Goal: Task Accomplishment & Management: Manage account settings

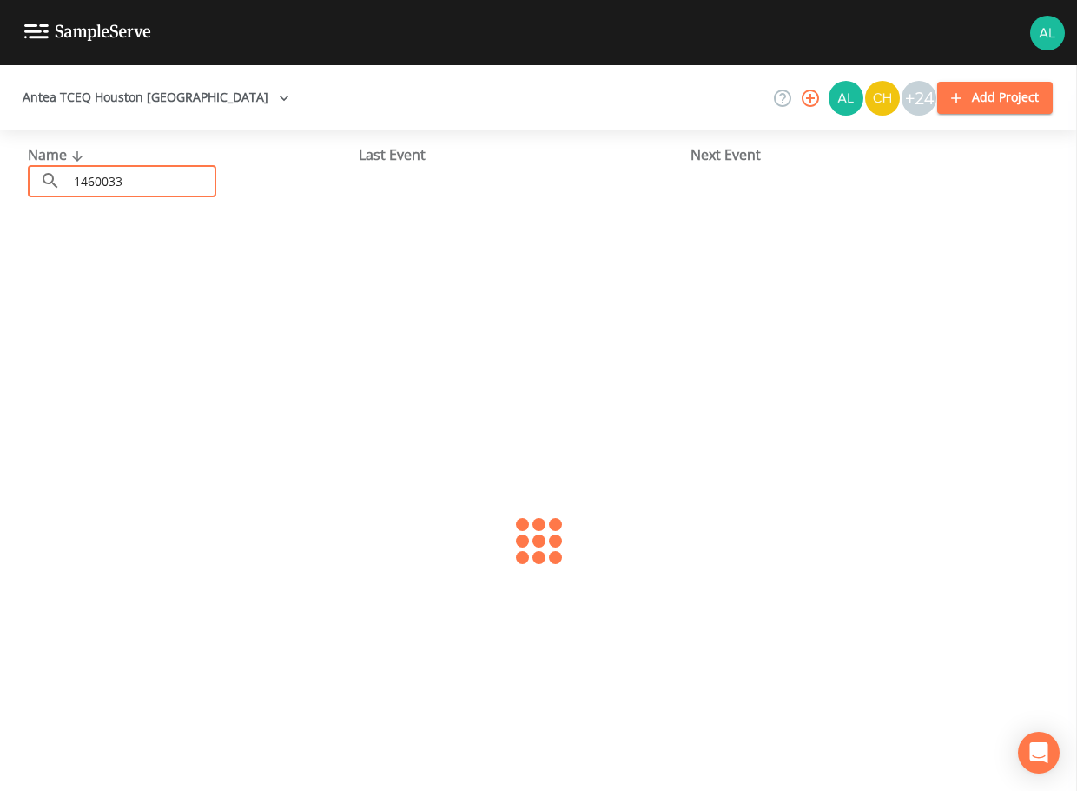
type input "1460033"
click at [93, 265] on link "[GEOGRAPHIC_DATA] (TX1460033)" at bounding box center [138, 266] width 221 height 19
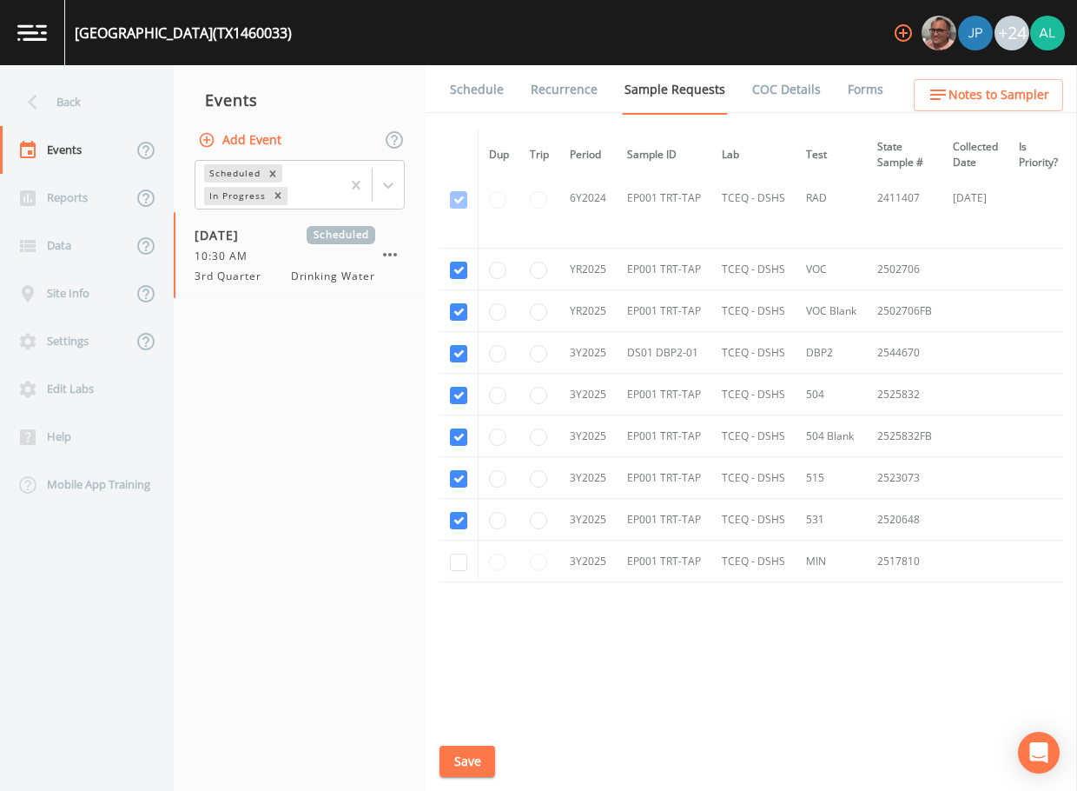
scroll to position [437, 0]
click at [466, 95] on link "Schedule" at bounding box center [476, 89] width 59 height 49
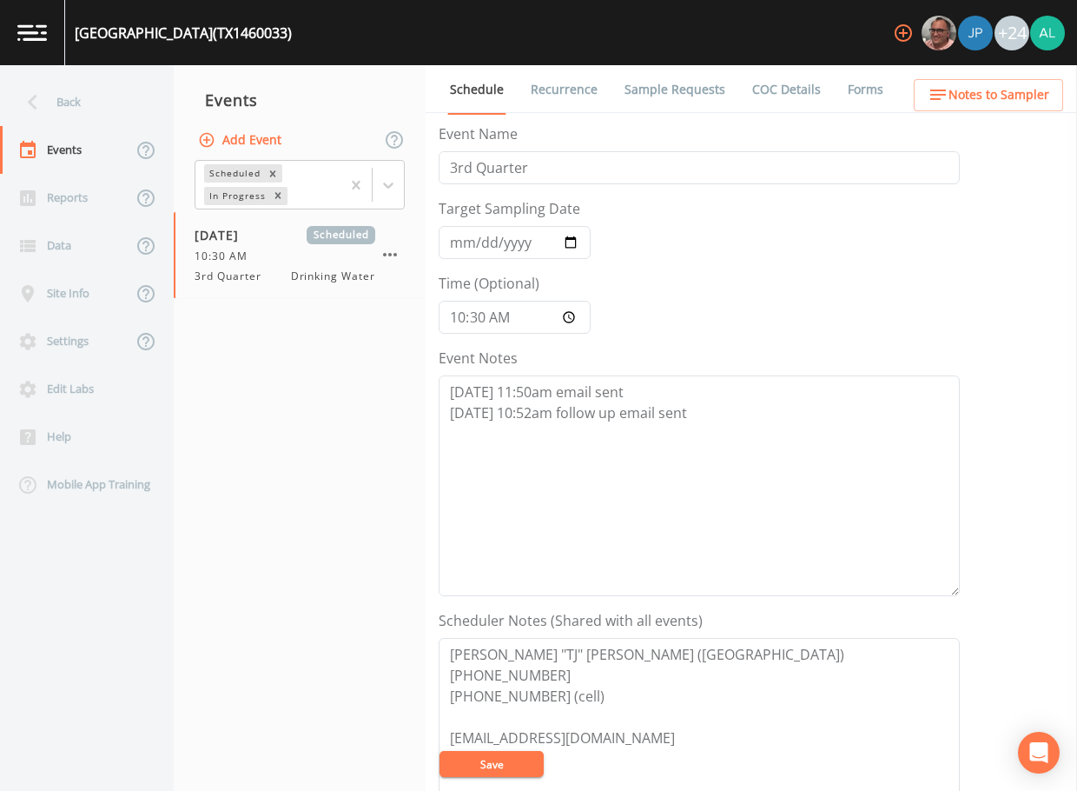
click at [781, 355] on div "Event Notes [DATE] 11:50am email sent [DATE] 10:52am follow up email sent" at bounding box center [699, 472] width 521 height 249
click at [732, 419] on textarea "[DATE] 11:50am email sent [DATE] 10:52am follow up email sent" at bounding box center [699, 485] width 521 height 221
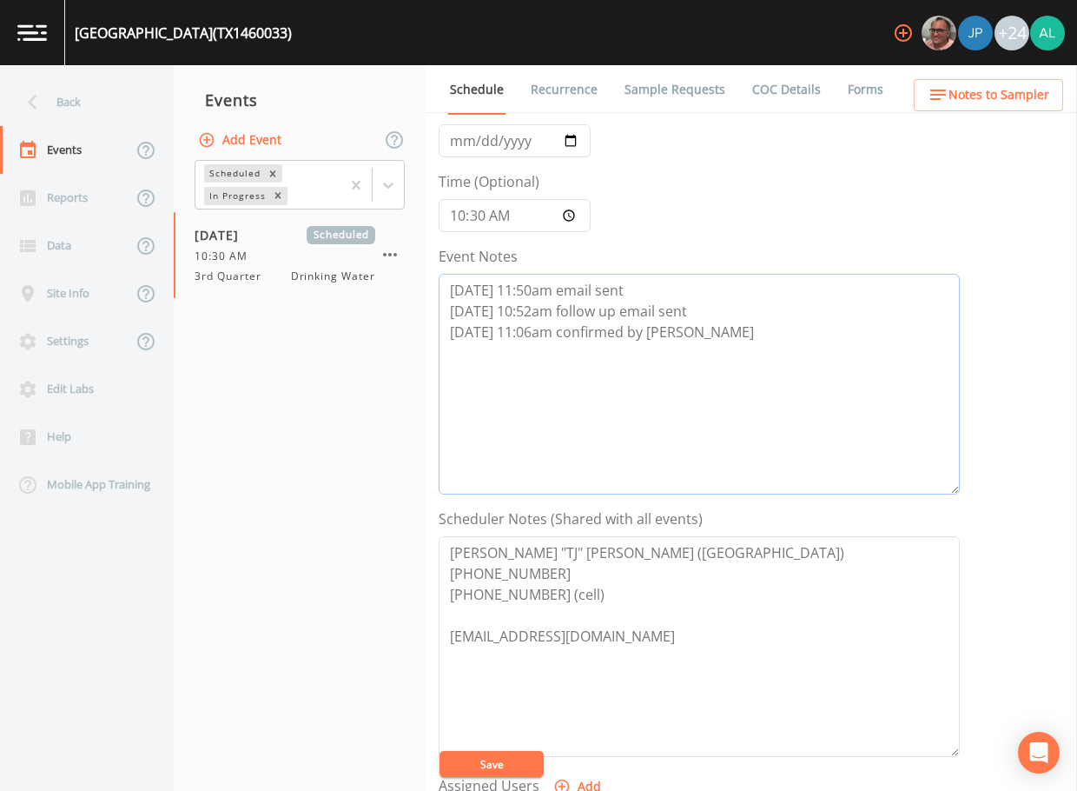
scroll to position [261, 0]
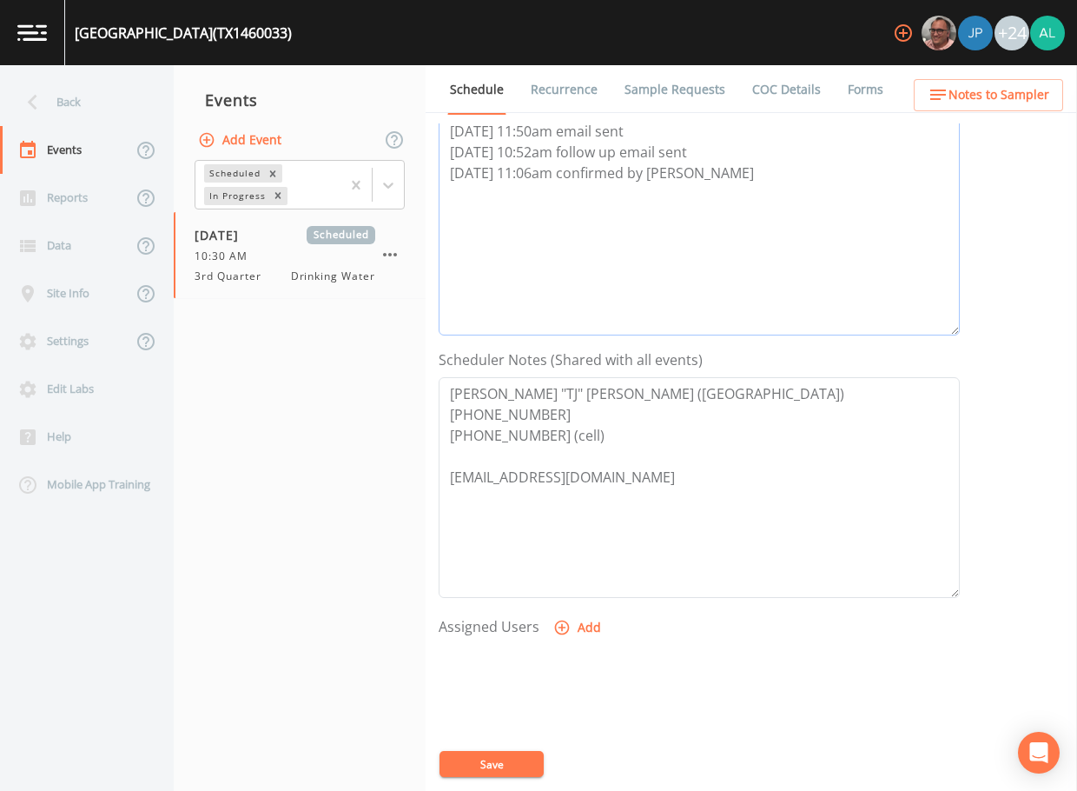
type textarea "[DATE] 11:50am email sent [DATE] 10:52am follow up email sent [DATE] 11:06am co…"
click at [593, 629] on button "Add" at bounding box center [579, 628] width 58 height 32
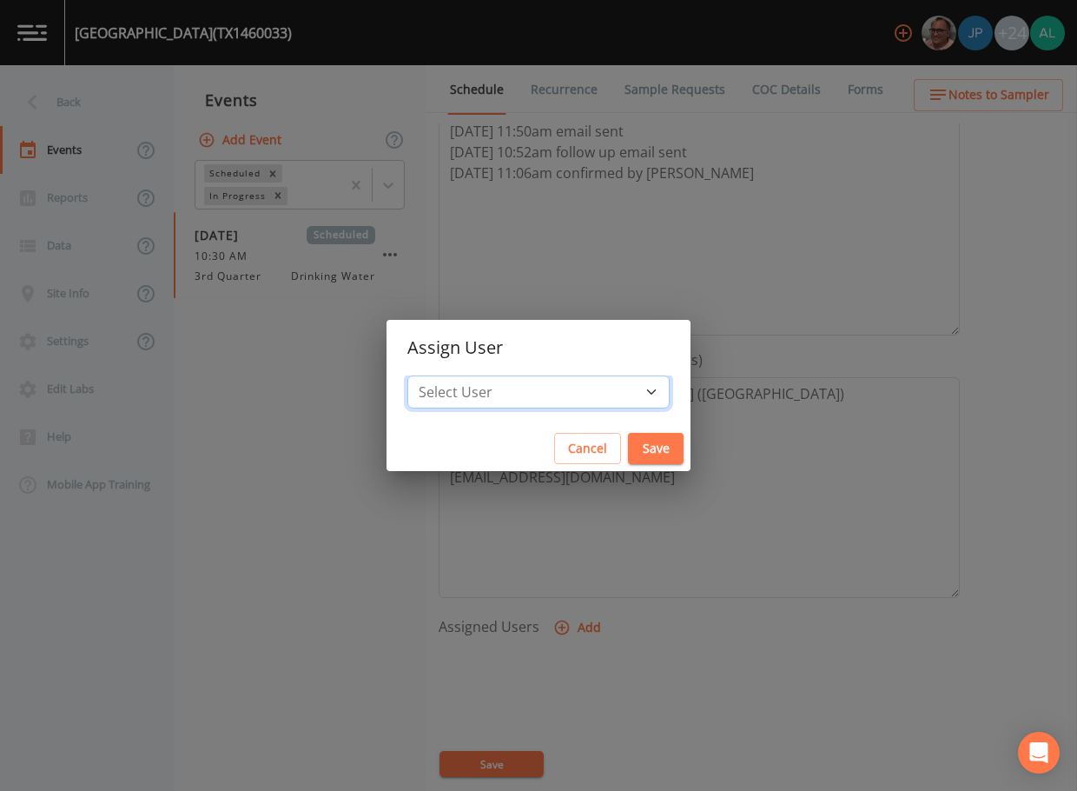
click at [532, 405] on select "Select User [PERSON_NAME] [PERSON_NAME] [PERSON_NAME] [PERSON_NAME] [PERSON_NAM…" at bounding box center [539, 391] width 262 height 33
select select "1051c3a1-6c84-4a22-a0dd-c999b59f2b39"
click at [447, 375] on select "Select User [PERSON_NAME] [PERSON_NAME] [PERSON_NAME] [PERSON_NAME] [PERSON_NAM…" at bounding box center [539, 391] width 262 height 33
click at [628, 445] on button "Save" at bounding box center [656, 449] width 56 height 32
select select
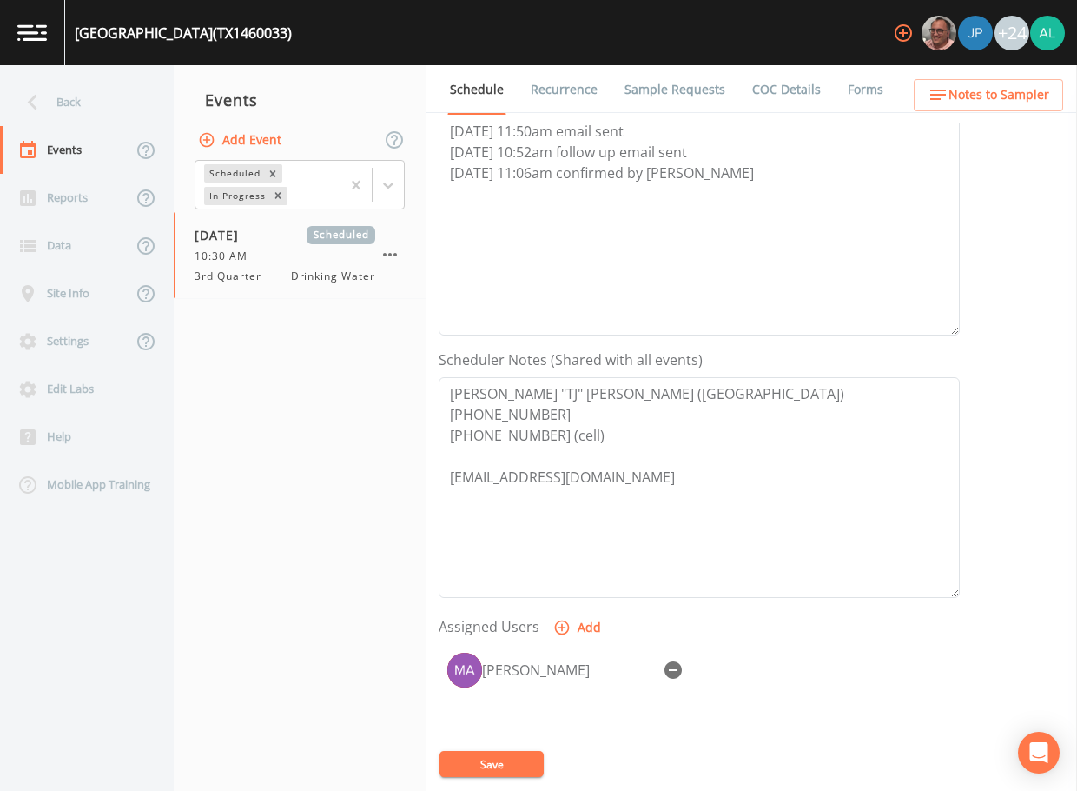
click at [519, 744] on div "[PERSON_NAME]" at bounding box center [699, 735] width 521 height 182
click at [526, 762] on button "Save" at bounding box center [492, 764] width 104 height 26
click at [984, 101] on span "Notes to Sampler" at bounding box center [999, 95] width 101 height 22
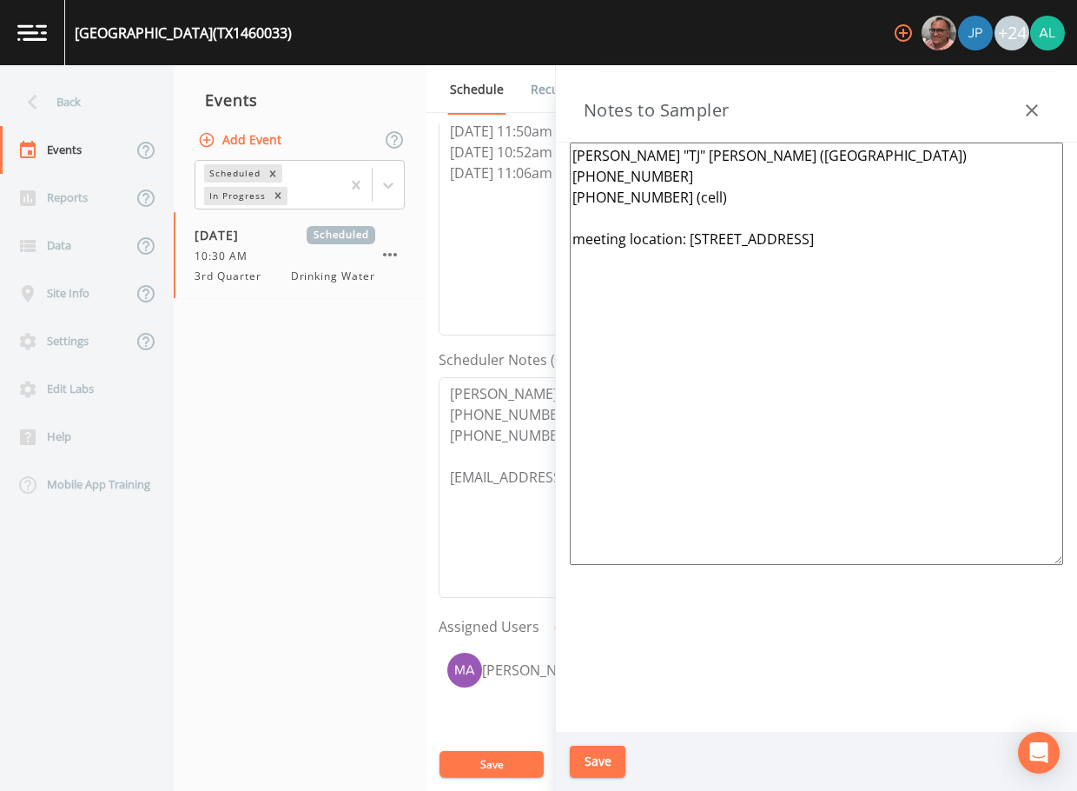
click at [589, 217] on textarea "[PERSON_NAME] "TJ" [PERSON_NAME] ([GEOGRAPHIC_DATA]) [PHONE_NUMBER] [PHONE_NUMB…" at bounding box center [817, 354] width 494 height 422
type textarea "[PERSON_NAME] "TJ" [PERSON_NAME] ([GEOGRAPHIC_DATA]) [PHONE_NUMBER] [PHONE_NUMB…"
click at [614, 759] on button "Save" at bounding box center [598, 762] width 56 height 32
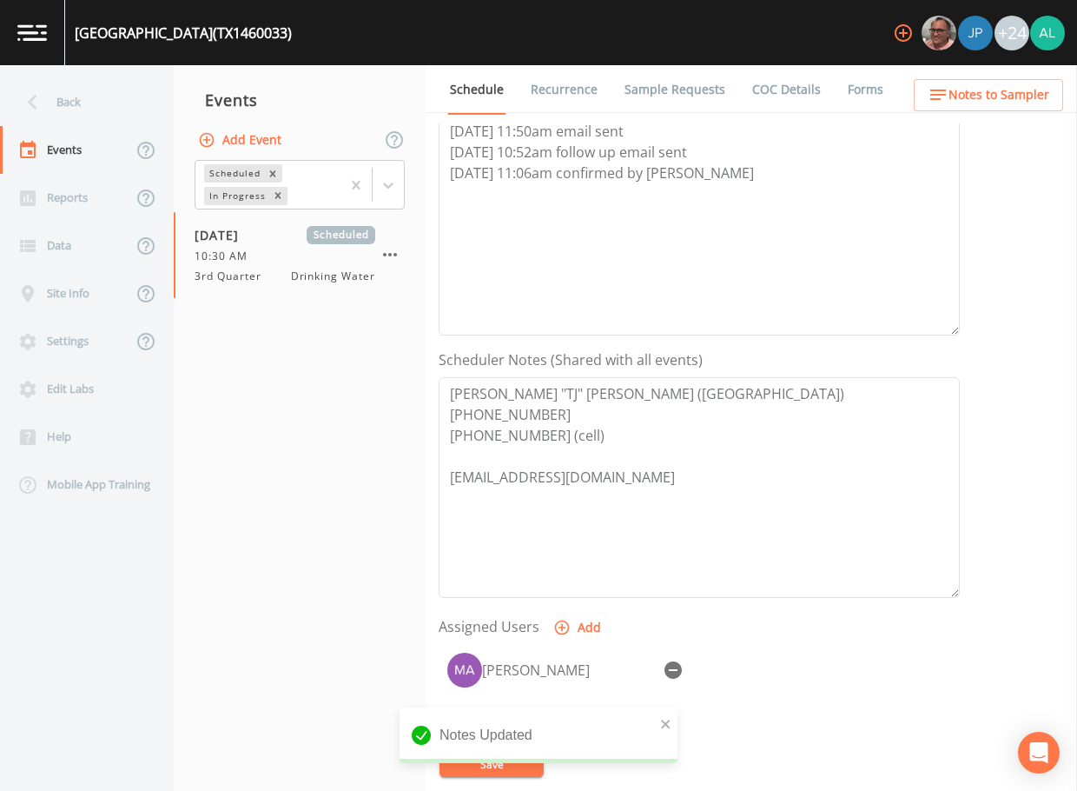
scroll to position [435, 0]
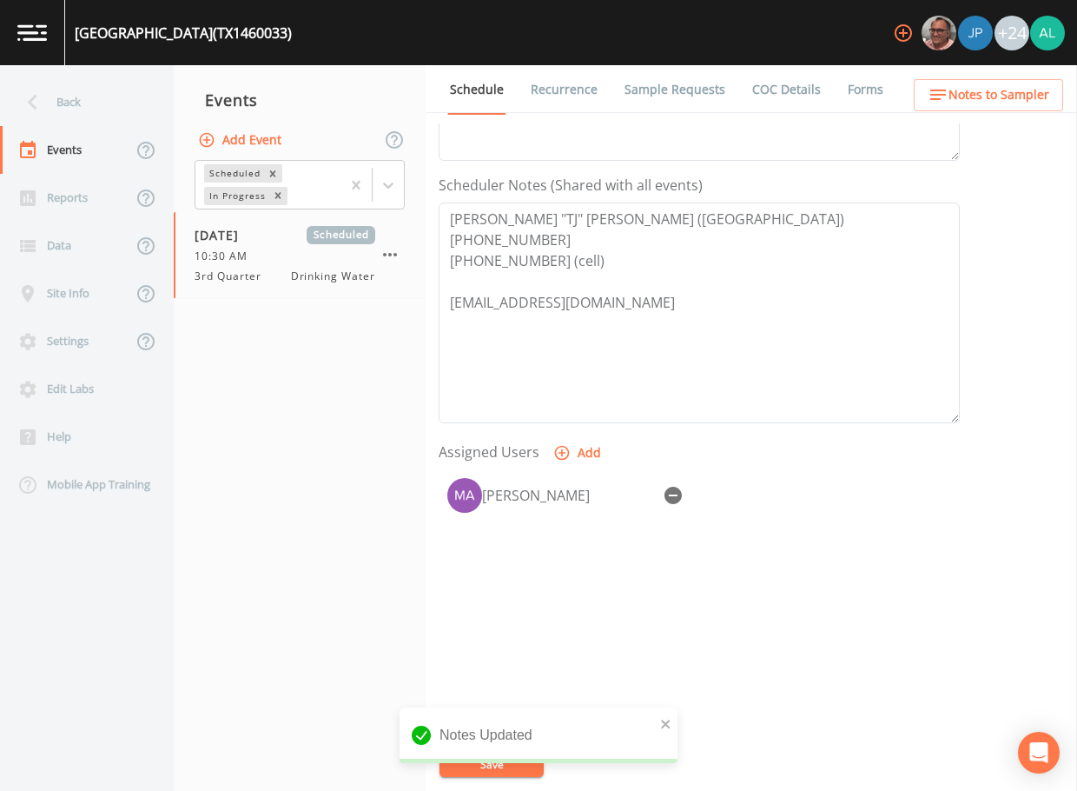
click at [70, 99] on div "Back" at bounding box center [78, 102] width 156 height 48
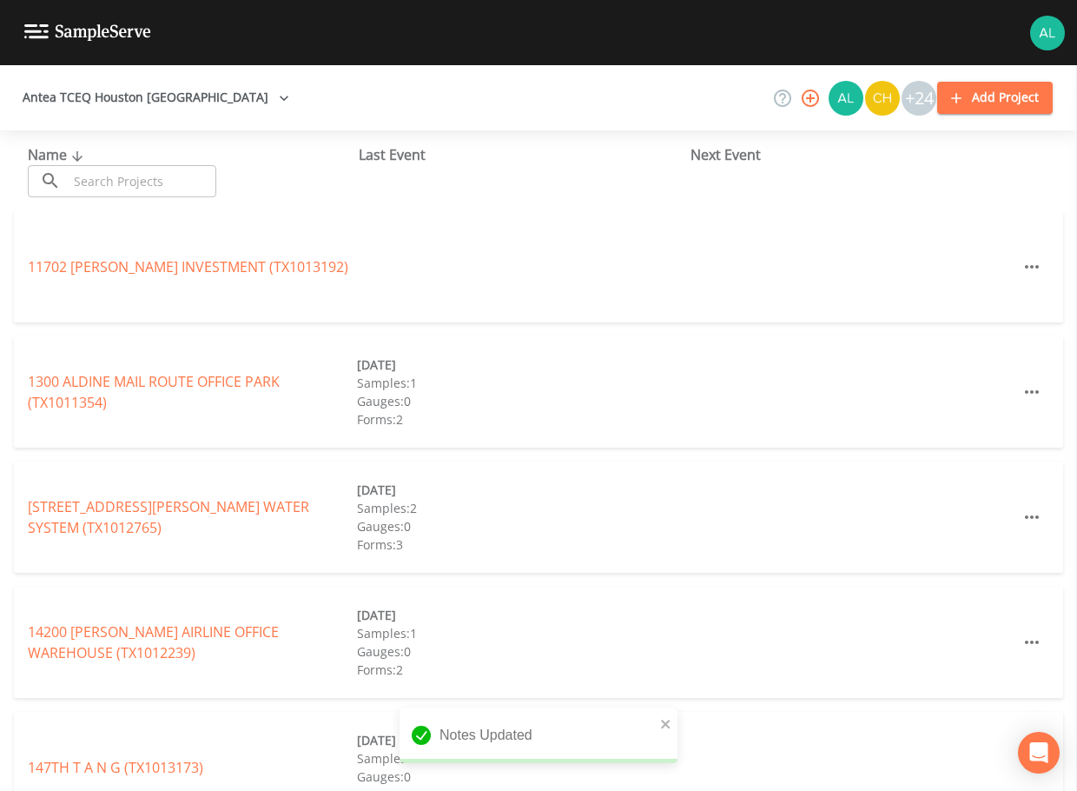
click at [98, 180] on input "text" at bounding box center [142, 181] width 149 height 32
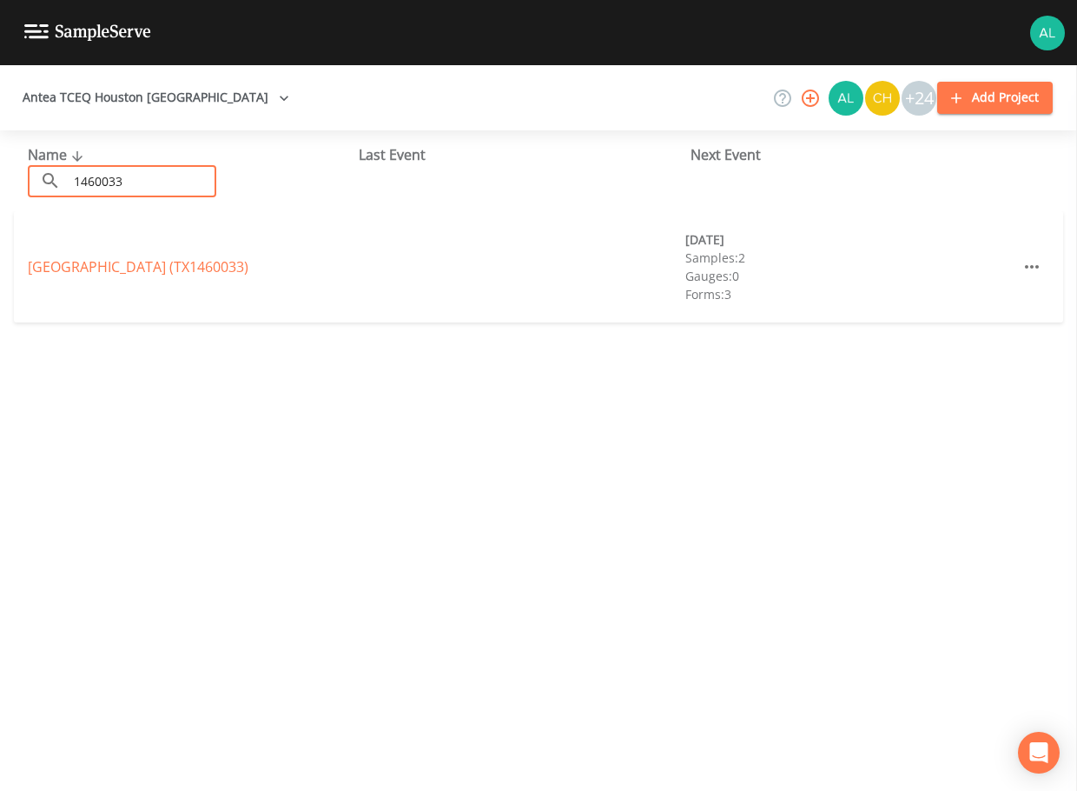
type input "1460033"
click at [56, 269] on link "[GEOGRAPHIC_DATA] (TX1460033)" at bounding box center [138, 266] width 221 height 19
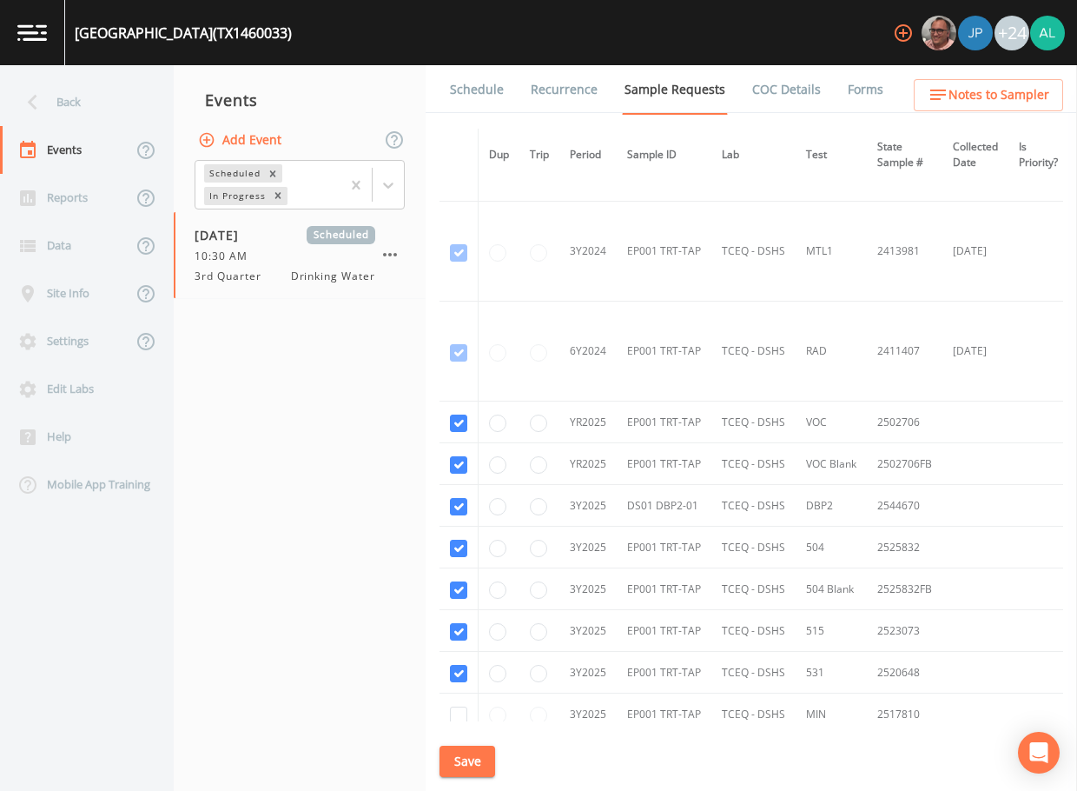
scroll to position [437, 0]
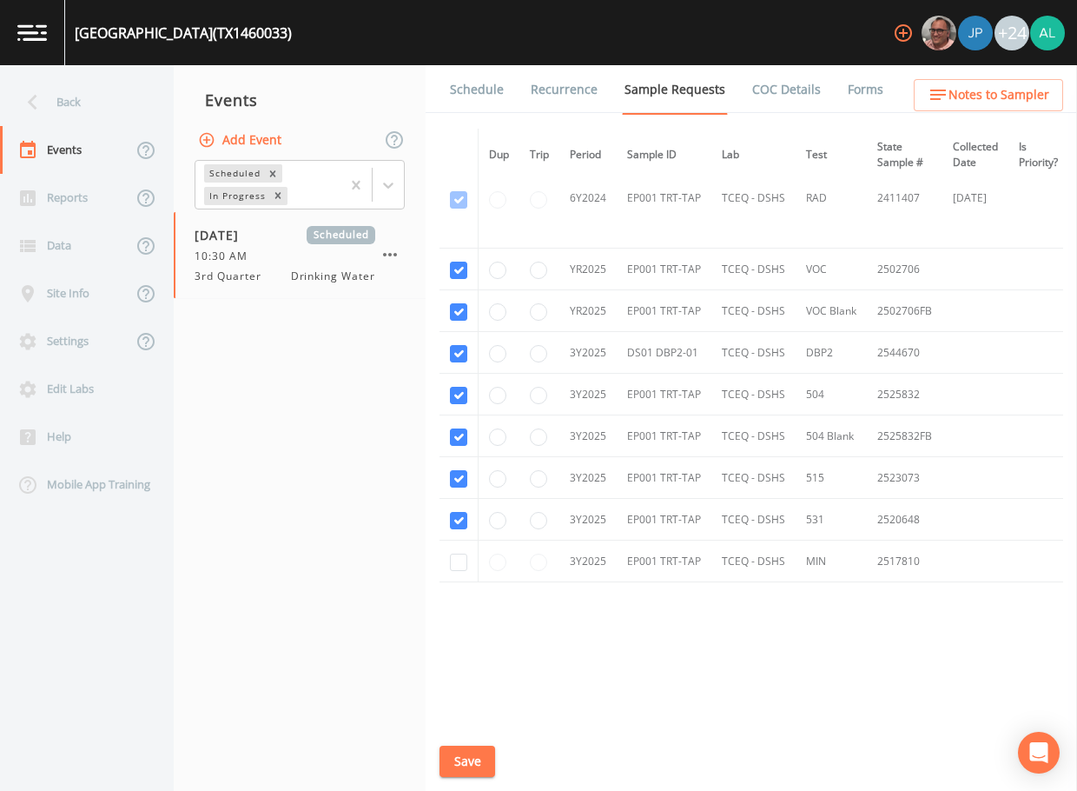
click at [490, 80] on link "Schedule" at bounding box center [476, 89] width 59 height 49
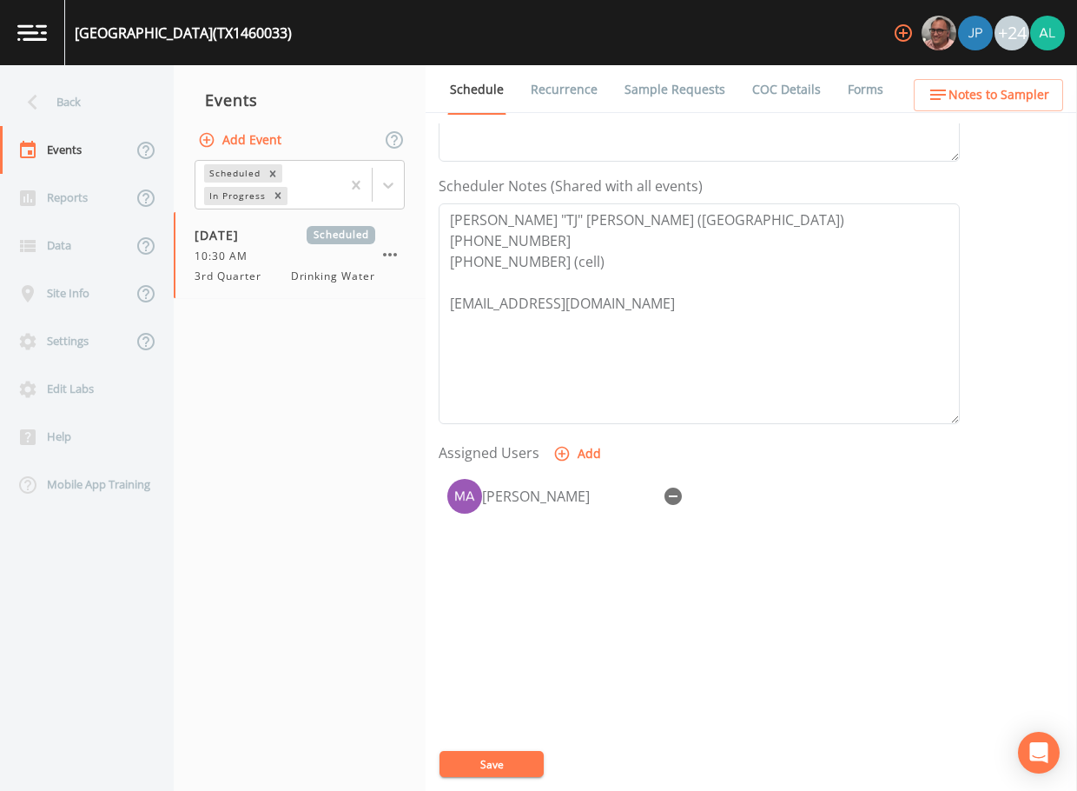
scroll to position [435, 0]
click at [512, 760] on button "Save" at bounding box center [492, 764] width 104 height 26
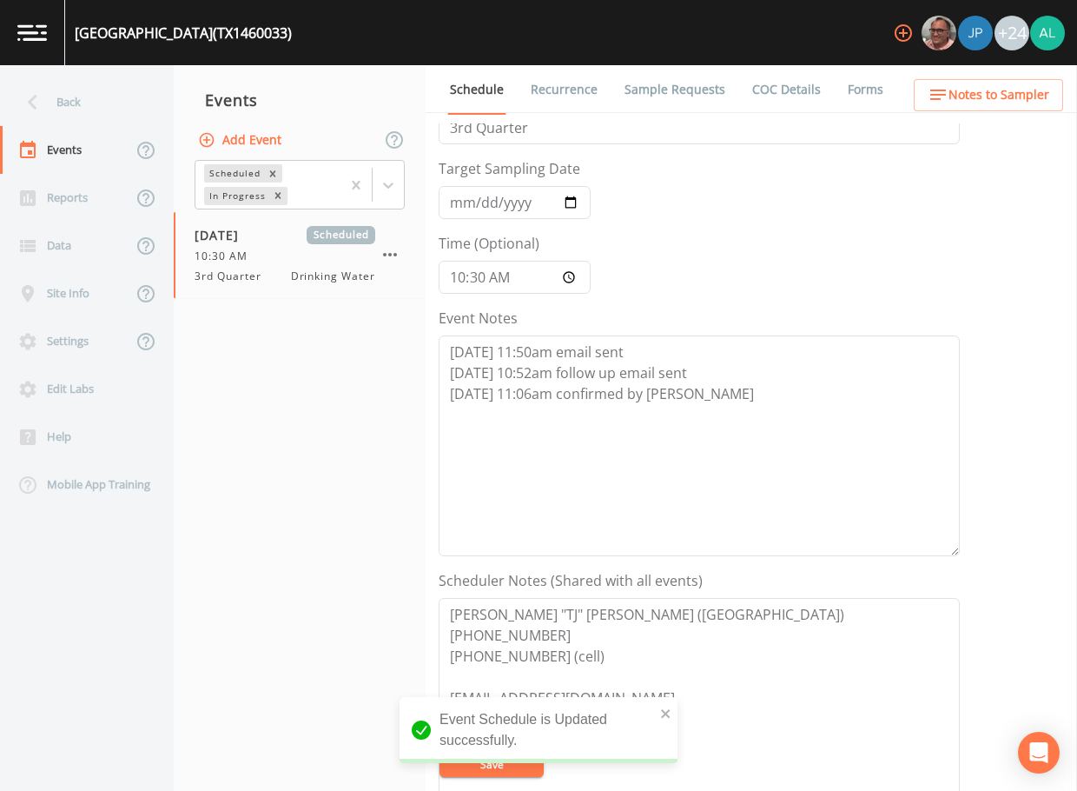
scroll to position [0, 0]
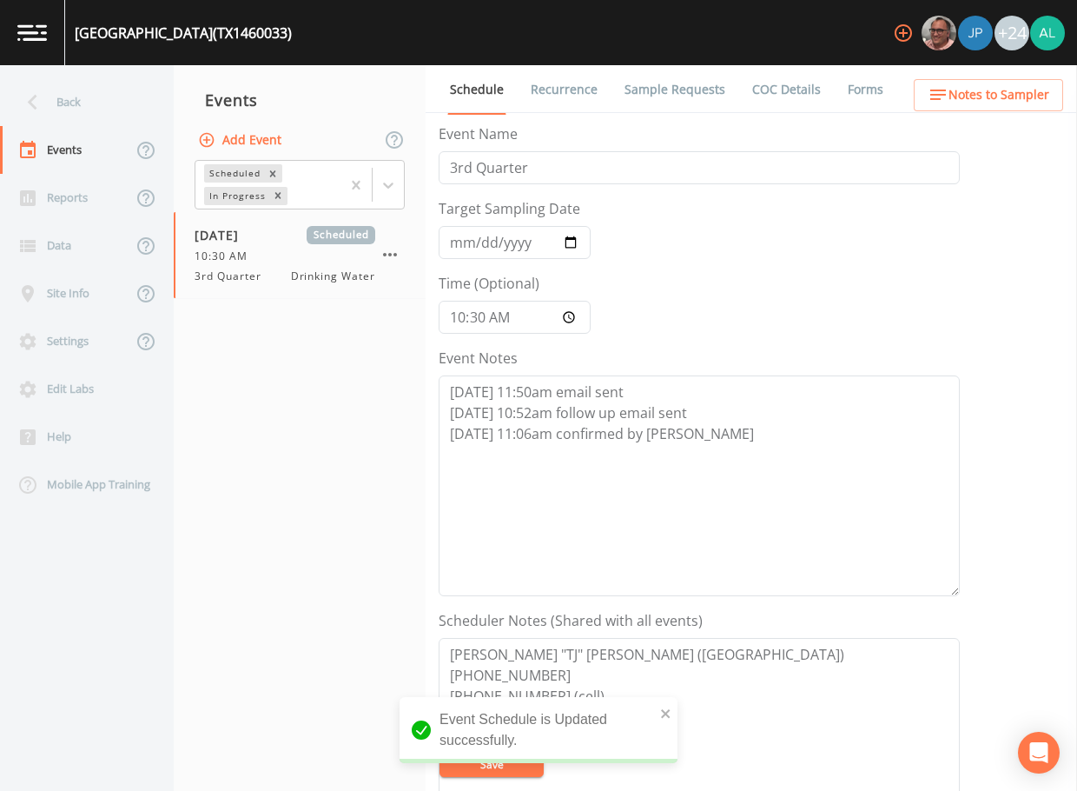
click at [1015, 98] on span "Notes to Sampler" at bounding box center [999, 95] width 101 height 22
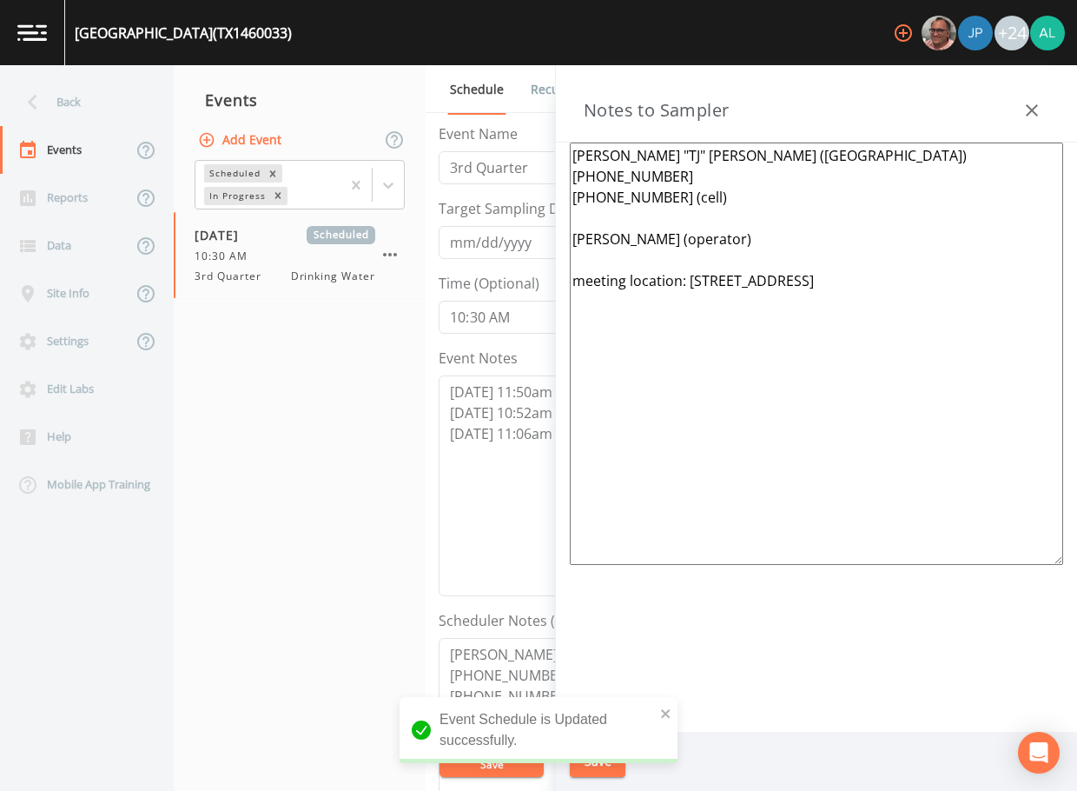
click at [1034, 112] on icon "button" at bounding box center [1032, 110] width 12 height 12
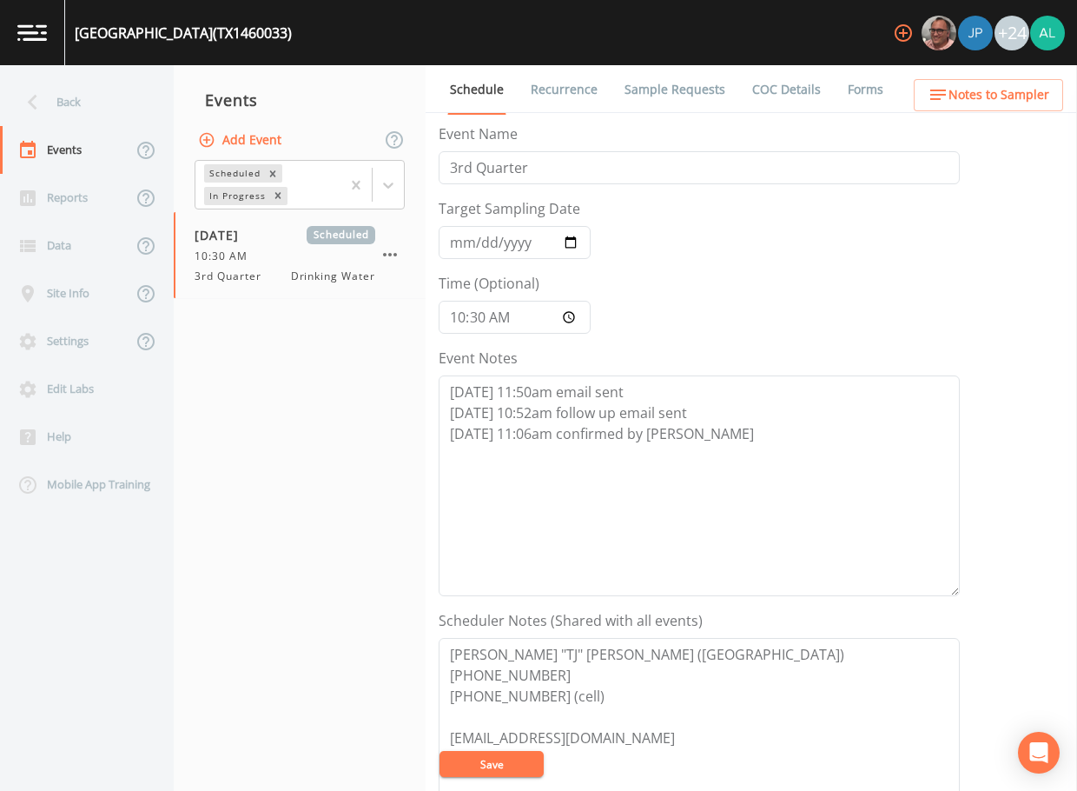
click at [472, 761] on button "Save" at bounding box center [492, 764] width 104 height 26
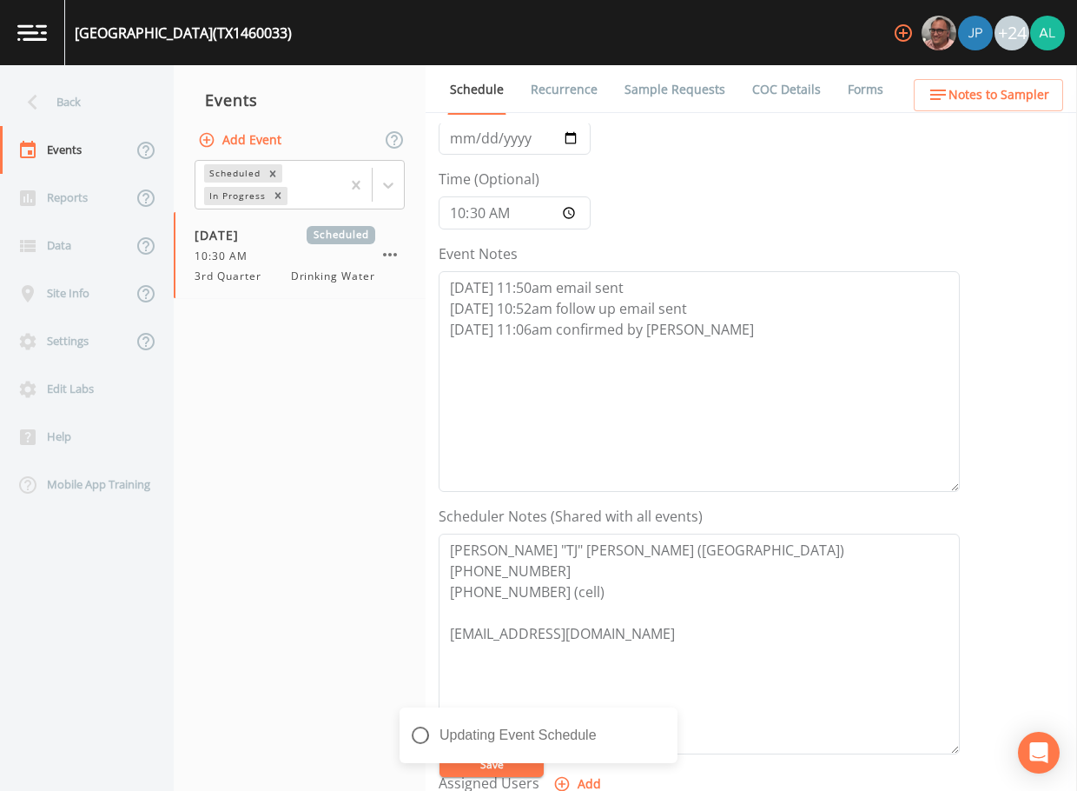
scroll to position [261, 0]
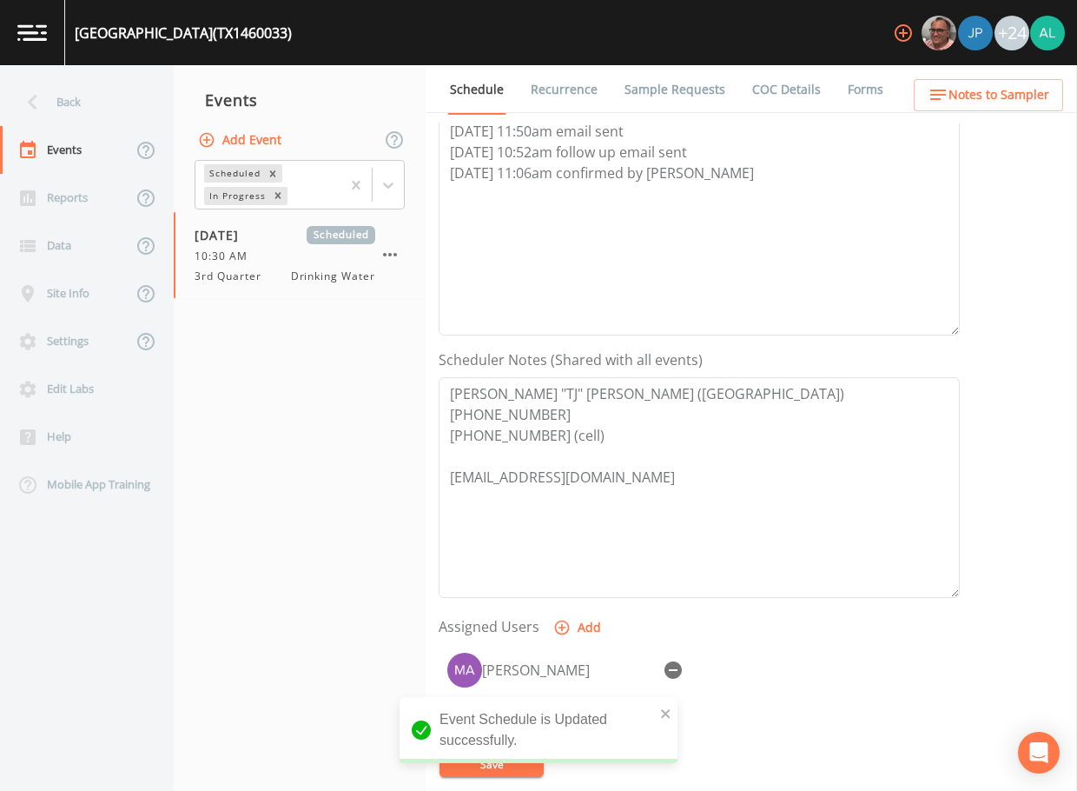
click at [983, 105] on span "Notes to Sampler" at bounding box center [999, 95] width 101 height 22
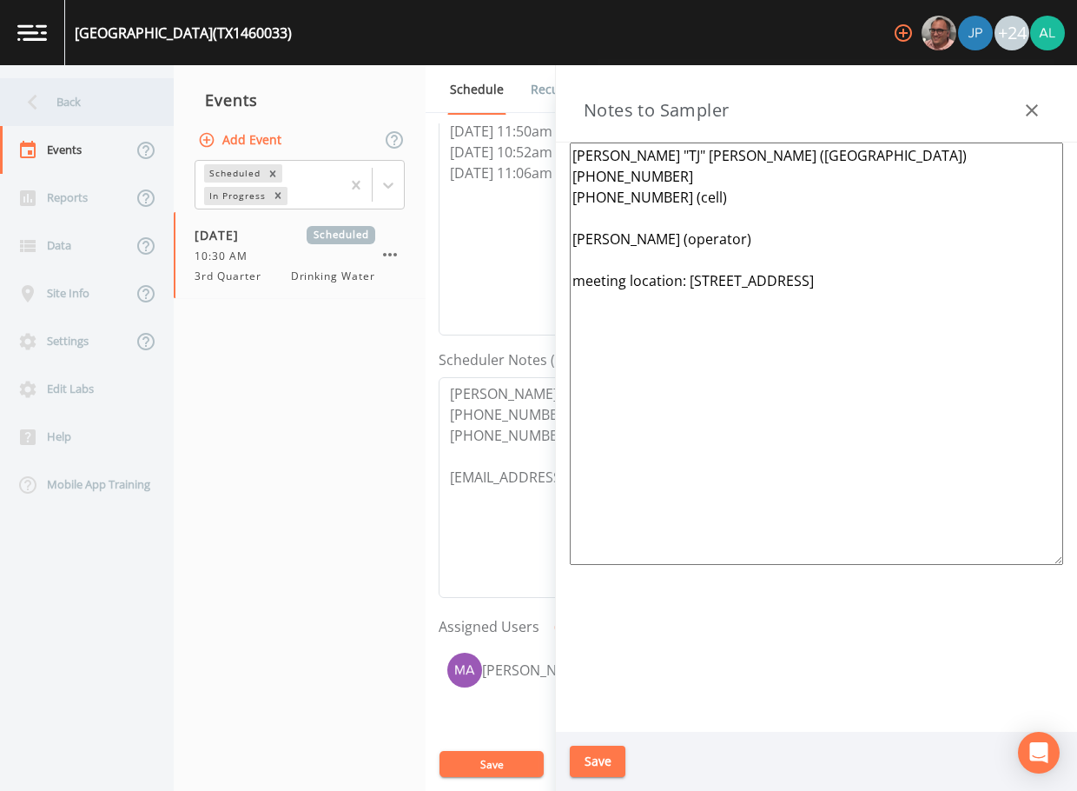
click at [109, 102] on div "Back" at bounding box center [78, 102] width 156 height 48
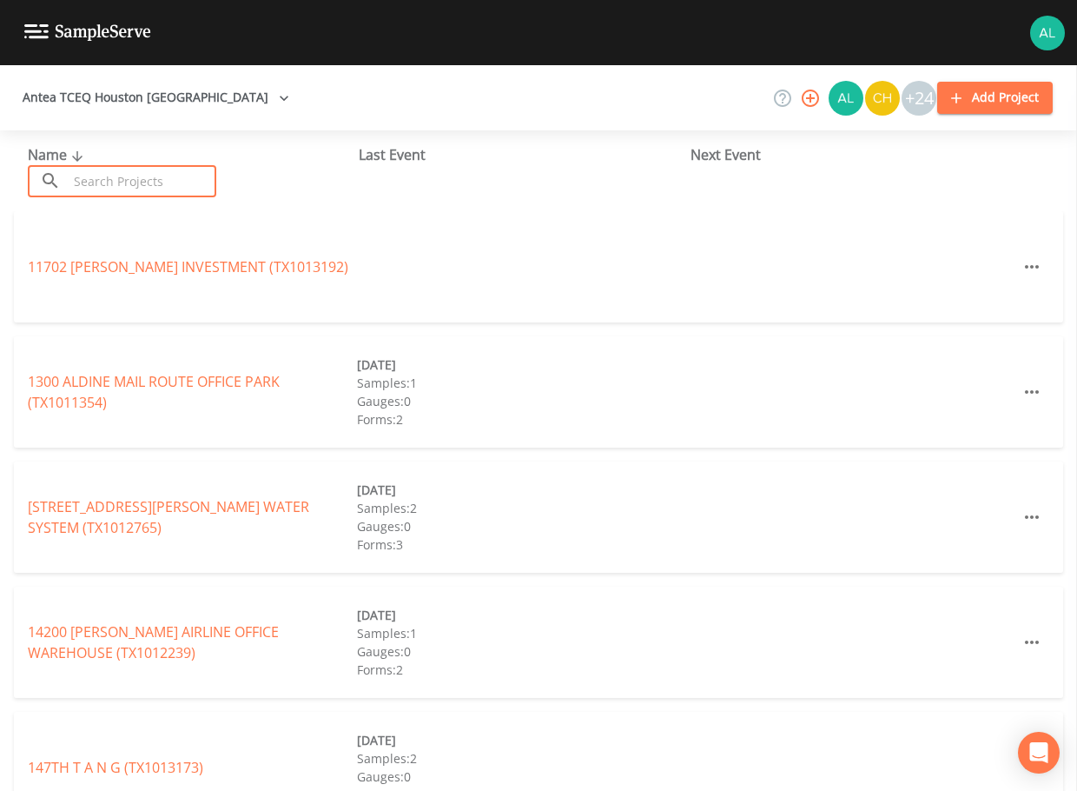
click at [133, 184] on input "text" at bounding box center [142, 181] width 149 height 32
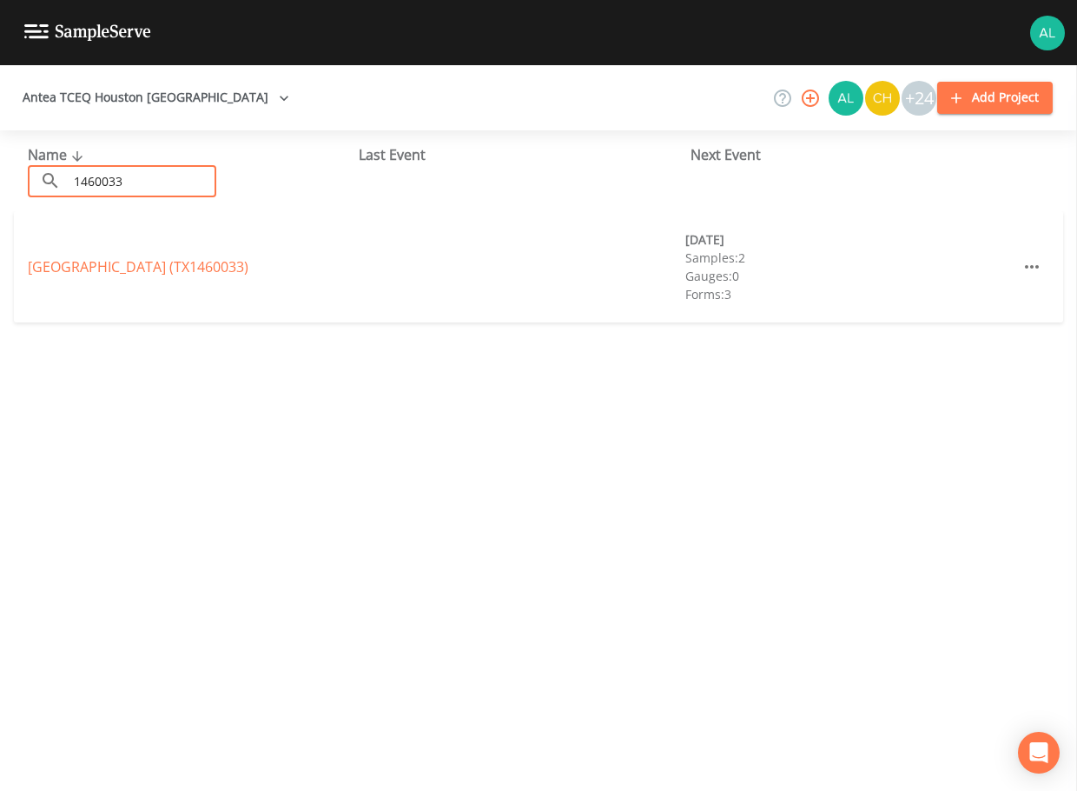
type input "1460033"
click at [87, 265] on link "[GEOGRAPHIC_DATA] (TX1460033)" at bounding box center [138, 266] width 221 height 19
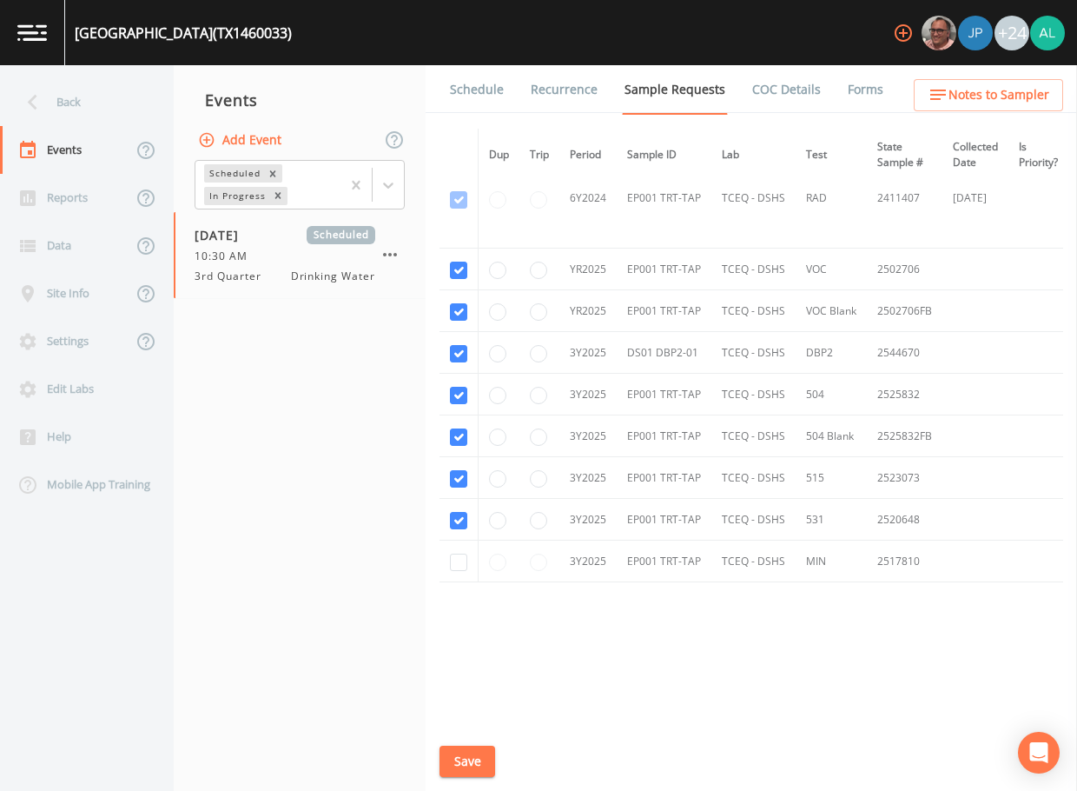
scroll to position [437, 0]
click at [500, 94] on link "Schedule" at bounding box center [476, 89] width 59 height 49
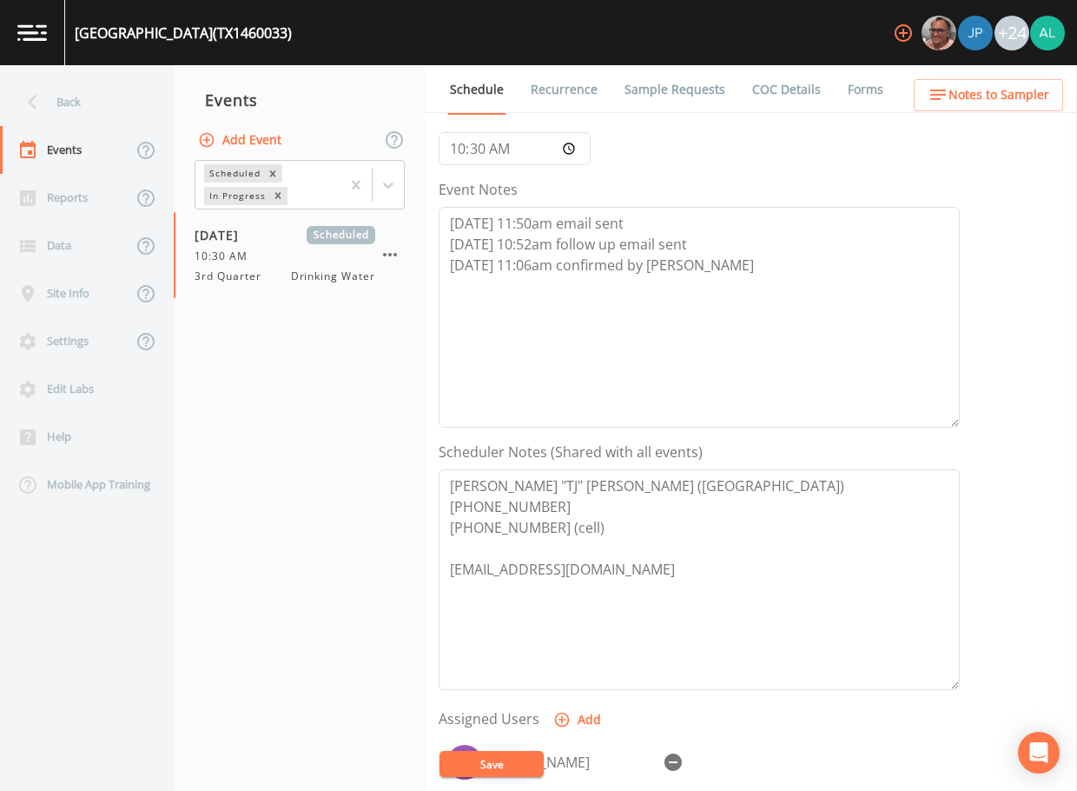
scroll to position [174, 0]
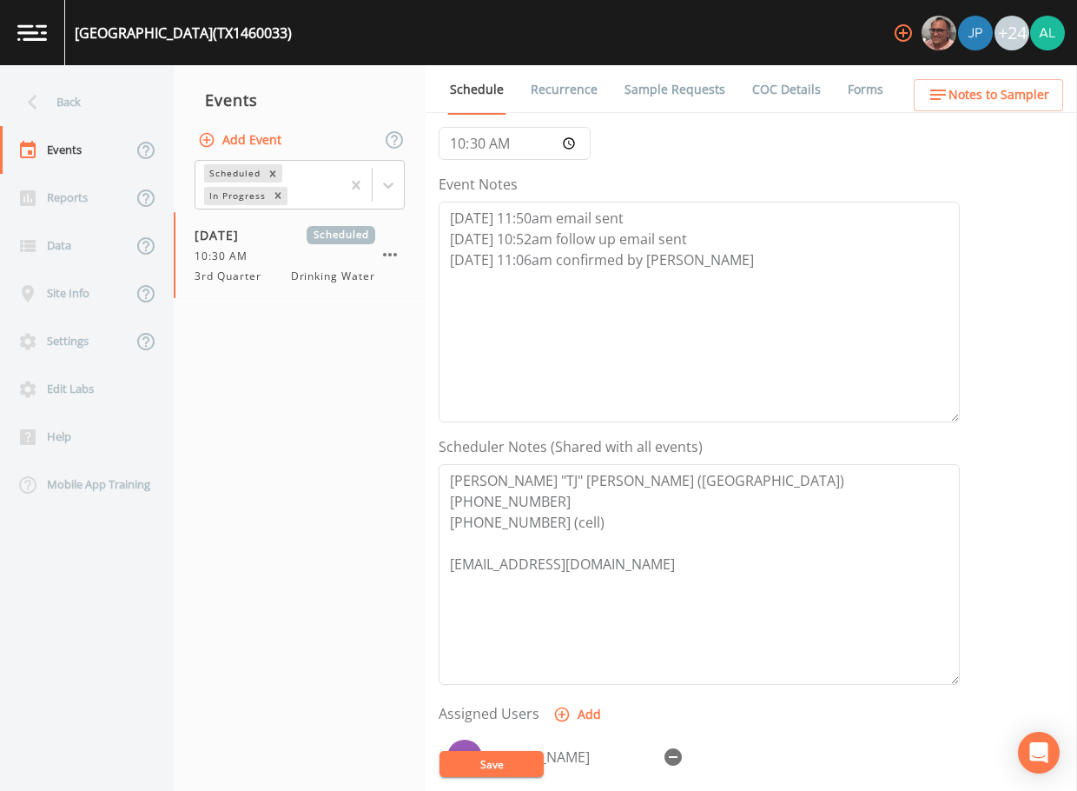
click at [1007, 87] on span "Notes to Sampler" at bounding box center [999, 95] width 101 height 22
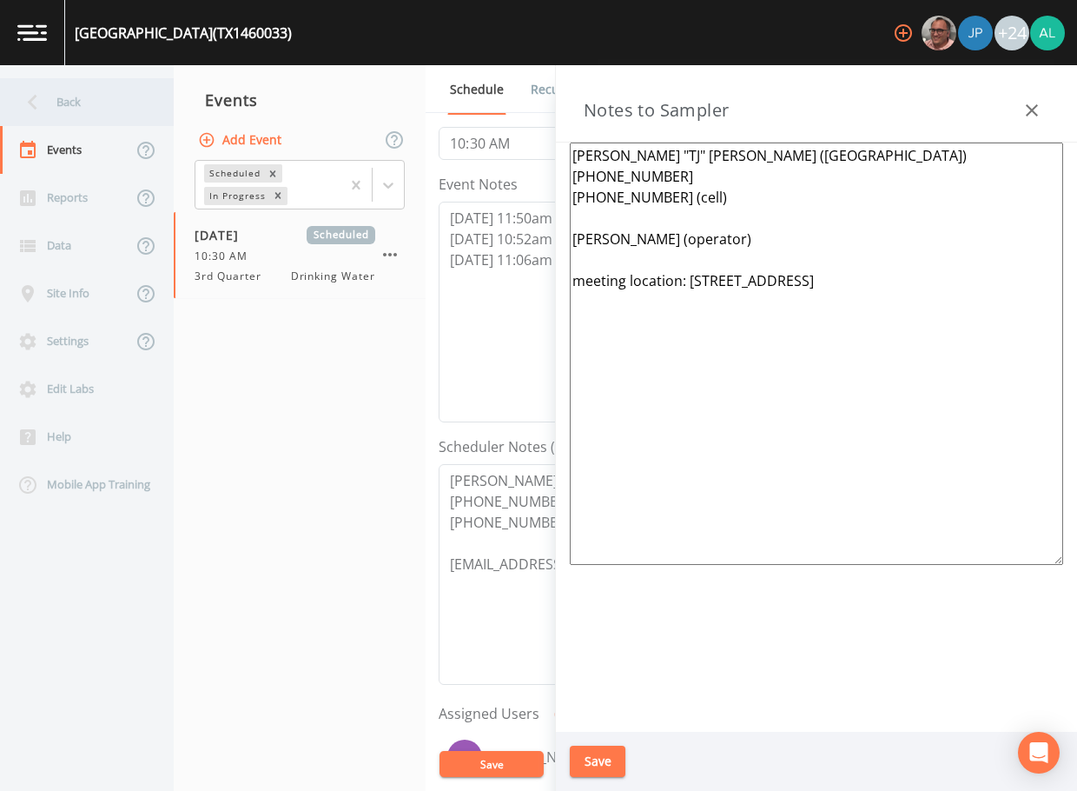
click at [34, 116] on icon at bounding box center [32, 102] width 30 height 30
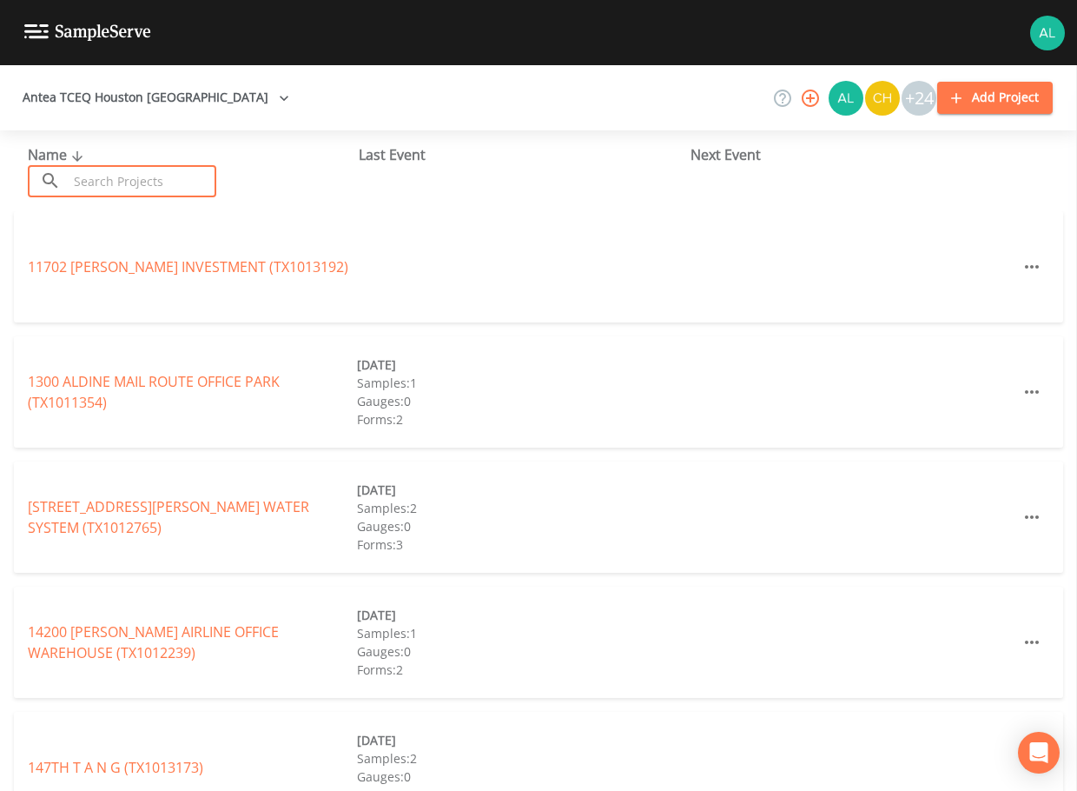
click at [144, 181] on input "text" at bounding box center [142, 181] width 149 height 32
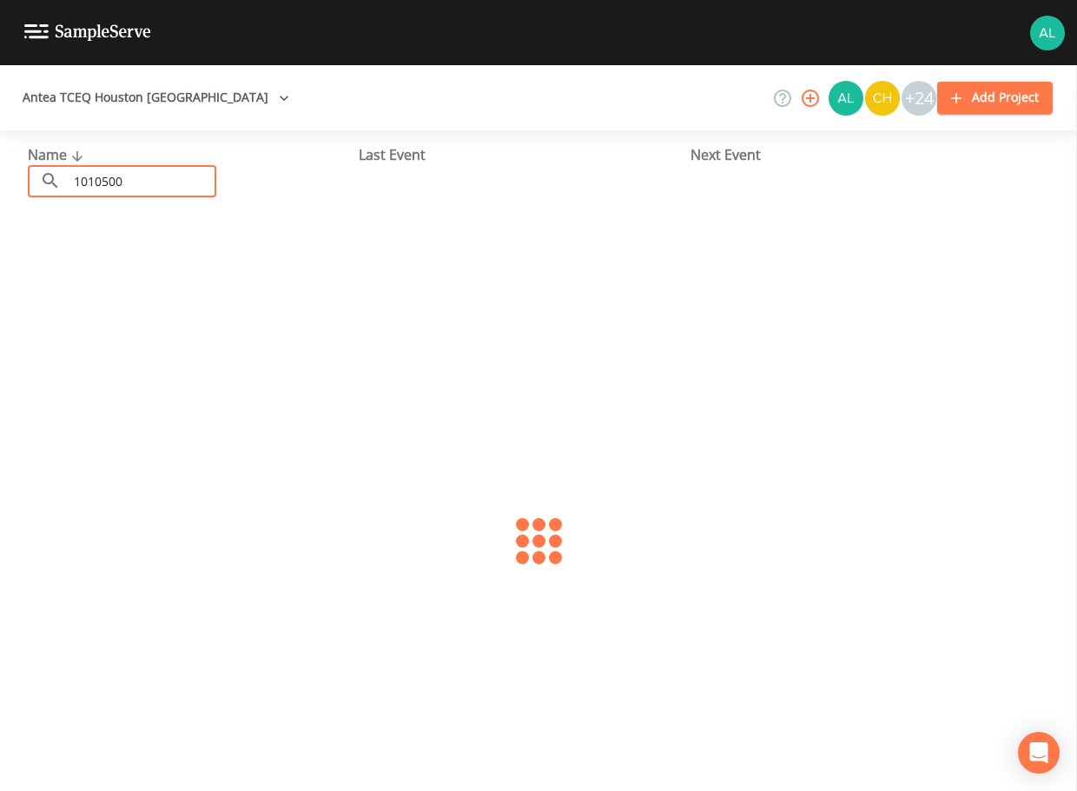
type input "1010500"
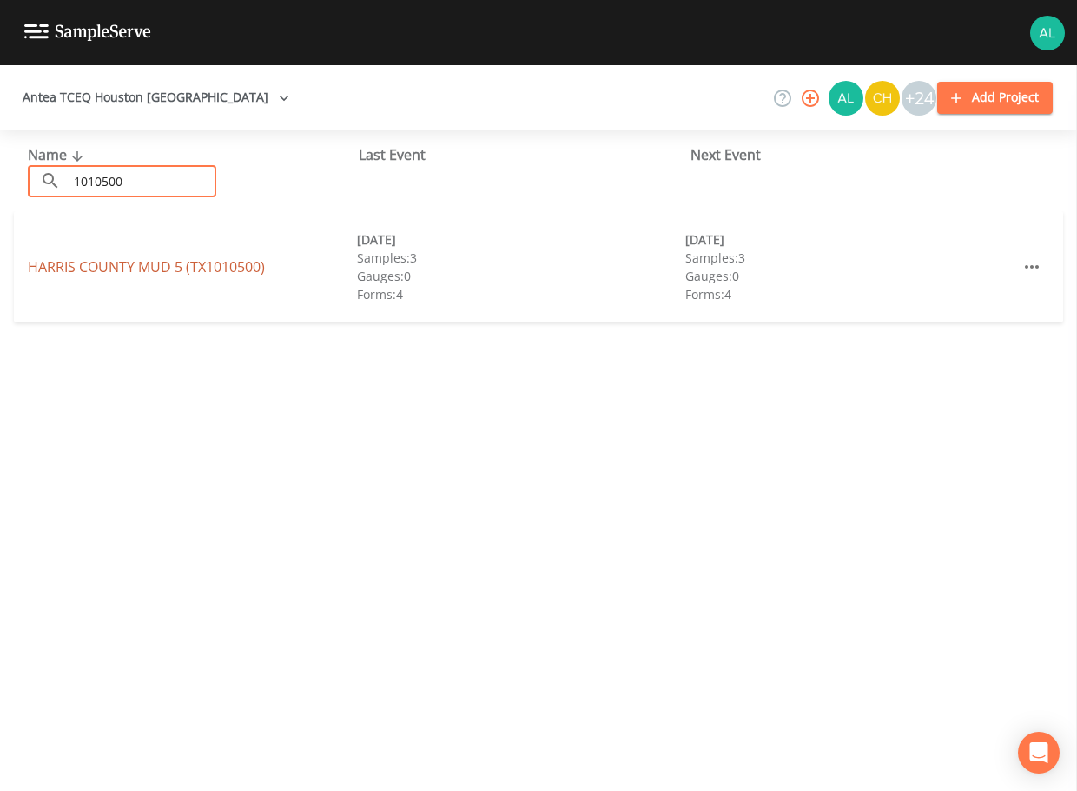
click at [88, 272] on link "[GEOGRAPHIC_DATA] 5 (TX1010500)" at bounding box center [146, 266] width 237 height 19
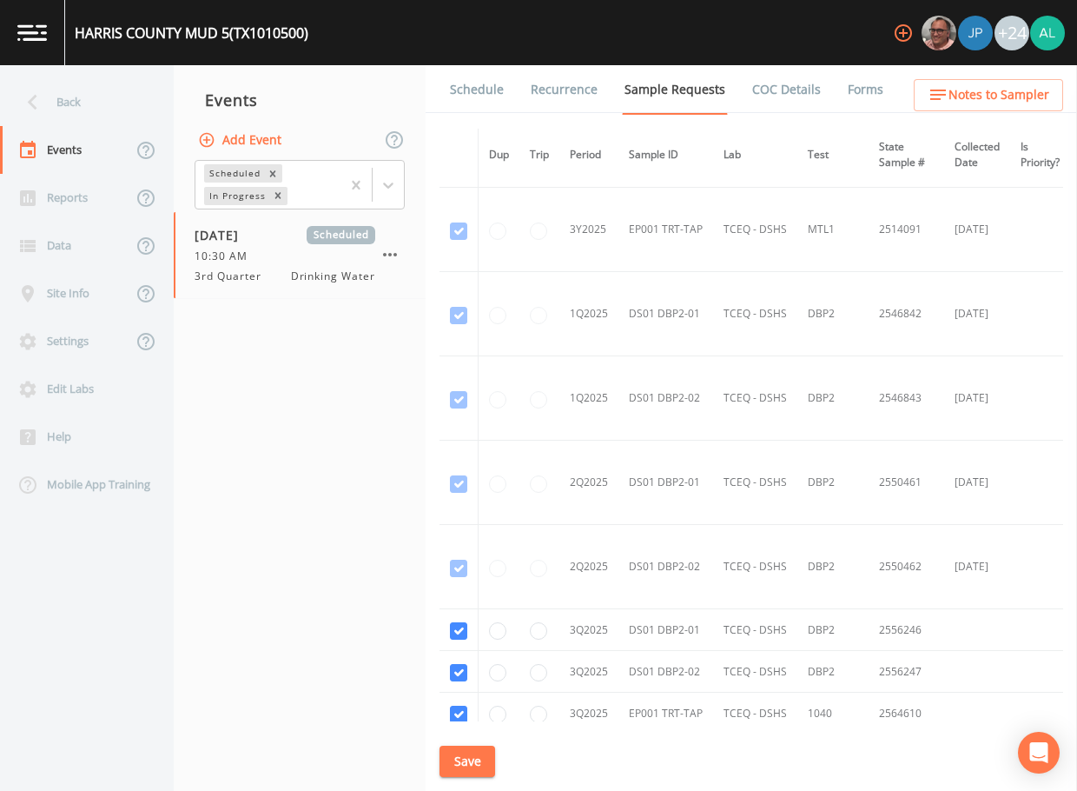
scroll to position [1738, 0]
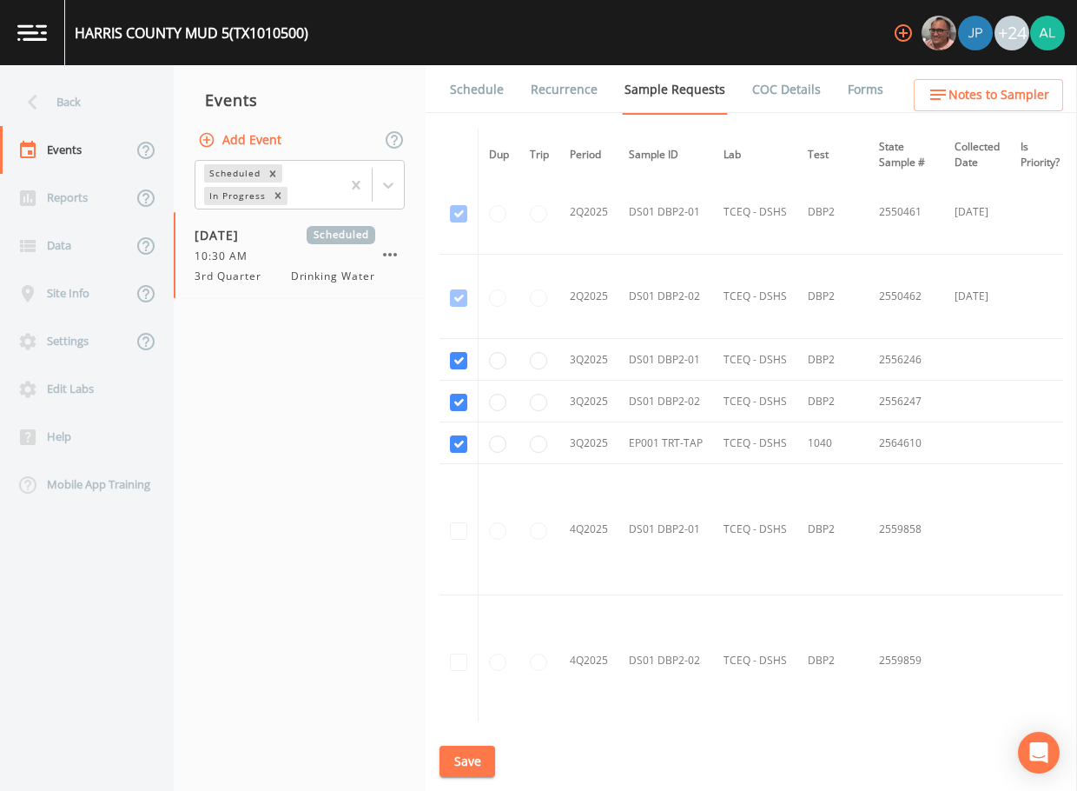
click at [474, 97] on link "Schedule" at bounding box center [476, 89] width 59 height 49
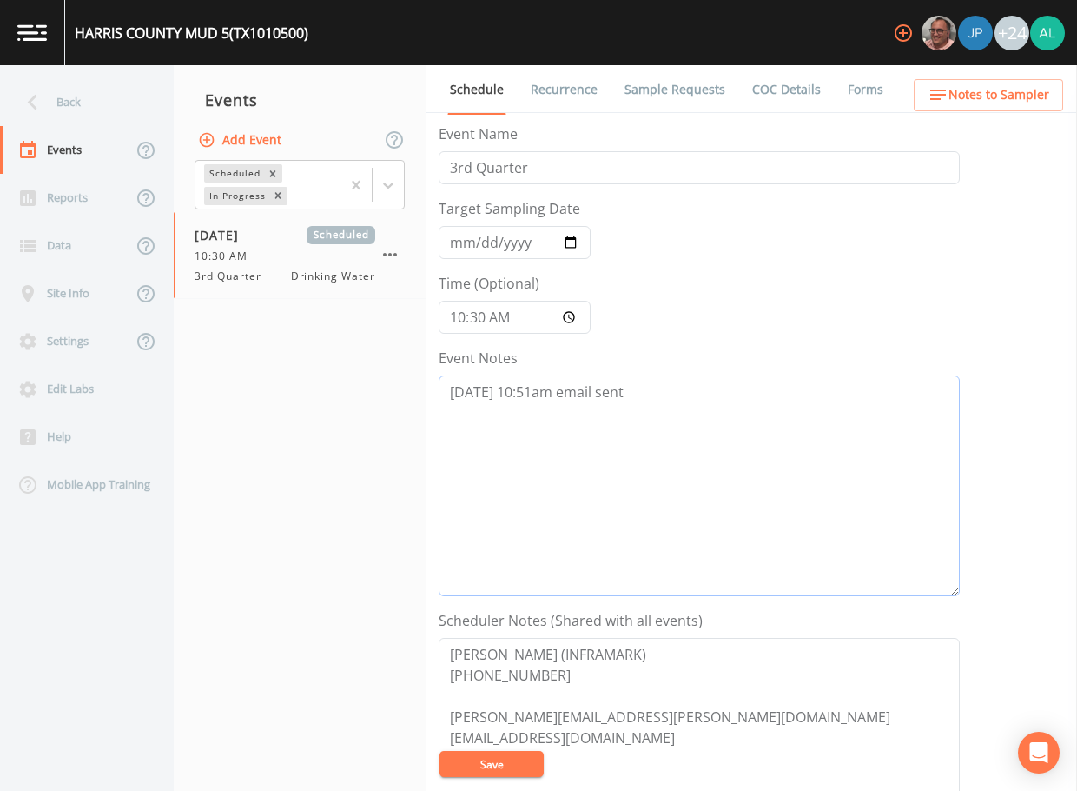
click at [709, 411] on textarea "[DATE] 10:51am email sent" at bounding box center [699, 485] width 521 height 221
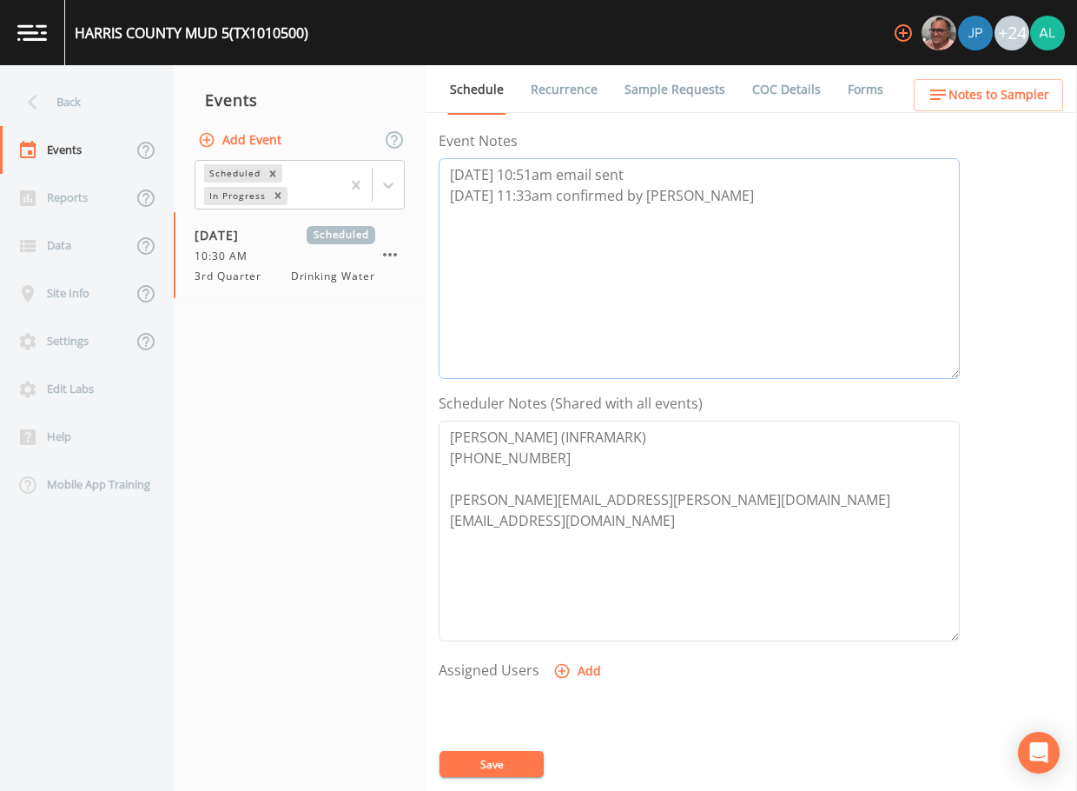
scroll to position [348, 0]
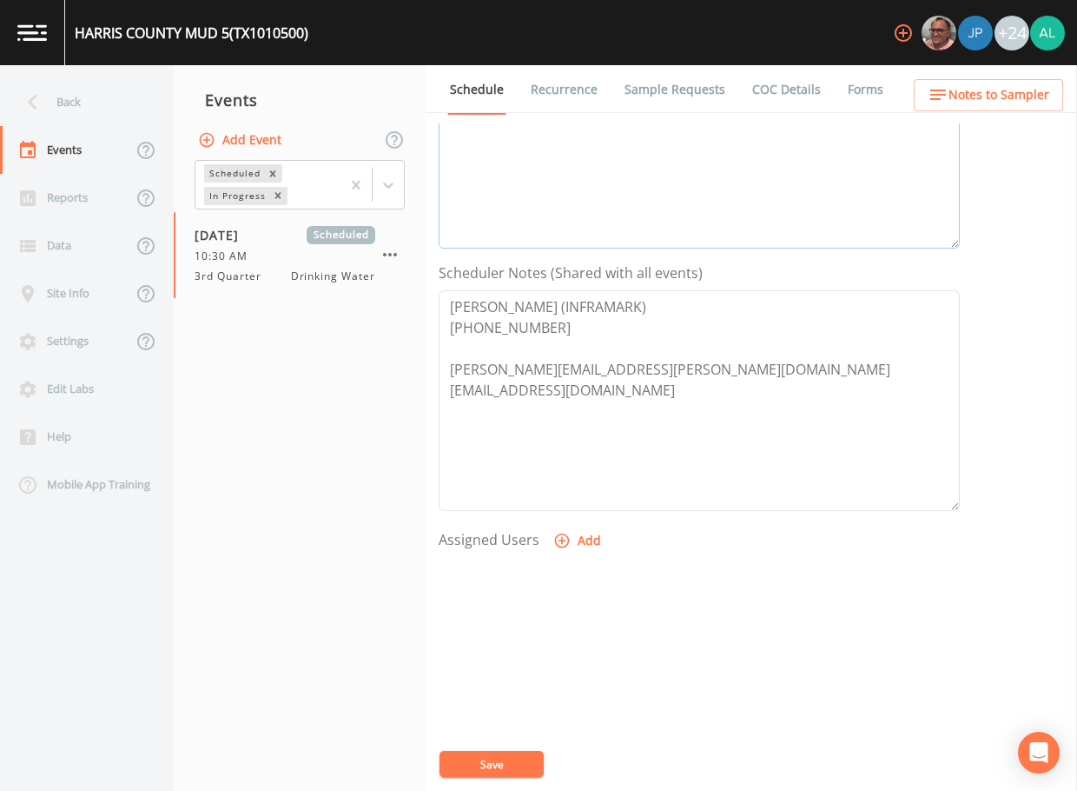
type textarea "[DATE] 10:51am email sent [DATE] 11:33am confirmed by [PERSON_NAME]"
click at [583, 534] on button "Add" at bounding box center [579, 541] width 58 height 32
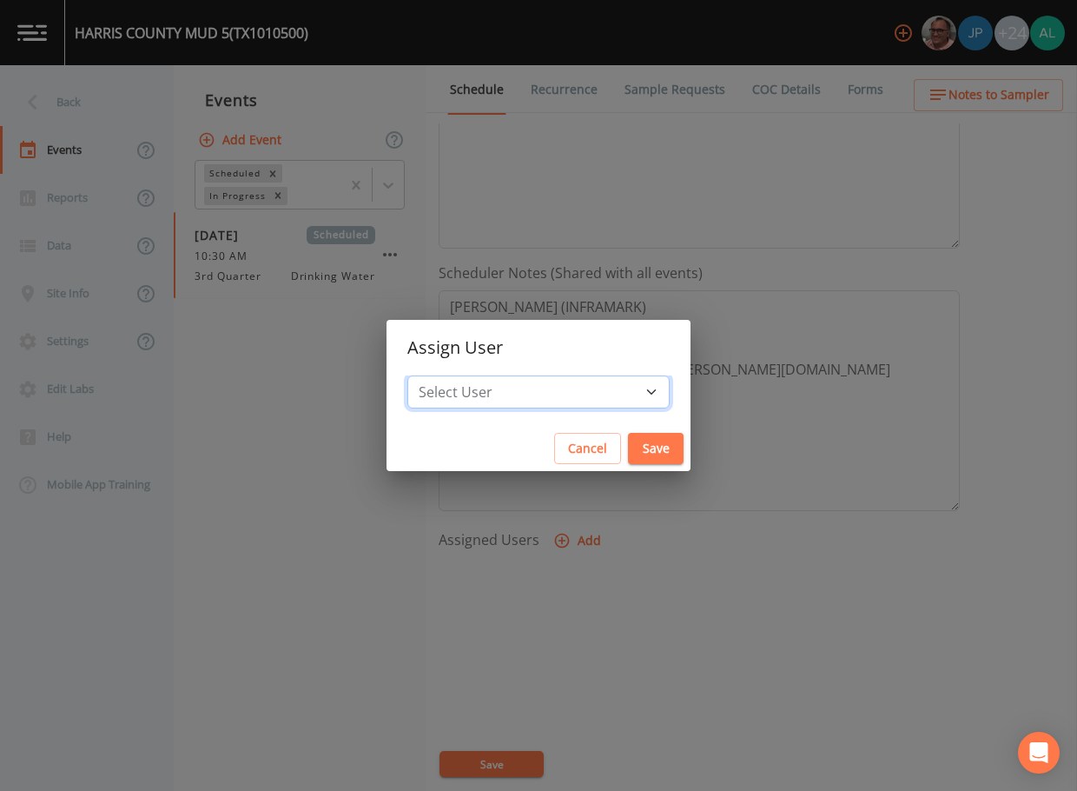
click at [573, 382] on select "Select User [PERSON_NAME] [PERSON_NAME] [PERSON_NAME] [PERSON_NAME] [PERSON_NAM…" at bounding box center [539, 391] width 262 height 33
select select "af93318b-11dc-4776-bee1-f4056f560a61"
click at [447, 375] on select "Select User [PERSON_NAME] [PERSON_NAME] [PERSON_NAME] [PERSON_NAME] [PERSON_NAM…" at bounding box center [539, 391] width 262 height 33
click at [628, 454] on button "Save" at bounding box center [656, 449] width 56 height 32
select select
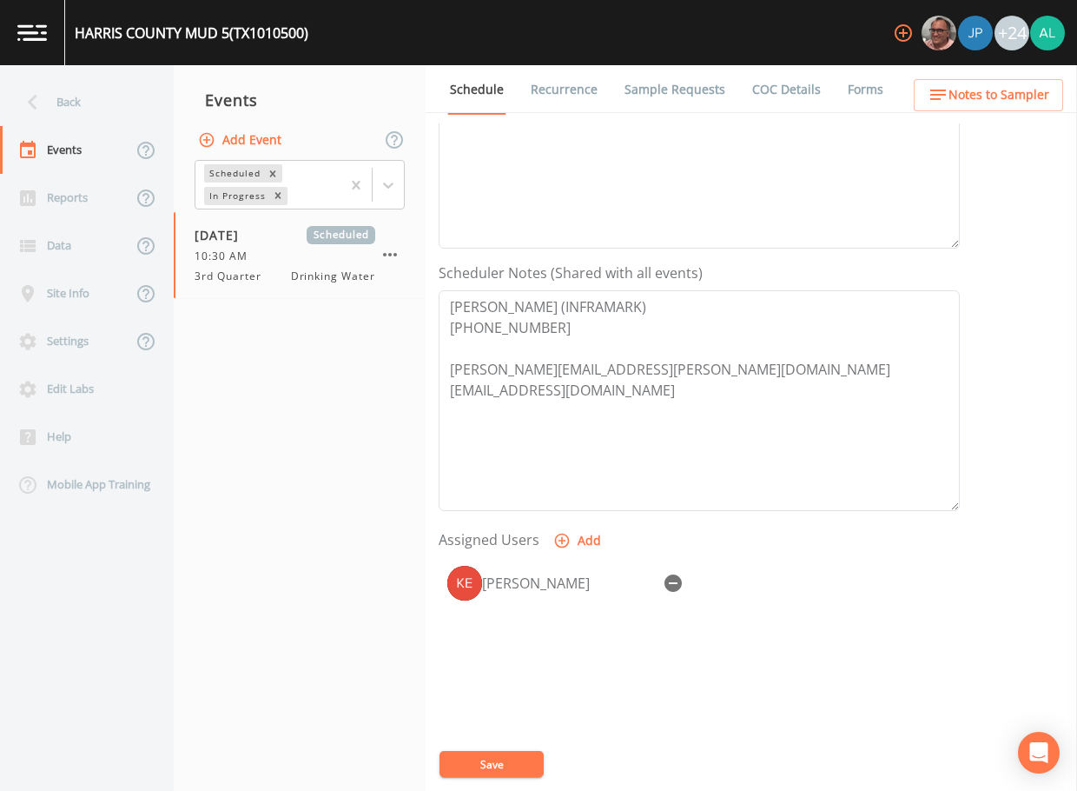
click at [496, 776] on button "Save" at bounding box center [492, 764] width 104 height 26
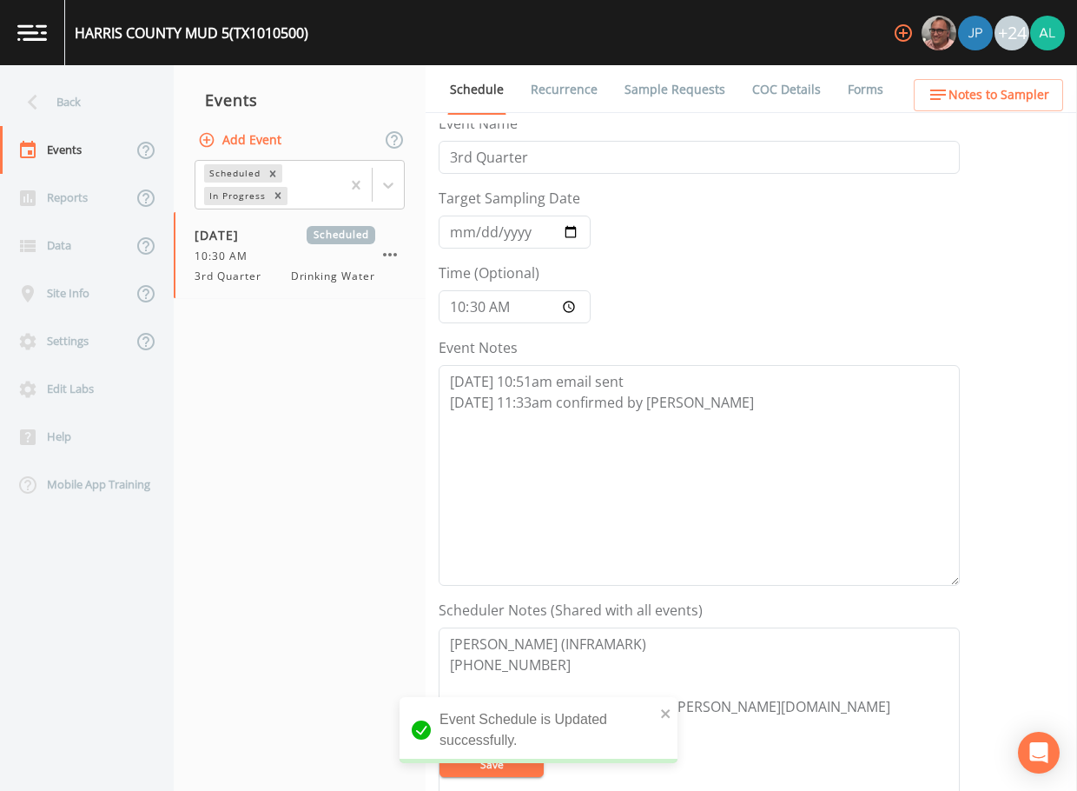
scroll to position [0, 0]
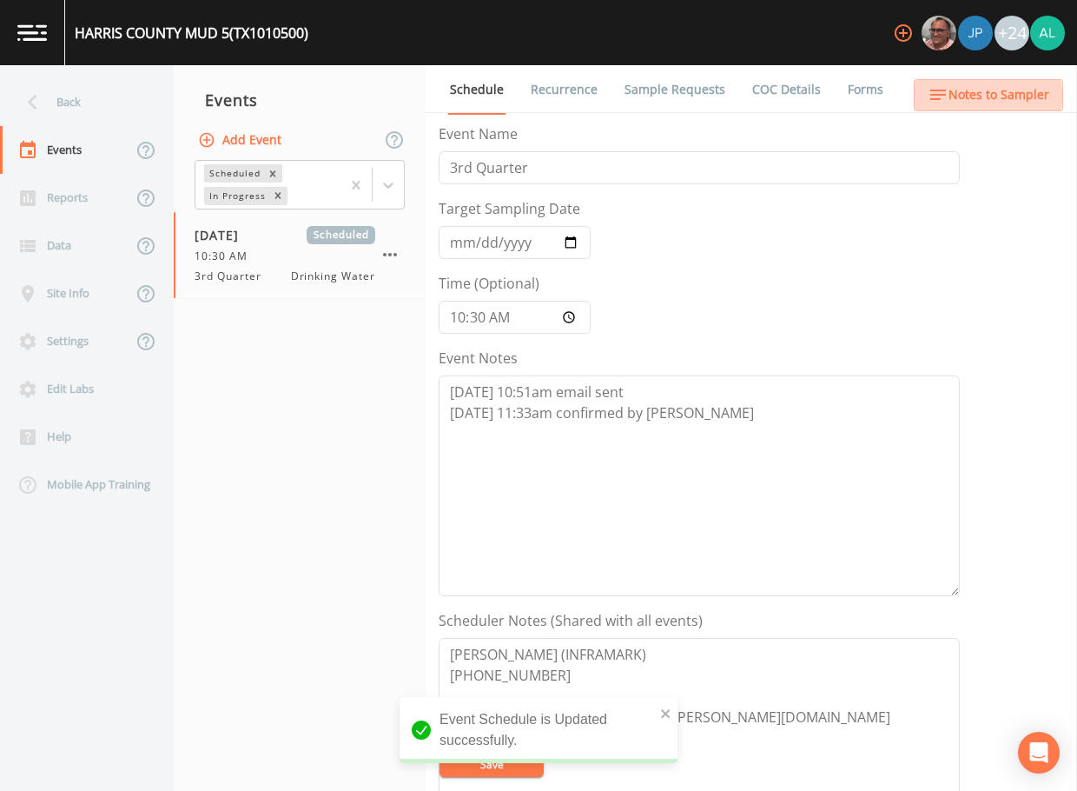
click at [966, 96] on span "Notes to Sampler" at bounding box center [999, 95] width 101 height 22
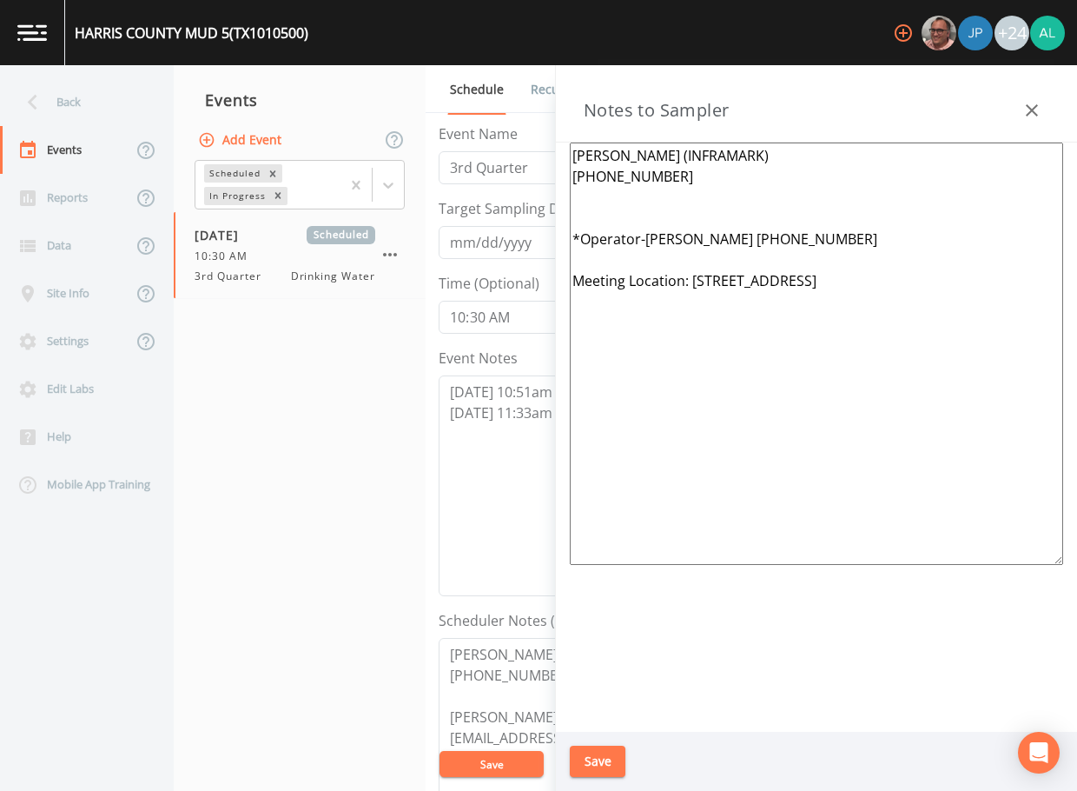
click at [588, 749] on button "Save" at bounding box center [598, 762] width 56 height 32
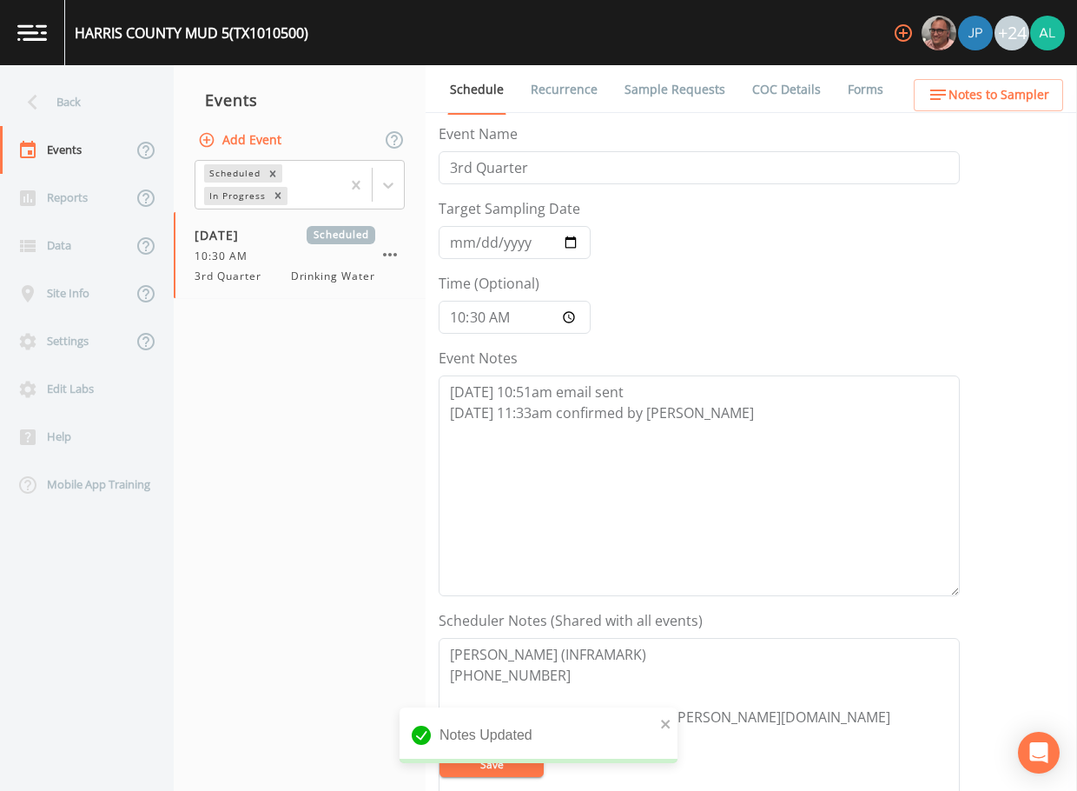
click at [549, 756] on div "Notes Updated" at bounding box center [539, 742] width 278 height 70
click at [48, 96] on div "Back" at bounding box center [78, 102] width 156 height 48
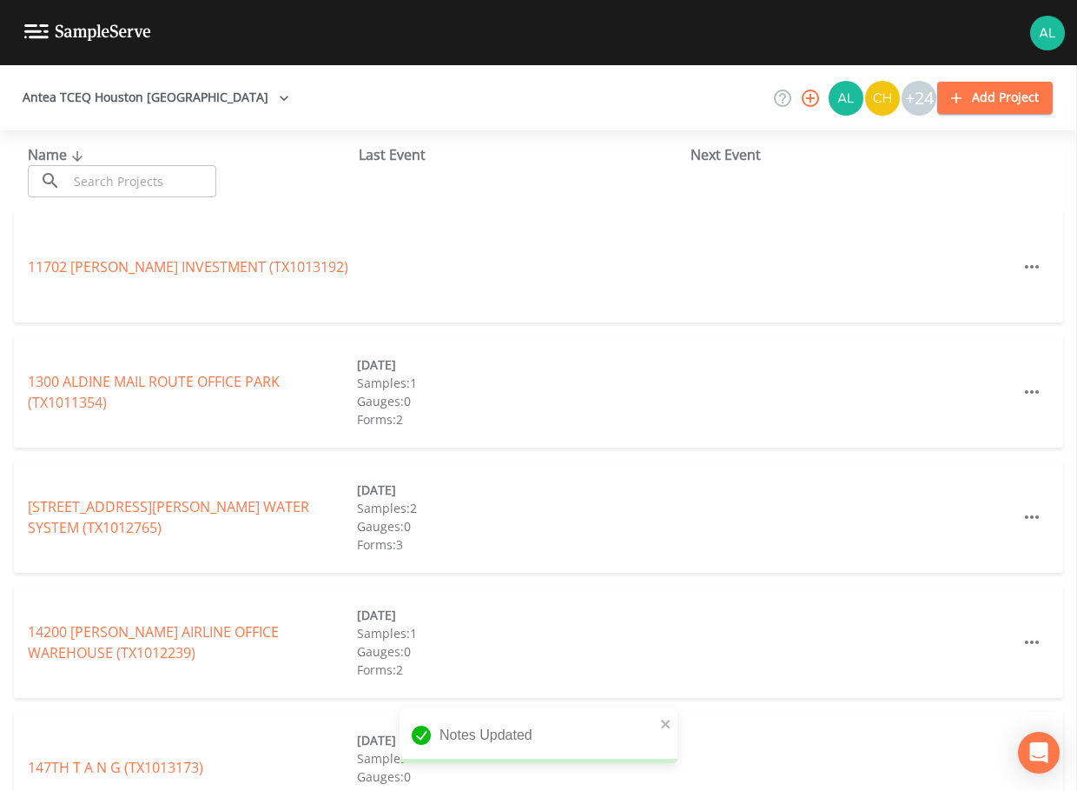
drag, startPoint x: 123, startPoint y: 176, endPoint x: 108, endPoint y: 153, distance: 27.0
click at [123, 176] on input "text" at bounding box center [142, 181] width 149 height 32
click at [116, 178] on input "text" at bounding box center [142, 181] width 149 height 32
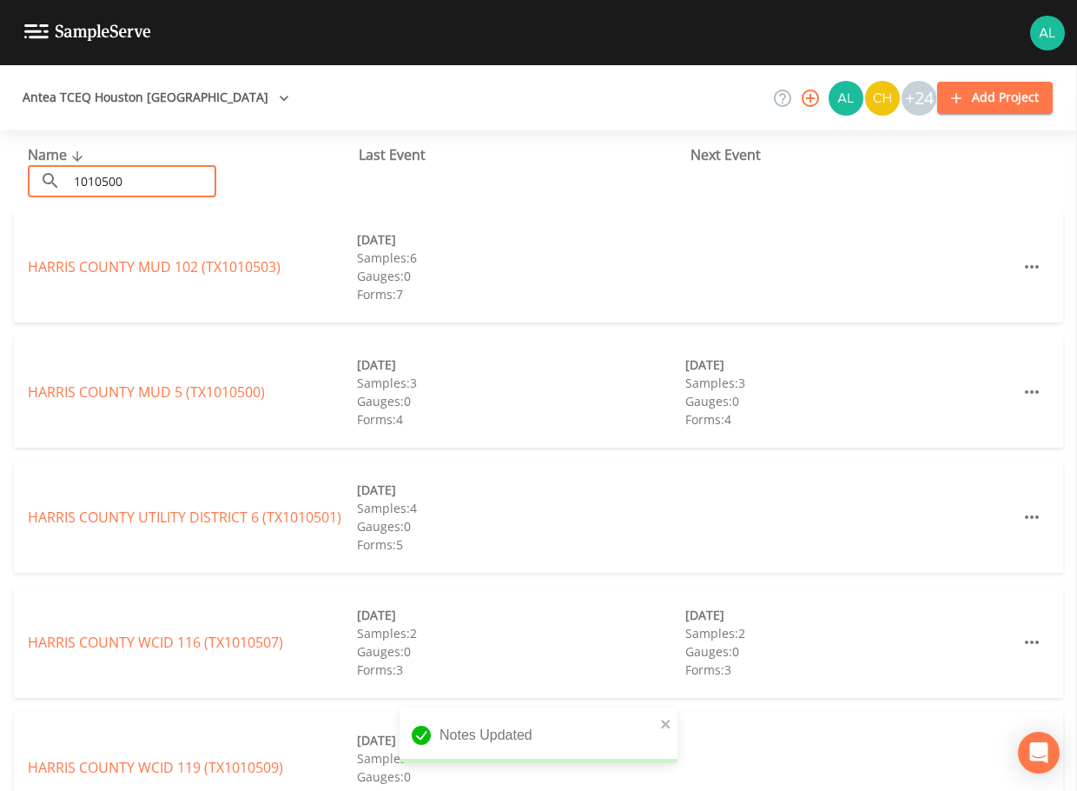
type input "1010500"
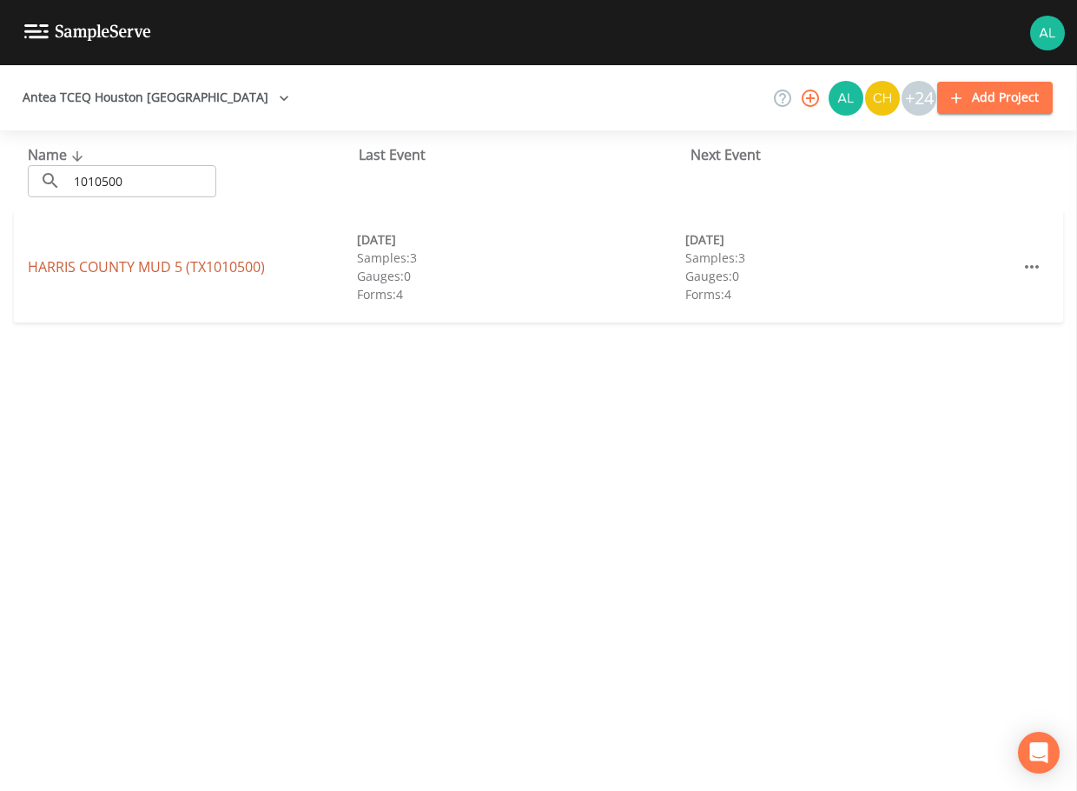
click at [190, 264] on link "[GEOGRAPHIC_DATA] 5 (TX1010500)" at bounding box center [146, 266] width 237 height 19
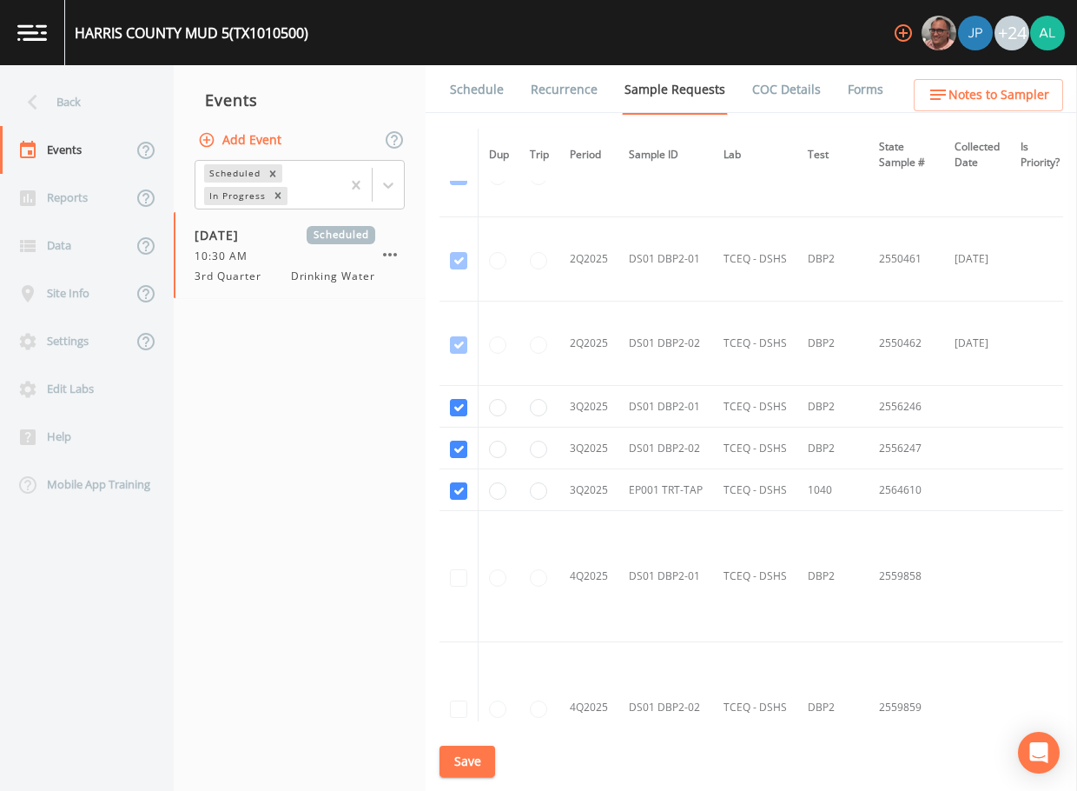
scroll to position [1912, 0]
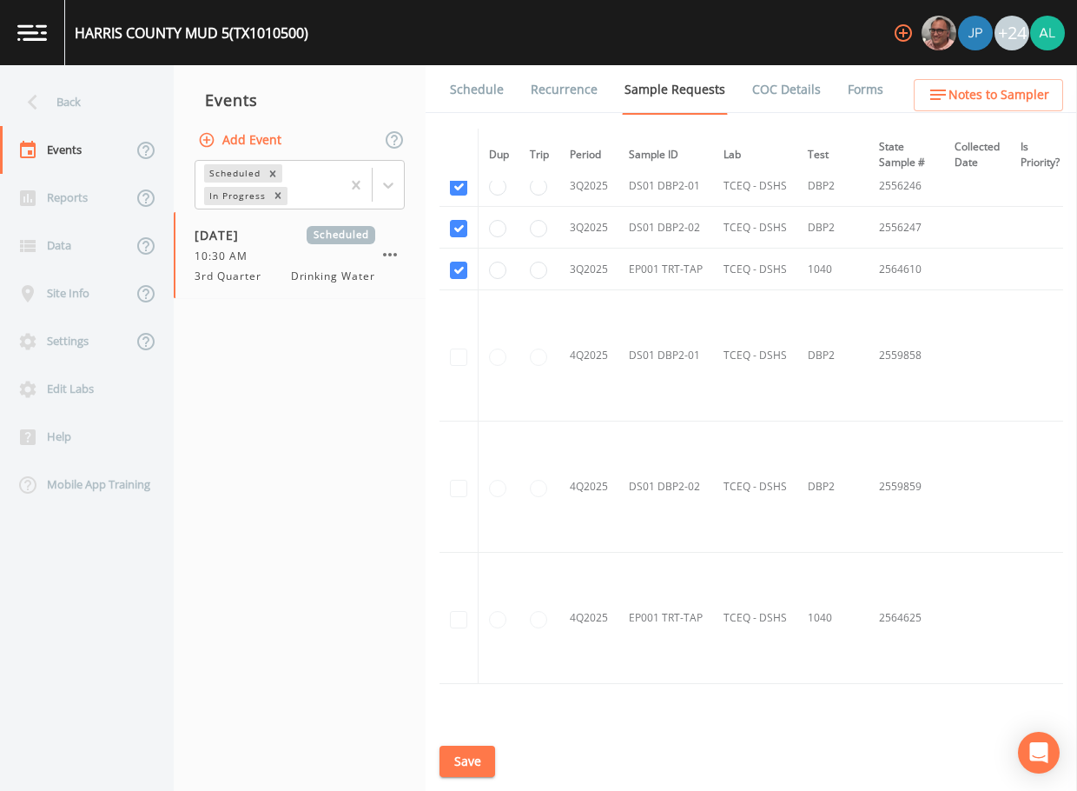
click at [462, 87] on link "Schedule" at bounding box center [476, 89] width 59 height 49
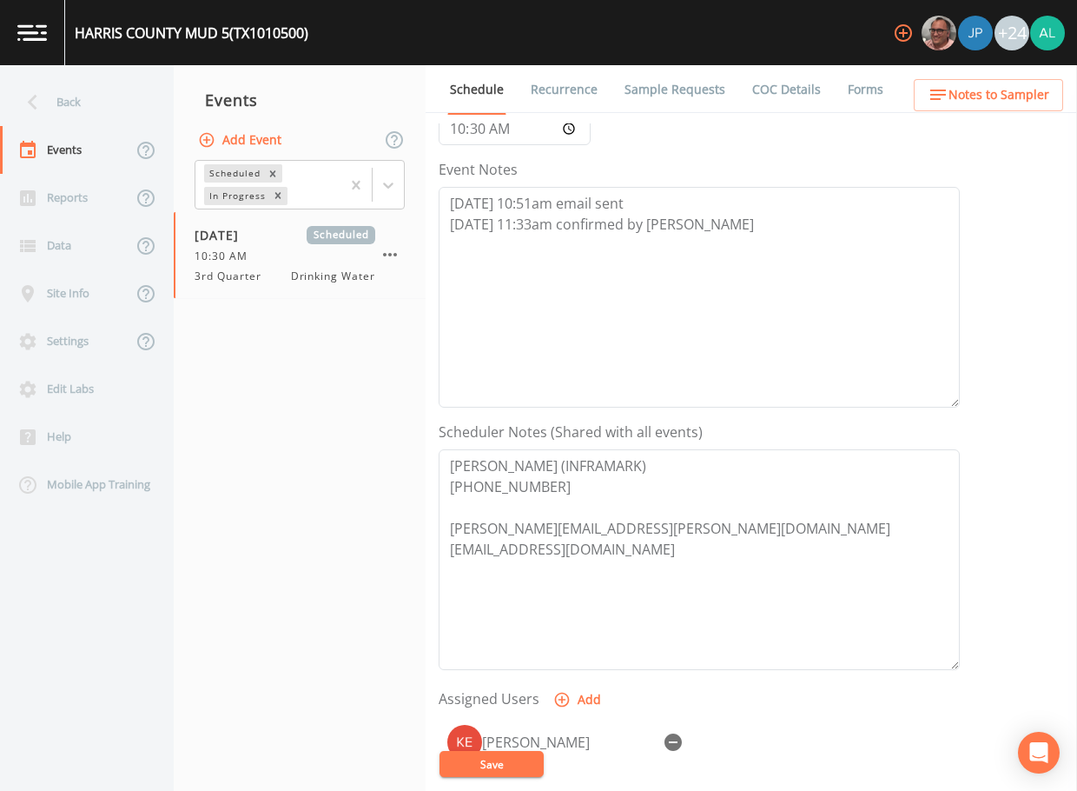
scroll to position [434, 0]
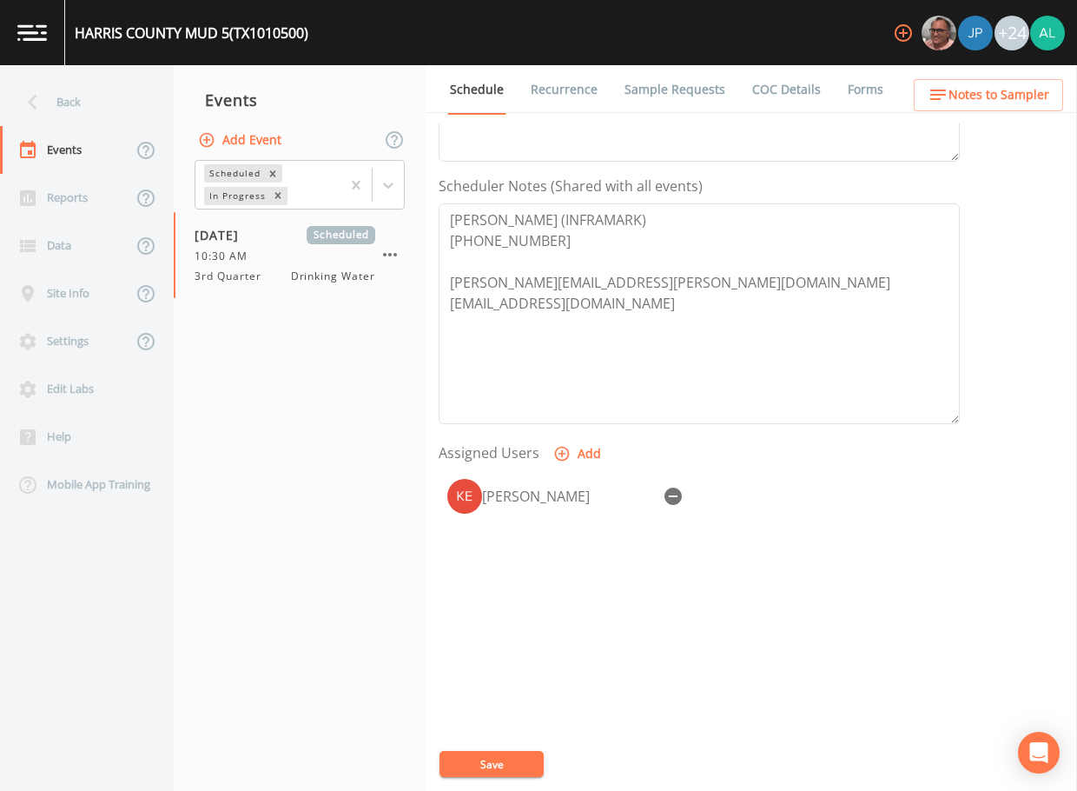
click at [1042, 74] on ul "Schedule Recurrence Sample Requests COC Details Forms" at bounding box center [752, 89] width 652 height 48
click at [1015, 105] on span "Notes to Sampler" at bounding box center [999, 95] width 101 height 22
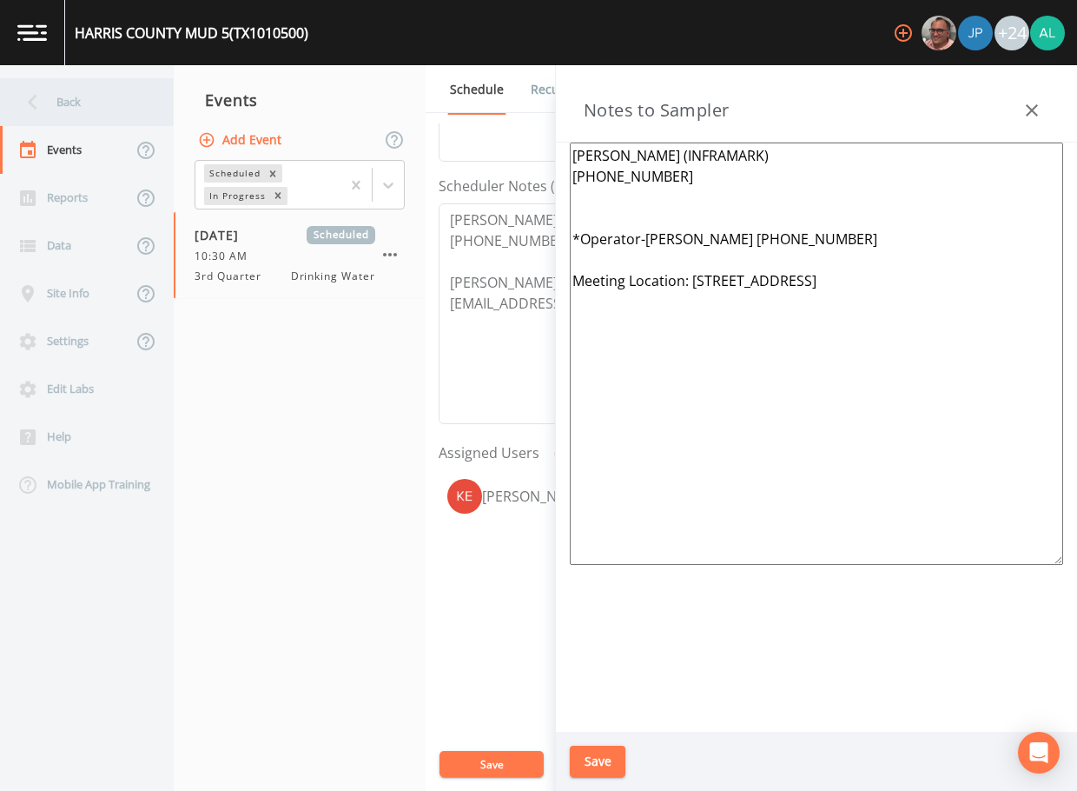
click at [93, 94] on div "Back" at bounding box center [78, 102] width 156 height 48
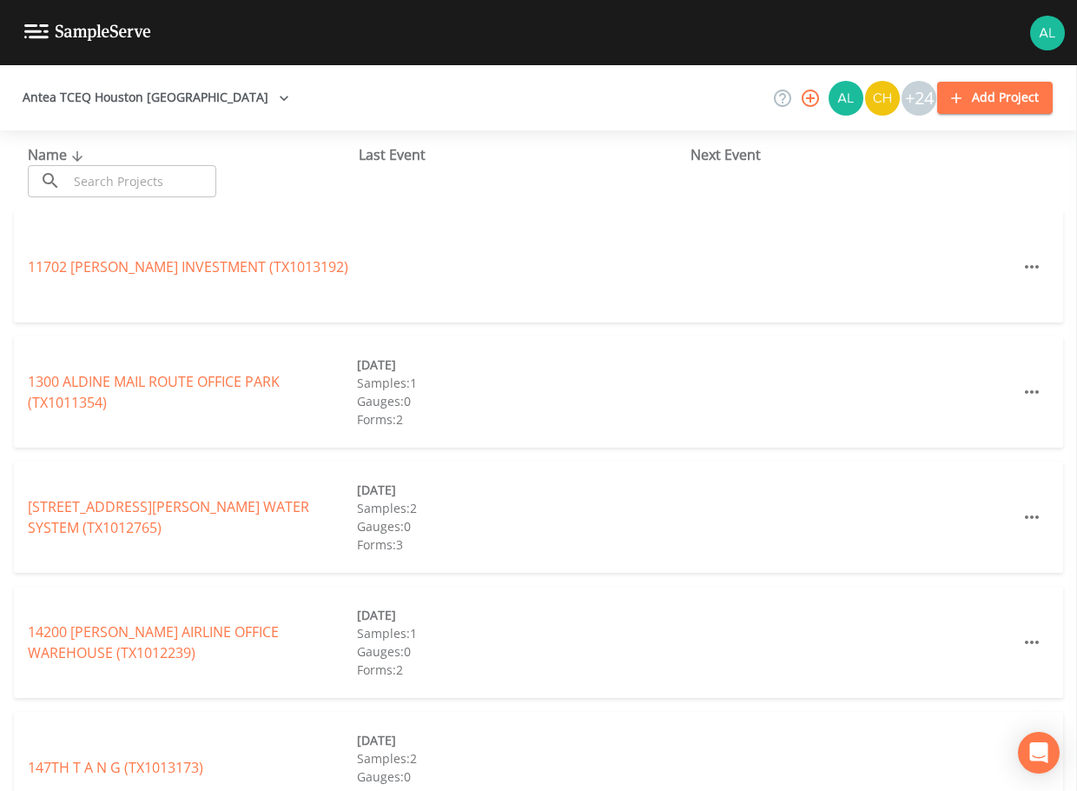
click at [130, 184] on input "text" at bounding box center [142, 181] width 149 height 32
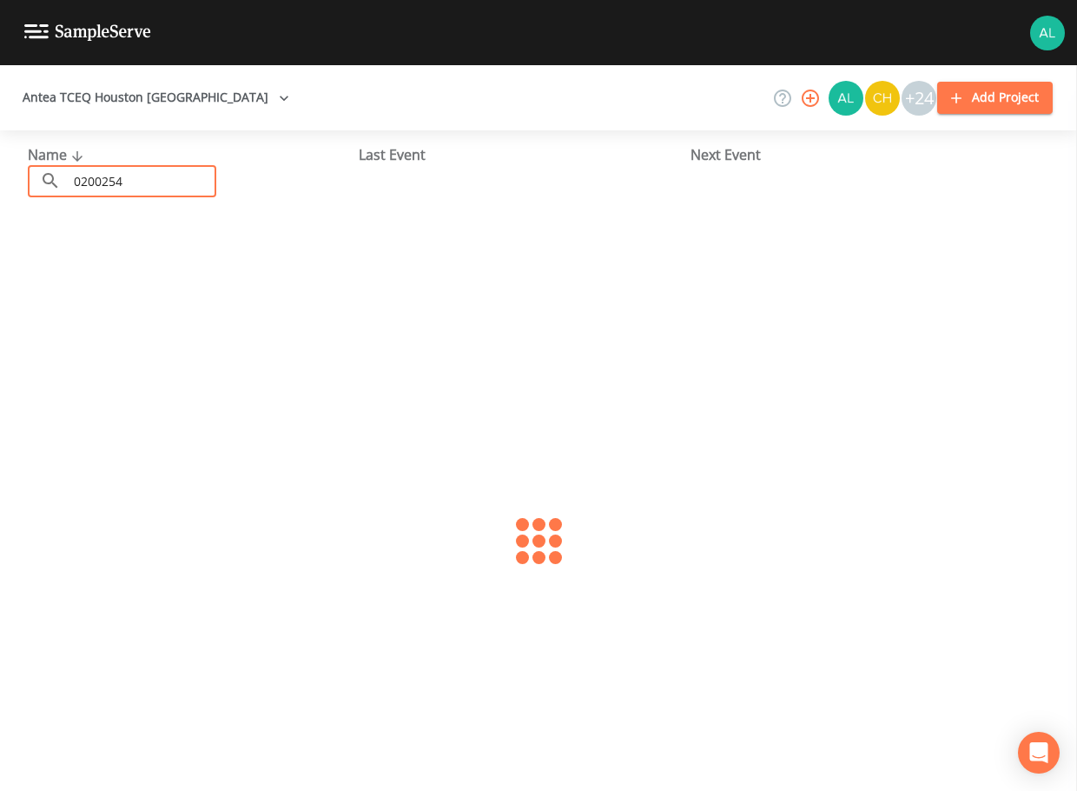
type input "0200254"
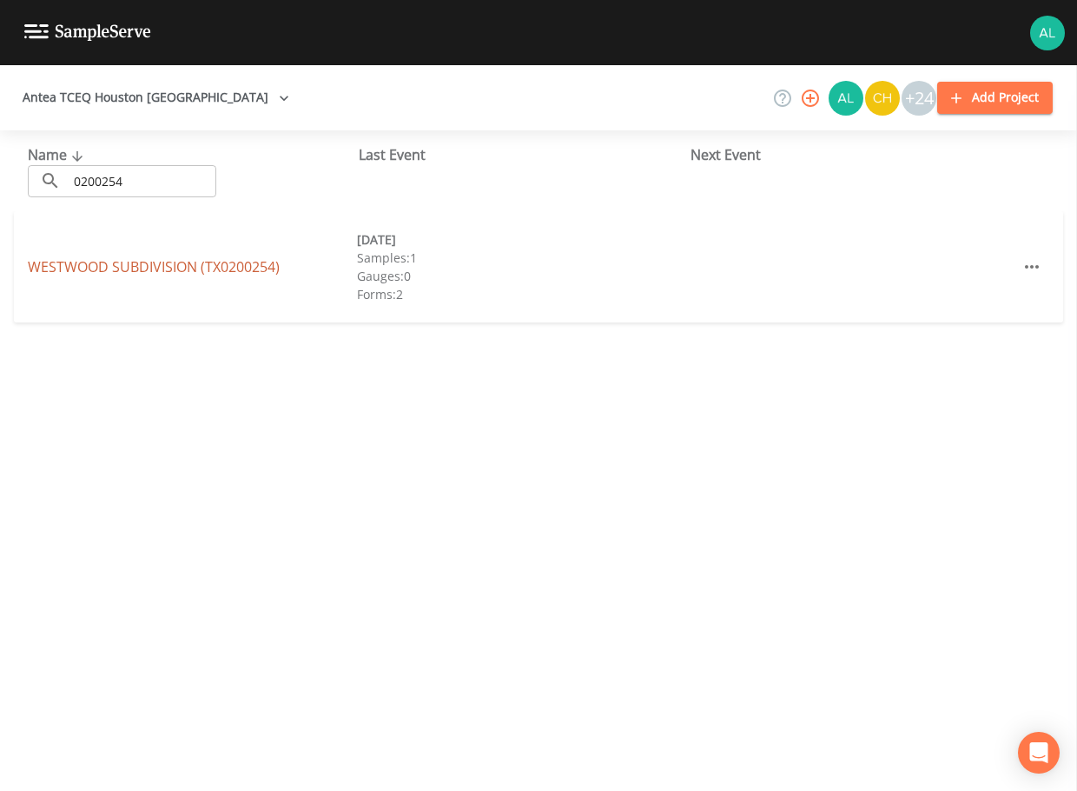
click at [176, 259] on link "WESTWOOD SUBDIVISION (TX0200254)" at bounding box center [154, 266] width 252 height 19
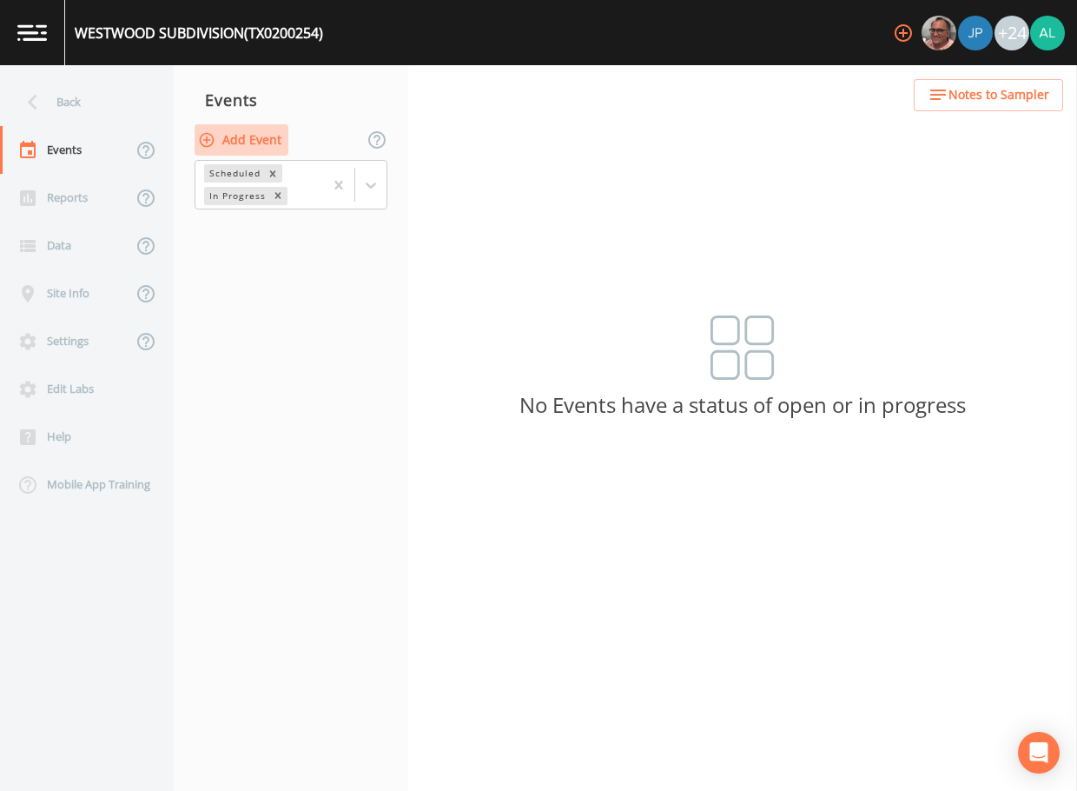
click at [245, 136] on button "Add Event" at bounding box center [242, 140] width 94 height 32
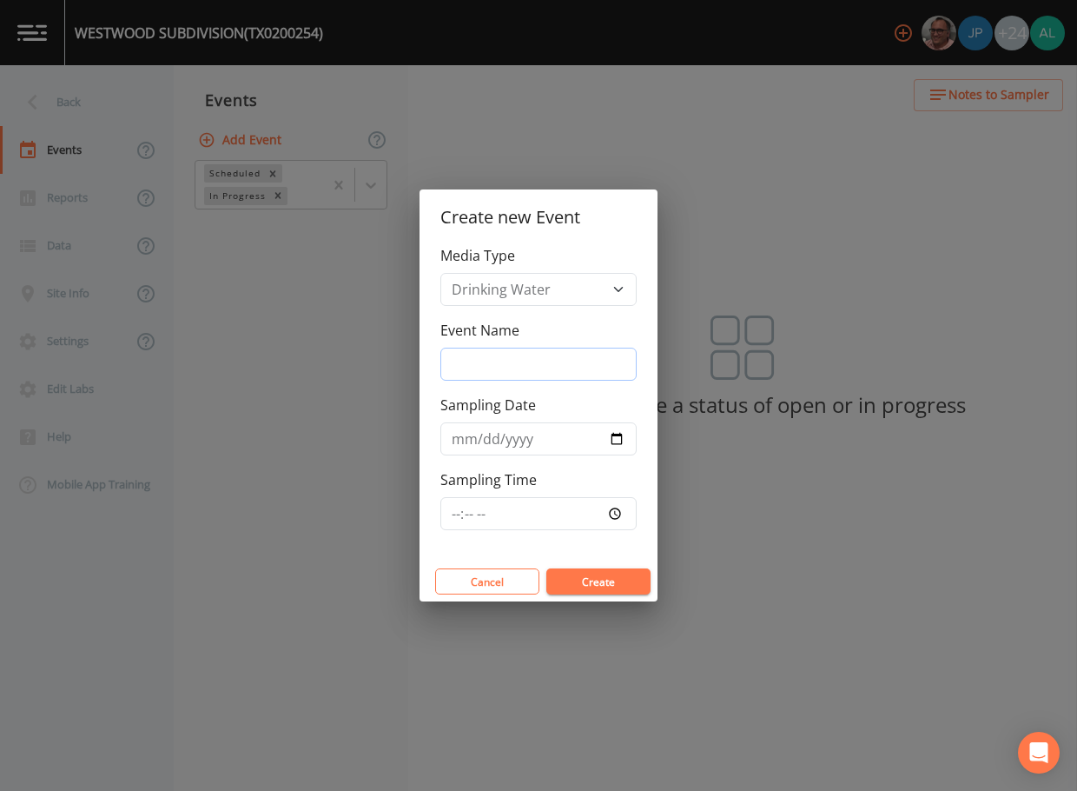
click at [489, 353] on input "Event Name" at bounding box center [539, 364] width 196 height 33
type input "3rd Quarter"
type input "[DATE]"
click at [453, 516] on input "Sampling Time" at bounding box center [539, 513] width 196 height 33
type input "08:30"
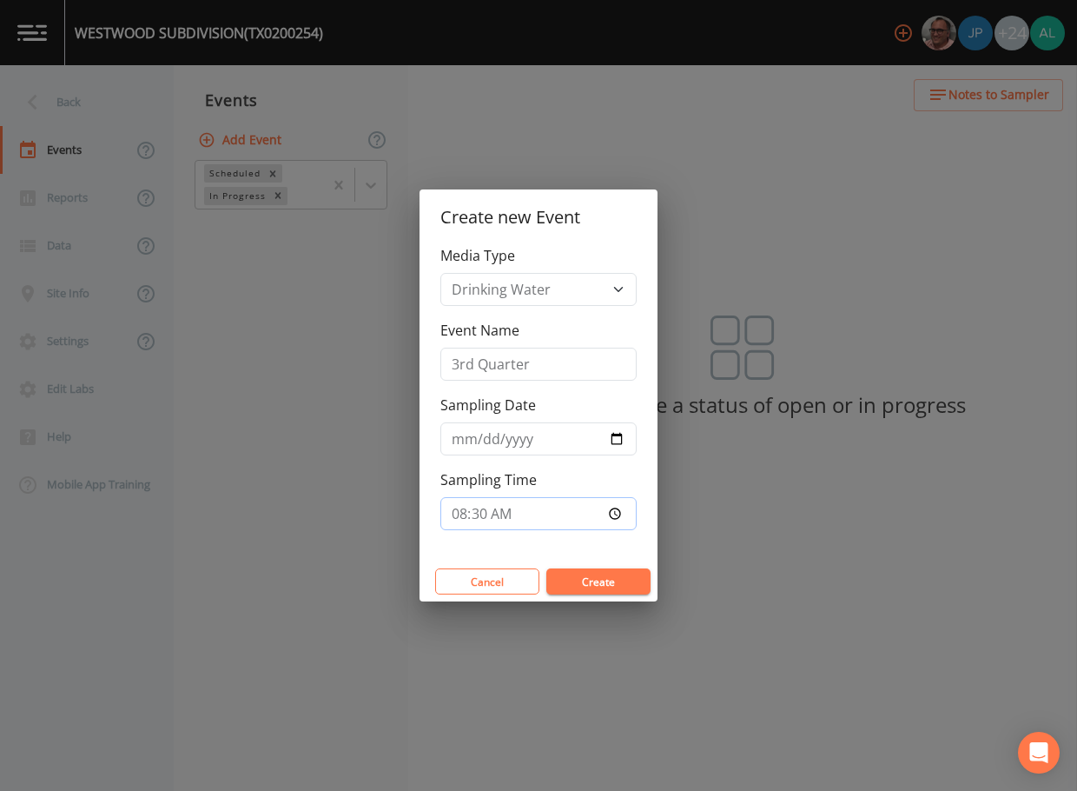
click at [547, 568] on button "Create" at bounding box center [599, 581] width 104 height 26
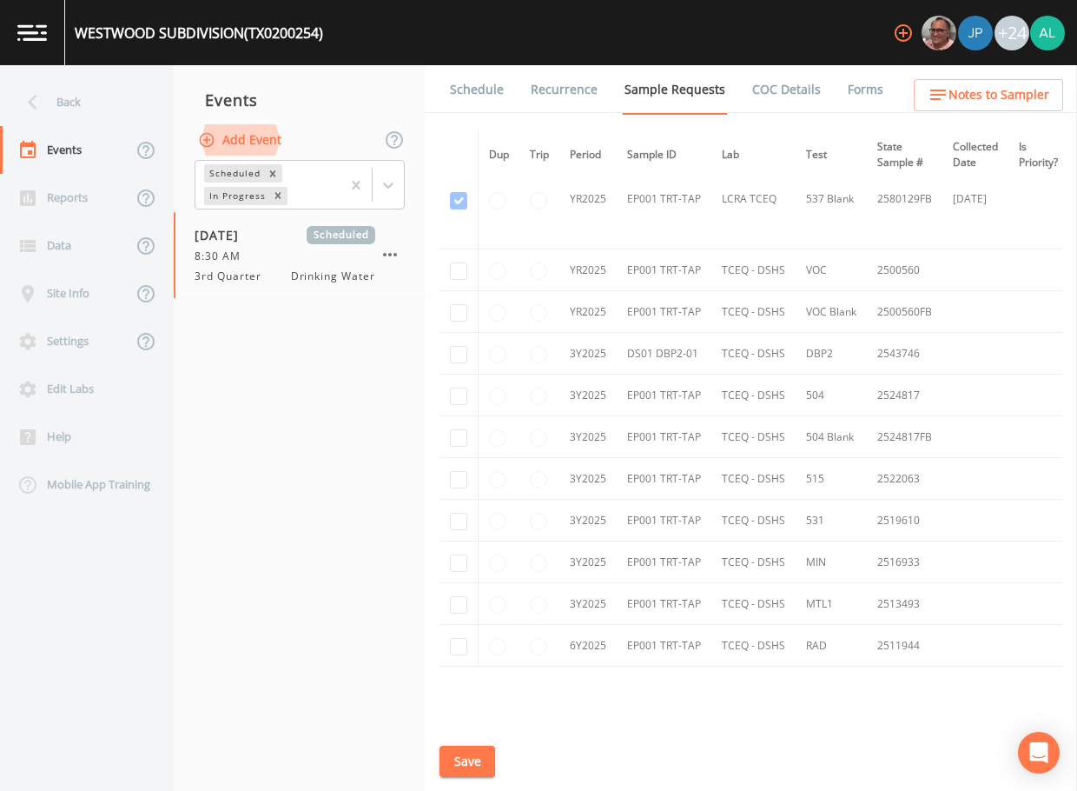
scroll to position [547, 0]
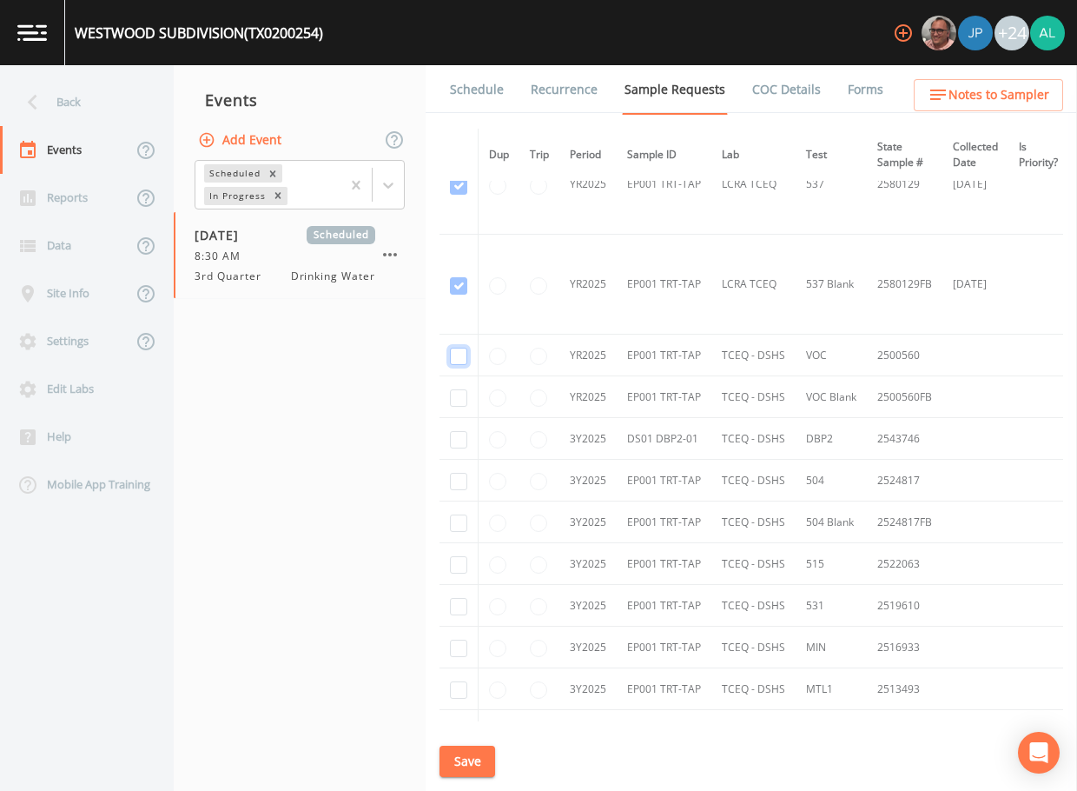
checkbox input "true"
click at [455, 426] on td at bounding box center [459, 439] width 39 height 42
drag, startPoint x: 466, startPoint y: 387, endPoint x: 461, endPoint y: 402, distance: 16.2
click at [467, 387] on td at bounding box center [459, 397] width 39 height 42
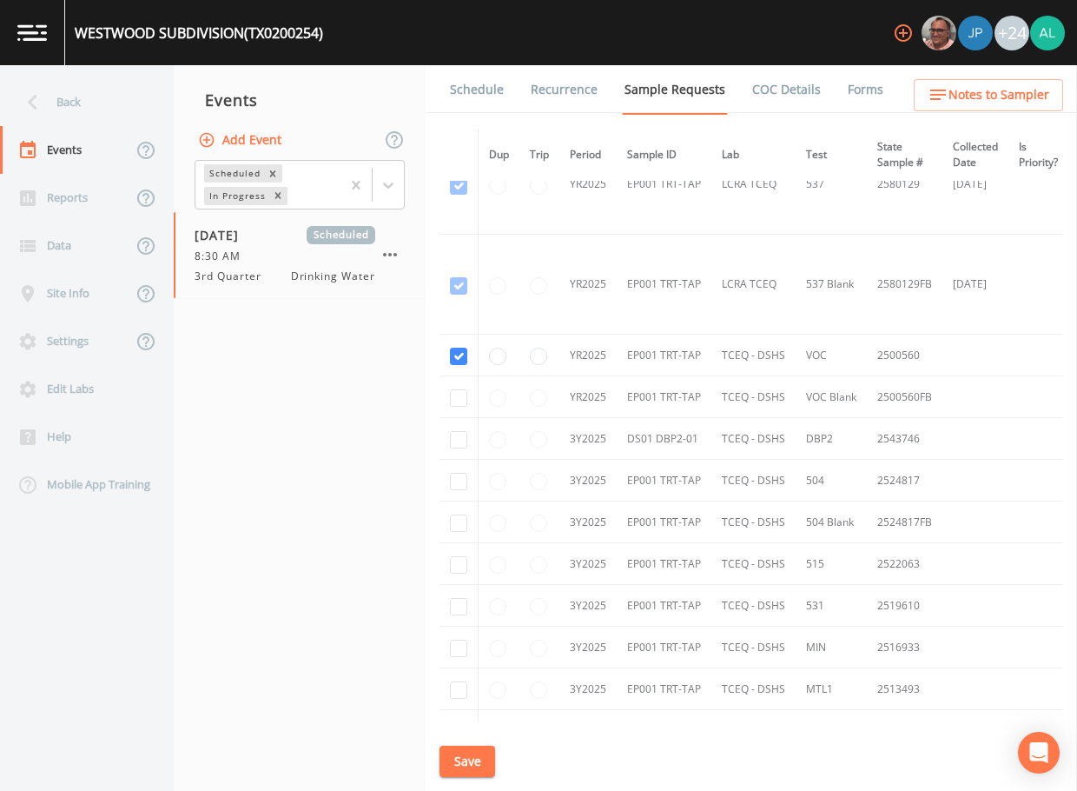
drag, startPoint x: 459, startPoint y: 410, endPoint x: 457, endPoint y: 401, distance: 8.9
click at [459, 411] on td at bounding box center [459, 397] width 39 height 42
checkbox input "true"
click at [454, 449] on td at bounding box center [459, 439] width 39 height 42
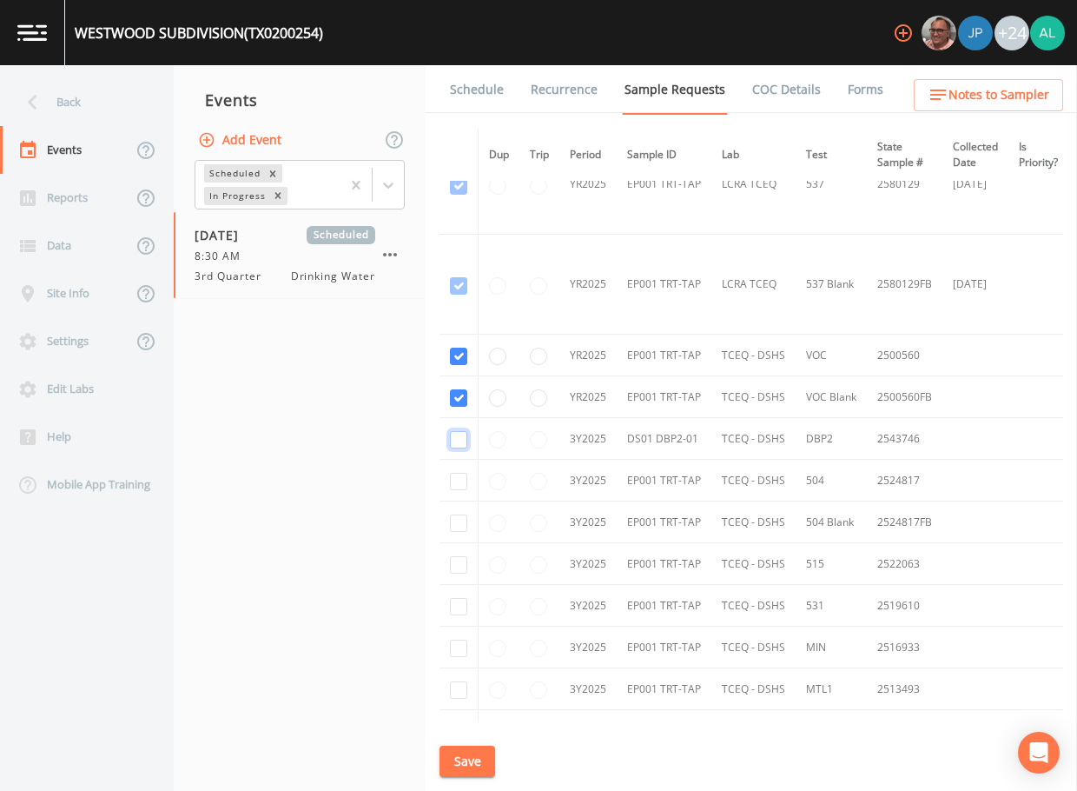
click at [462, 445] on input "checkbox" at bounding box center [458, 439] width 17 height 17
checkbox input "true"
click at [460, 496] on td at bounding box center [459, 481] width 39 height 42
click at [463, 477] on input "checkbox" at bounding box center [458, 481] width 17 height 17
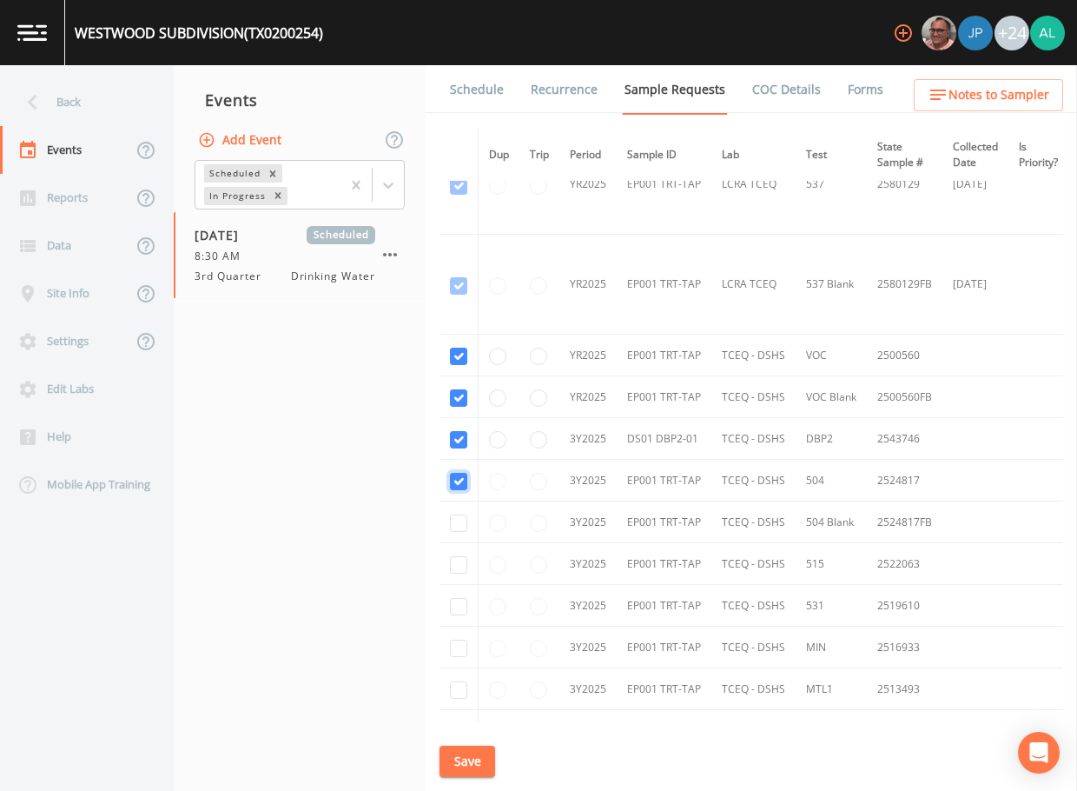
checkbox input "true"
click at [459, 518] on input "checkbox" at bounding box center [458, 522] width 17 height 17
checkbox input "true"
click at [451, 567] on input "checkbox" at bounding box center [458, 564] width 17 height 17
checkbox input "true"
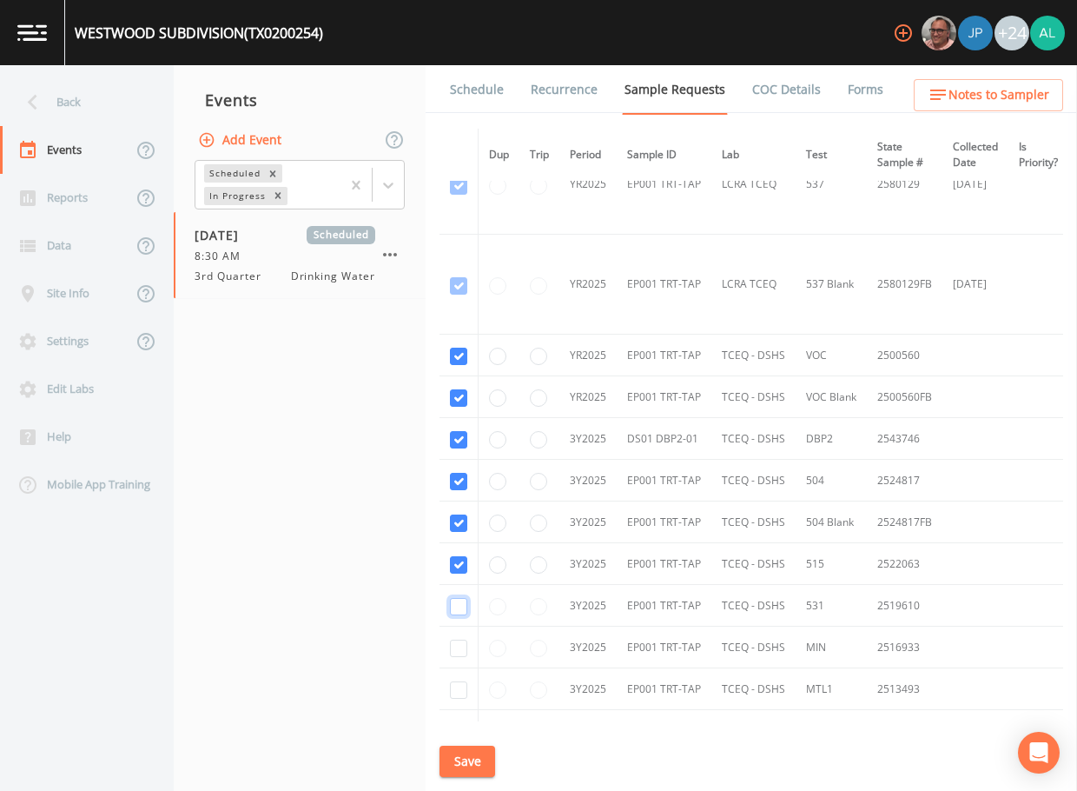
click at [465, 612] on input "checkbox" at bounding box center [458, 606] width 17 height 17
checkbox input "true"
click at [458, 644] on input "checkbox" at bounding box center [458, 648] width 17 height 17
checkbox input "true"
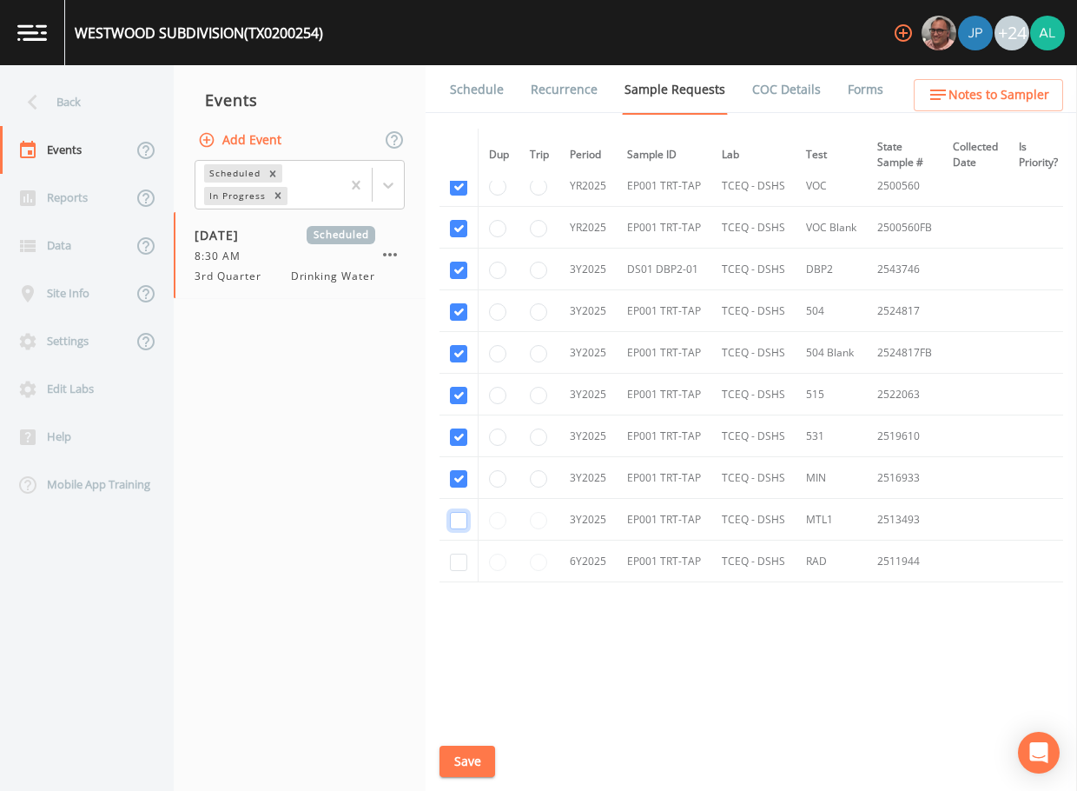
click at [457, 516] on input "checkbox" at bounding box center [458, 520] width 17 height 17
checkbox input "true"
click at [457, 540] on td at bounding box center [459, 561] width 39 height 42
drag, startPoint x: 459, startPoint y: 580, endPoint x: 460, endPoint y: 571, distance: 8.7
click at [460, 579] on div "Dup Trip Period Sample ID Lab Test State Sample # Collected Date Is Priority? S…" at bounding box center [752, 425] width 624 height 593
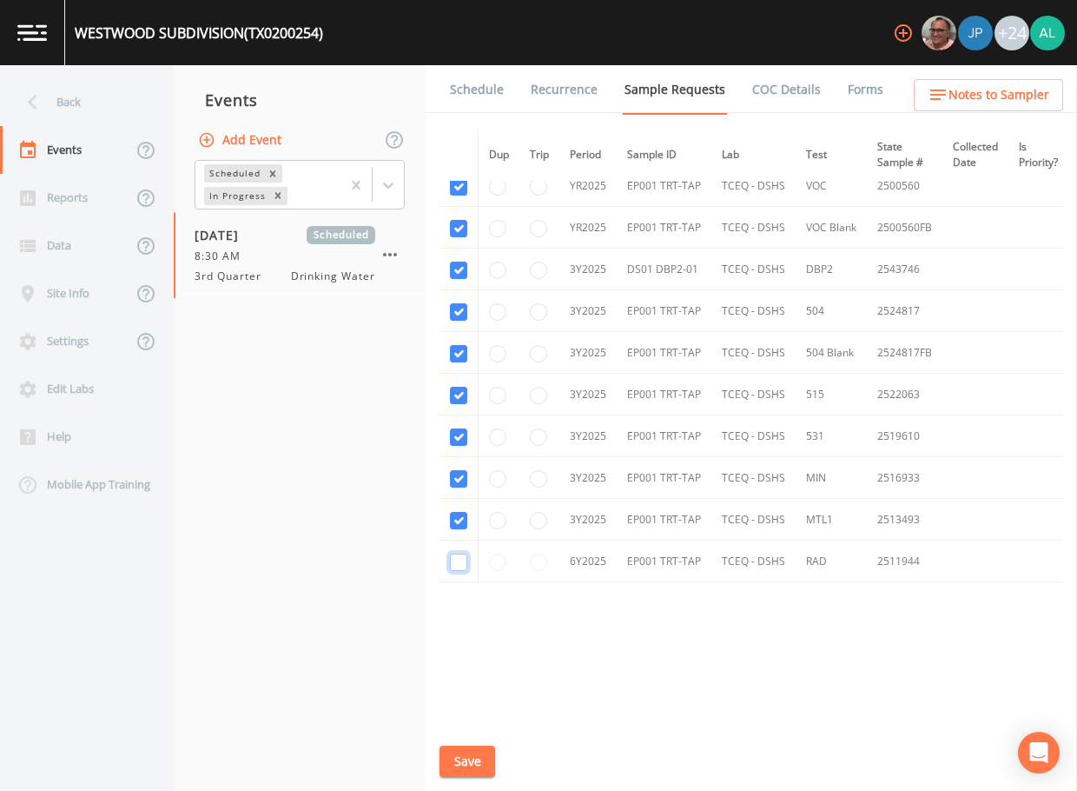
click at [461, 560] on input "checkbox" at bounding box center [458, 561] width 17 height 17
checkbox input "true"
click at [447, 758] on button "Save" at bounding box center [468, 762] width 56 height 32
click at [486, 760] on button "Save" at bounding box center [468, 762] width 56 height 32
click at [118, 90] on div "Back" at bounding box center [78, 102] width 156 height 48
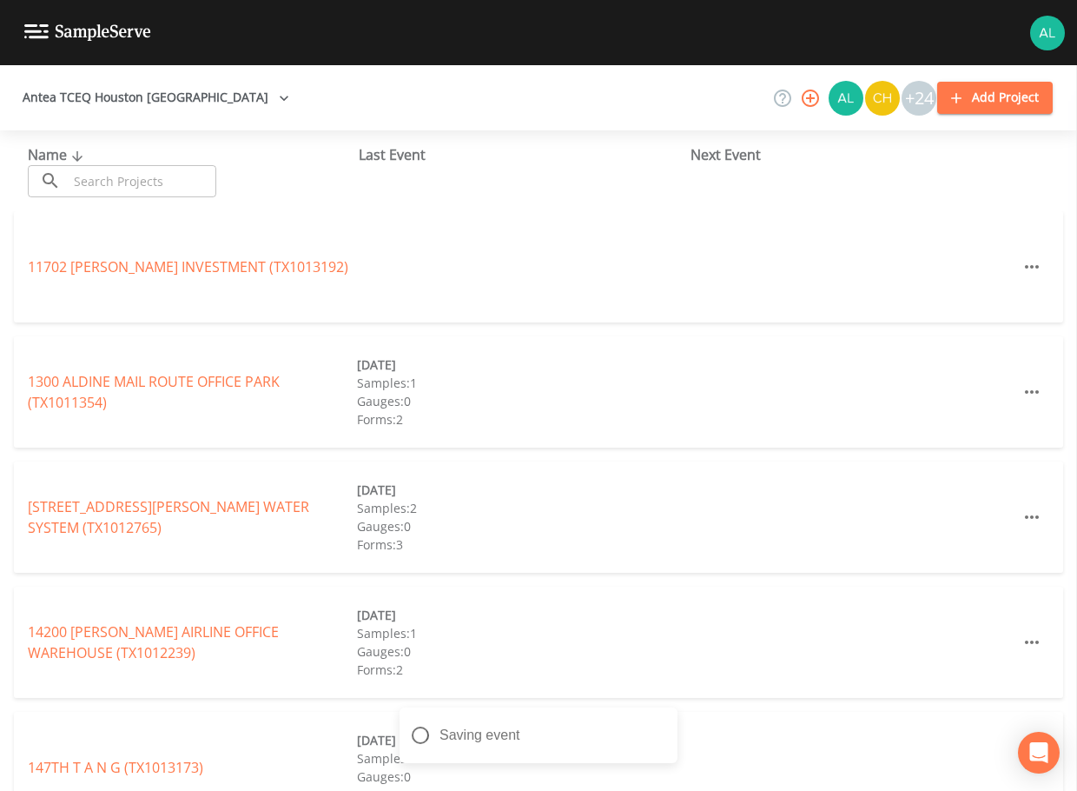
click at [133, 156] on div "Name ​ ​" at bounding box center [193, 170] width 331 height 53
click at [135, 173] on input "text" at bounding box center [142, 181] width 149 height 32
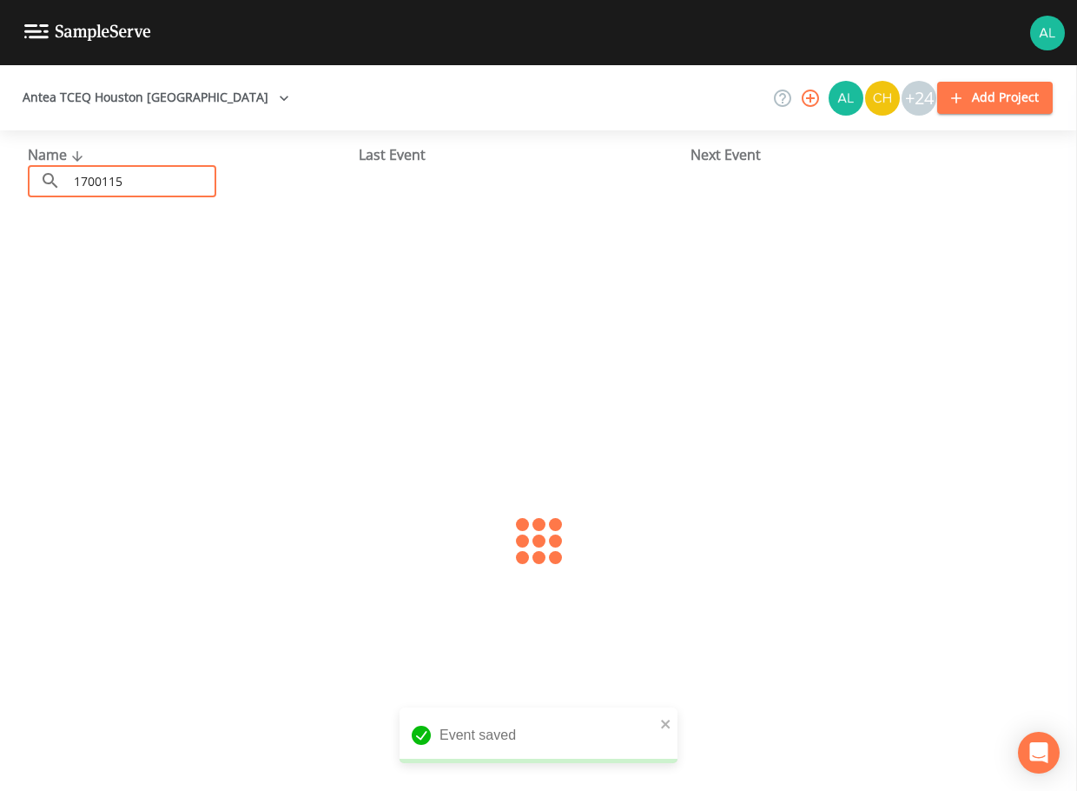
type input "1700115"
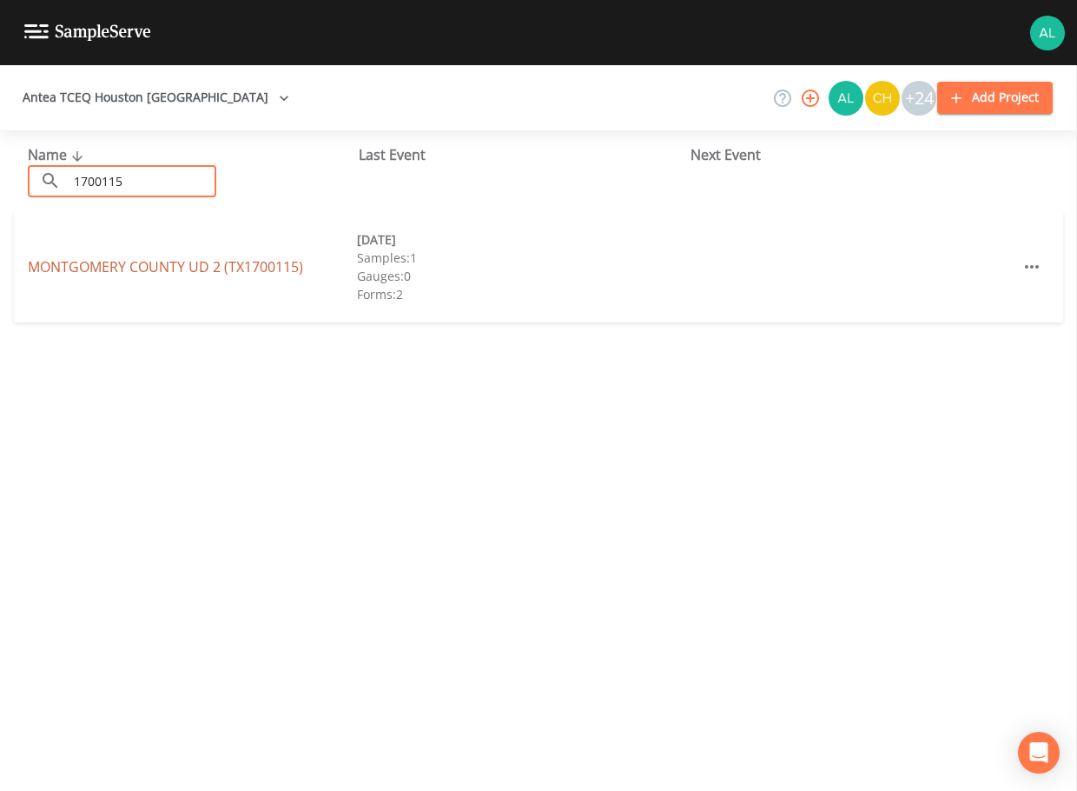
click at [59, 264] on link "[GEOGRAPHIC_DATA] (TX1700115)" at bounding box center [165, 266] width 275 height 19
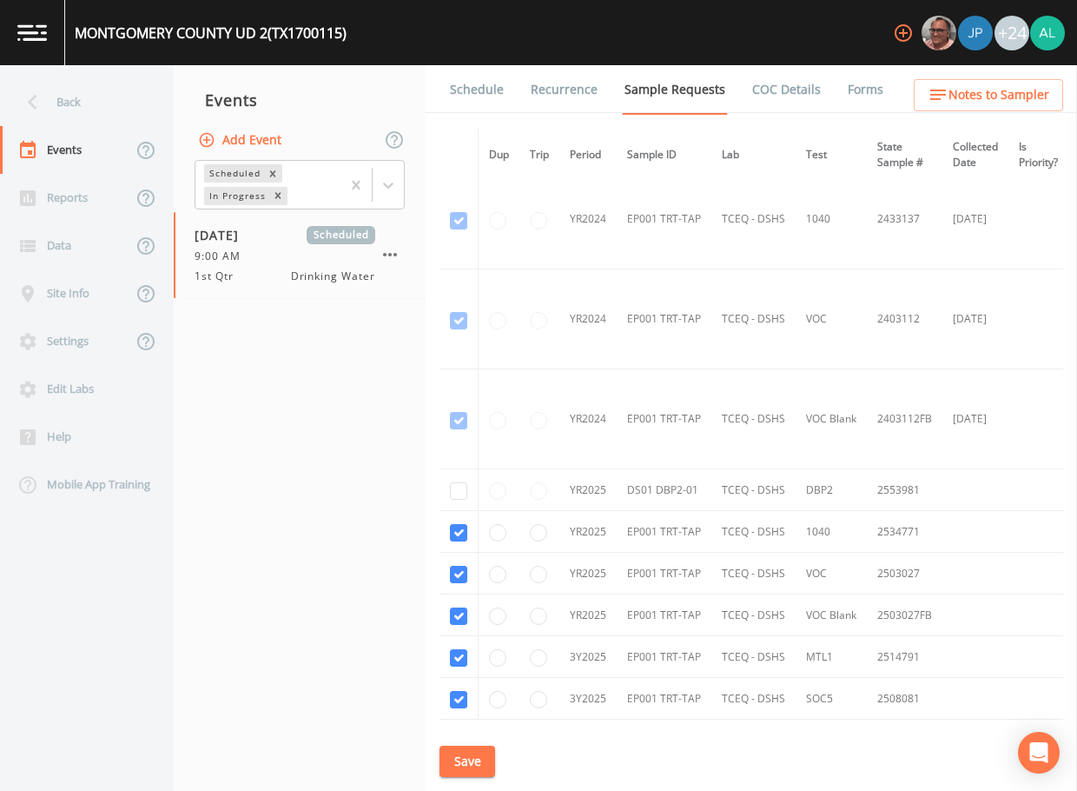
scroll to position [254, 0]
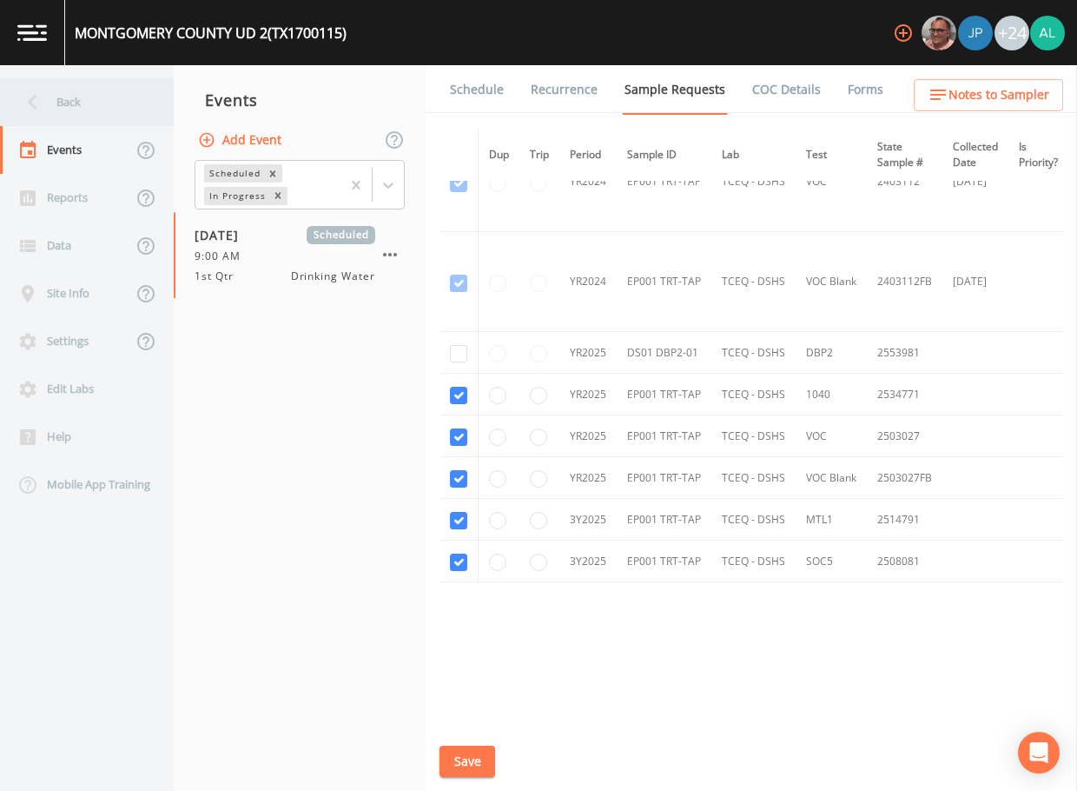
click at [104, 94] on div "Back" at bounding box center [78, 102] width 156 height 48
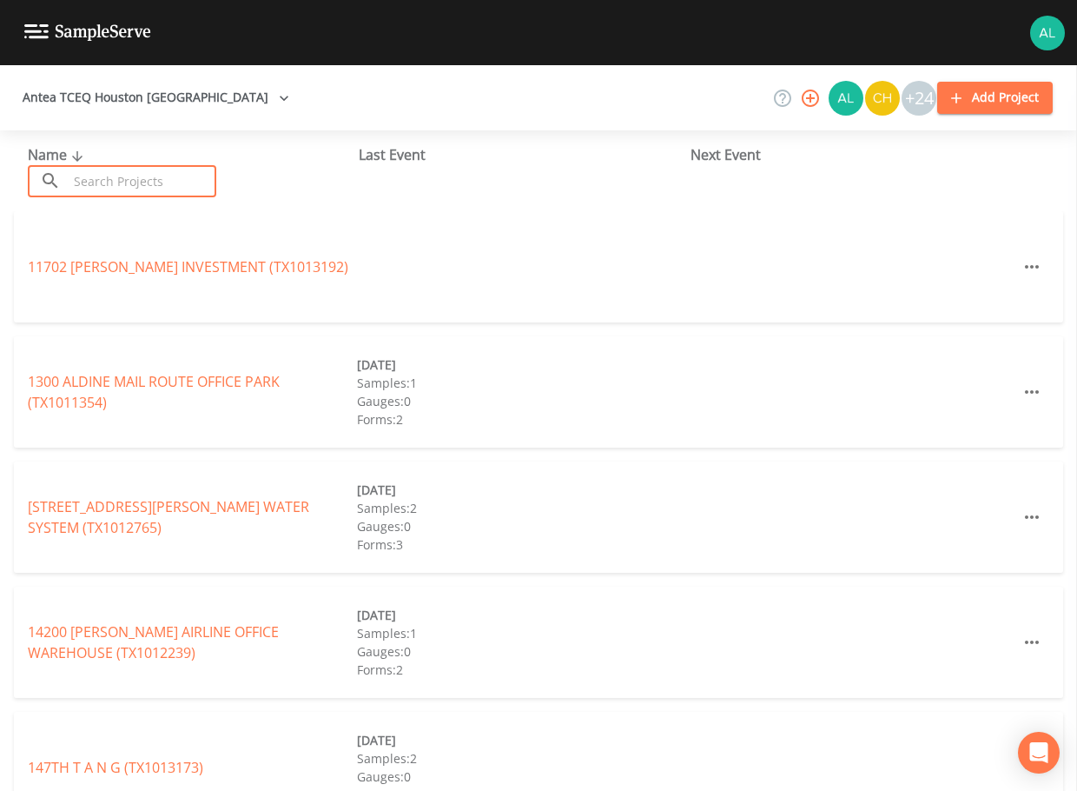
click at [120, 172] on input "text" at bounding box center [142, 181] width 149 height 32
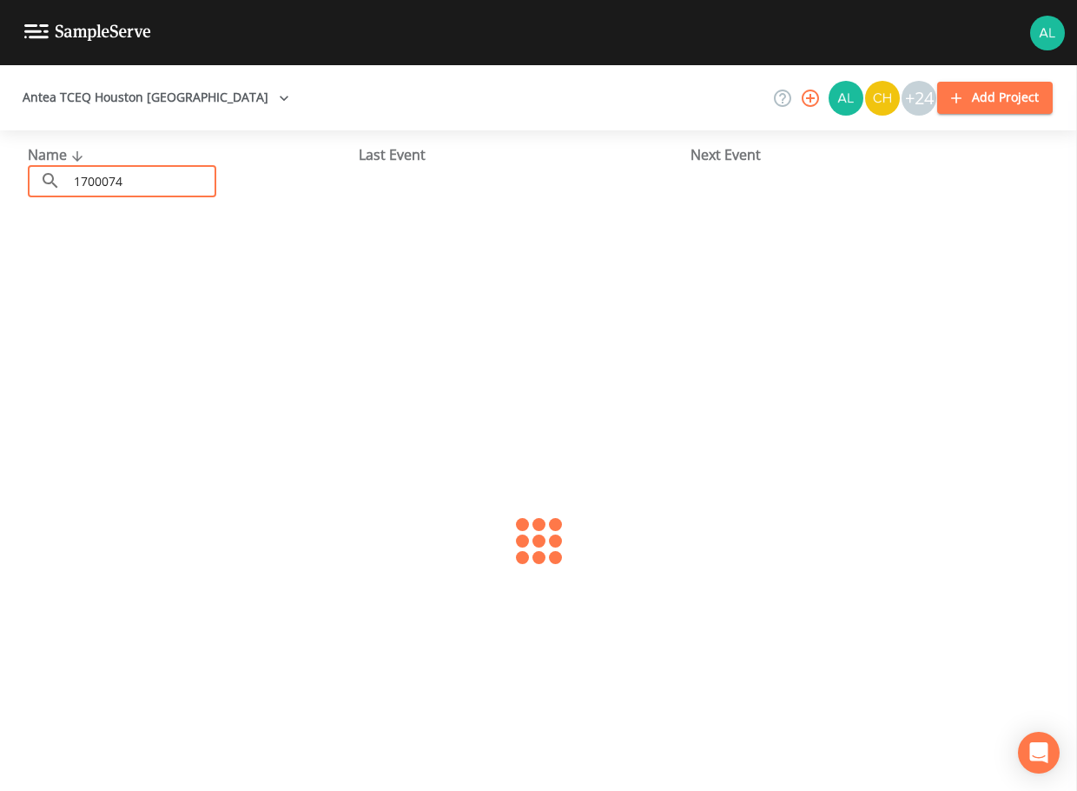
type input "1700074"
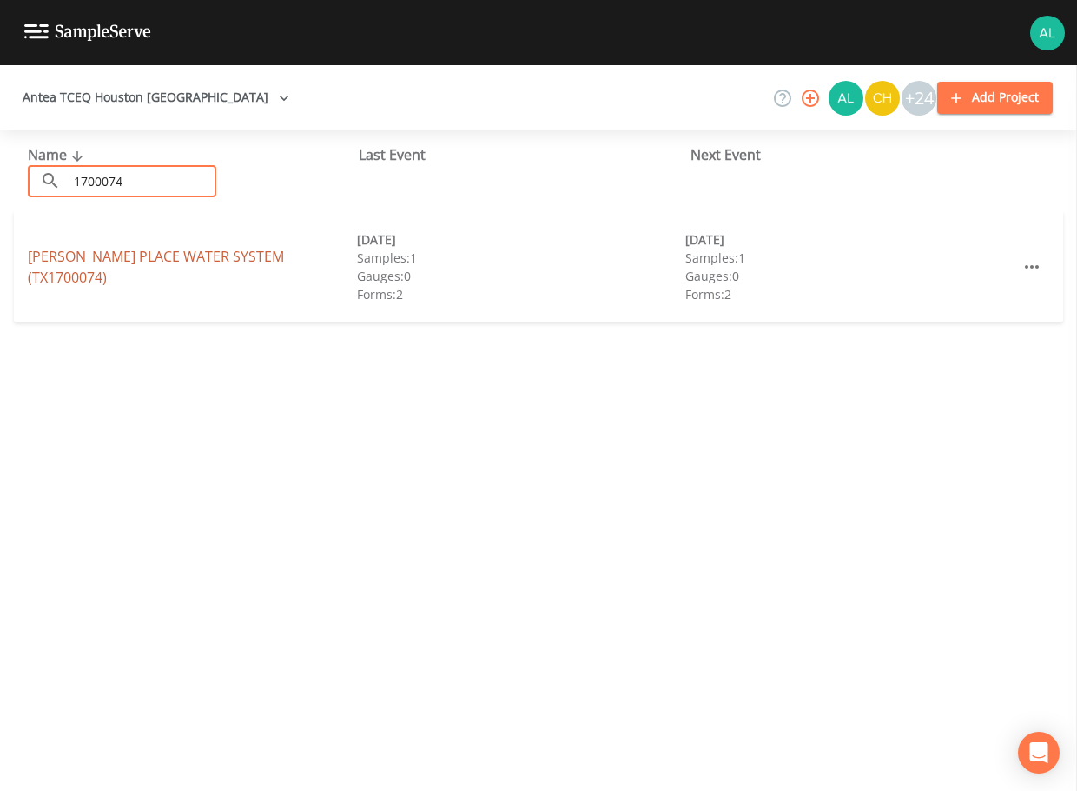
click at [94, 276] on link "[PERSON_NAME] PLACE WATER SYSTEM (TX1700074)" at bounding box center [156, 267] width 256 height 40
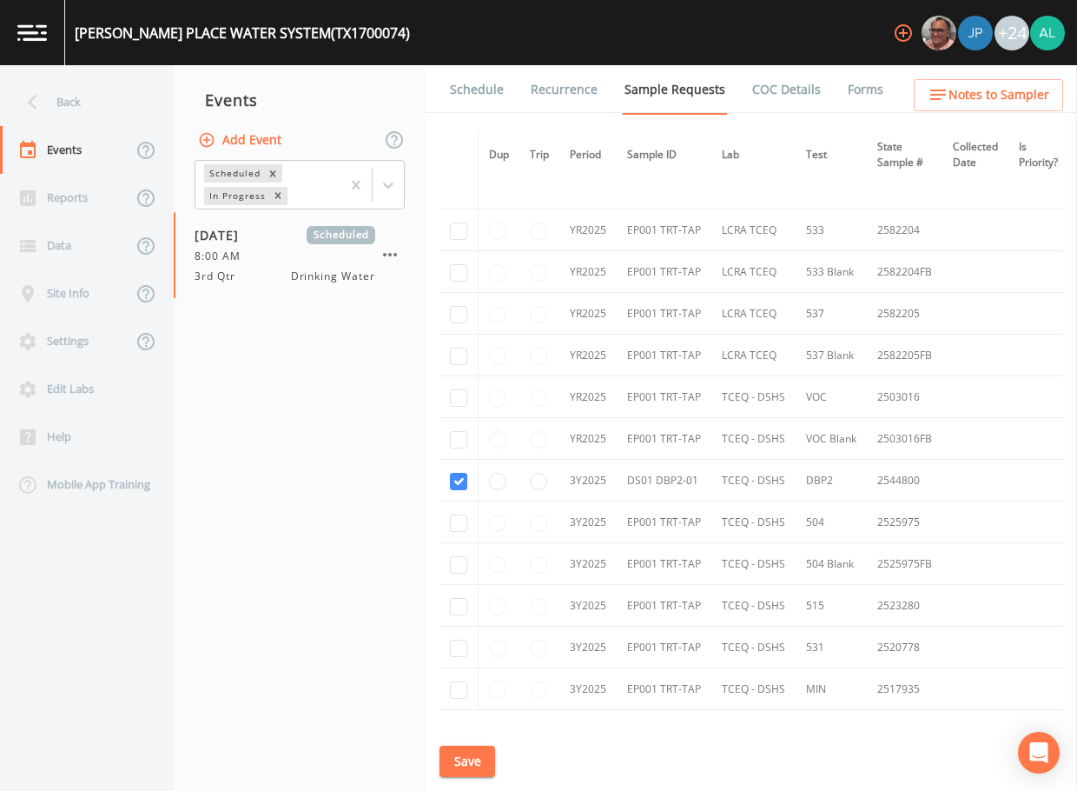
scroll to position [143, 0]
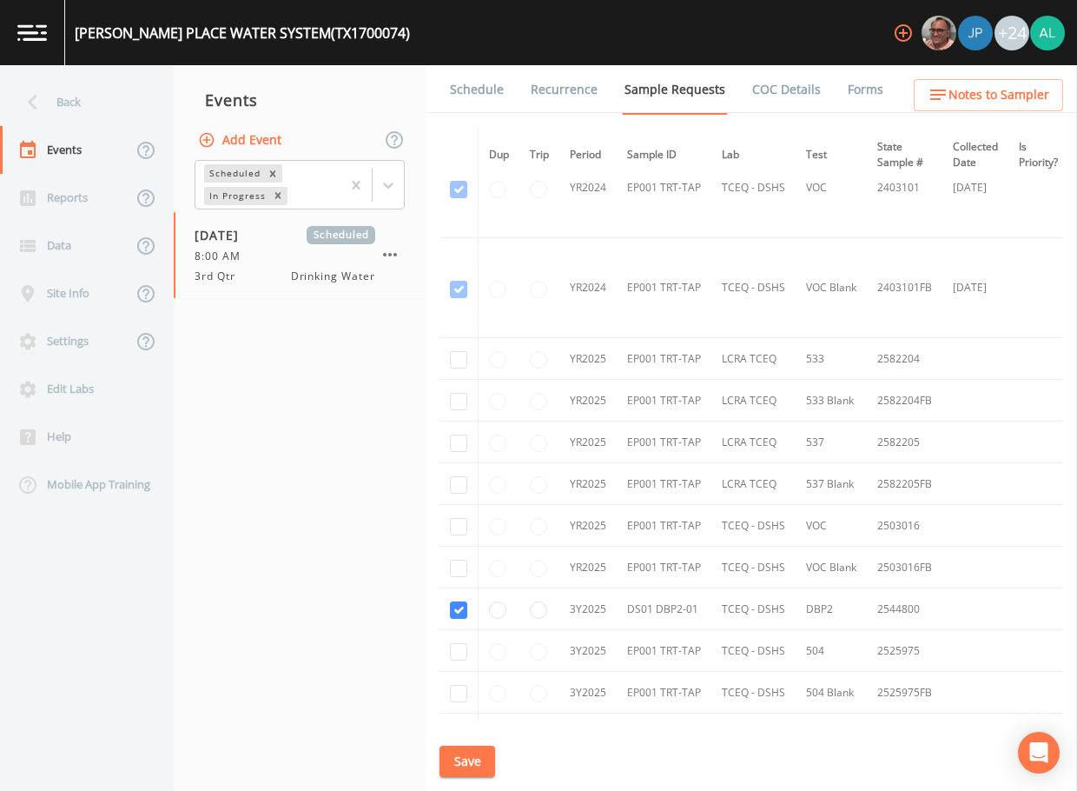
click at [847, 89] on link "Forms" at bounding box center [865, 89] width 41 height 49
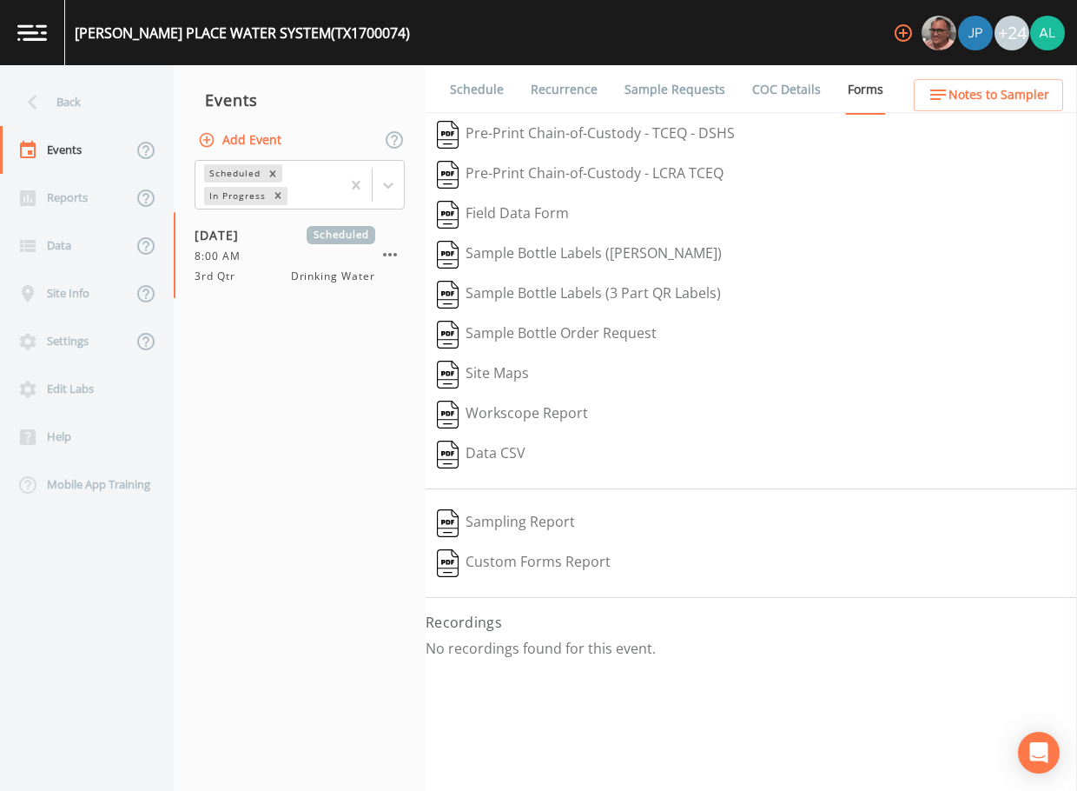
click at [467, 92] on link "Schedule" at bounding box center [476, 89] width 59 height 49
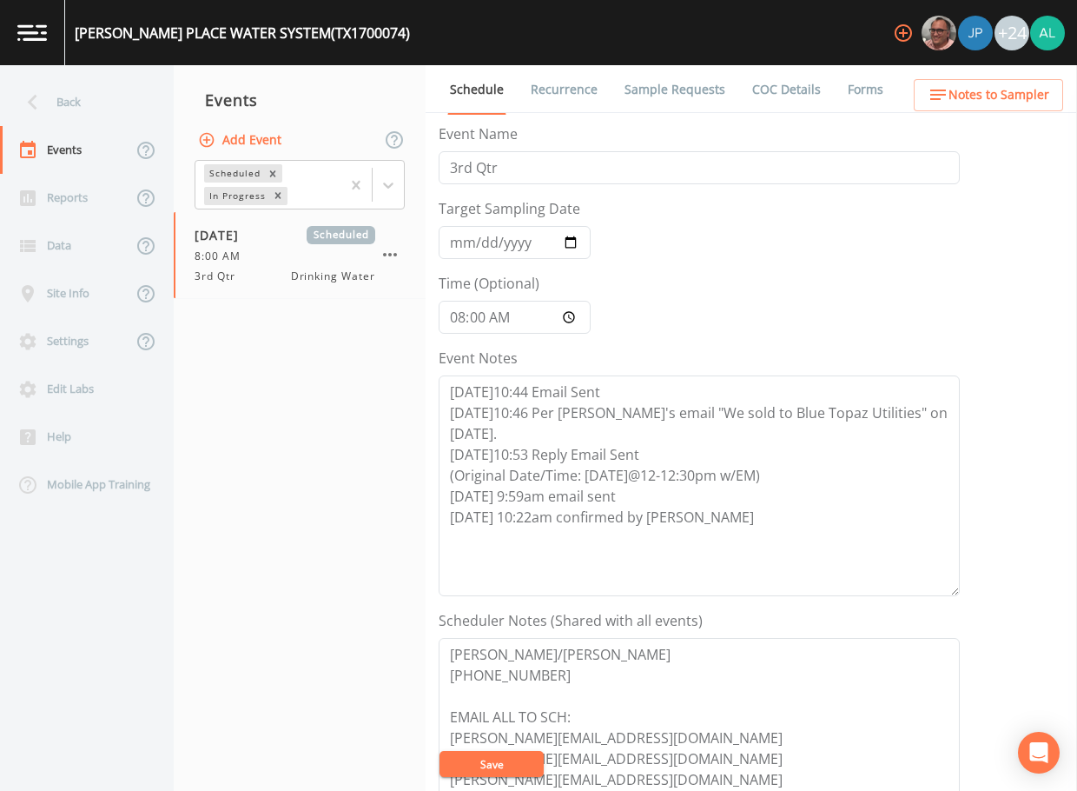
click at [678, 87] on link "Sample Requests" at bounding box center [675, 89] width 106 height 49
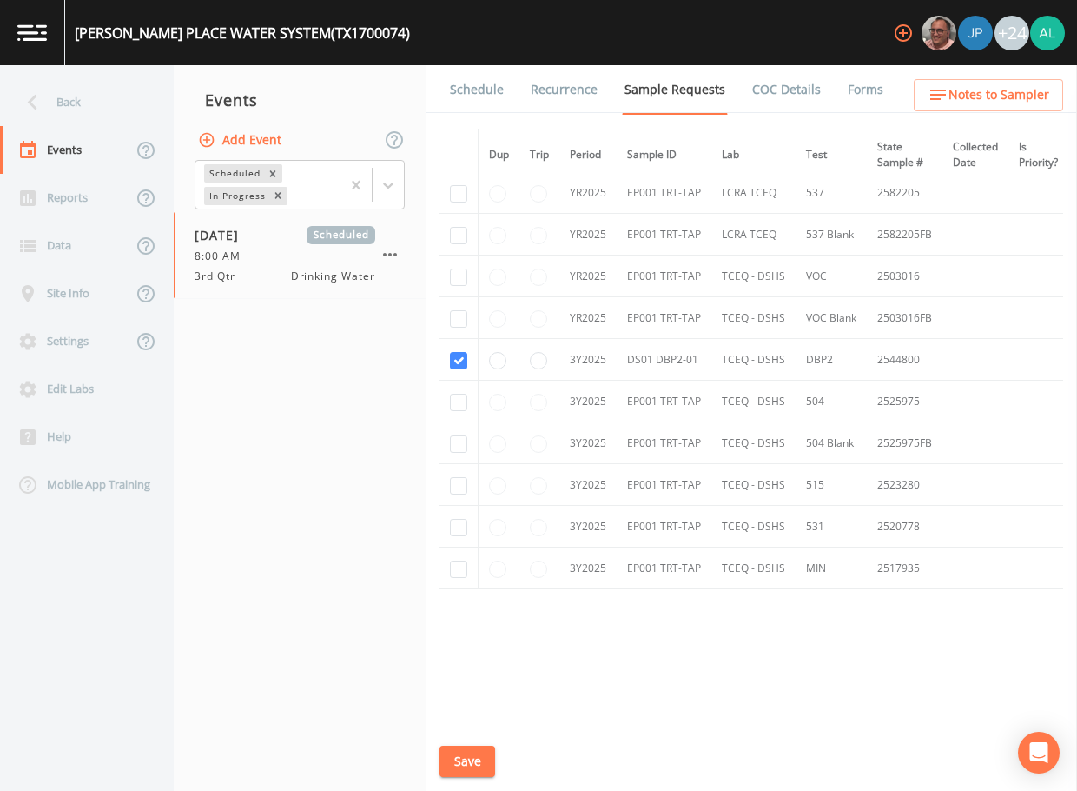
scroll to position [404, 0]
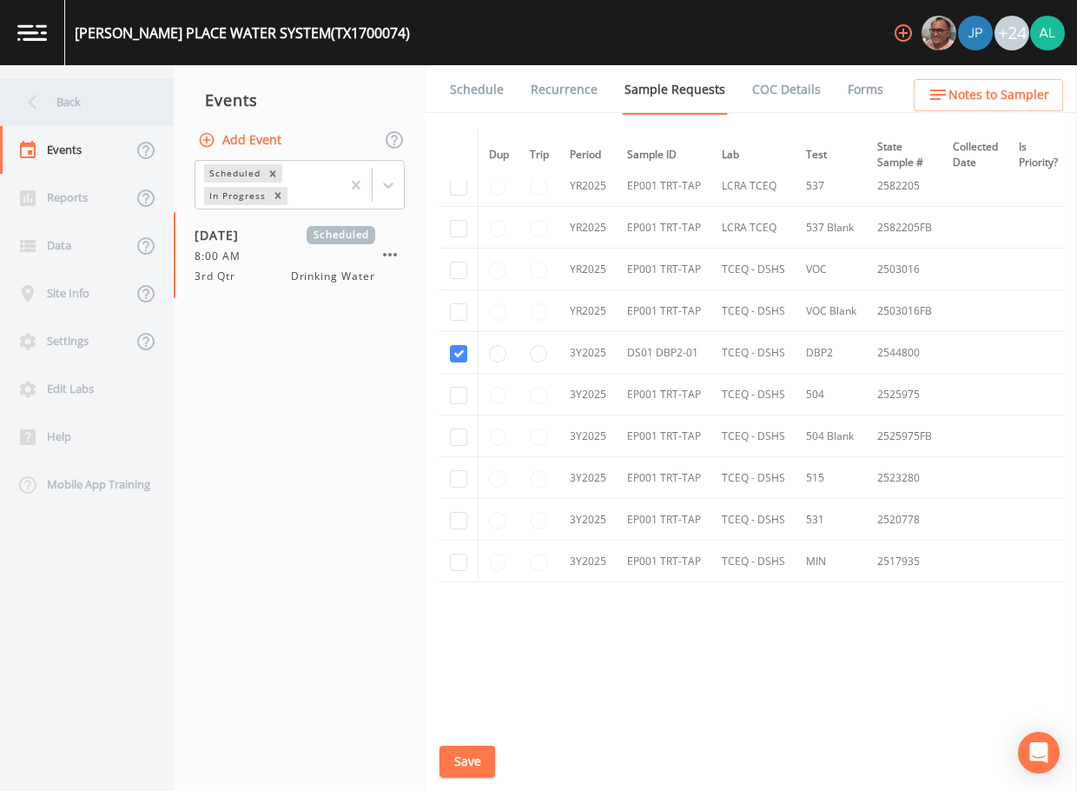
click at [92, 79] on div "Back" at bounding box center [78, 102] width 156 height 48
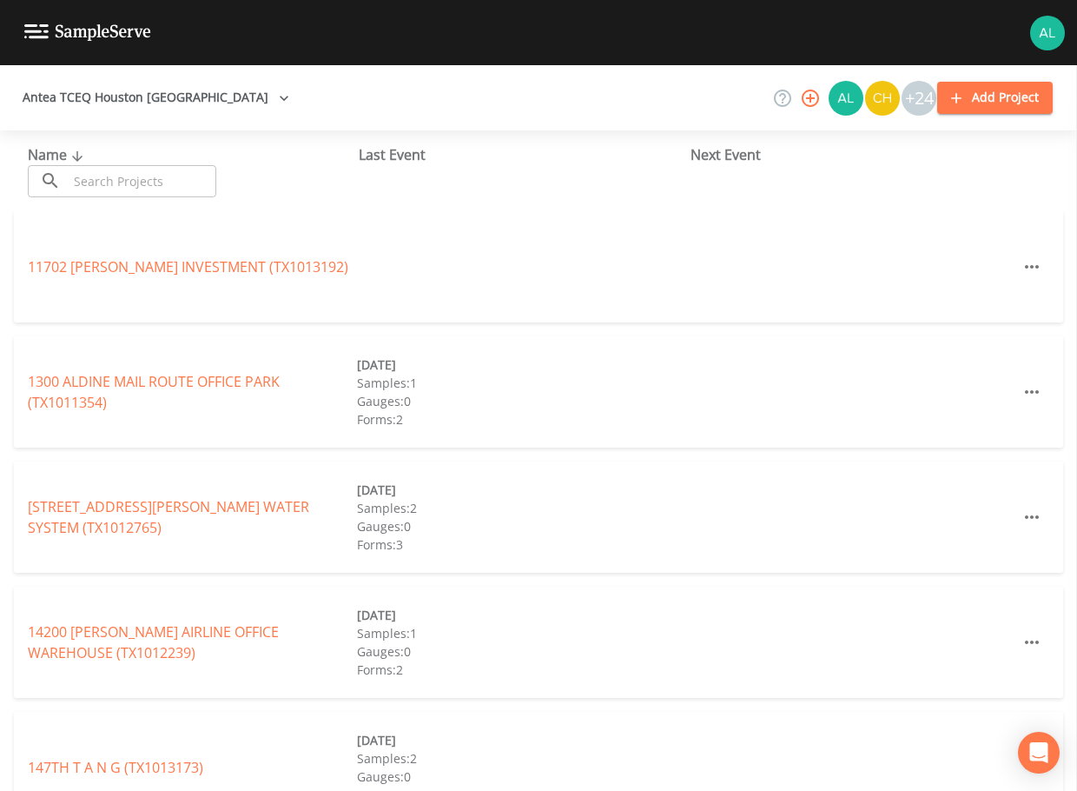
click at [107, 172] on input "text" at bounding box center [142, 181] width 149 height 32
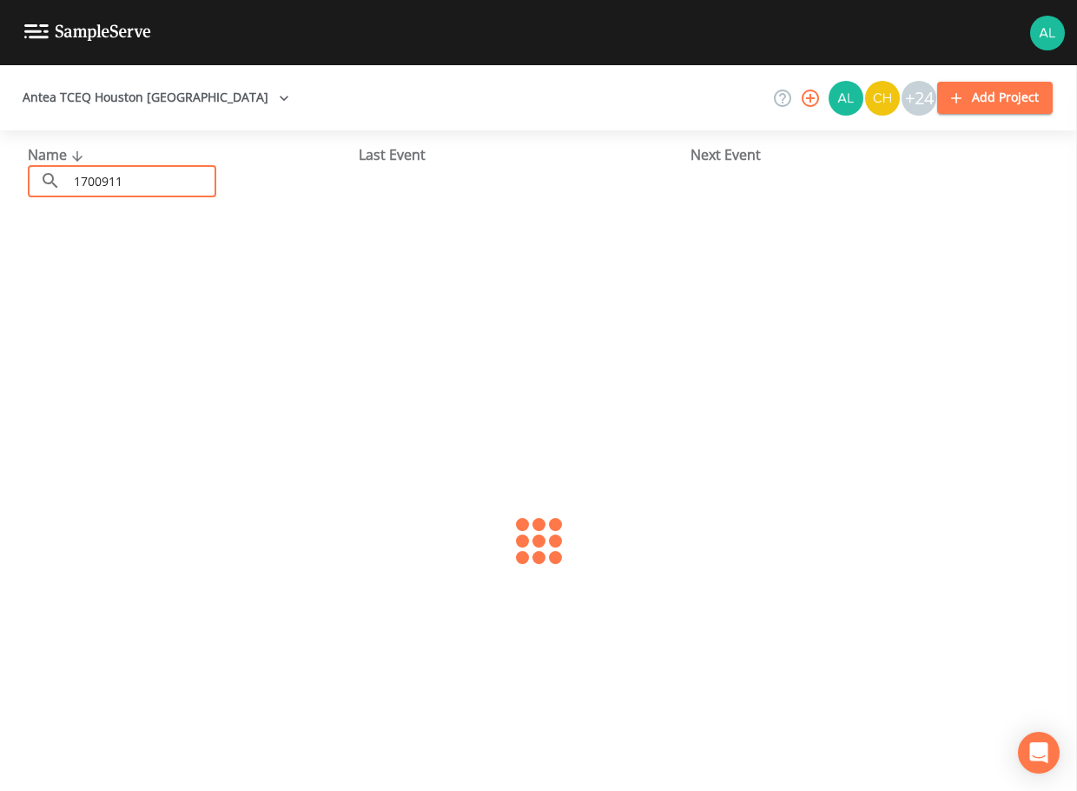
type input "1700911"
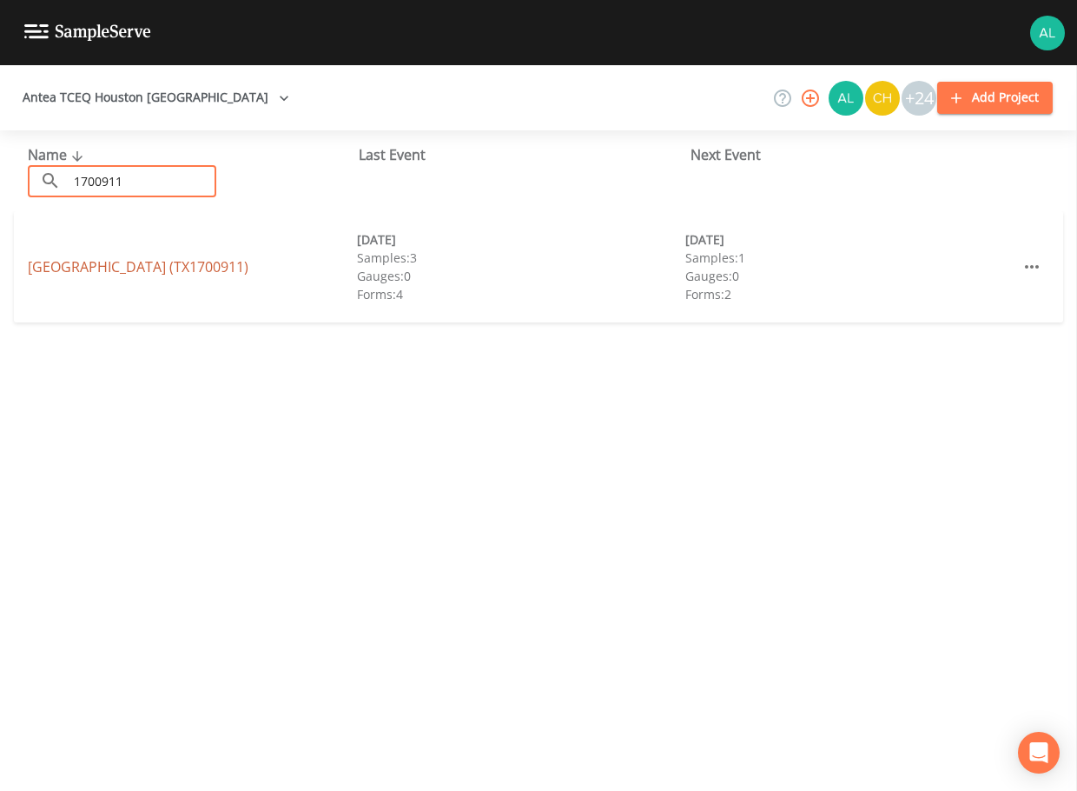
click at [188, 265] on link "[GEOGRAPHIC_DATA] (TX1700911)" at bounding box center [138, 266] width 221 height 19
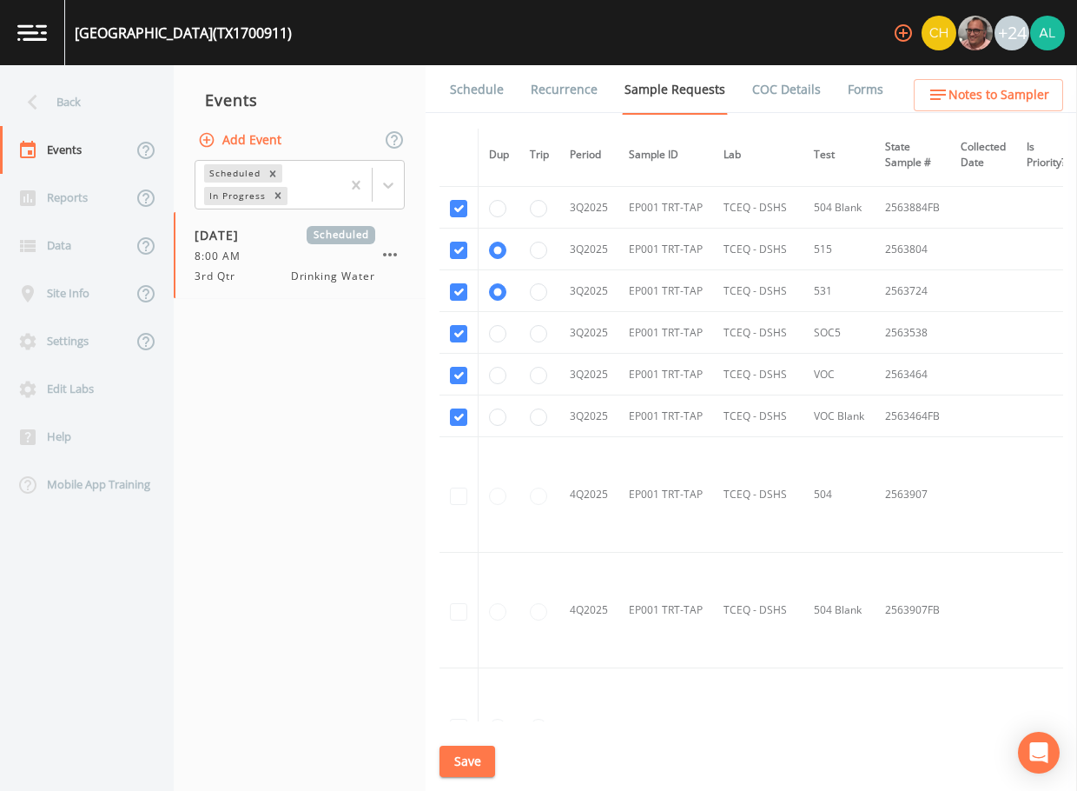
scroll to position [1043, 0]
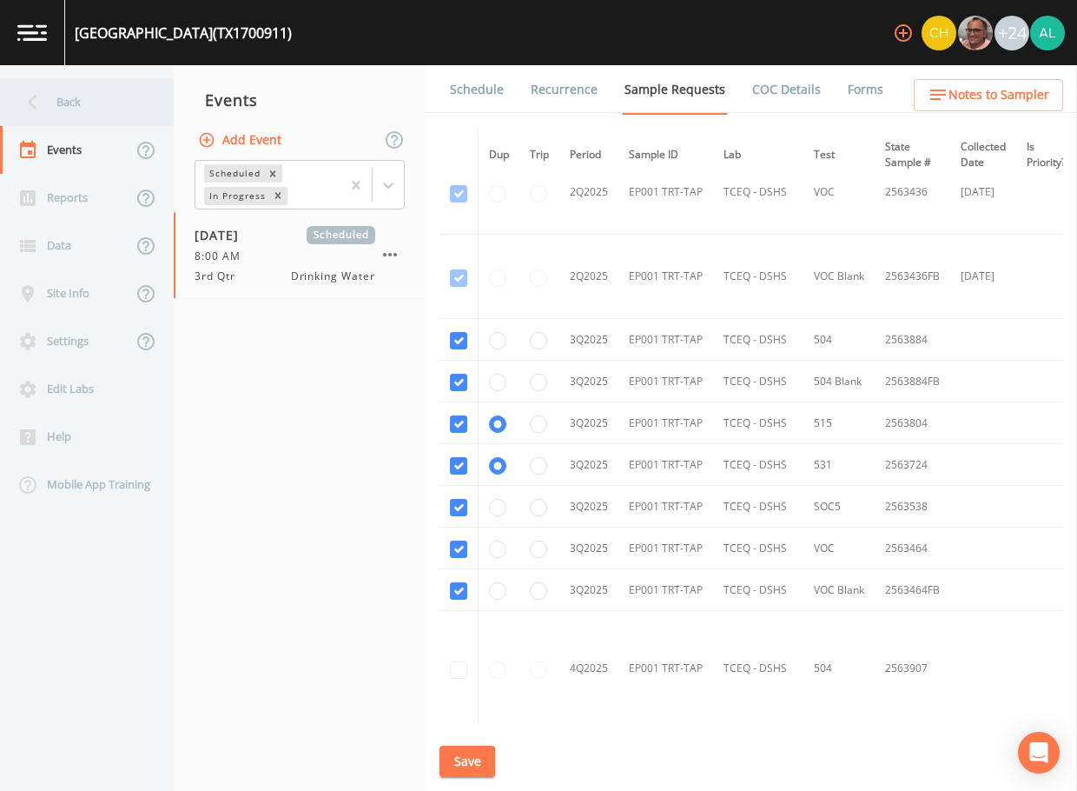
click at [140, 112] on div "Back" at bounding box center [78, 102] width 156 height 48
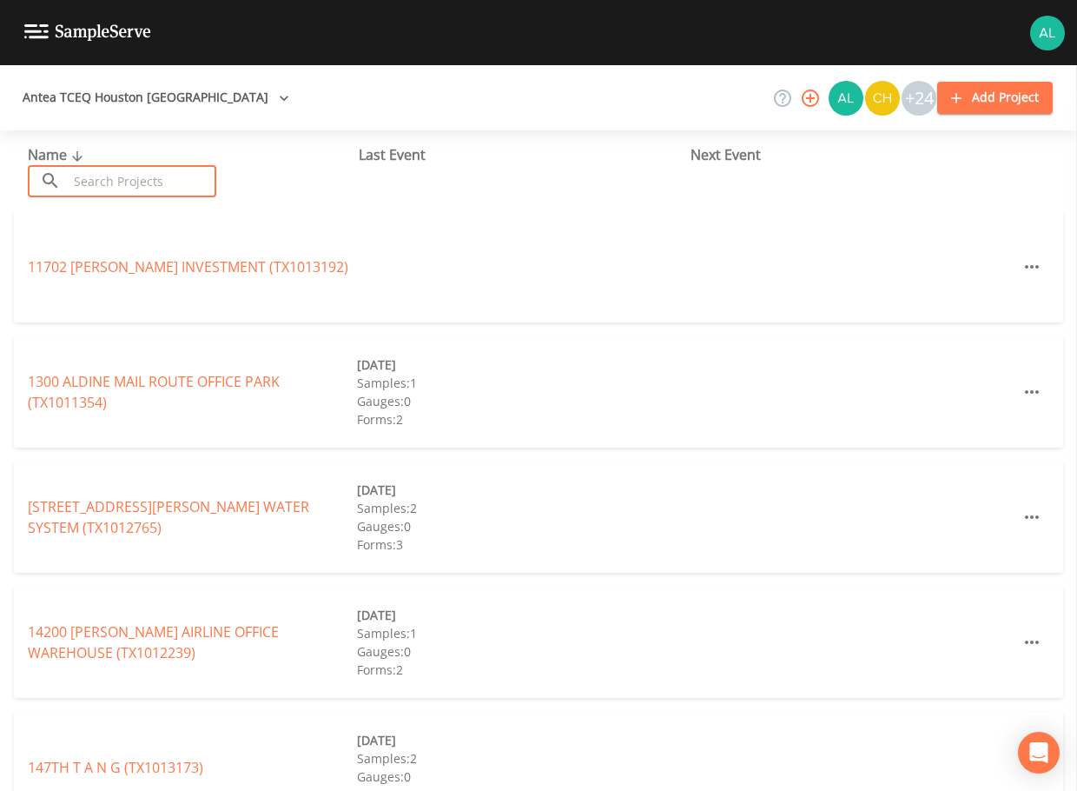
click at [149, 181] on input "text" at bounding box center [142, 181] width 149 height 32
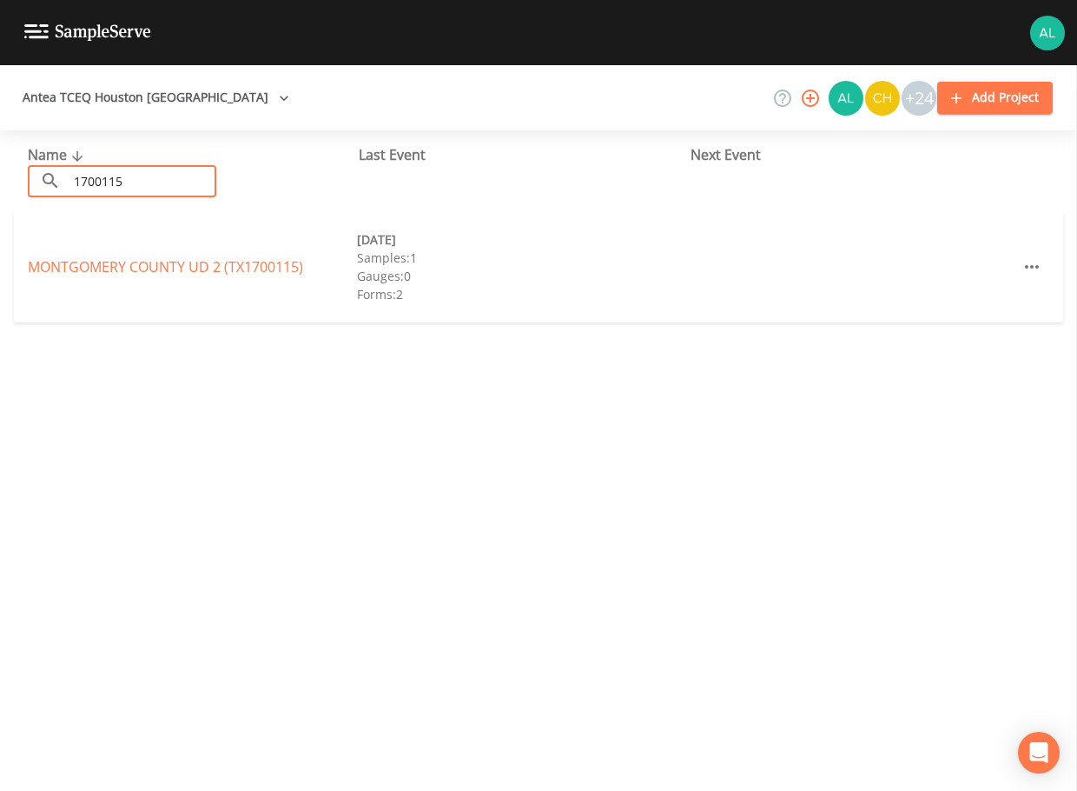
type input "1700115"
click at [13, 255] on div "[GEOGRAPHIC_DATA] UD 2 (TX1700115) [DATE] Samples: 1 Gauges: 0 Forms: 2" at bounding box center [538, 273] width 1077 height 125
click at [96, 272] on link "[GEOGRAPHIC_DATA] (TX1700115)" at bounding box center [165, 266] width 275 height 19
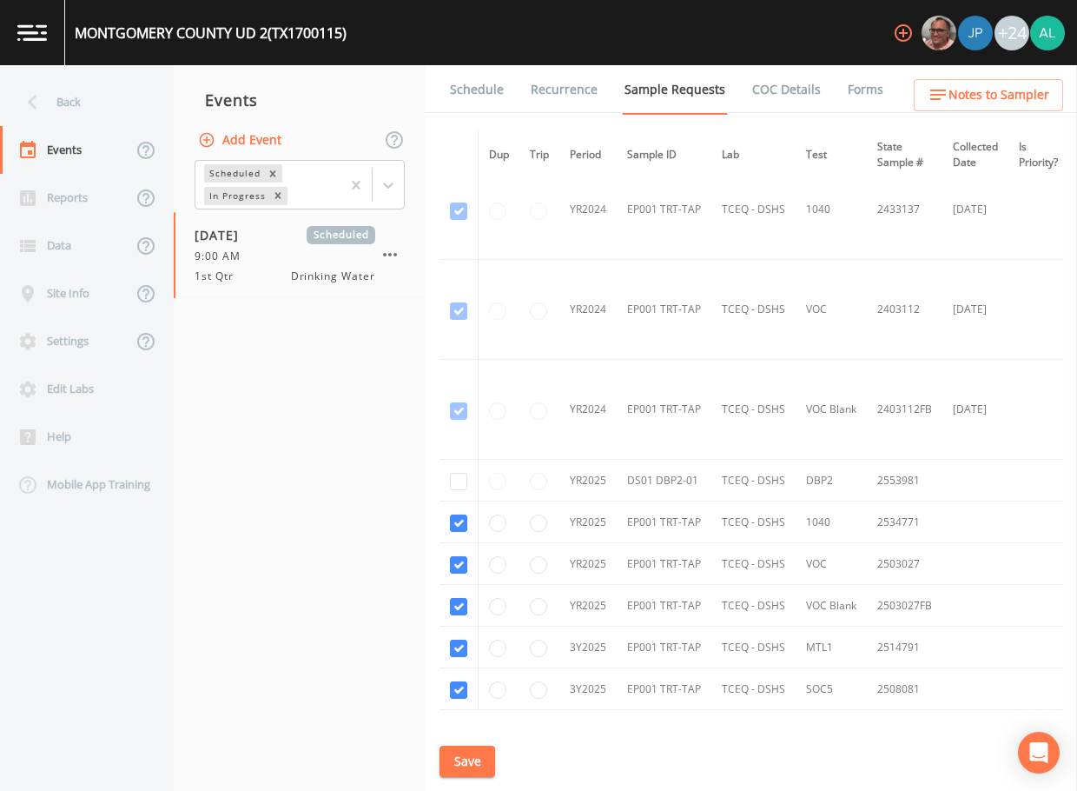
scroll to position [254, 0]
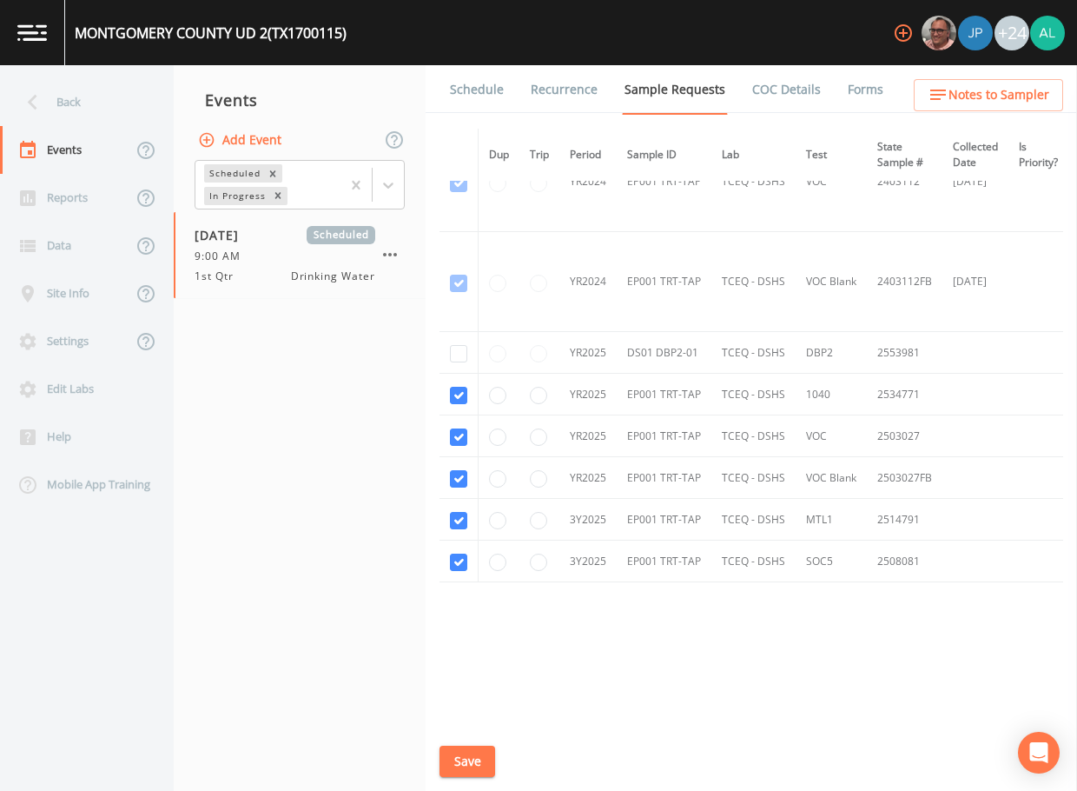
drag, startPoint x: 667, startPoint y: 715, endPoint x: 754, endPoint y: 707, distance: 87.2
click at [754, 707] on div "Dup Trip Period Sample ID Lab Test State Sample # Collected Date Is Priority? S…" at bounding box center [752, 425] width 624 height 593
click at [459, 770] on button "Save" at bounding box center [468, 762] width 56 height 32
click at [482, 89] on link "Schedule" at bounding box center [476, 89] width 59 height 49
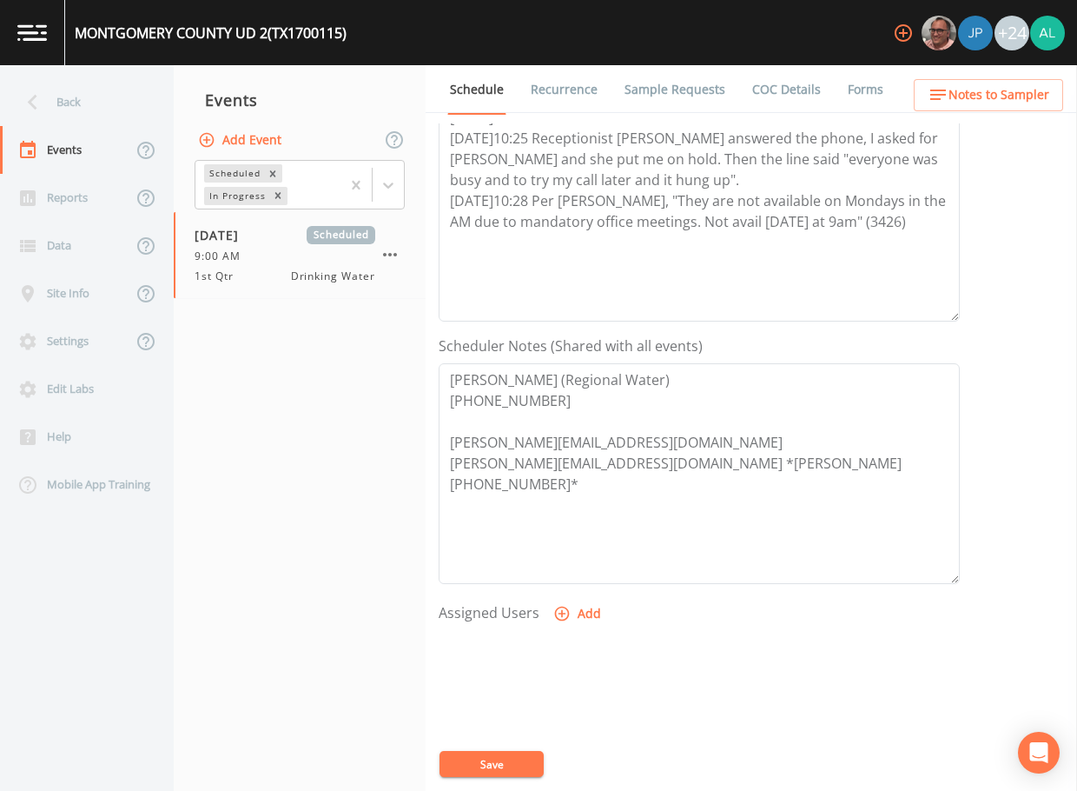
scroll to position [87, 0]
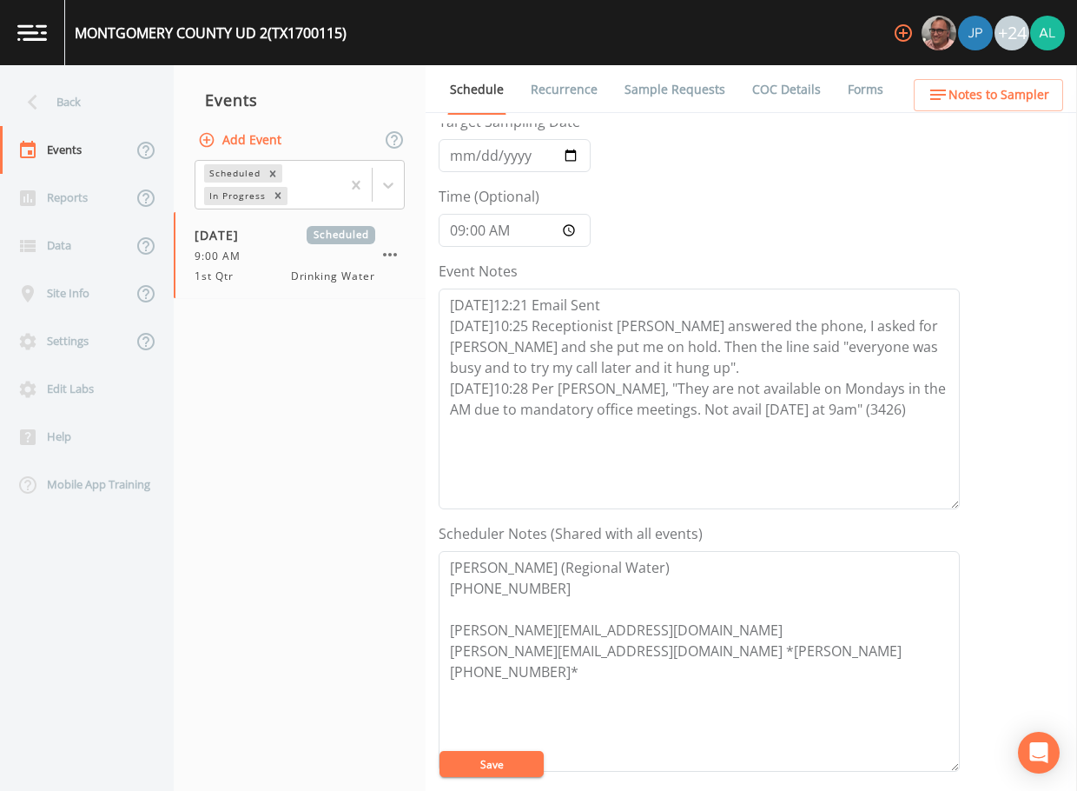
click at [662, 82] on link "Sample Requests" at bounding box center [675, 89] width 106 height 49
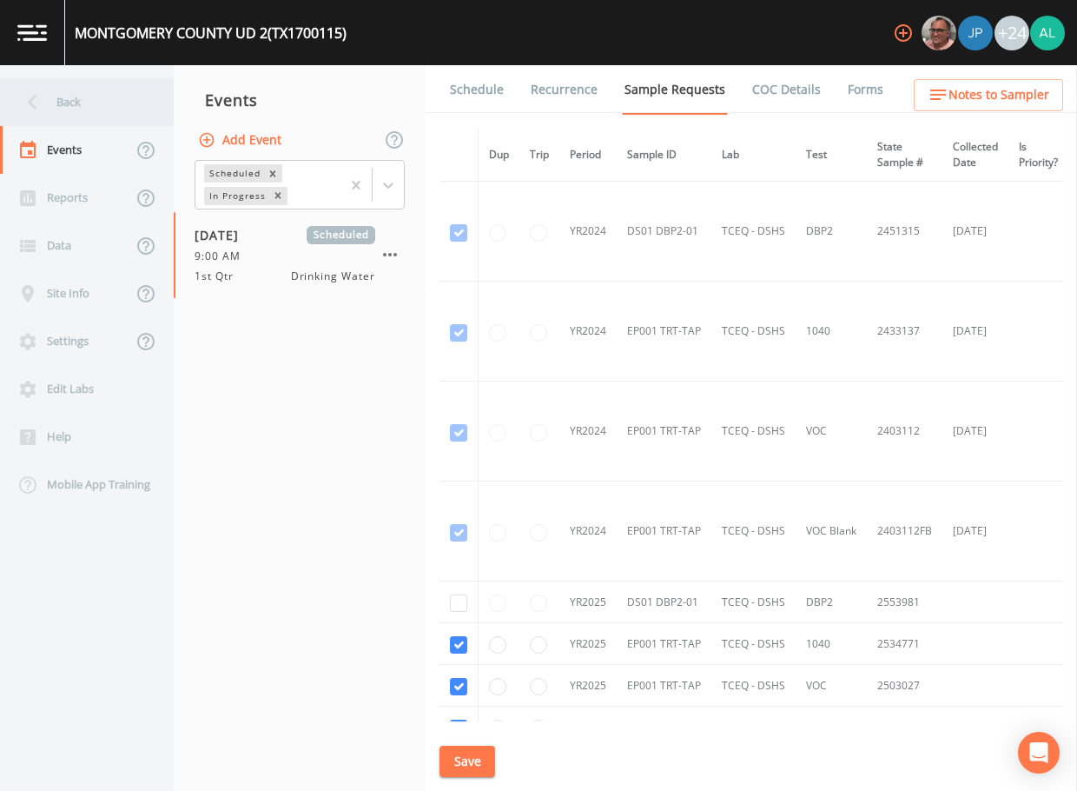
click at [132, 112] on div "Back" at bounding box center [78, 102] width 156 height 48
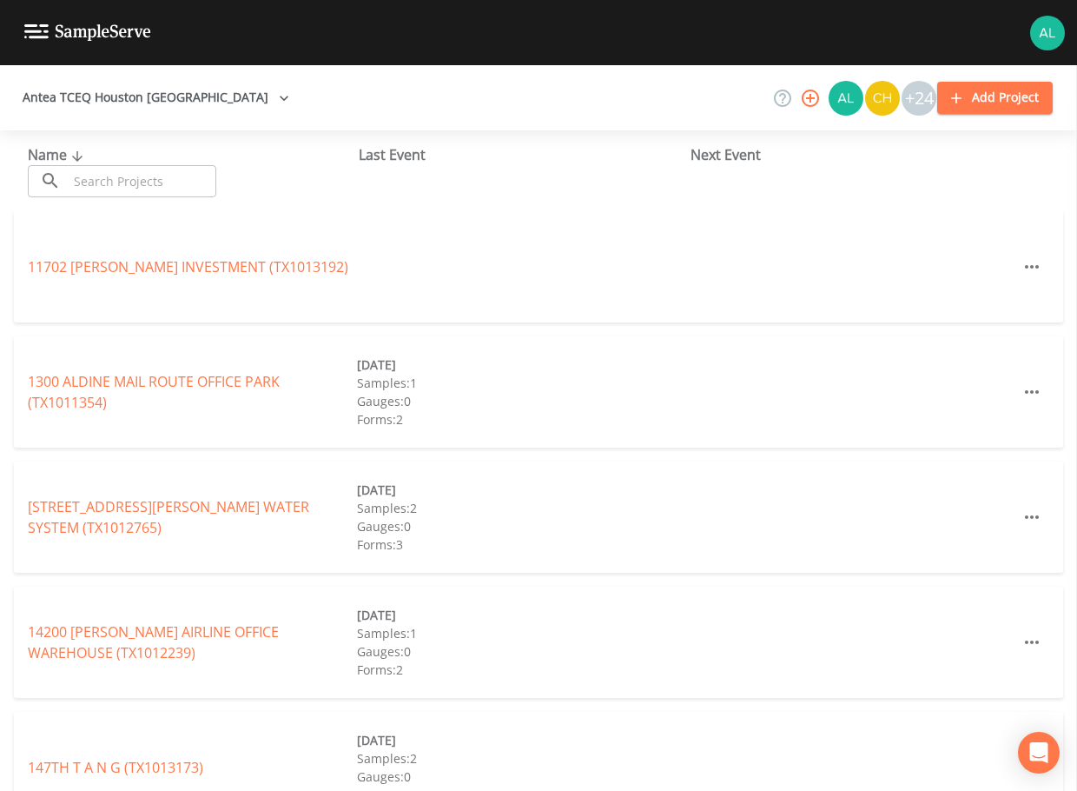
click at [140, 192] on input "text" at bounding box center [142, 181] width 149 height 32
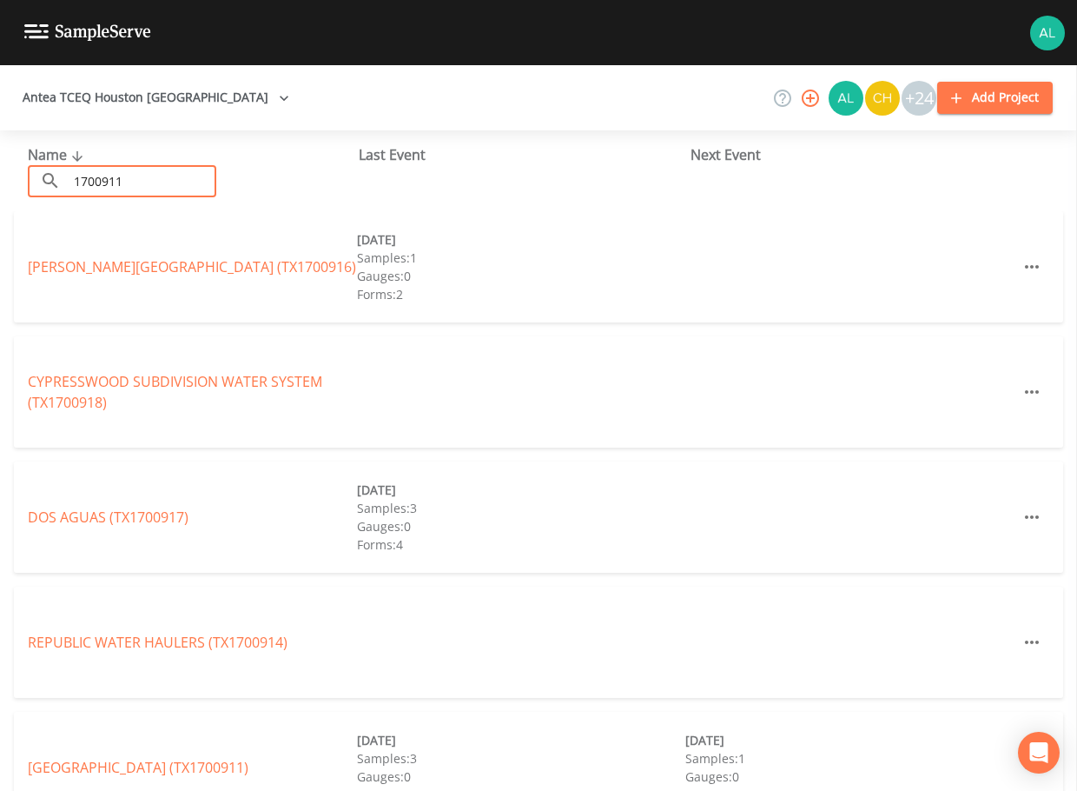
type input "1700911"
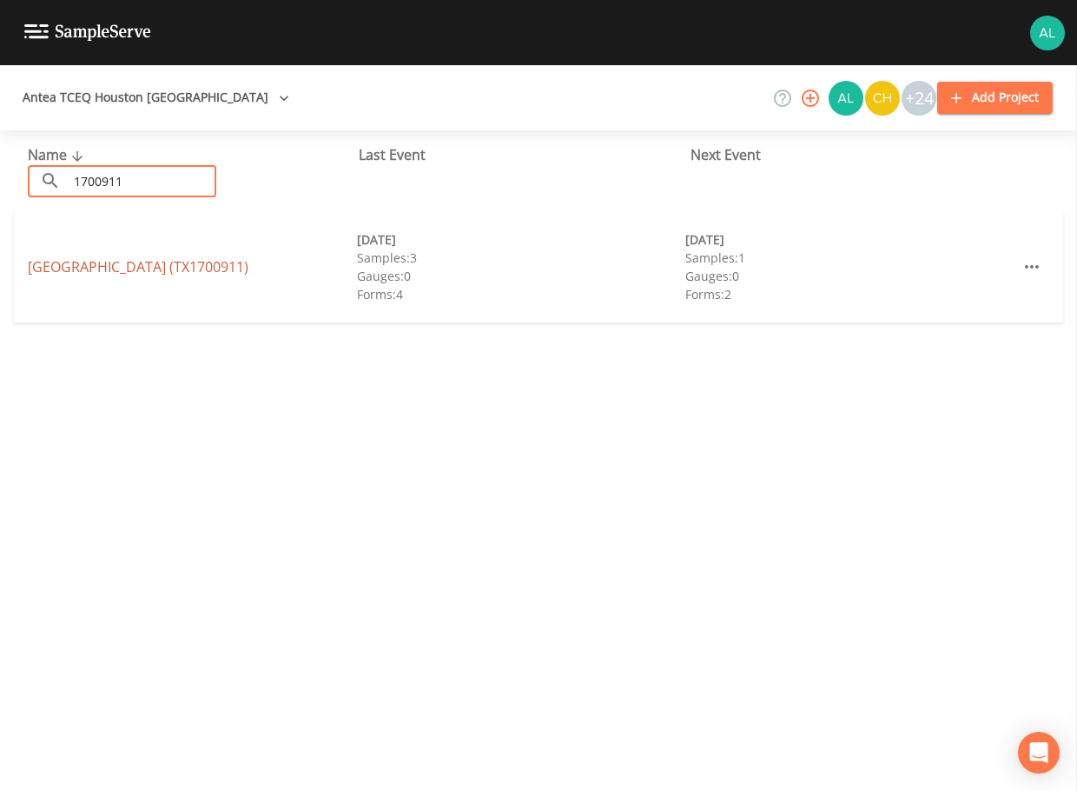
click at [51, 269] on link "[GEOGRAPHIC_DATA] (TX1700911)" at bounding box center [138, 266] width 221 height 19
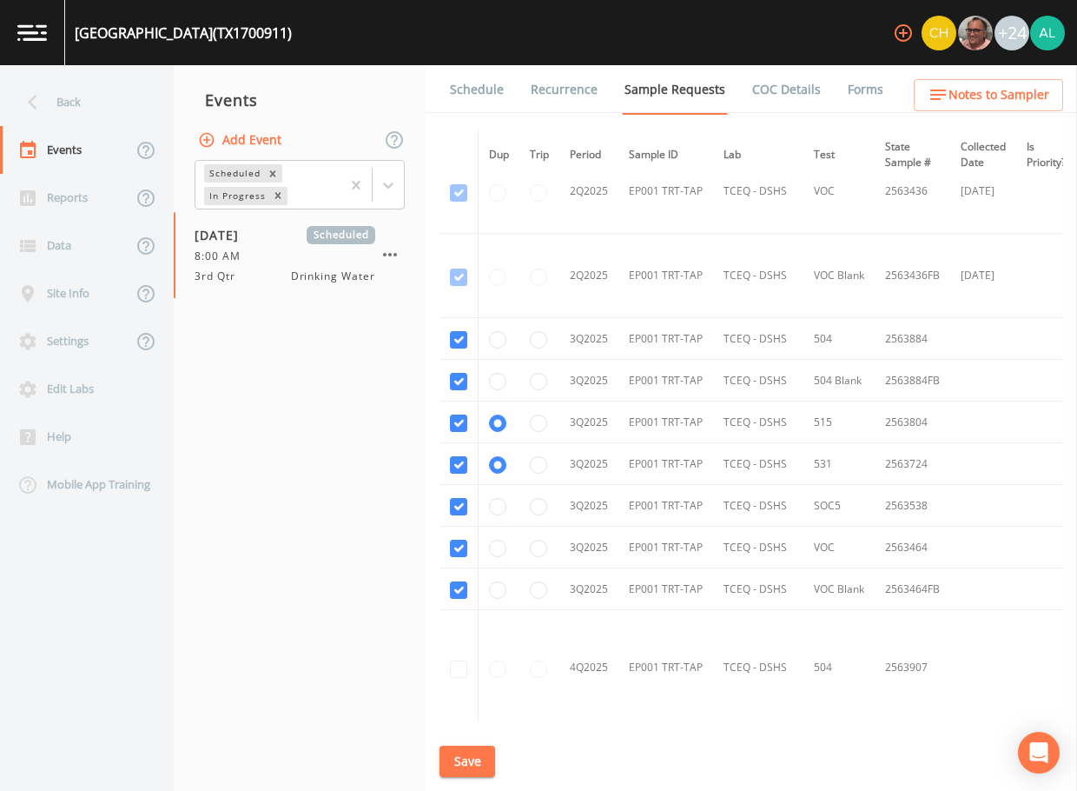
scroll to position [1043, 0]
click at [473, 754] on button "Save" at bounding box center [468, 762] width 56 height 32
click at [93, 87] on div "Back" at bounding box center [78, 102] width 156 height 48
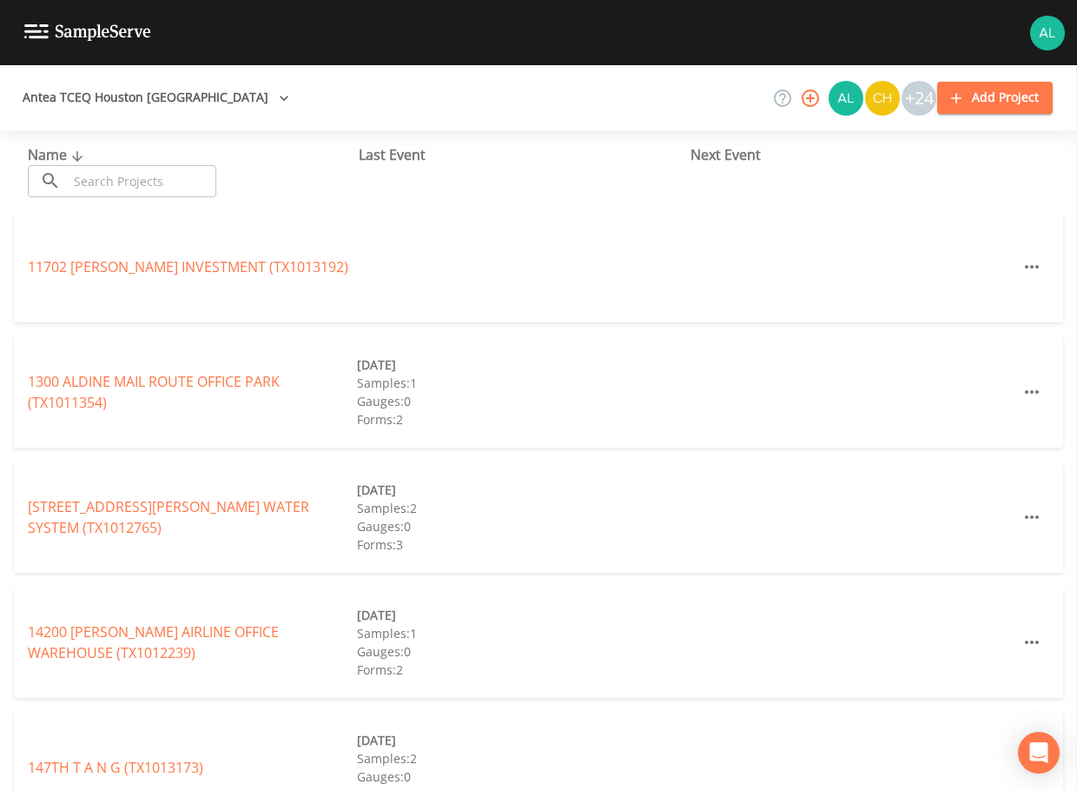
drag, startPoint x: 104, startPoint y: 196, endPoint x: 97, endPoint y: 186, distance: 12.5
click at [104, 196] on input "text" at bounding box center [142, 181] width 149 height 32
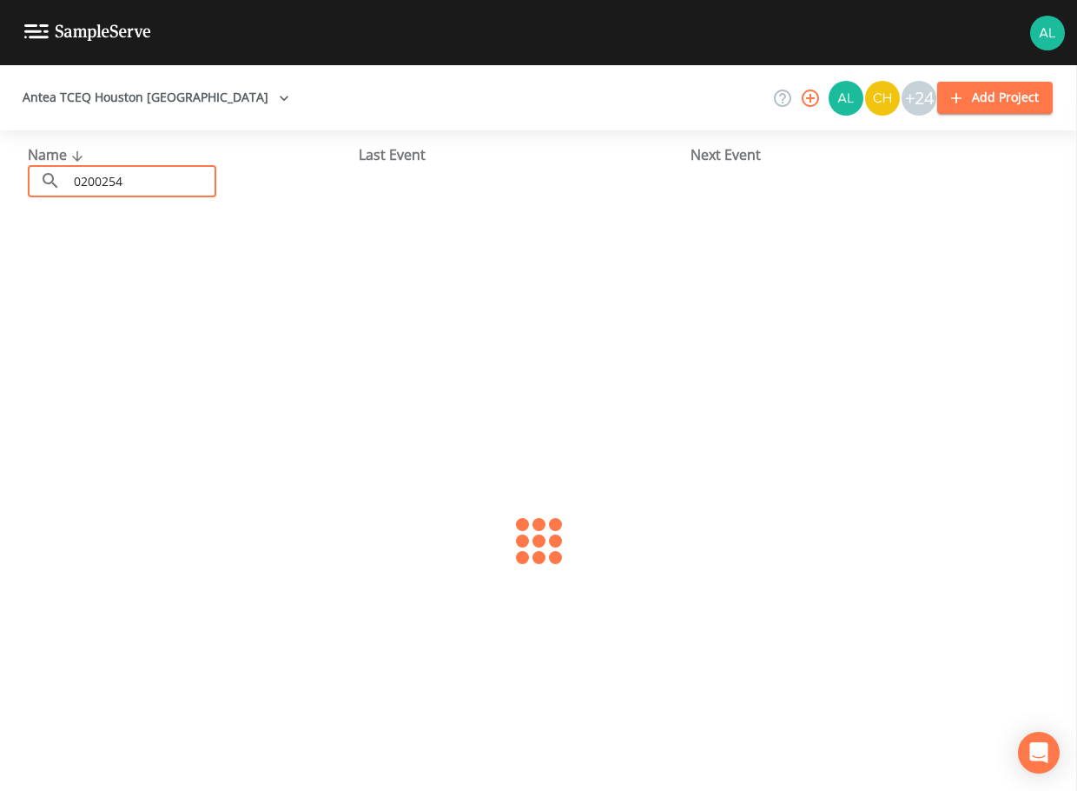
type input "0200254"
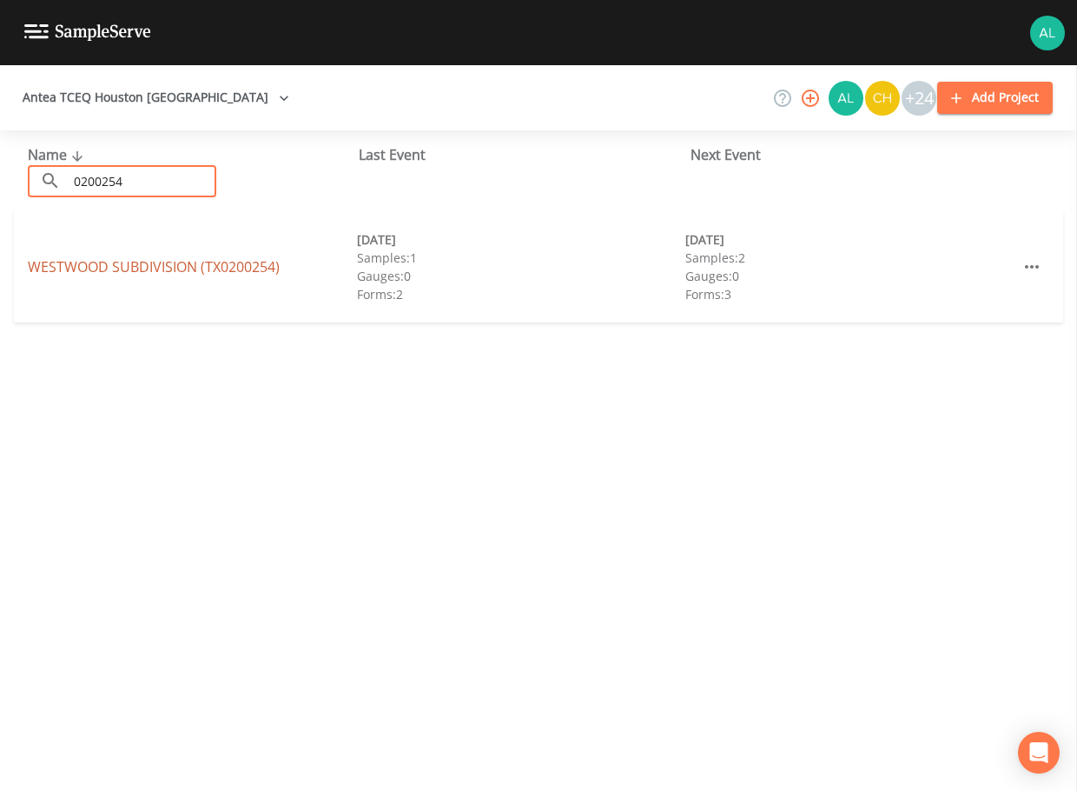
click at [68, 259] on link "WESTWOOD SUBDIVISION (TX0200254)" at bounding box center [154, 266] width 252 height 19
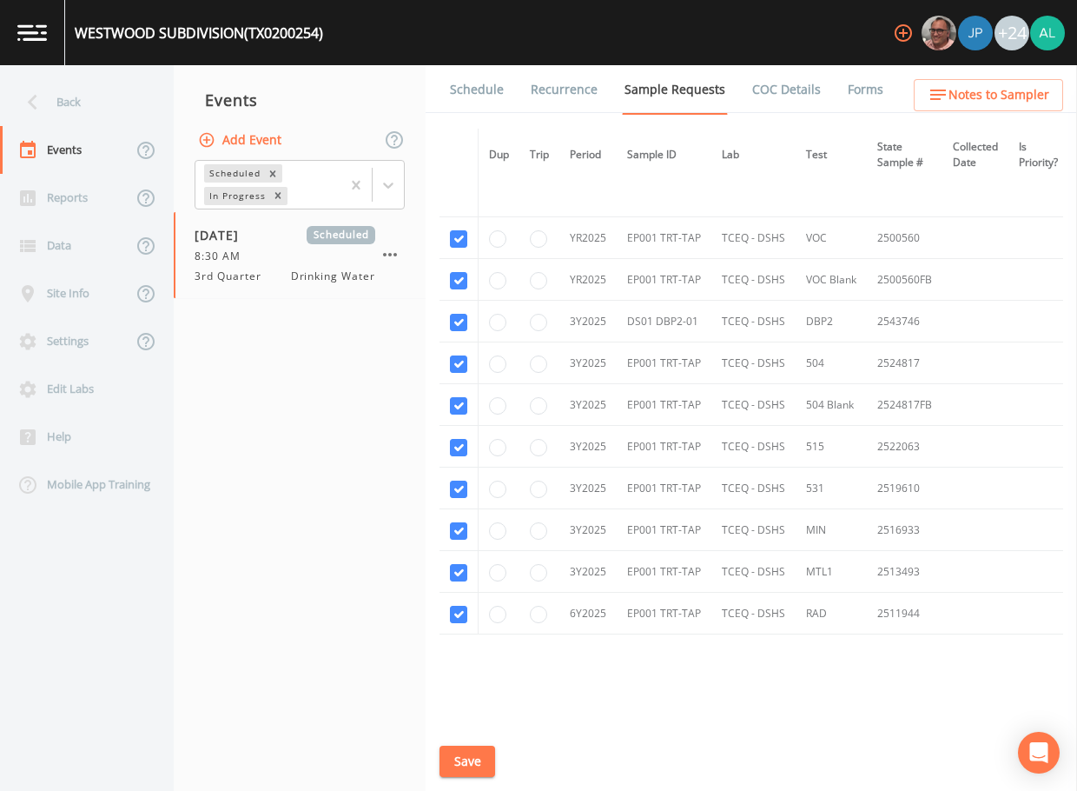
scroll to position [633, 0]
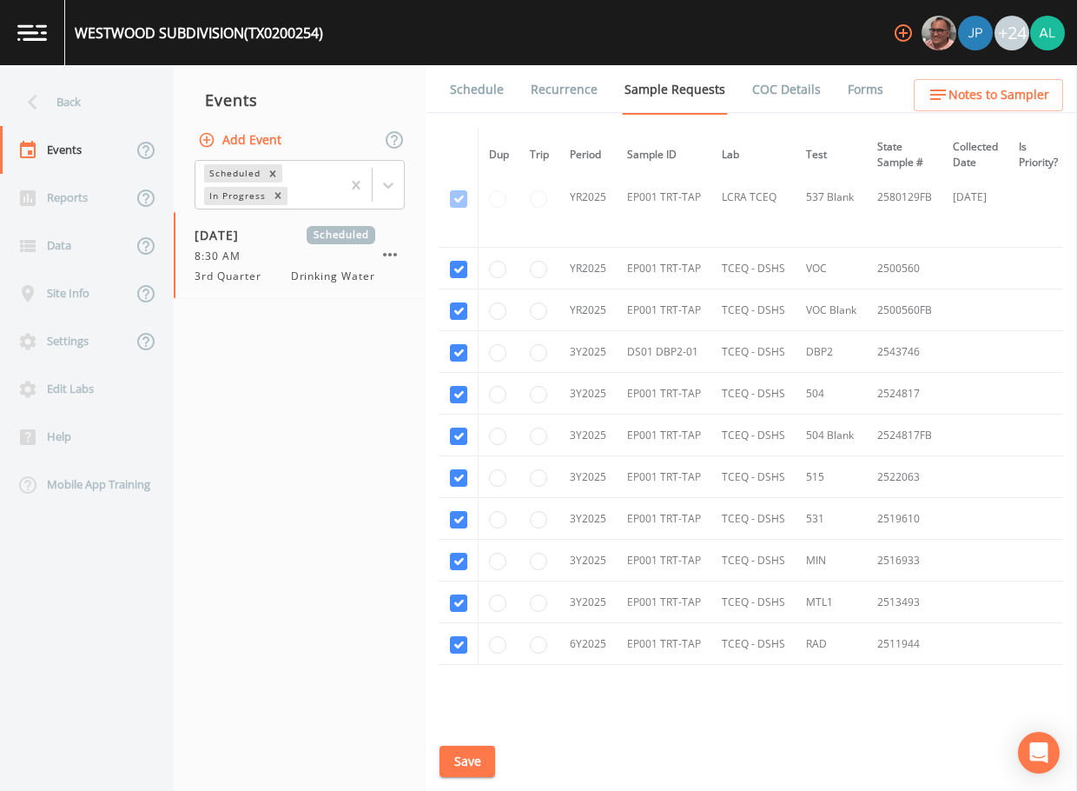
click at [484, 759] on button "Save" at bounding box center [468, 762] width 56 height 32
click at [113, 114] on div "Back" at bounding box center [78, 102] width 156 height 48
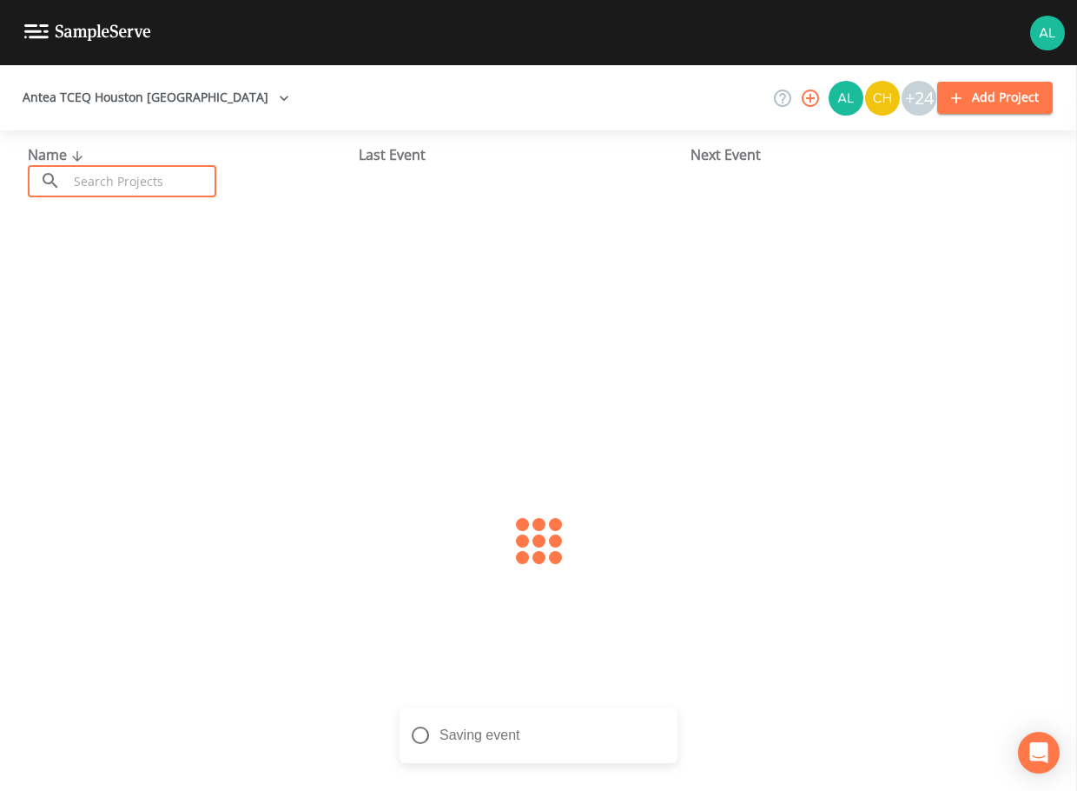
click at [133, 182] on input "text" at bounding box center [142, 181] width 149 height 32
type input "0200617"
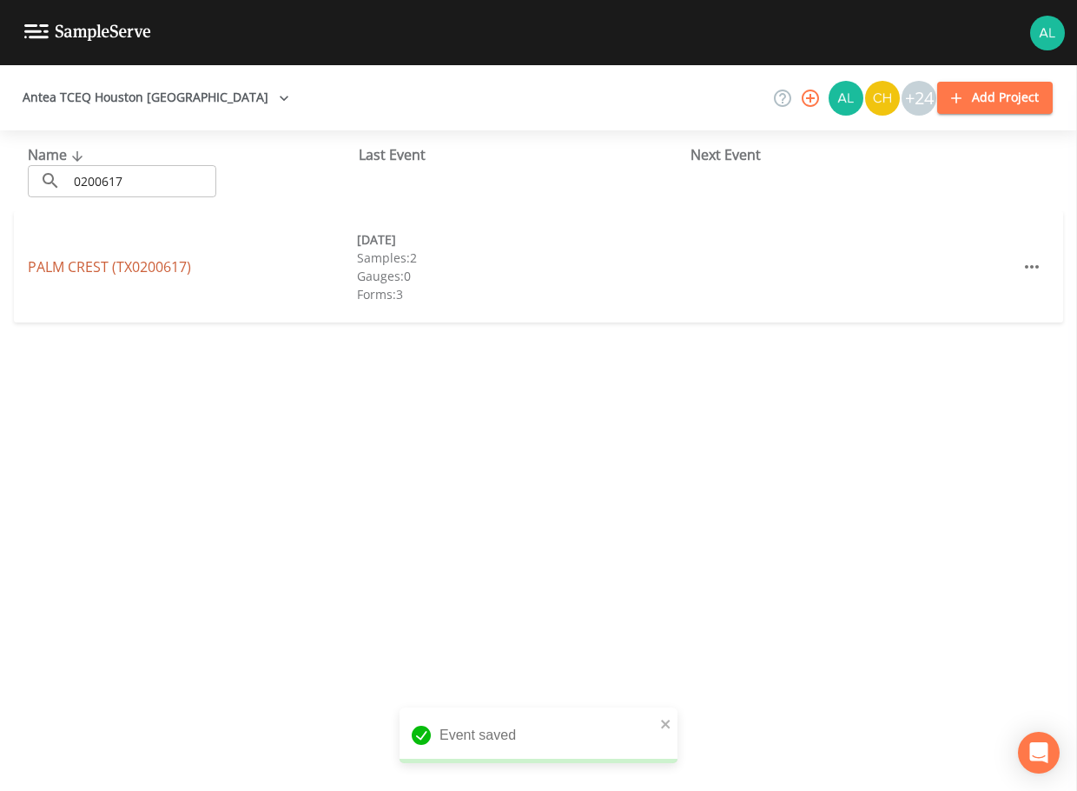
click at [99, 265] on link "[GEOGRAPHIC_DATA] (TX0200617)" at bounding box center [109, 266] width 163 height 19
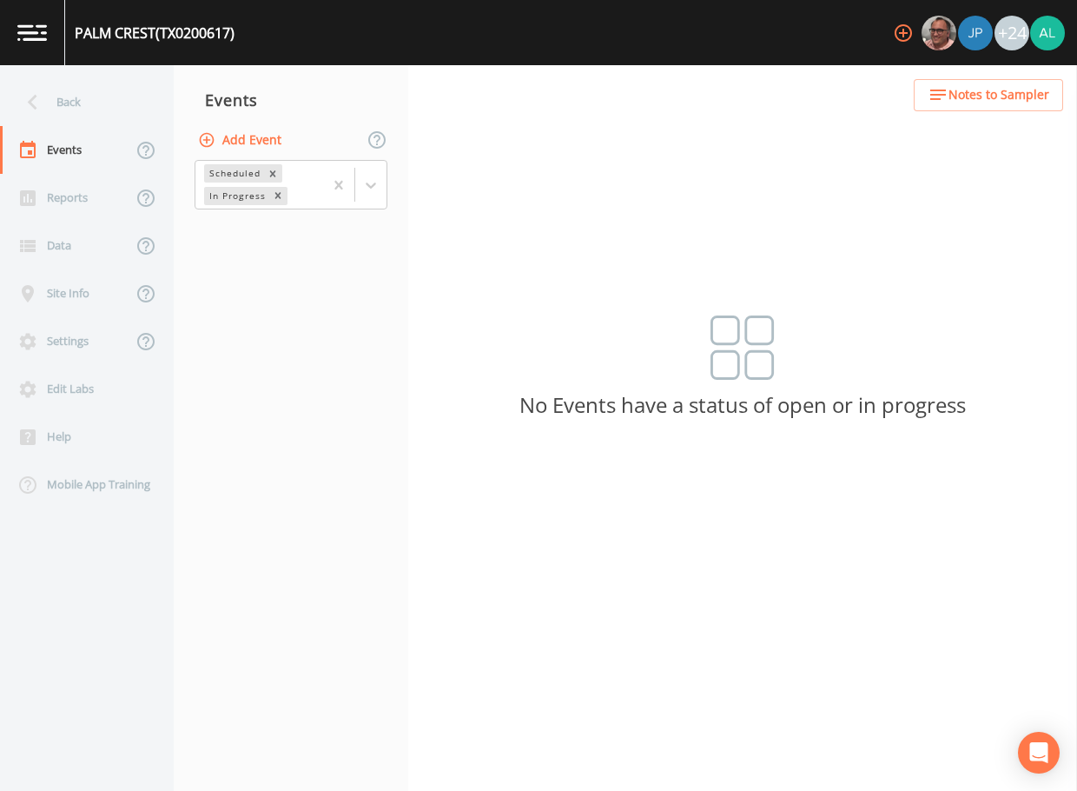
click at [268, 132] on button "Add Event" at bounding box center [242, 140] width 94 height 32
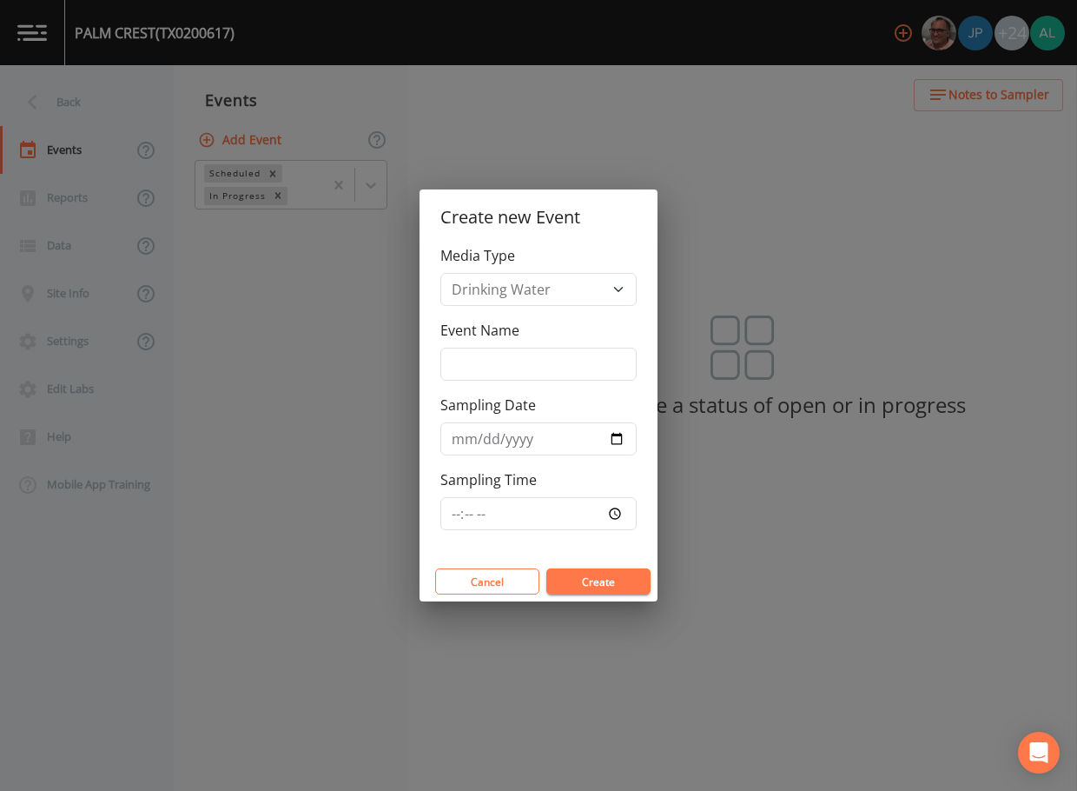
click at [511, 386] on div "Media Type Drinking Water Event Name Sampling Date Sampling Time" at bounding box center [539, 403] width 238 height 316
click at [514, 356] on input "Event Name" at bounding box center [539, 364] width 196 height 33
type input "3rd Quarter"
click at [619, 429] on input "[DATE]" at bounding box center [539, 438] width 196 height 33
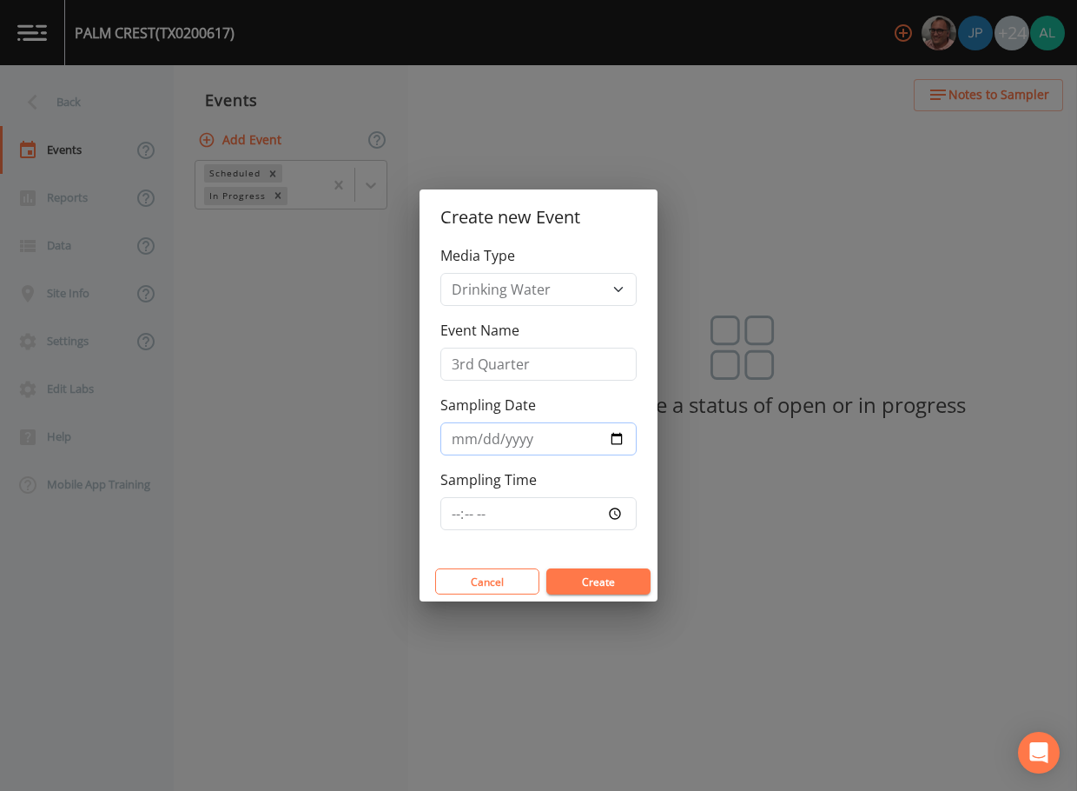
click at [619, 440] on input "[DATE]" at bounding box center [539, 438] width 196 height 33
type input "[DATE]"
click at [456, 508] on input "Sampling Time" at bounding box center [539, 513] width 196 height 33
type input "08:30"
click at [547, 568] on button "Create" at bounding box center [599, 581] width 104 height 26
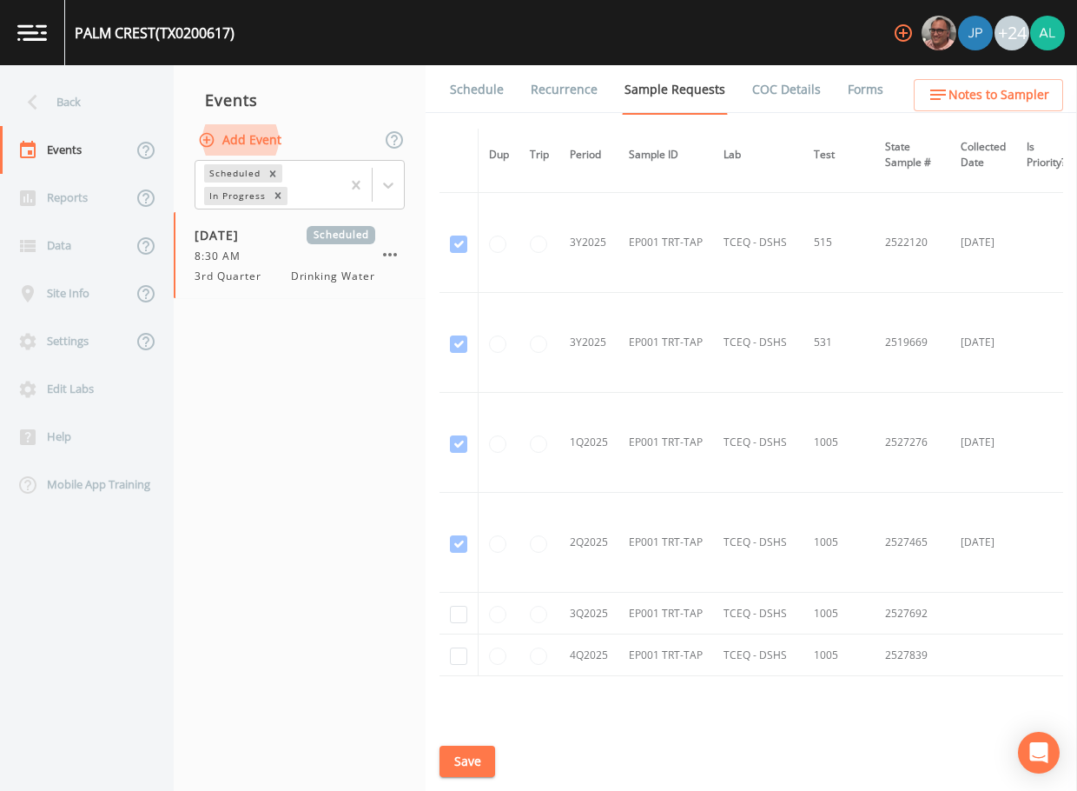
scroll to position [1753, 0]
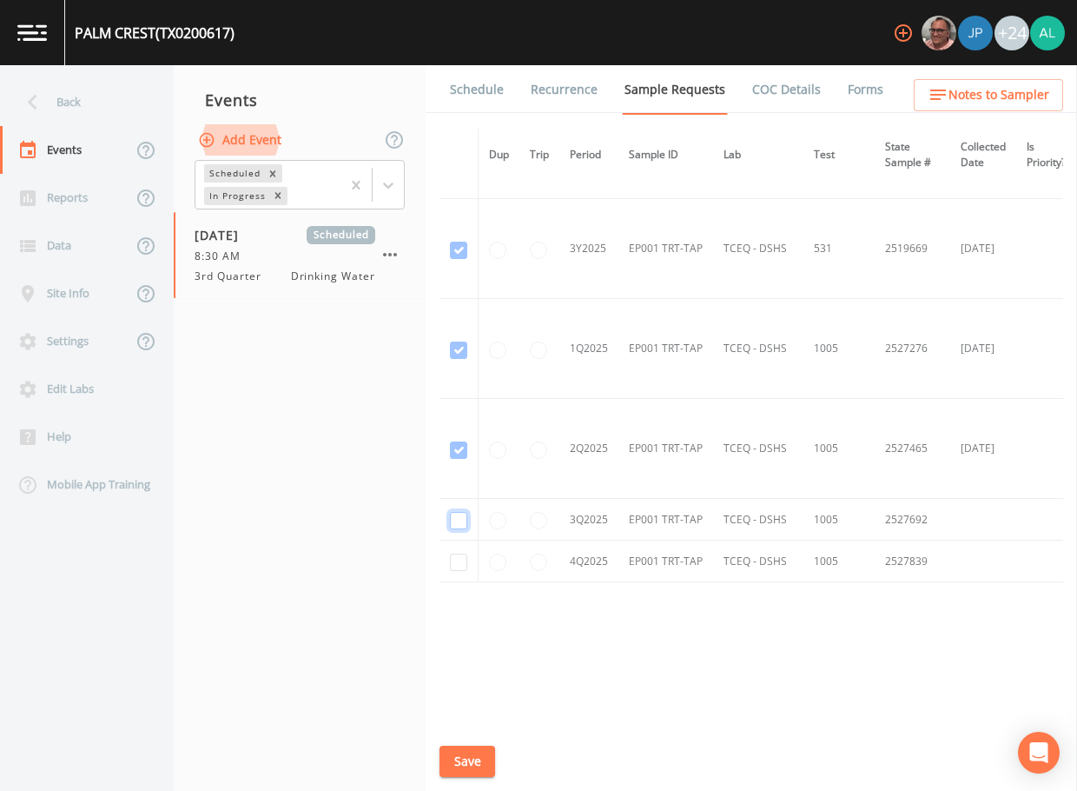
checkbox input "true"
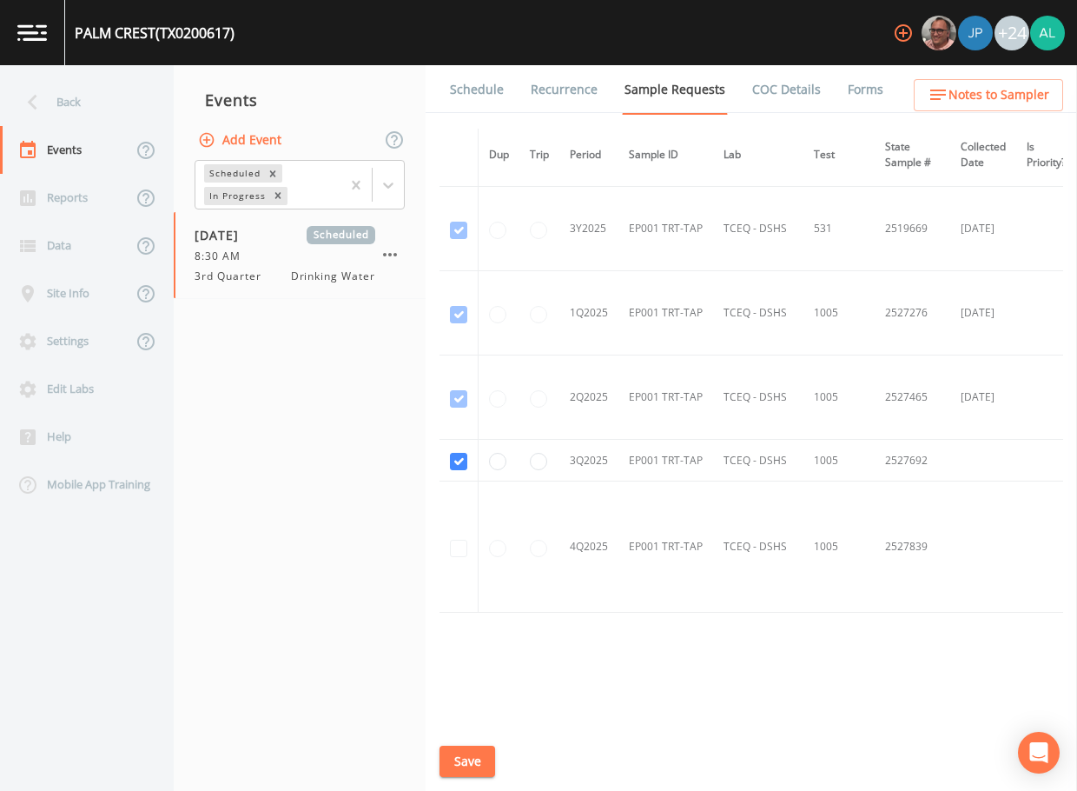
click at [471, 762] on button "Save" at bounding box center [468, 762] width 56 height 32
click at [486, 761] on button "Save" at bounding box center [468, 762] width 56 height 32
click at [471, 746] on button "Save" at bounding box center [468, 762] width 56 height 32
click at [983, 72] on ul "Schedule Recurrence Sample Requests COC Details Forms" at bounding box center [752, 89] width 652 height 48
click at [978, 94] on span "Notes to Sampler" at bounding box center [999, 95] width 101 height 22
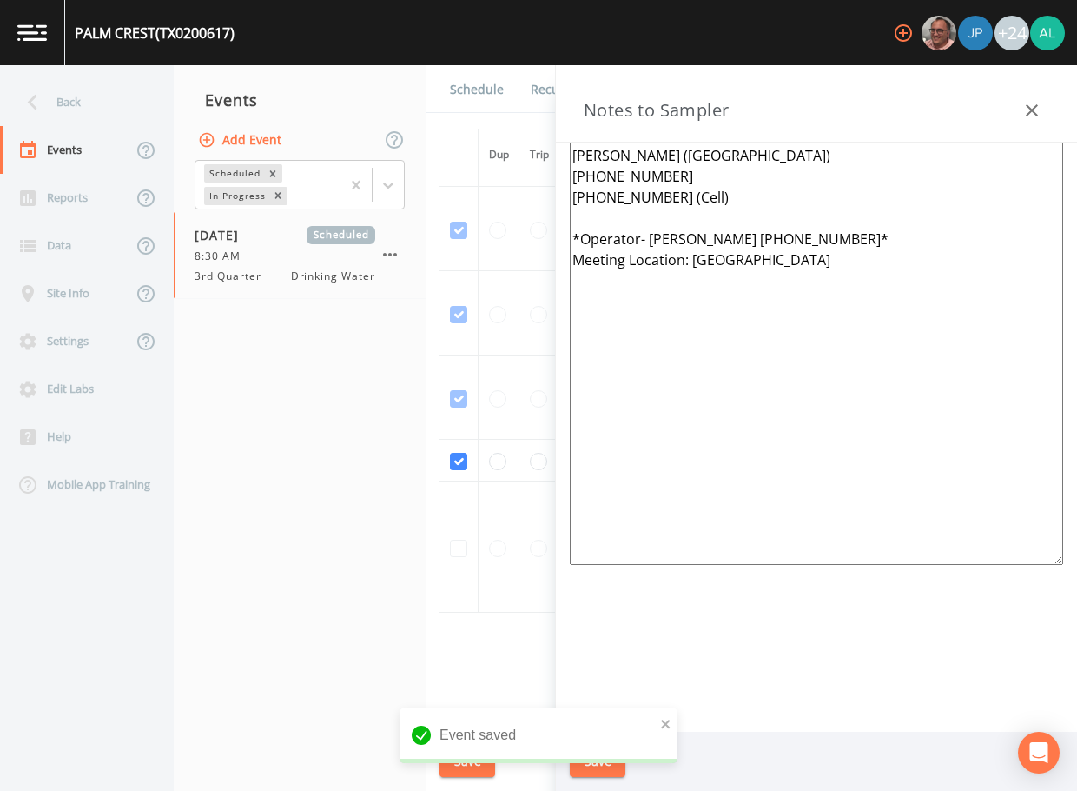
click at [907, 271] on textarea "[PERSON_NAME] ([GEOGRAPHIC_DATA]) [PHONE_NUMBER] [PHONE_NUMBER] (Cell) *Operato…" at bounding box center [817, 354] width 494 height 422
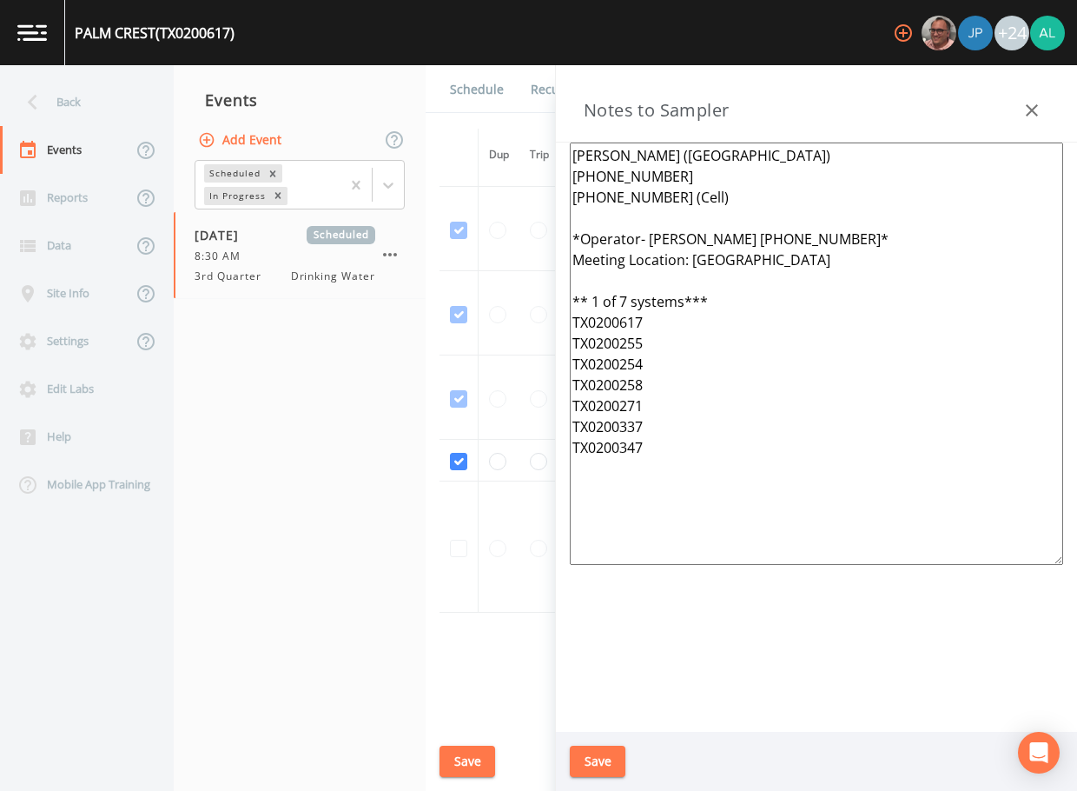
drag, startPoint x: 733, startPoint y: 501, endPoint x: 550, endPoint y: 154, distance: 393.0
click at [539, 143] on div "Back Events Reports Data Site Info Settings Edit Labs Help Mobile App Training …" at bounding box center [538, 428] width 1077 height 726
type textarea "[PERSON_NAME] ([GEOGRAPHIC_DATA]) [PHONE_NUMBER] [PHONE_NUMBER] (Cell) *Operato…"
click at [613, 766] on button "Save" at bounding box center [598, 762] width 56 height 32
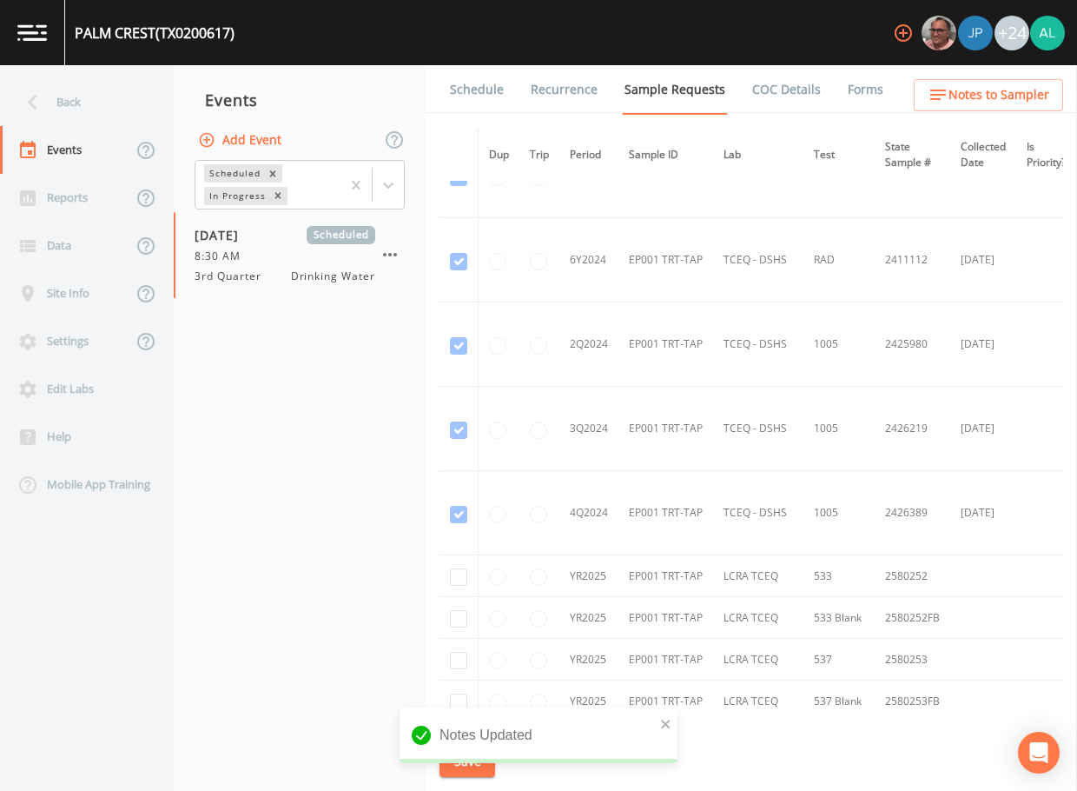
scroll to position [608, 0]
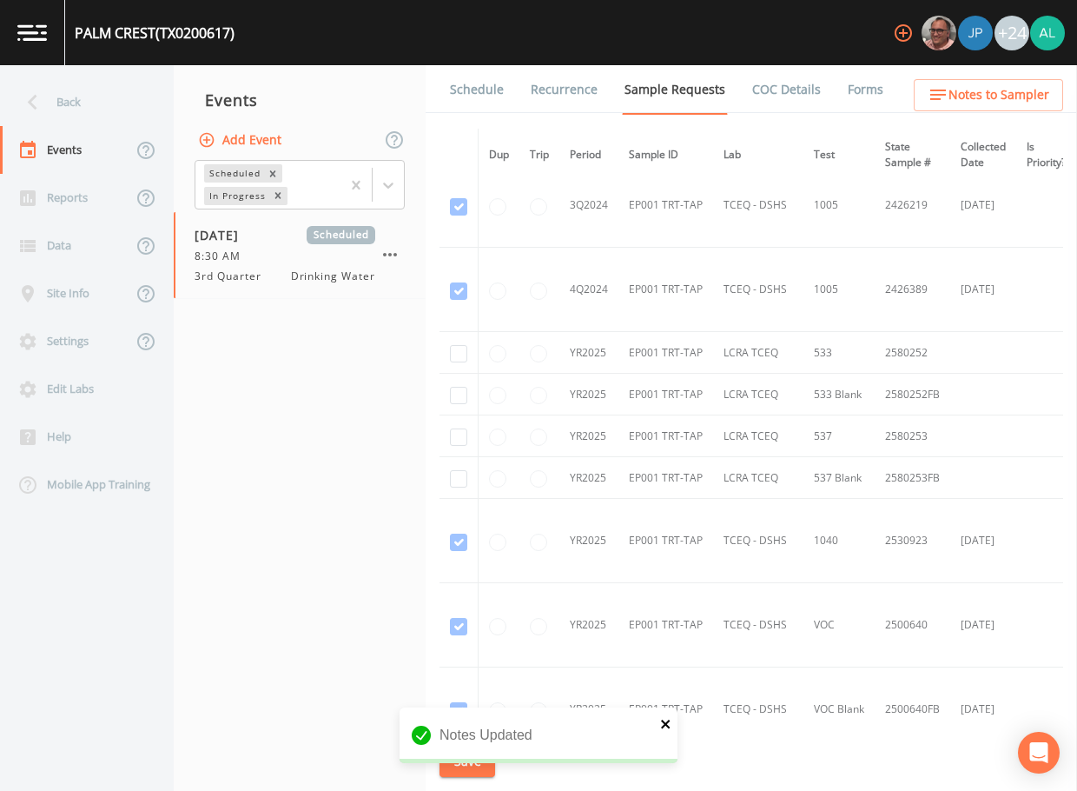
click at [670, 721] on icon "close" at bounding box center [666, 724] width 12 height 14
click at [474, 765] on div "Notes Updated" at bounding box center [539, 742] width 278 height 70
click at [474, 765] on button "Save" at bounding box center [468, 762] width 56 height 32
click at [507, 96] on li "Recurrence" at bounding box center [554, 89] width 94 height 49
click at [487, 92] on link "Schedule" at bounding box center [476, 89] width 59 height 49
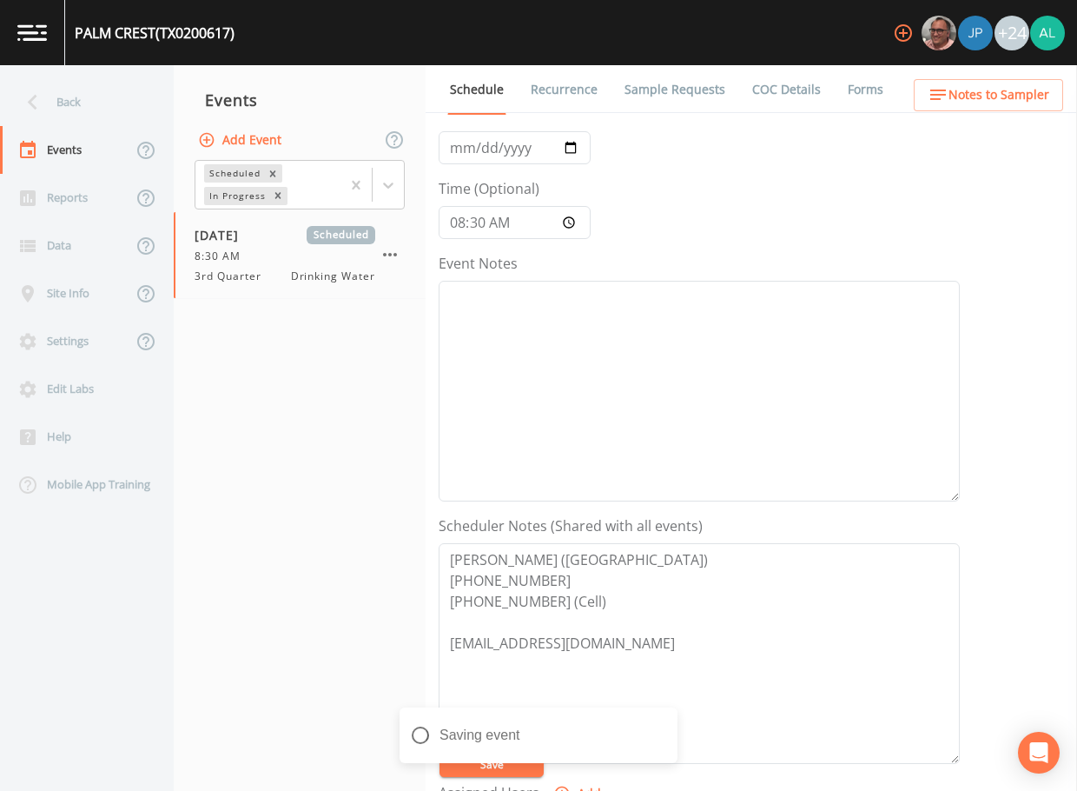
scroll to position [348, 0]
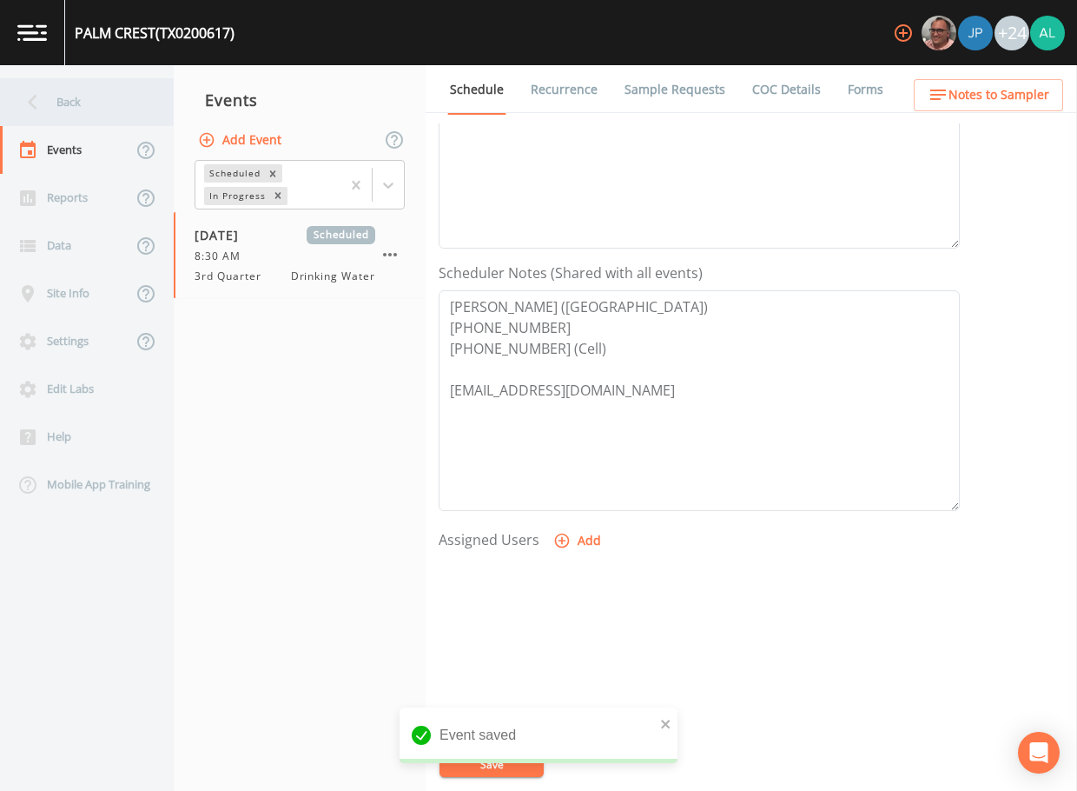
click at [127, 102] on div "Back" at bounding box center [78, 102] width 156 height 48
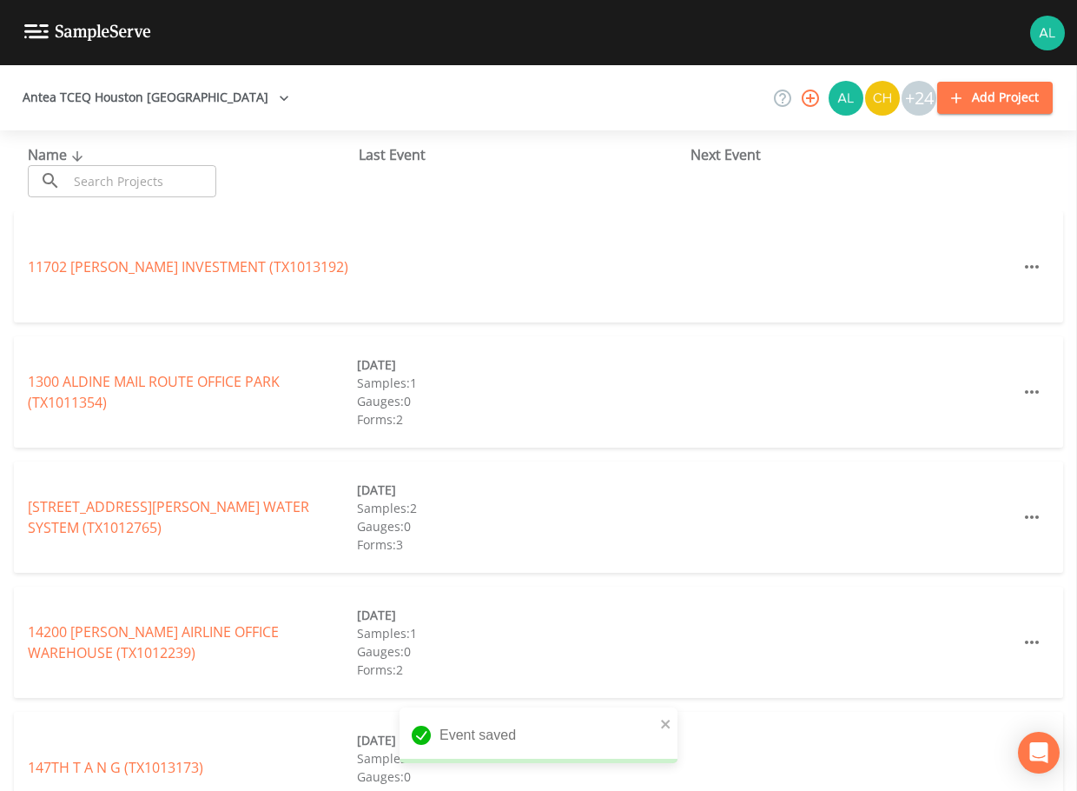
click at [162, 182] on input "text" at bounding box center [142, 181] width 149 height 32
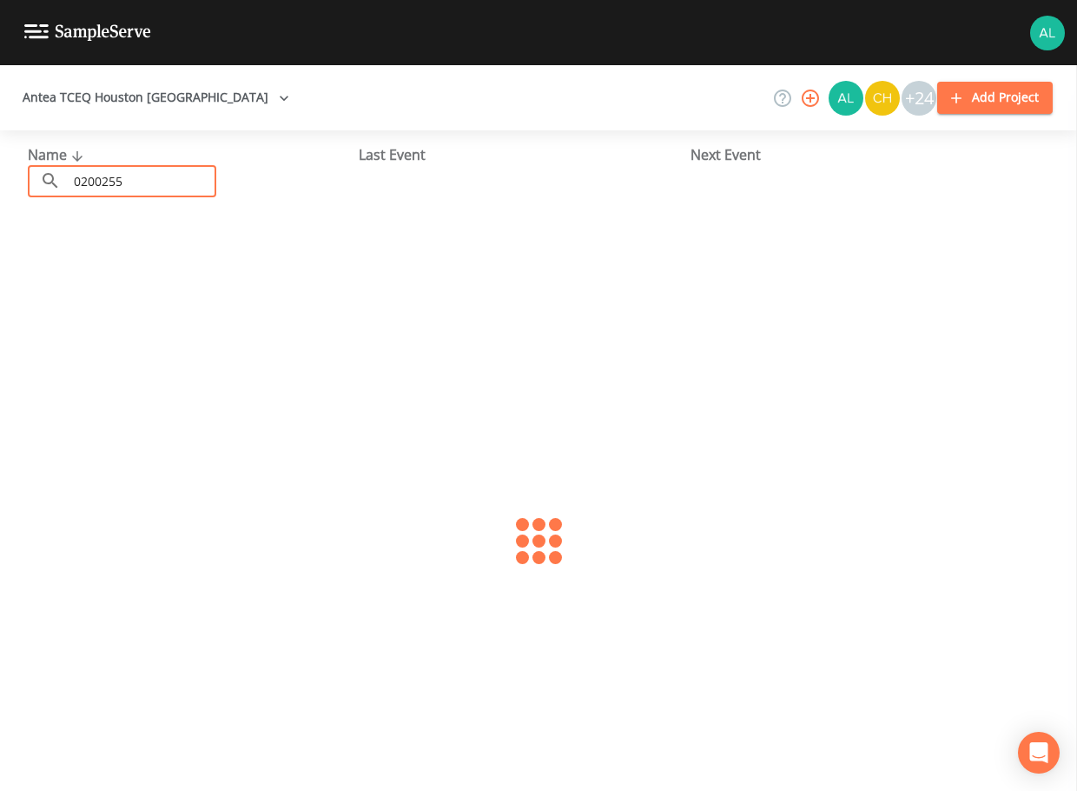
type input "0200255"
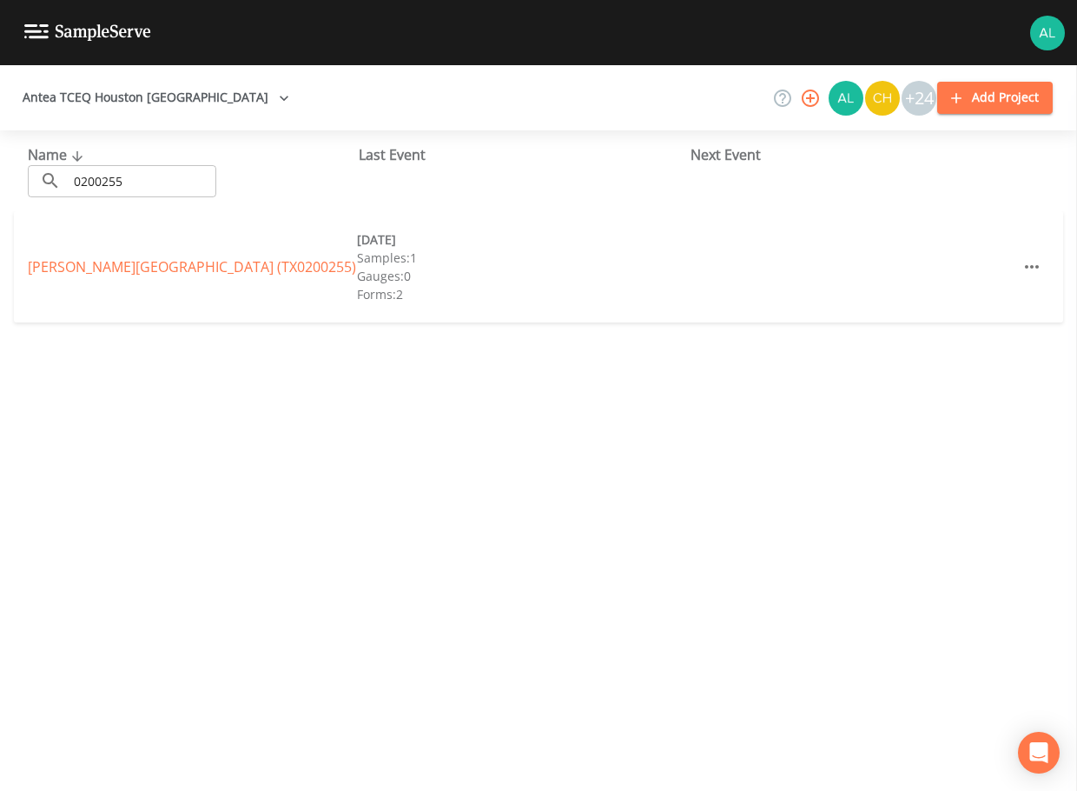
click at [144, 246] on div "[PERSON_NAME][GEOGRAPHIC_DATA] (TX0200255) [DATE] Samples: 1 Gauges: 0 Forms: 2" at bounding box center [539, 266] width 1050 height 111
click at [141, 254] on div "[PERSON_NAME][GEOGRAPHIC_DATA] (TX0200255) [DATE] Samples: 1 Gauges: 0 Forms: 2" at bounding box center [539, 266] width 1050 height 111
click at [149, 272] on link "[PERSON_NAME][GEOGRAPHIC_DATA] (TX0200255)" at bounding box center [192, 266] width 328 height 19
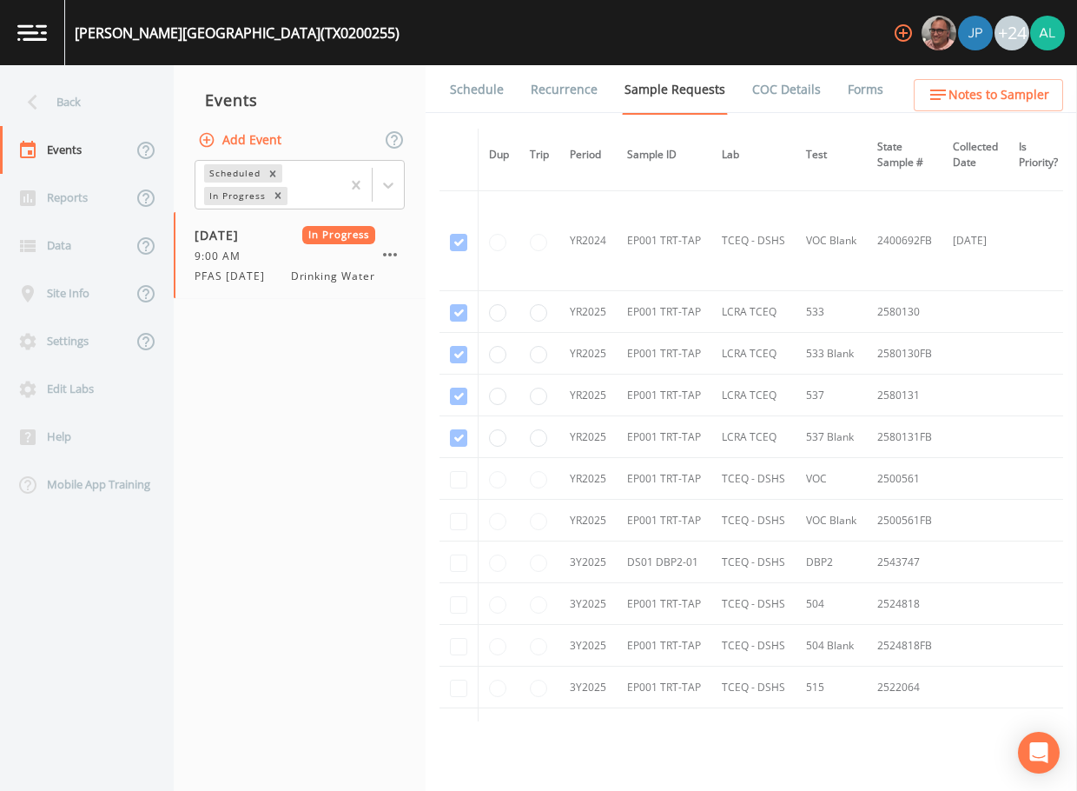
scroll to position [434, 0]
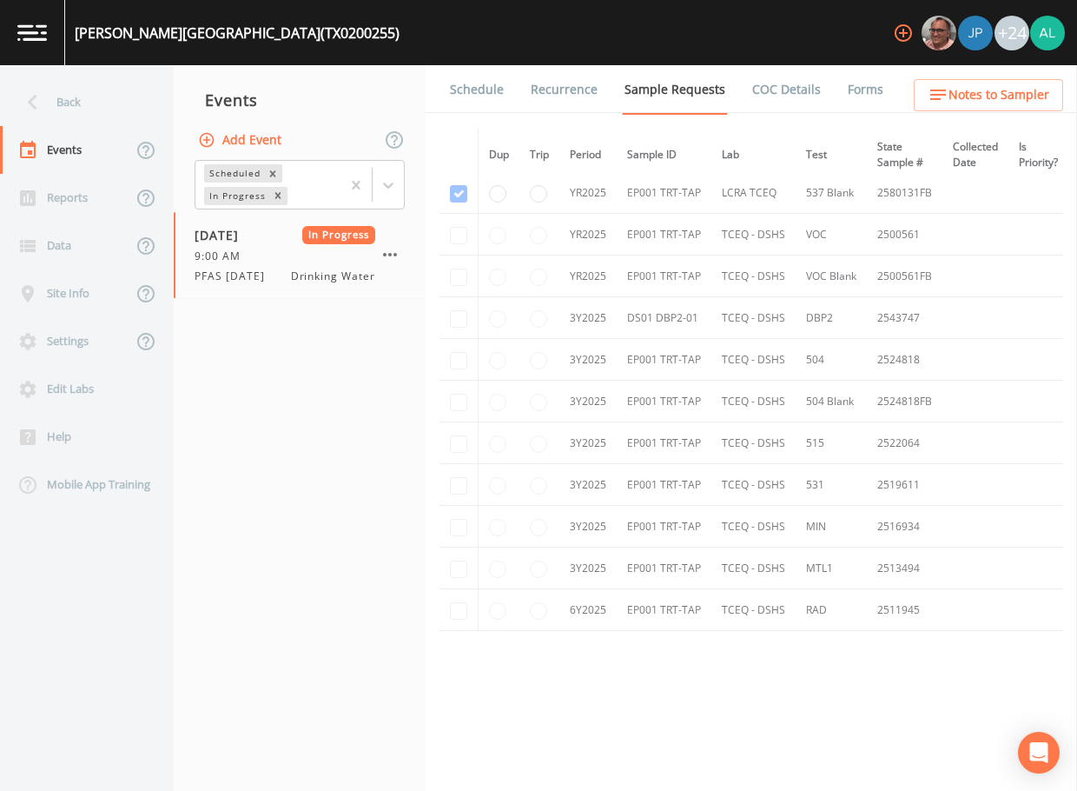
click at [471, 83] on link "Schedule" at bounding box center [476, 89] width 59 height 49
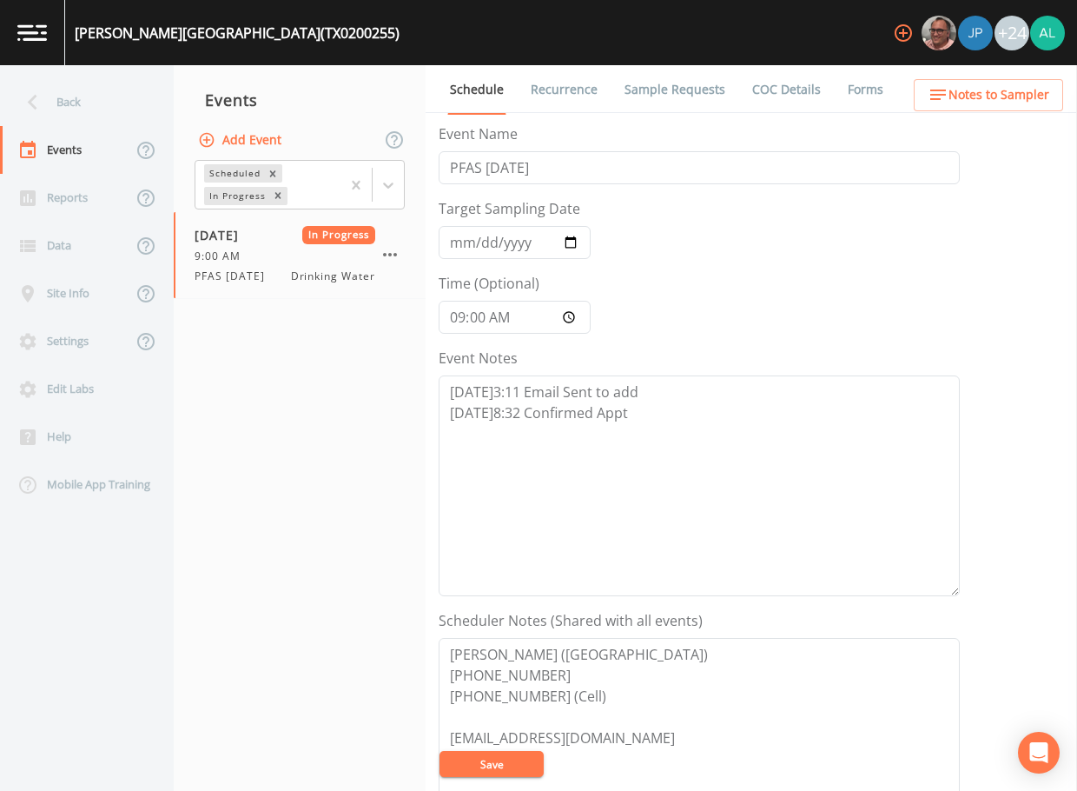
click at [673, 91] on link "Sample Requests" at bounding box center [675, 89] width 106 height 49
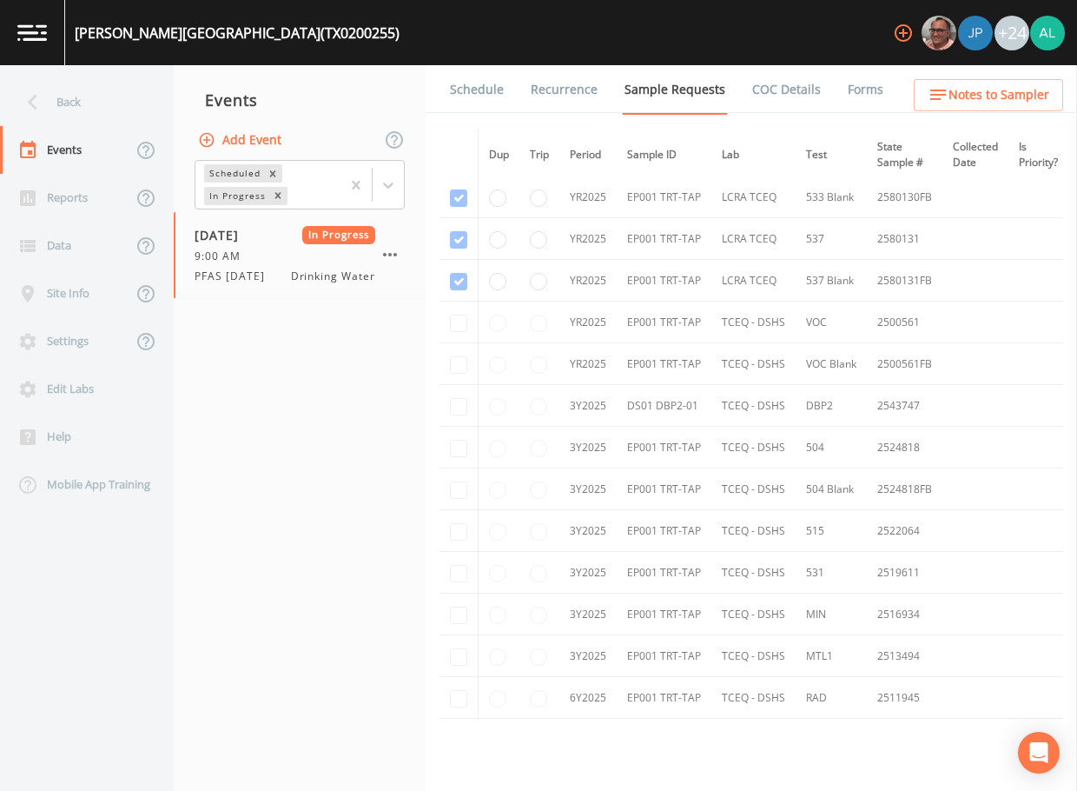
scroll to position [487, 0]
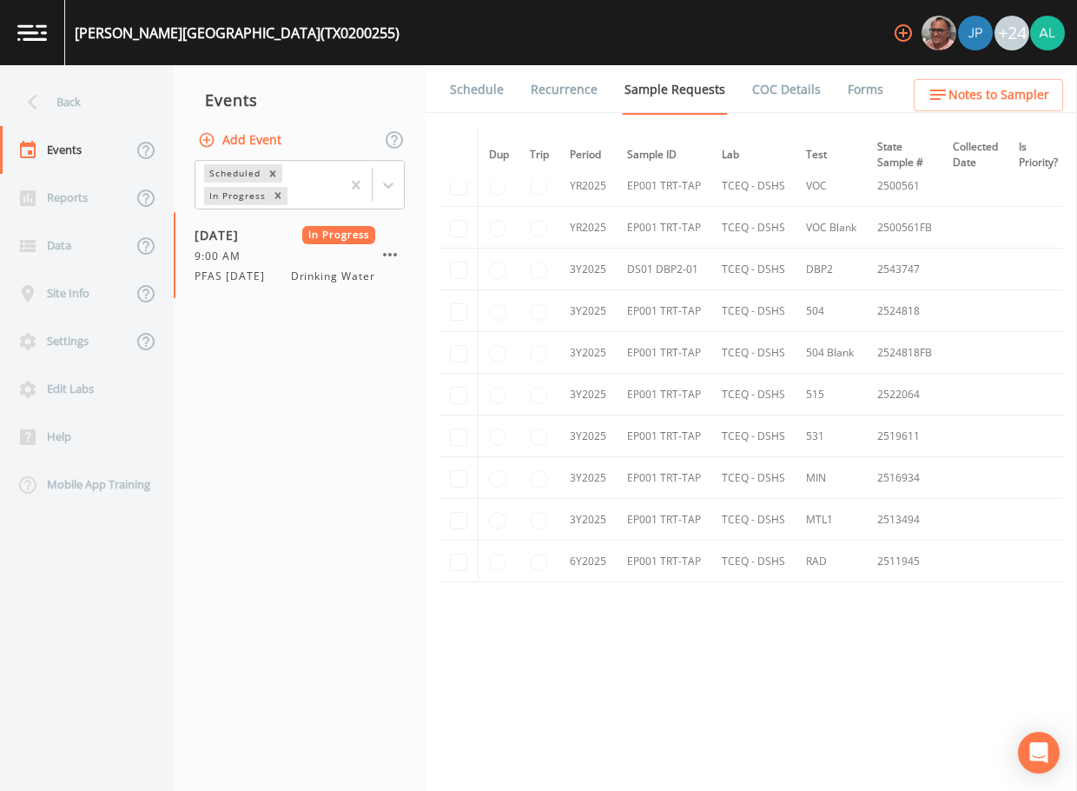
drag, startPoint x: 822, startPoint y: 96, endPoint x: 831, endPoint y: 91, distance: 9.7
click at [824, 95] on li "Forms" at bounding box center [855, 89] width 63 height 49
click at [872, 81] on link "Forms" at bounding box center [865, 89] width 41 height 49
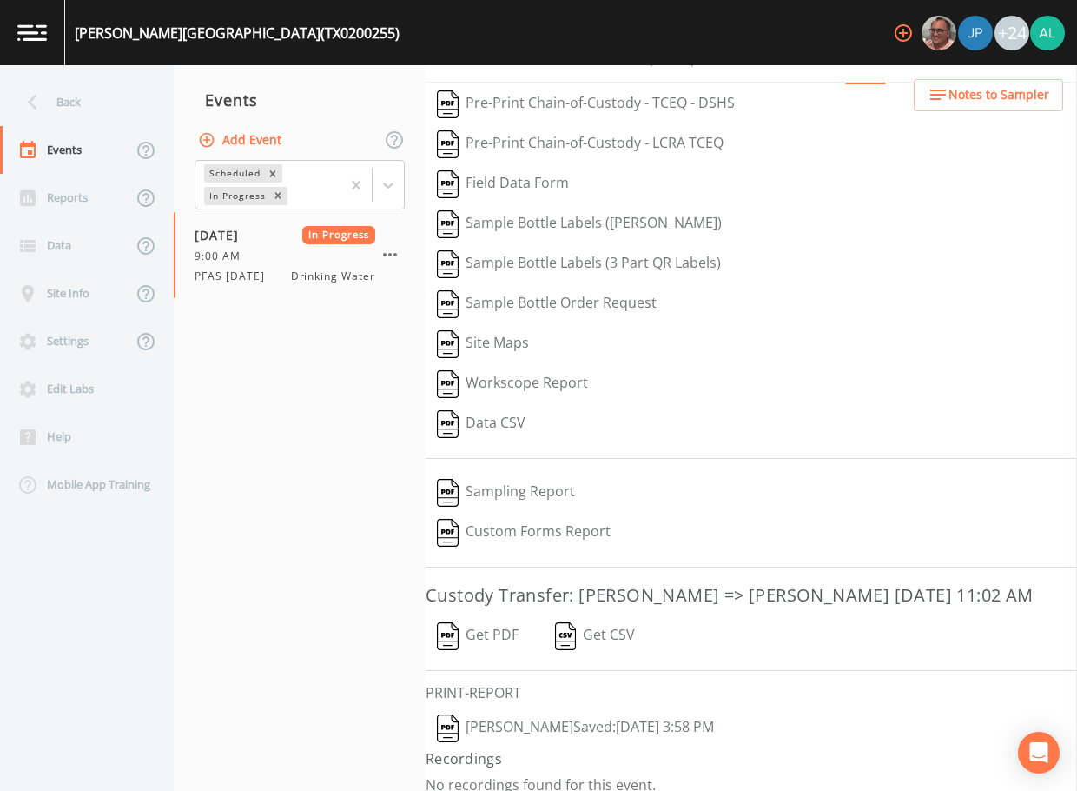
scroll to position [47, 0]
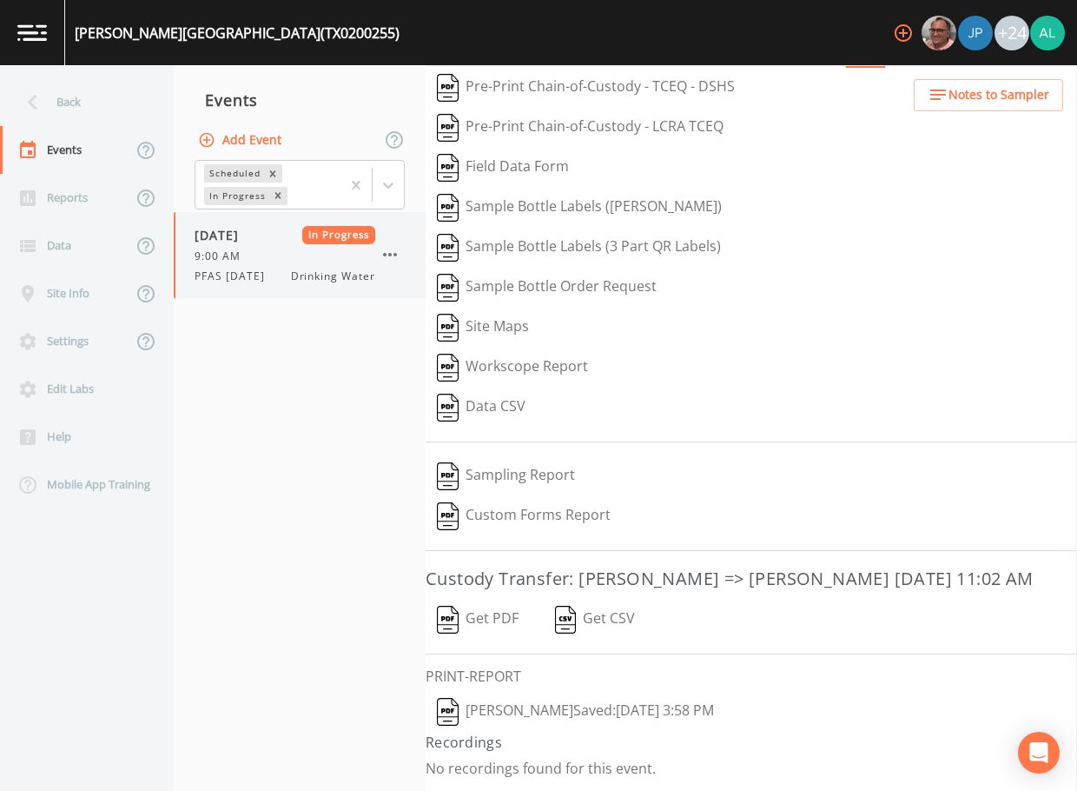
click at [397, 260] on icon "button" at bounding box center [390, 254] width 21 height 21
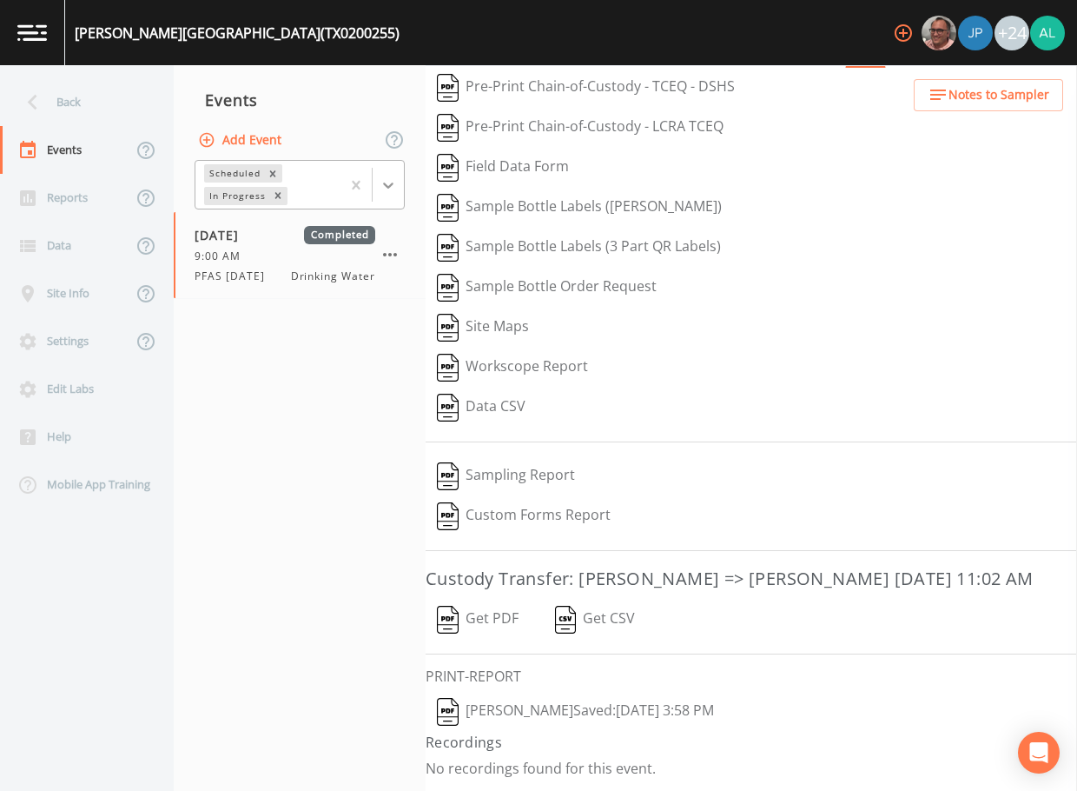
click at [394, 191] on icon at bounding box center [388, 184] width 17 height 17
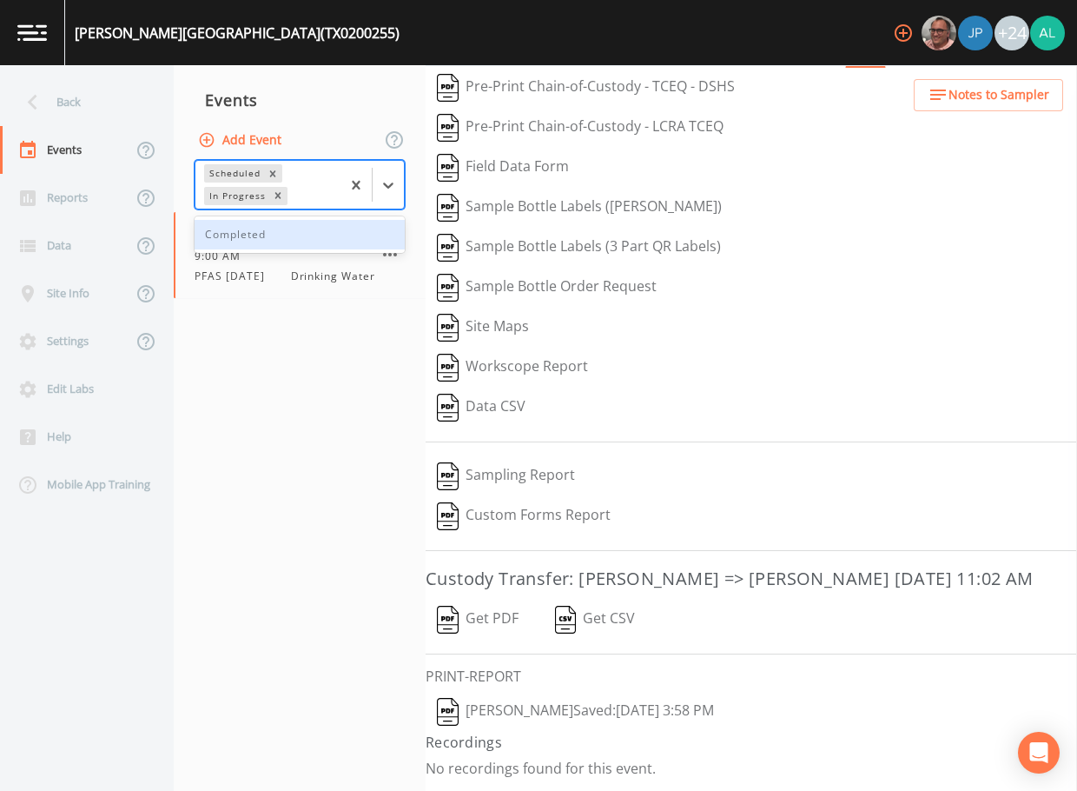
click at [307, 229] on div "Completed" at bounding box center [300, 235] width 210 height 30
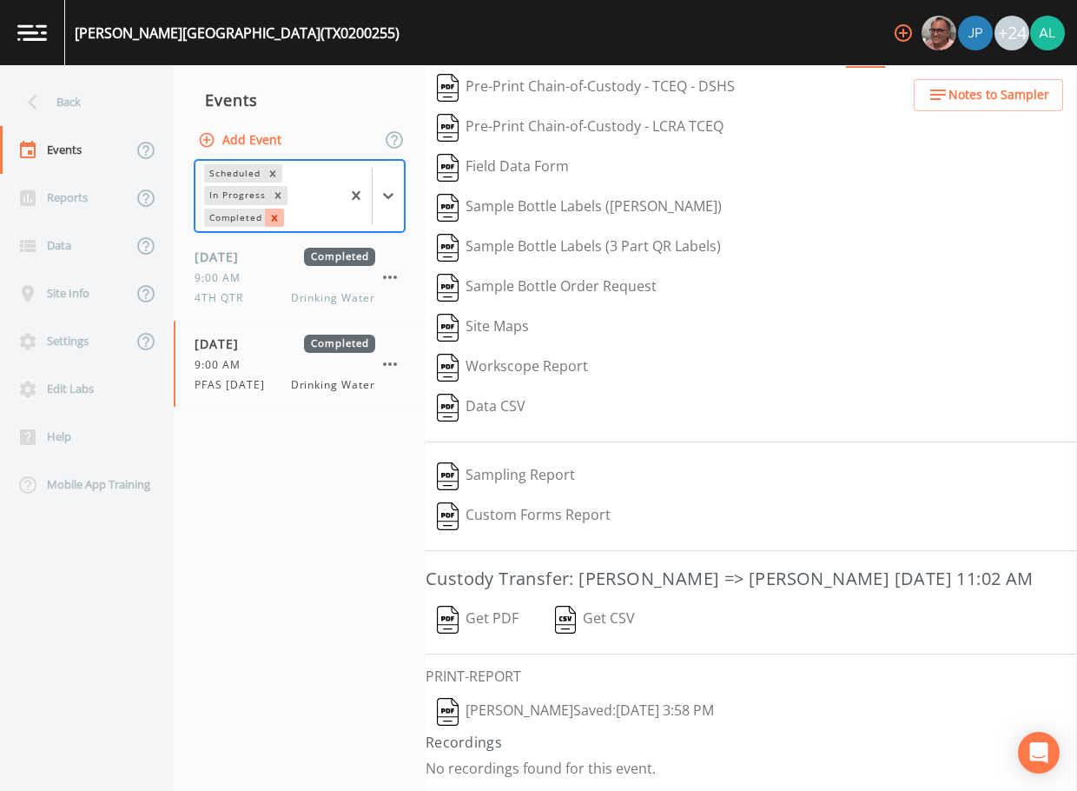
click at [276, 218] on icon "Remove Completed" at bounding box center [274, 218] width 12 height 12
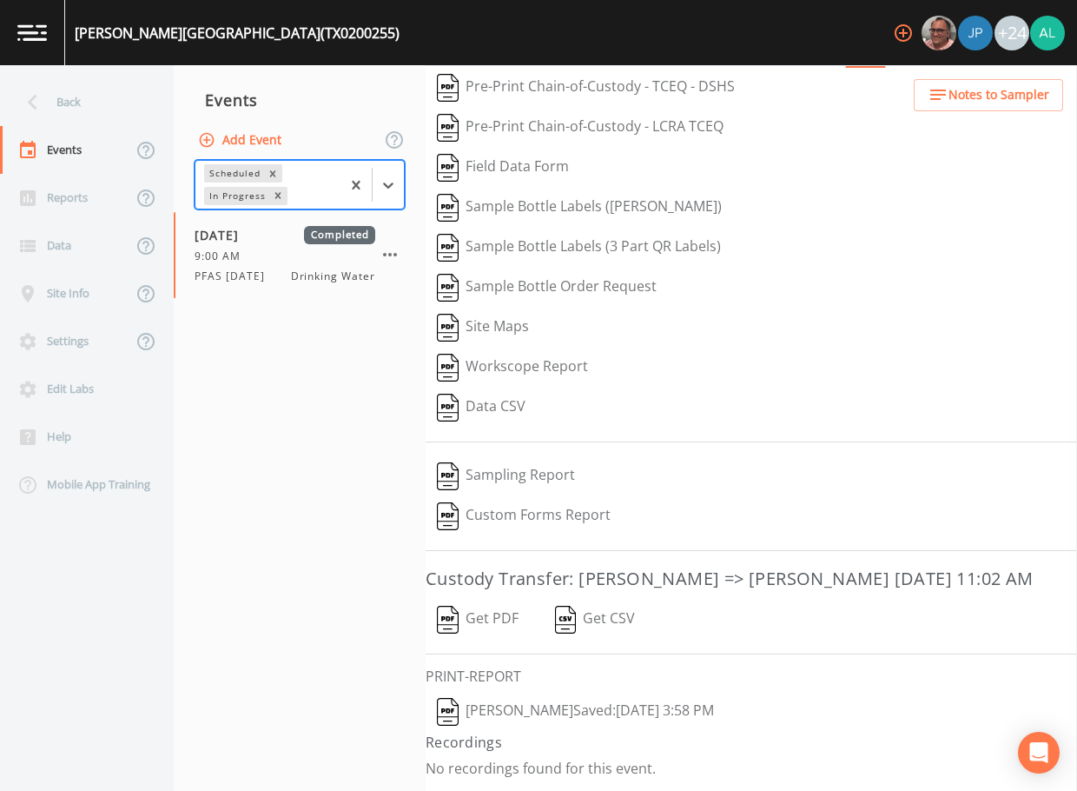
click at [245, 137] on button "Add Event" at bounding box center [242, 140] width 94 height 32
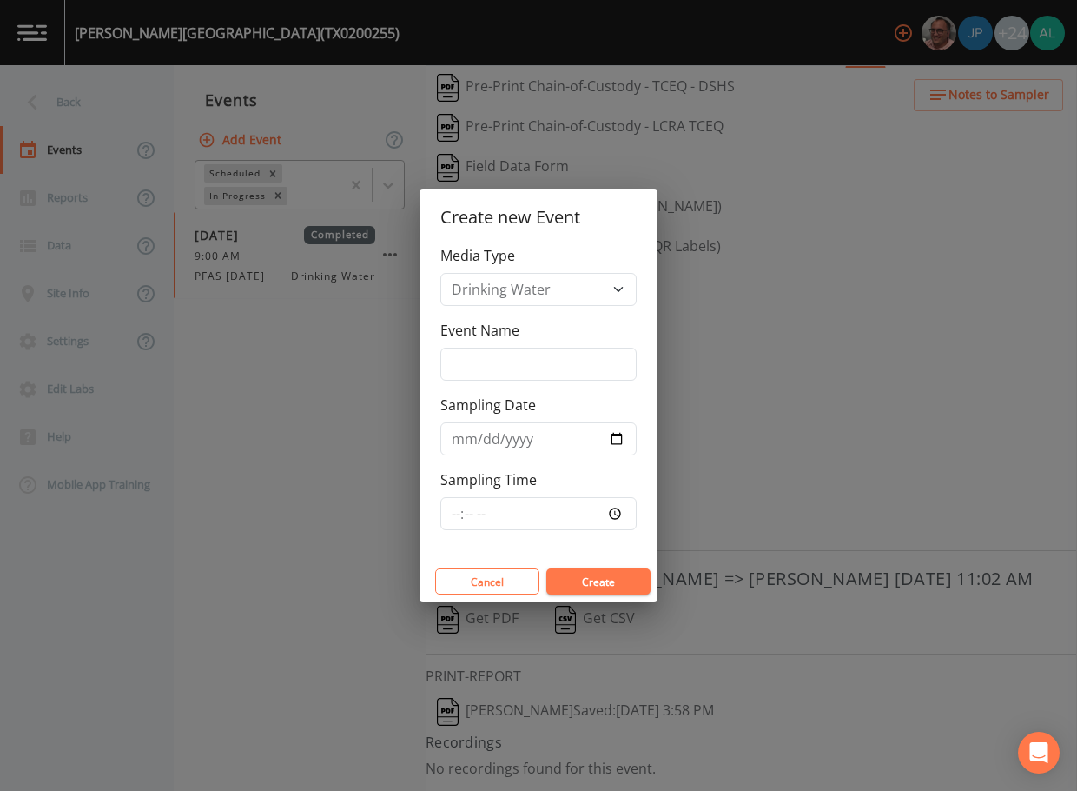
click at [521, 342] on div "Event Name" at bounding box center [539, 350] width 196 height 61
click at [502, 361] on input "Event Name" at bounding box center [539, 364] width 196 height 33
type input "3rd Quarter"
type input "[DATE]"
click at [466, 509] on input "Sampling Time" at bounding box center [539, 513] width 196 height 33
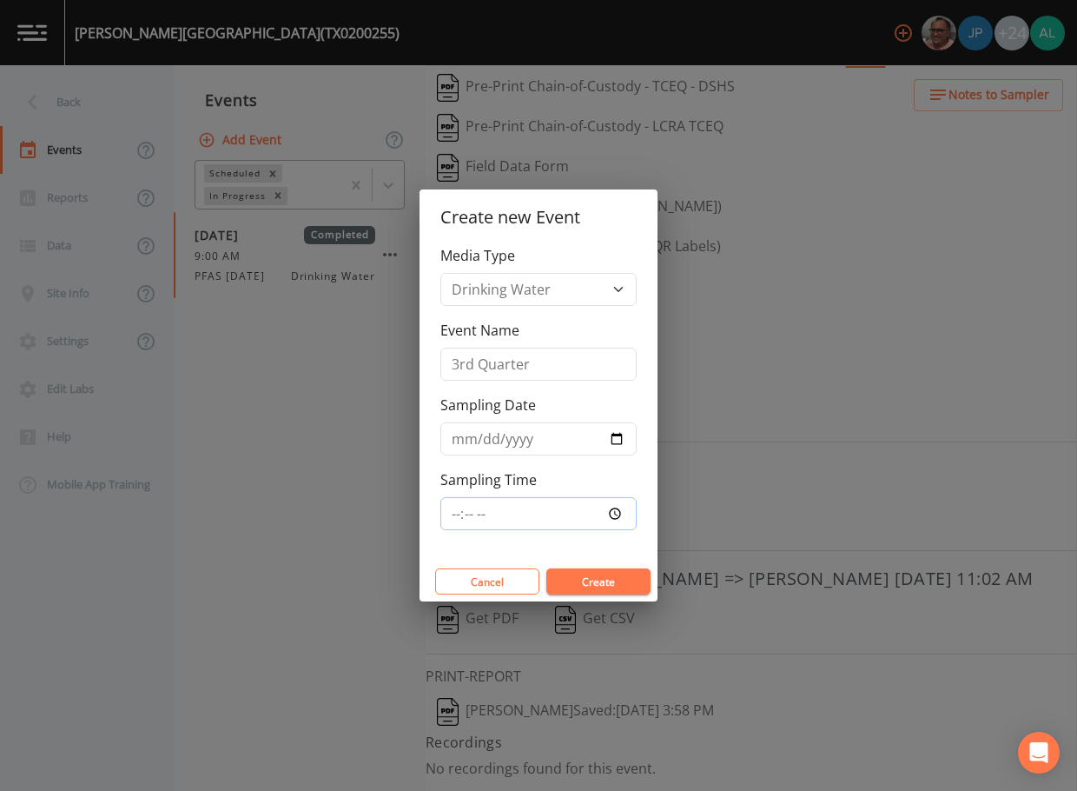
click at [444, 509] on input "Sampling Time" at bounding box center [539, 513] width 196 height 33
click at [467, 513] on input "Sampling Time" at bounding box center [539, 513] width 196 height 33
click at [454, 514] on input "Sampling Time" at bounding box center [539, 513] width 196 height 33
type input "08:30"
click at [547, 568] on button "Create" at bounding box center [599, 581] width 104 height 26
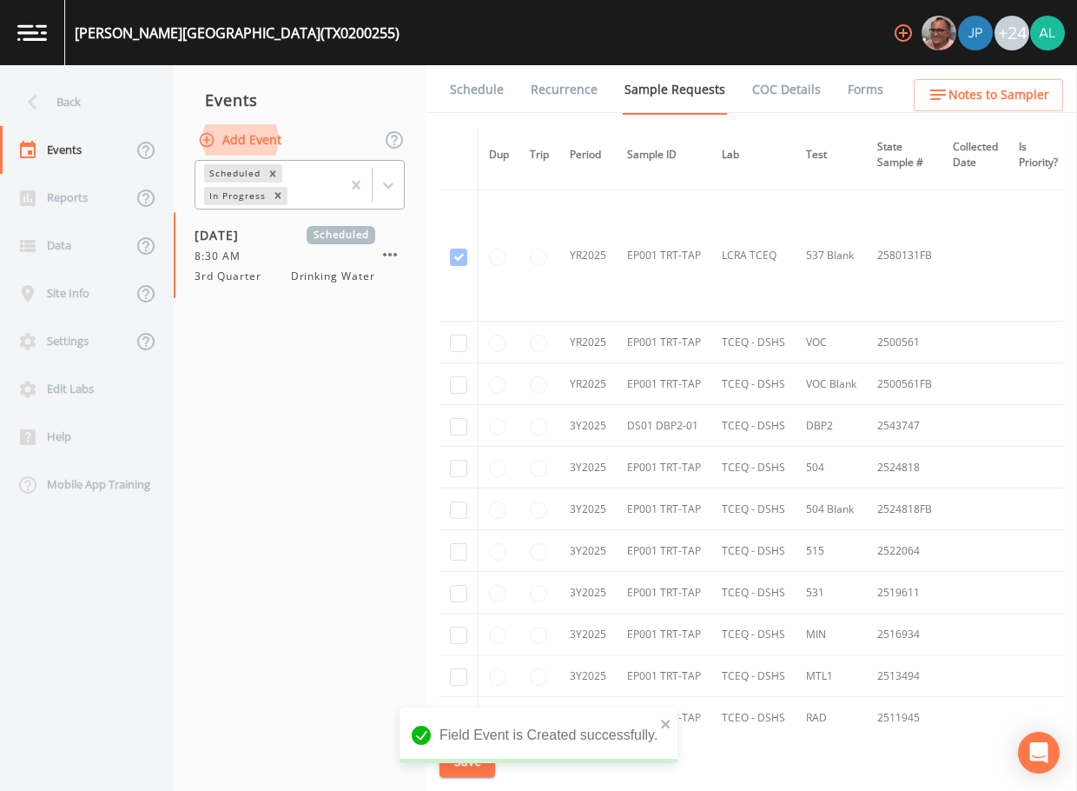
scroll to position [672, 0]
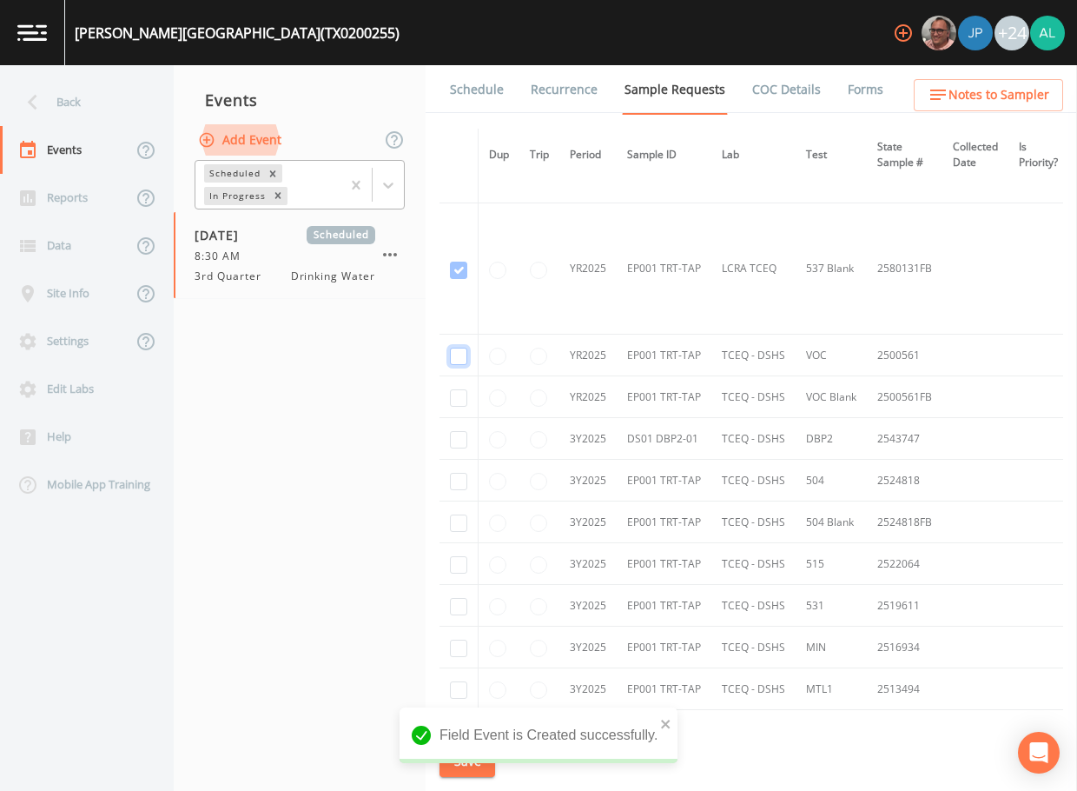
checkbox input "true"
drag, startPoint x: 459, startPoint y: 393, endPoint x: 460, endPoint y: 420, distance: 27.0
click at [460, 429] on td at bounding box center [459, 439] width 39 height 42
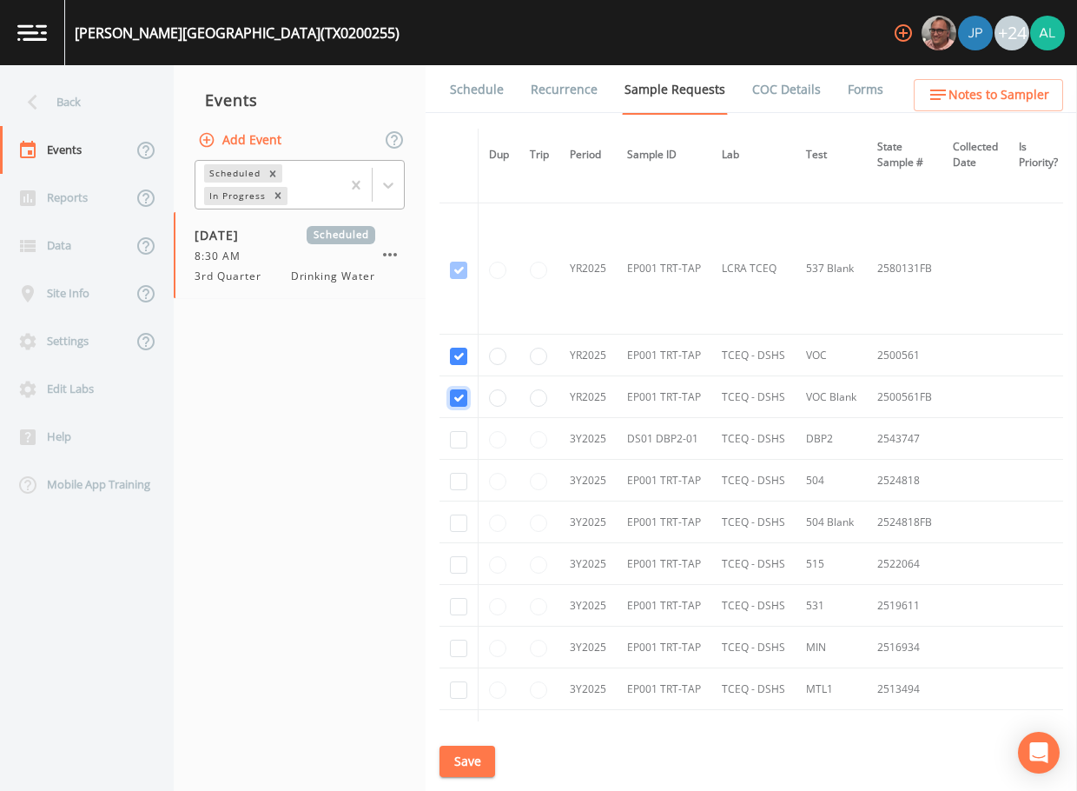
checkbox input "false"
click at [453, 442] on input "checkbox" at bounding box center [458, 439] width 17 height 17
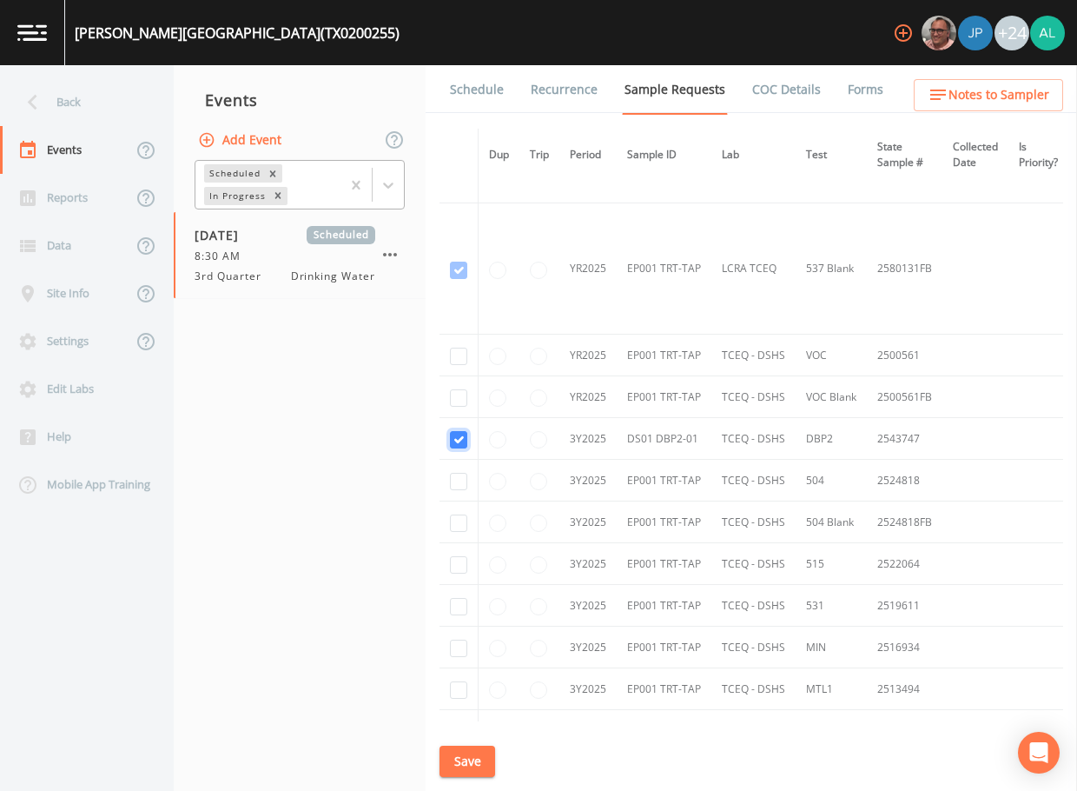
checkbox input "true"
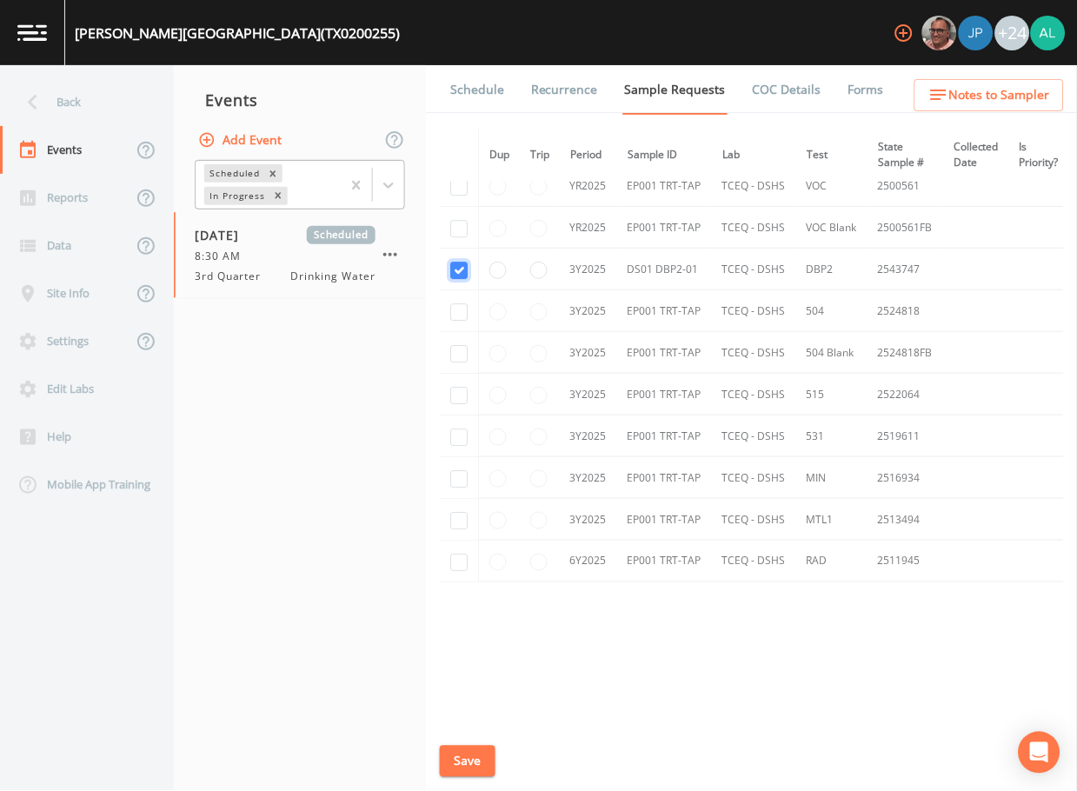
scroll to position [845, 0]
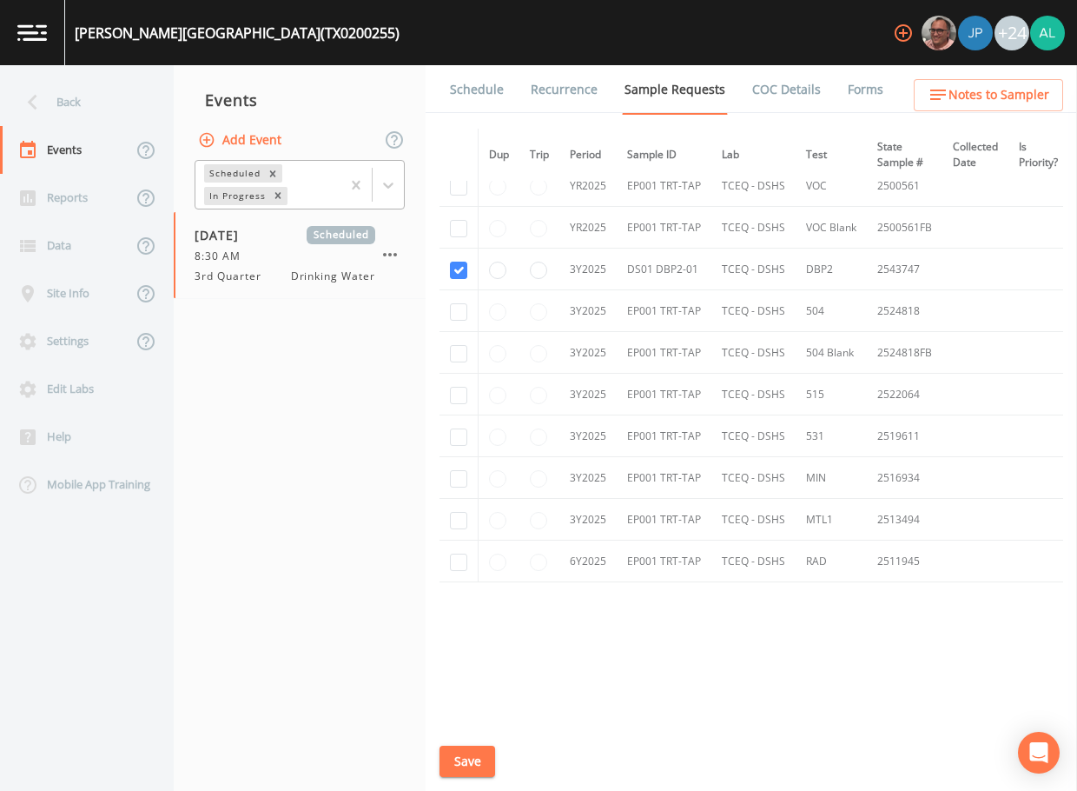
click at [474, 764] on button "Save" at bounding box center [468, 762] width 56 height 32
click at [964, 99] on span "Notes to Sampler" at bounding box center [999, 95] width 101 height 22
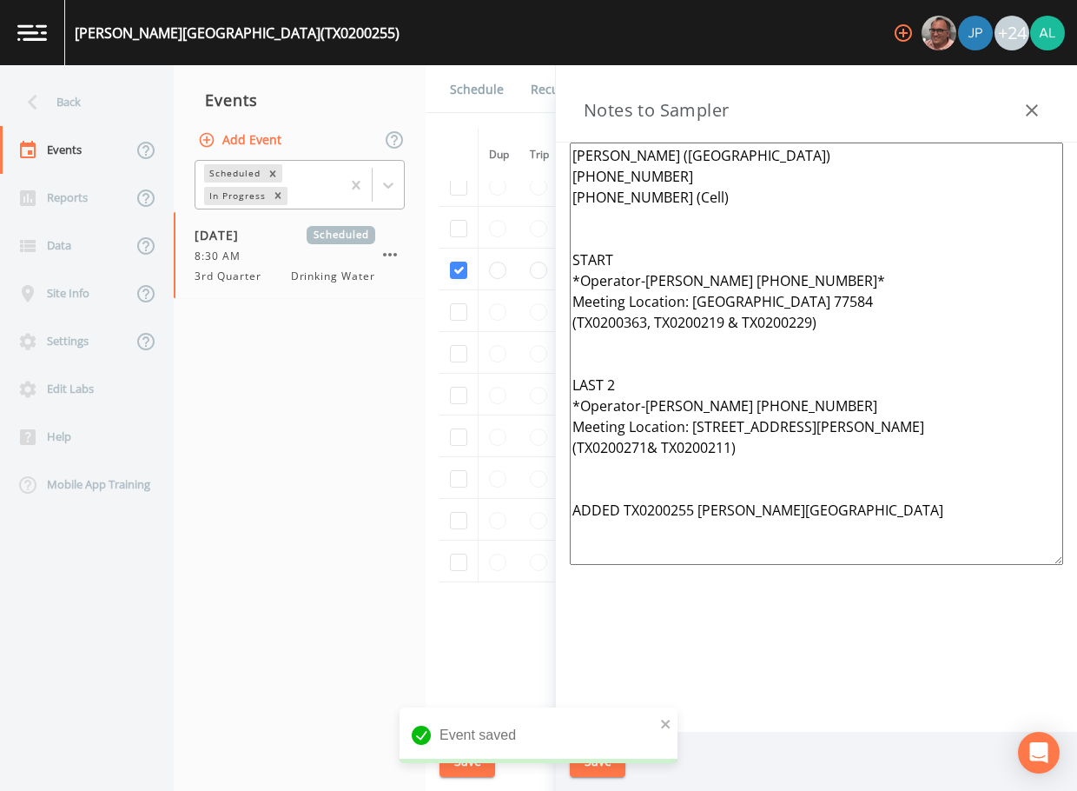
drag, startPoint x: 793, startPoint y: 526, endPoint x: 498, endPoint y: 70, distance: 542.8
click at [487, 68] on div "Back Events Reports Data Site Info Settings Edit Labs Help Mobile App Training …" at bounding box center [538, 428] width 1077 height 726
paste textarea
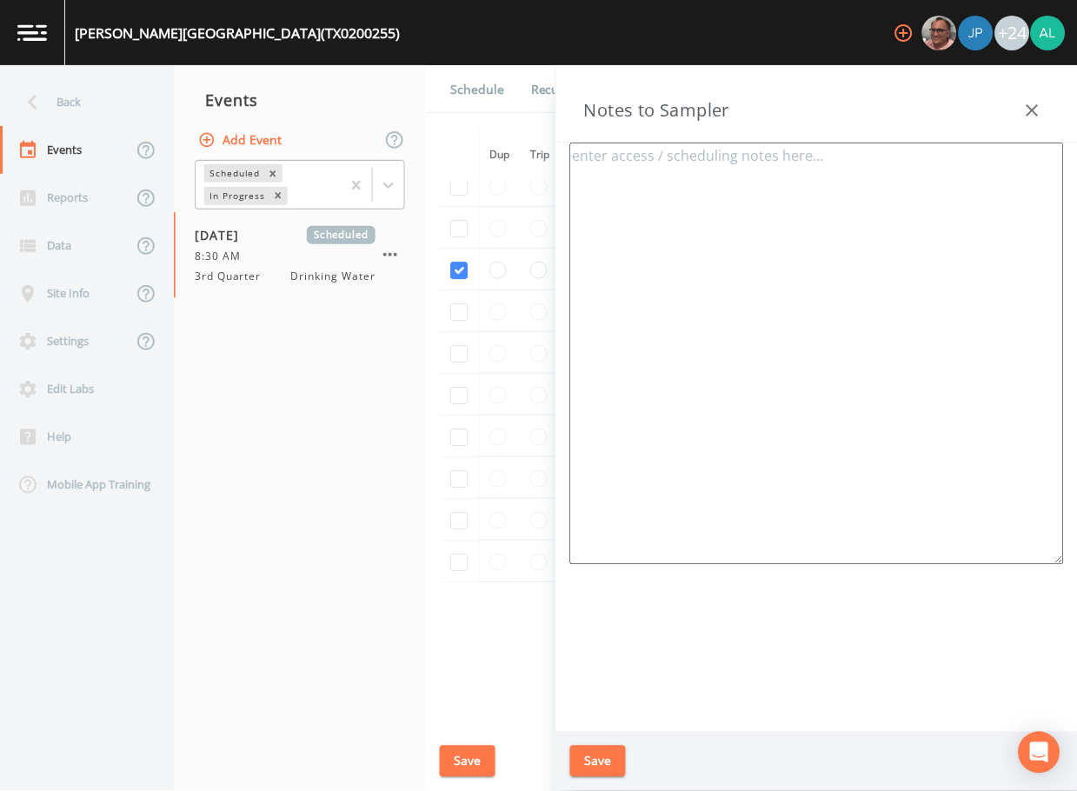
paste textarea
click at [59, 110] on div "Back" at bounding box center [78, 102] width 156 height 48
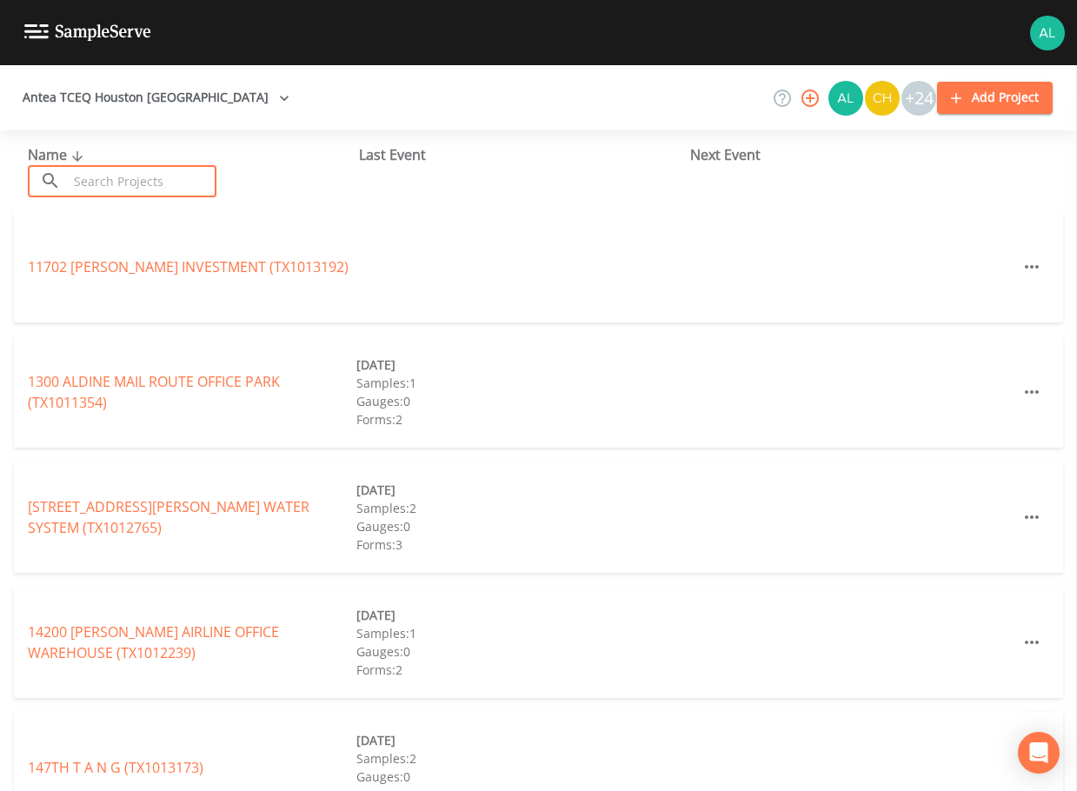
click at [104, 181] on input "text" at bounding box center [142, 181] width 149 height 32
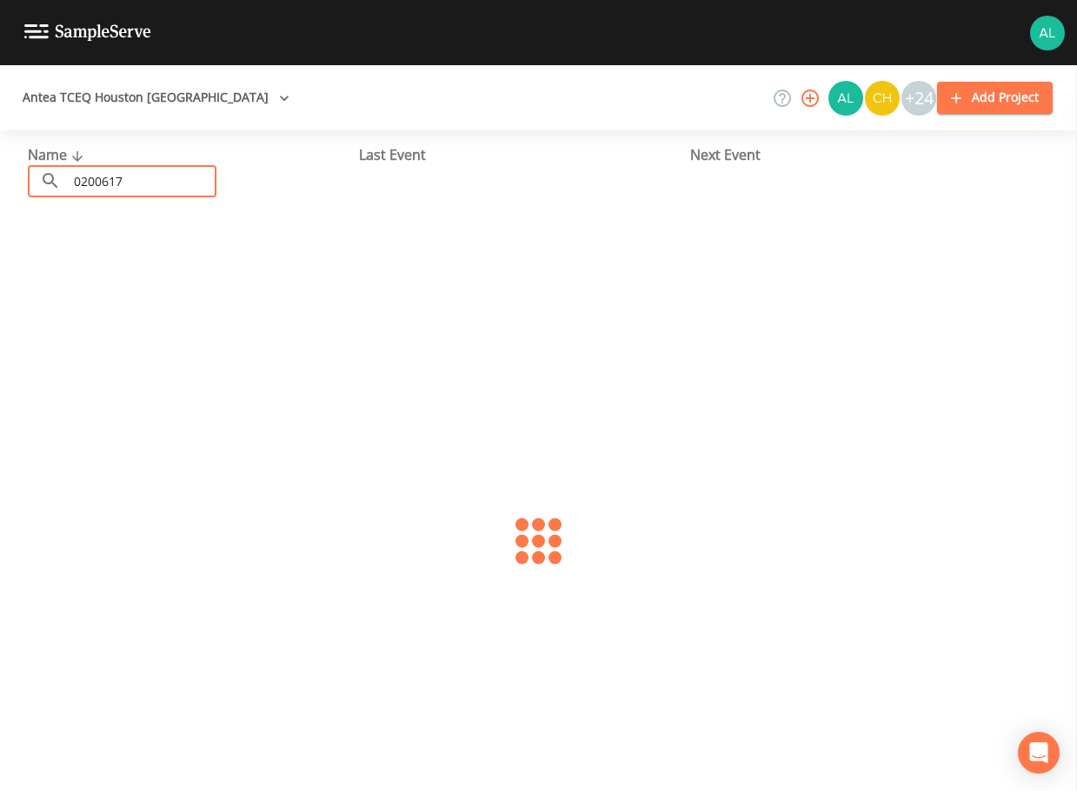
type input "0200617"
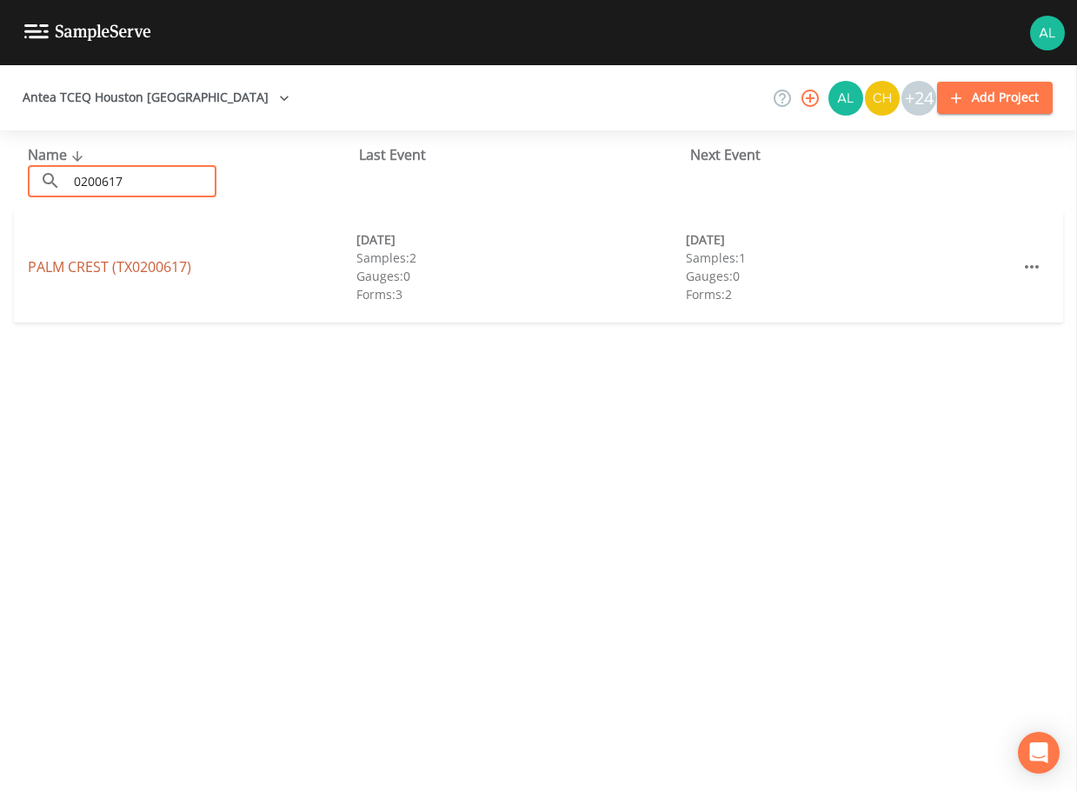
click at [66, 271] on link "[GEOGRAPHIC_DATA] (TX0200617)" at bounding box center [109, 266] width 163 height 19
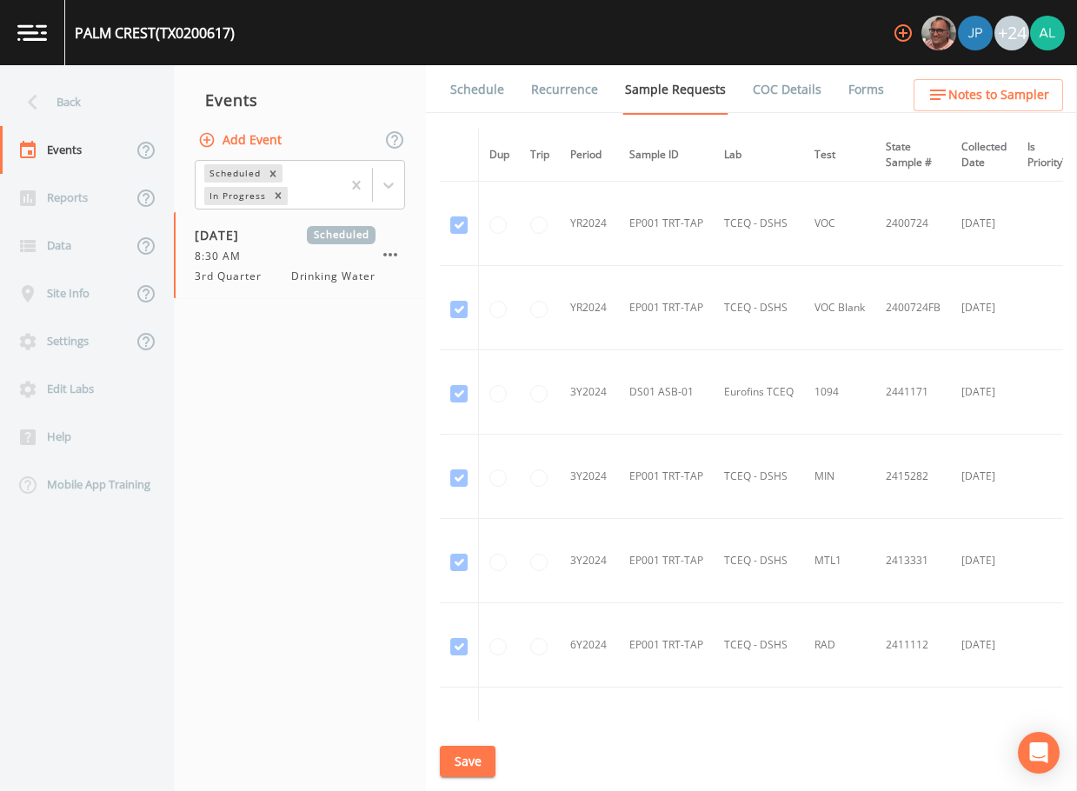
click at [1013, 89] on span "Notes to Sampler" at bounding box center [998, 95] width 101 height 22
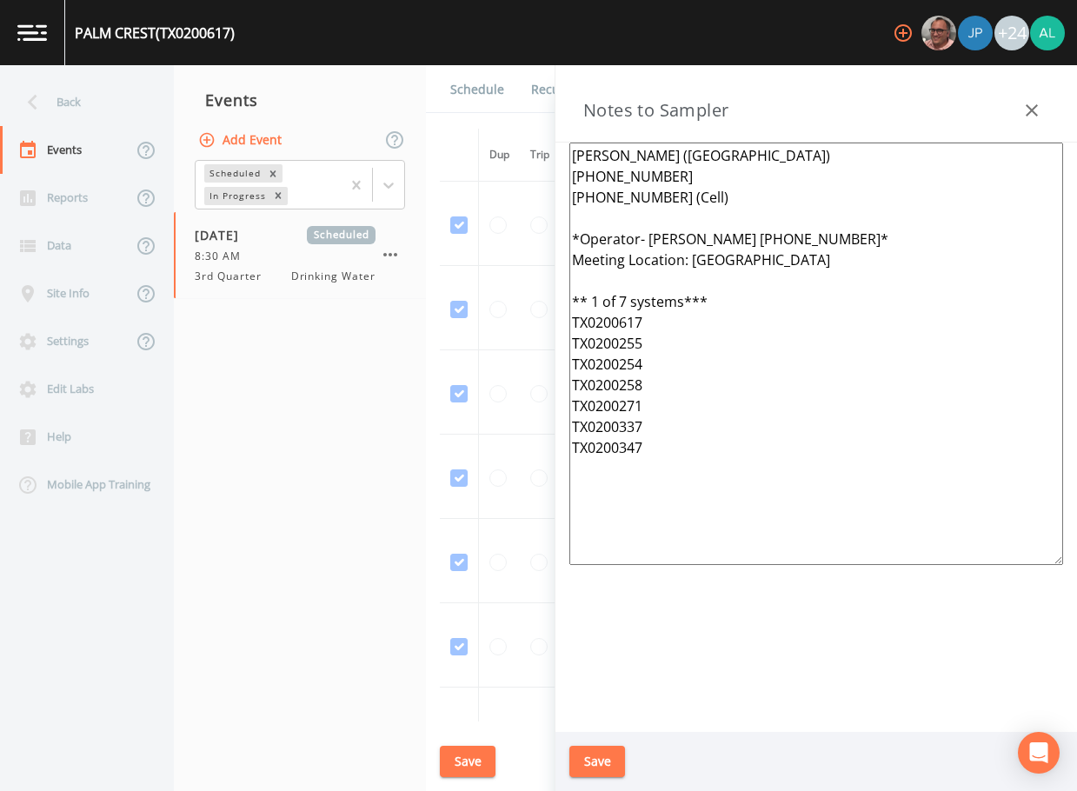
drag, startPoint x: 682, startPoint y: 495, endPoint x: 481, endPoint y: 59, distance: 480.5
click at [481, 59] on div "[GEOGRAPHIC_DATA] (TX0200617) +24 Back Events Reports Data Site Info Settings E…" at bounding box center [538, 395] width 1077 height 791
click at [103, 88] on div "Back" at bounding box center [78, 102] width 156 height 48
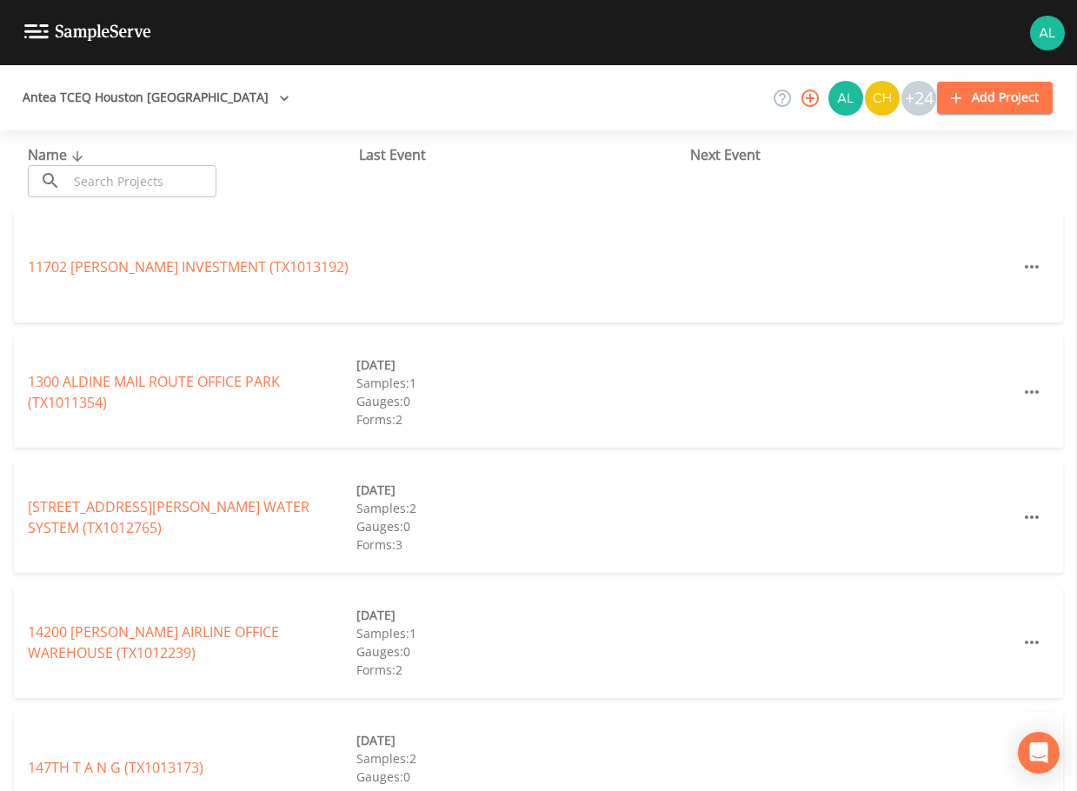
click at [147, 168] on input "text" at bounding box center [142, 181] width 149 height 32
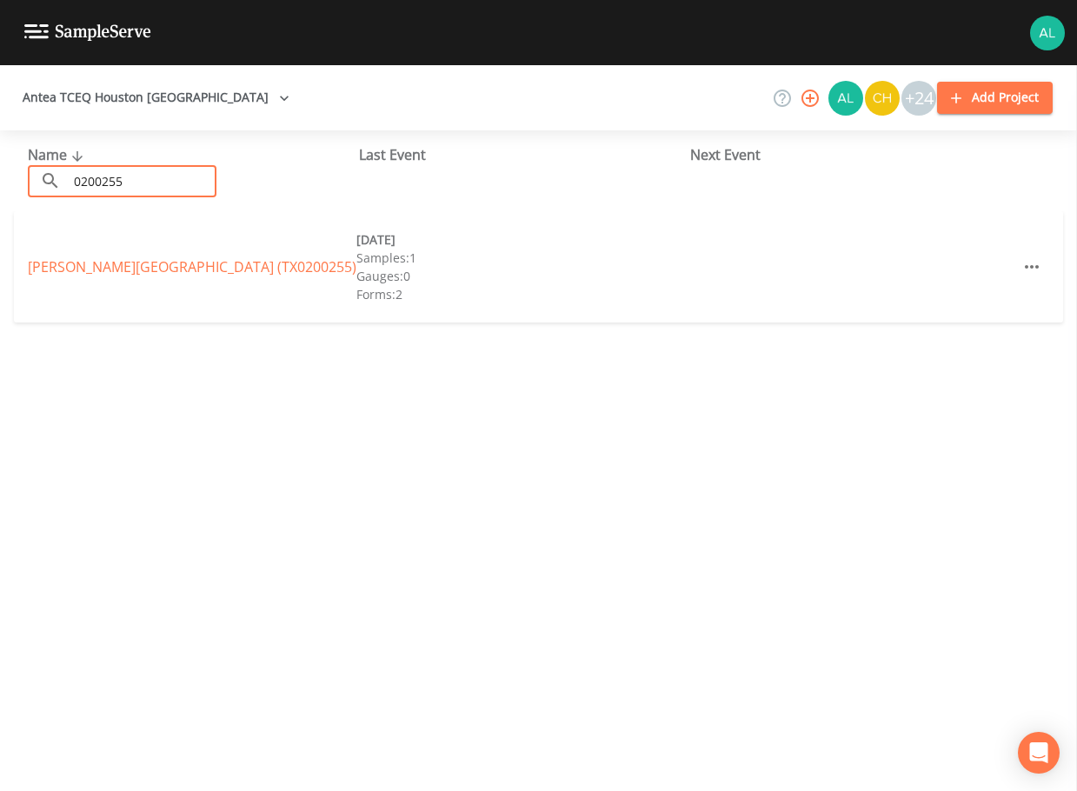
type input "0200255"
click at [38, 273] on link "[PERSON_NAME][GEOGRAPHIC_DATA] (TX0200255)" at bounding box center [192, 266] width 328 height 19
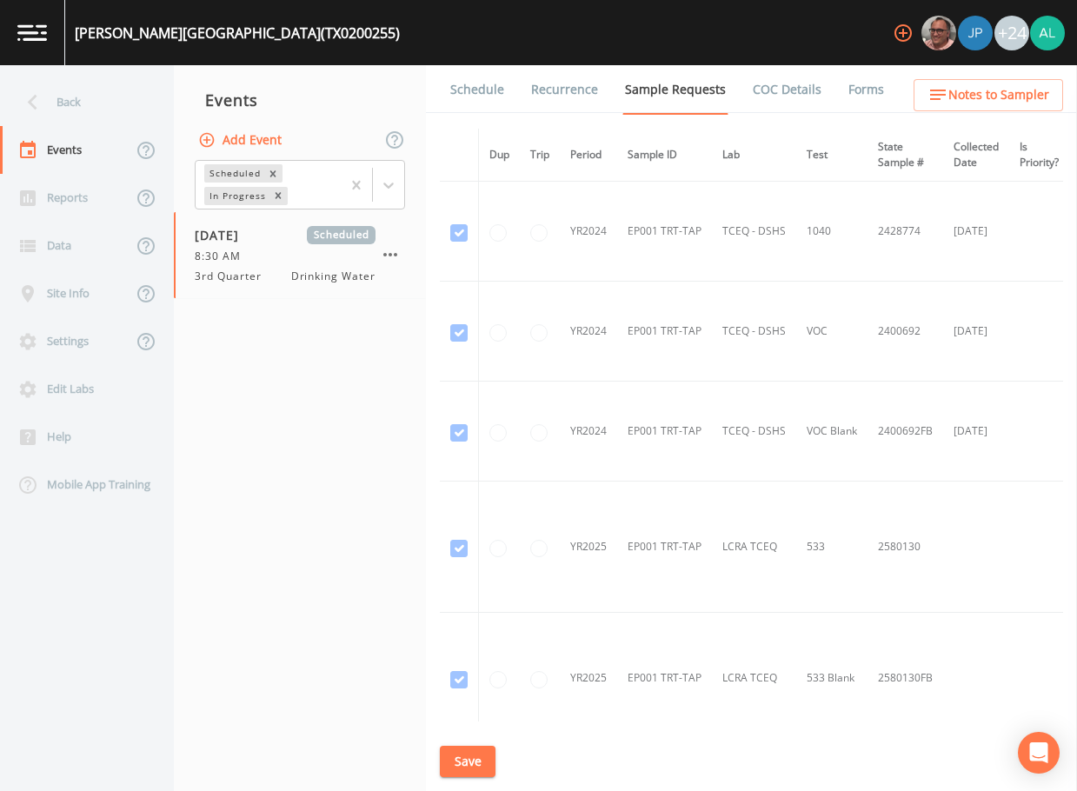
click at [978, 120] on div "Schedule Recurrence Sample Requests COC Details Forms Dup Trip Period Sample ID…" at bounding box center [751, 428] width 651 height 726
drag, startPoint x: 978, startPoint y: 120, endPoint x: 984, endPoint y: 103, distance: 18.7
click at [984, 103] on span "Notes to Sampler" at bounding box center [998, 95] width 101 height 22
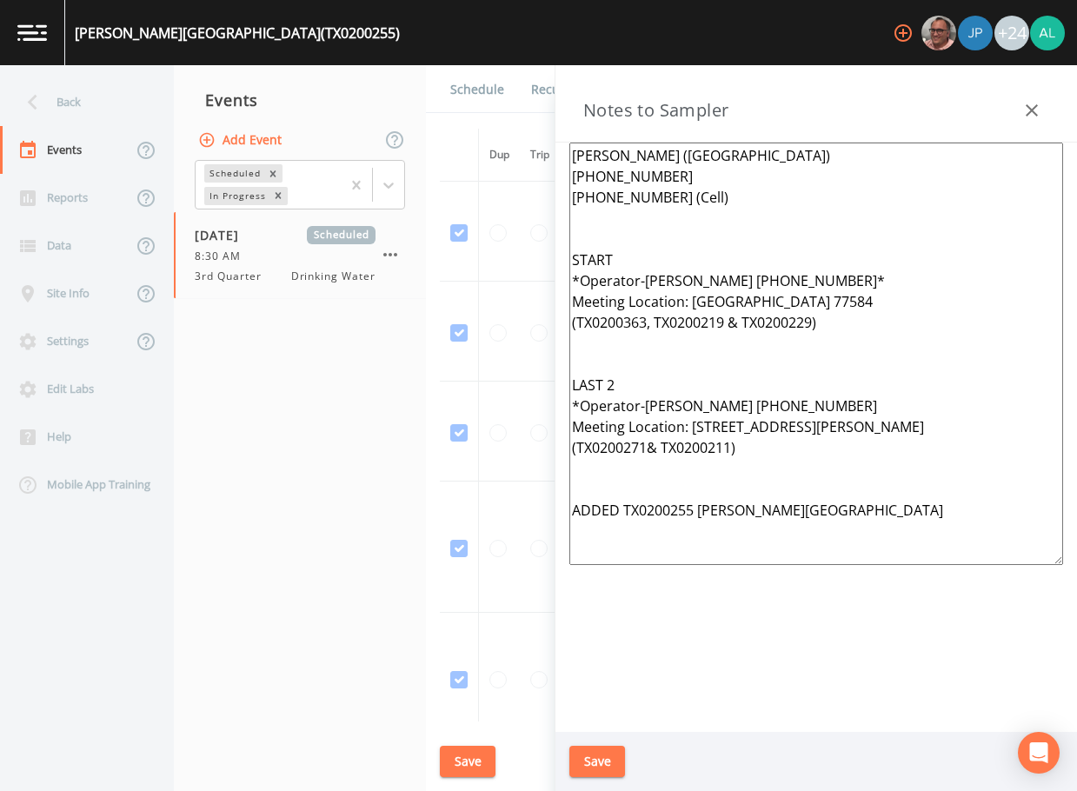
drag, startPoint x: 882, startPoint y: 536, endPoint x: 525, endPoint y: 24, distance: 624.1
click at [525, 24] on div "[PERSON_NAME][GEOGRAPHIC_DATA] (TX0200255) +24 Back Events Reports Data Site In…" at bounding box center [538, 395] width 1077 height 791
paste textarea "*Operator- [PERSON_NAME] [PHONE_NUMBER]* Meeting Location: [GEOGRAPHIC_DATA] **…"
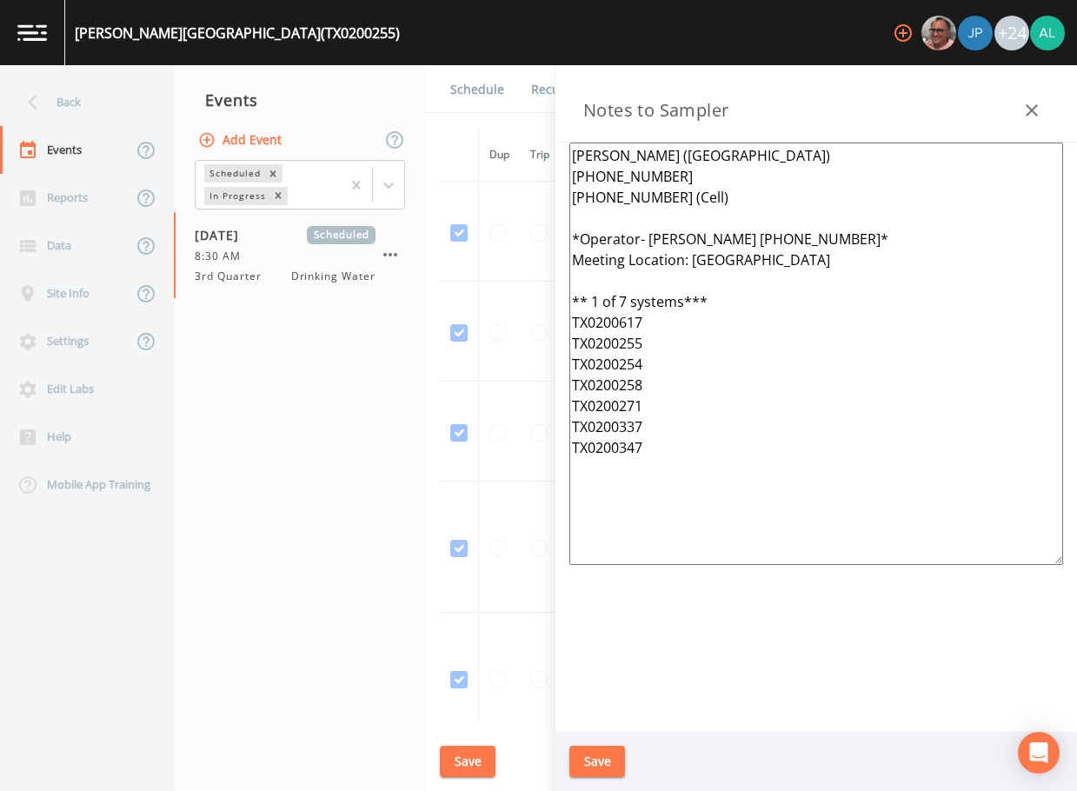
type textarea "[PERSON_NAME] ([GEOGRAPHIC_DATA]) [PHONE_NUMBER] [PHONE_NUMBER] (Cell) *Operato…"
click at [597, 768] on button "Save" at bounding box center [597, 762] width 56 height 32
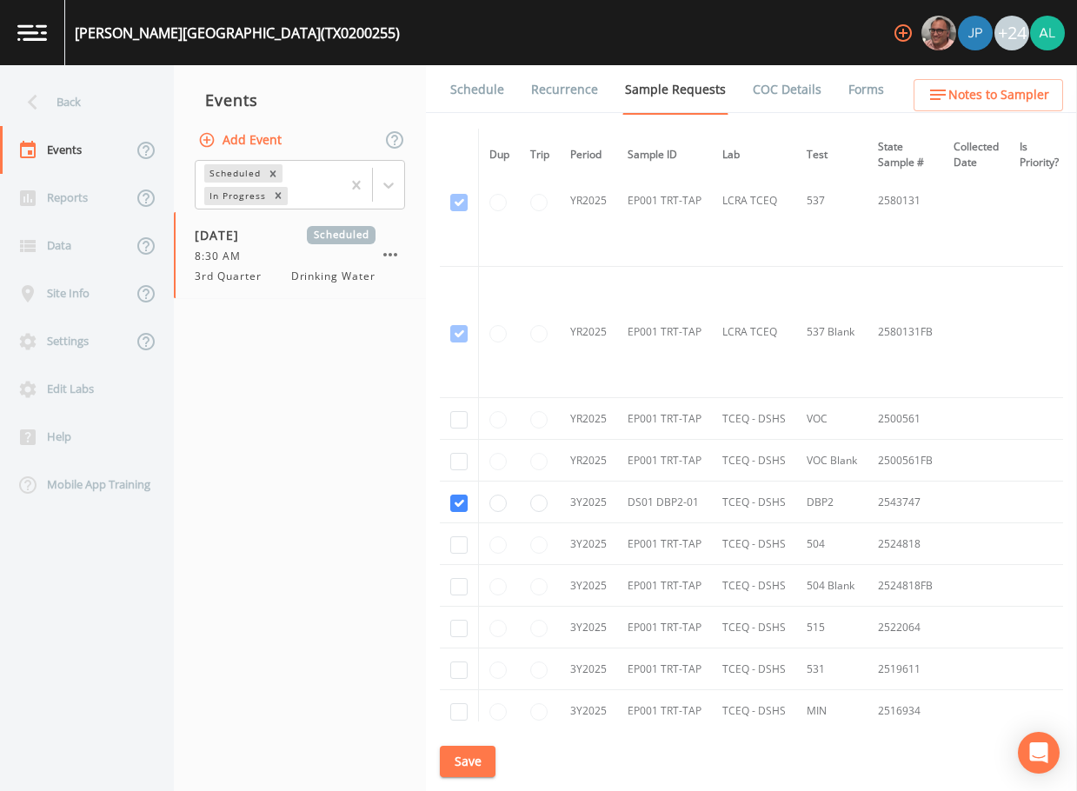
scroll to position [845, 0]
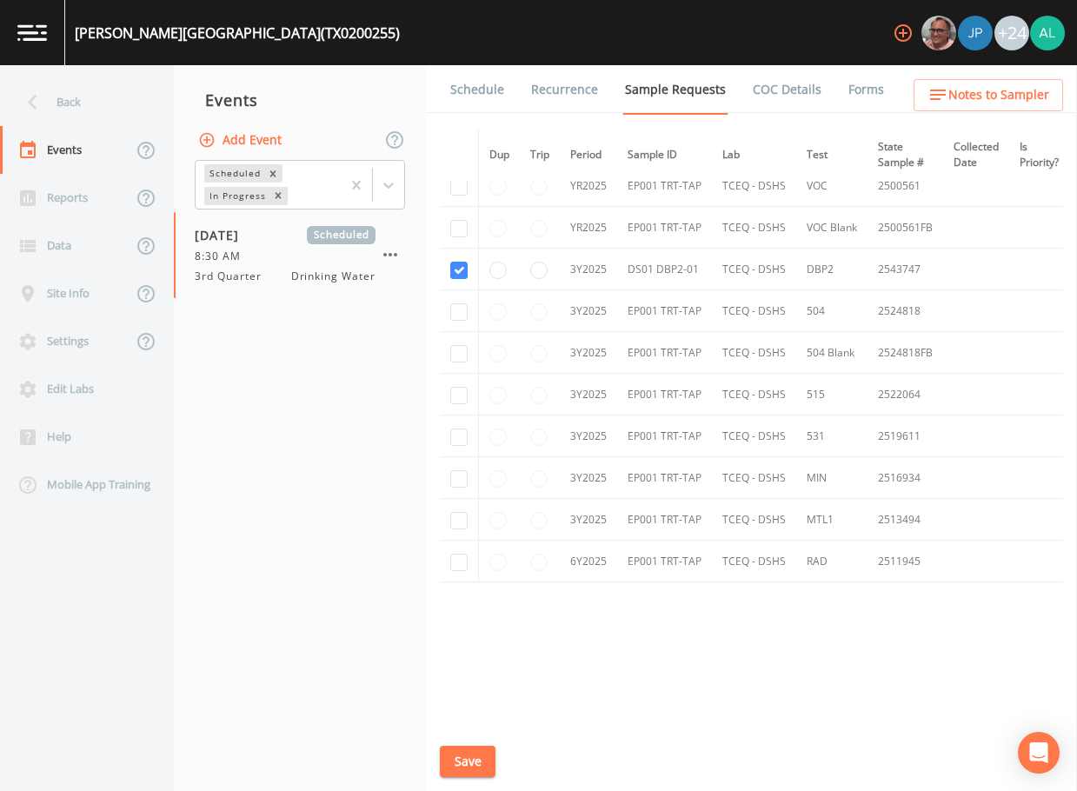
drag, startPoint x: 472, startPoint y: 763, endPoint x: 631, endPoint y: 641, distance: 200.2
click at [486, 747] on button "Save" at bounding box center [468, 762] width 56 height 32
click at [969, 96] on span "Notes to Sampler" at bounding box center [998, 95] width 101 height 22
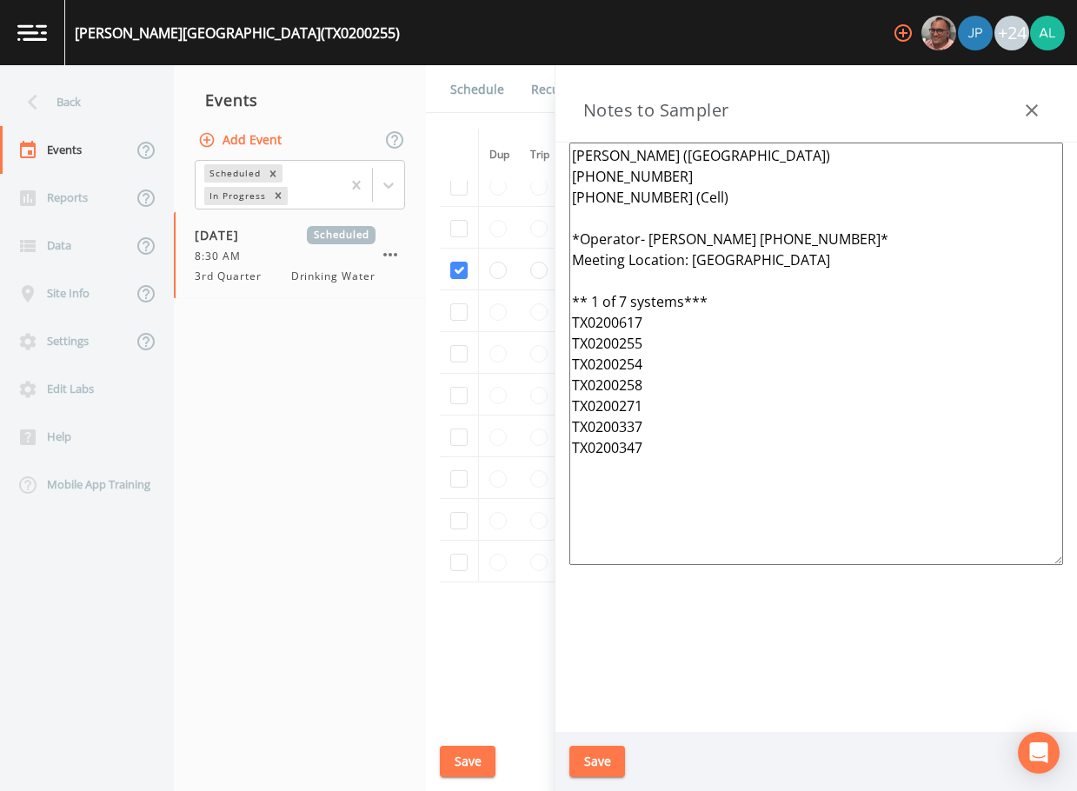
click at [616, 759] on button "Save" at bounding box center [597, 762] width 56 height 32
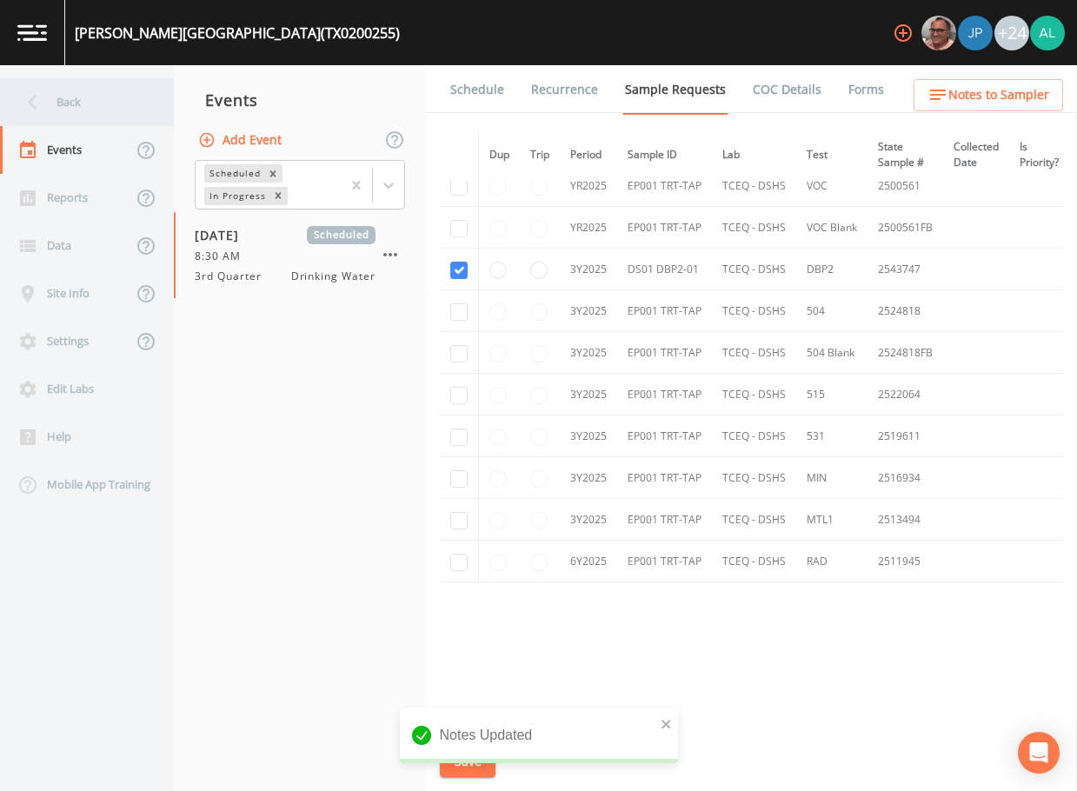
click at [116, 85] on div "Back" at bounding box center [78, 102] width 156 height 48
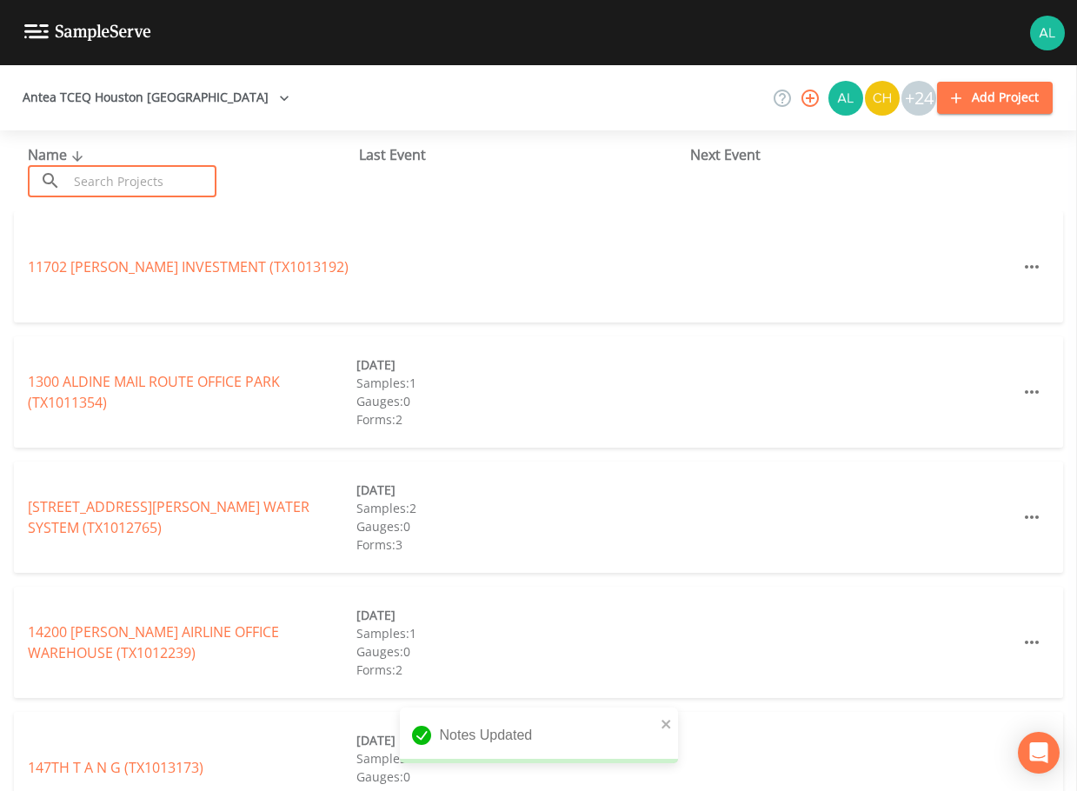
click at [174, 191] on input "text" at bounding box center [142, 181] width 149 height 32
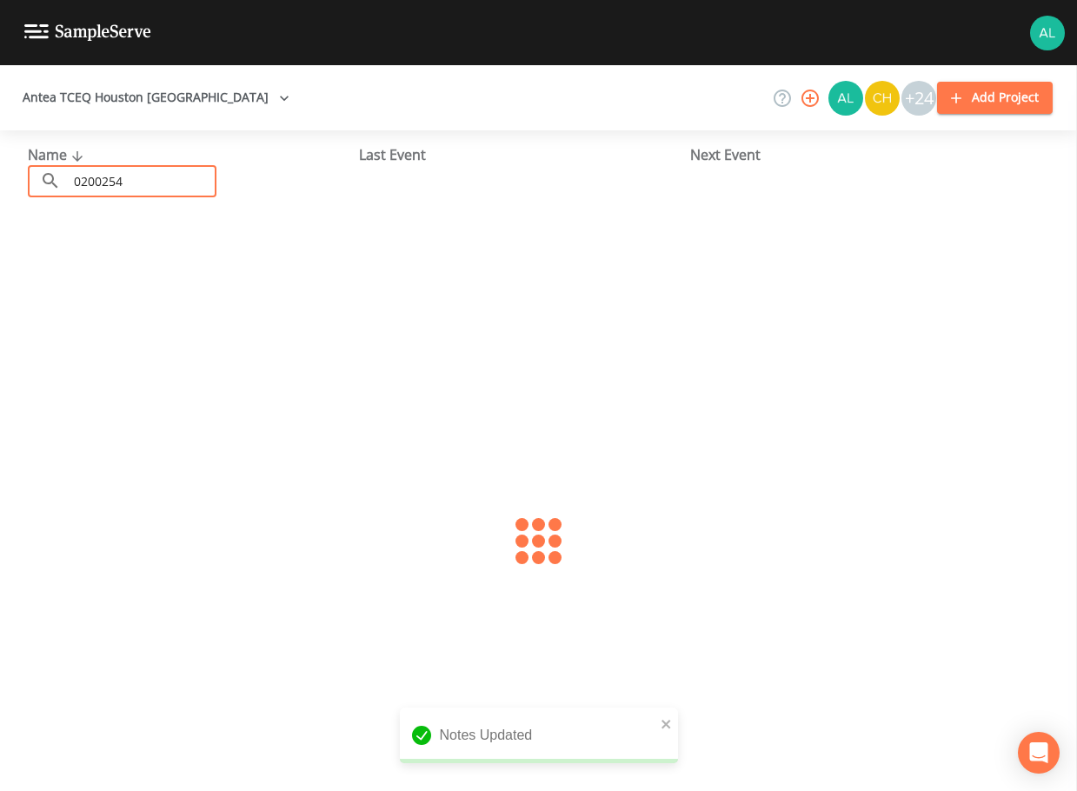
type input "0200254"
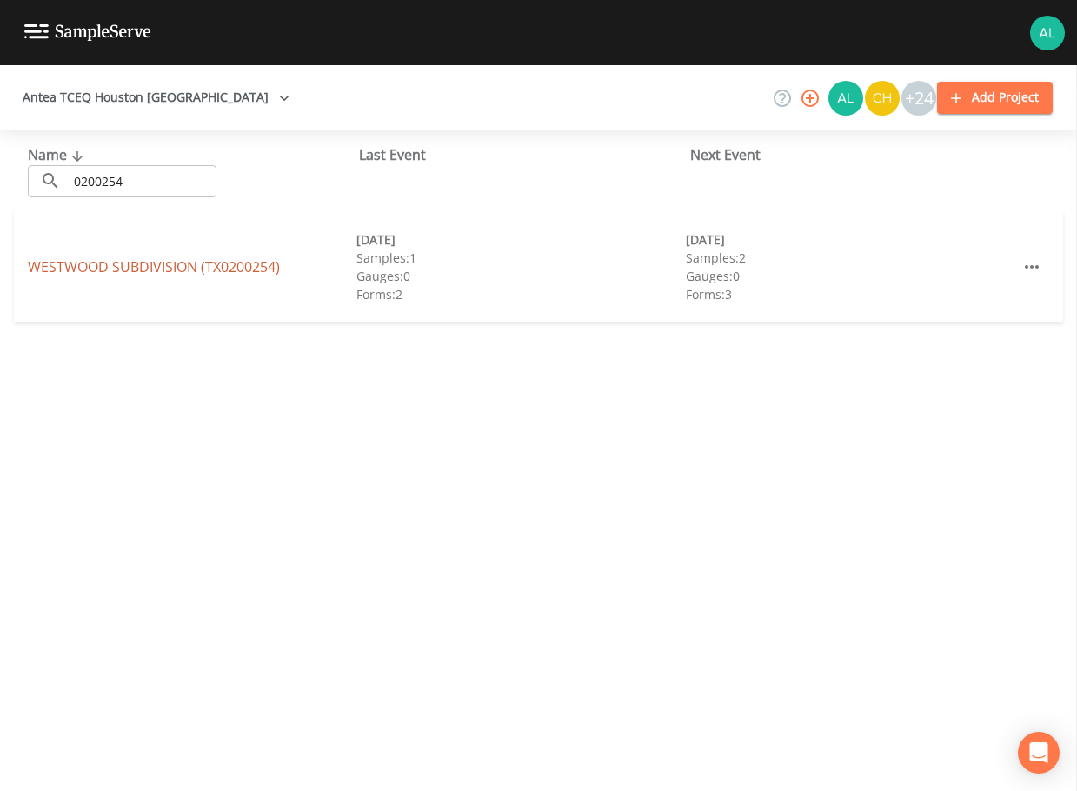
click at [96, 257] on link "WESTWOOD SUBDIVISION (TX0200254)" at bounding box center [154, 266] width 252 height 19
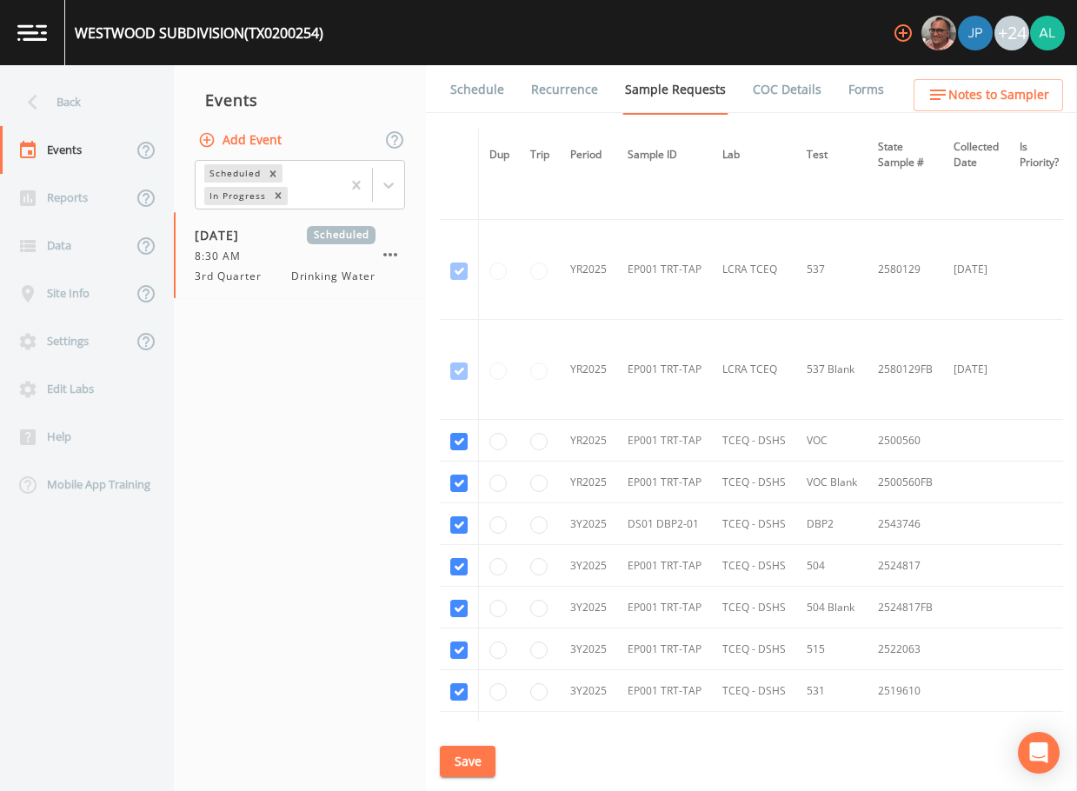
scroll to position [460, 0]
click at [480, 96] on link "Schedule" at bounding box center [476, 89] width 59 height 49
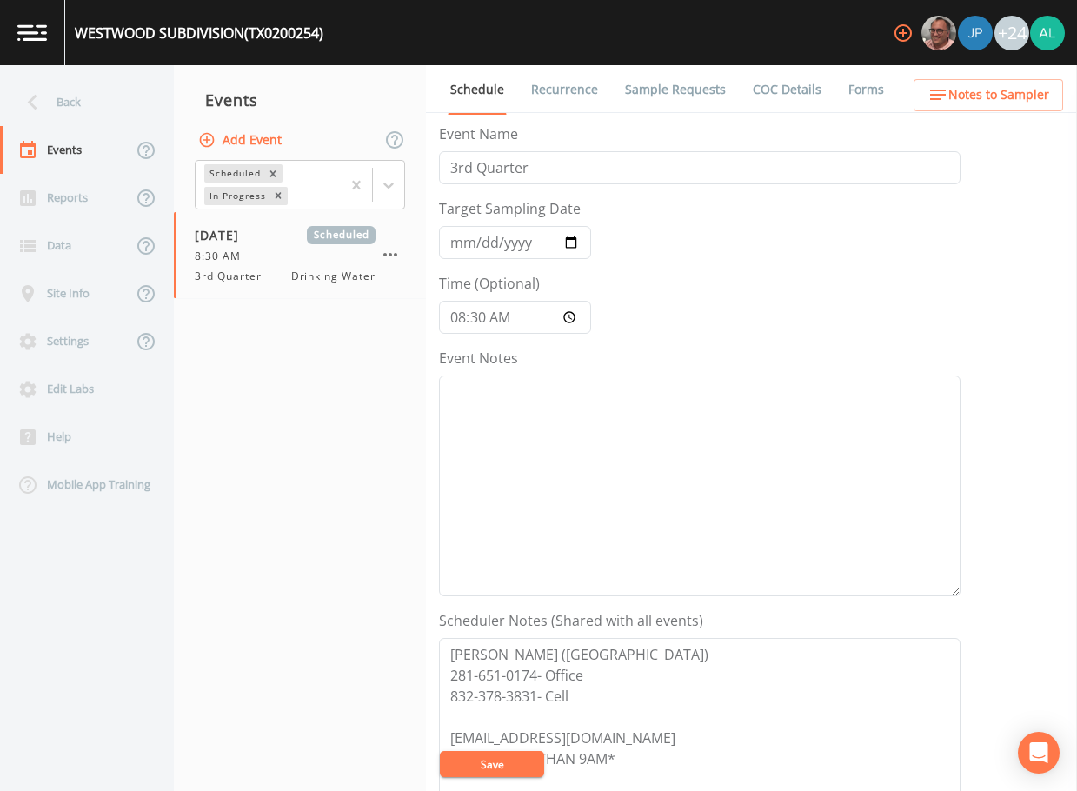
click at [980, 76] on ul "Schedule Recurrence Sample Requests COC Details Forms" at bounding box center [751, 89] width 651 height 48
click at [976, 84] on span "Notes to Sampler" at bounding box center [998, 95] width 101 height 22
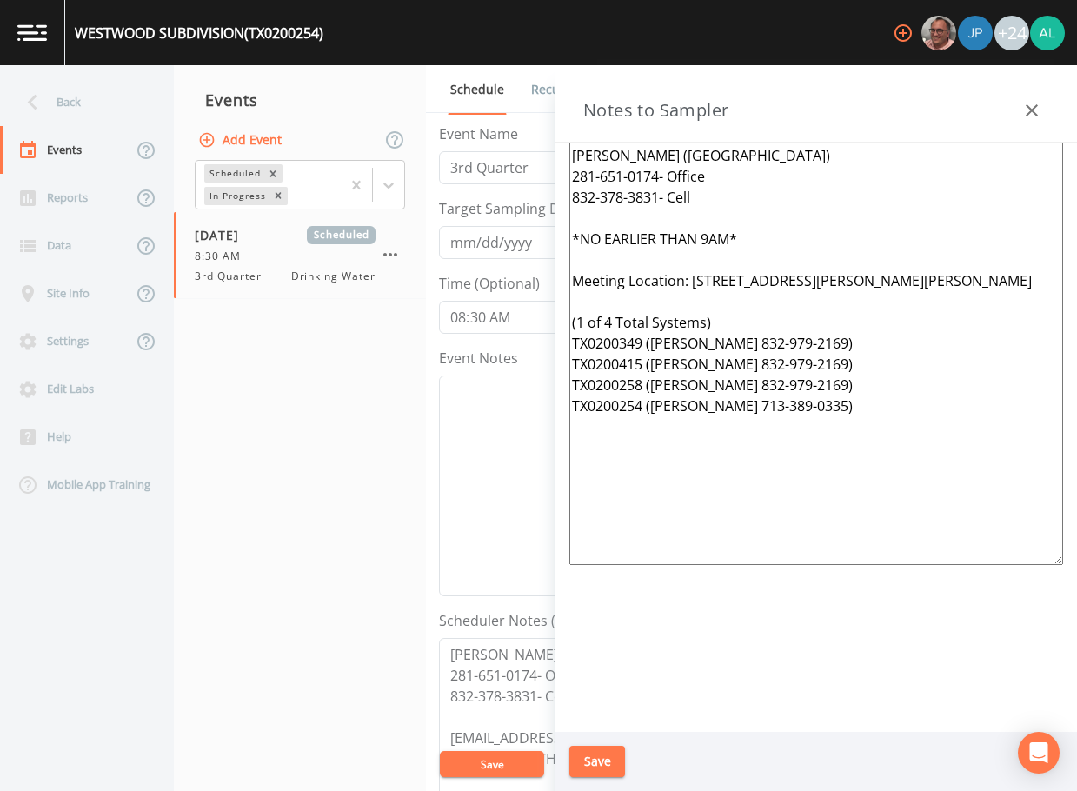
drag, startPoint x: 854, startPoint y: 500, endPoint x: 506, endPoint y: 126, distance: 510.9
click at [506, 126] on div "Back Events Reports Data Site Info Settings Edit Labs Help Mobile App Training …" at bounding box center [538, 428] width 1077 height 726
paste textarea "[PHONE_NUMBER] (Cell) *Operator- [PERSON_NAME] [PHONE_NUMBER]* Meeting Location…"
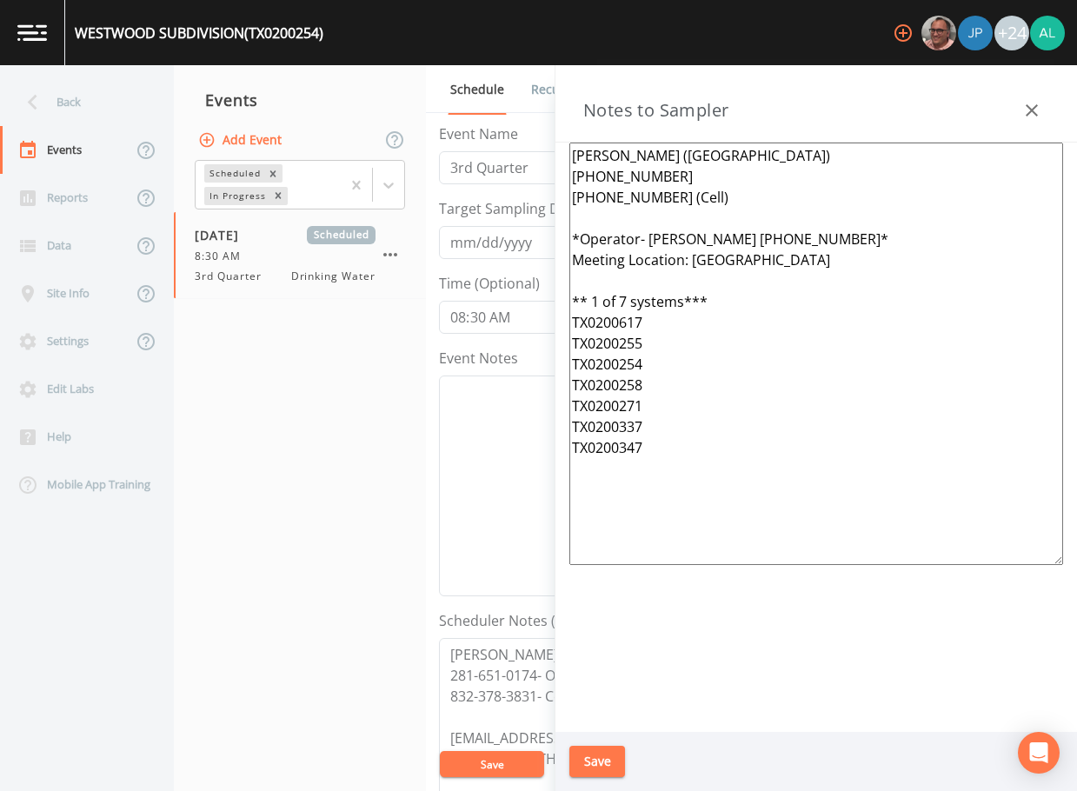
type textarea "[PERSON_NAME] ([GEOGRAPHIC_DATA]) [PHONE_NUMBER] [PHONE_NUMBER] (Cell) *Operato…"
click at [613, 762] on button "Save" at bounding box center [597, 762] width 56 height 32
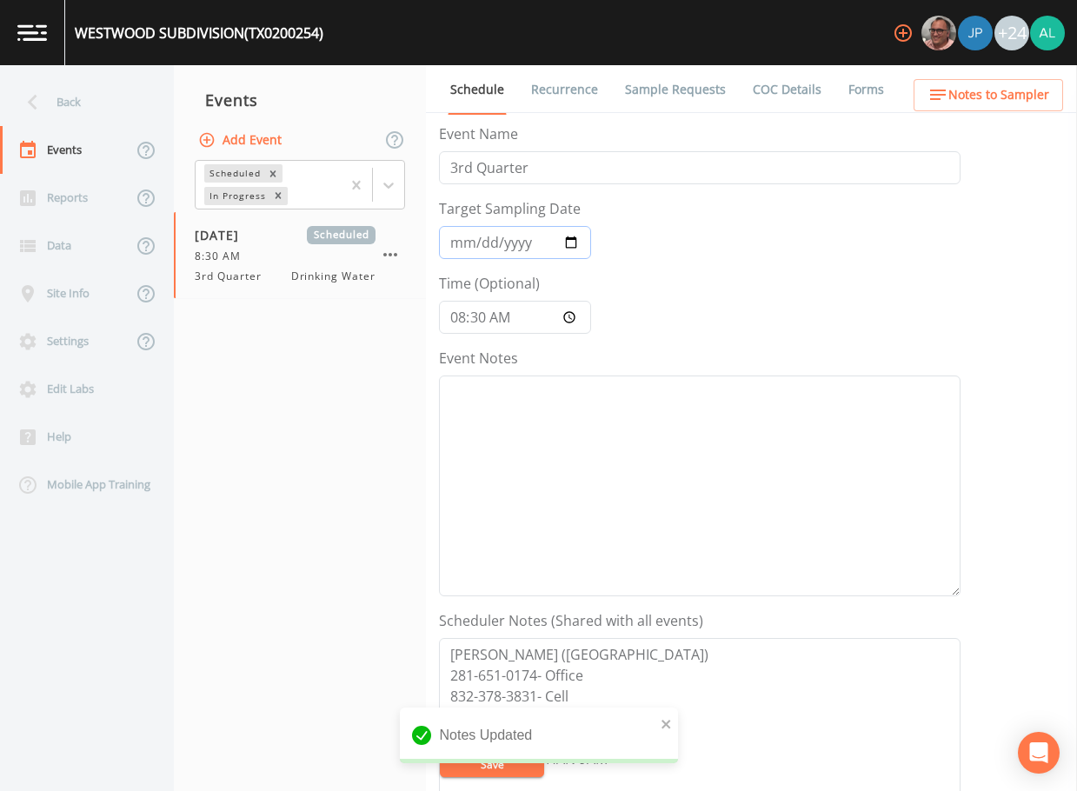
click at [482, 247] on input "[DATE]" at bounding box center [515, 242] width 152 height 33
type input "[DATE]"
click at [440, 751] on button "Save" at bounding box center [492, 764] width 104 height 26
click at [474, 775] on button "Save" at bounding box center [492, 764] width 104 height 26
click at [1004, 102] on span "Notes to Sampler" at bounding box center [998, 95] width 101 height 22
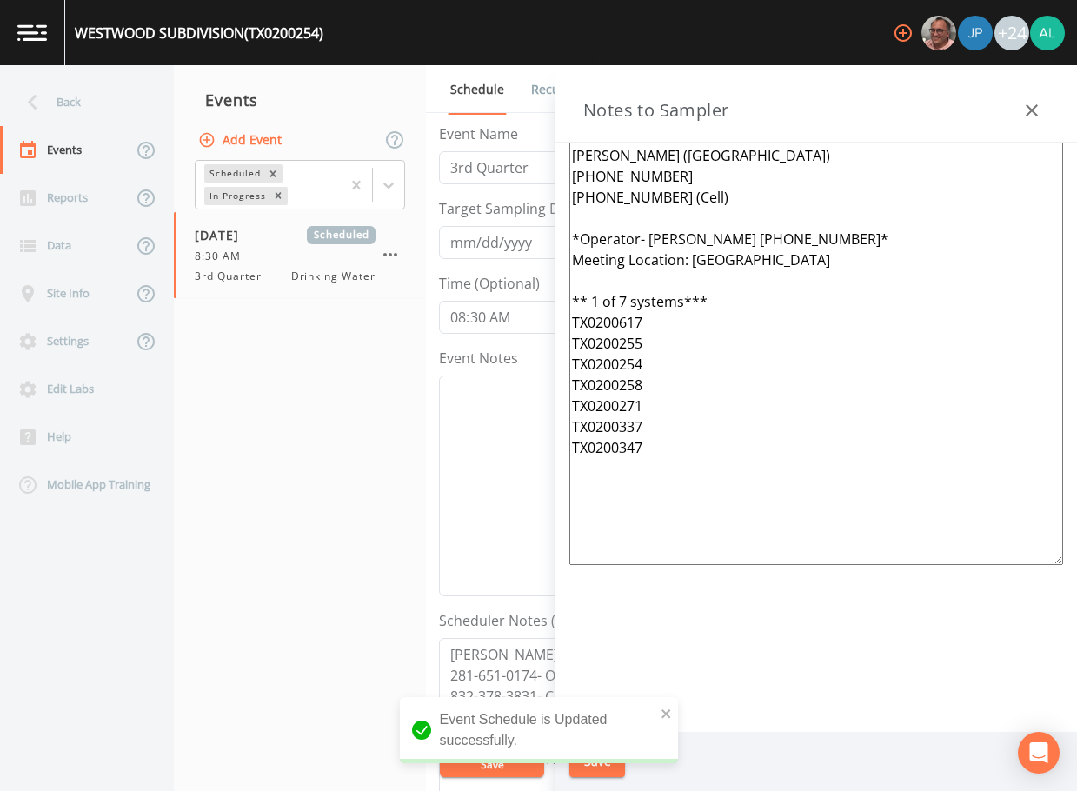
click at [322, 600] on nav "Events Add Event Scheduled In Progress [DATE] Scheduled 8:30 AM 3rd Quarter Dri…" at bounding box center [300, 428] width 252 height 726
click at [81, 111] on div "Back" at bounding box center [78, 102] width 156 height 48
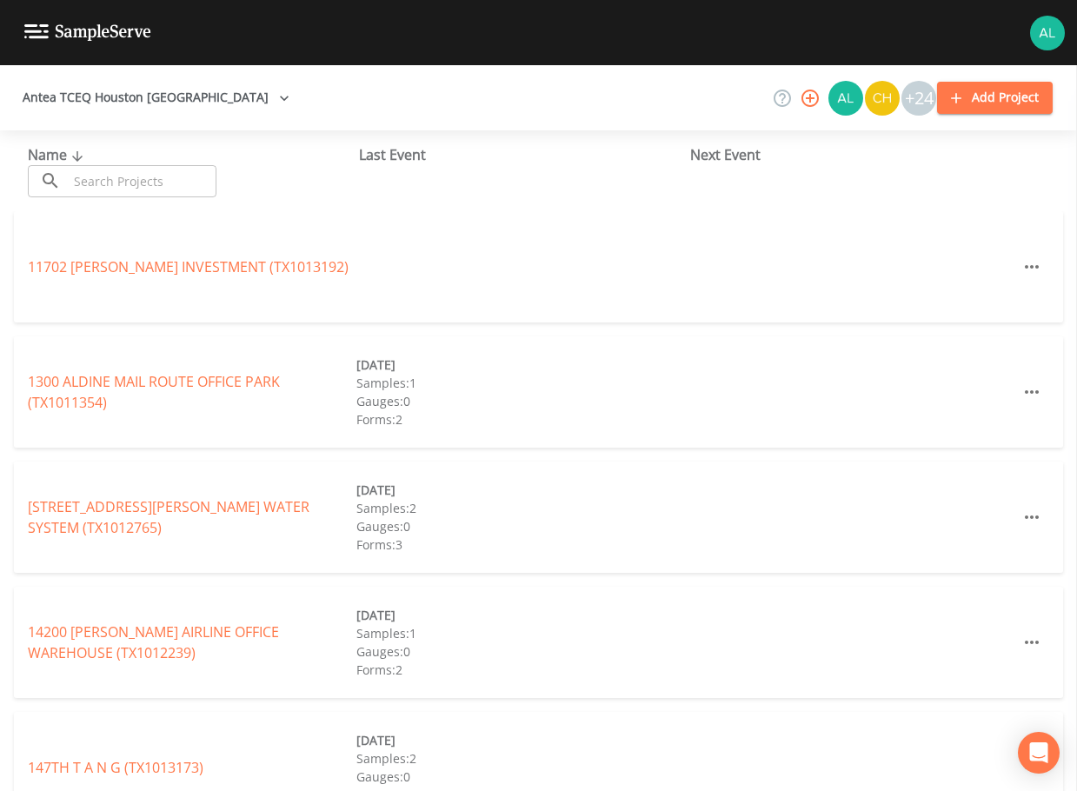
click at [169, 200] on div "Name ​ ​ Last Event Next Event" at bounding box center [538, 170] width 1077 height 81
click at [172, 189] on input "text" at bounding box center [142, 181] width 149 height 32
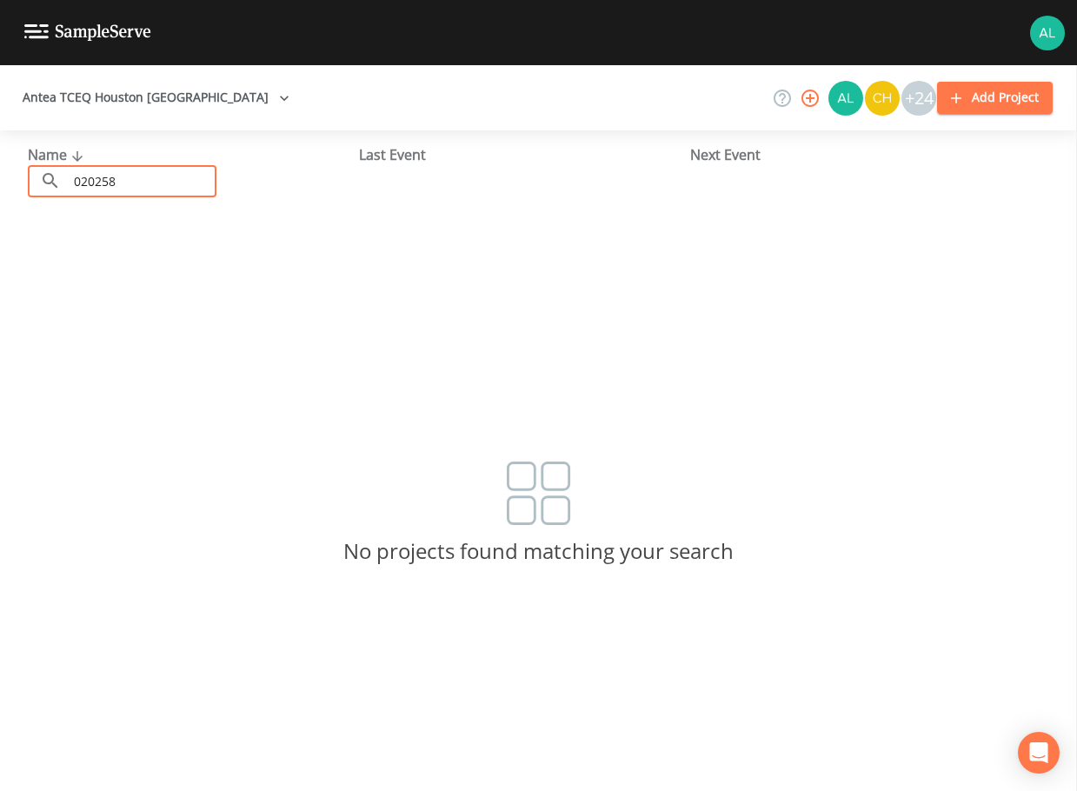
click at [97, 184] on input "020258" at bounding box center [142, 181] width 149 height 32
type input "0200258"
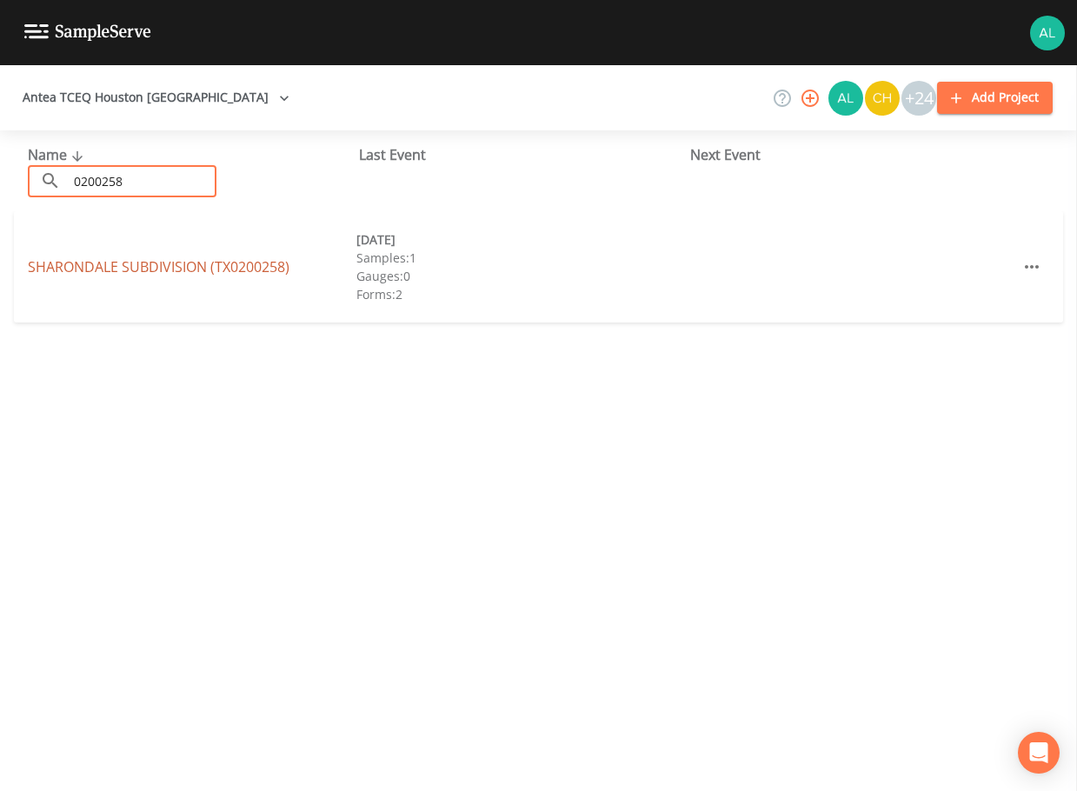
click at [91, 272] on link "[GEOGRAPHIC_DATA] (TX0200258)" at bounding box center [159, 266] width 262 height 19
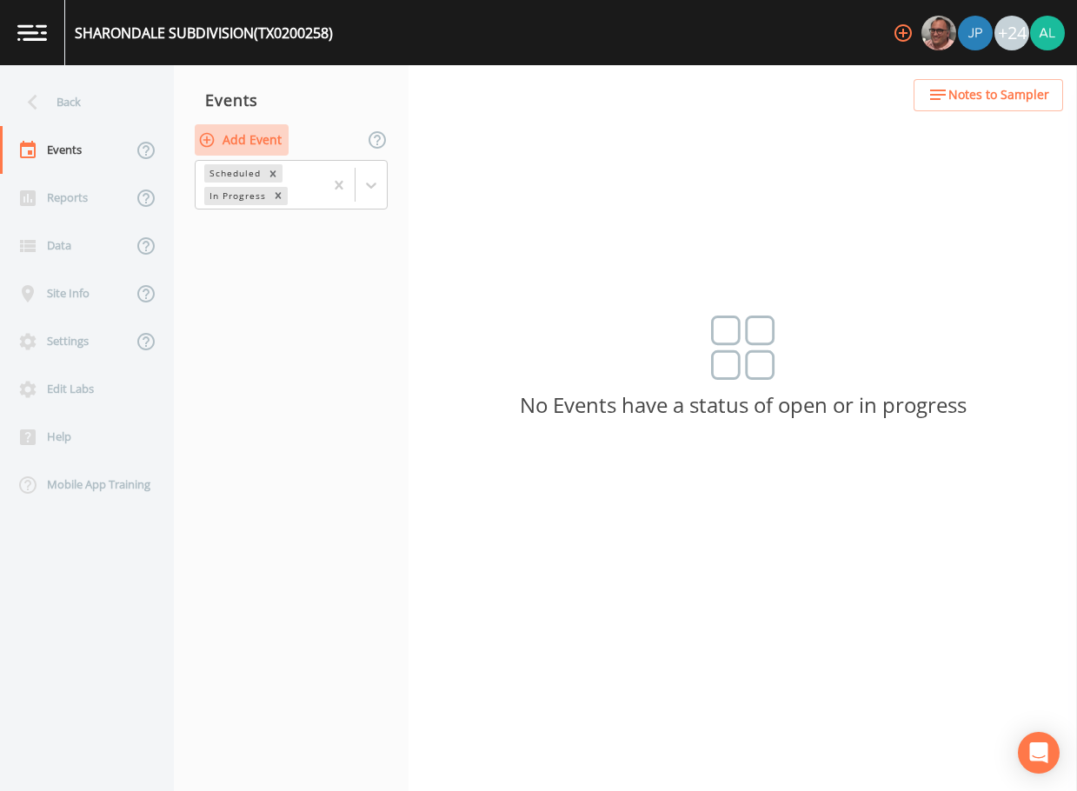
click at [261, 131] on button "Add Event" at bounding box center [242, 140] width 94 height 32
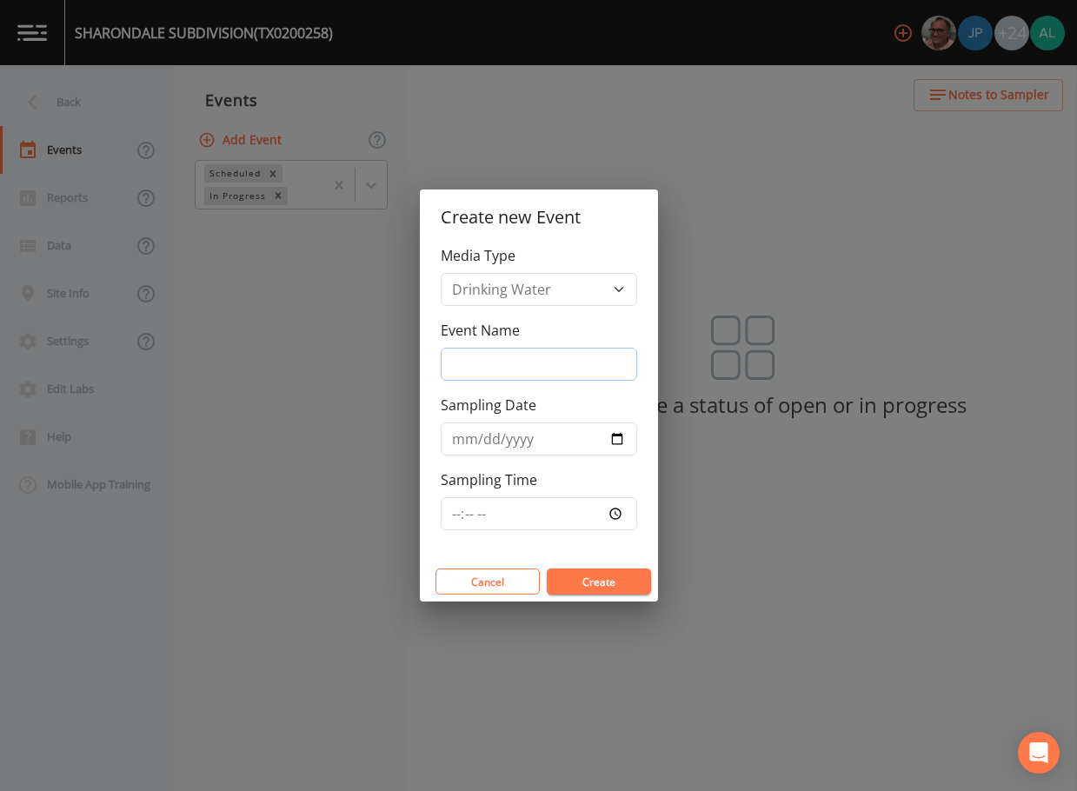
click at [548, 355] on input "Event Name" at bounding box center [539, 364] width 196 height 33
type input "3rd Quarter"
type input "[DATE]"
click at [457, 520] on input "Sampling Time" at bounding box center [539, 513] width 196 height 33
type input "08:30"
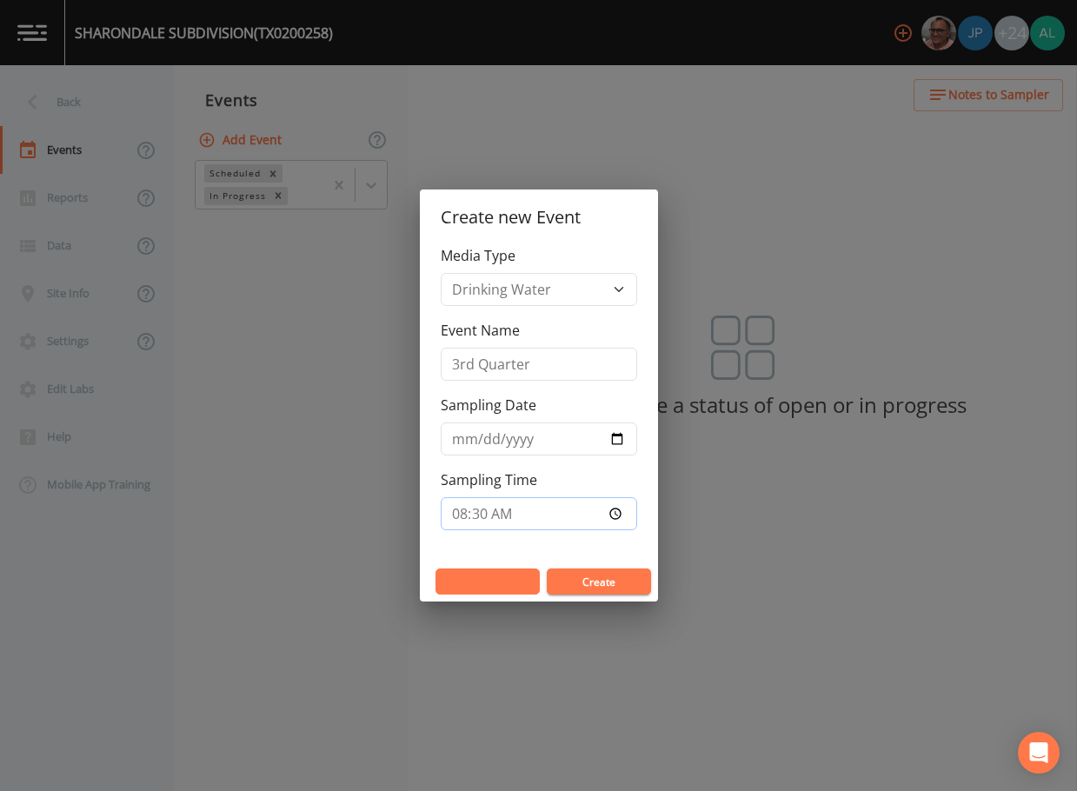
click at [547, 568] on button "Create" at bounding box center [599, 581] width 104 height 26
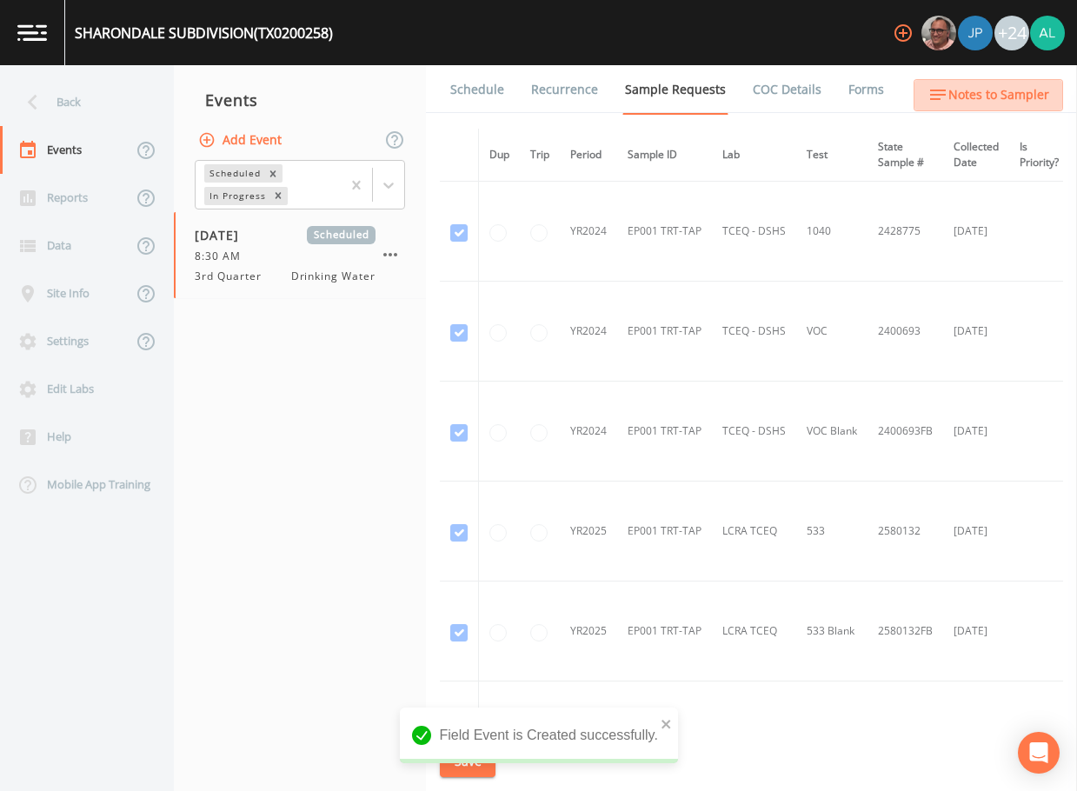
click at [1009, 84] on span "Notes to Sampler" at bounding box center [998, 95] width 101 height 22
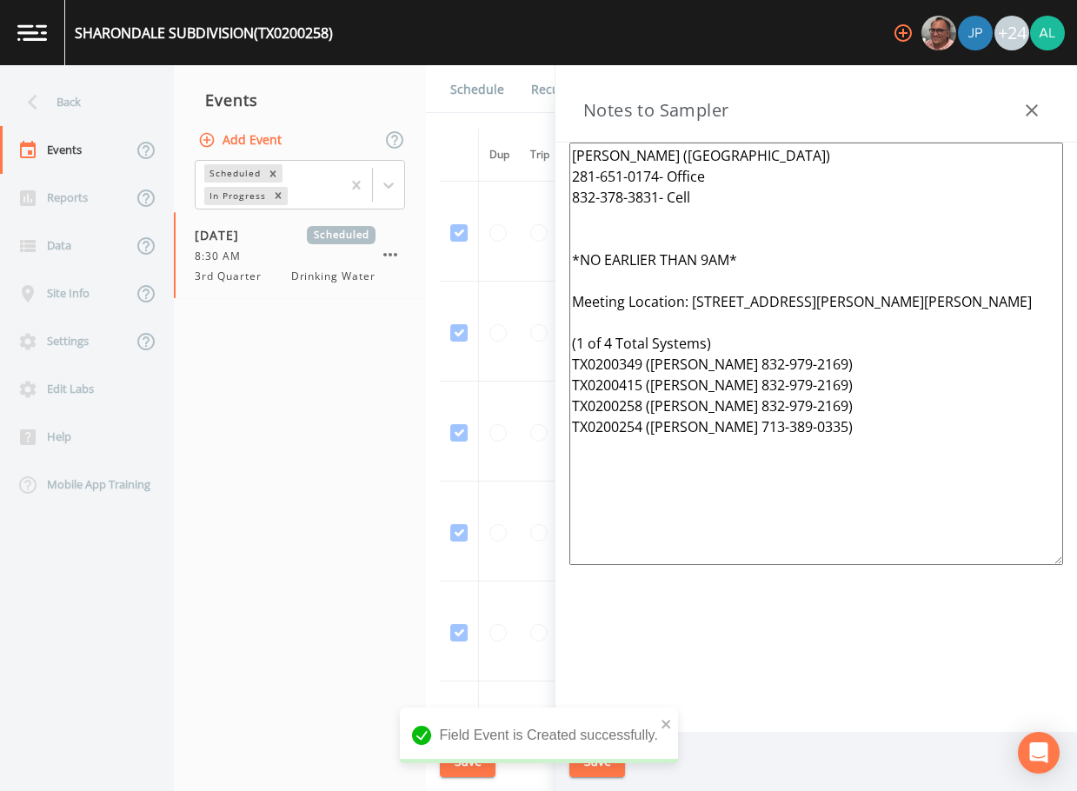
drag, startPoint x: 876, startPoint y: 448, endPoint x: 436, endPoint y: 94, distance: 564.8
click at [436, 94] on div "Back Events Reports Data Site Info Settings Edit Labs Help Mobile App Training …" at bounding box center [538, 428] width 1077 height 726
paste textarea "[PHONE_NUMBER] (Cell) *Operator- [PERSON_NAME] [PHONE_NUMBER]* Meeting Location…"
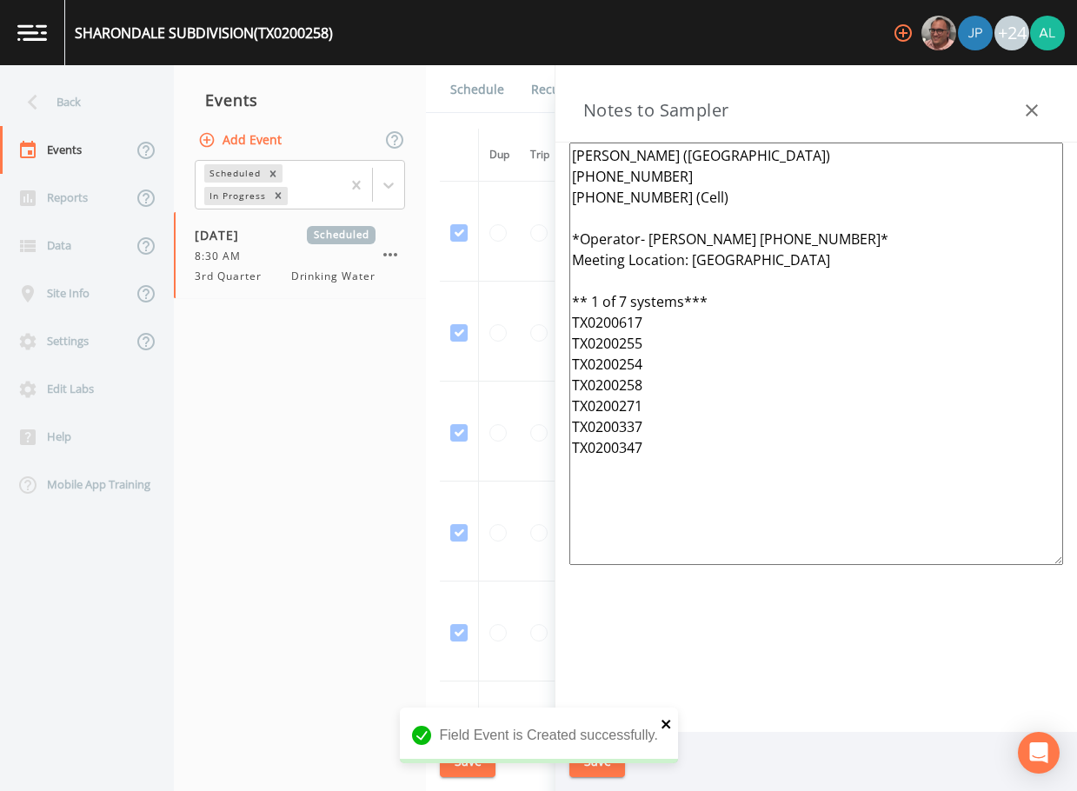
type textarea "[PERSON_NAME] ([GEOGRAPHIC_DATA]) [PHONE_NUMBER] [PHONE_NUMBER] (Cell) *Operato…"
click at [661, 726] on icon "close" at bounding box center [666, 724] width 12 height 14
click at [601, 777] on div "Field Event is Created successfully." at bounding box center [539, 777] width 278 height 0
click at [601, 764] on button "Save" at bounding box center [597, 762] width 56 height 32
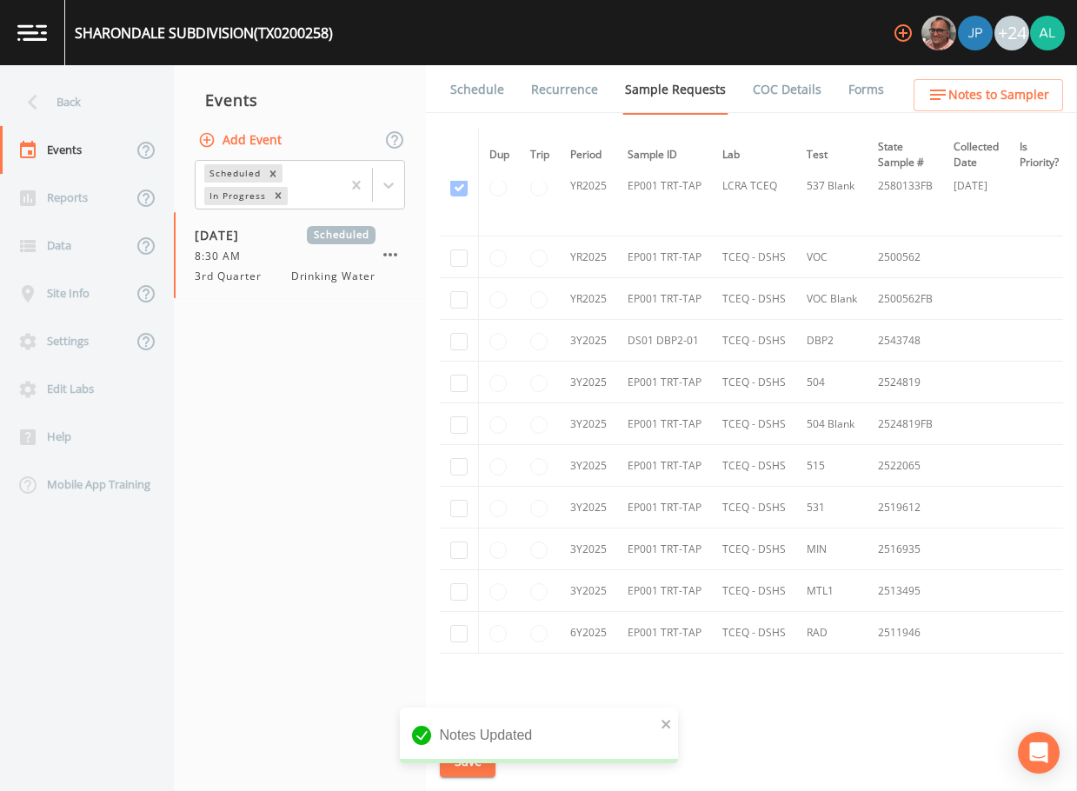
scroll to position [633, 0]
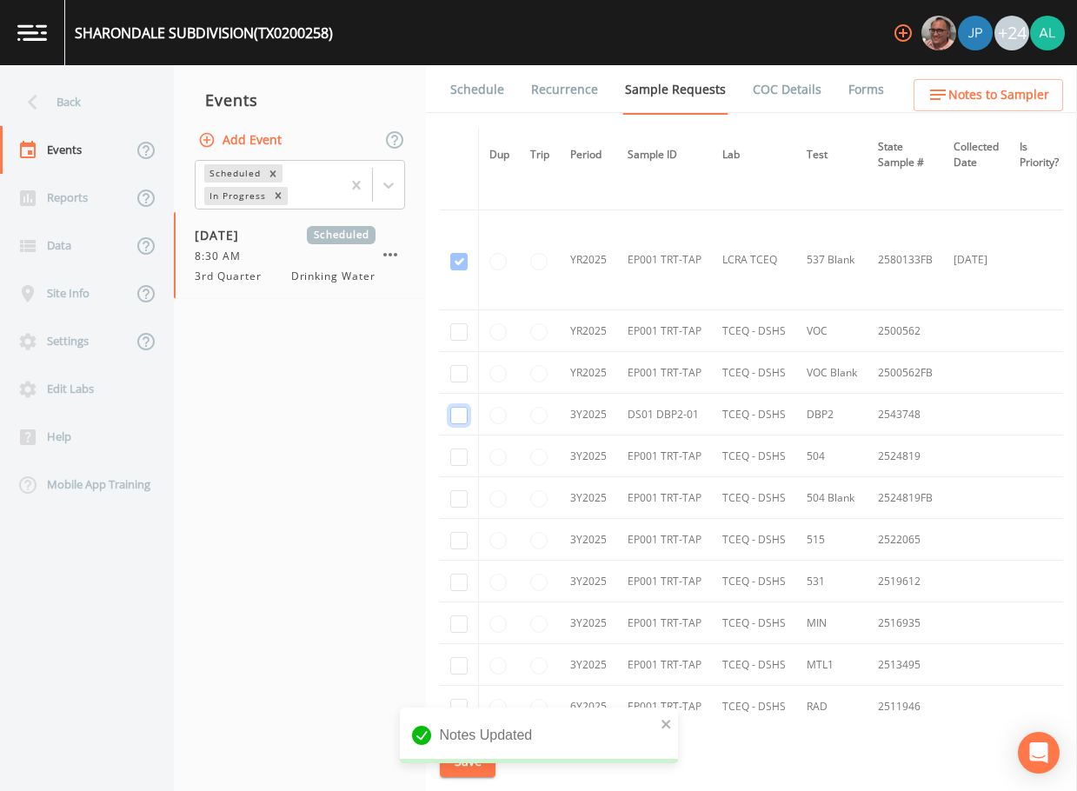
click at [457, 357] on tbody "YR2024 EP001 TRT-TAP TCEQ - DSHS 1040 2428775 [DATE] This sample has been colle…" at bounding box center [875, 169] width 870 height 1117
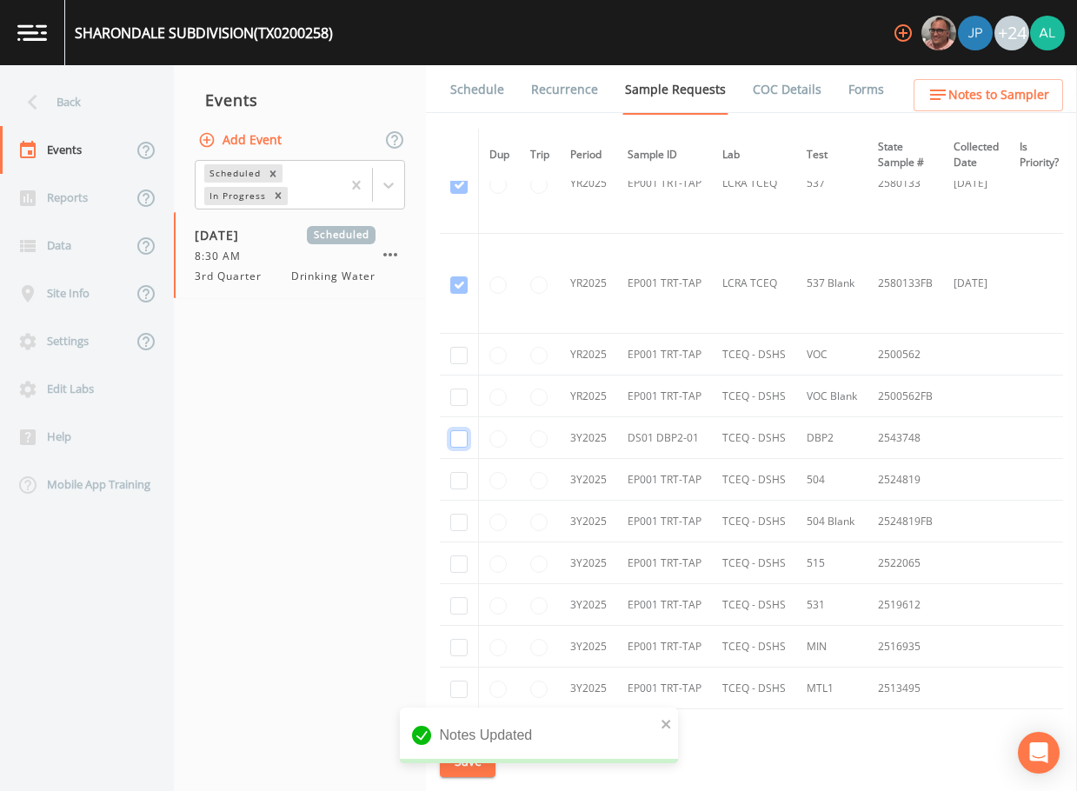
scroll to position [547, 0]
click at [448, 438] on td at bounding box center [459, 439] width 39 height 42
click at [461, 446] on input "checkbox" at bounding box center [458, 439] width 17 height 17
checkbox input "true"
click at [492, 758] on button "Save" at bounding box center [468, 762] width 56 height 32
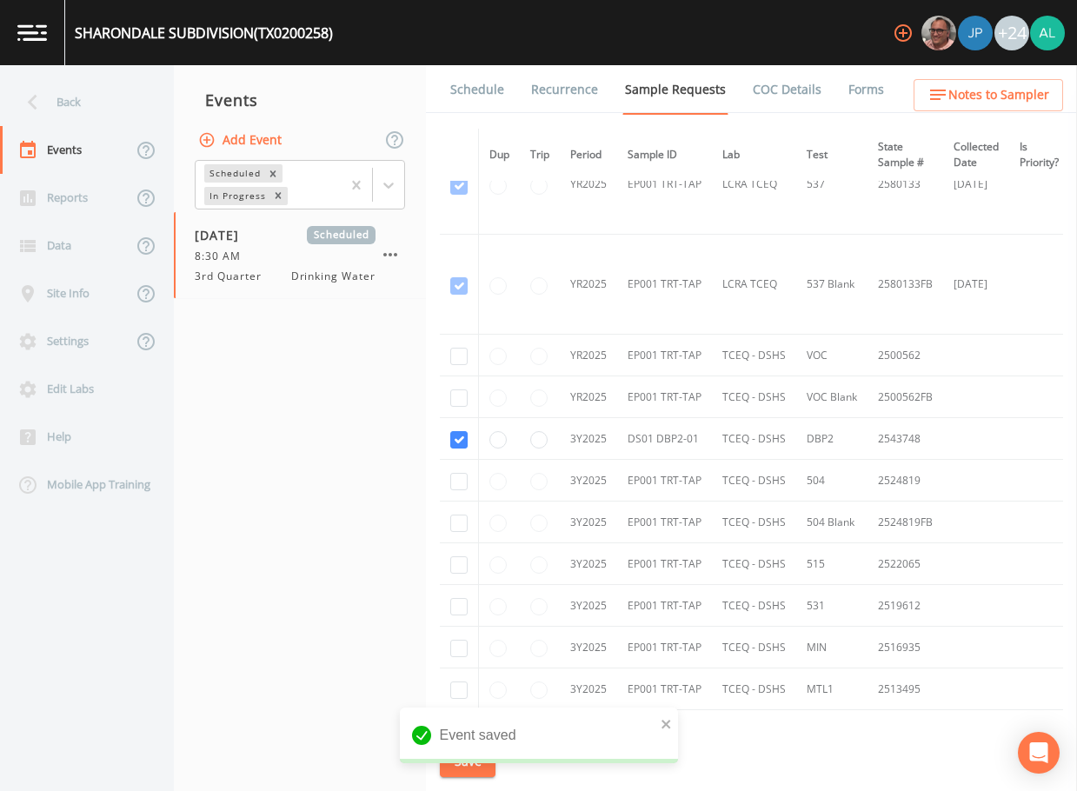
click at [964, 90] on span "Notes to Sampler" at bounding box center [998, 95] width 101 height 22
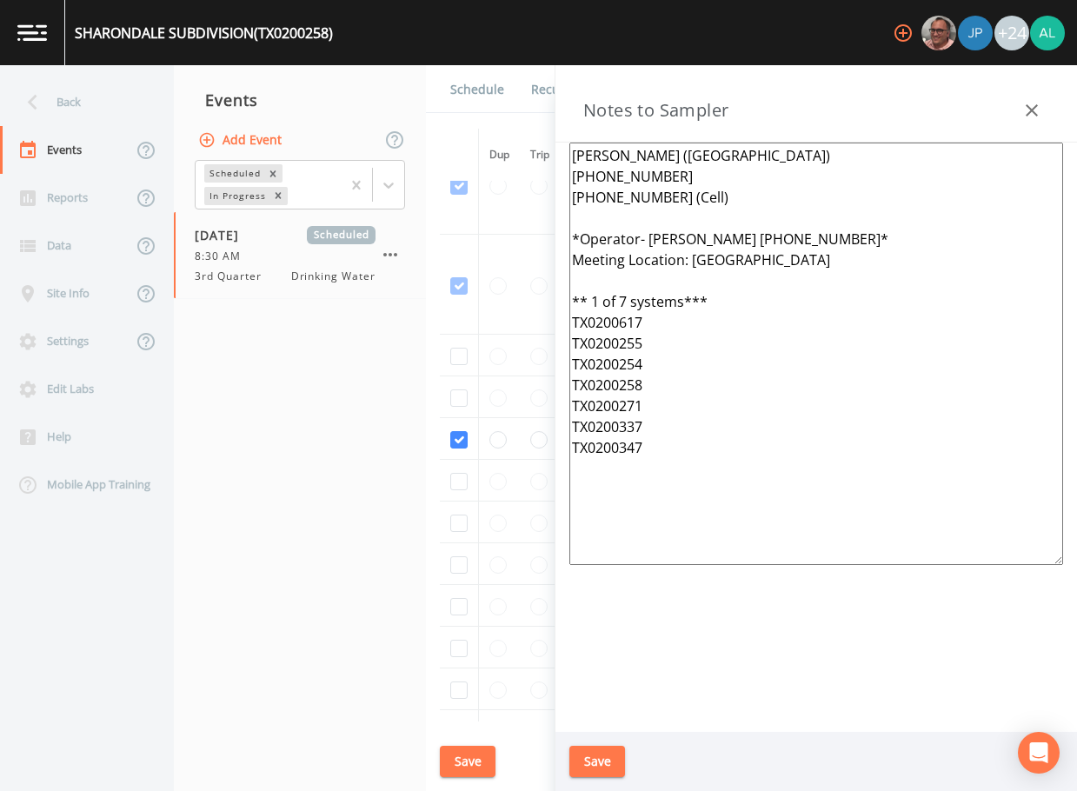
drag, startPoint x: 790, startPoint y: 482, endPoint x: 444, endPoint y: 86, distance: 525.9
click at [444, 86] on div "Back Events Reports Data Site Info Settings Edit Labs Help Mobile App Training …" at bounding box center [538, 428] width 1077 height 726
click at [39, 97] on icon at bounding box center [32, 102] width 30 height 30
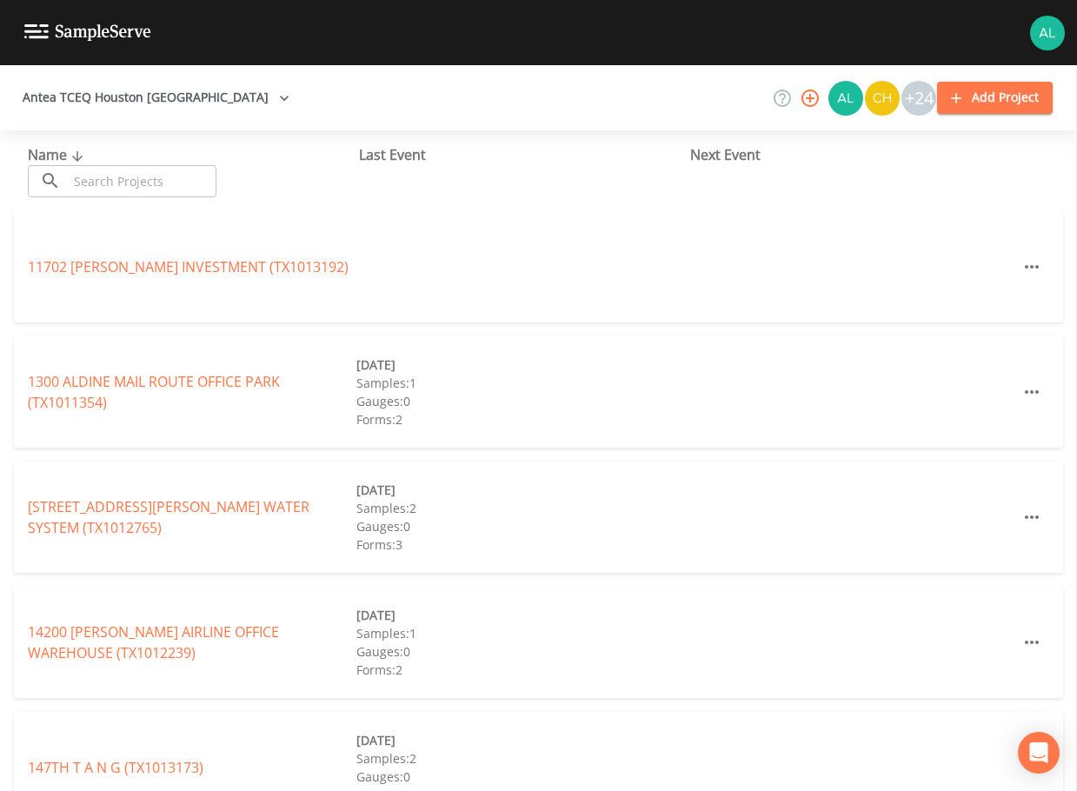
click at [127, 176] on input "text" at bounding box center [142, 181] width 149 height 32
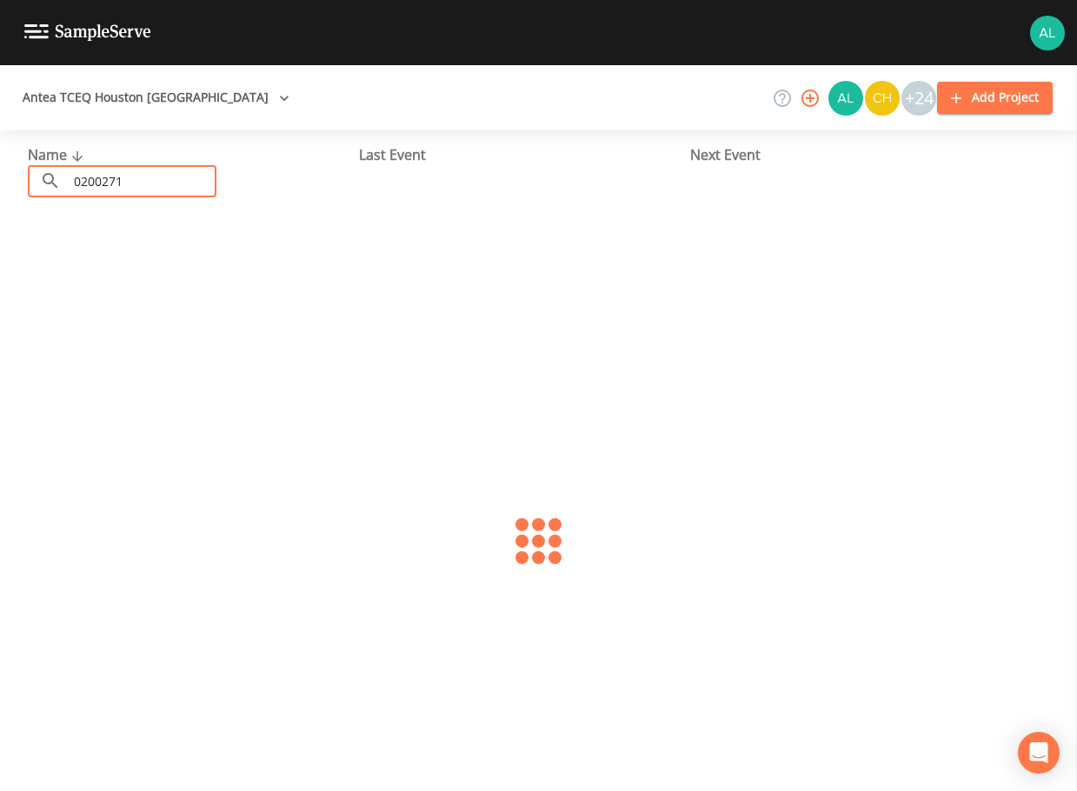
type input "0200271"
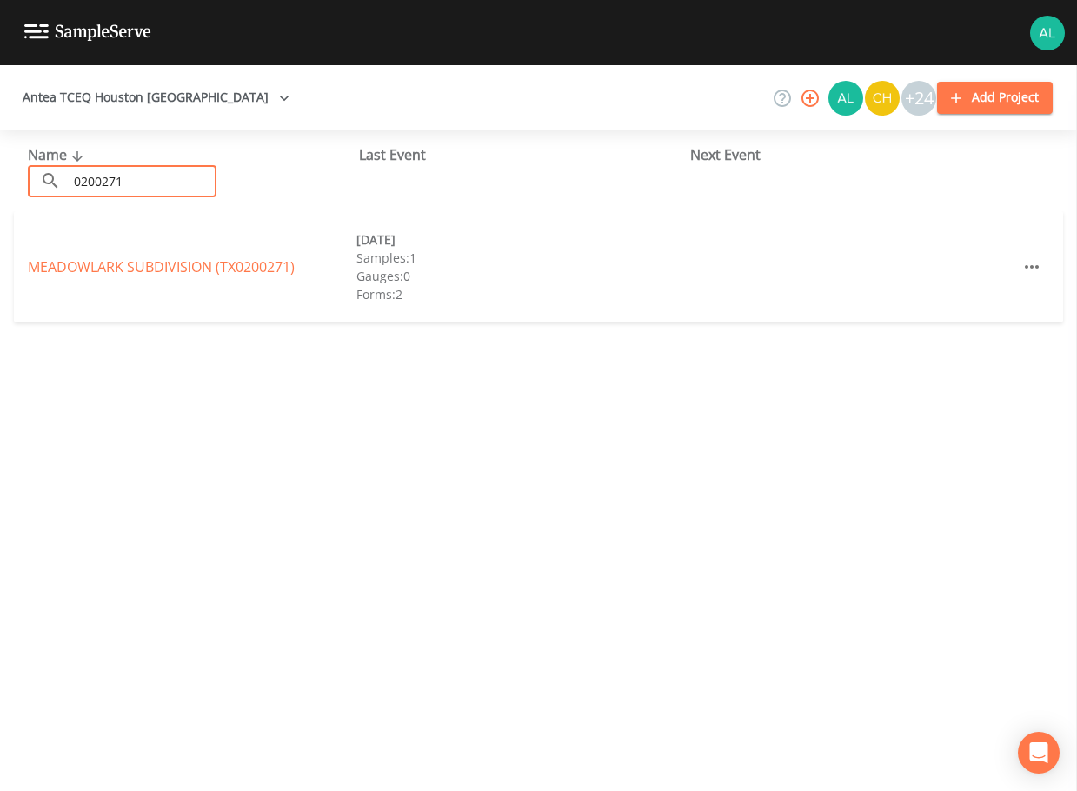
click at [144, 256] on div "MEADOWLARK SUBDIVISION (TX0200271)" at bounding box center [192, 266] width 328 height 21
click at [136, 275] on link "MEADOWLARK SUBDIVISION (TX0200271)" at bounding box center [161, 266] width 267 height 19
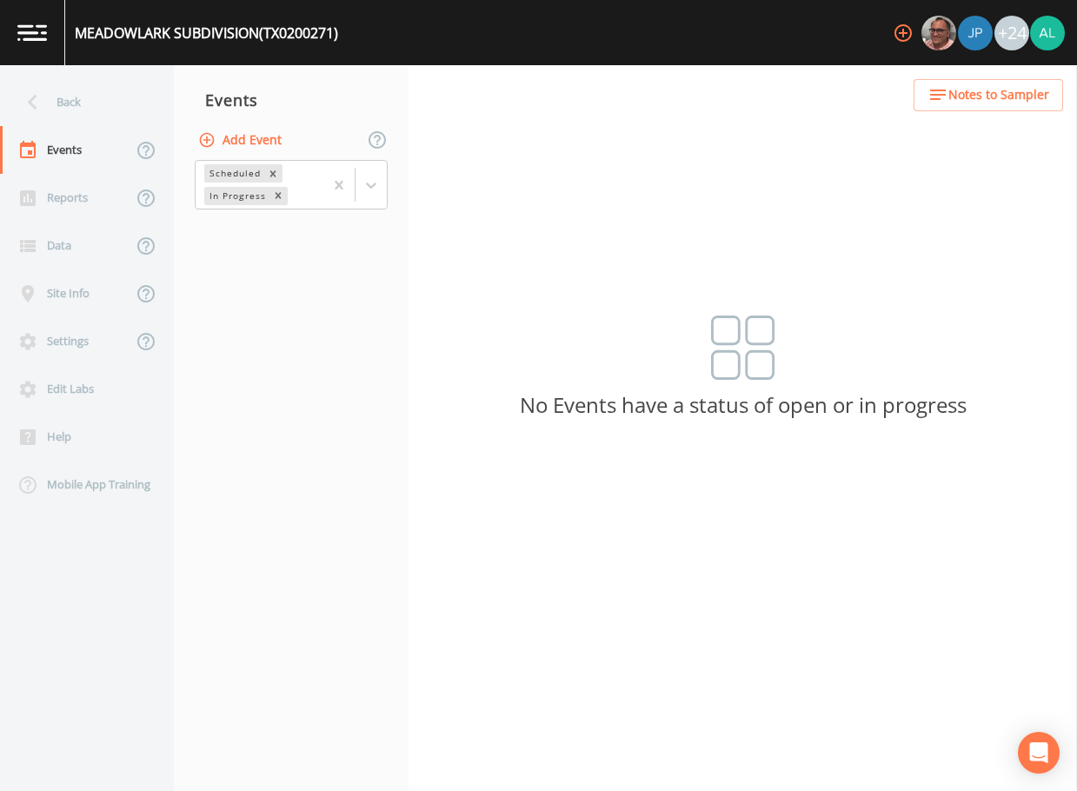
click at [906, 92] on div "Back Events Reports Data Site Info Settings Edit Labs Help Mobile App Training …" at bounding box center [538, 428] width 1077 height 726
click at [931, 92] on icon "button" at bounding box center [937, 94] width 21 height 21
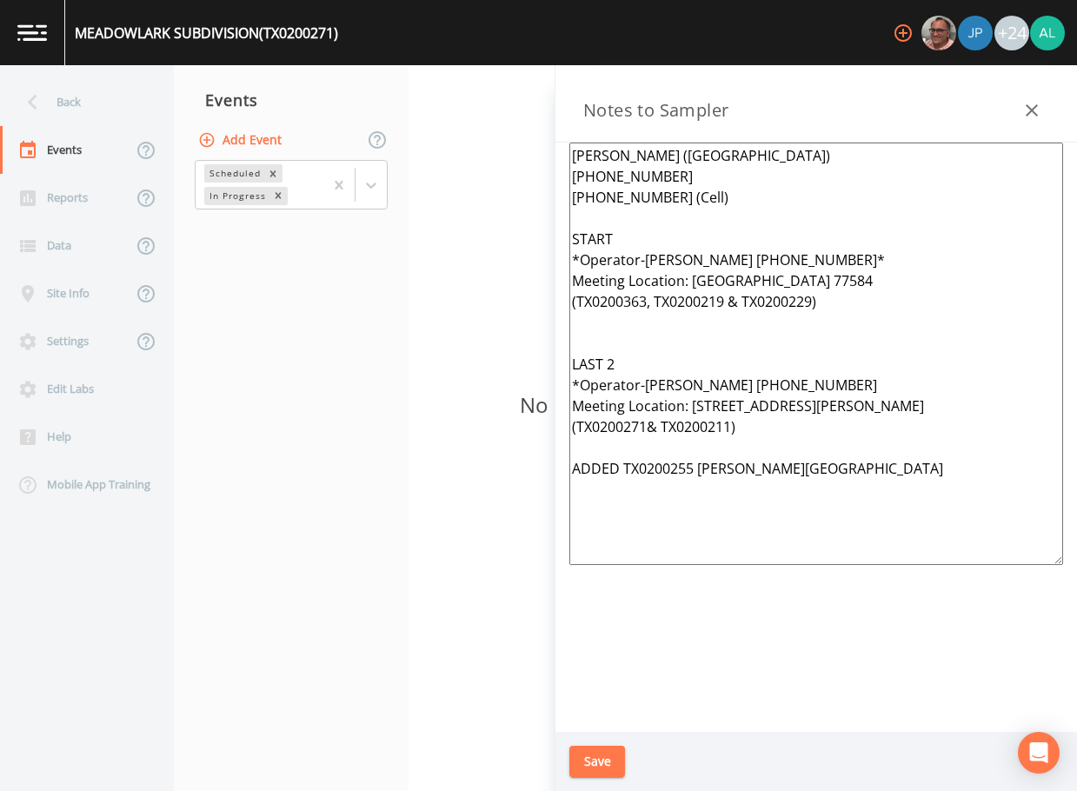
drag, startPoint x: 880, startPoint y: 489, endPoint x: 469, endPoint y: 60, distance: 594.3
click at [469, 60] on div "MEADOWLARK SUBDIVISION (TX0200271) +24 Back Events Reports Data Site Info Setti…" at bounding box center [538, 395] width 1077 height 791
paste textarea "*Operator- [PERSON_NAME] [PHONE_NUMBER]* Meeting Location: [GEOGRAPHIC_DATA] **…"
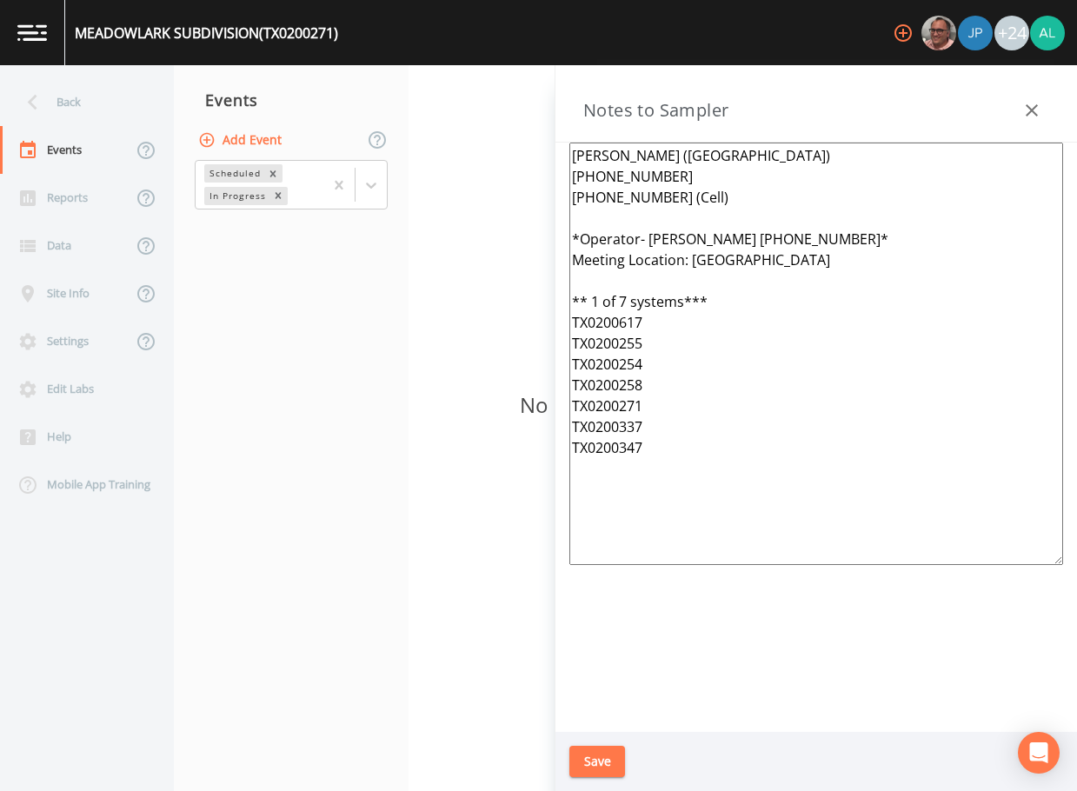
type textarea "[PERSON_NAME] ([GEOGRAPHIC_DATA]) [PHONE_NUMBER] [PHONE_NUMBER] (Cell) *Operato…"
click at [593, 766] on button "Save" at bounding box center [597, 762] width 56 height 32
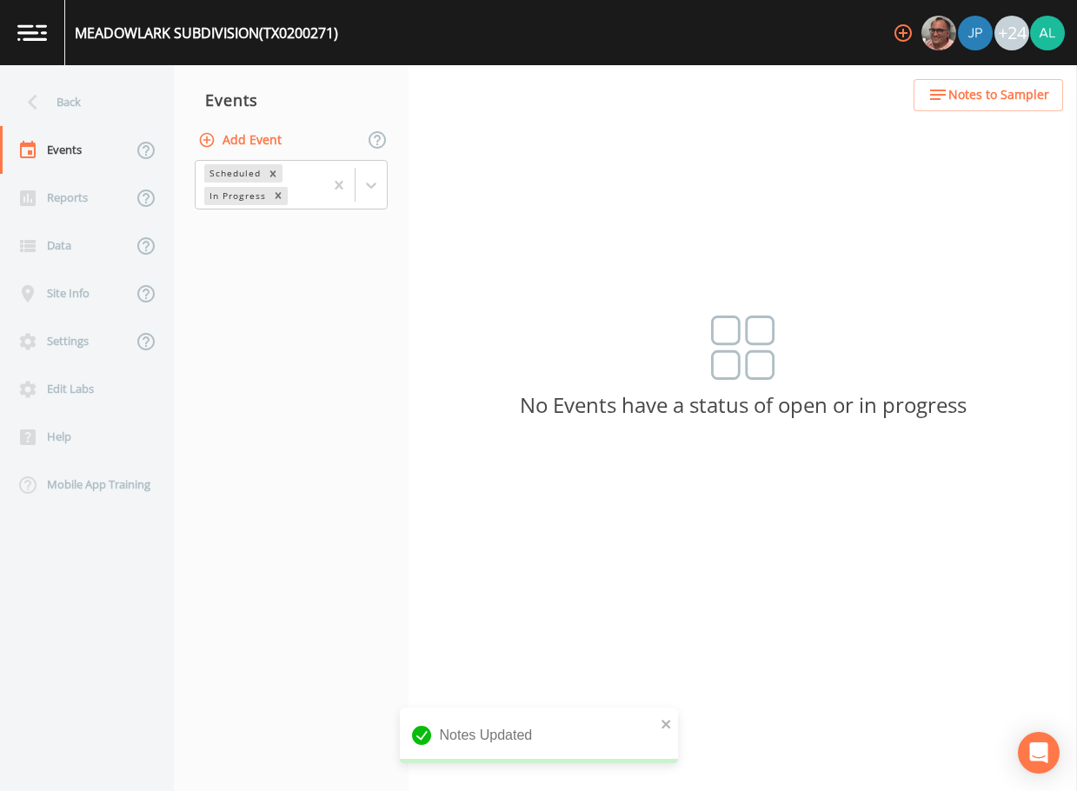
click at [255, 136] on button "Add Event" at bounding box center [242, 140] width 94 height 32
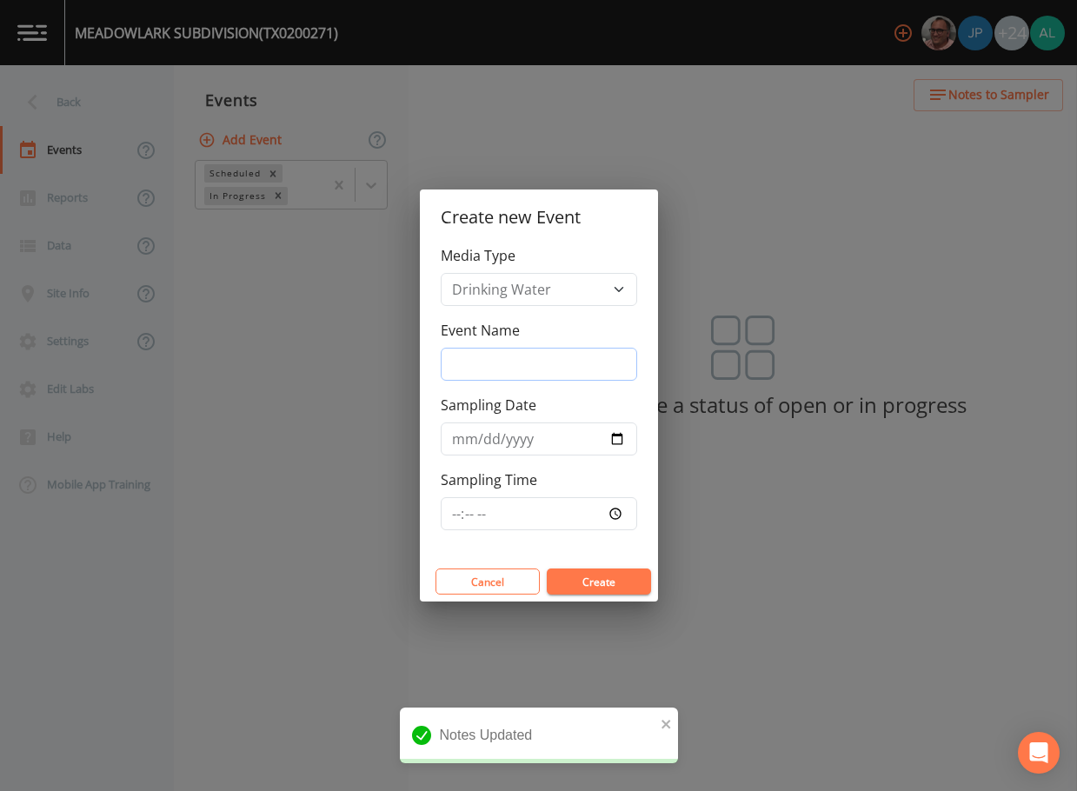
click at [471, 354] on input "Event Name" at bounding box center [539, 364] width 196 height 33
type input "3rd Quarter"
type input "[DATE]"
click at [454, 516] on input "Sampling Time" at bounding box center [539, 513] width 196 height 33
type input "08:30"
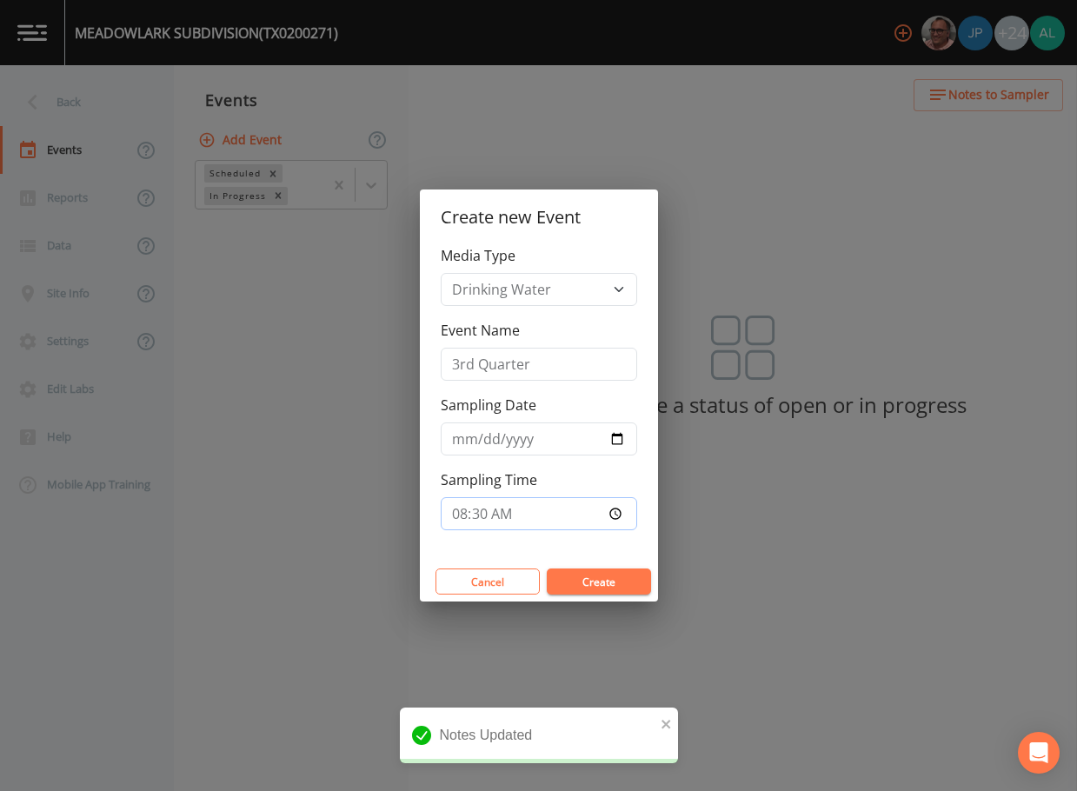
click at [547, 568] on button "Create" at bounding box center [599, 581] width 104 height 26
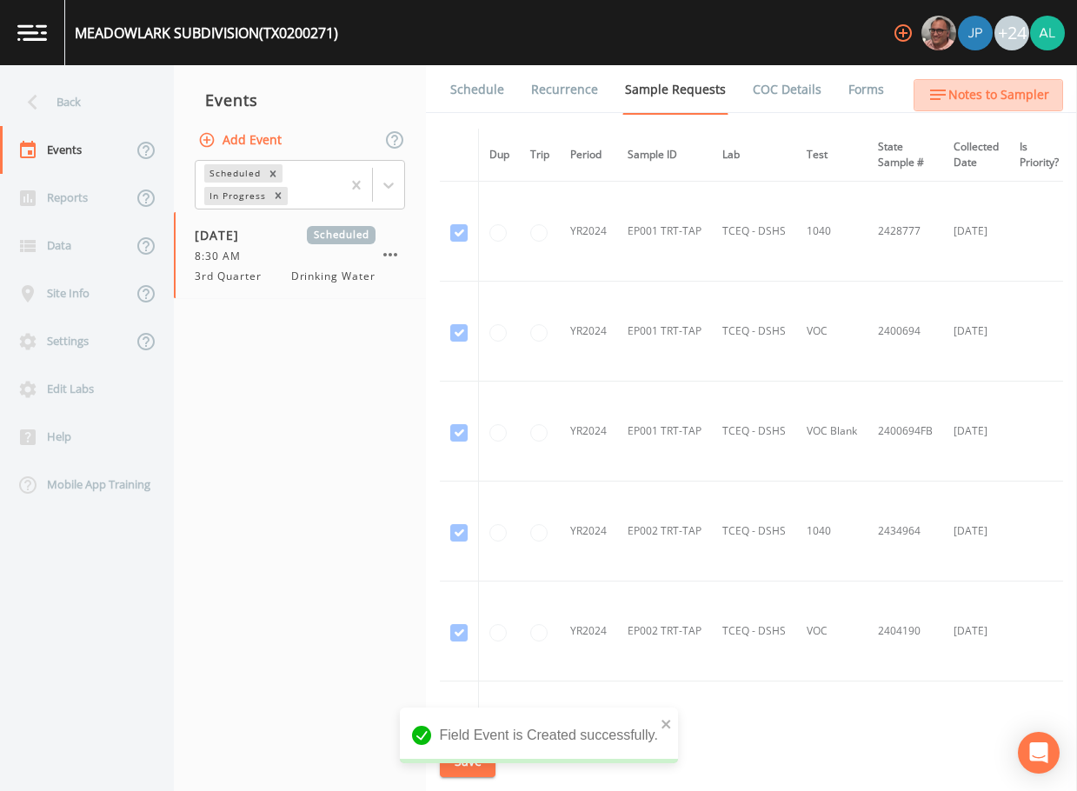
click at [1036, 96] on span "Notes to Sampler" at bounding box center [998, 95] width 101 height 22
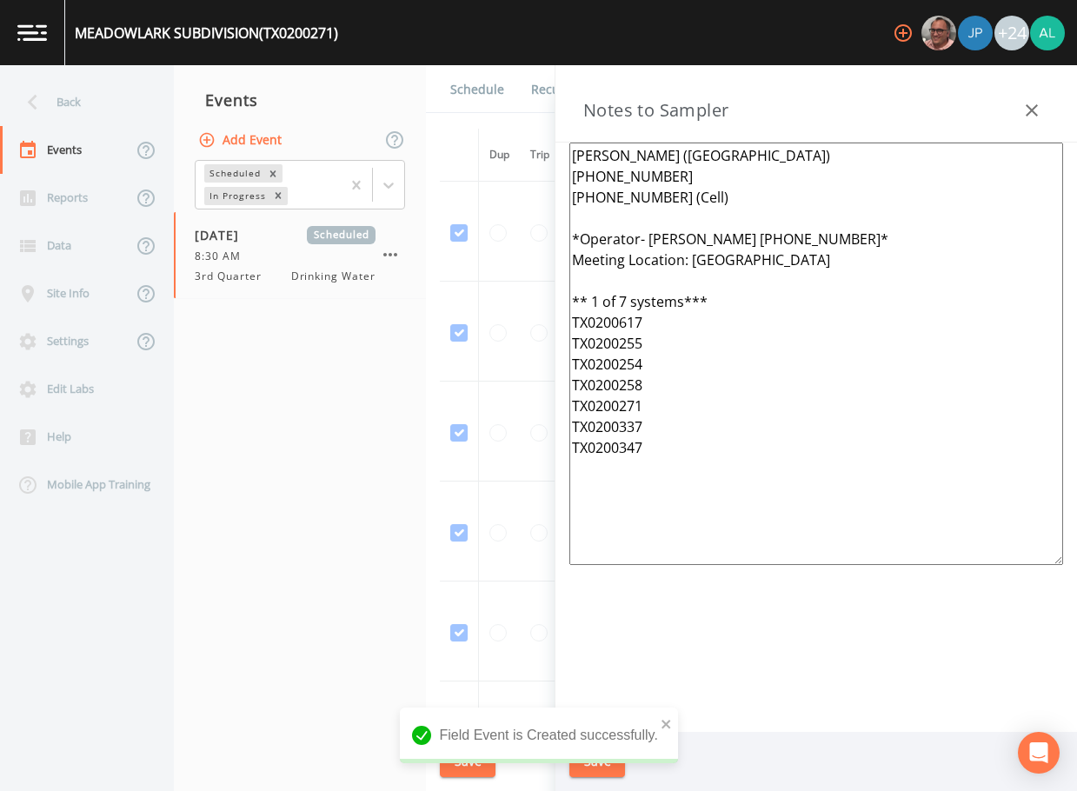
drag, startPoint x: 763, startPoint y: 523, endPoint x: 493, endPoint y: 84, distance: 515.3
click at [493, 84] on div "Back Events Reports Data Site Info Settings Edit Labs Help Mobile App Training …" at bounding box center [538, 428] width 1077 height 726
click at [671, 729] on icon "close" at bounding box center [666, 724] width 12 height 14
click at [616, 759] on div "Field Event is Created successfully." at bounding box center [539, 742] width 278 height 70
click at [616, 759] on button "Save" at bounding box center [597, 762] width 56 height 32
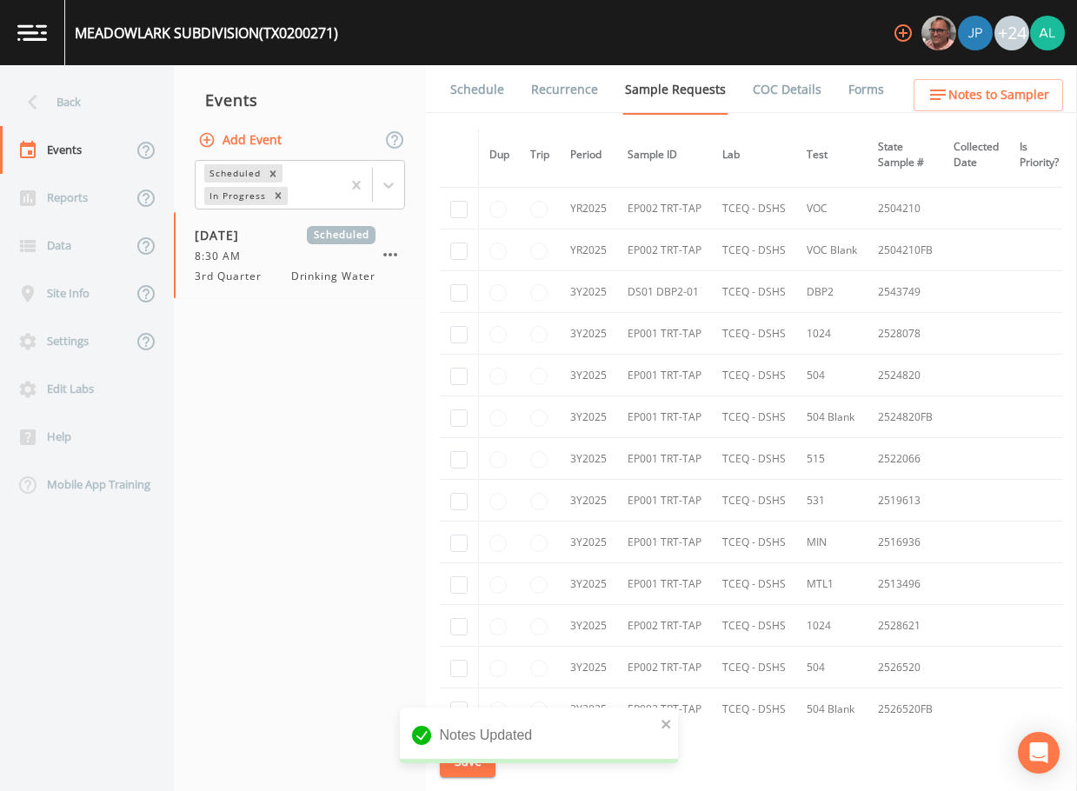
scroll to position [1303, 0]
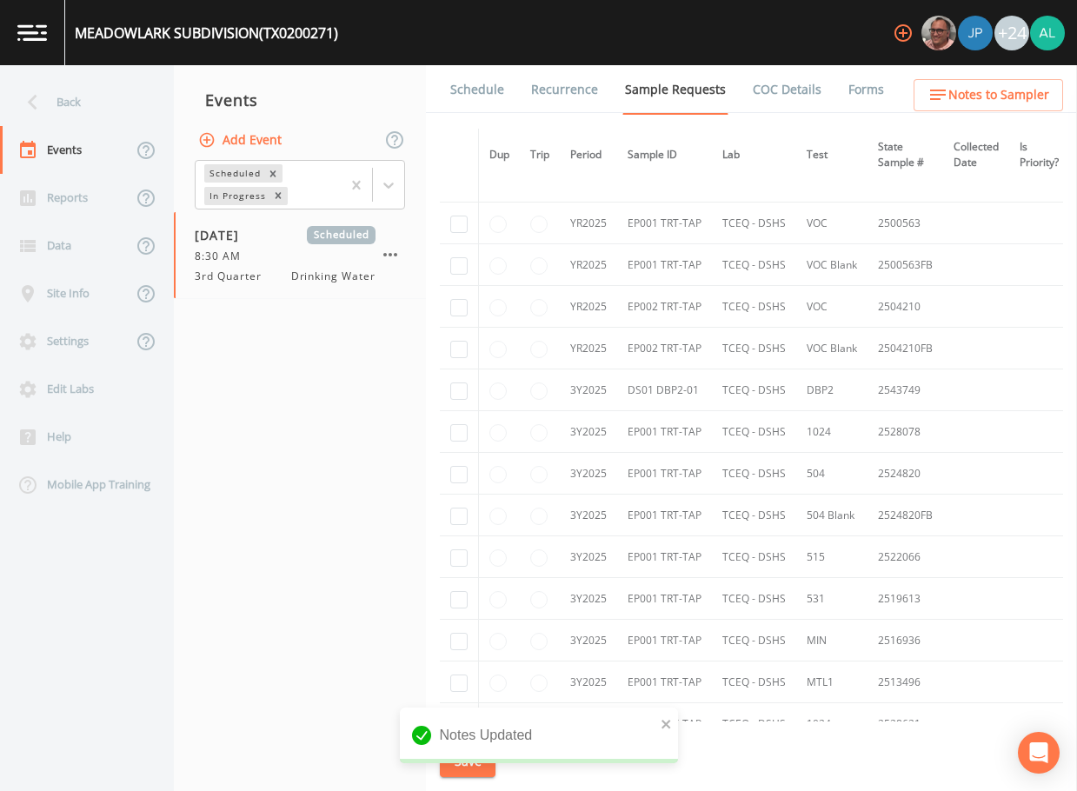
click at [459, 399] on td at bounding box center [459, 390] width 39 height 42
click at [458, 393] on input "checkbox" at bounding box center [458, 390] width 17 height 17
checkbox input "true"
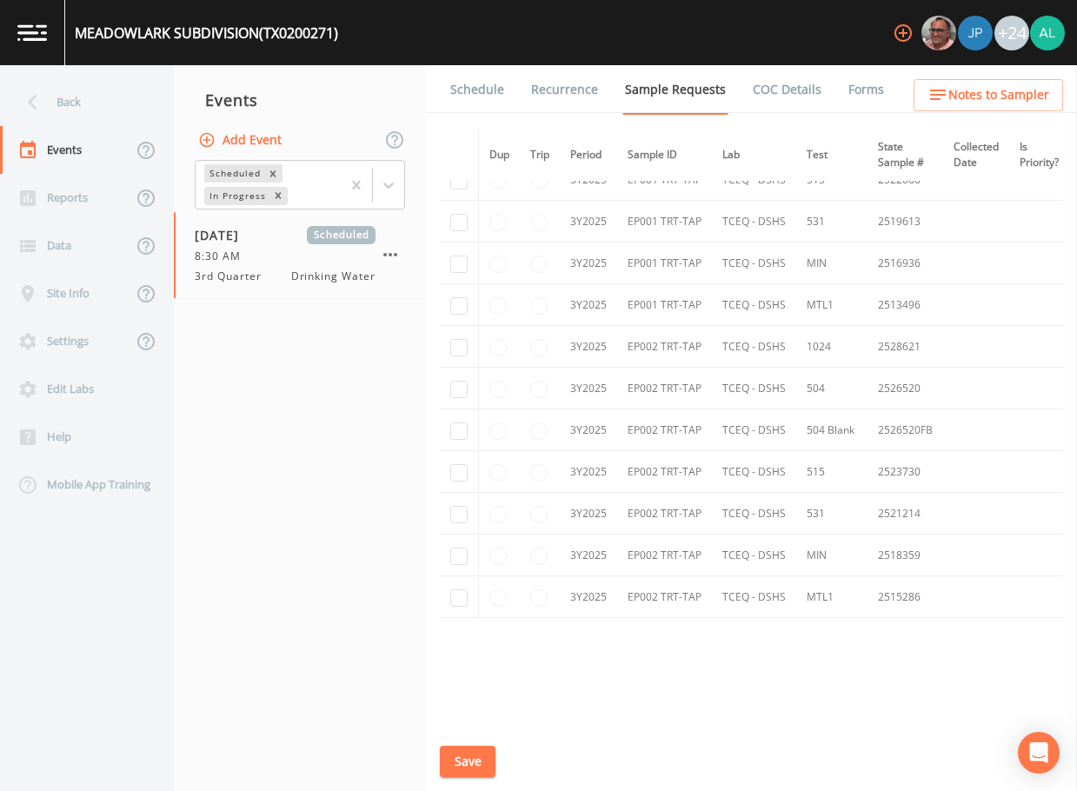
scroll to position [1720, 0]
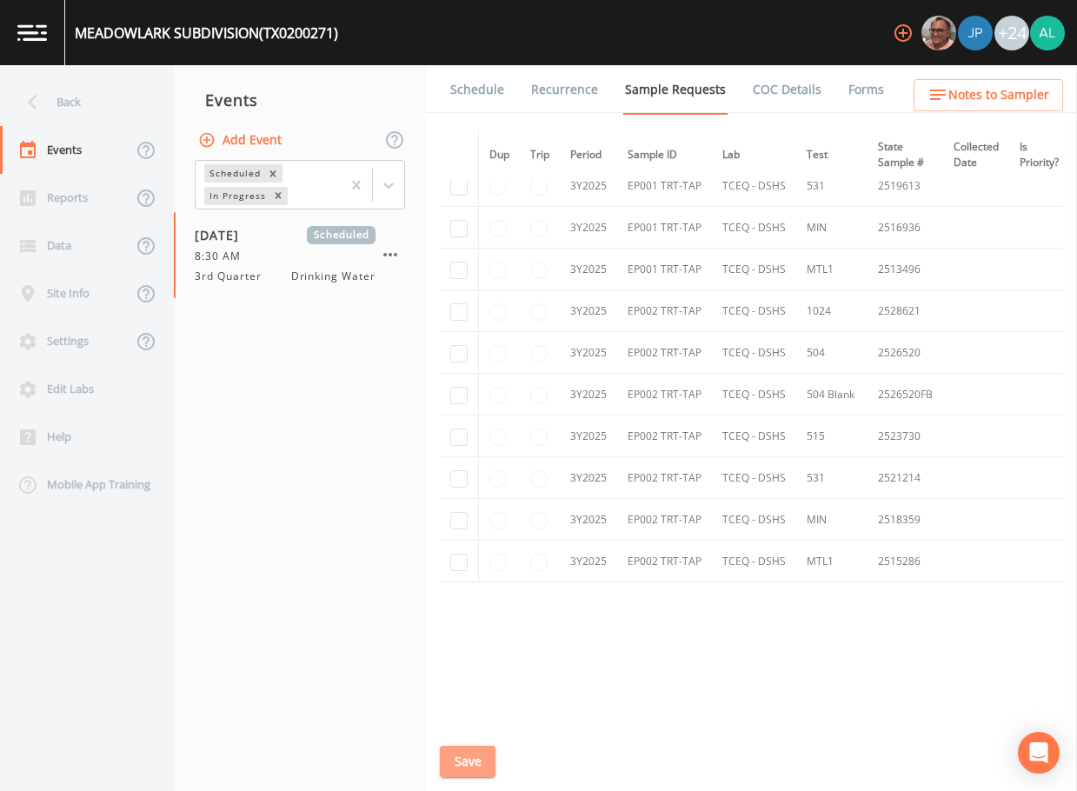
click at [467, 764] on button "Save" at bounding box center [468, 762] width 56 height 32
click at [109, 100] on div "Back" at bounding box center [78, 102] width 156 height 48
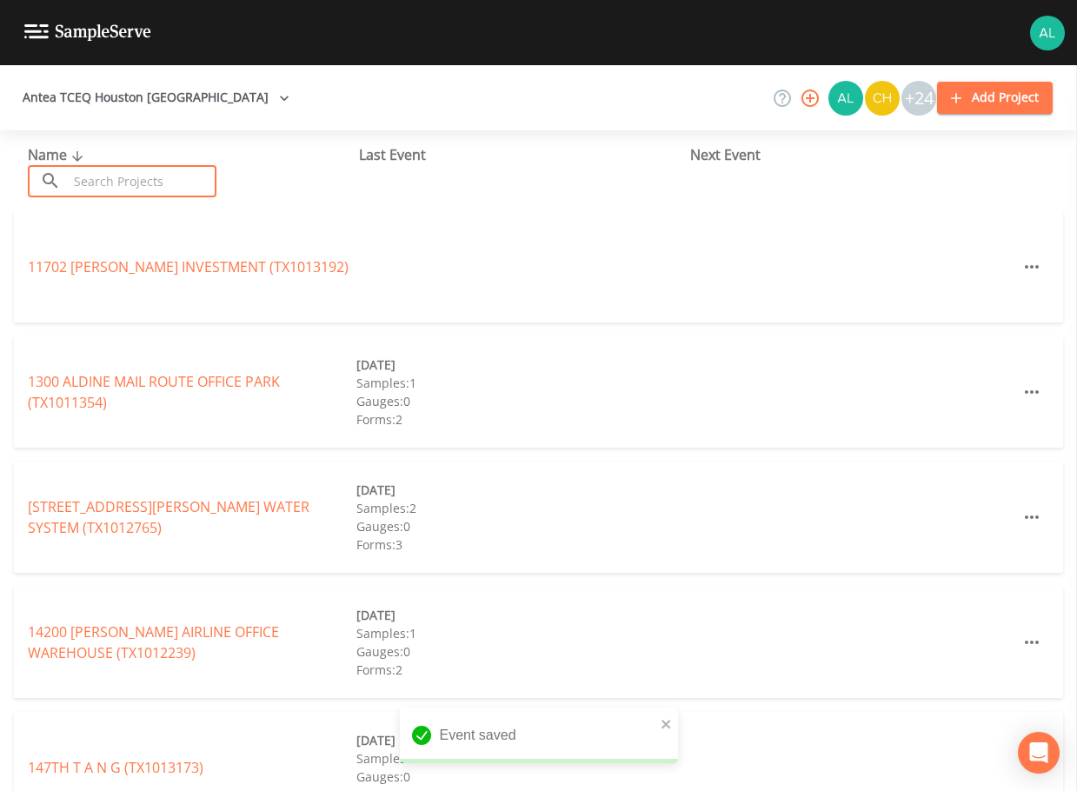
click at [157, 180] on input "text" at bounding box center [142, 181] width 149 height 32
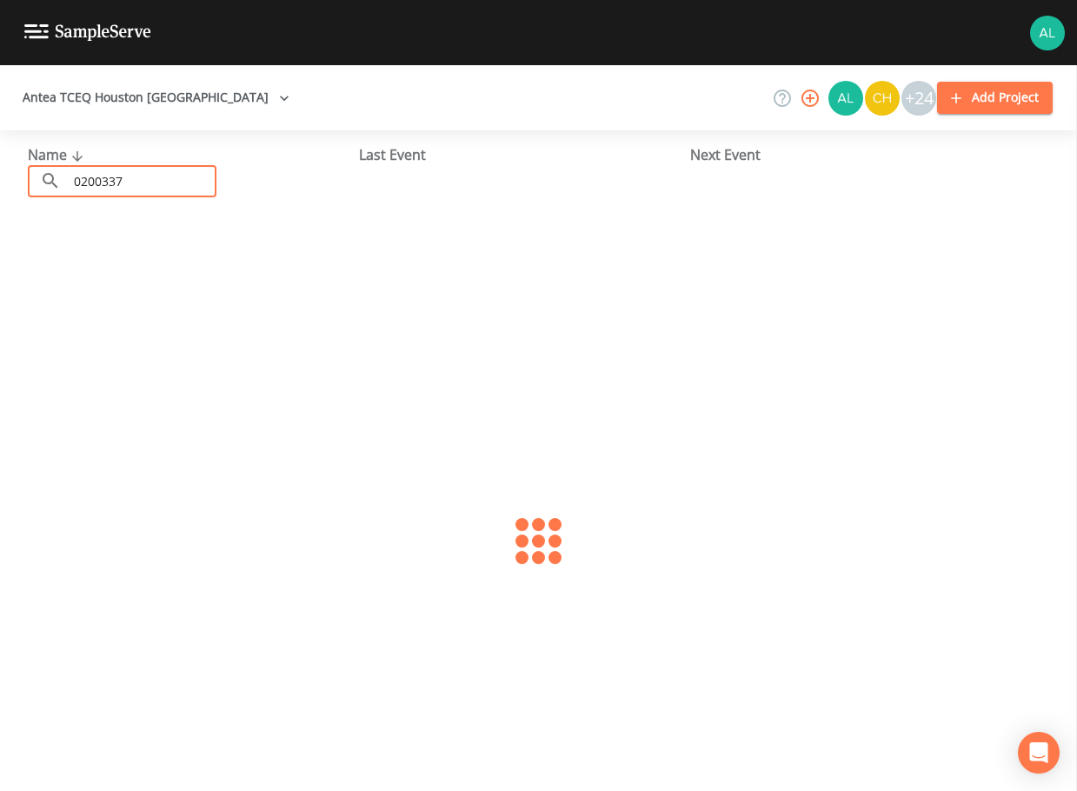
type input "0200337"
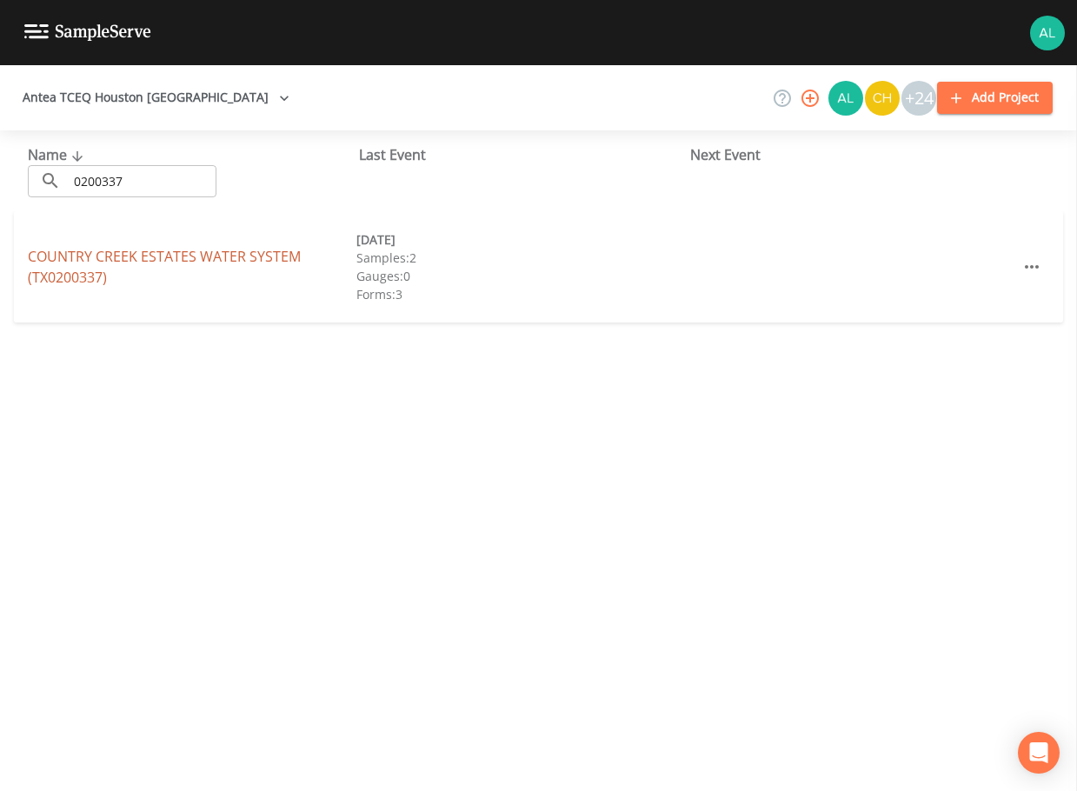
click at [36, 261] on link "COUNTRY CREEK ESTATES WATER SYSTEM (TX0200337)" at bounding box center [164, 267] width 273 height 40
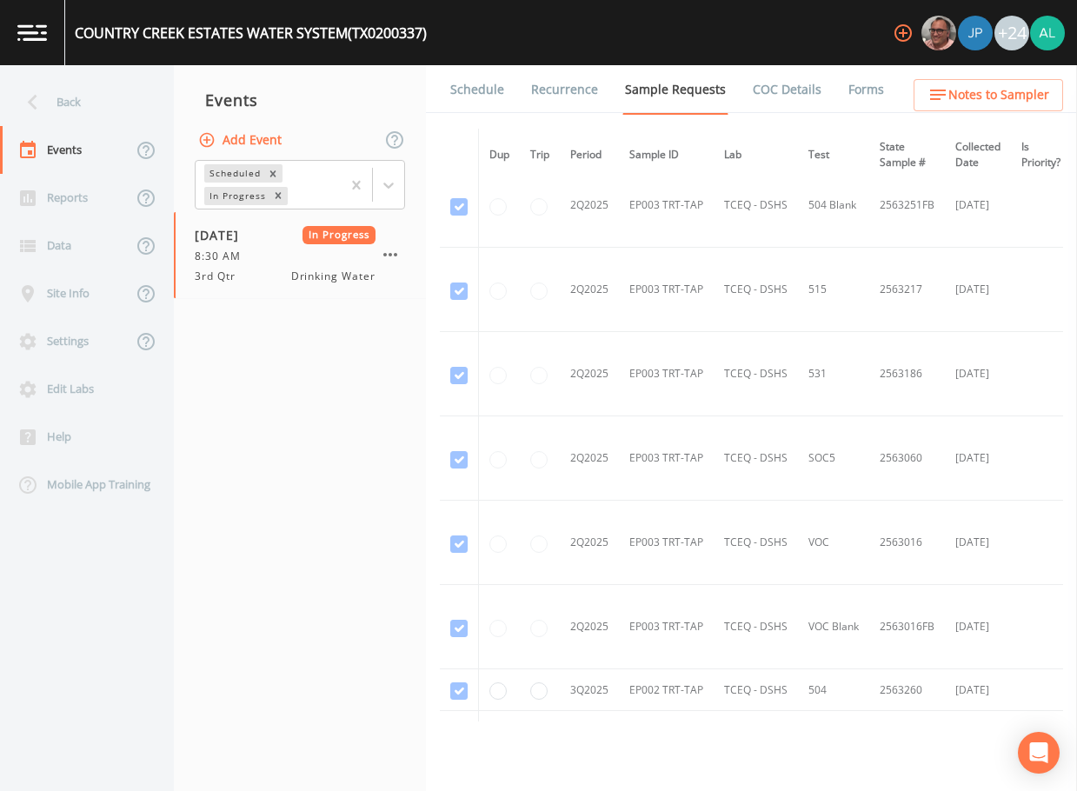
scroll to position [3215, 0]
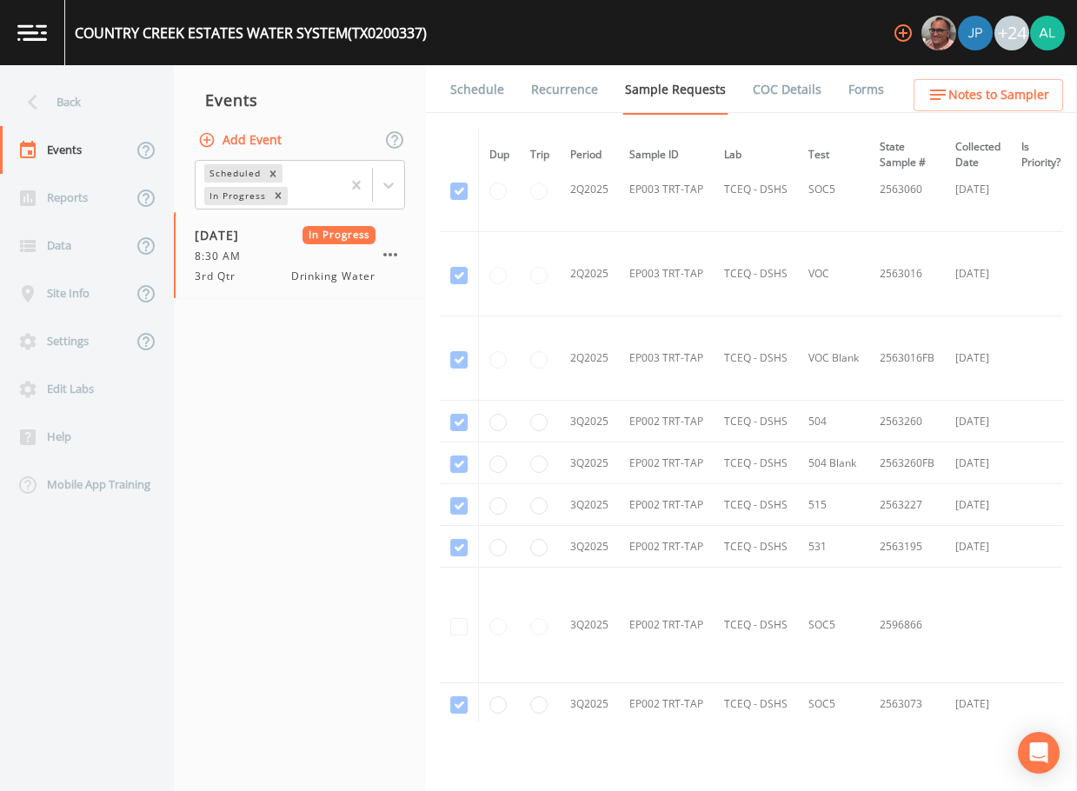
click at [850, 95] on link "Forms" at bounding box center [865, 89] width 41 height 49
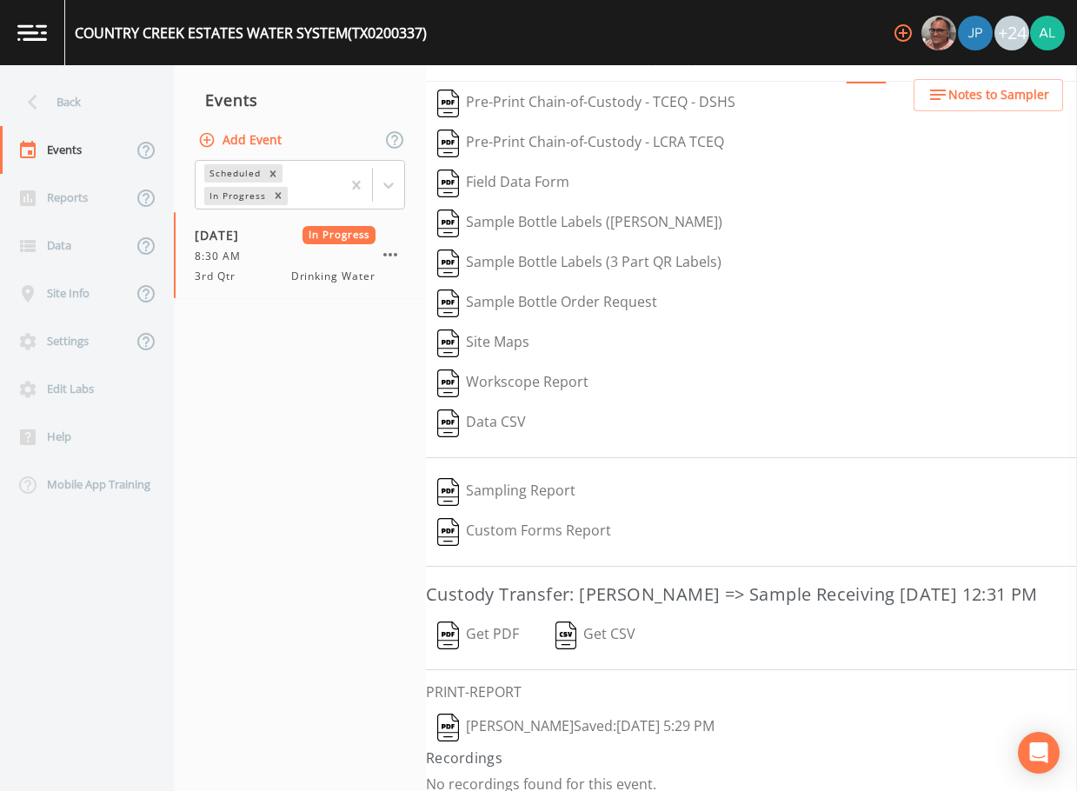
scroll to position [47, 0]
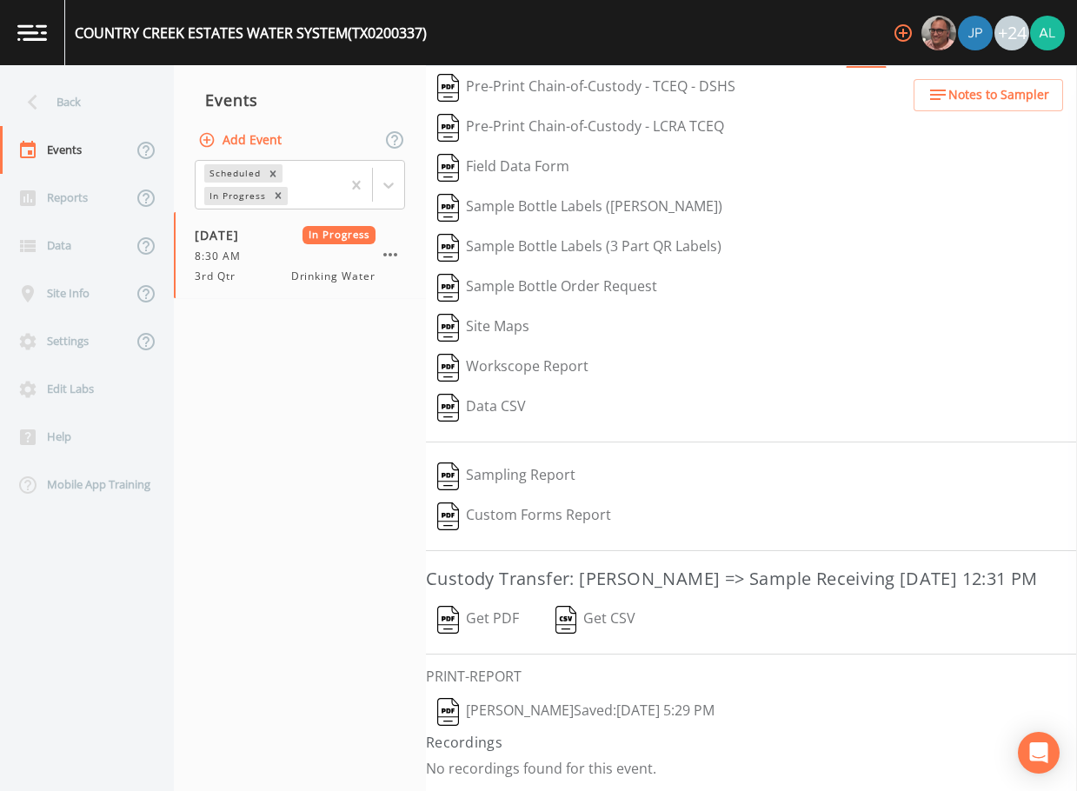
click at [544, 711] on button "[PERSON_NAME]  Saved: [DATE] 5:29 PM" at bounding box center [576, 712] width 300 height 40
click at [276, 261] on div "8:30 AM" at bounding box center [285, 257] width 181 height 16
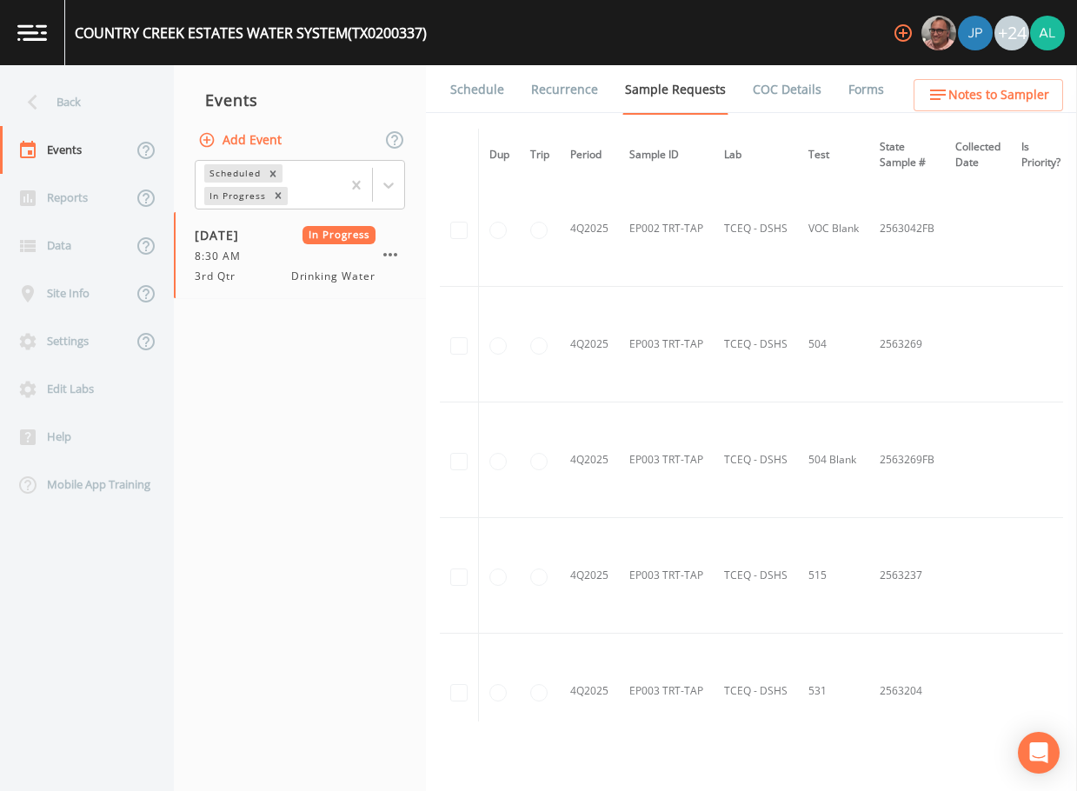
scroll to position [5471, 0]
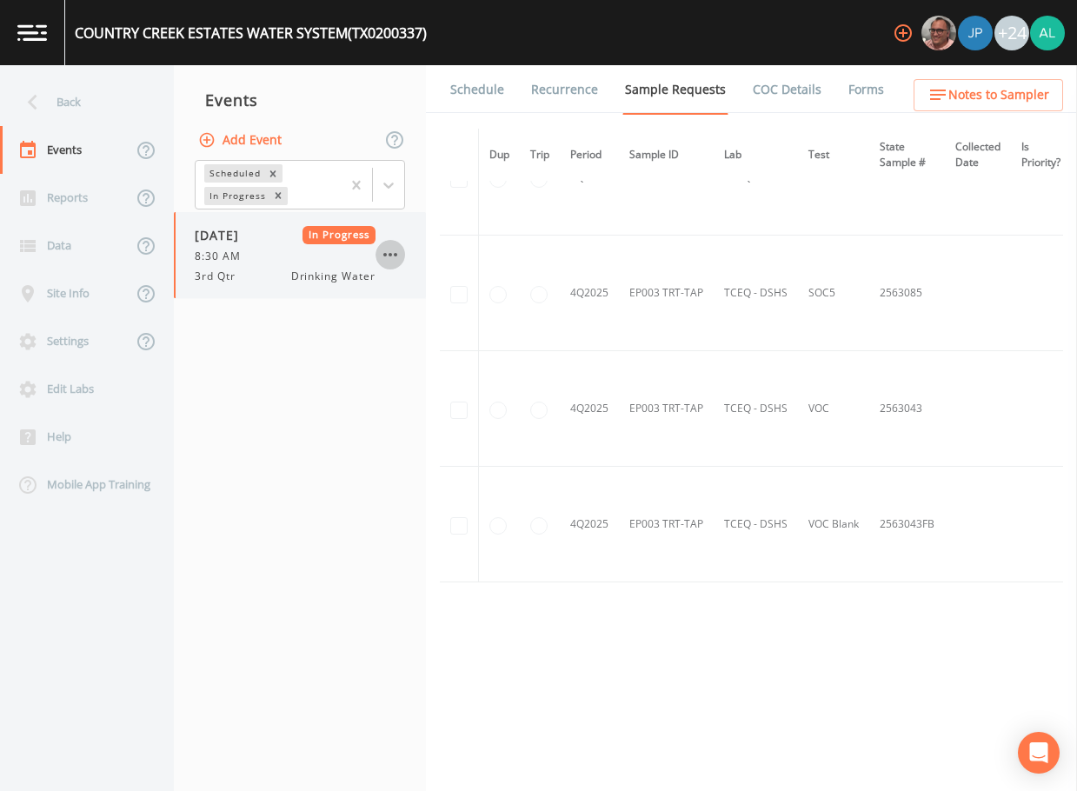
click at [382, 246] on icon "button" at bounding box center [390, 254] width 21 height 21
click at [390, 181] on icon at bounding box center [388, 184] width 17 height 17
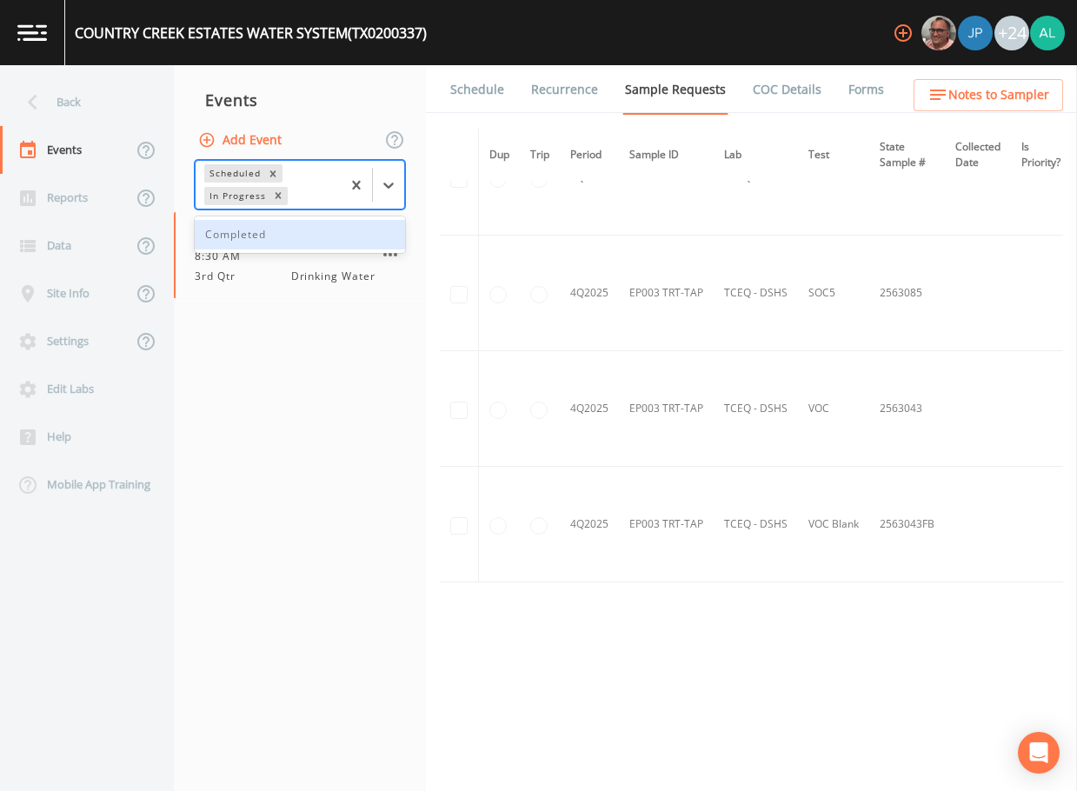
click at [215, 133] on button "Add Event" at bounding box center [242, 140] width 94 height 32
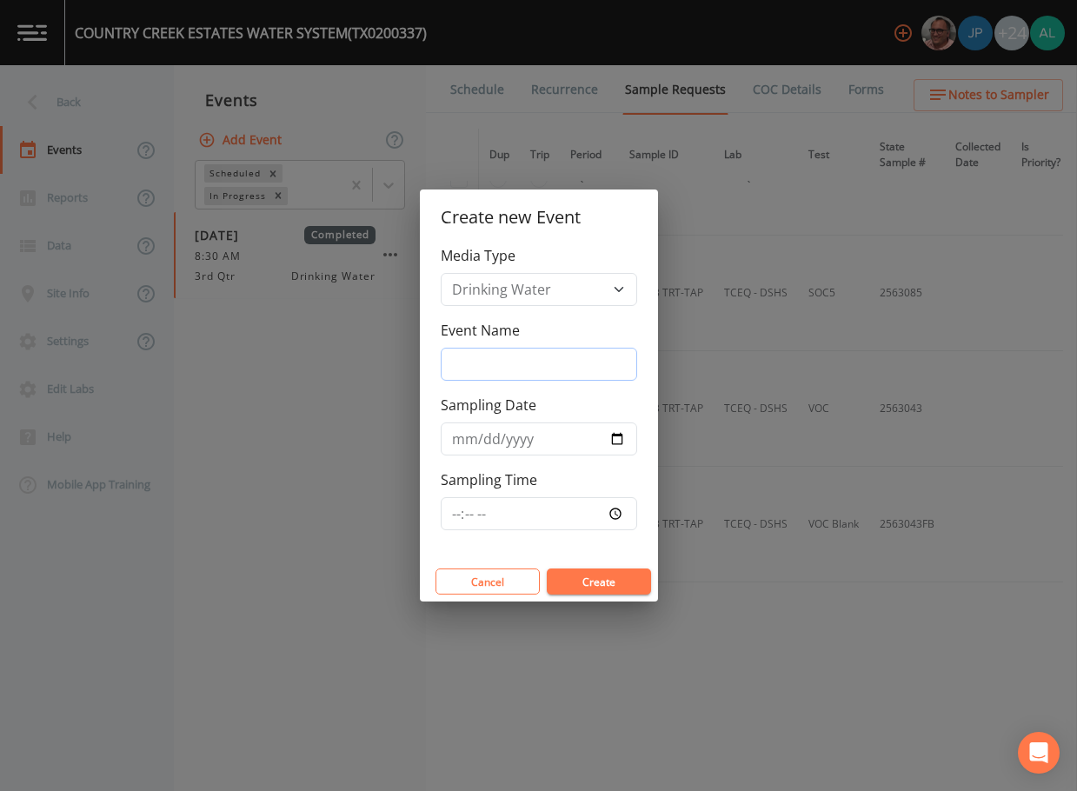
click at [516, 353] on input "Event Name" at bounding box center [539, 364] width 196 height 33
type input "3rd Quarter"
type input "[DATE]"
click at [447, 516] on input "Sampling Time" at bounding box center [539, 513] width 196 height 33
type input "08:30"
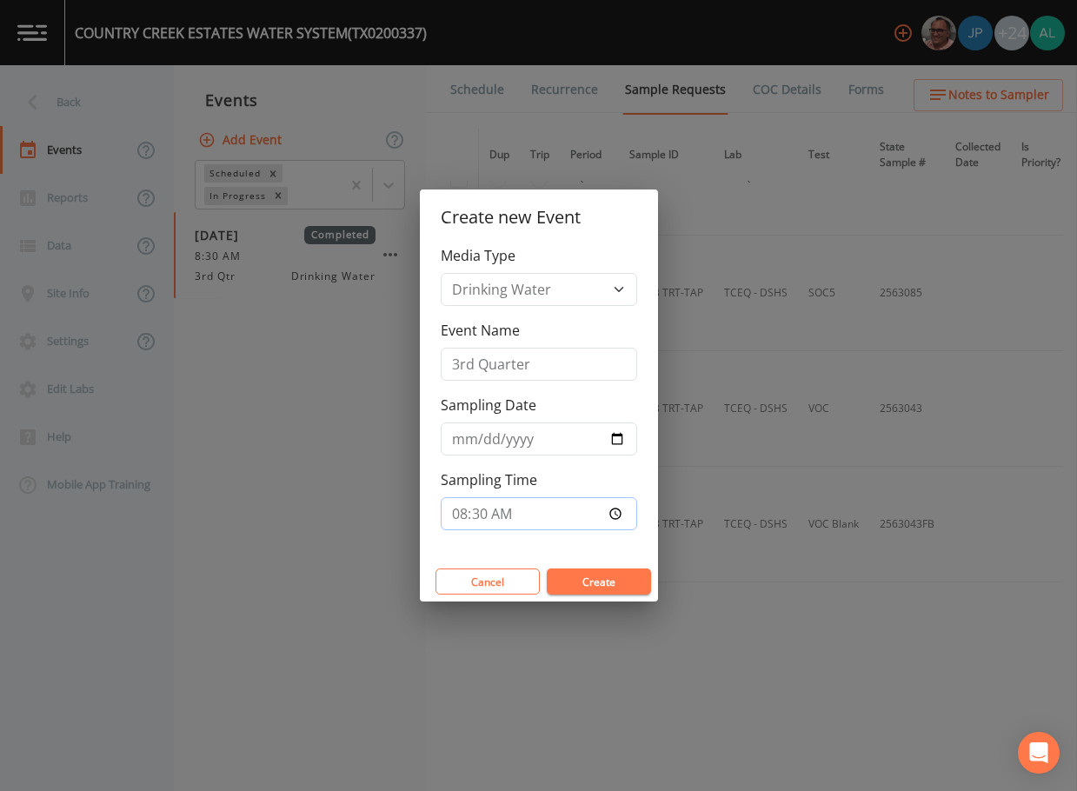
click at [547, 568] on button "Create" at bounding box center [599, 581] width 104 height 26
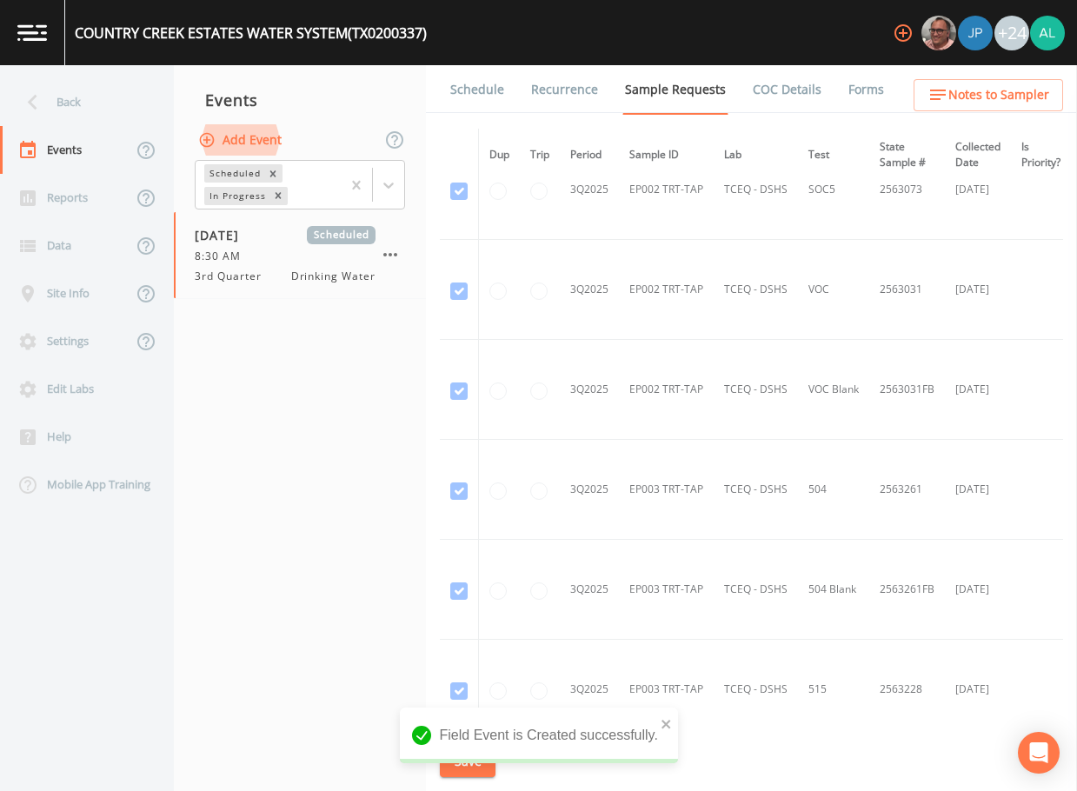
scroll to position [4518, 0]
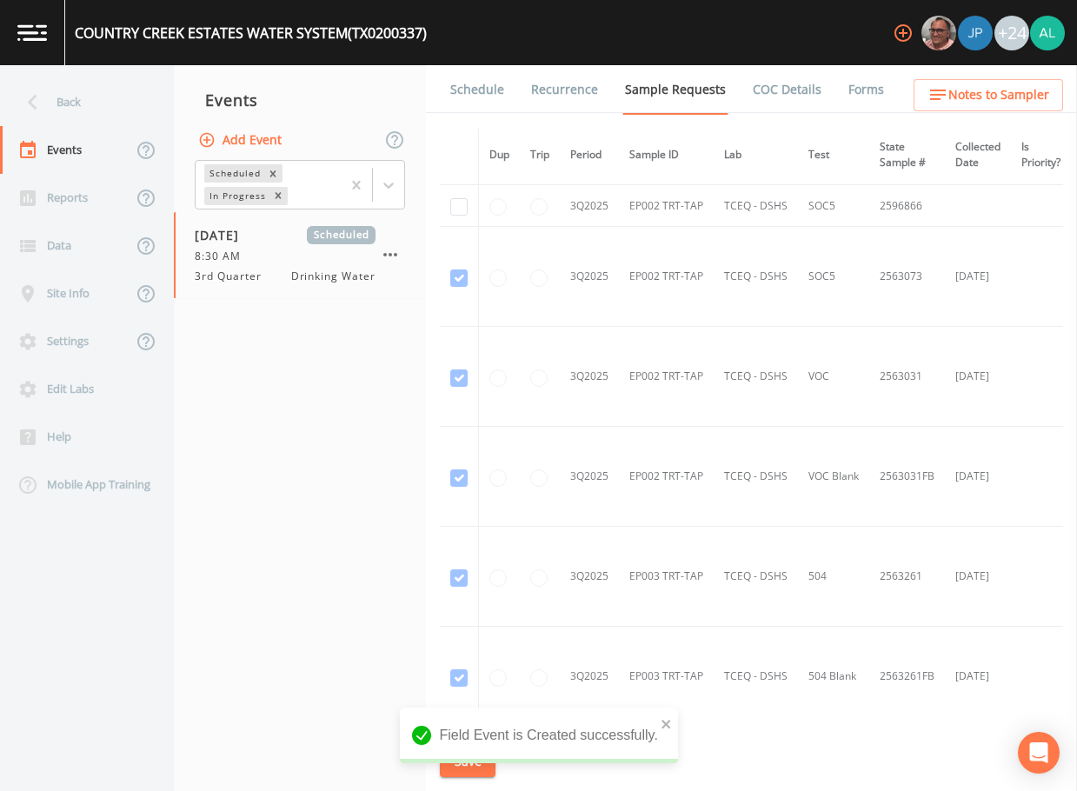
click at [452, 196] on td at bounding box center [459, 206] width 39 height 42
checkbox input "true"
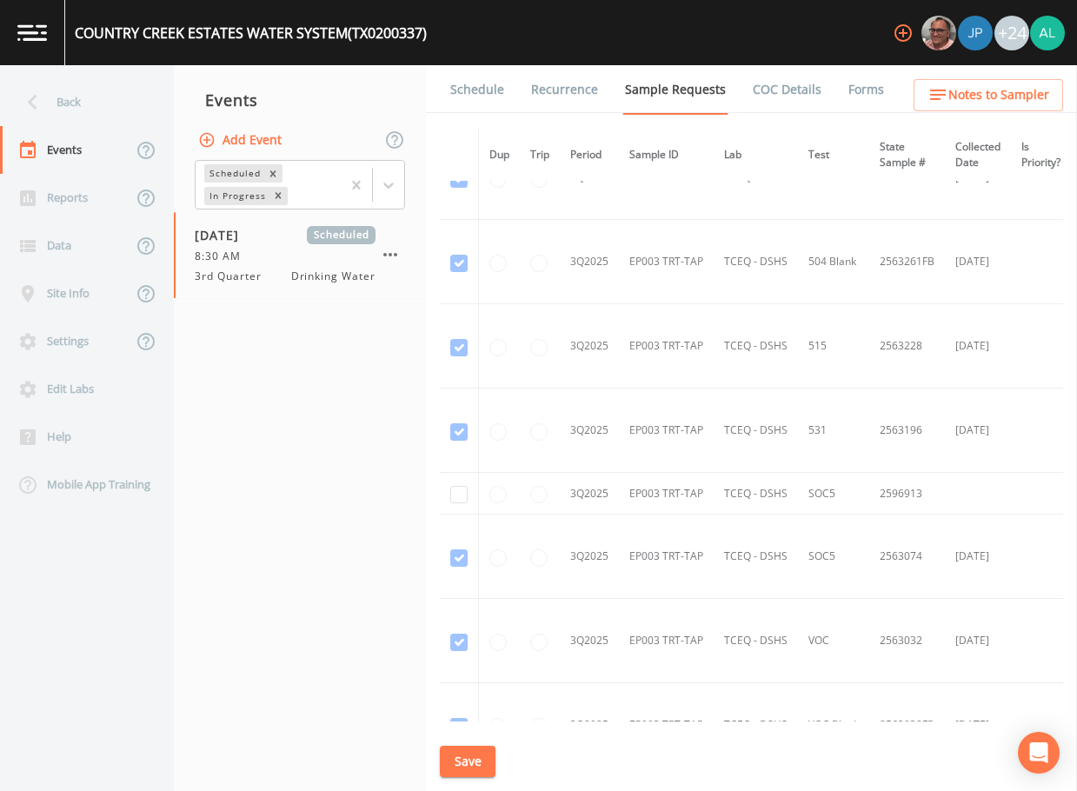
scroll to position [4186, 0]
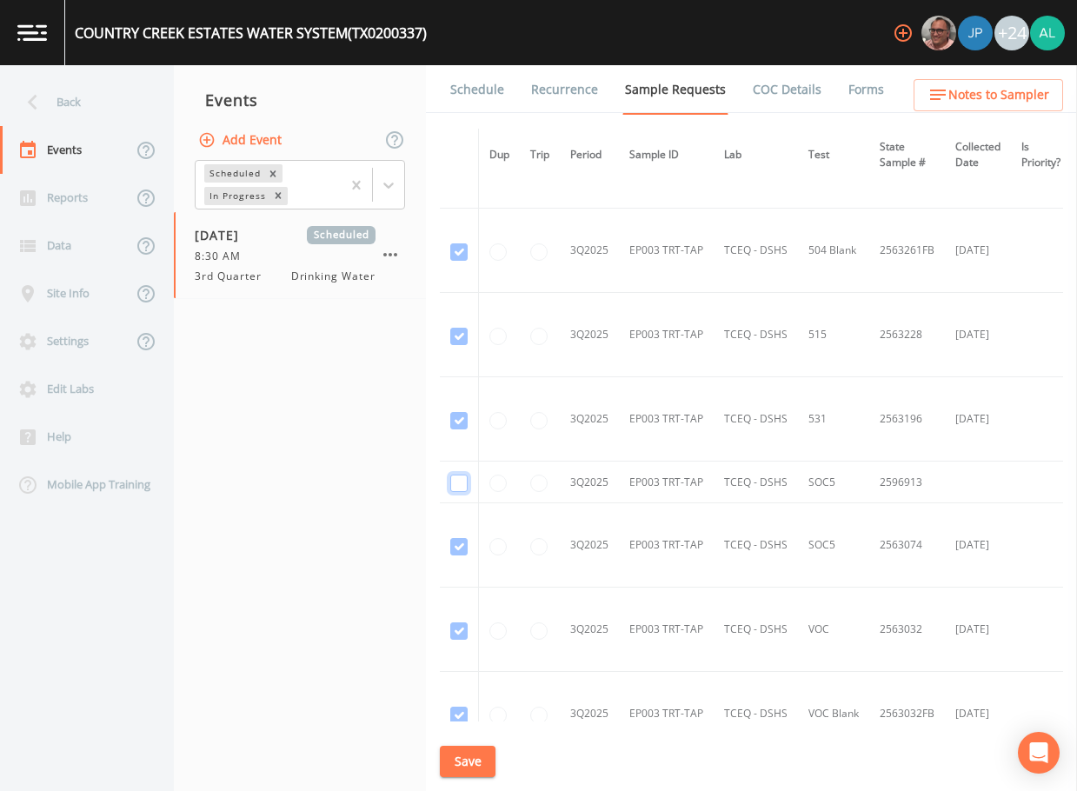
checkbox input "true"
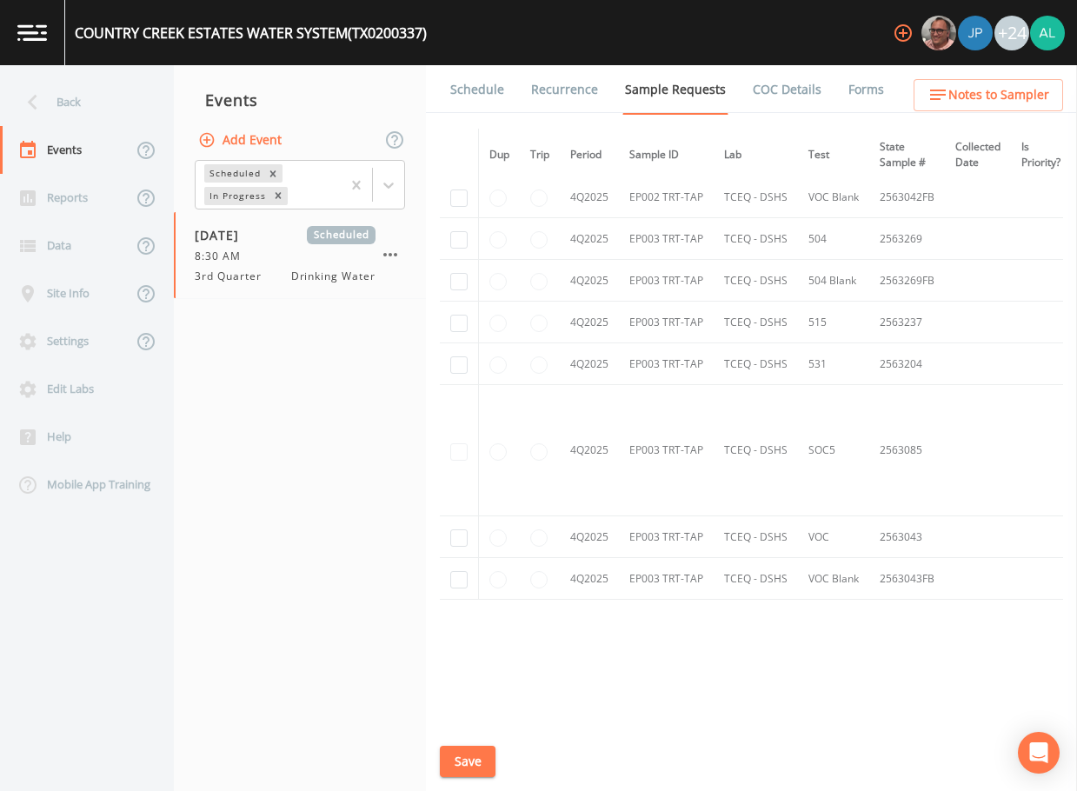
scroll to position [5127, 0]
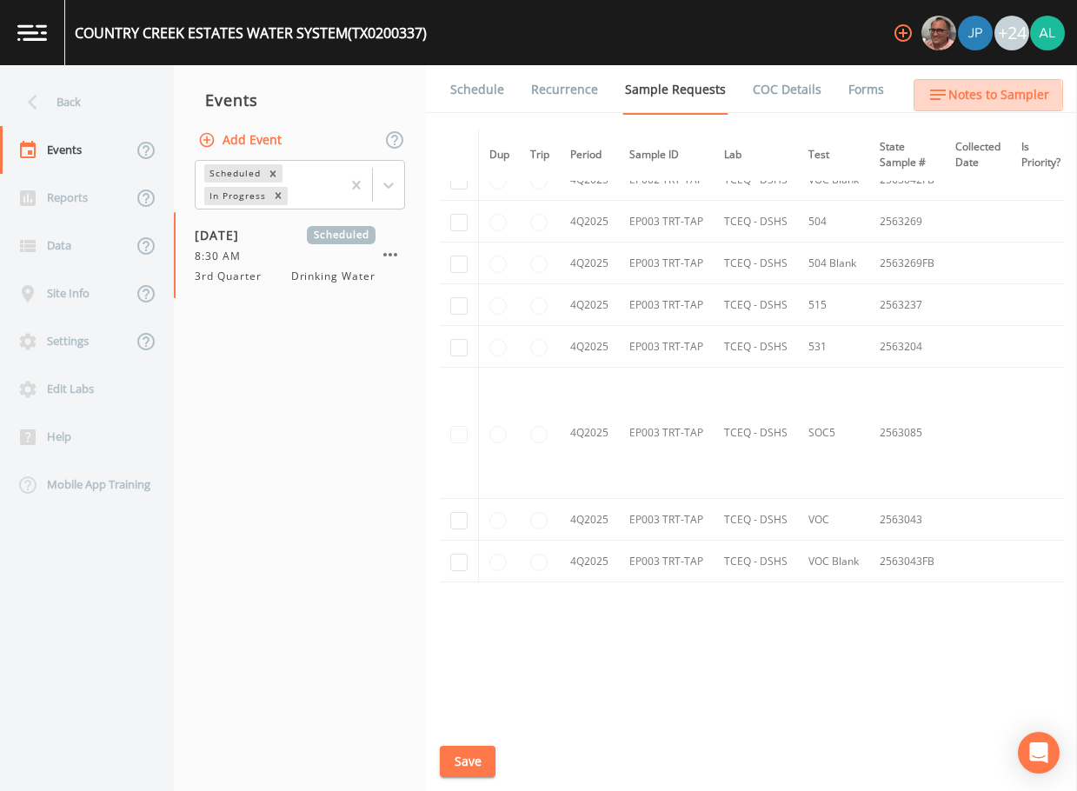
click at [964, 96] on span "Notes to Sampler" at bounding box center [998, 95] width 101 height 22
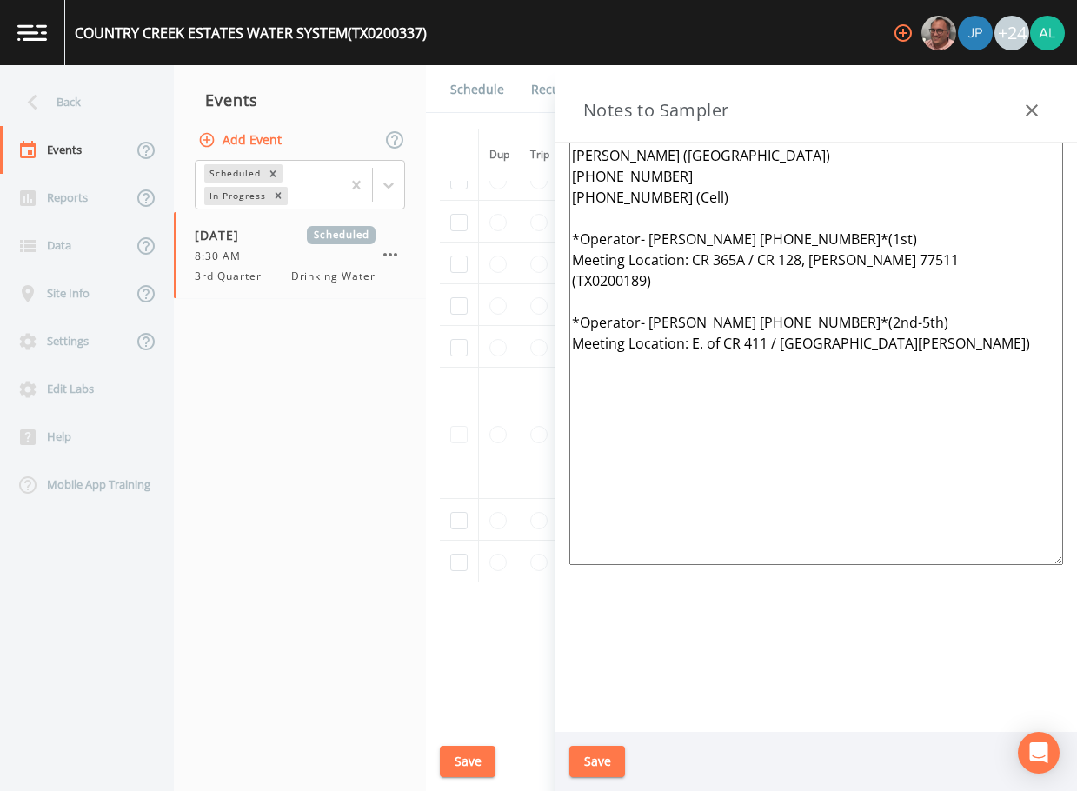
drag, startPoint x: 963, startPoint y: 390, endPoint x: 454, endPoint y: 123, distance: 574.8
click at [454, 123] on div "Back Events Reports Data Site Info Settings Edit Labs Help Mobile App Training …" at bounding box center [538, 428] width 1077 height 726
paste textarea "[PERSON_NAME] [PHONE_NUMBER]* Meeting Location: [GEOGRAPHIC_DATA] ** 1 of 7 sys…"
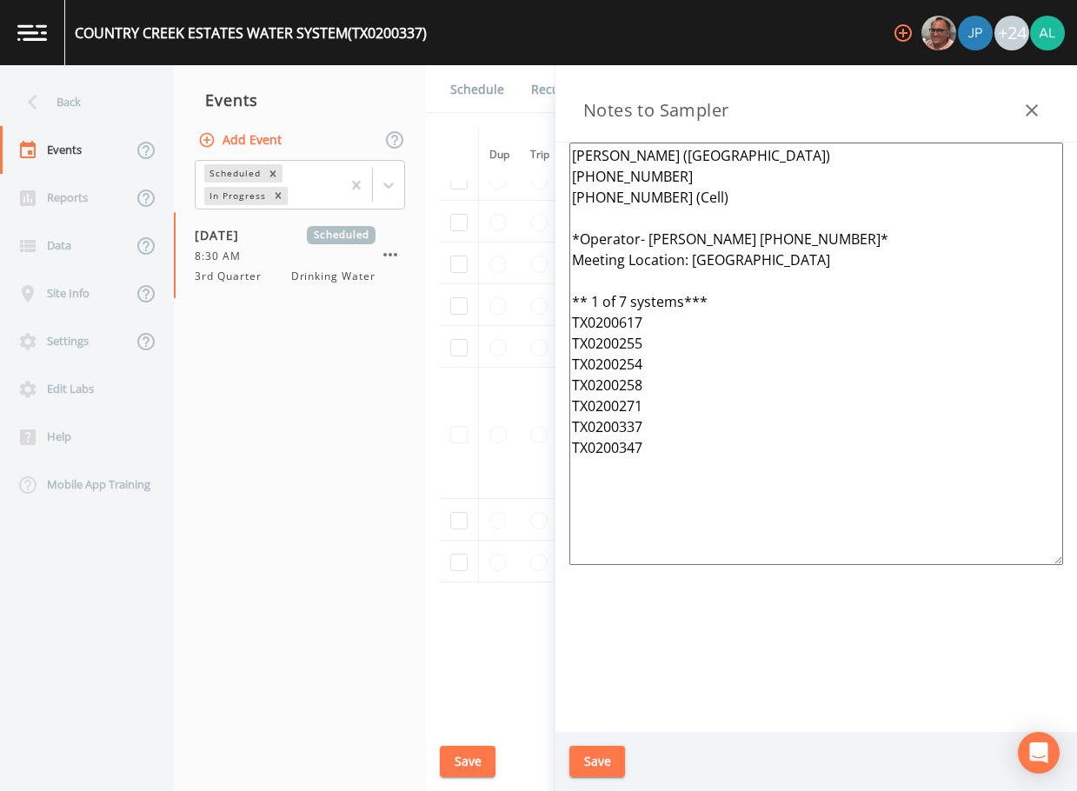
type textarea "[PERSON_NAME] ([GEOGRAPHIC_DATA]) [PHONE_NUMBER] [PHONE_NUMBER] (Cell) *Operato…"
click at [598, 739] on div "Save" at bounding box center [815, 762] width 521 height 60
click at [594, 755] on button "Save" at bounding box center [597, 762] width 56 height 32
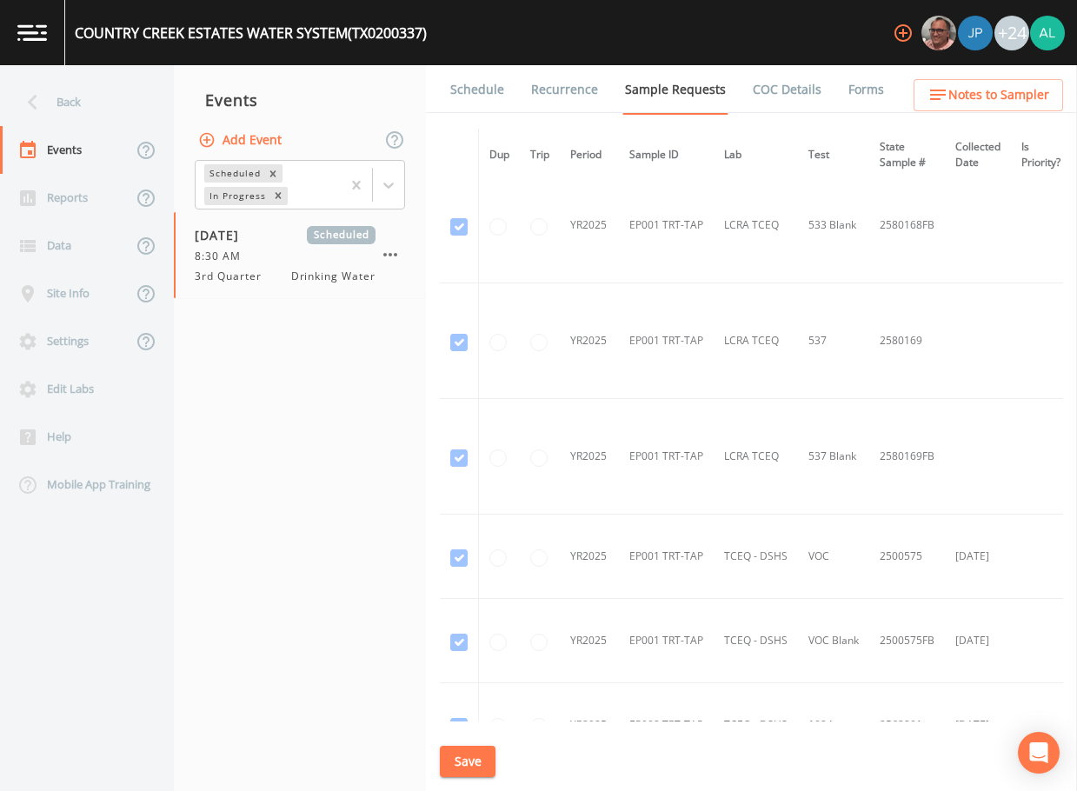
scroll to position [1055, 0]
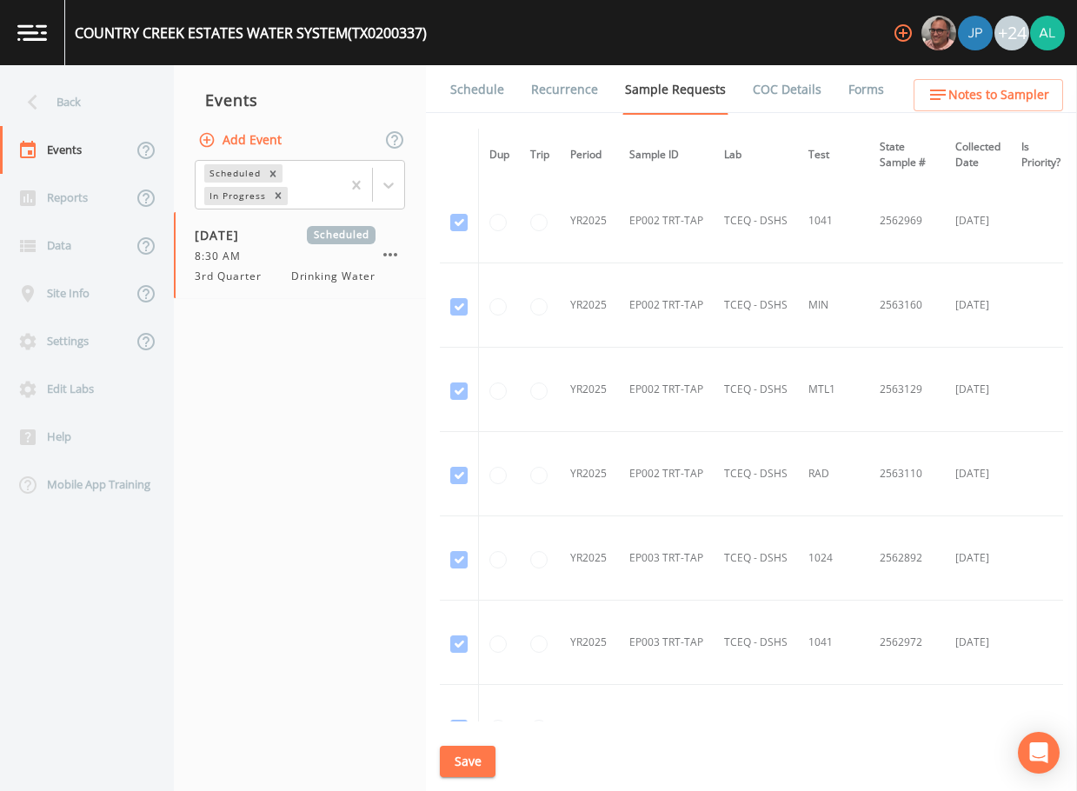
click at [471, 757] on button "Save" at bounding box center [468, 762] width 56 height 32
click at [968, 76] on ul "Schedule Recurrence Sample Requests COC Details Forms" at bounding box center [751, 89] width 651 height 48
click at [977, 93] on span "Notes to Sampler" at bounding box center [998, 95] width 101 height 22
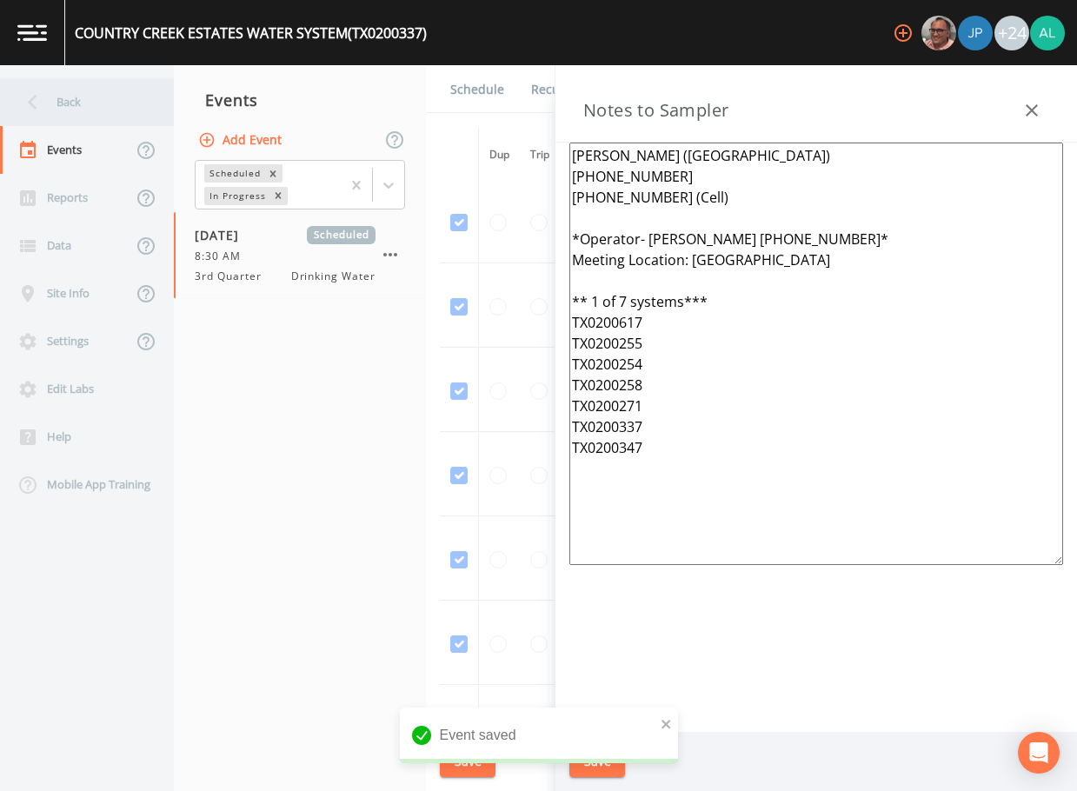
click at [70, 113] on div "Back" at bounding box center [78, 102] width 156 height 48
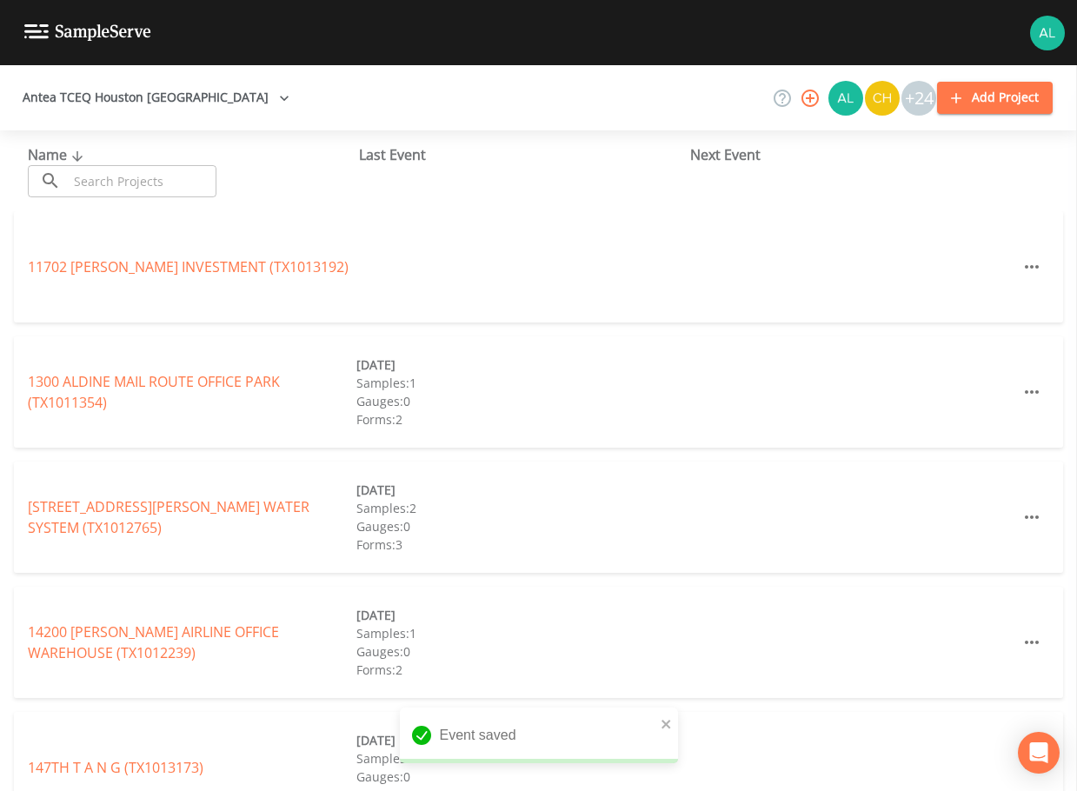
click at [144, 184] on input "text" at bounding box center [142, 181] width 149 height 32
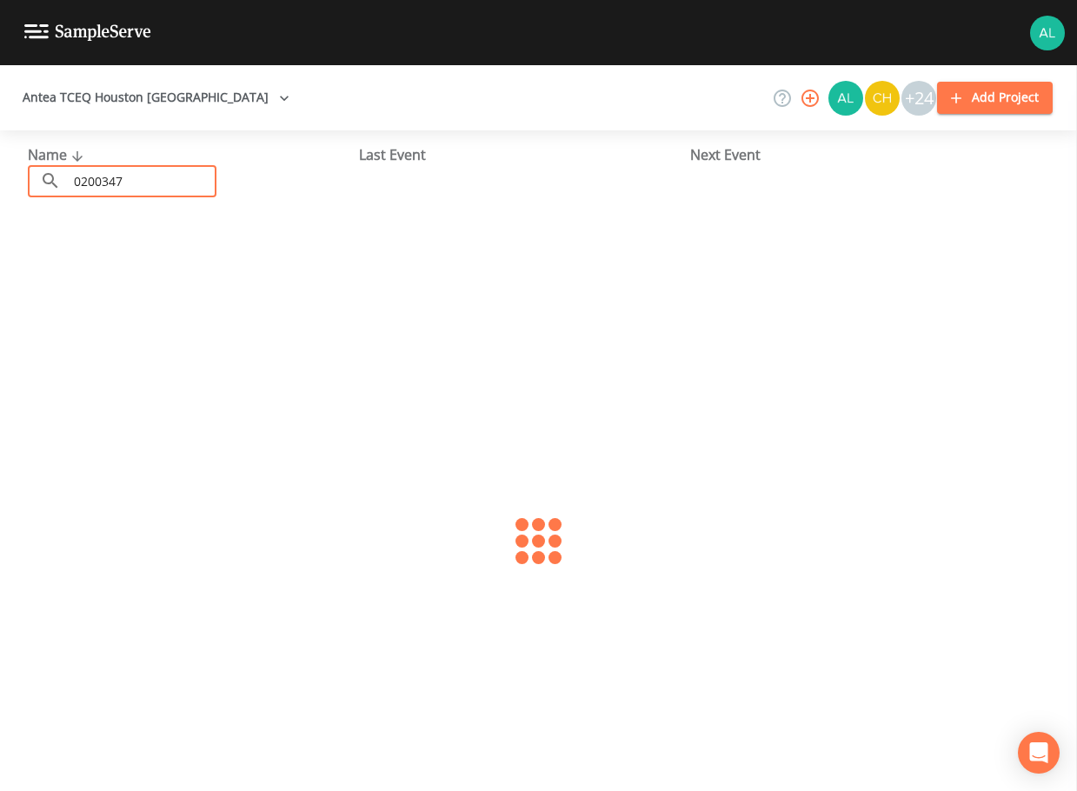
type input "0200347"
click at [110, 253] on div "[GEOGRAPHIC_DATA] (TX0200347) [DATE] Samples: 2 Gauges: 0 Forms: 3" at bounding box center [538, 266] width 1049 height 111
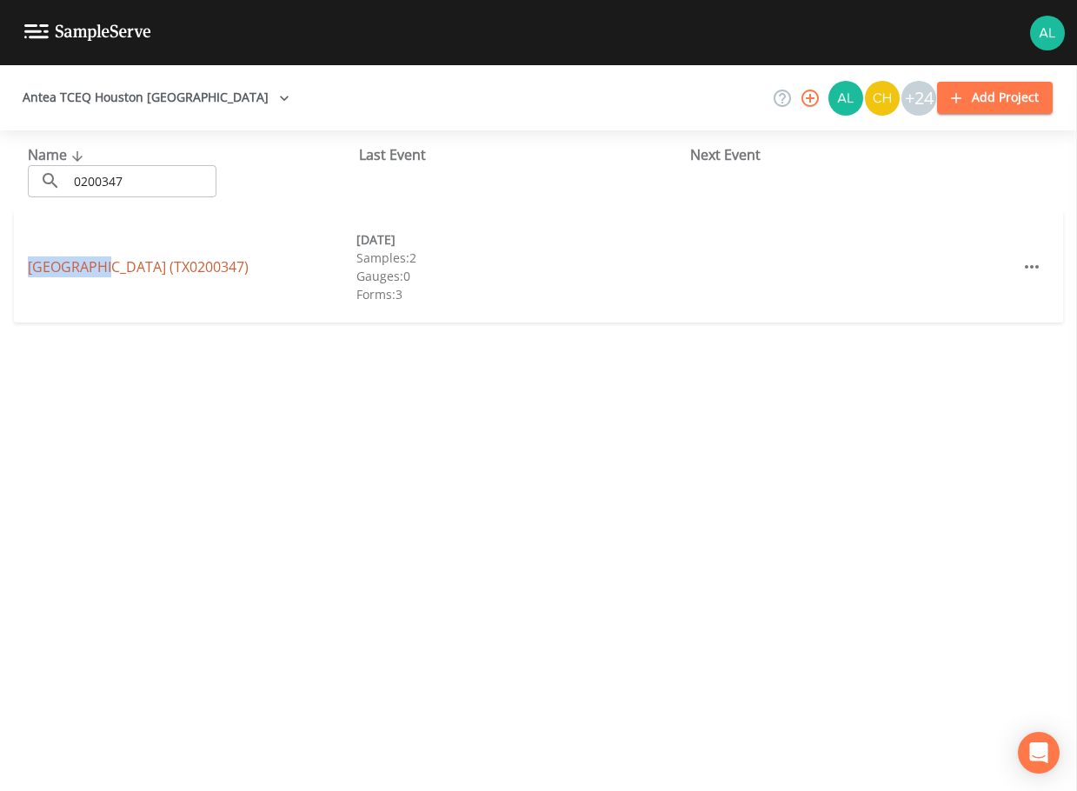
click at [110, 261] on div "[GEOGRAPHIC_DATA] (TX0200347) [DATE] Samples: 2 Gauges: 0 Forms: 3" at bounding box center [538, 266] width 1049 height 111
click at [110, 265] on link "[GEOGRAPHIC_DATA] (TX0200347)" at bounding box center [138, 266] width 221 height 19
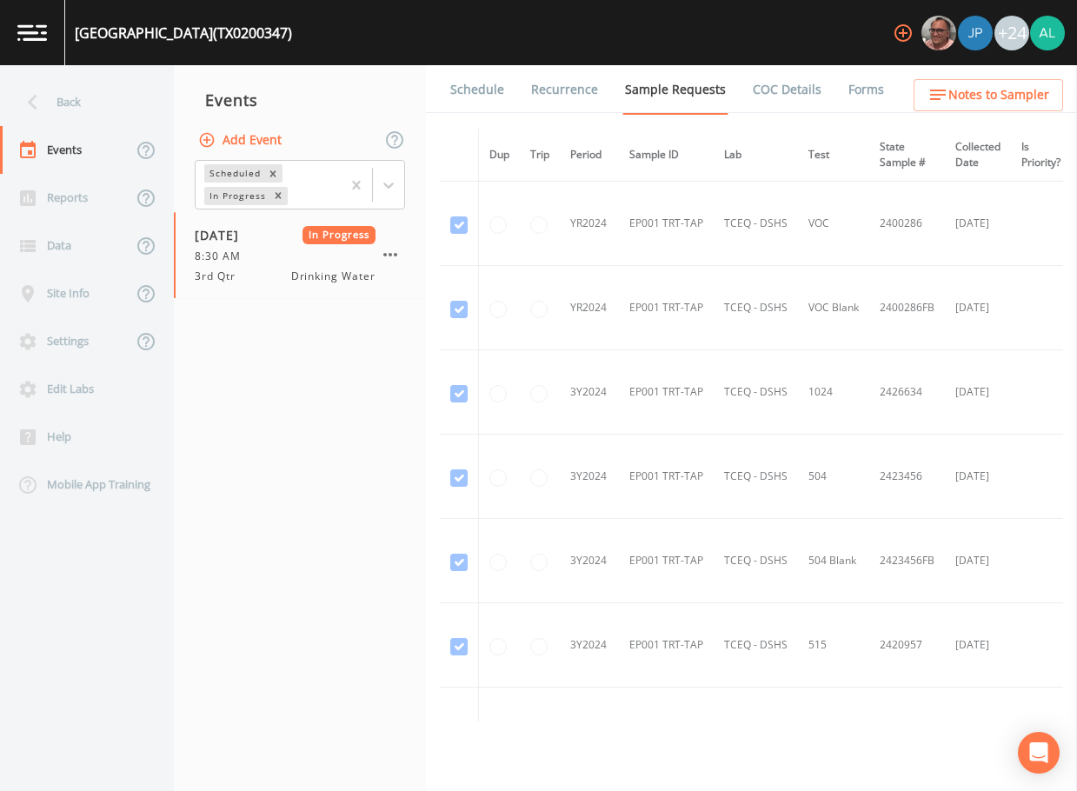
click at [848, 87] on link "Forms" at bounding box center [865, 89] width 41 height 49
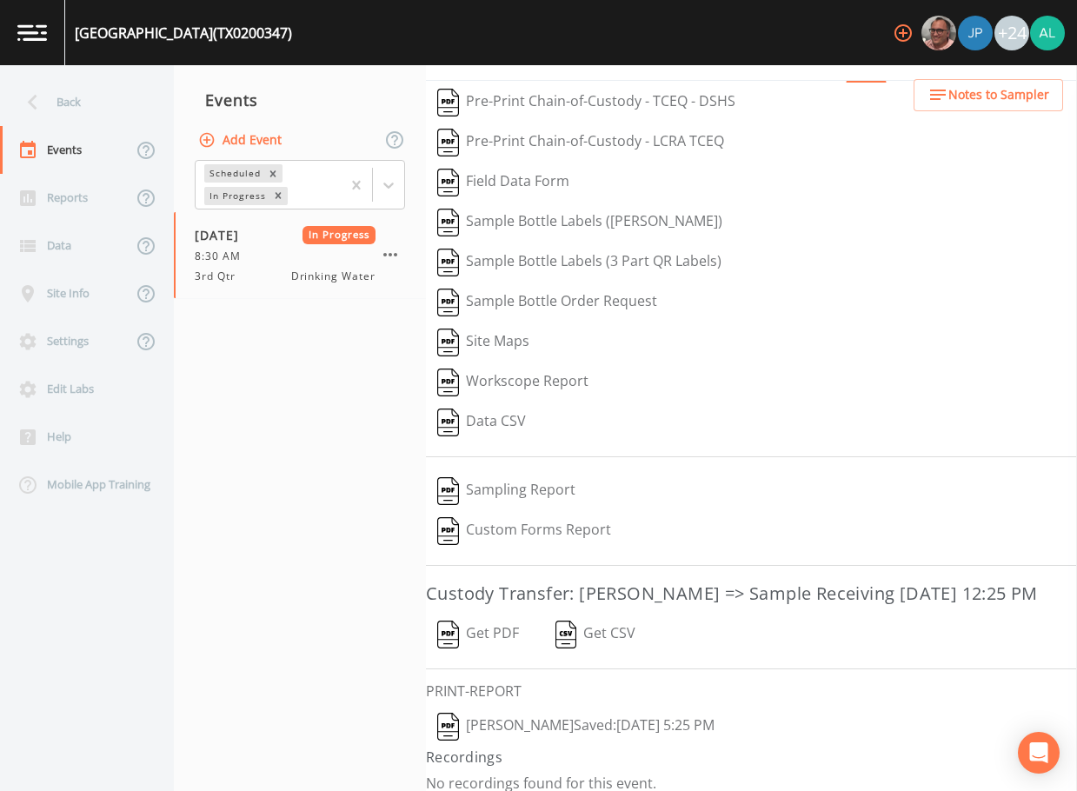
scroll to position [47, 0]
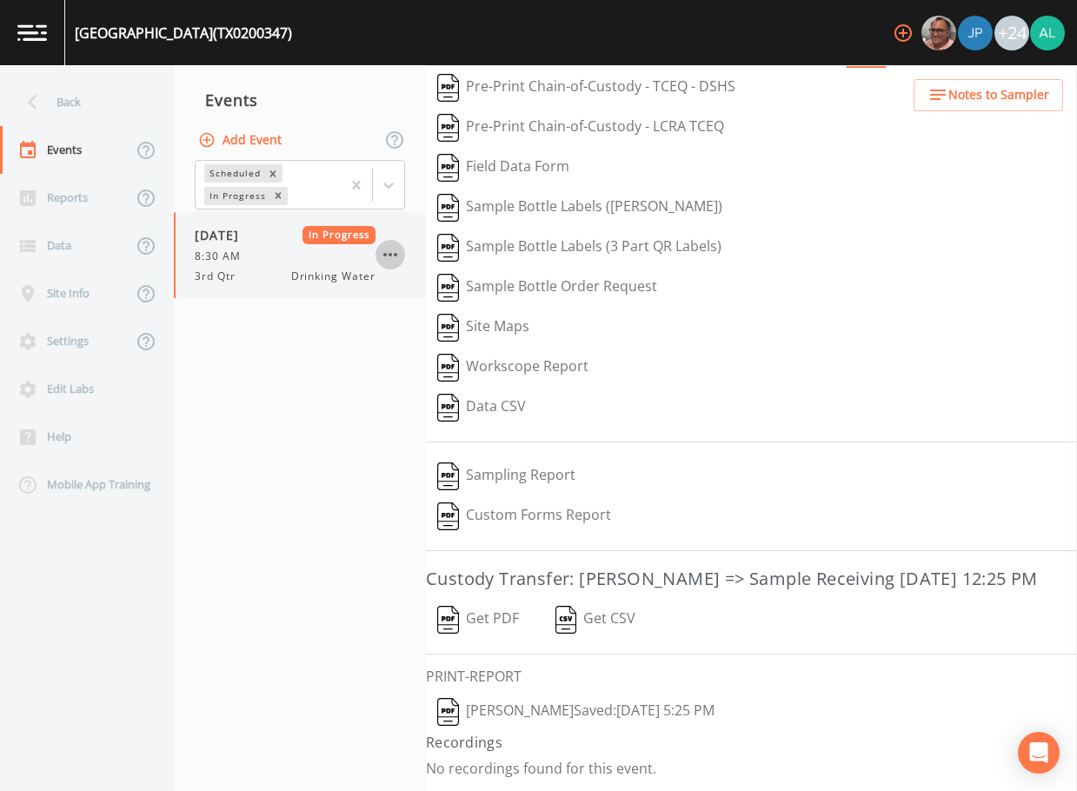
click at [390, 251] on icon "button" at bounding box center [390, 254] width 21 height 21
click at [263, 148] on button "Add Event" at bounding box center [242, 140] width 94 height 32
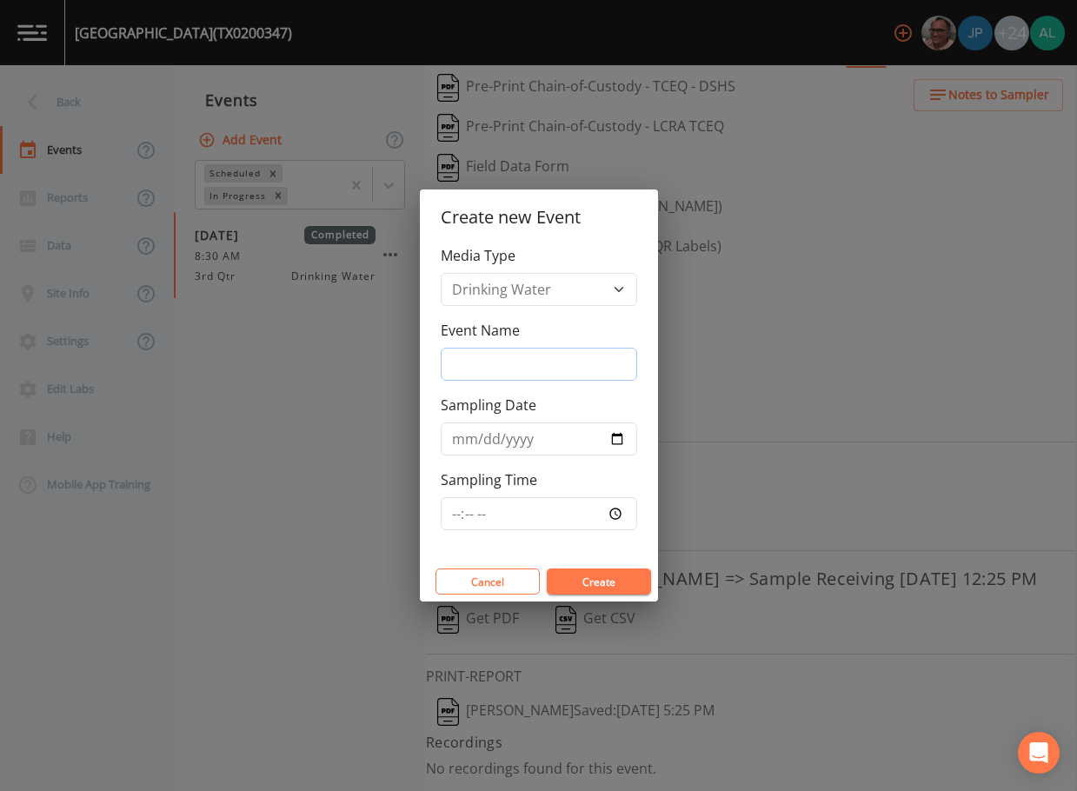
click at [488, 353] on input "Event Name" at bounding box center [539, 364] width 196 height 33
type input "3rd Quarter"
type input "[DATE]"
click at [456, 514] on input "Sampling Time" at bounding box center [539, 513] width 196 height 33
type input "08:30"
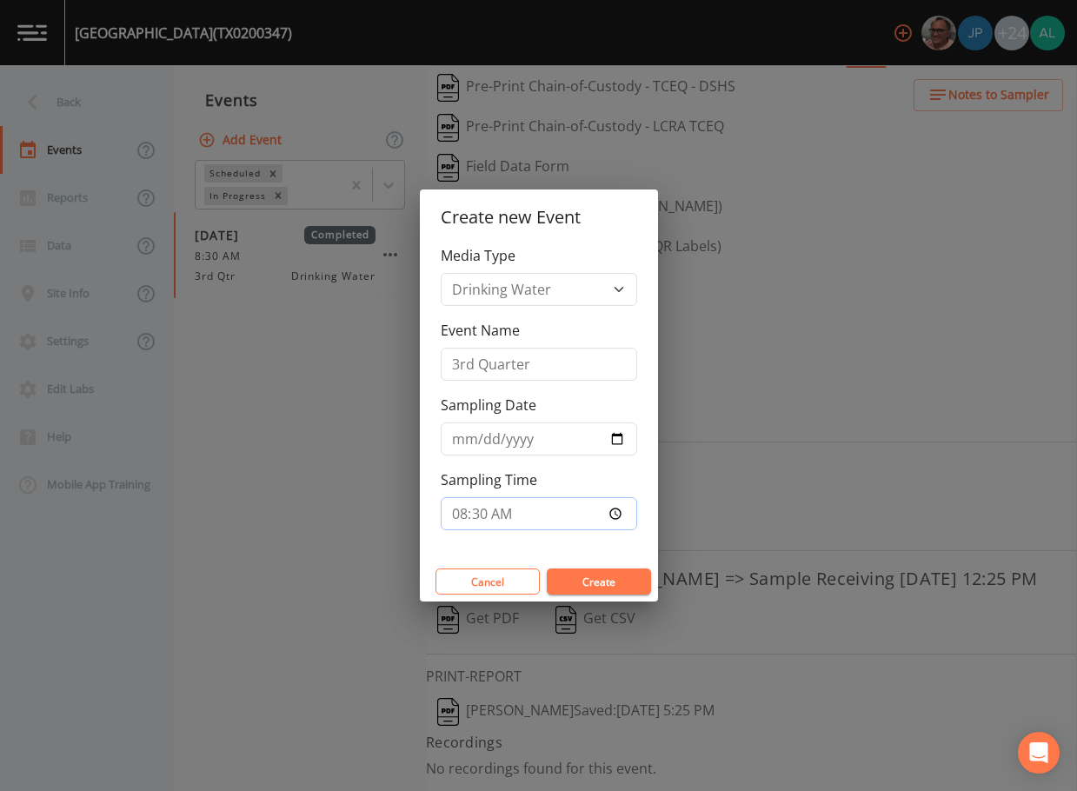
click at [547, 568] on button "Create" at bounding box center [599, 581] width 104 height 26
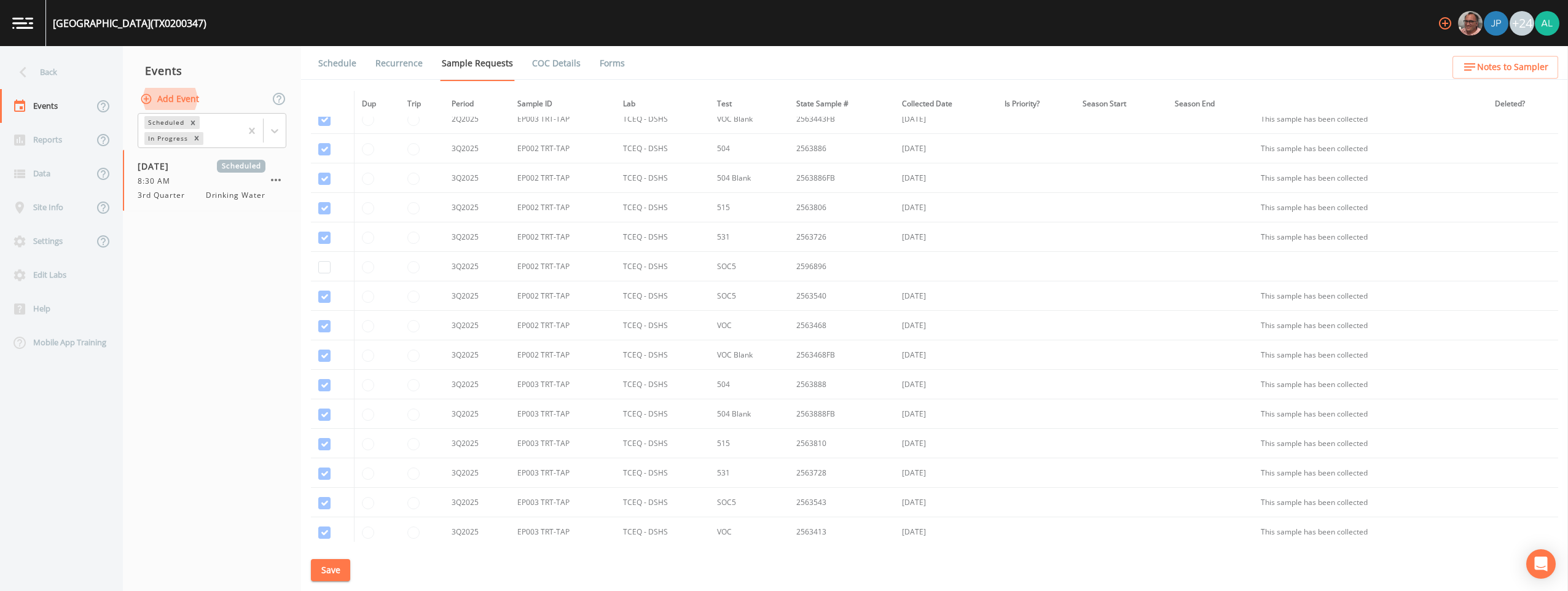
scroll to position [1205, 0]
checkbox input "true"
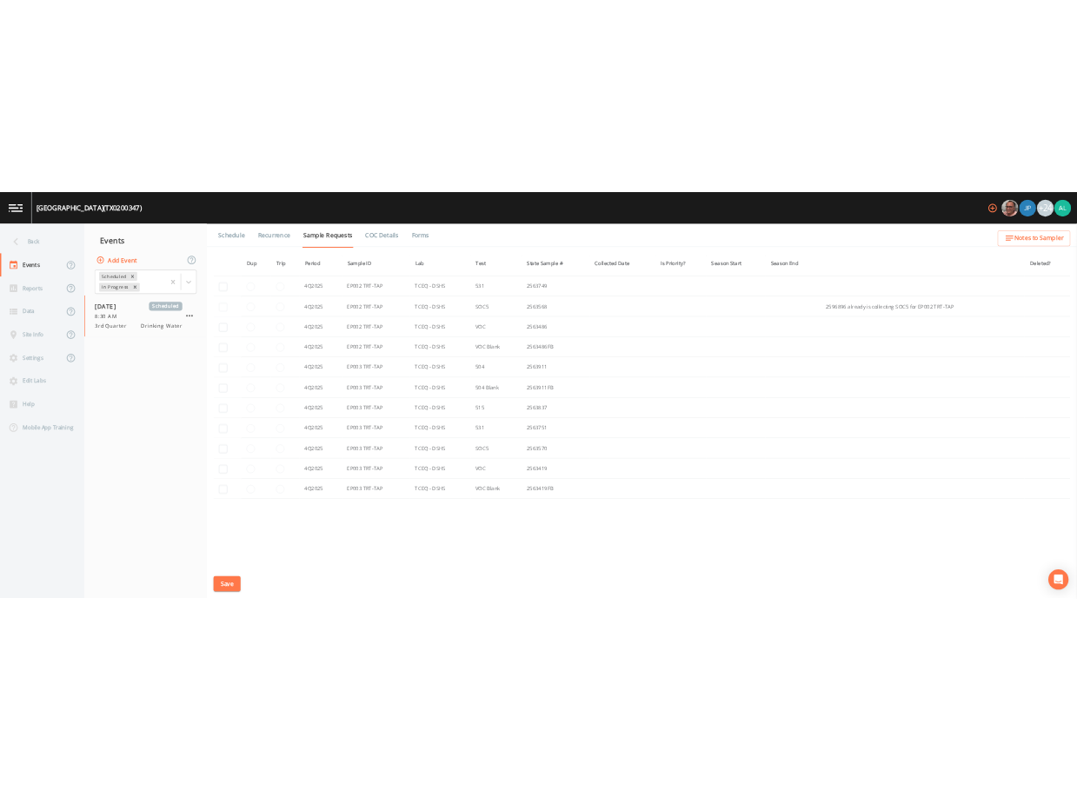
scroll to position [2458, 0]
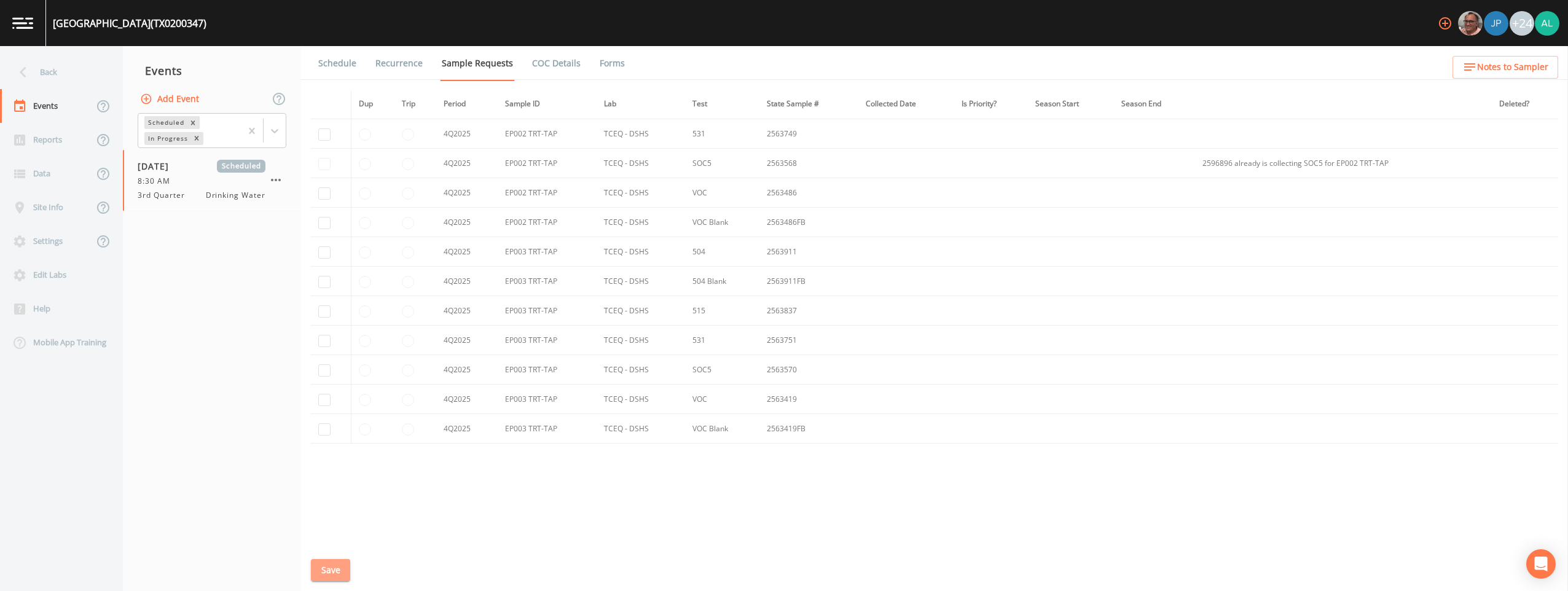
click at [323, 558] on button "Save" at bounding box center [331, 570] width 40 height 23
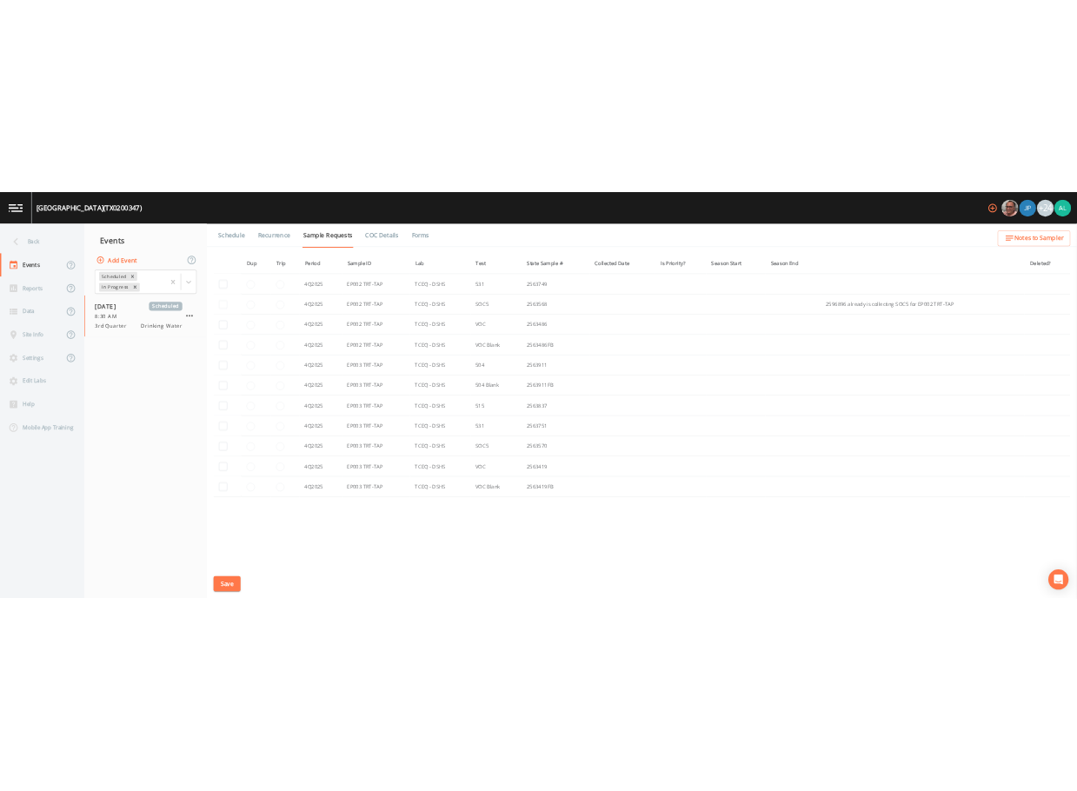
scroll to position [4941, 0]
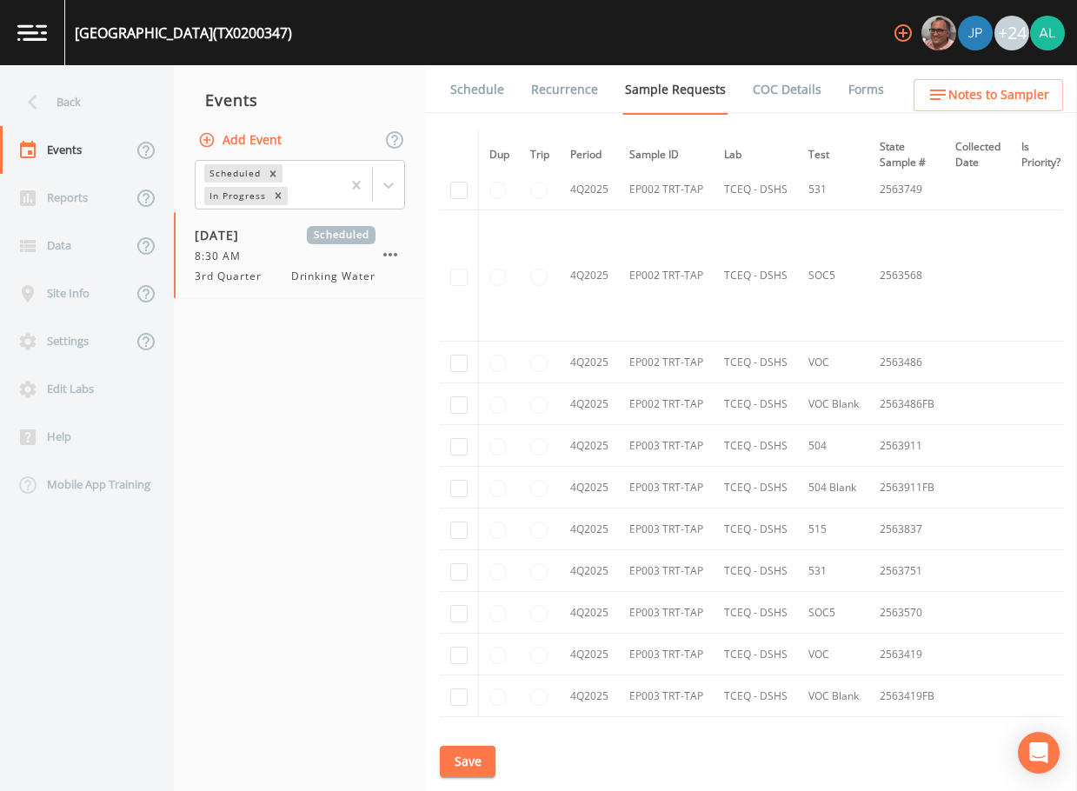
click at [469, 758] on button "Save" at bounding box center [468, 762] width 56 height 32
click at [978, 87] on span "Notes to Sampler" at bounding box center [998, 95] width 101 height 22
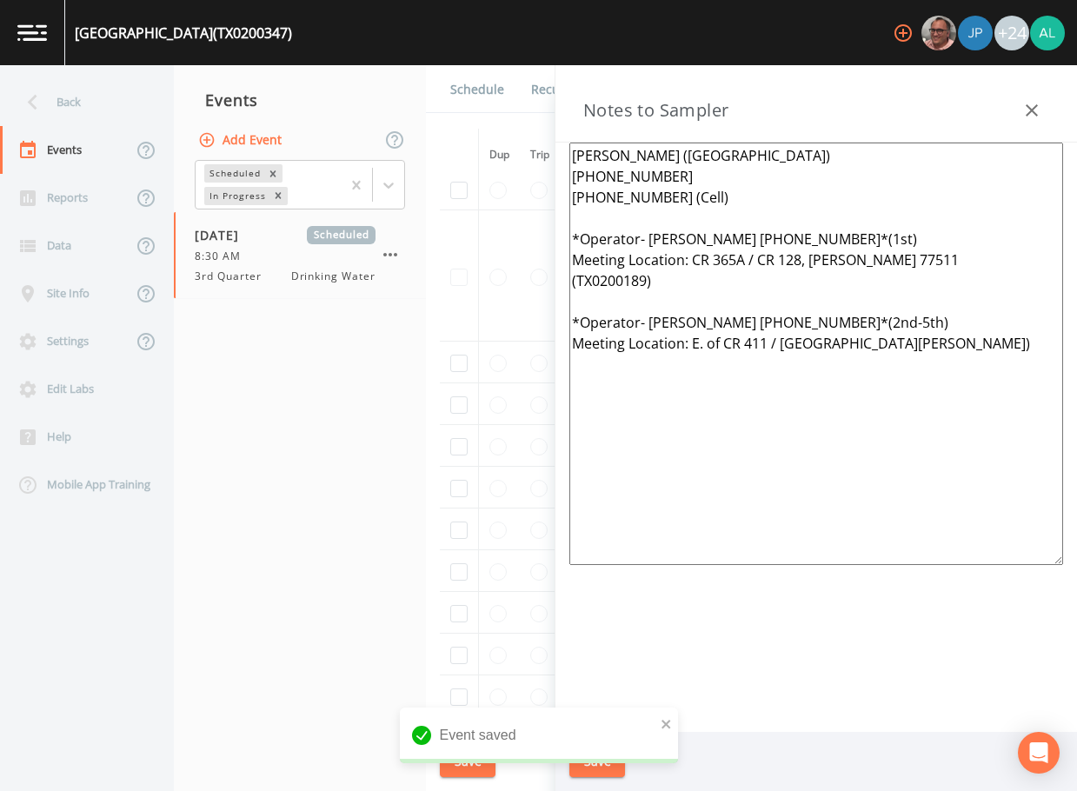
drag, startPoint x: 941, startPoint y: 420, endPoint x: 376, endPoint y: 124, distance: 637.4
click at [376, 124] on div "Back Events Reports Data Site Info Settings Edit Labs Help Mobile App Training …" at bounding box center [538, 428] width 1077 height 726
paste textarea "[PERSON_NAME] [PHONE_NUMBER]* Meeting Location: [GEOGRAPHIC_DATA] ** 1 of 7 sys…"
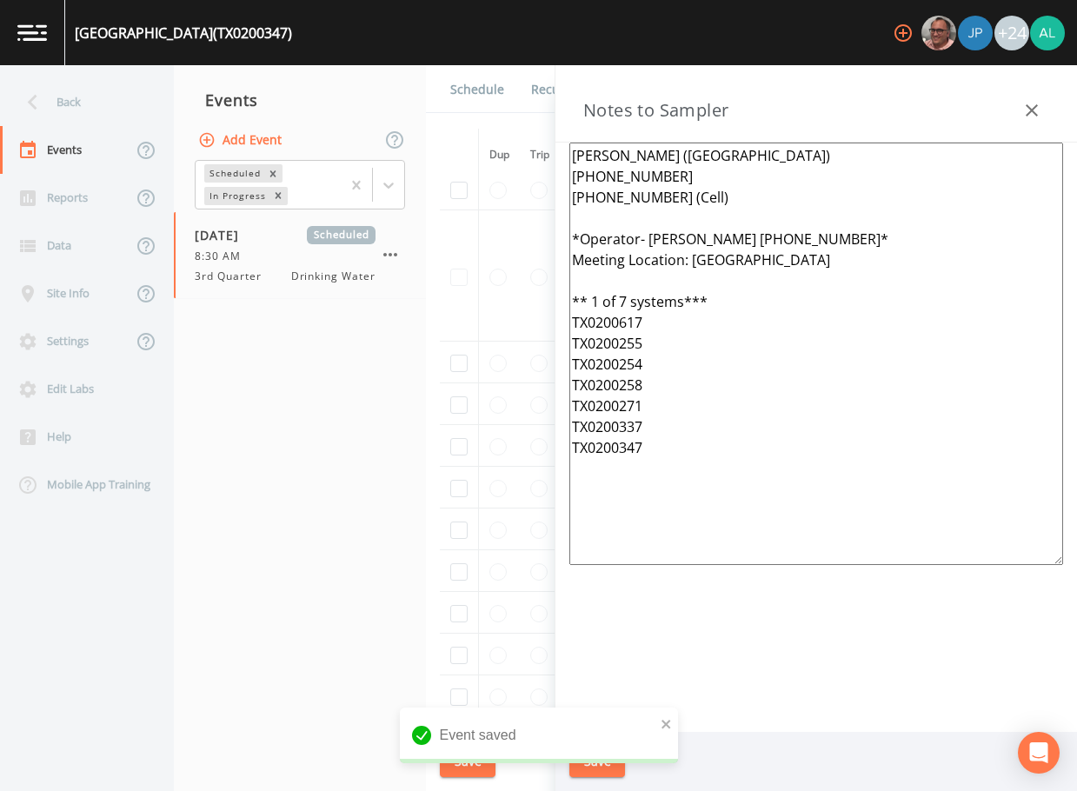
type textarea "[PERSON_NAME] ([GEOGRAPHIC_DATA]) [PHONE_NUMBER] [PHONE_NUMBER] (Cell) *Operato…"
click at [668, 710] on div "Event saved" at bounding box center [539, 735] width 278 height 56
click at [668, 722] on icon "close" at bounding box center [665, 723] width 9 height 9
click at [606, 759] on div "Event saved" at bounding box center [539, 742] width 278 height 70
click at [603, 759] on div "MEADOWLAND SUBDIVISION (TX0200347) +24 Back Events Reports Data Site Info Setti…" at bounding box center [538, 395] width 1077 height 791
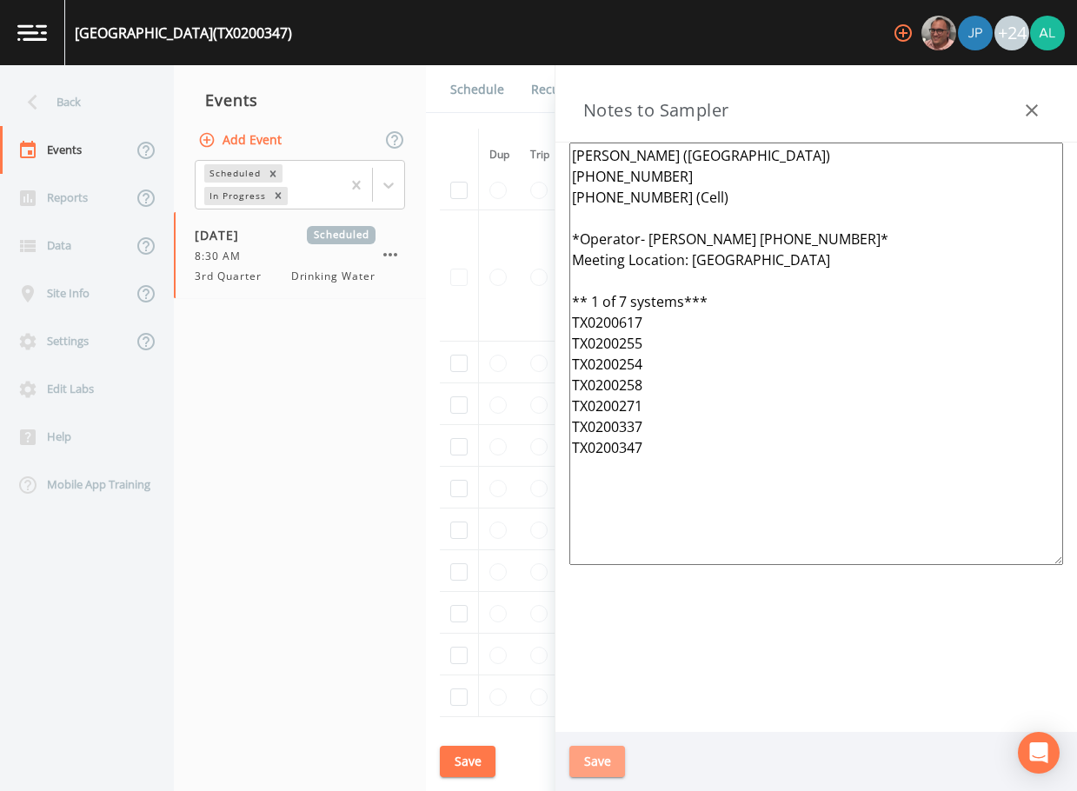
click at [603, 759] on button "Save" at bounding box center [597, 762] width 56 height 32
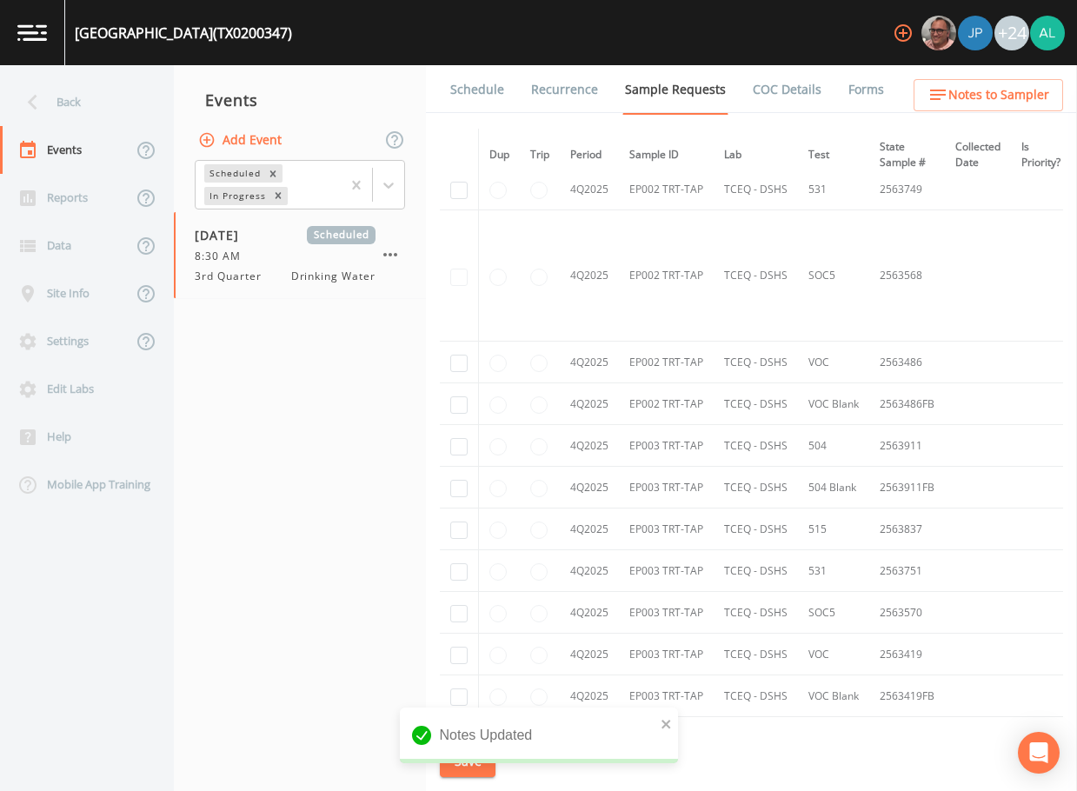
click at [472, 91] on link "Schedule" at bounding box center [476, 89] width 59 height 49
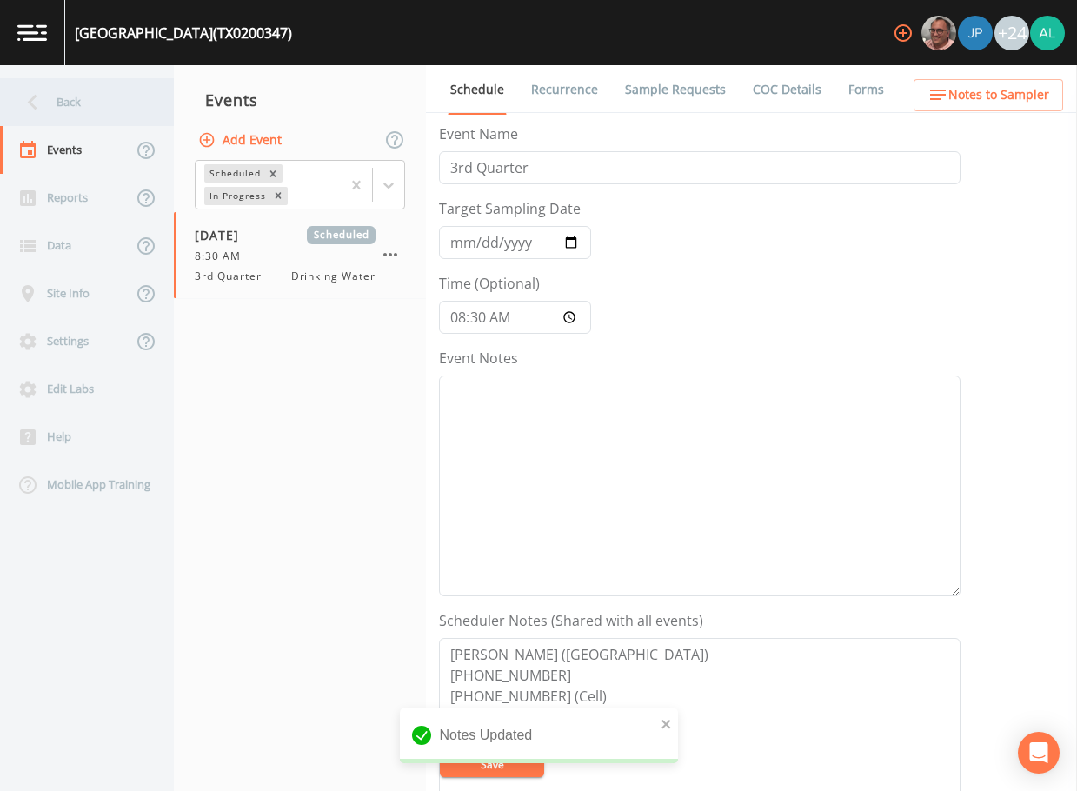
click at [82, 102] on div "Back" at bounding box center [78, 102] width 156 height 48
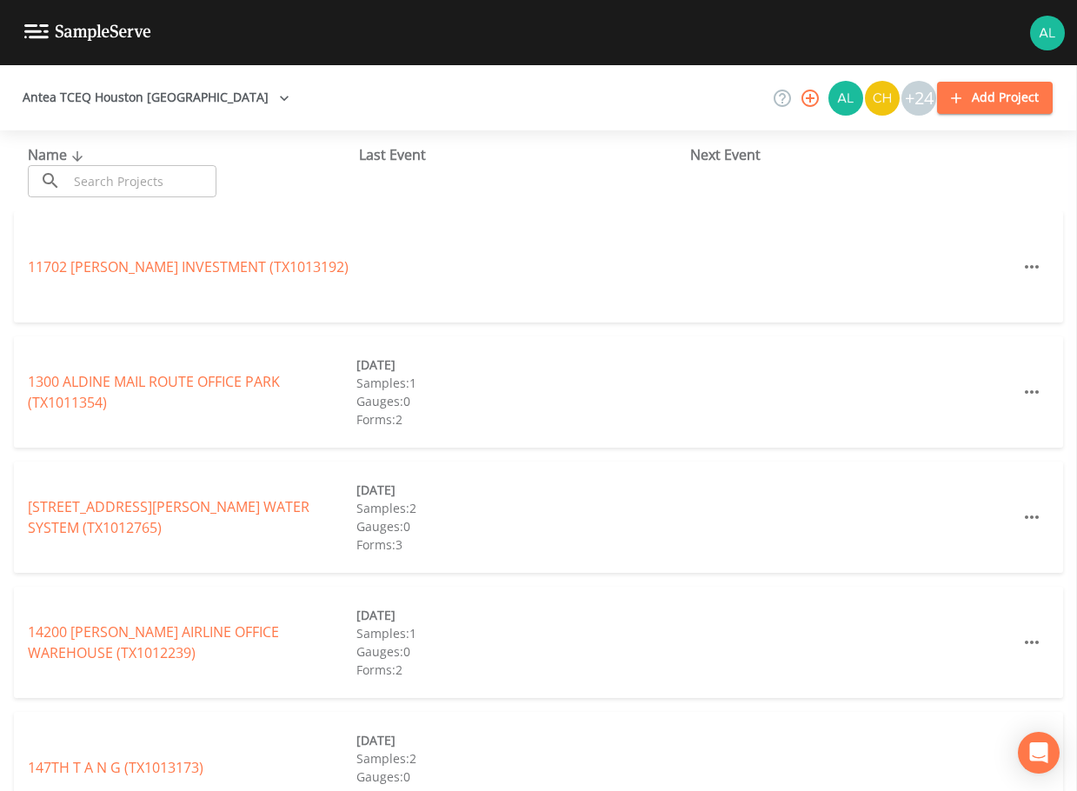
click at [146, 199] on div "Name ​ ​ Last Event Next Event" at bounding box center [538, 170] width 1077 height 81
click at [153, 183] on input "text" at bounding box center [142, 181] width 149 height 32
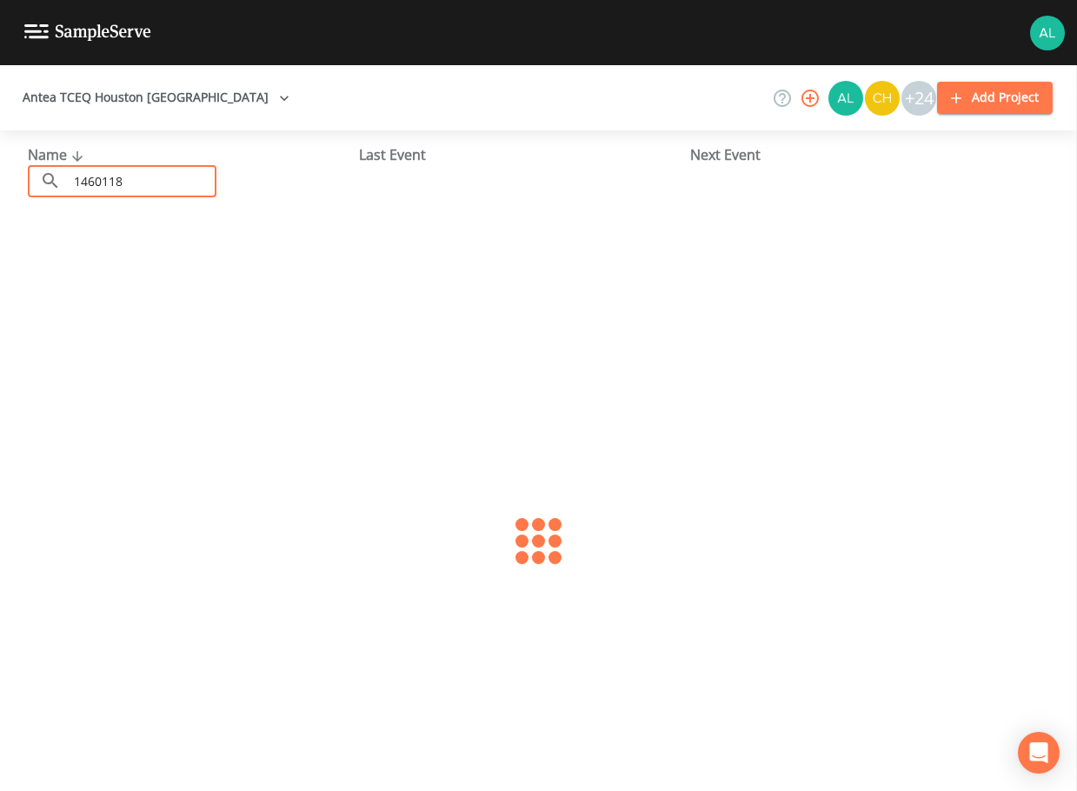
type input "1460118"
click at [177, 268] on link "[GEOGRAPHIC_DATA] (TX1460118)" at bounding box center [138, 266] width 221 height 19
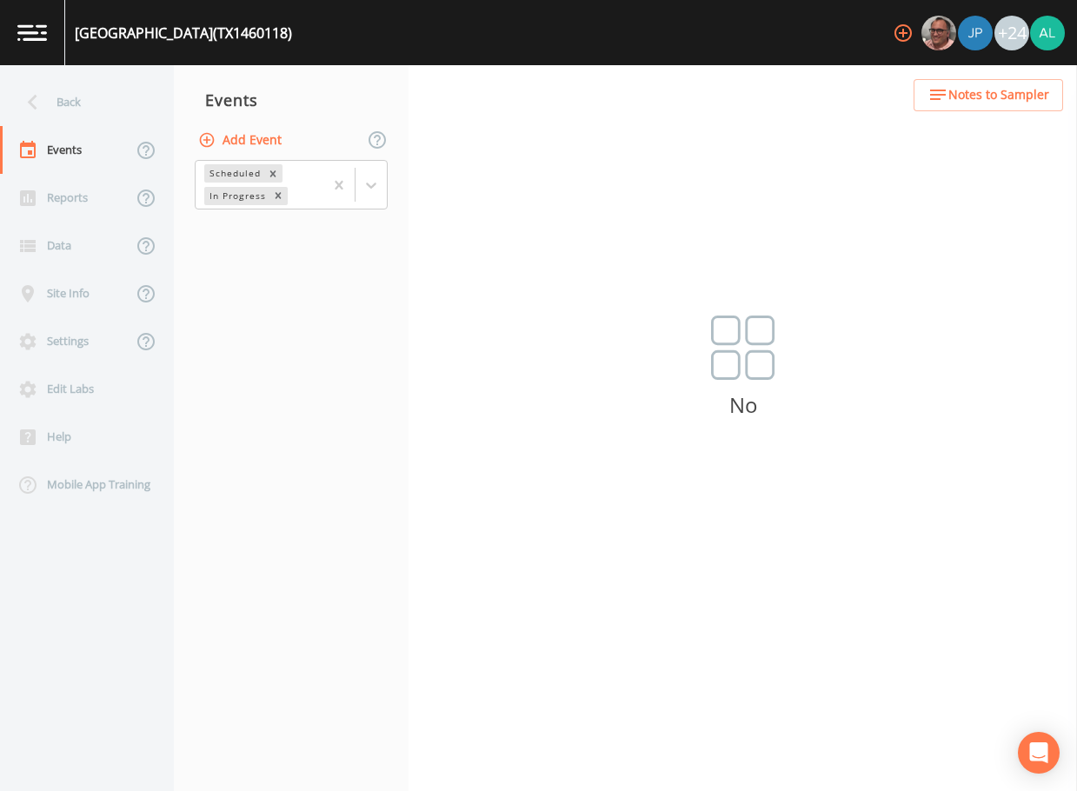
click at [254, 145] on button "Add Event" at bounding box center [242, 140] width 94 height 32
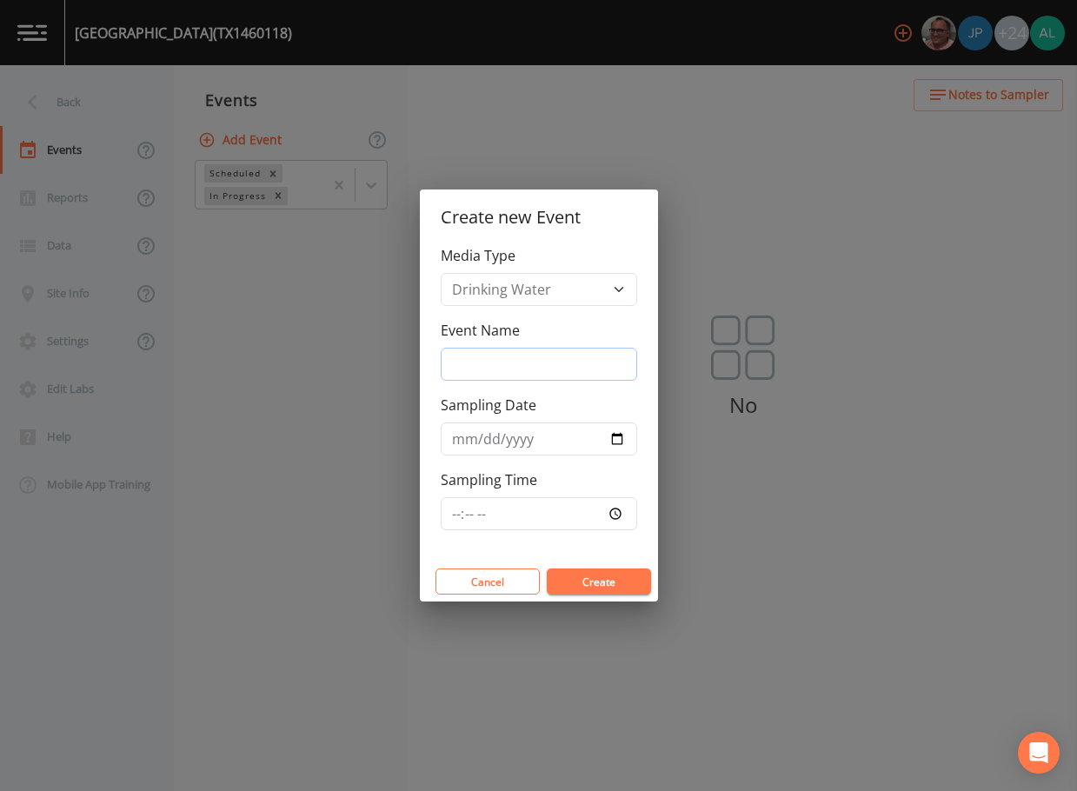
click at [462, 351] on input "Event Name" at bounding box center [539, 364] width 196 height 33
type input "3rd Quarter"
type input "[DATE]"
click at [461, 519] on input "Sampling Time" at bounding box center [539, 513] width 196 height 33
type input "08:00"
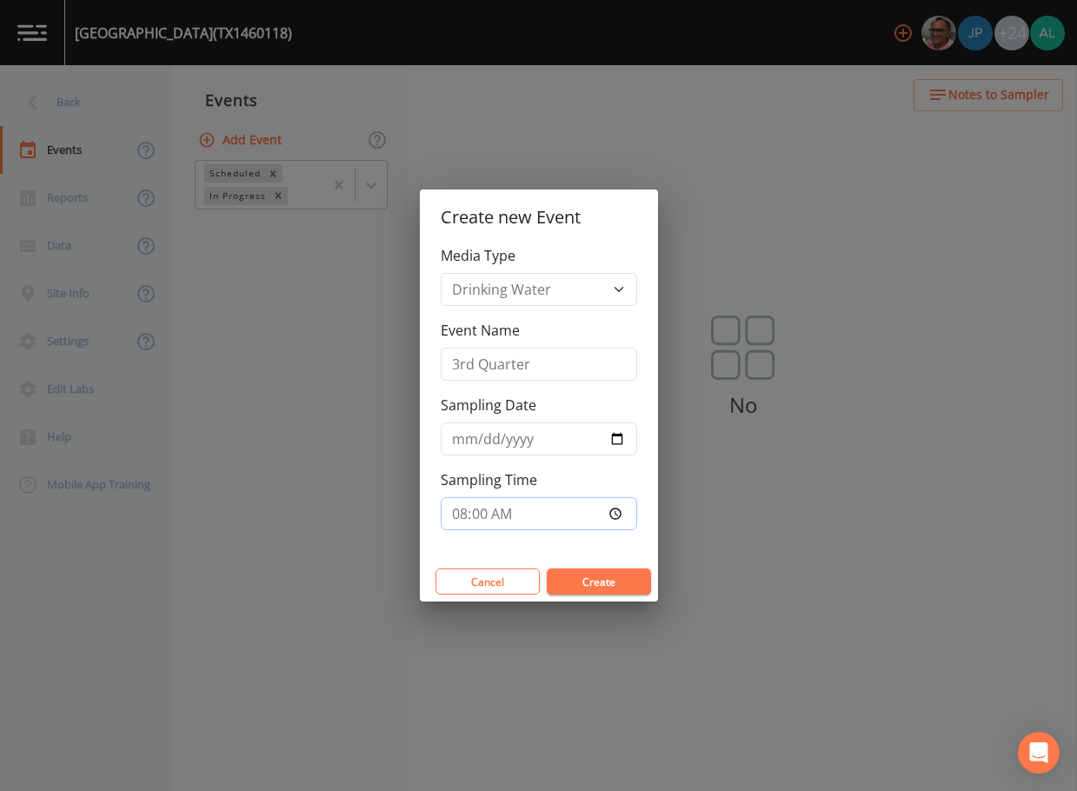
click at [547, 568] on button "Create" at bounding box center [599, 581] width 104 height 26
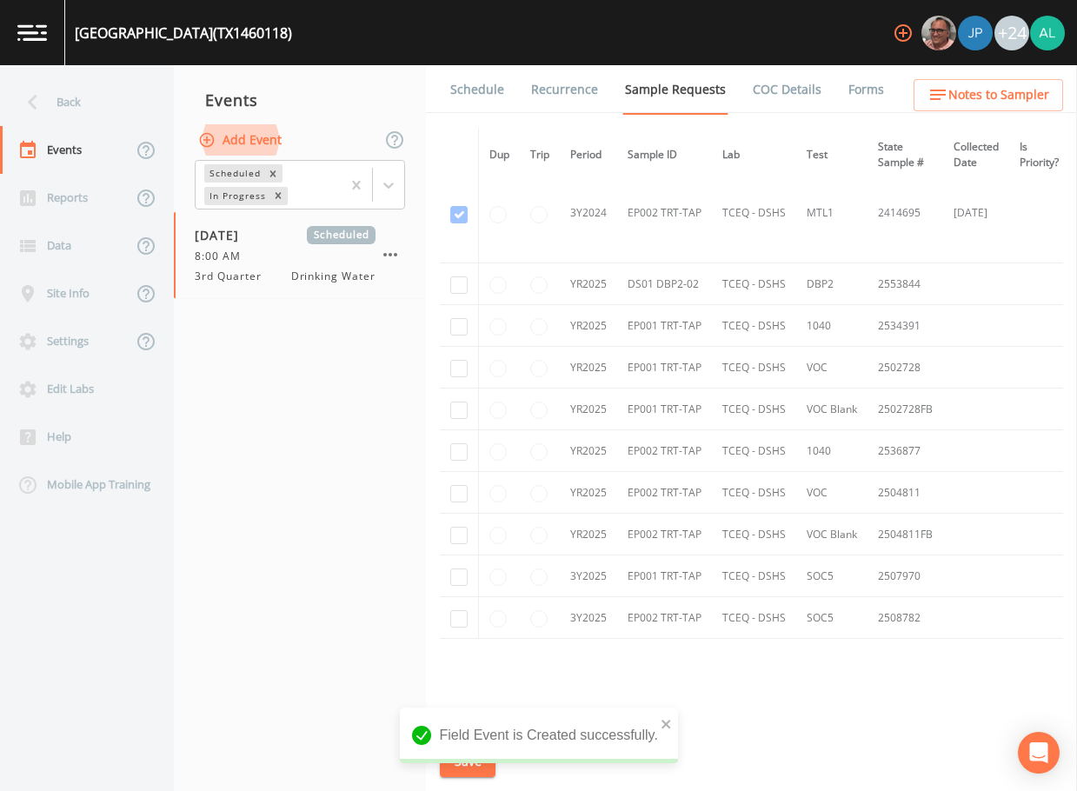
scroll to position [1691, 0]
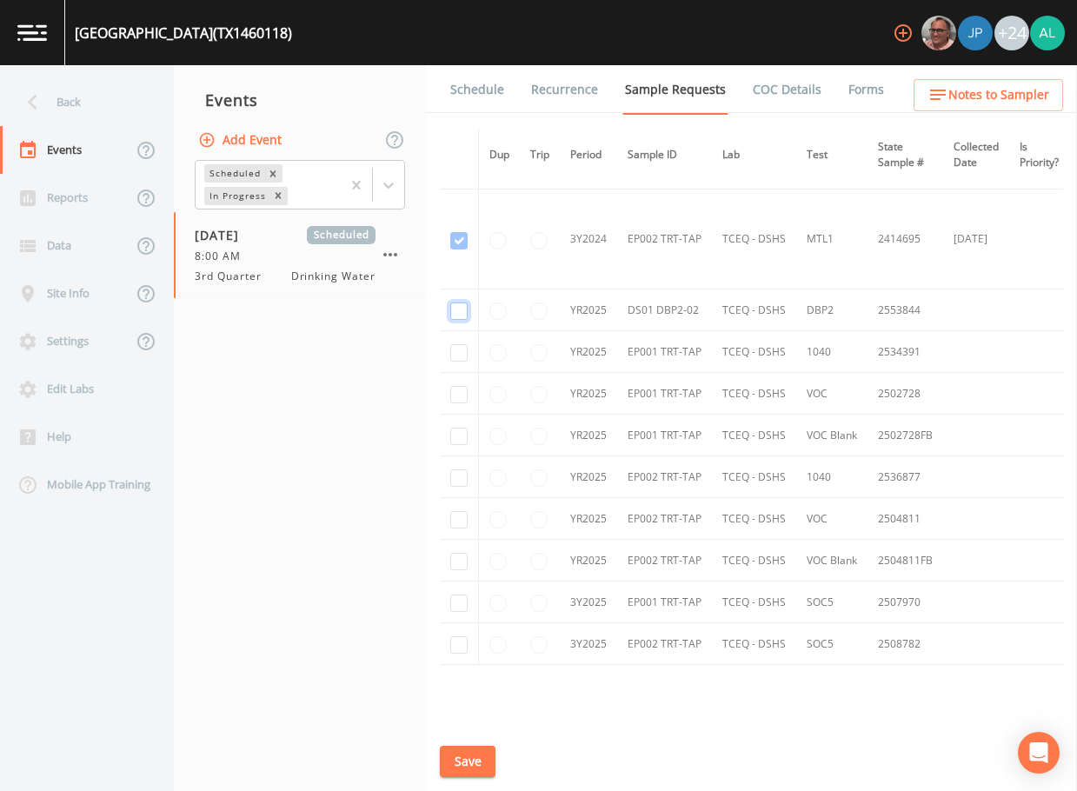
checkbox input "true"
drag, startPoint x: 452, startPoint y: 348, endPoint x: 464, endPoint y: 367, distance: 21.9
click at [453, 350] on input "checkbox" at bounding box center [458, 352] width 17 height 17
checkbox input "true"
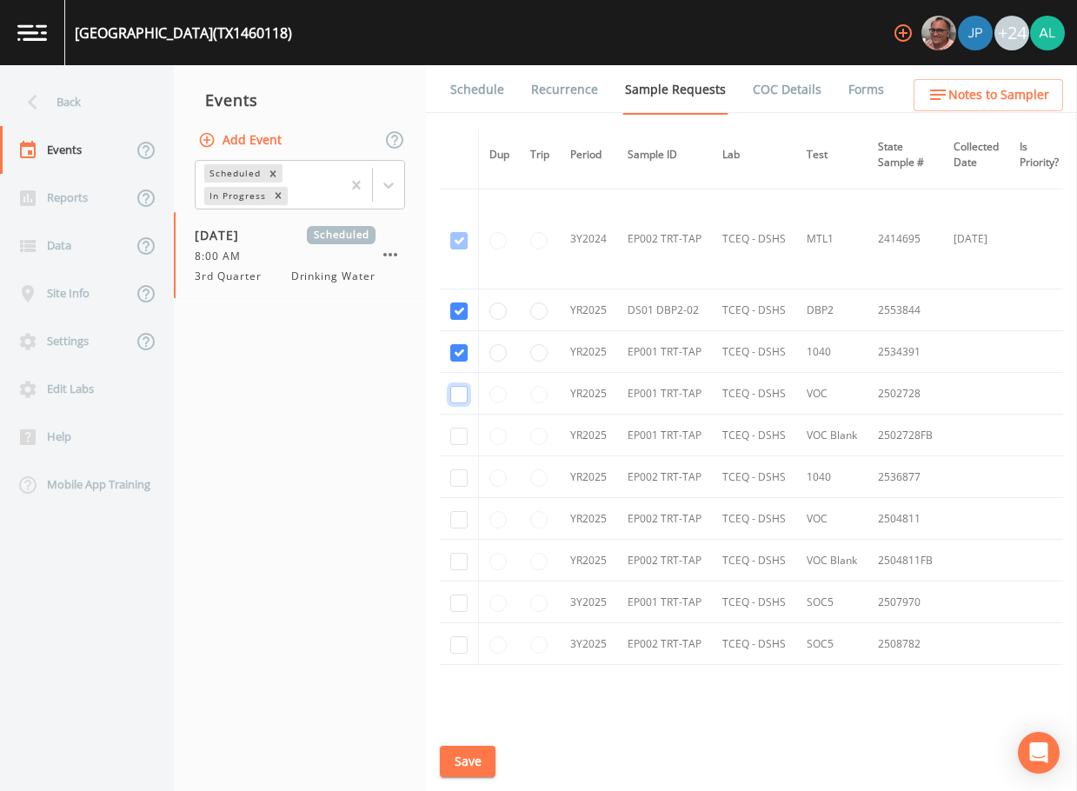
checkbox input "true"
click at [459, 472] on input "checkbox" at bounding box center [458, 477] width 17 height 17
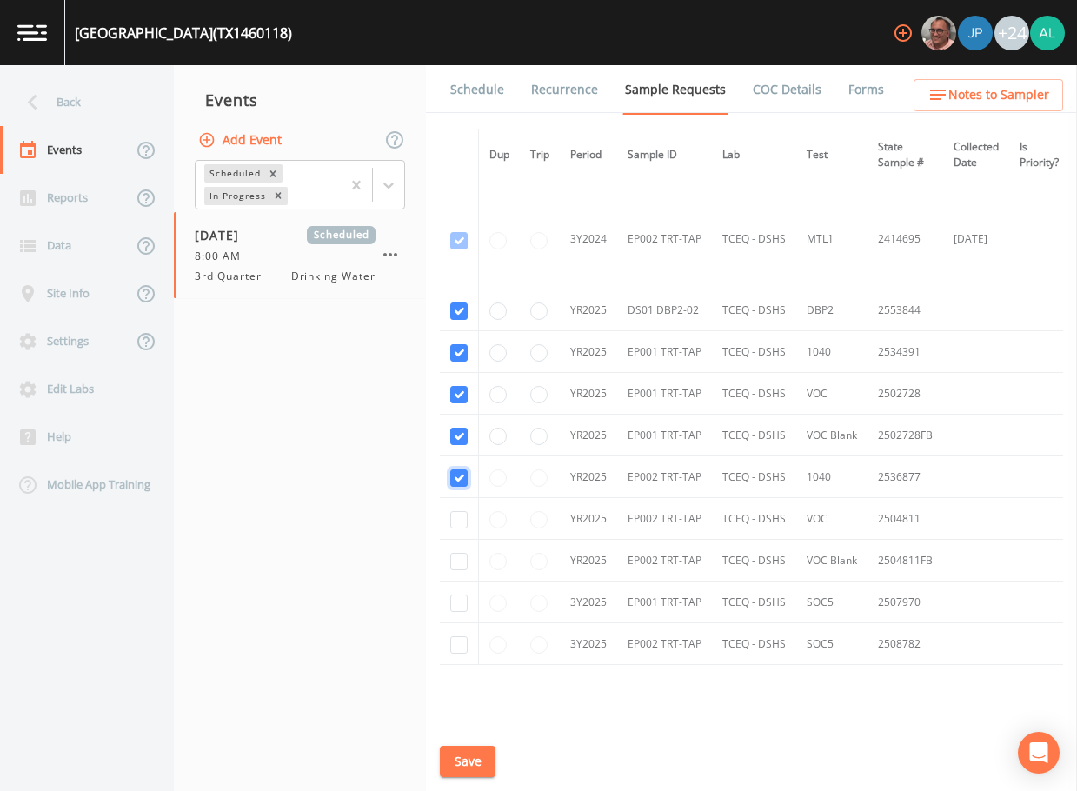
checkbox input "true"
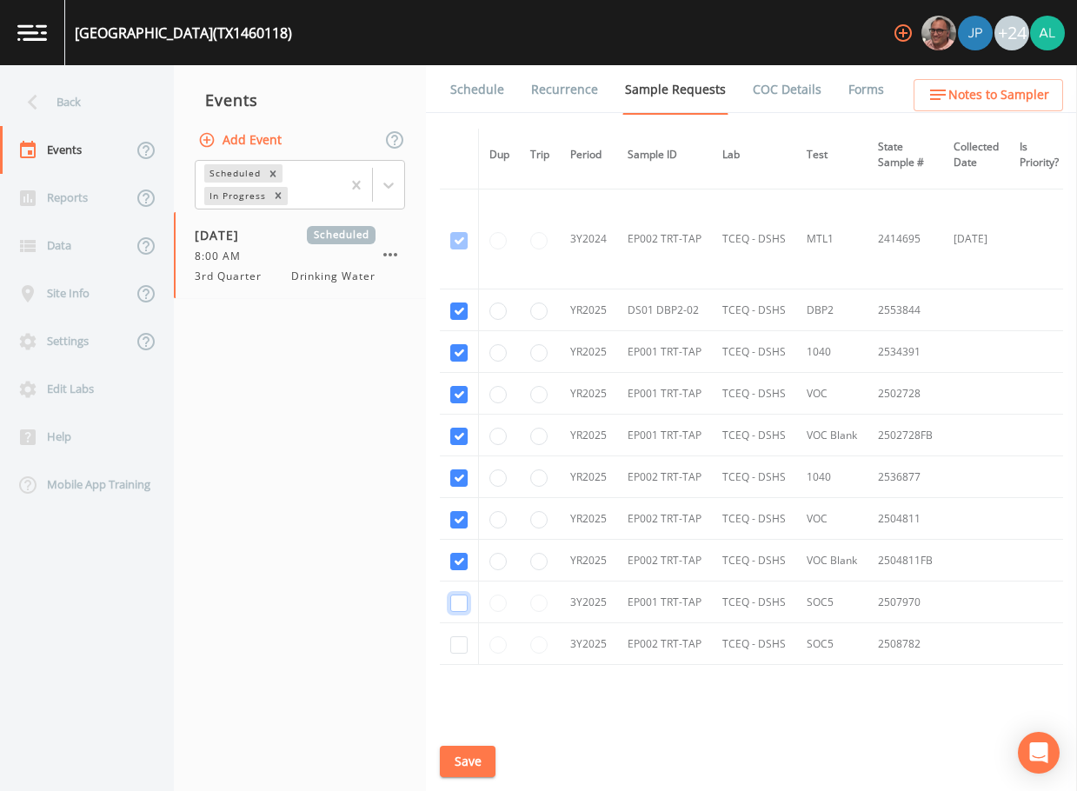
click at [456, 600] on input "checkbox" at bounding box center [458, 602] width 17 height 17
checkbox input "true"
click at [461, 643] on input "checkbox" at bounding box center [458, 644] width 17 height 17
checkbox input "true"
click at [474, 760] on button "Save" at bounding box center [468, 762] width 56 height 32
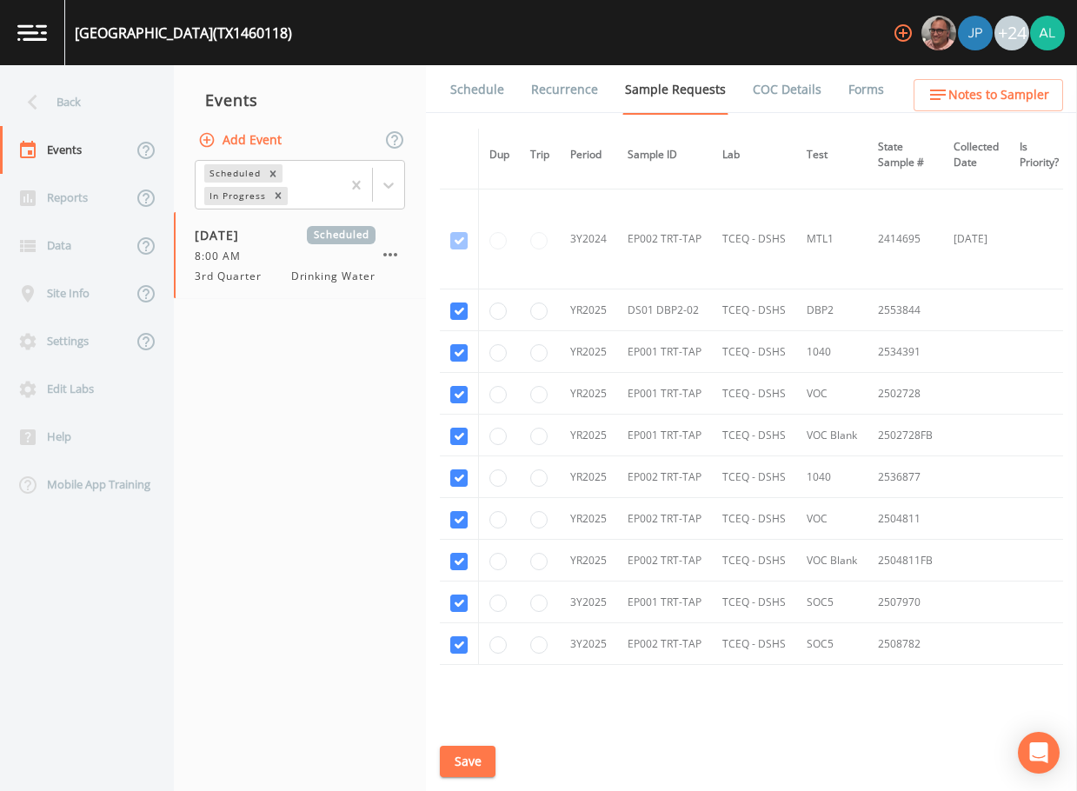
click at [467, 751] on button "Save" at bounding box center [468, 762] width 56 height 32
click at [996, 96] on span "Notes to Sampler" at bounding box center [998, 95] width 101 height 22
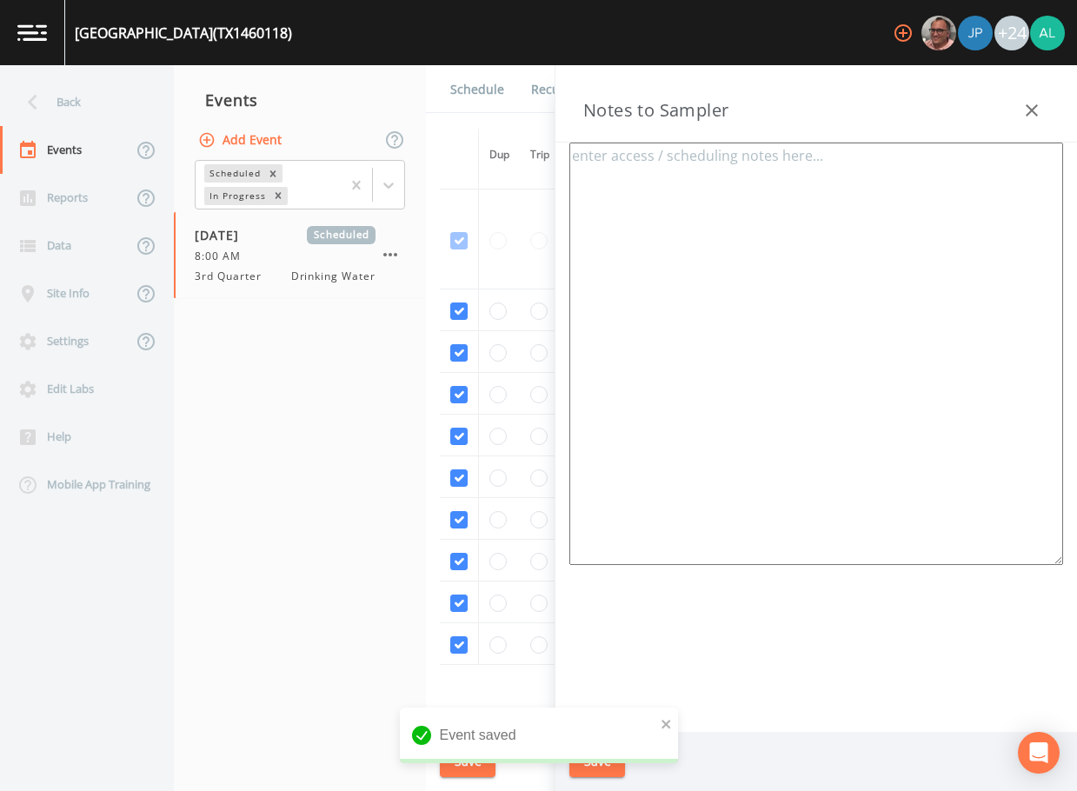
click at [693, 293] on textarea at bounding box center [816, 354] width 494 height 422
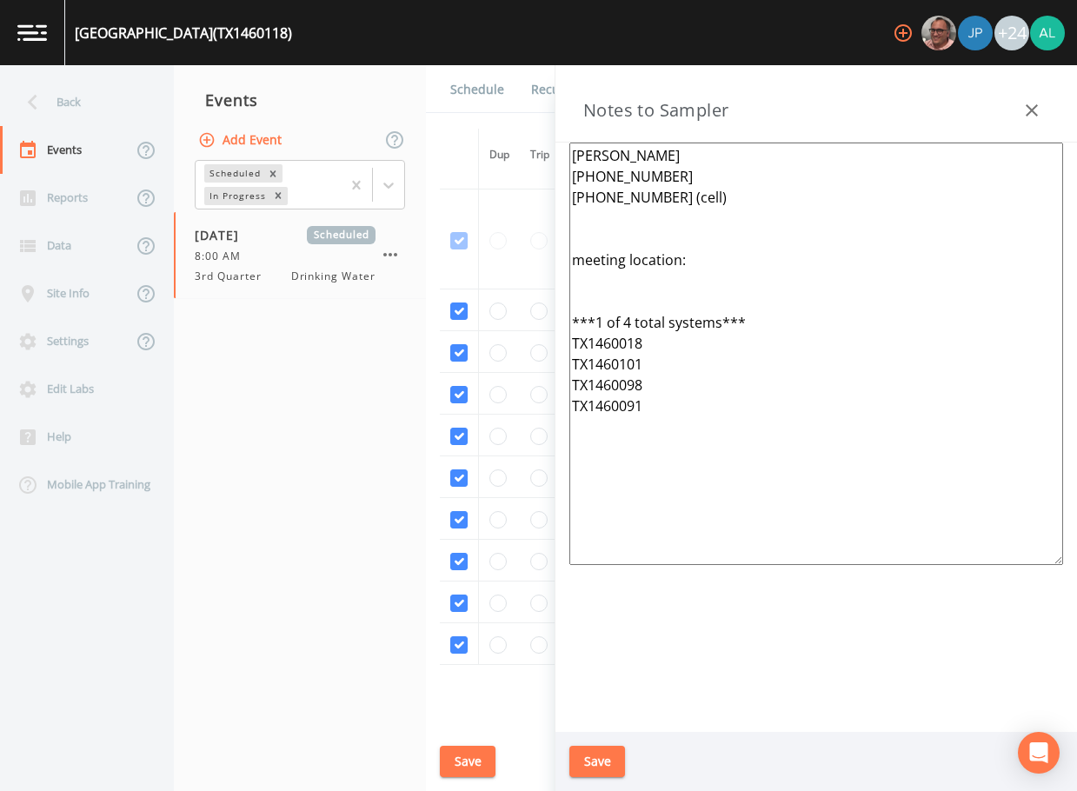
click at [636, 299] on textarea "[PERSON_NAME] [PHONE_NUMBER] [PHONE_NUMBER] (cell) meeting location: ***1 of 4 …" at bounding box center [816, 354] width 494 height 422
click at [718, 267] on textarea "[PERSON_NAME] [PHONE_NUMBER] [PHONE_NUMBER] (cell) meeting location: ***1 of 4 …" at bounding box center [816, 354] width 494 height 422
paste textarea "[STREET_ADDRESS]"
type textarea "[PERSON_NAME] [PHONE_NUMBER] [PHONE_NUMBER] (cell) meeting location: [STREET_AD…"
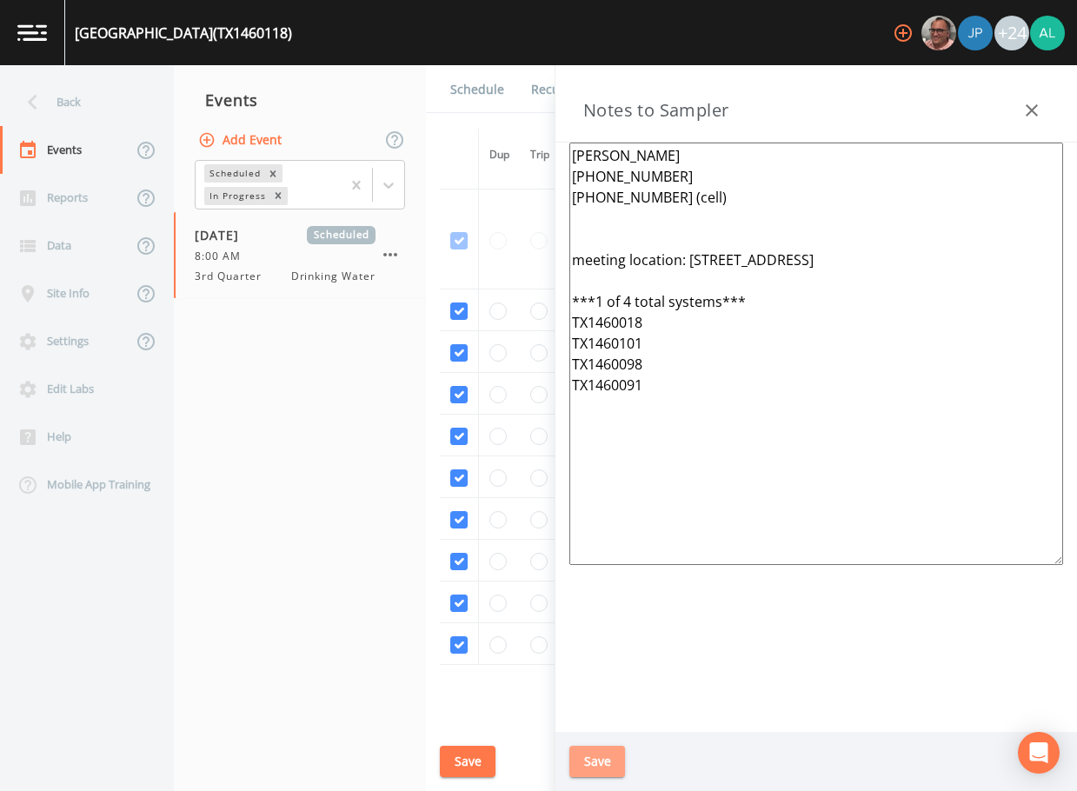
click at [593, 762] on button "Save" at bounding box center [597, 762] width 56 height 32
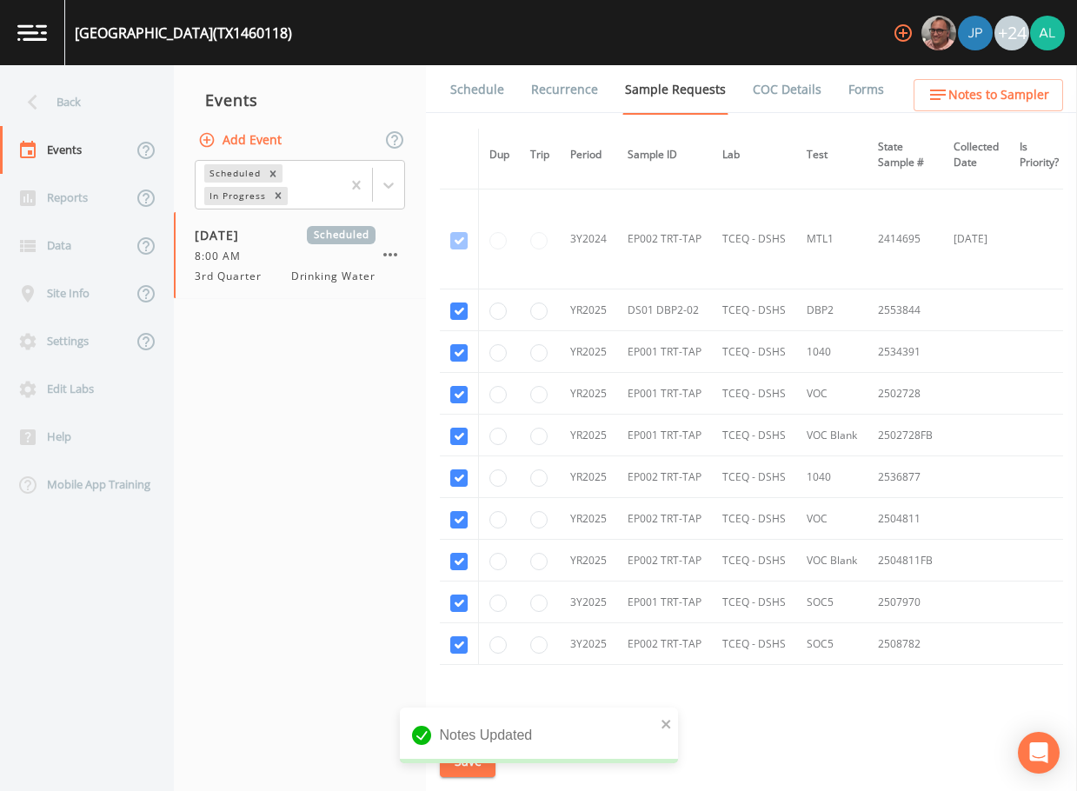
click at [971, 100] on span "Notes to Sampler" at bounding box center [998, 95] width 101 height 22
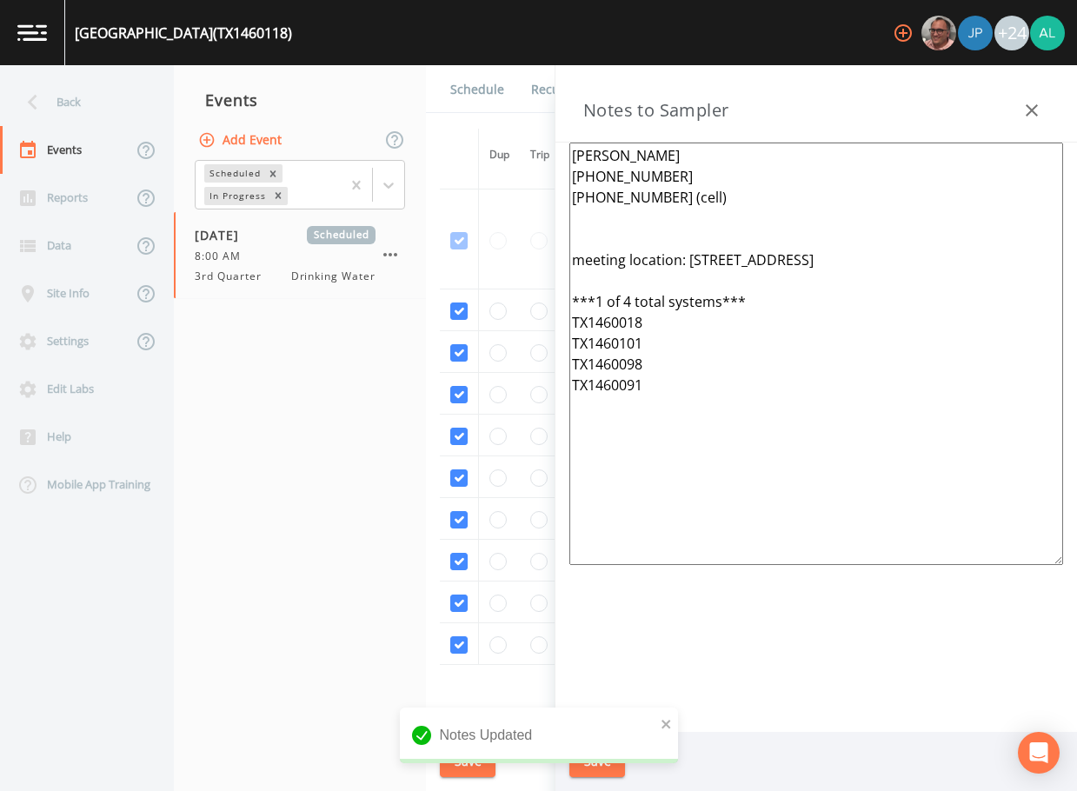
drag, startPoint x: 694, startPoint y: 509, endPoint x: 461, endPoint y: 115, distance: 458.5
click at [461, 115] on div "Back Events Reports Data Site Info Settings Edit Labs Help Mobile App Training …" at bounding box center [538, 428] width 1077 height 726
paste textarea "[STREET_ADDRESS]"
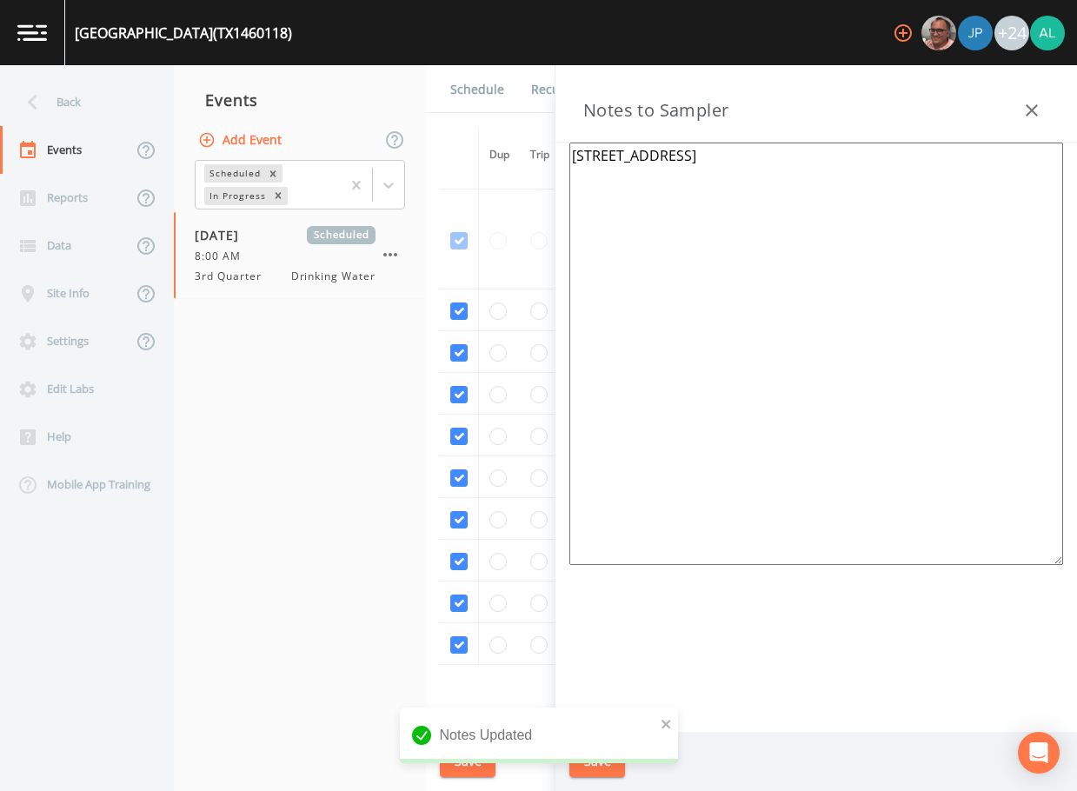
paste textarea "[STREET_ADDRESS]"
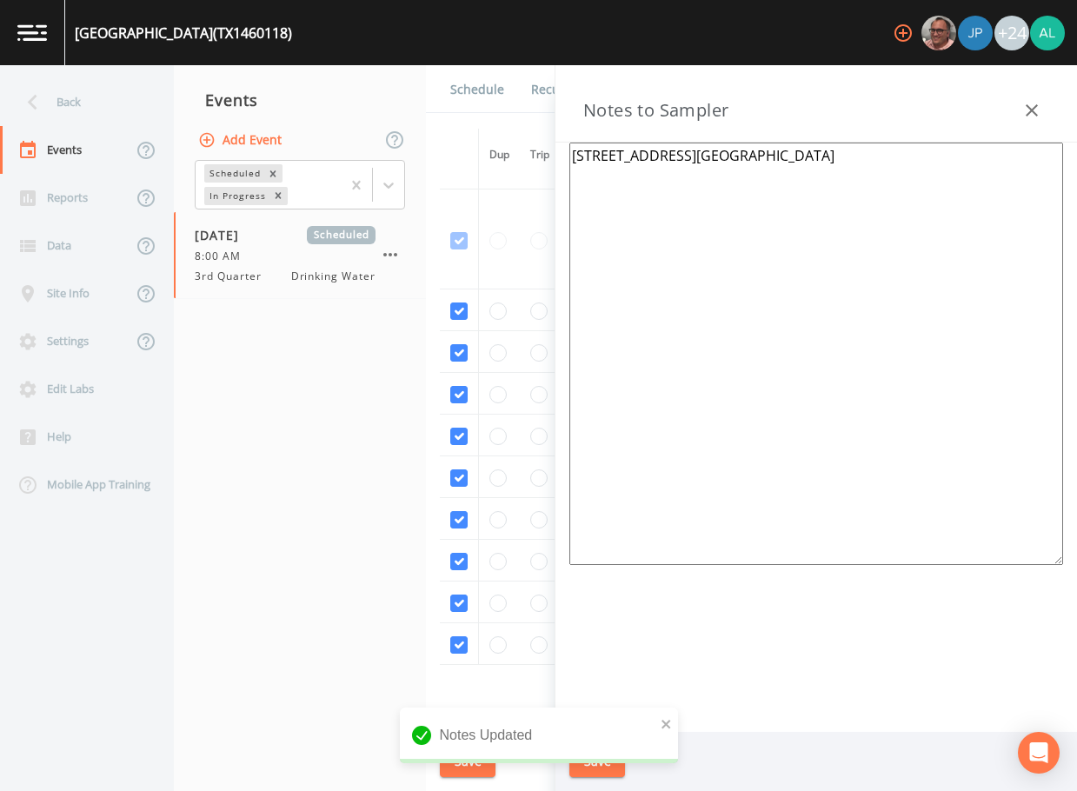
paste textarea "[STREET_ADDRESS]"
paste
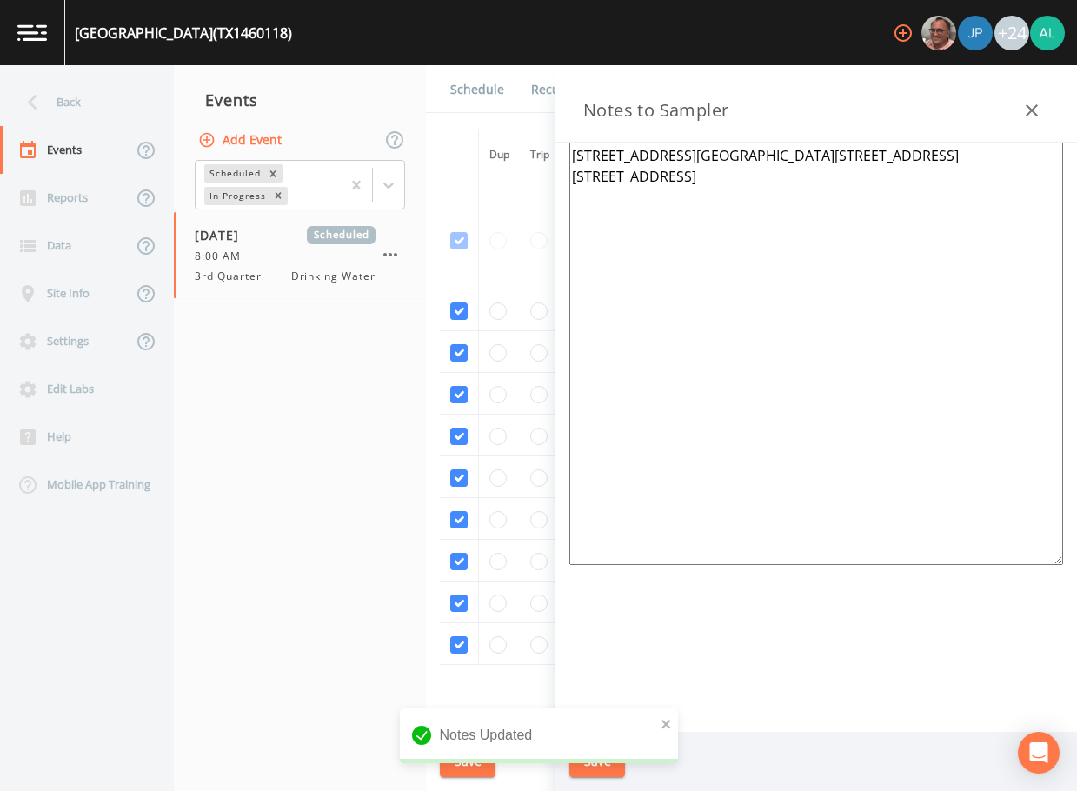
type textarea "[STREET_ADDRESS][GEOGRAPHIC_DATA][STREET_ADDRESS][STREET_ADDRESS]"
click at [1030, 124] on button "button" at bounding box center [1031, 110] width 35 height 35
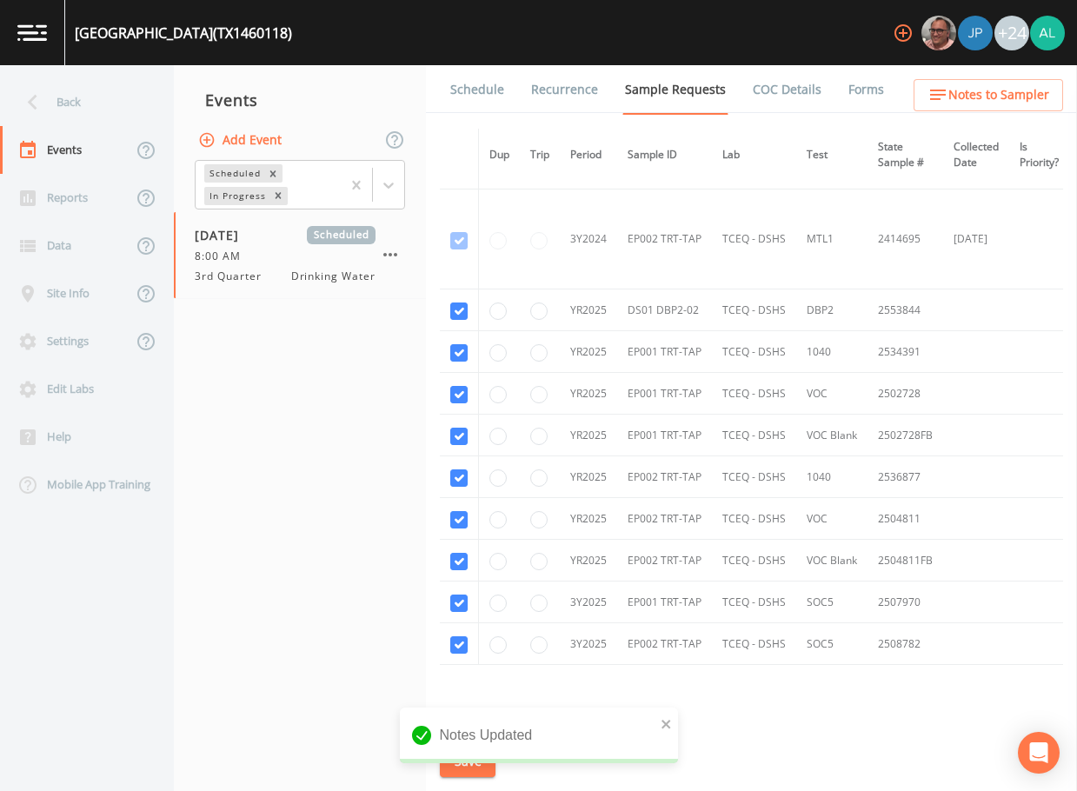
click at [1020, 110] on button "Notes to Sampler" at bounding box center [987, 95] width 149 height 32
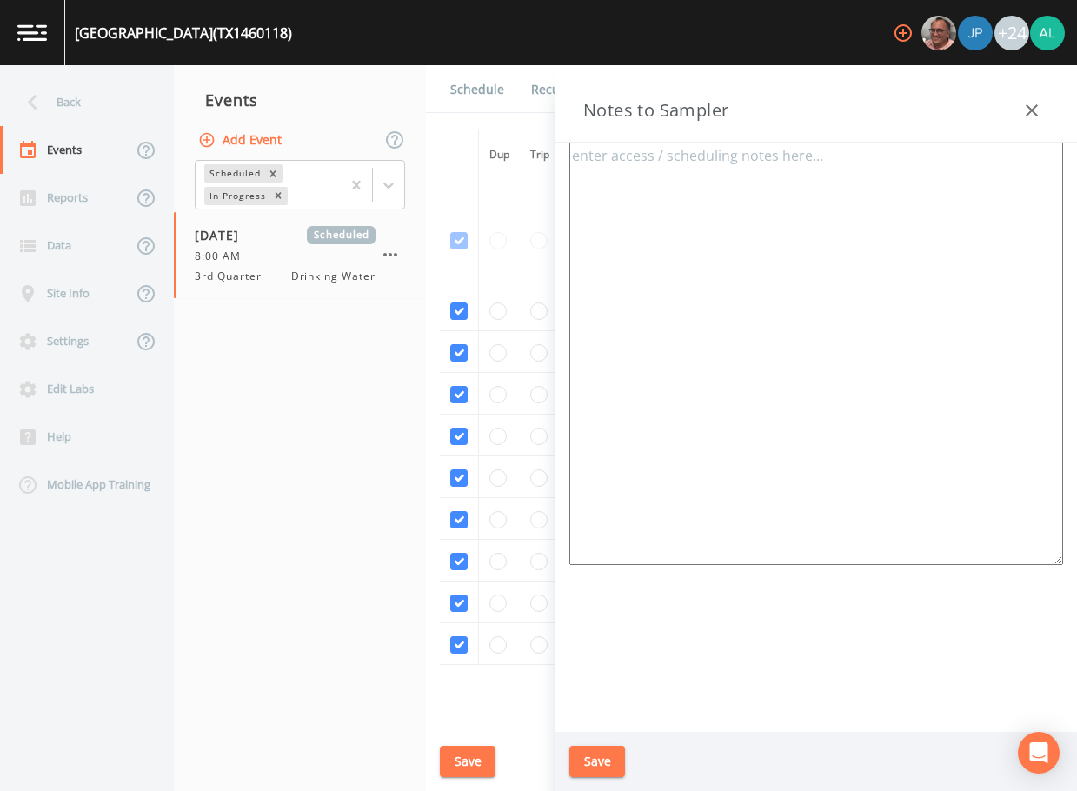
type textarea "[PERSON_NAME] [PHONE_NUMBER] [PHONE_NUMBER] (cell) meeting location: [STREET_AD…"
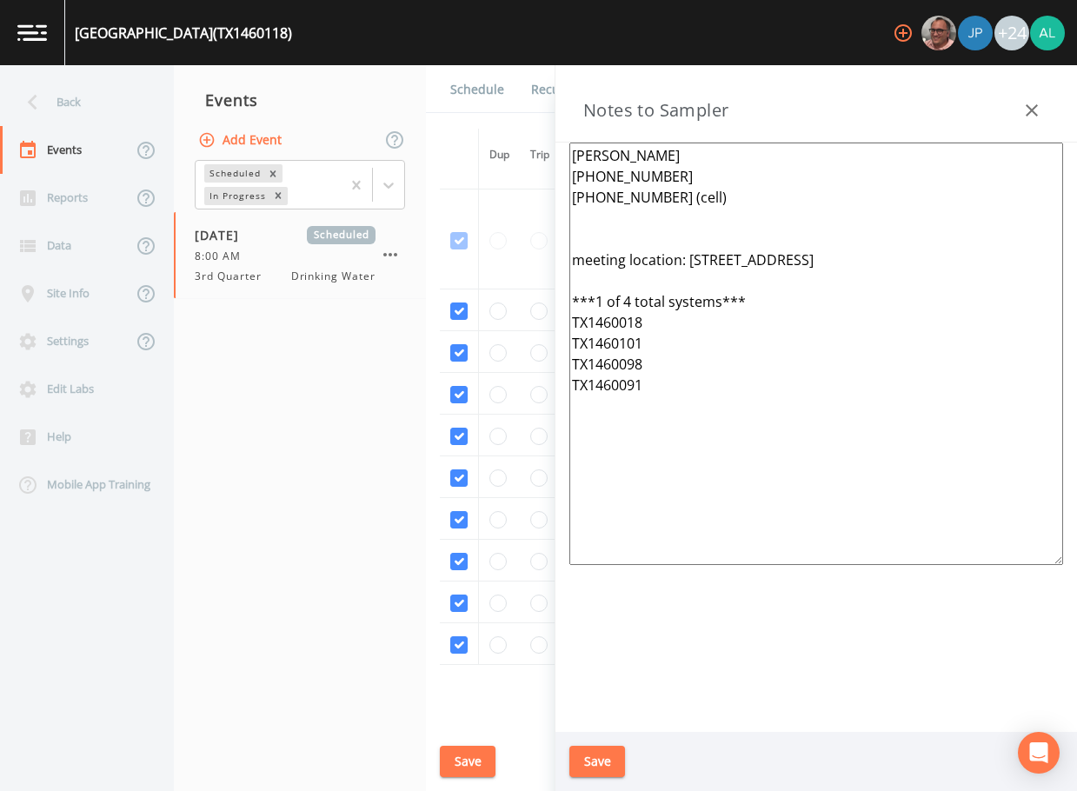
drag, startPoint x: 710, startPoint y: 432, endPoint x: 512, endPoint y: 116, distance: 373.2
click at [512, 116] on div "Back Events Reports Data Site Info Settings Edit Labs Help Mobile App Training …" at bounding box center [538, 428] width 1077 height 726
click at [609, 776] on button "Save" at bounding box center [597, 762] width 56 height 32
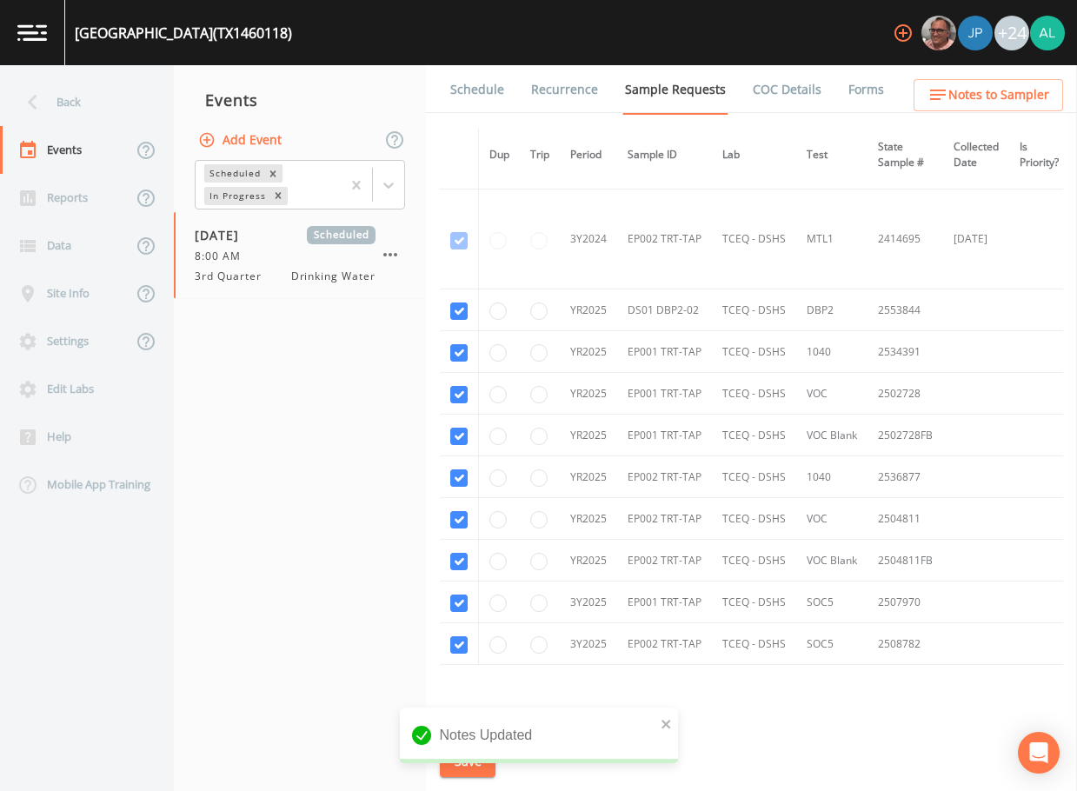
click at [476, 769] on div "Notes Updated" at bounding box center [539, 742] width 278 height 70
click at [674, 719] on div "Notes Updated" at bounding box center [539, 735] width 278 height 56
click at [666, 723] on icon "close" at bounding box center [665, 723] width 9 height 9
click at [467, 756] on div "Notes Updated" at bounding box center [539, 742] width 278 height 70
click at [467, 756] on button "Save" at bounding box center [468, 762] width 56 height 32
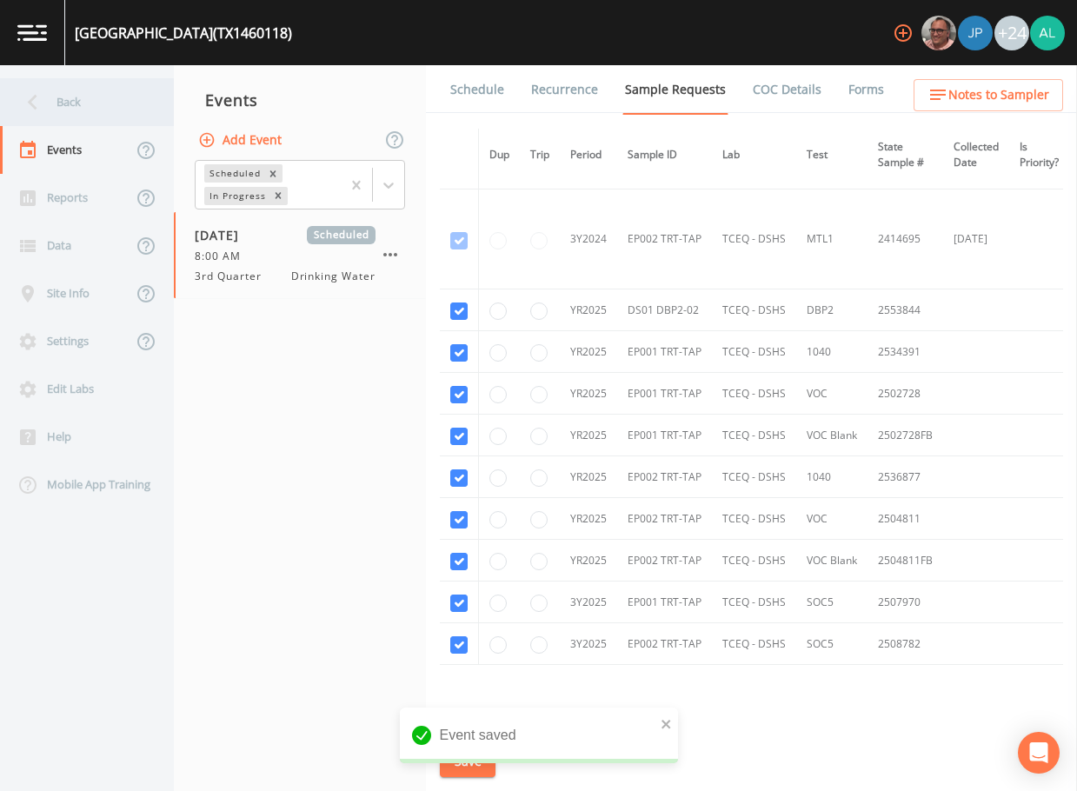
click at [138, 107] on div "Back" at bounding box center [78, 102] width 156 height 48
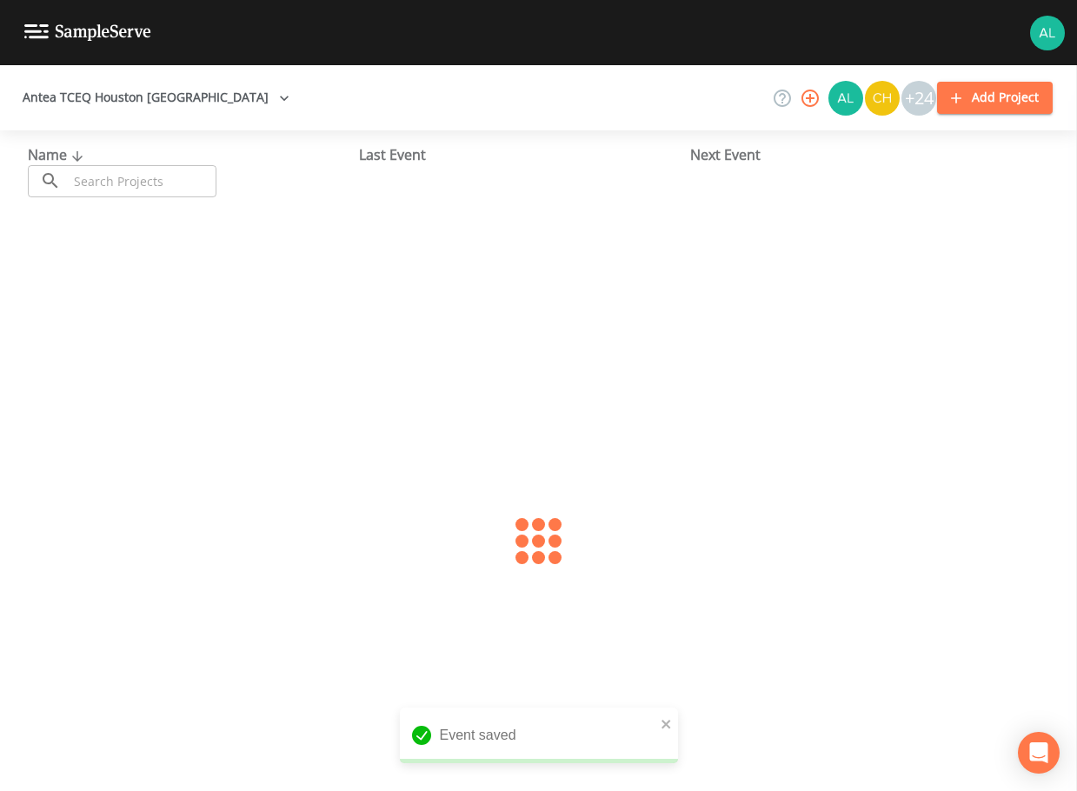
click at [182, 183] on input "text" at bounding box center [142, 181] width 149 height 32
type input "1460101"
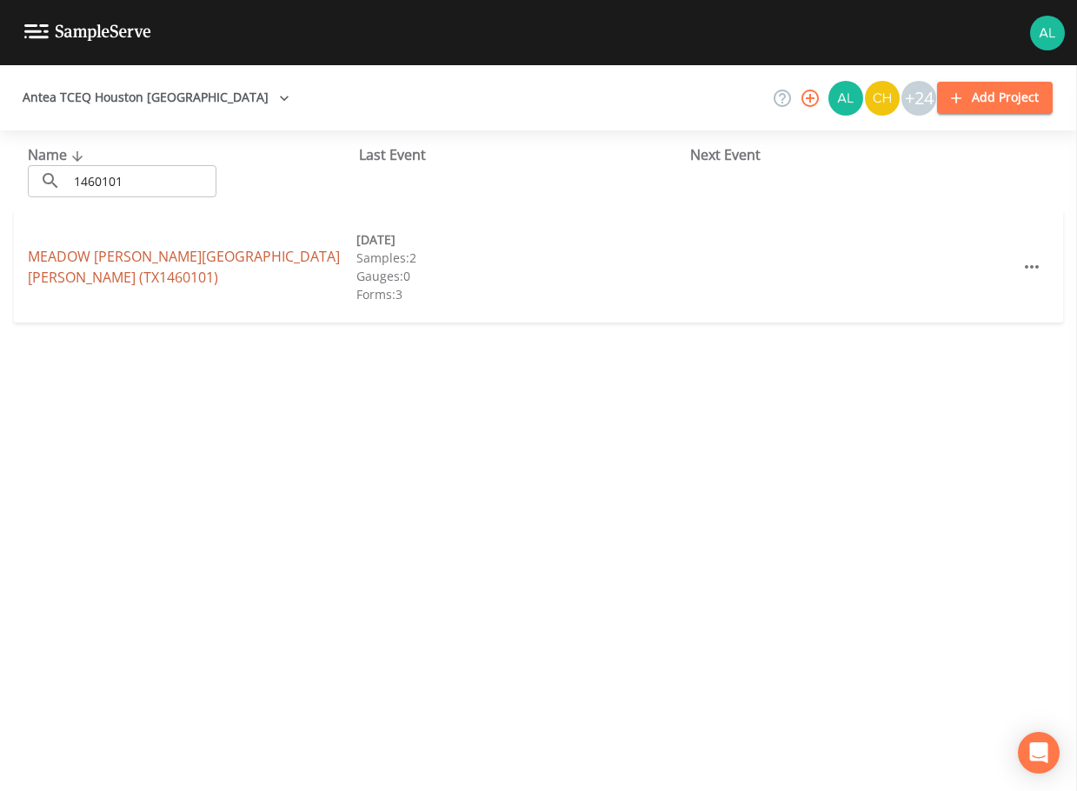
click at [115, 260] on link "[GEOGRAPHIC_DATA][PERSON_NAME][PERSON_NAME] (TX1460101)" at bounding box center [184, 267] width 312 height 40
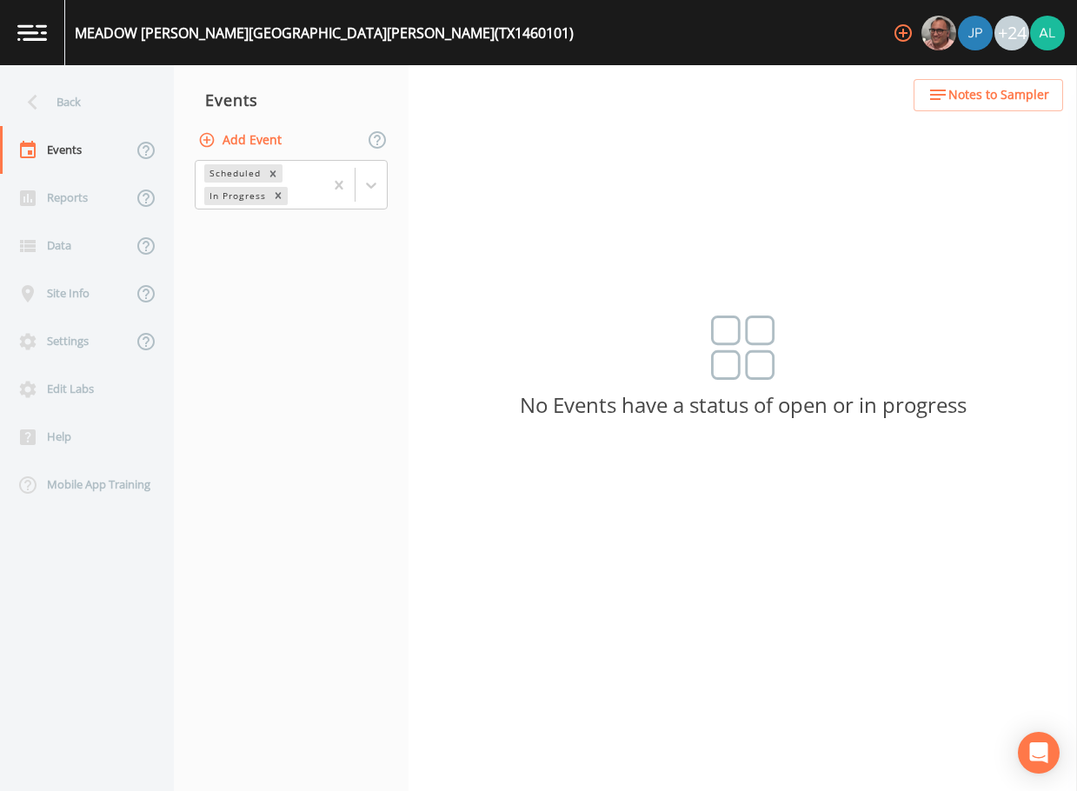
click at [253, 136] on button "Add Event" at bounding box center [242, 140] width 94 height 32
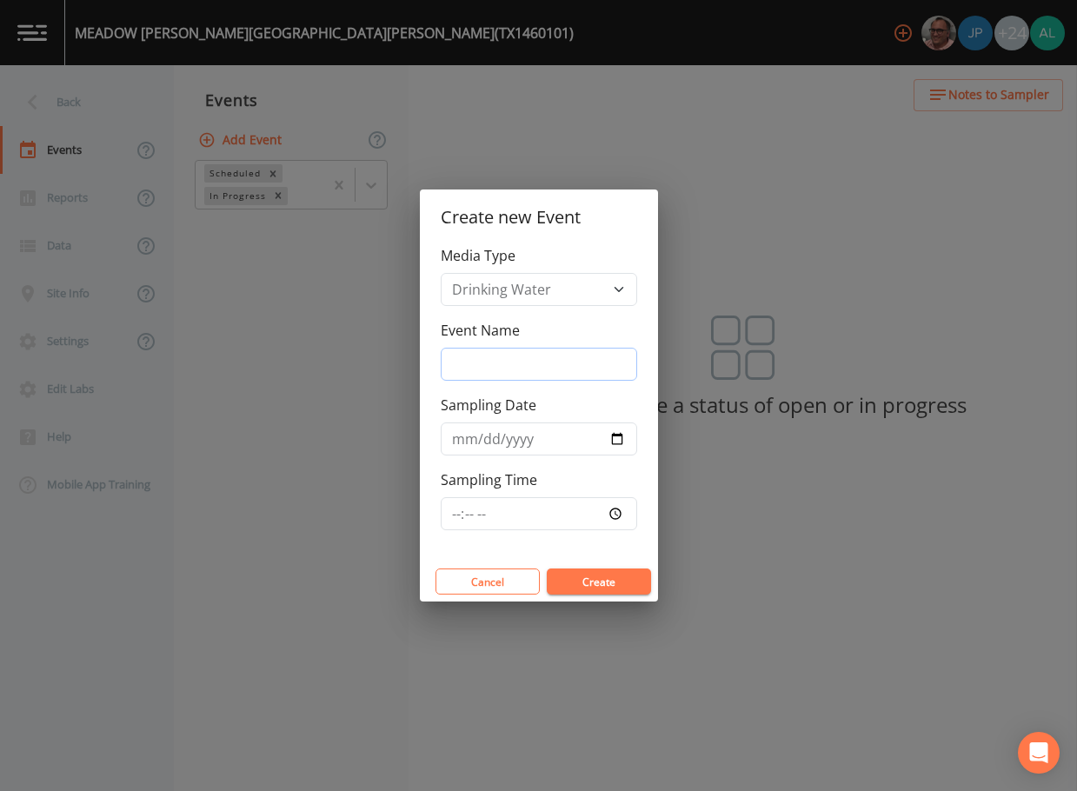
click at [507, 370] on input "Event Name" at bounding box center [539, 364] width 196 height 33
type input "3rd Quarter"
type input "[DATE]"
click at [461, 516] on input "Sampling Time" at bounding box center [539, 513] width 196 height 33
type input "08:00"
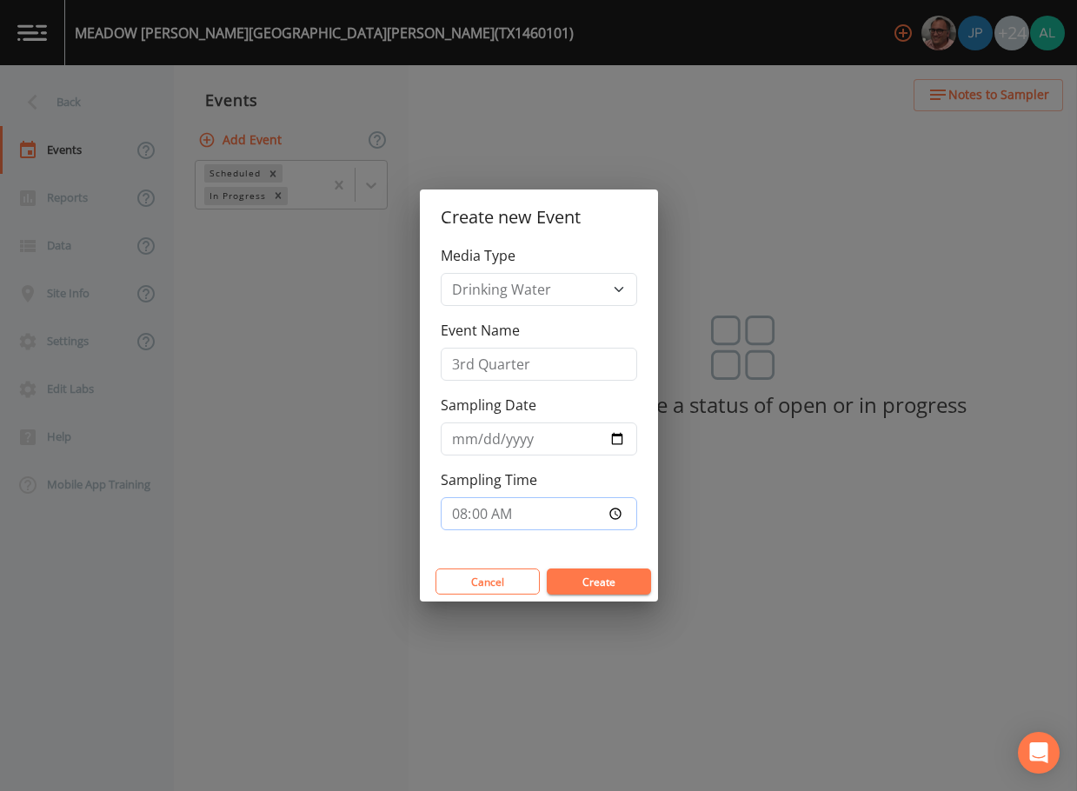
click at [547, 568] on button "Create" at bounding box center [599, 581] width 104 height 26
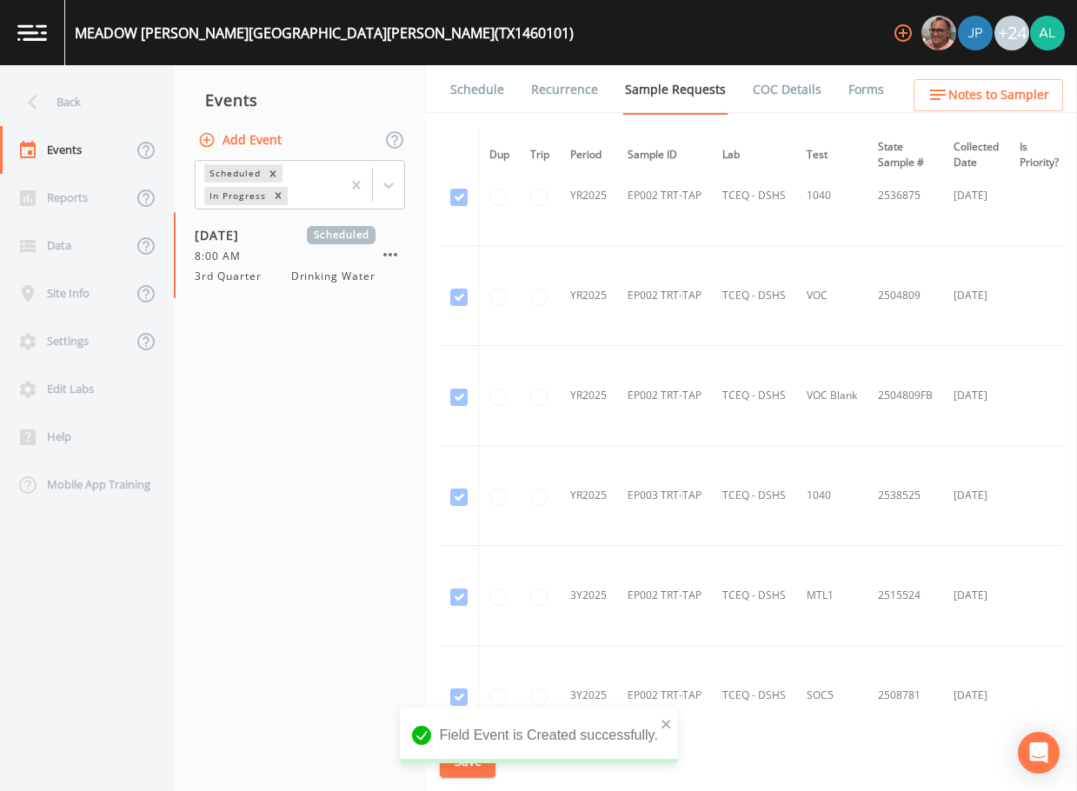
scroll to position [1709, 0]
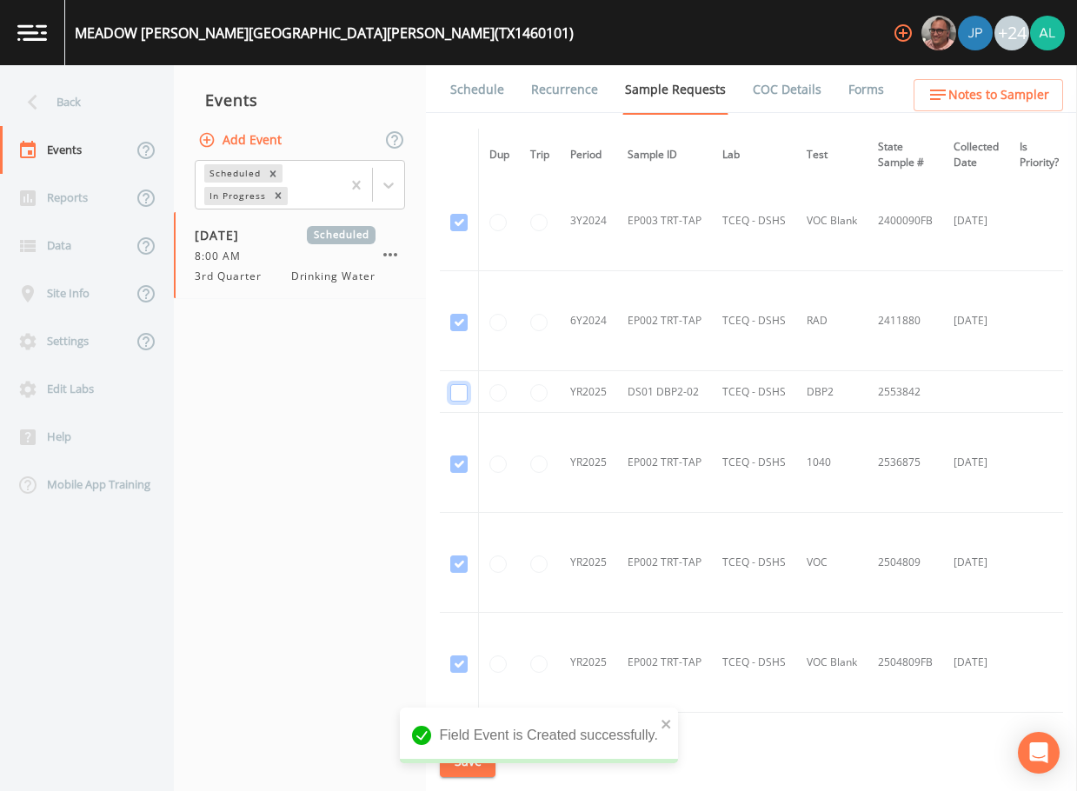
checkbox input "true"
click at [668, 730] on icon "close" at bounding box center [666, 724] width 12 height 14
click at [477, 762] on div "Field Event is Created successfully." at bounding box center [539, 742] width 278 height 70
click at [474, 762] on button "Save" at bounding box center [468, 762] width 56 height 32
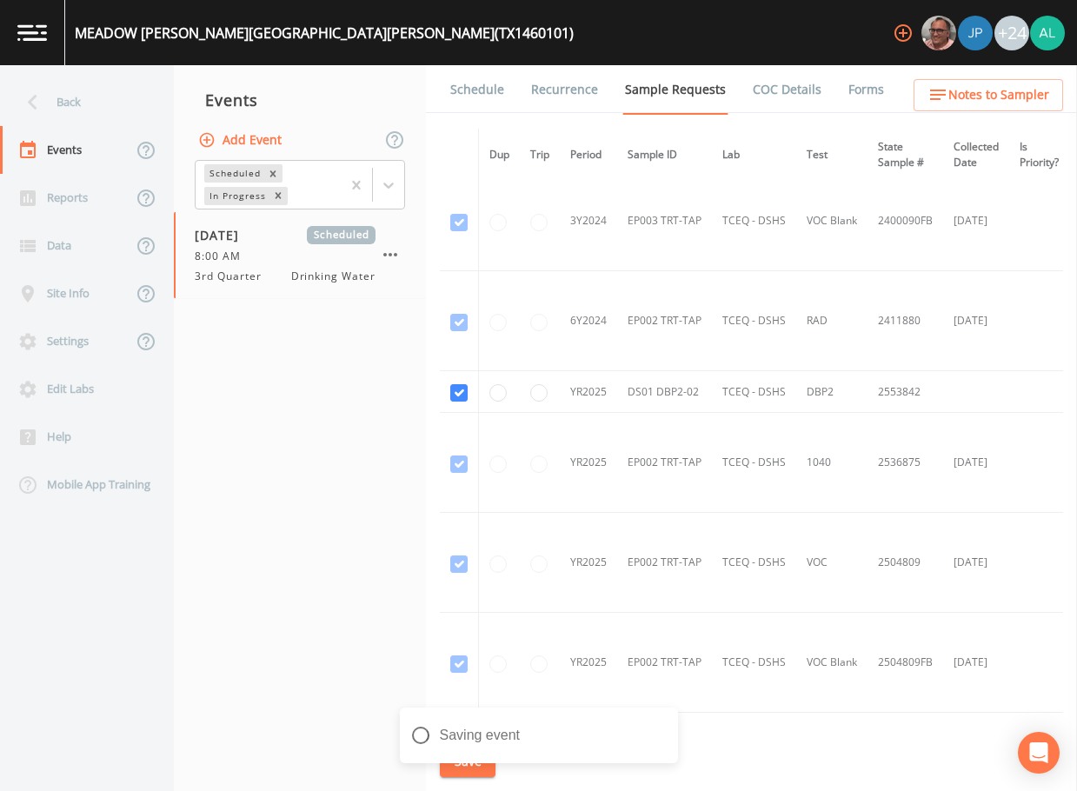
drag, startPoint x: 962, startPoint y: 70, endPoint x: 953, endPoint y: 89, distance: 21.8
click at [964, 70] on ul "Schedule Recurrence Sample Requests COC Details Forms" at bounding box center [751, 89] width 651 height 48
click at [953, 89] on span "Notes to Sampler" at bounding box center [998, 95] width 101 height 22
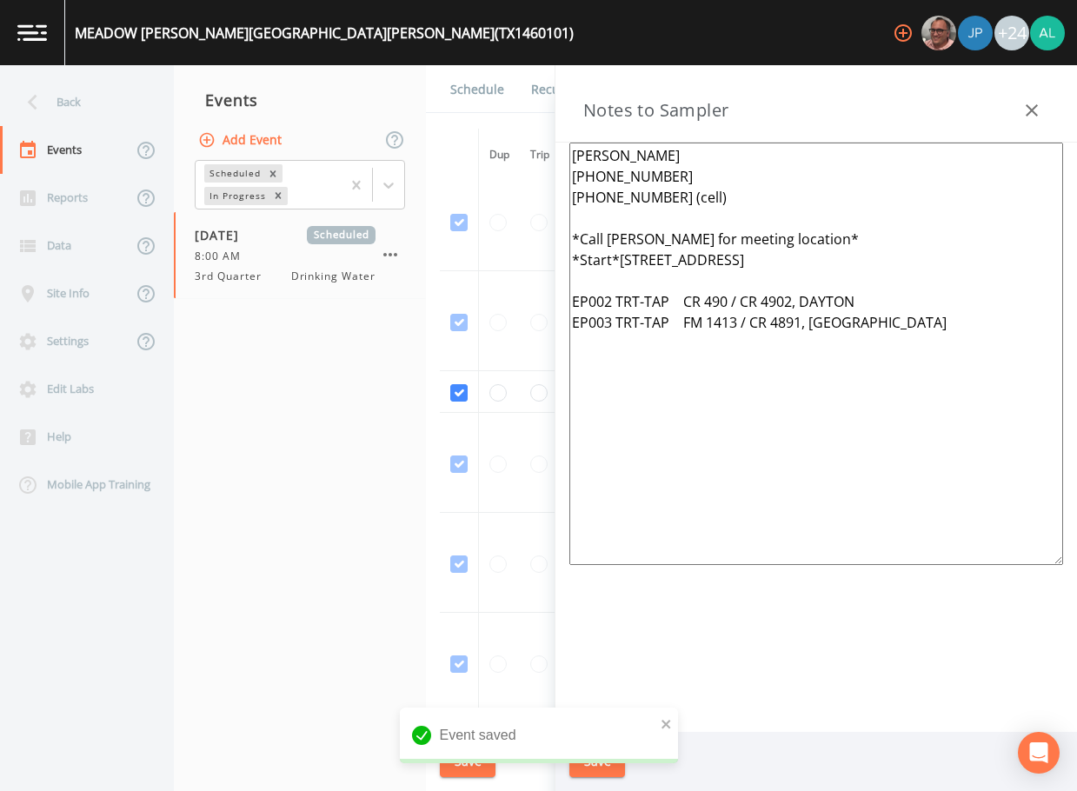
drag, startPoint x: 889, startPoint y: 426, endPoint x: 396, endPoint y: 76, distance: 603.9
click at [396, 76] on div "Back Events Reports Data Site Info Settings Edit Labs Help Mobile App Training …" at bounding box center [538, 428] width 1077 height 726
paste textarea "meeting location: [STREET_ADDRESS] ***1 of 4 total systems*** TX1460018 TX14601…"
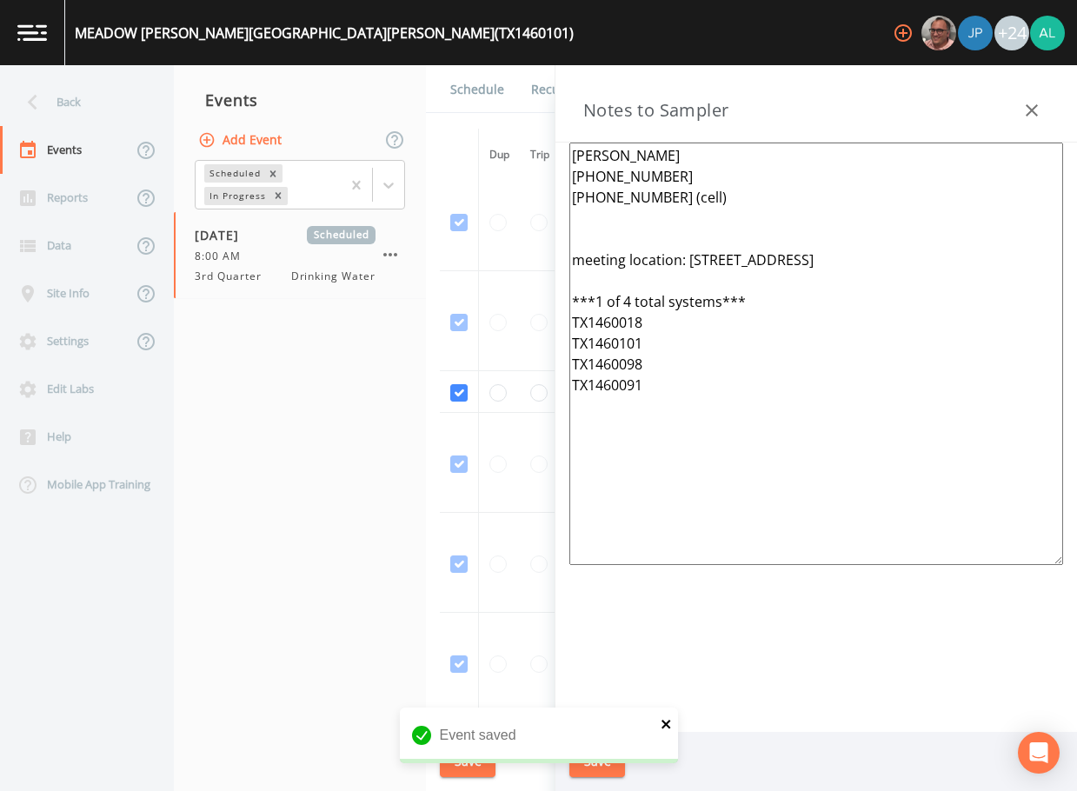
type textarea "[PERSON_NAME] [PHONE_NUMBER] [PHONE_NUMBER] (cell) meeting location: [STREET_AD…"
click at [667, 724] on icon "close" at bounding box center [666, 724] width 12 height 14
click at [613, 764] on div "Event saved" at bounding box center [539, 742] width 278 height 70
click at [613, 764] on button "Save" at bounding box center [597, 762] width 56 height 32
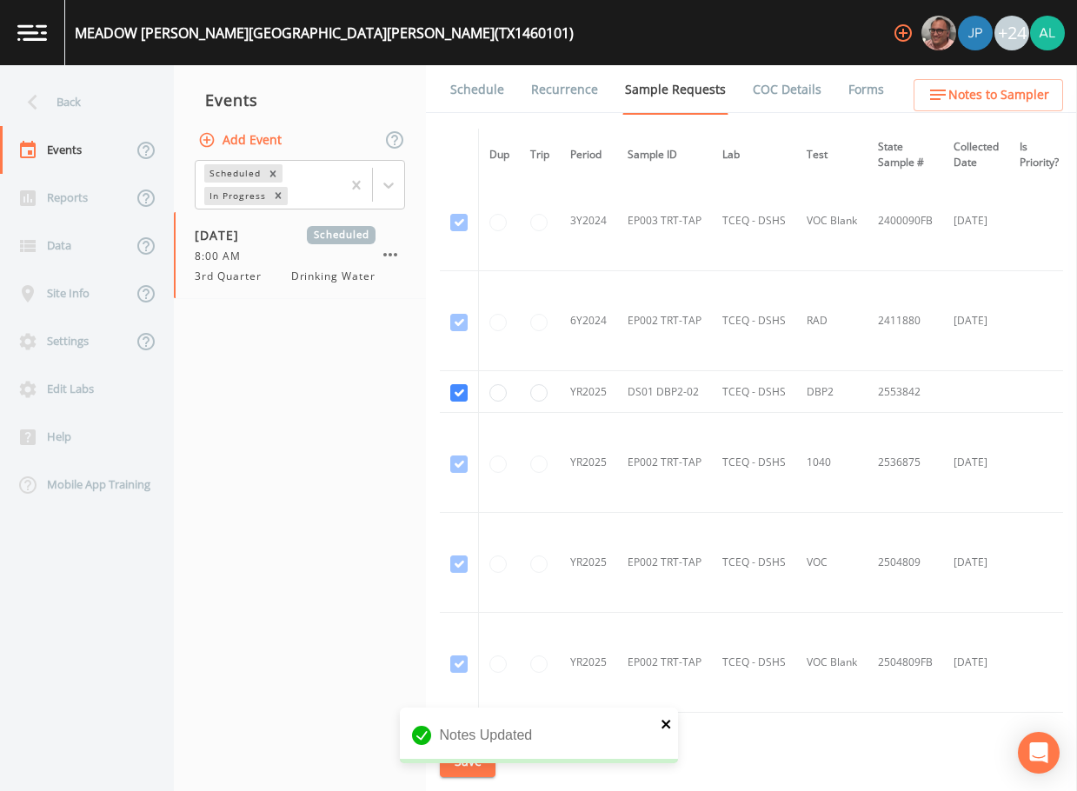
click at [660, 719] on icon "close" at bounding box center [666, 724] width 12 height 14
click at [451, 767] on button "Save" at bounding box center [468, 762] width 56 height 32
click at [76, 103] on div "Back" at bounding box center [78, 102] width 156 height 48
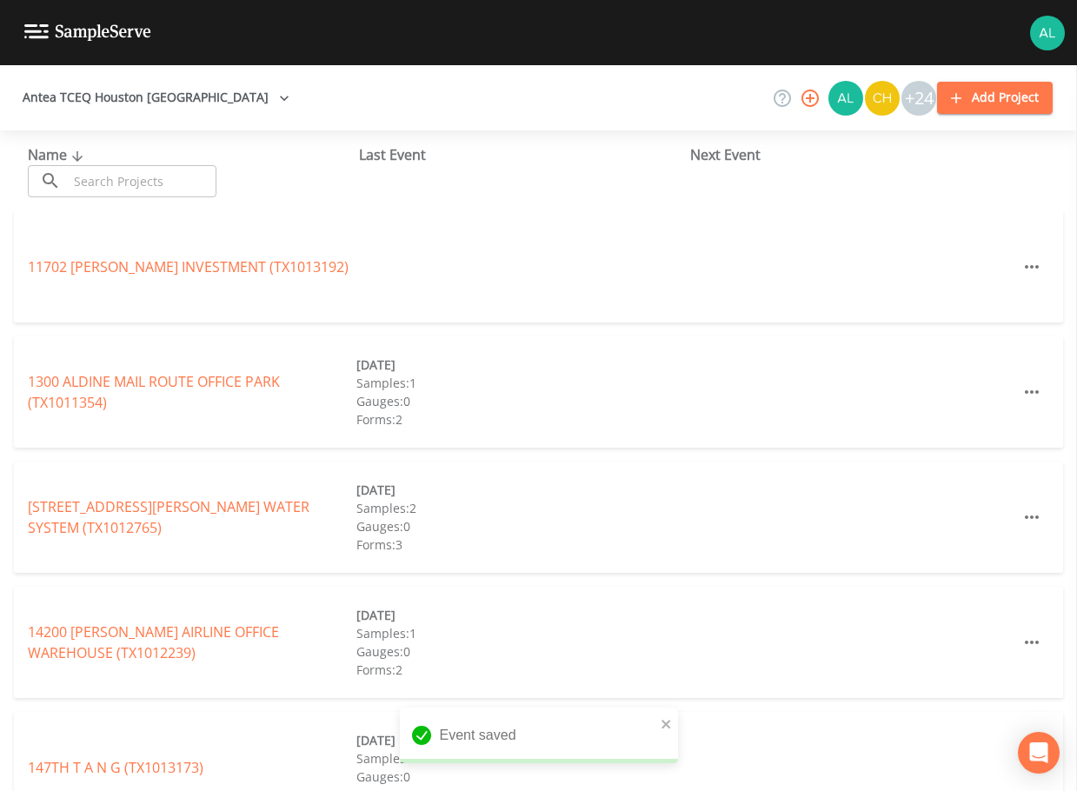
drag, startPoint x: 82, startPoint y: 173, endPoint x: 106, endPoint y: 176, distance: 24.6
click at [82, 173] on input "text" at bounding box center [142, 181] width 149 height 32
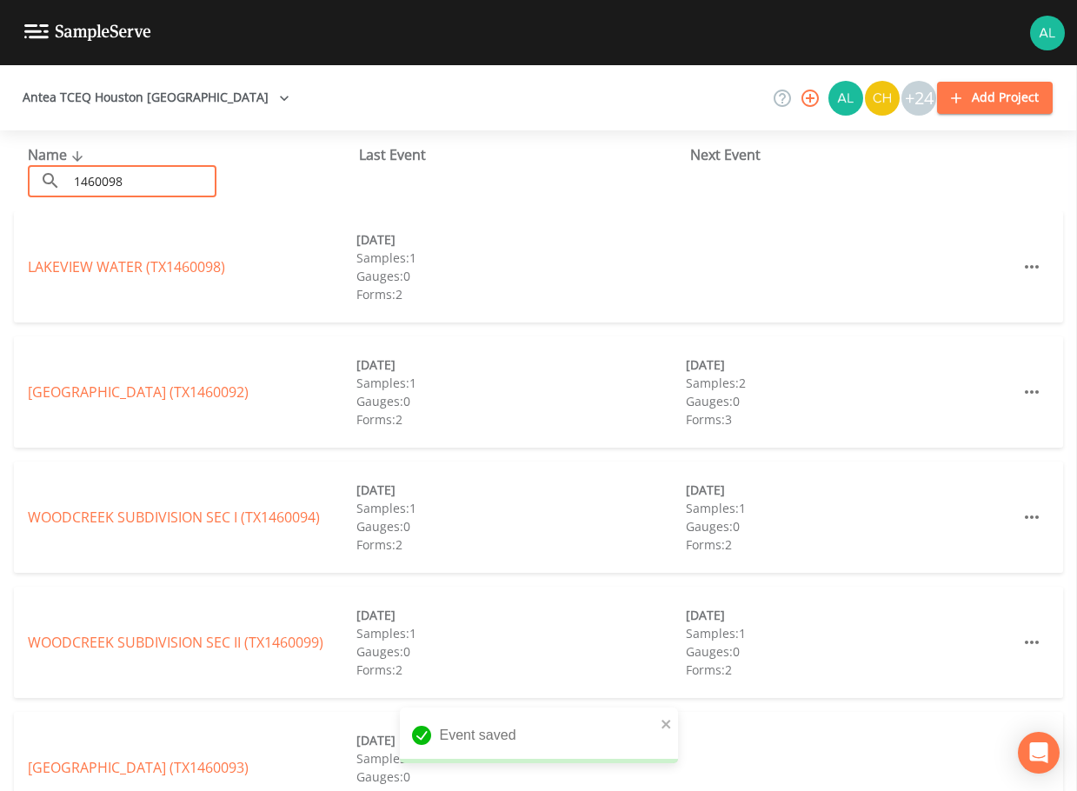
type input "1460098"
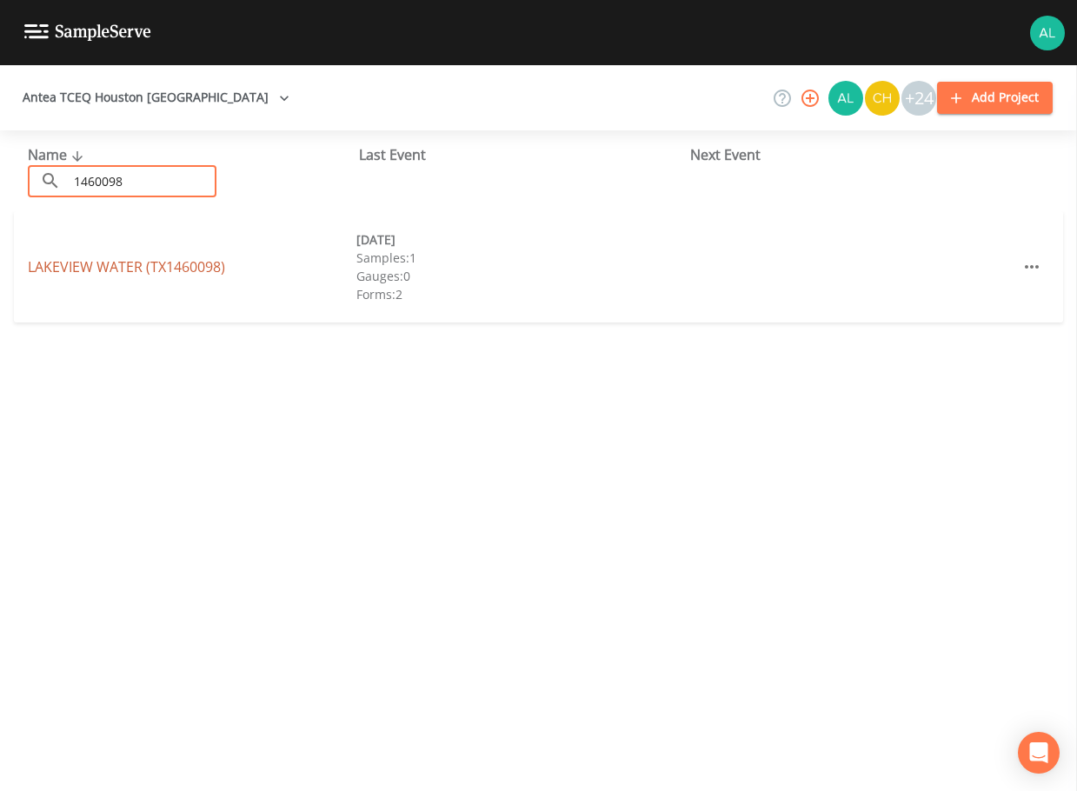
click at [87, 268] on link "[GEOGRAPHIC_DATA] (TX1460098)" at bounding box center [126, 266] width 197 height 19
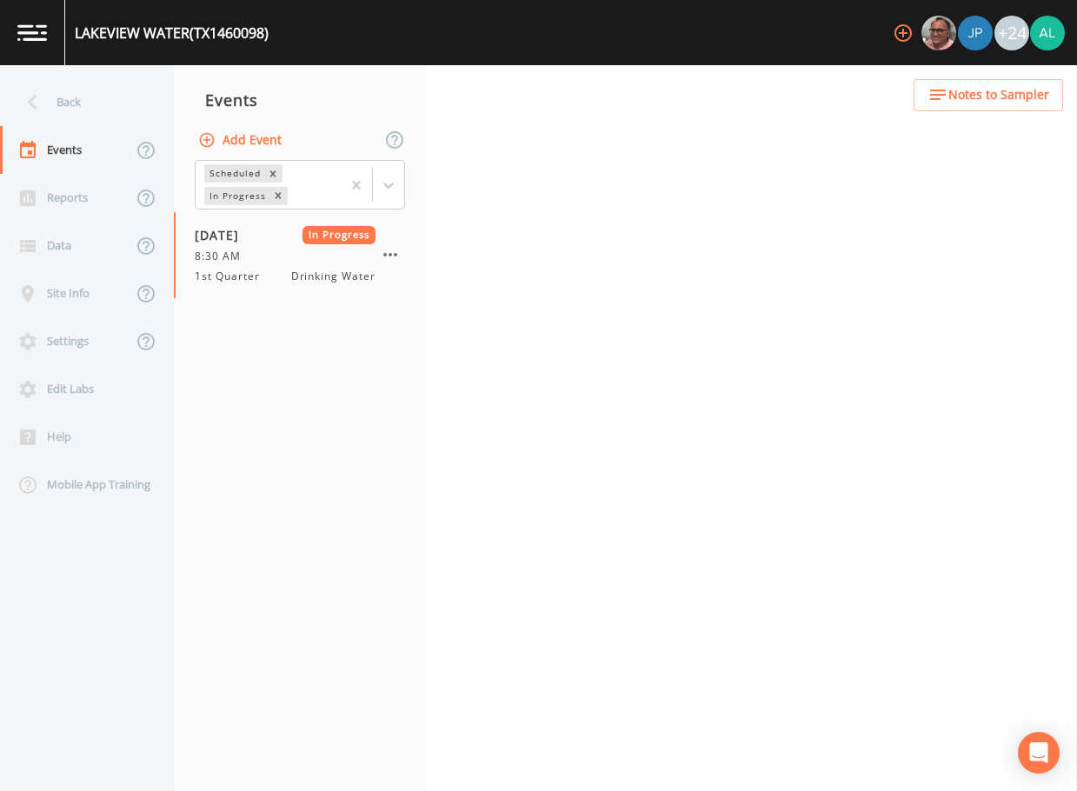
click at [998, 89] on span "Notes to Sampler" at bounding box center [998, 95] width 101 height 22
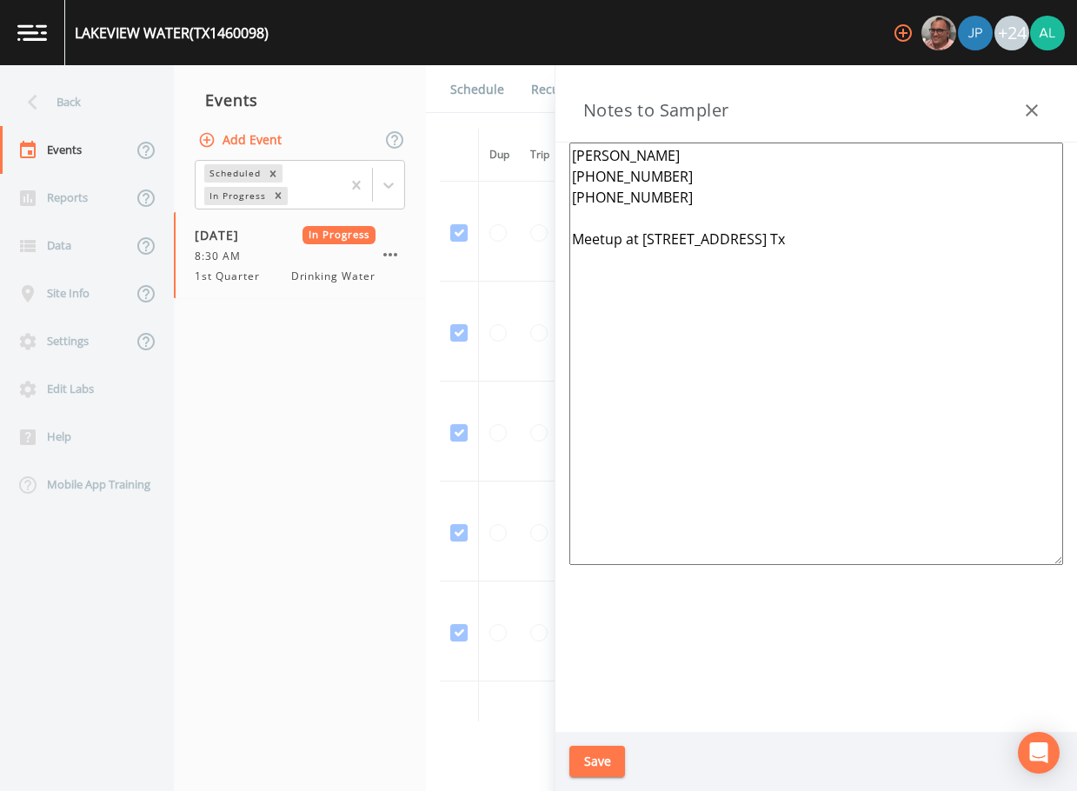
drag, startPoint x: 1046, startPoint y: 269, endPoint x: 524, endPoint y: 139, distance: 538.2
click at [524, 139] on div "Back Events Reports Data Site Info Settings Edit Labs Help Mobile App Training …" at bounding box center [538, 428] width 1077 height 726
paste textarea "[PERSON_NAME] [PHONE_NUMBER] [PHONE_NUMBER] (cell) meeting location: [STREET_AD…"
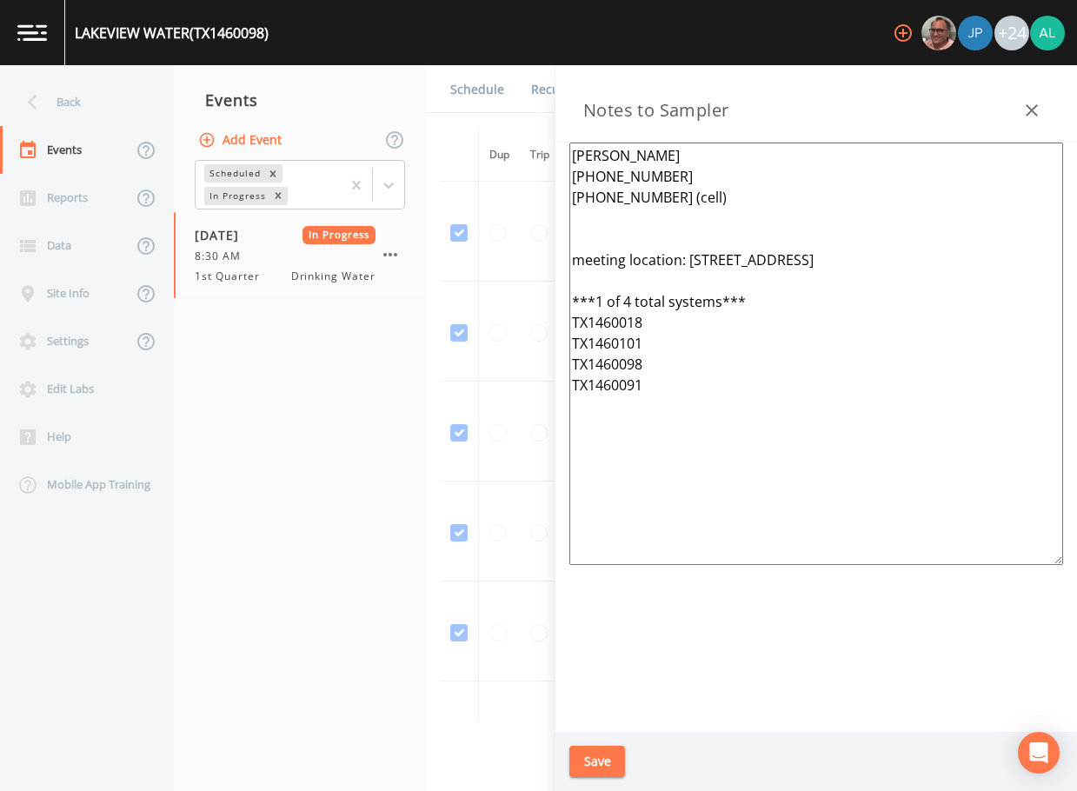
type textarea "[PERSON_NAME] [PHONE_NUMBER] [PHONE_NUMBER] (cell) meeting location: [STREET_AD…"
click at [588, 757] on button "Save" at bounding box center [597, 762] width 56 height 32
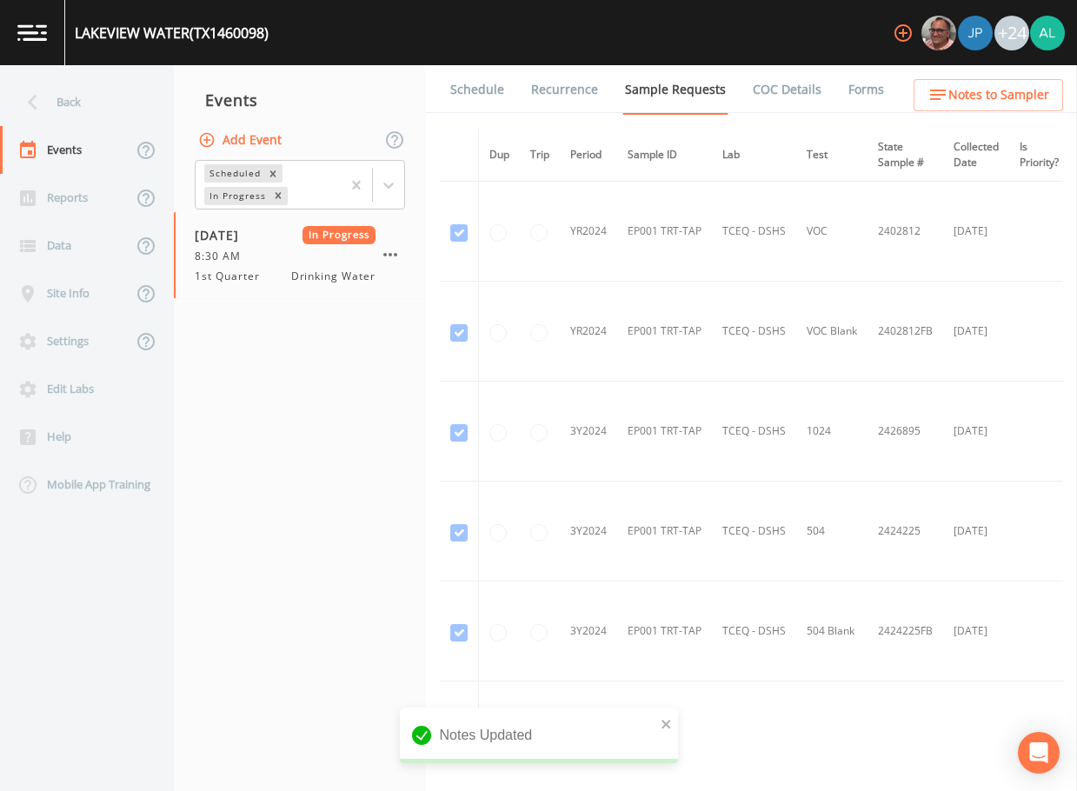
click at [858, 85] on link "Forms" at bounding box center [865, 89] width 41 height 49
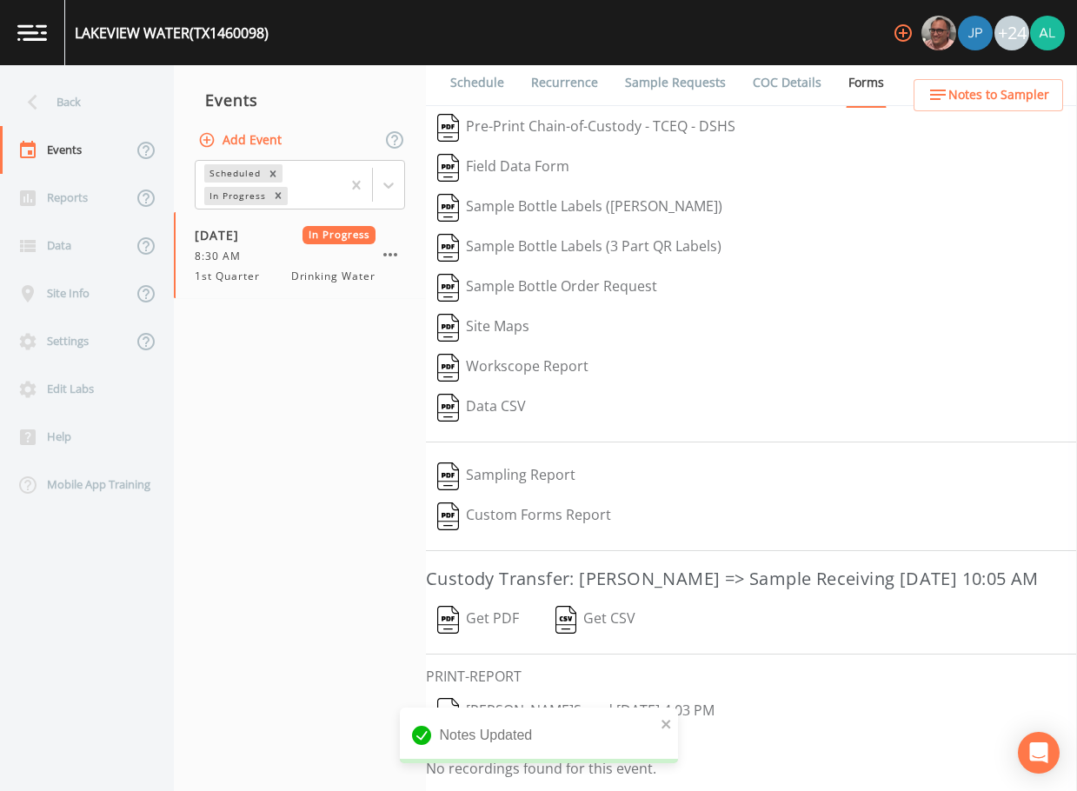
scroll to position [35, 0]
click at [398, 249] on icon "button" at bounding box center [390, 254] width 21 height 21
click at [272, 156] on div "Add Event" at bounding box center [300, 140] width 252 height 36
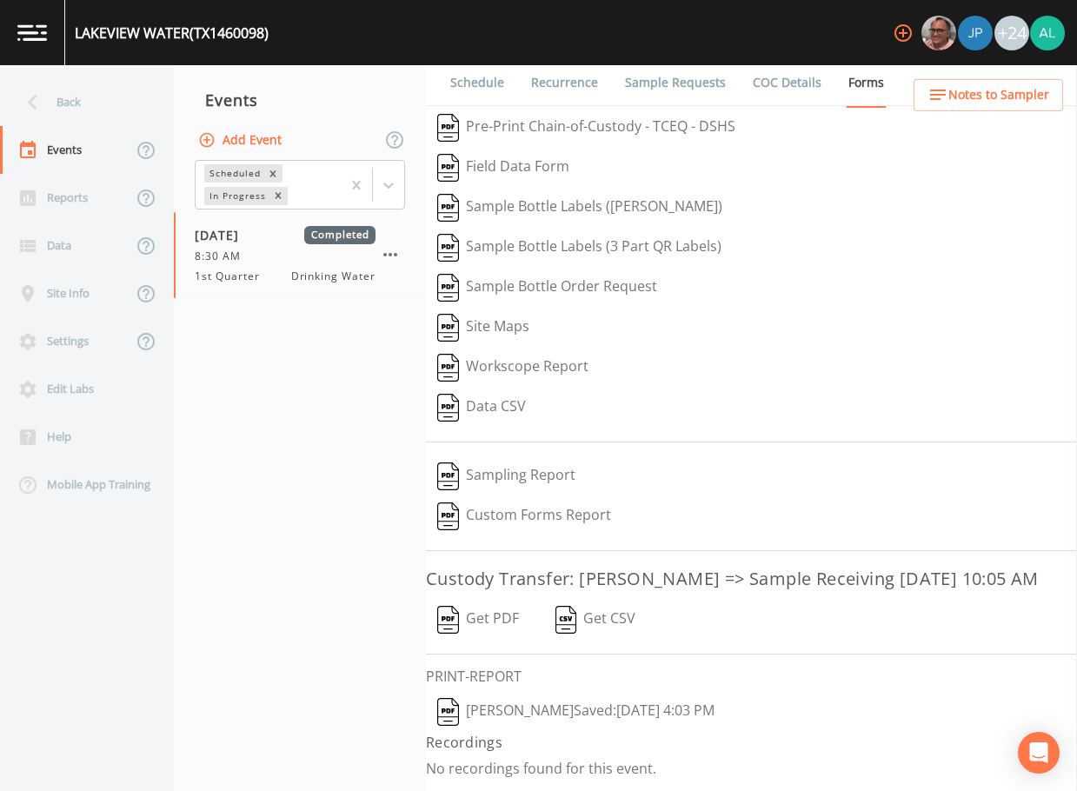
click at [272, 149] on button "Add Event" at bounding box center [242, 140] width 94 height 32
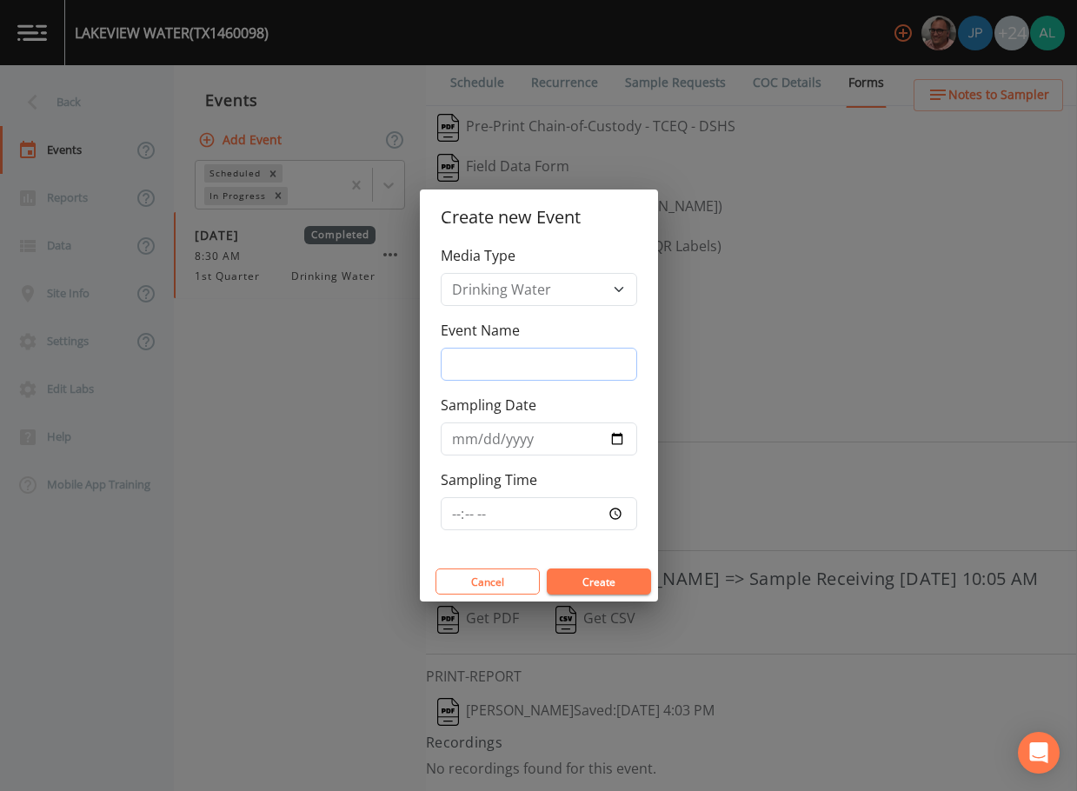
drag, startPoint x: 533, startPoint y: 359, endPoint x: 531, endPoint y: 372, distance: 13.1
click at [533, 359] on input "Event Name" at bounding box center [539, 364] width 196 height 33
type input "3rd Quarter"
type input "[DATE]"
click at [457, 505] on input "Sampling Time" at bounding box center [539, 513] width 196 height 33
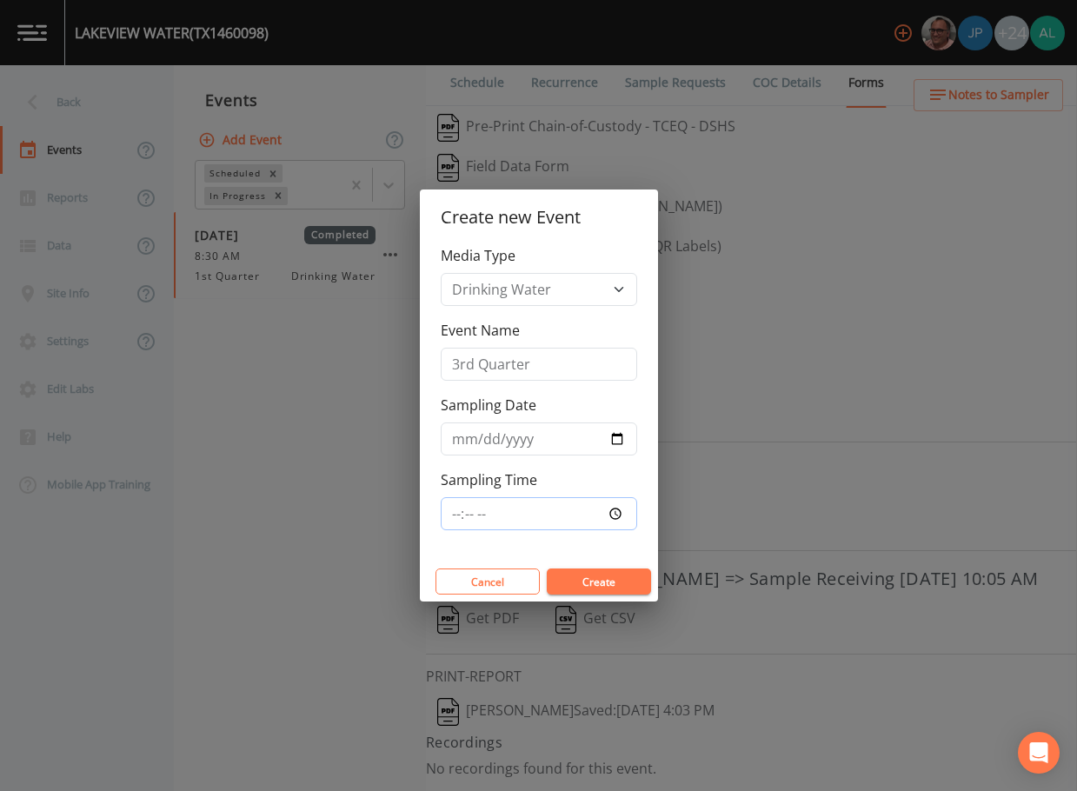
type input "08:00"
click at [547, 568] on button "Create" at bounding box center [599, 581] width 104 height 26
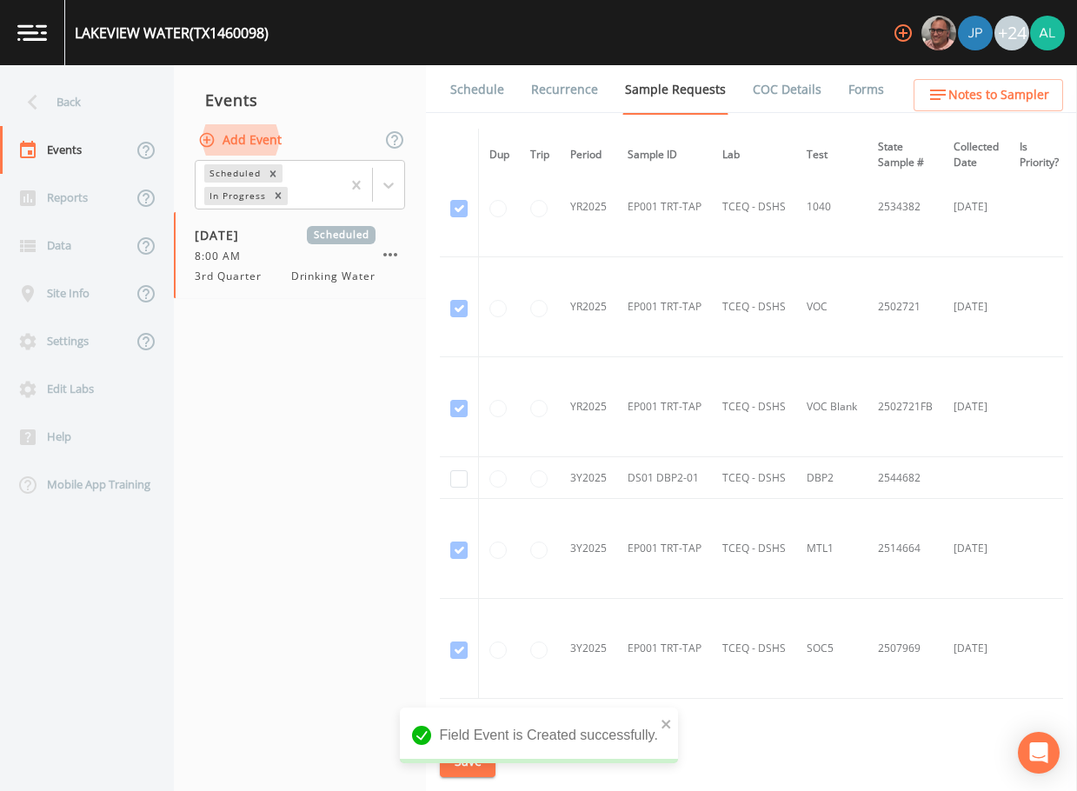
scroll to position [945, 0]
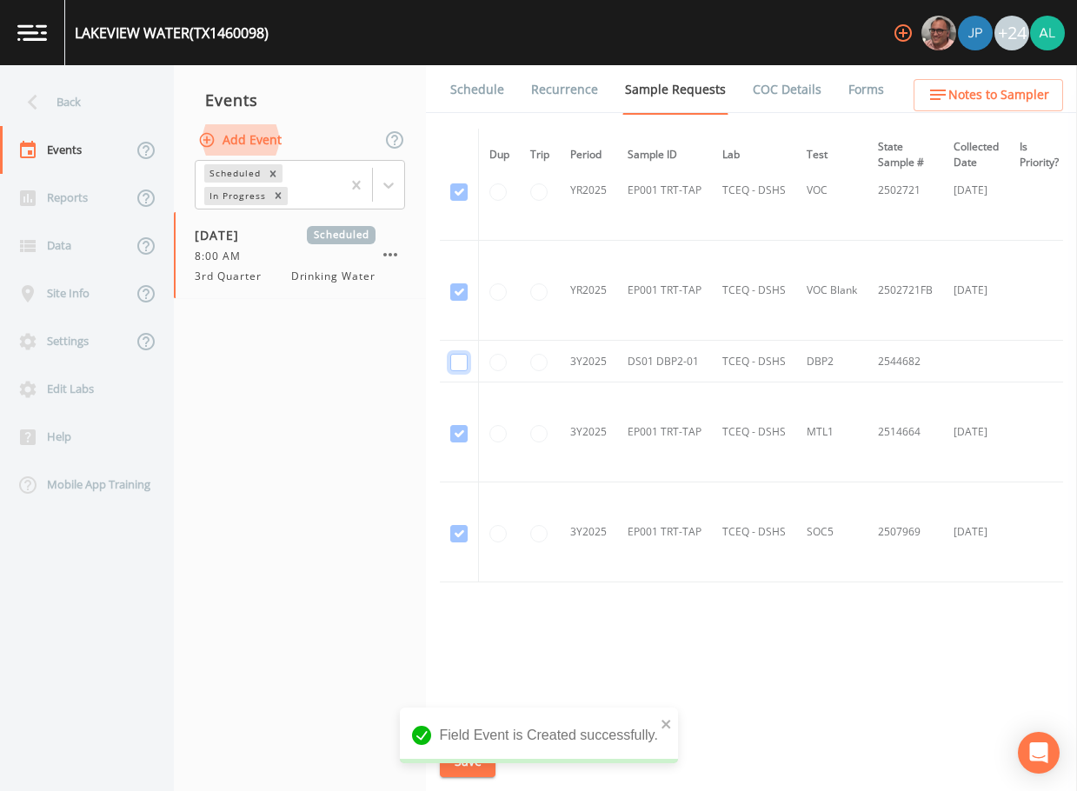
click at [465, 361] on input "checkbox" at bounding box center [458, 362] width 17 height 17
checkbox input "true"
click at [661, 727] on icon "close" at bounding box center [665, 723] width 9 height 9
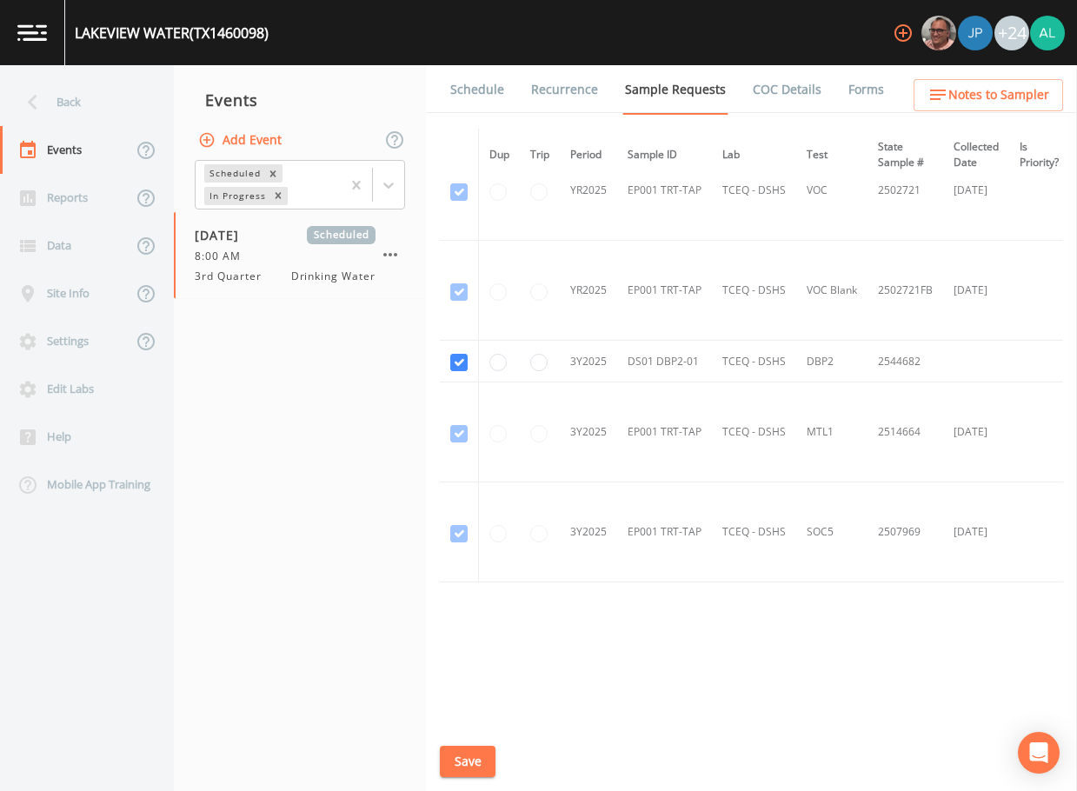
click at [495, 765] on div "Schedule Recurrence Sample Requests COC Details Forms Dup Trip Period Sample ID…" at bounding box center [751, 428] width 651 height 726
click at [484, 756] on button "Save" at bounding box center [468, 762] width 56 height 32
click at [979, 94] on span "Notes to Sampler" at bounding box center [998, 95] width 101 height 22
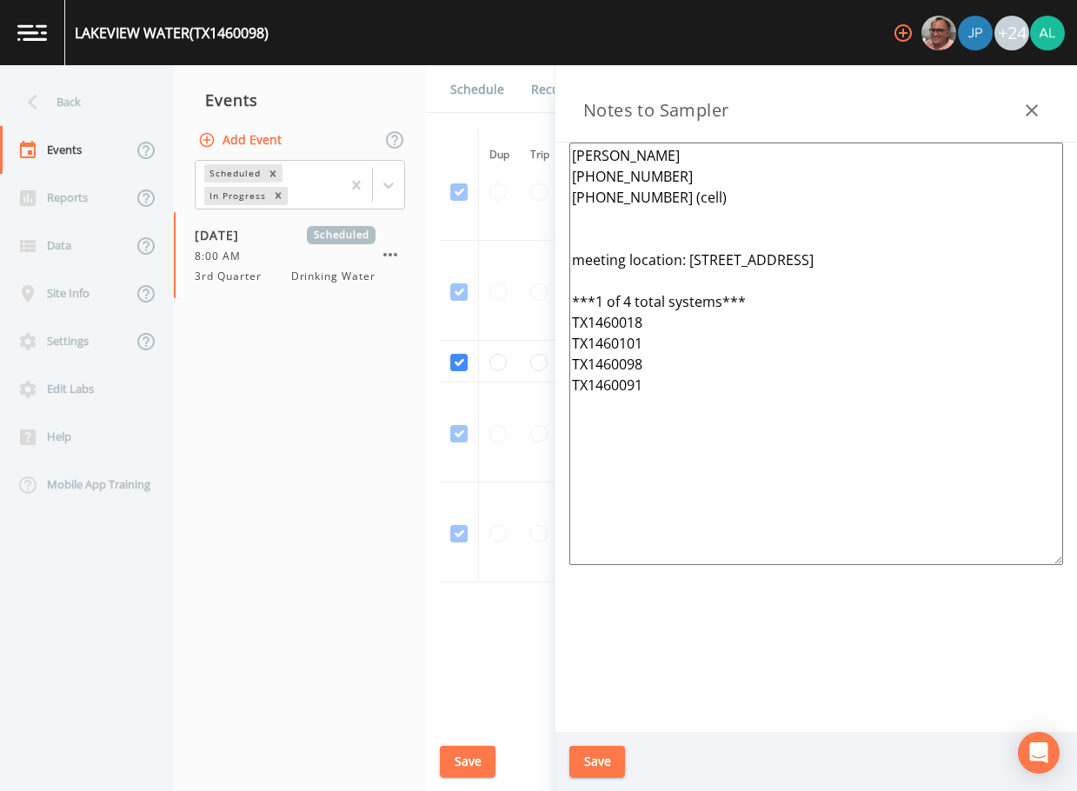
click at [610, 766] on button "Save" at bounding box center [597, 762] width 56 height 32
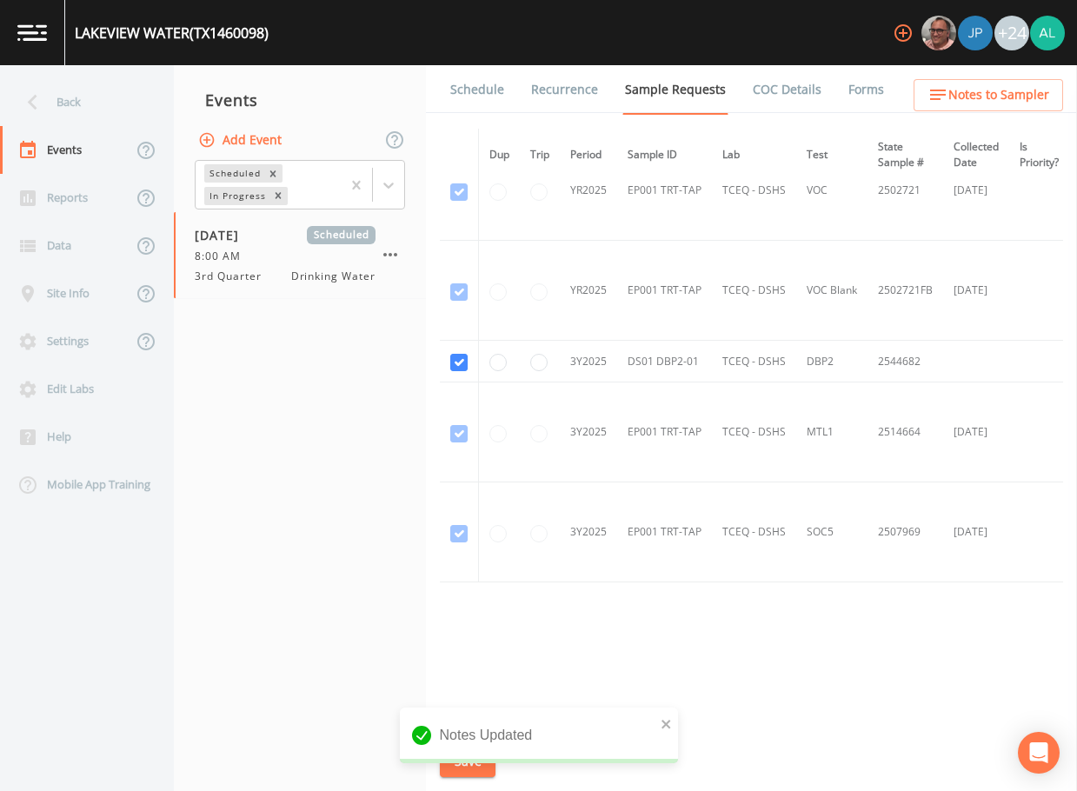
click at [465, 751] on div "Notes Updated" at bounding box center [539, 735] width 278 height 56
click at [662, 719] on icon "close" at bounding box center [665, 723] width 9 height 9
click at [462, 752] on div "[GEOGRAPHIC_DATA] (TX1460098) +24 Back Events Reports Data Site Info Settings E…" at bounding box center [538, 395] width 1077 height 791
click at [461, 753] on button "Save" at bounding box center [468, 762] width 56 height 32
click at [655, 723] on div "Event saved" at bounding box center [539, 735] width 278 height 56
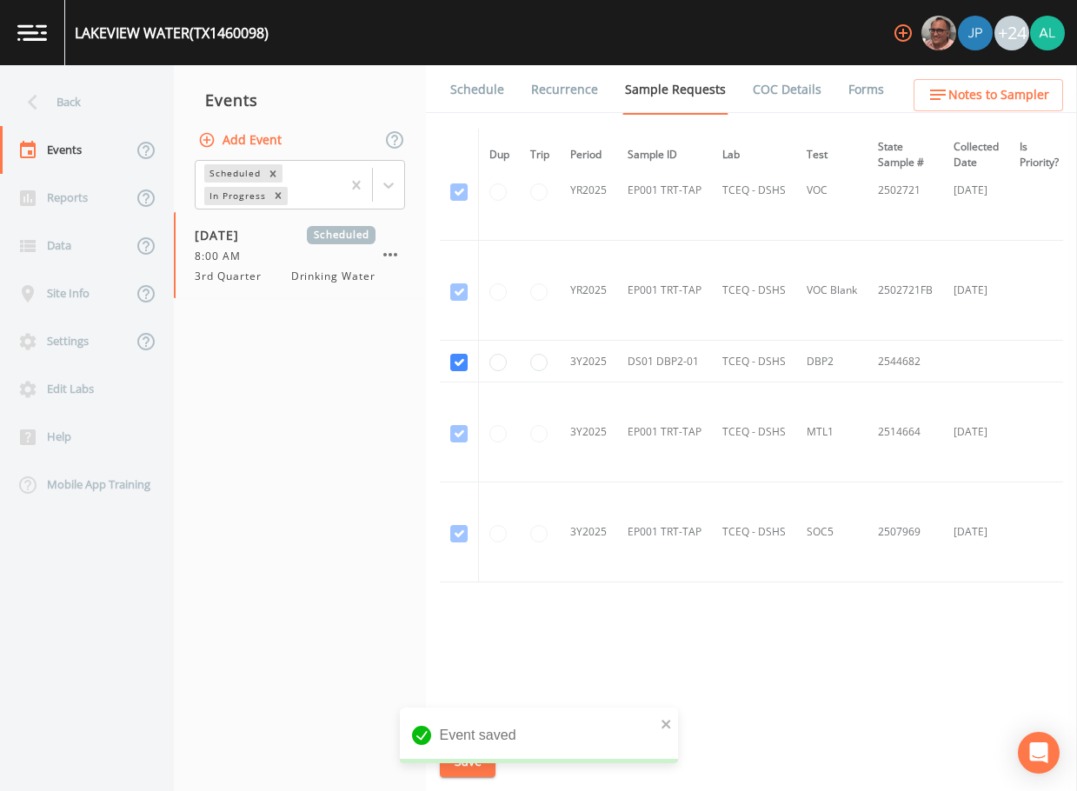
click at [658, 725] on div "Event saved" at bounding box center [539, 735] width 278 height 56
click at [664, 725] on icon "close" at bounding box center [665, 723] width 9 height 9
click at [448, 755] on div "[GEOGRAPHIC_DATA] (TX1460098) +24 Back Events Reports Data Site Info Settings E…" at bounding box center [538, 395] width 1077 height 791
click at [449, 755] on button "Save" at bounding box center [468, 762] width 56 height 32
click at [977, 91] on span "Notes to Sampler" at bounding box center [998, 95] width 101 height 22
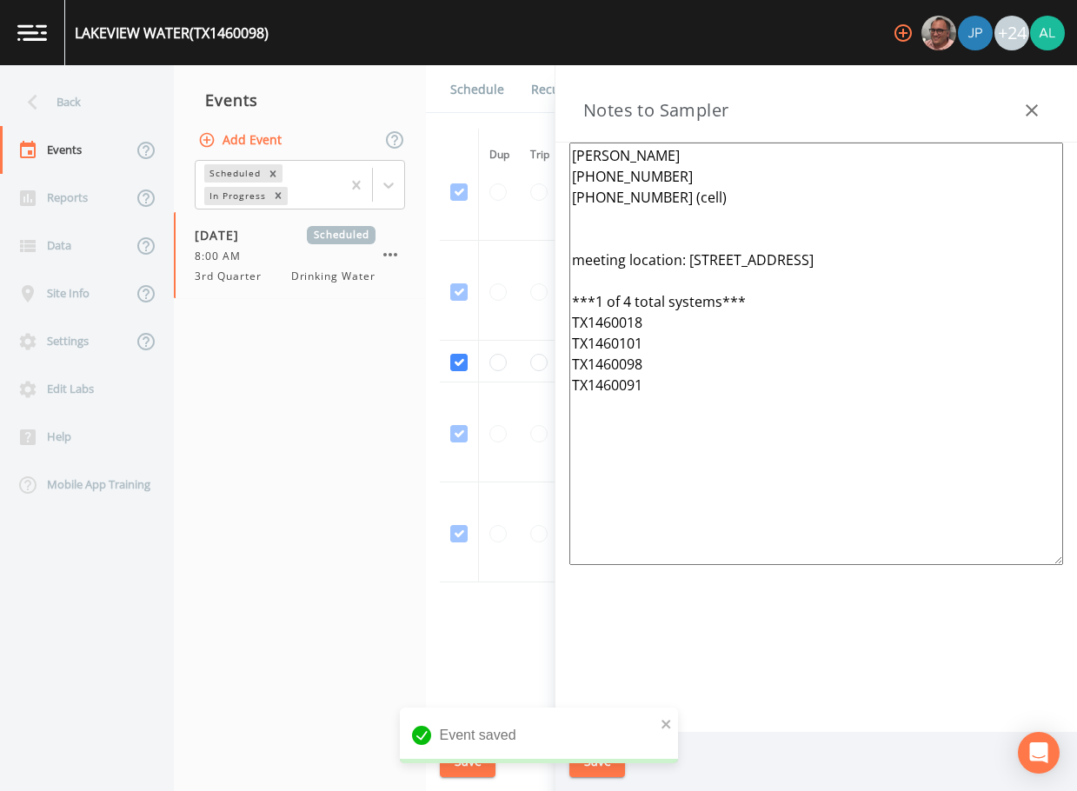
drag, startPoint x: 709, startPoint y: 471, endPoint x: 541, endPoint y: 85, distance: 420.7
click at [541, 85] on div "Back Events Reports Data Site Info Settings Edit Labs Help Mobile App Training …" at bounding box center [538, 428] width 1077 height 726
click at [657, 717] on div "Event saved" at bounding box center [539, 735] width 278 height 56
click at [662, 718] on icon "close" at bounding box center [666, 724] width 12 height 14
click at [618, 759] on div "Event saved" at bounding box center [539, 742] width 278 height 70
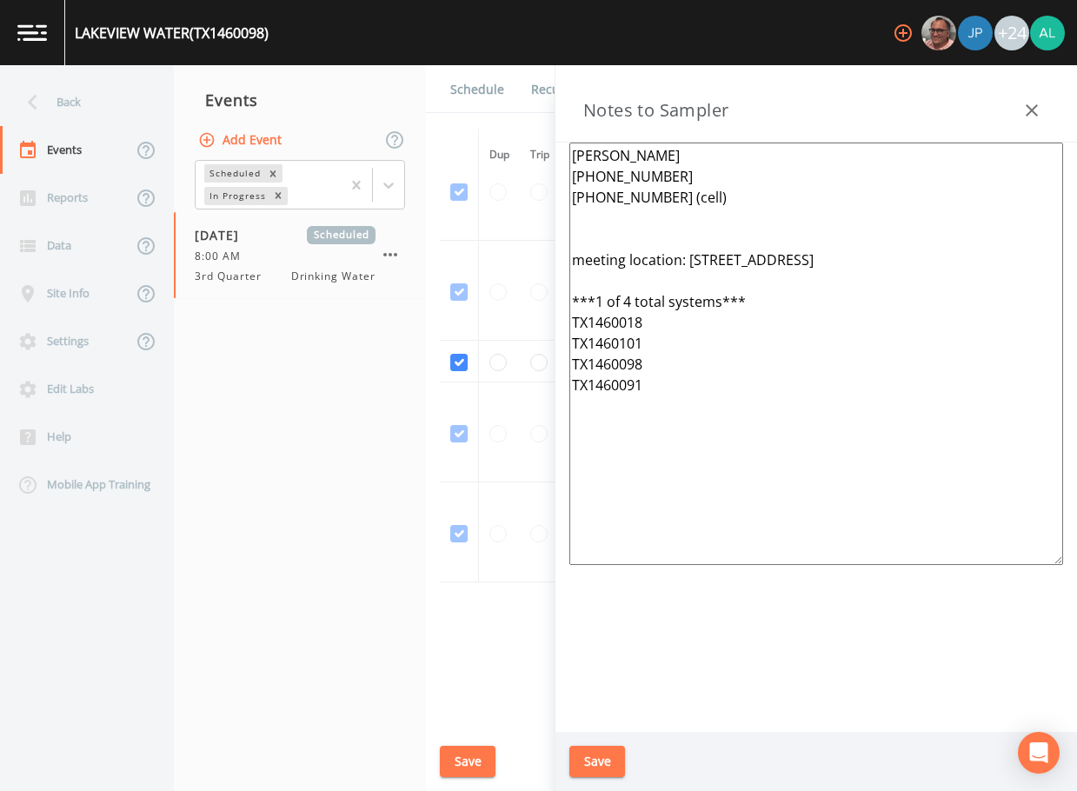
click at [618, 759] on button "Save" at bounding box center [597, 762] width 56 height 32
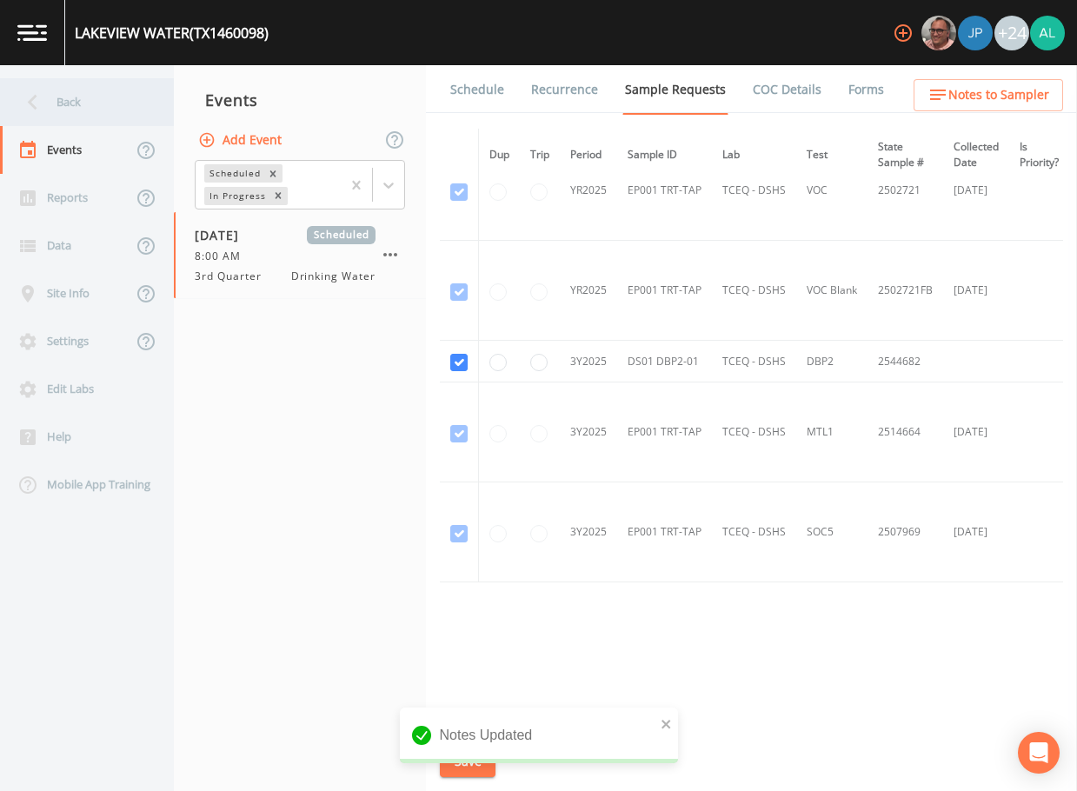
click at [109, 105] on div "Back" at bounding box center [78, 102] width 156 height 48
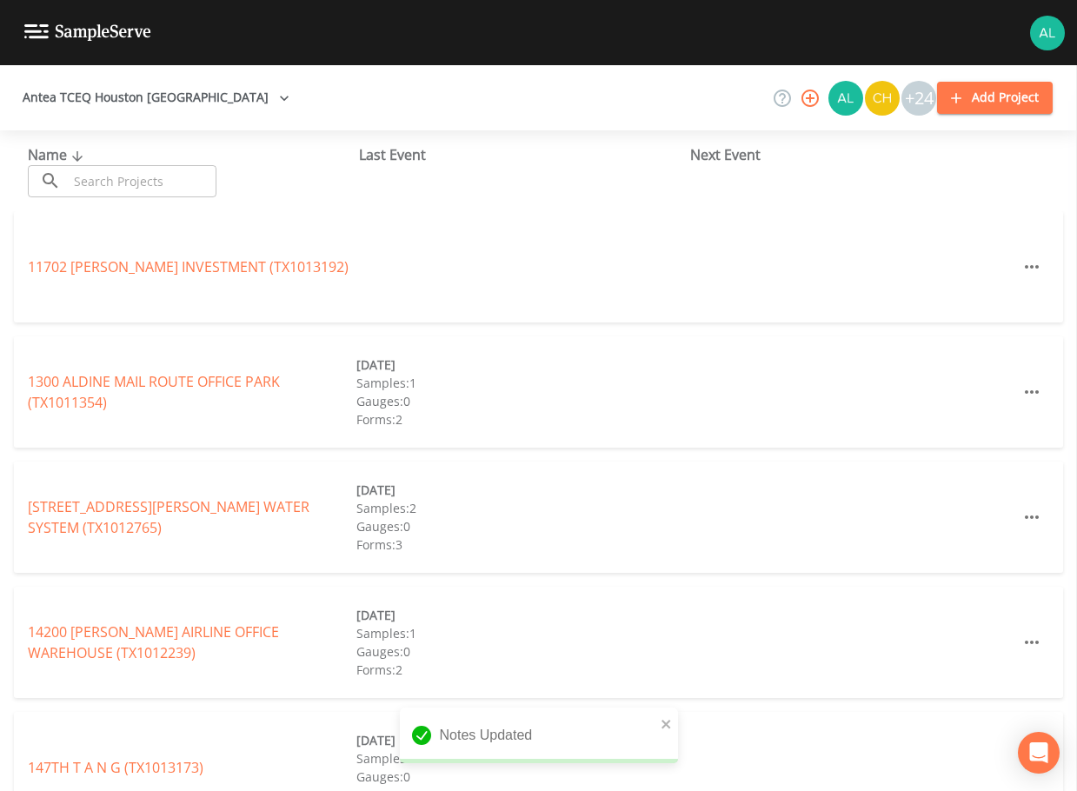
click at [140, 190] on input "text" at bounding box center [142, 181] width 149 height 32
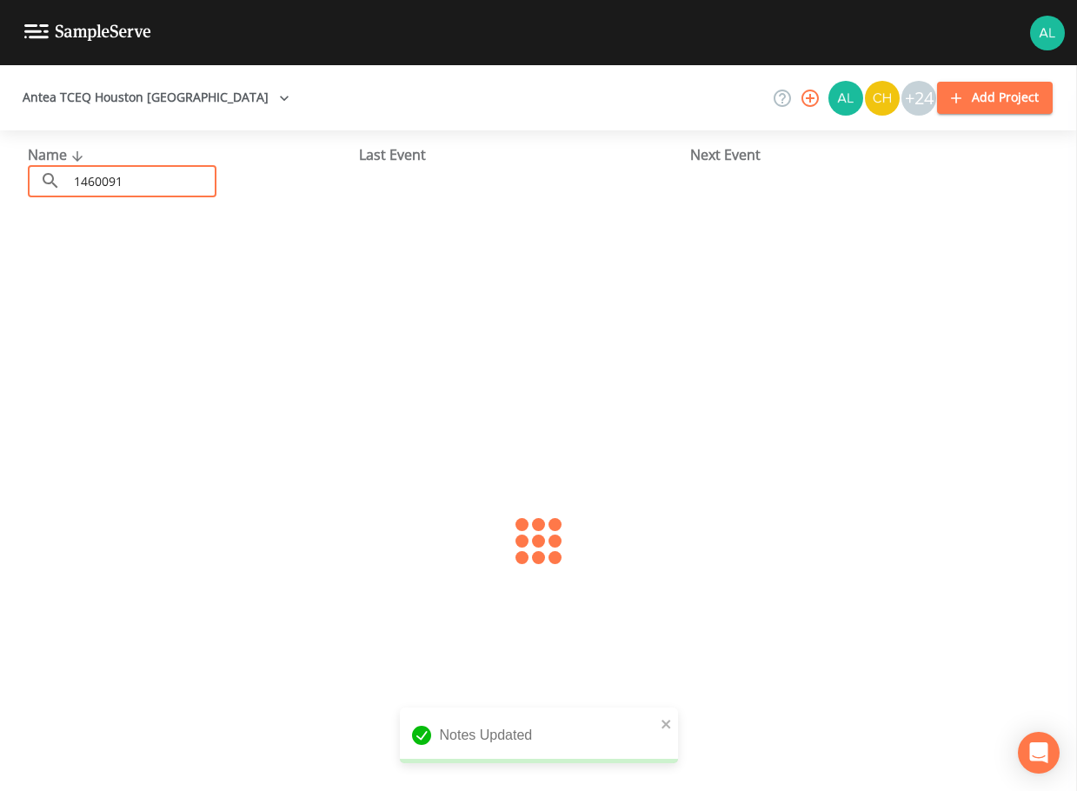
type input "1460091"
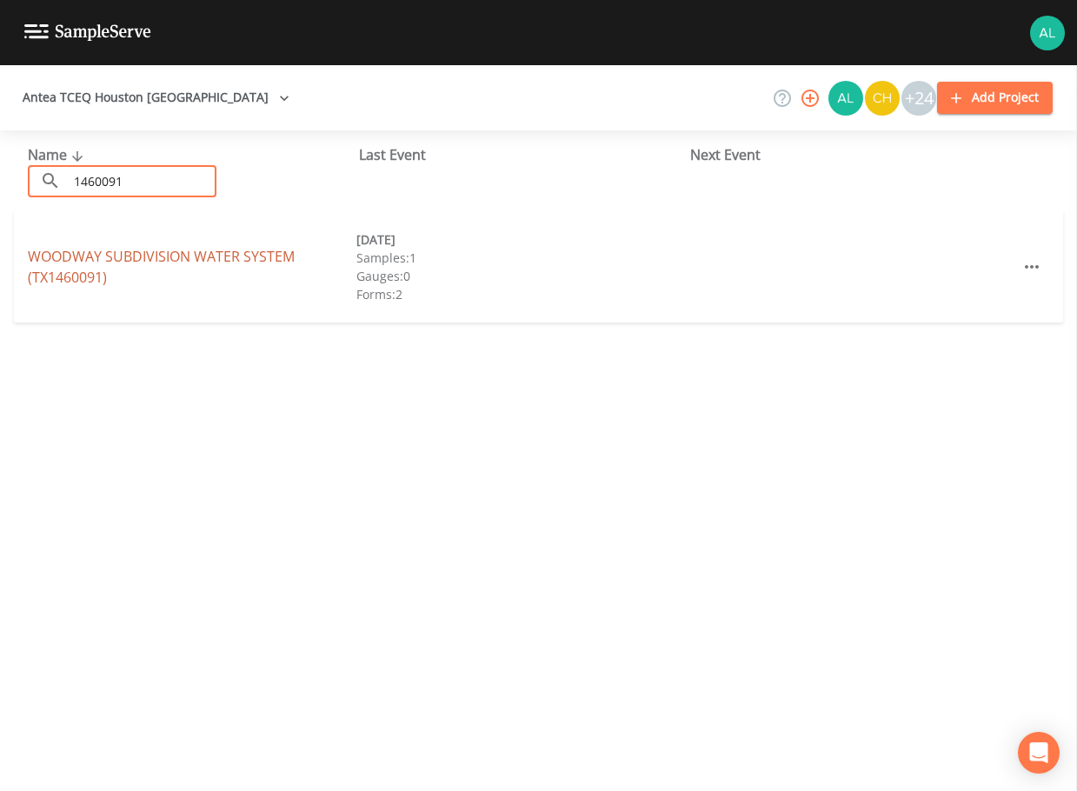
click at [95, 262] on link "WOODWAY SUBDIVISION WATER SYSTEM (TX1460091)" at bounding box center [161, 267] width 267 height 40
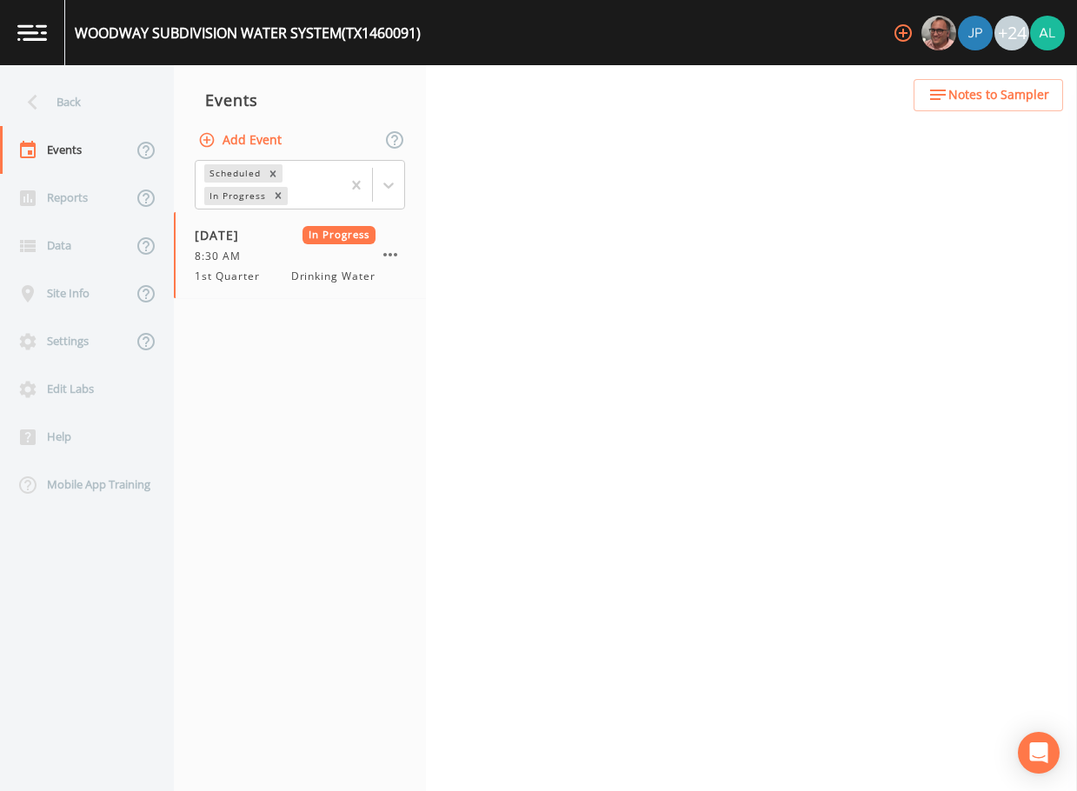
click at [956, 99] on span "Notes to Sampler" at bounding box center [998, 95] width 101 height 22
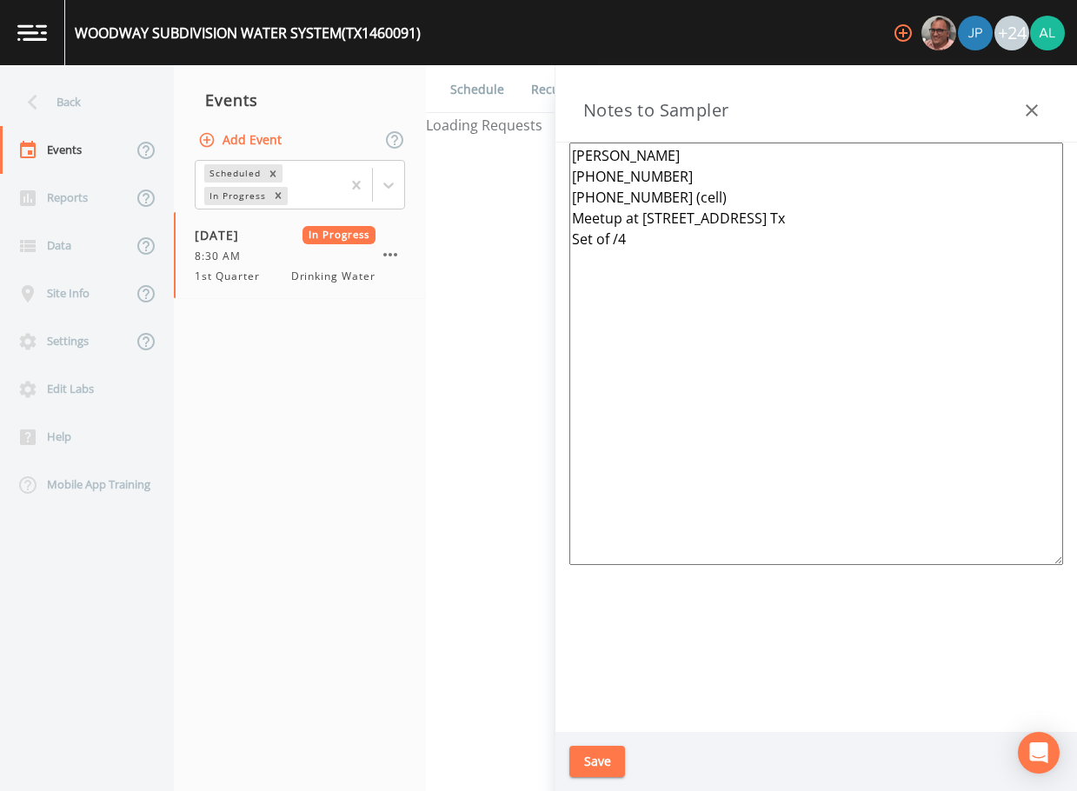
drag, startPoint x: 643, startPoint y: 289, endPoint x: 500, endPoint y: 44, distance: 283.9
click at [500, 44] on div "WOODWAY SUBDIVISION WATER SYSTEM (TX1460091) +24 Back Events Reports Data Site …" at bounding box center [538, 395] width 1077 height 791
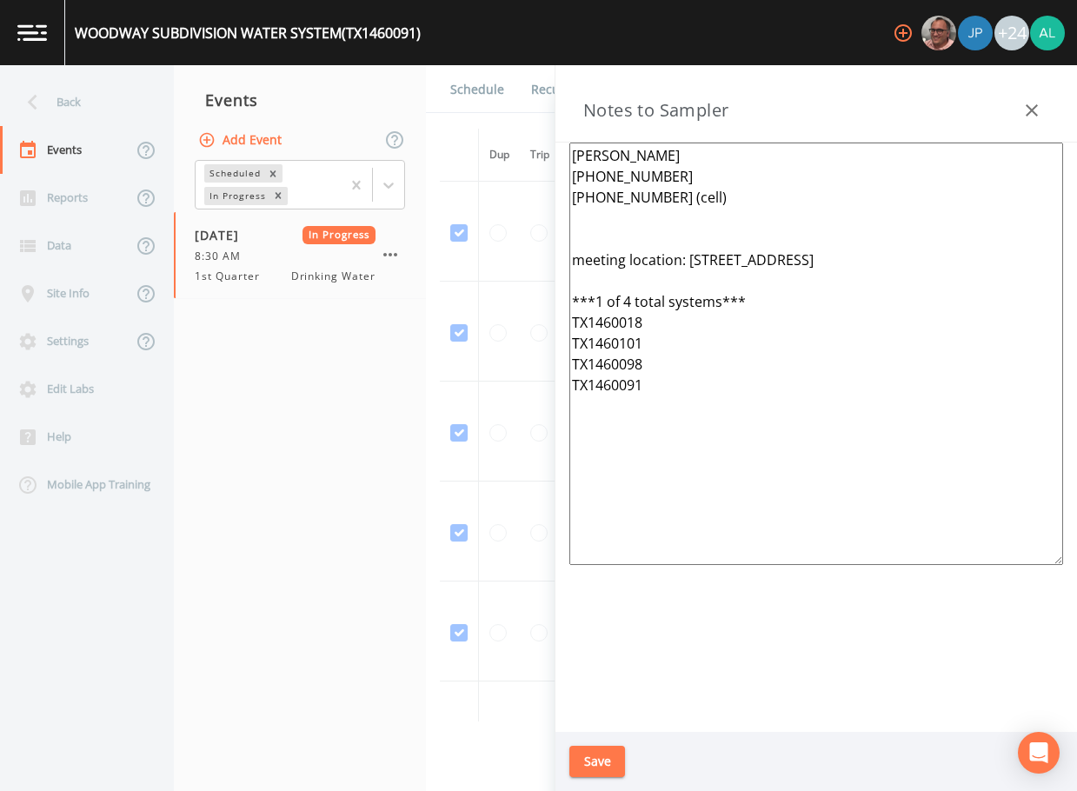
type textarea "[PERSON_NAME] [PHONE_NUMBER] [PHONE_NUMBER] (cell) meeting location: [STREET_AD…"
click at [608, 774] on button "Save" at bounding box center [597, 762] width 56 height 32
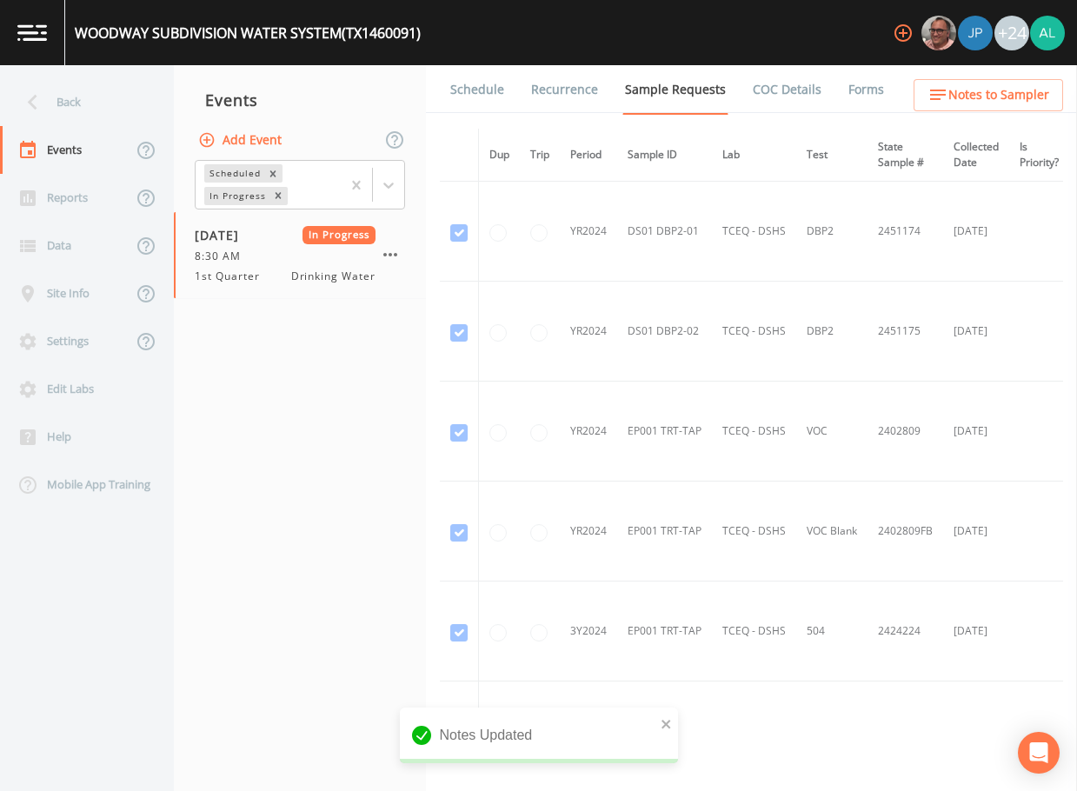
click at [855, 94] on link "Forms" at bounding box center [865, 89] width 41 height 49
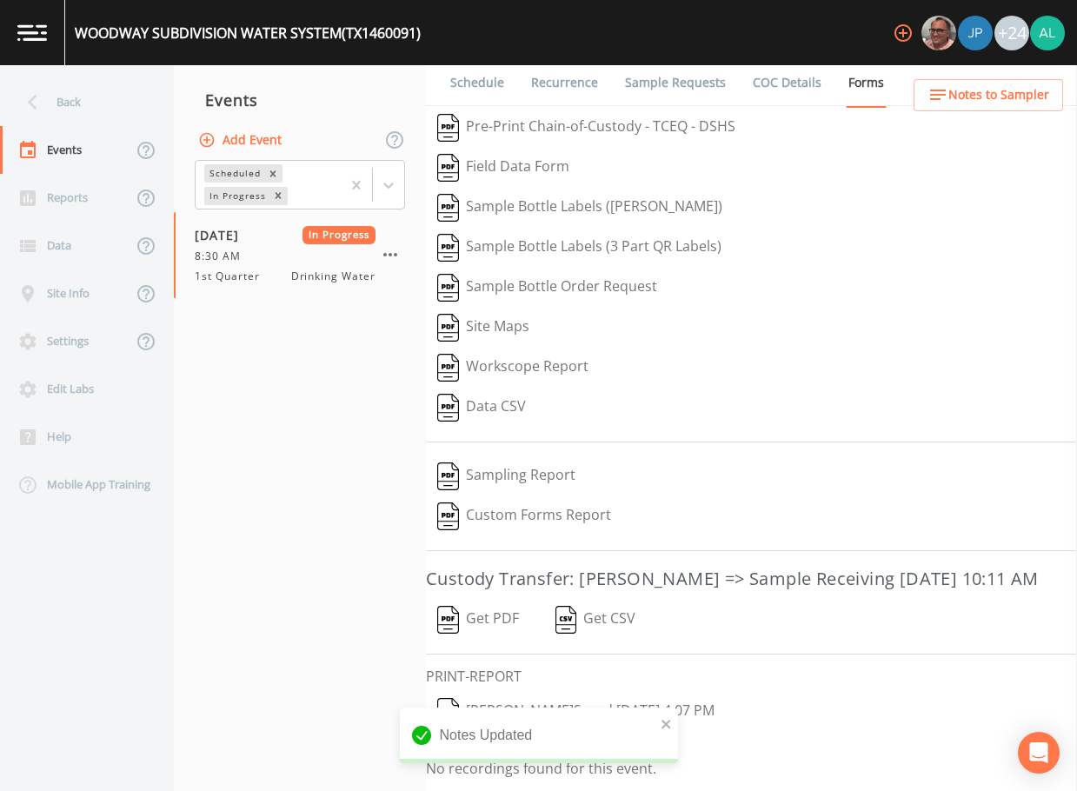
scroll to position [35, 0]
click at [394, 259] on icon "button" at bounding box center [390, 254] width 21 height 21
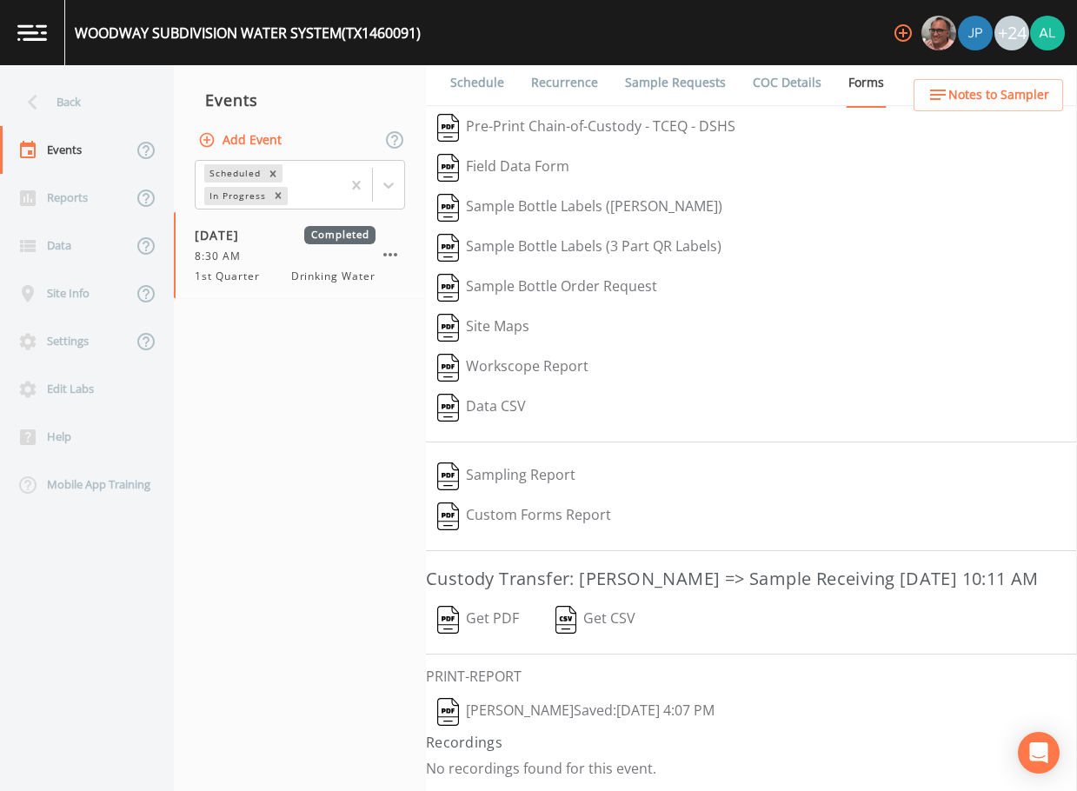
click at [247, 135] on button "Add Event" at bounding box center [242, 140] width 94 height 32
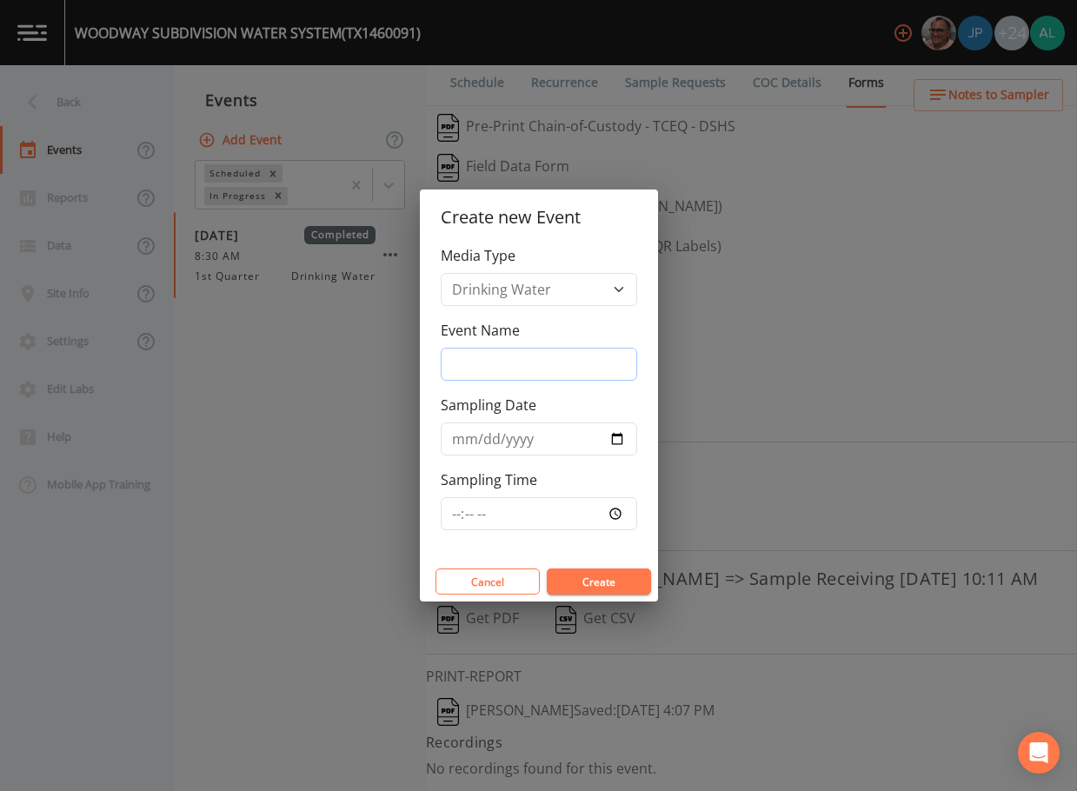
click at [534, 356] on input "Event Name" at bounding box center [539, 364] width 196 height 33
type input "3rd Quarter"
type input "[DATE]"
click at [446, 520] on input "Sampling Time" at bounding box center [539, 513] width 196 height 33
type input "08:00"
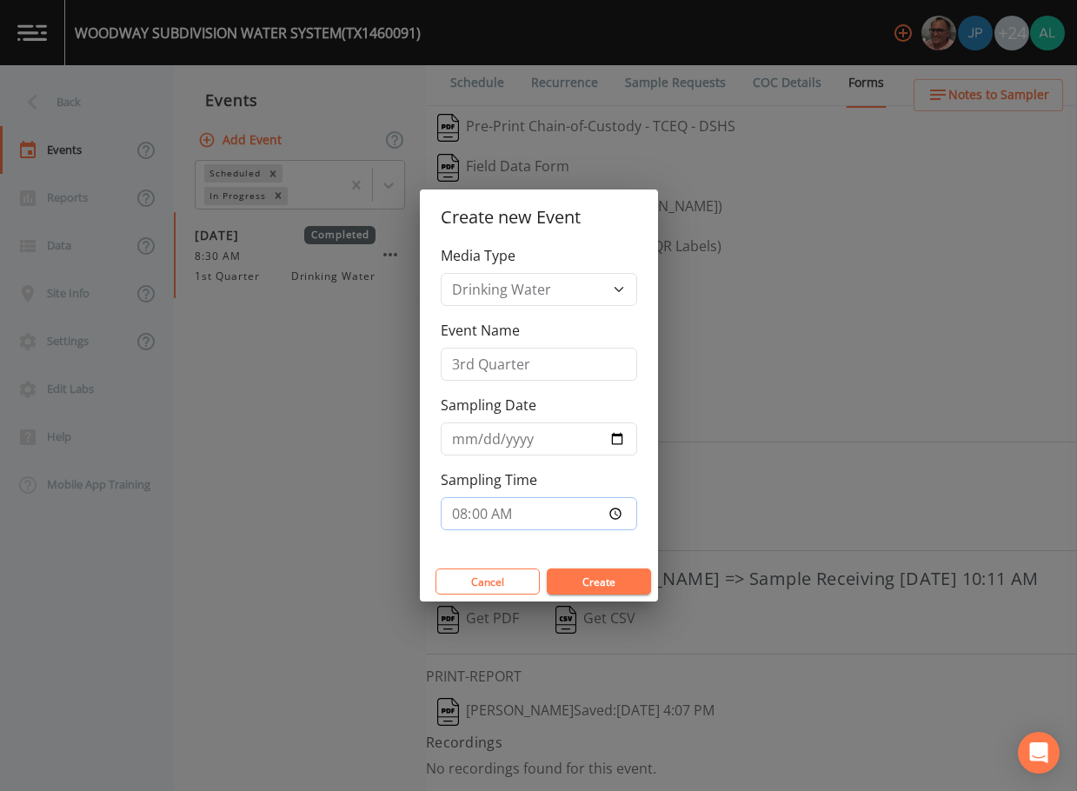
click at [547, 568] on button "Create" at bounding box center [599, 581] width 104 height 26
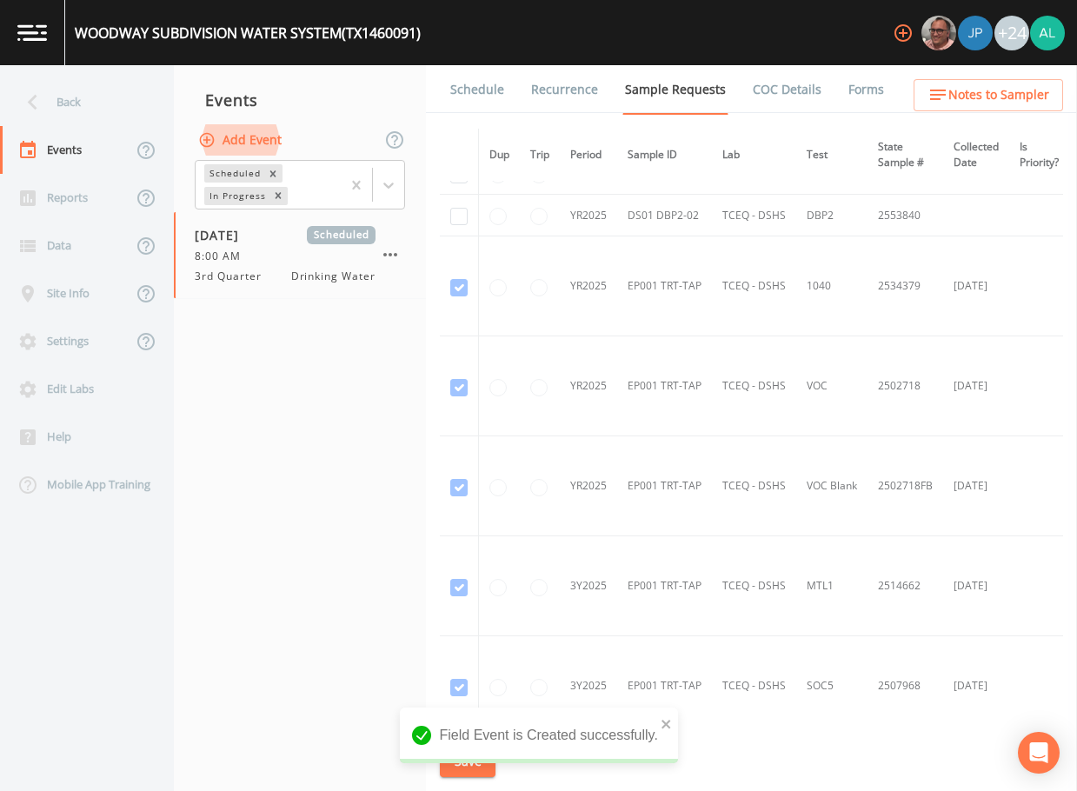
scroll to position [1212, 0]
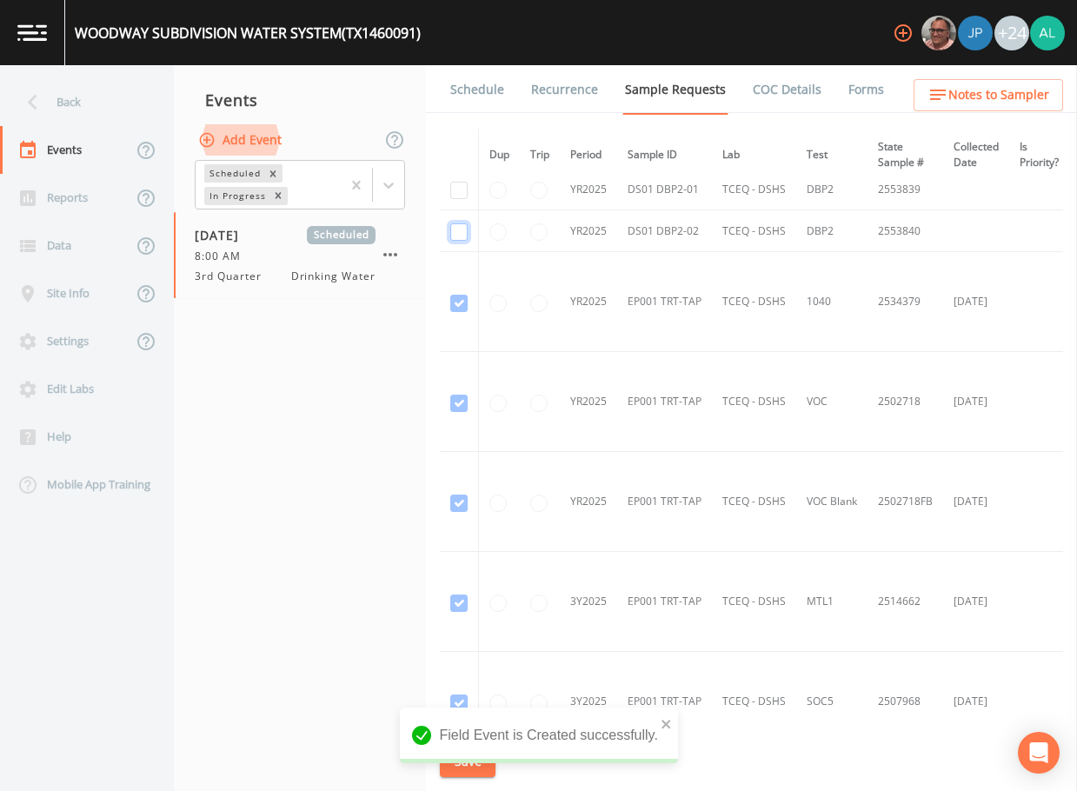
checkbox input "true"
click at [657, 720] on div "Field Event is Created successfully." at bounding box center [539, 735] width 278 height 56
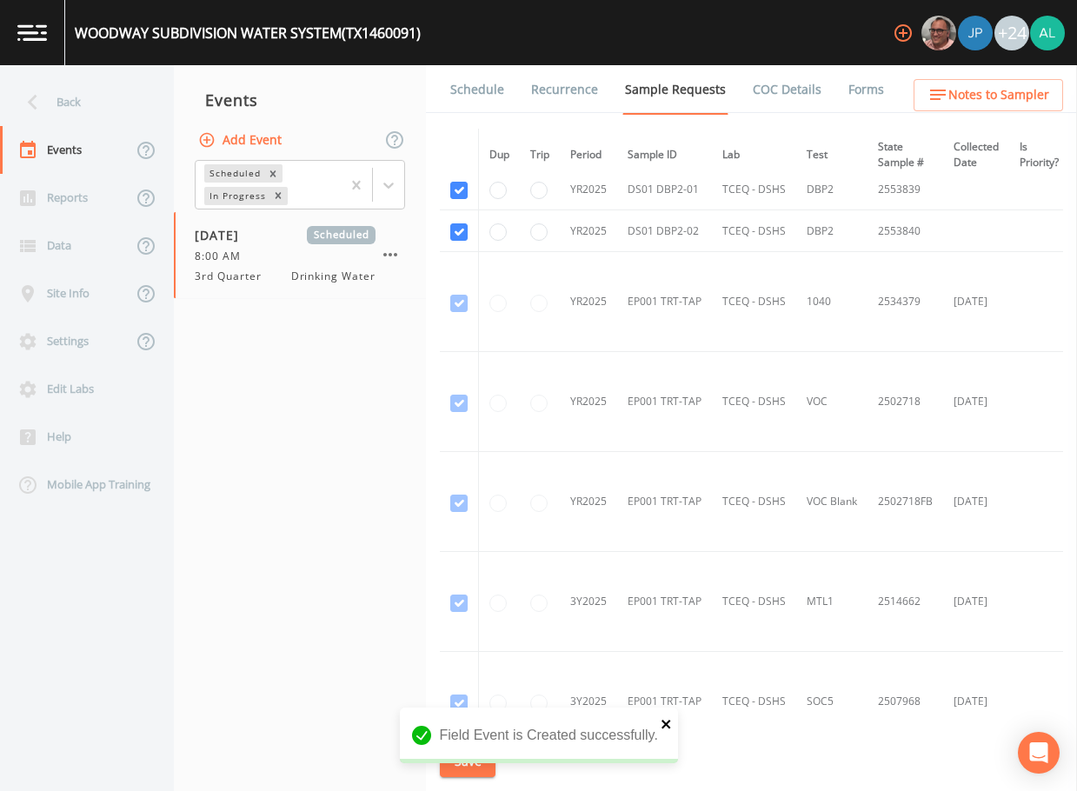
click at [663, 719] on icon "close" at bounding box center [666, 724] width 12 height 14
click at [472, 766] on div "Field Event is Created successfully." at bounding box center [539, 742] width 278 height 70
click at [471, 765] on button "Save" at bounding box center [468, 762] width 56 height 32
click at [667, 722] on icon "close" at bounding box center [665, 723] width 9 height 9
click at [481, 777] on div "Event saved" at bounding box center [539, 777] width 278 height 0
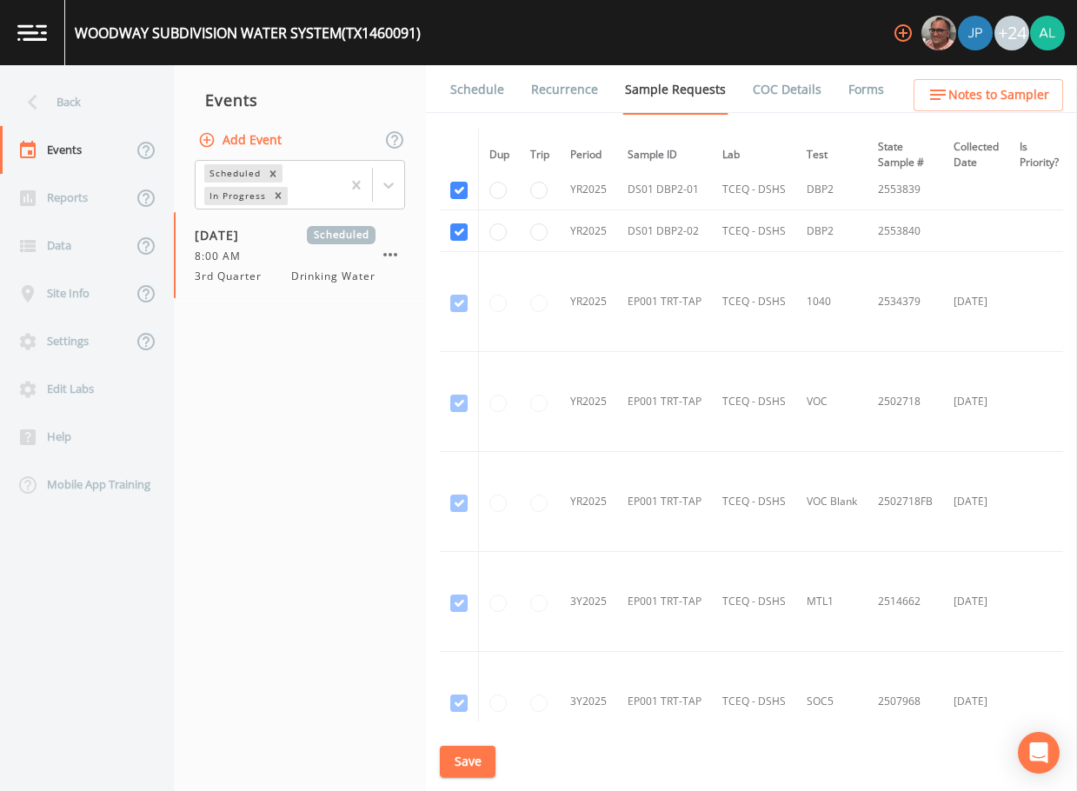
click at [481, 753] on button "Save" at bounding box center [468, 762] width 56 height 32
click at [993, 94] on span "Notes to Sampler" at bounding box center [998, 95] width 101 height 22
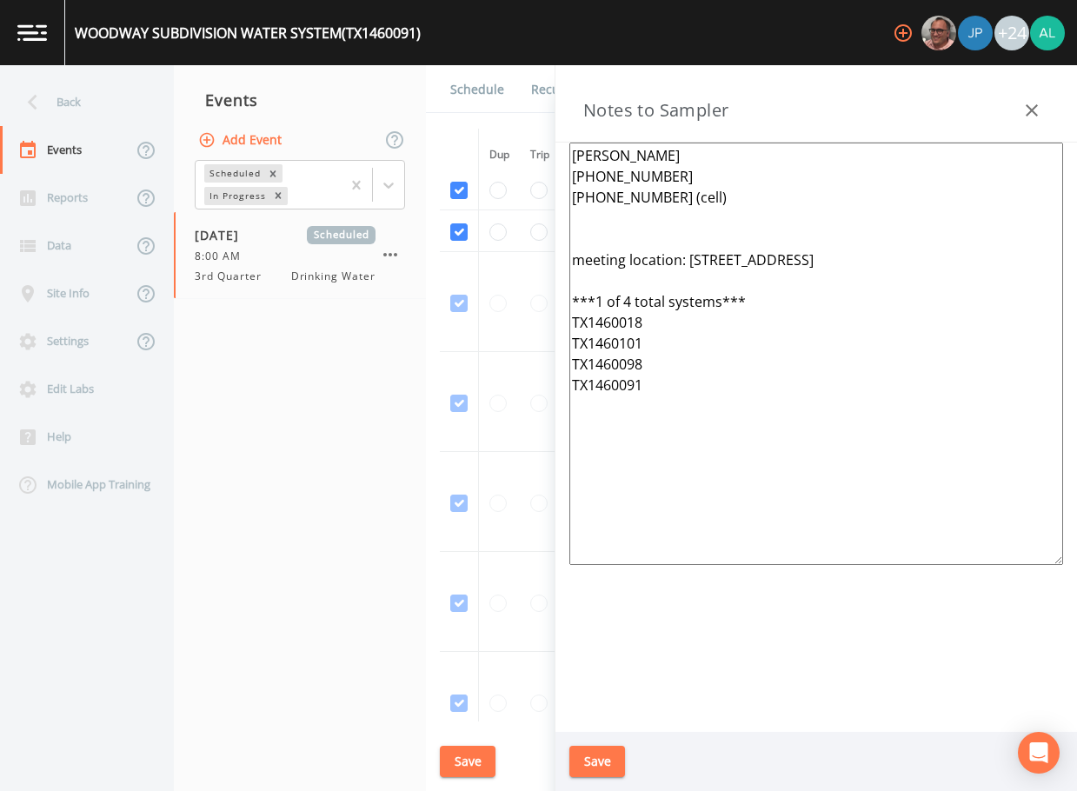
click at [593, 761] on button "Save" at bounding box center [597, 762] width 56 height 32
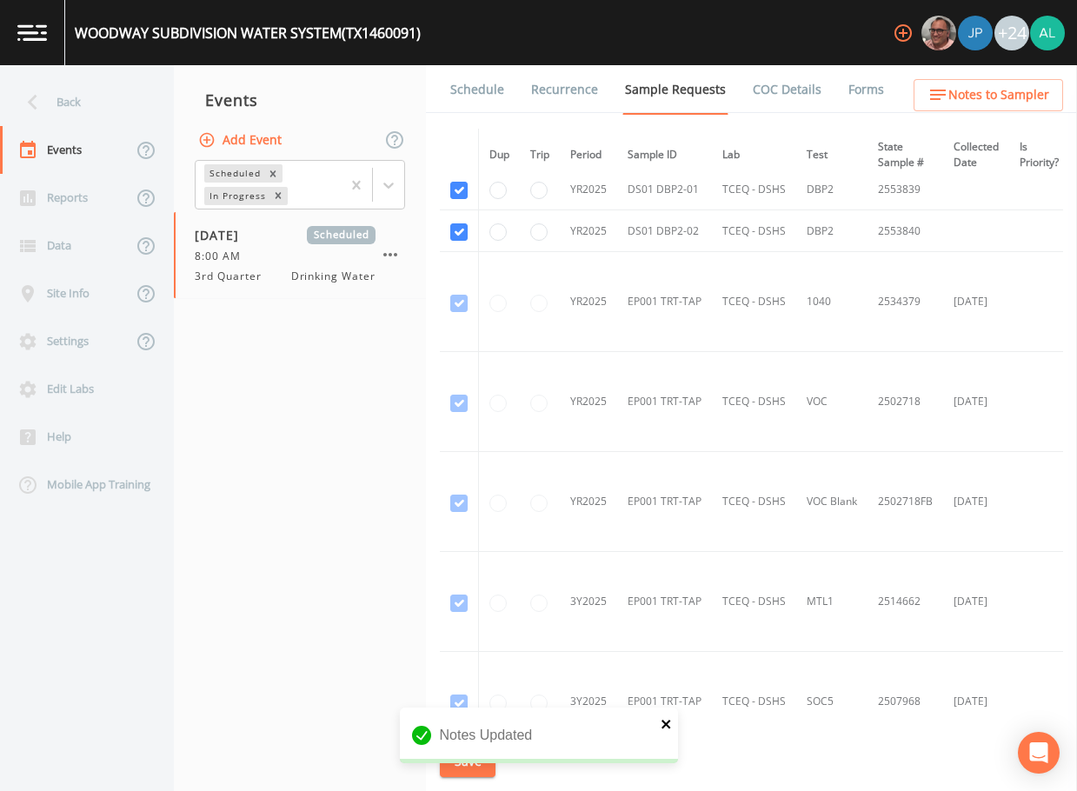
click at [662, 719] on icon "close" at bounding box center [665, 723] width 9 height 9
click at [468, 743] on div "Schedule Recurrence Sample Requests COC Details Forms Dup Trip Period Sample ID…" at bounding box center [751, 428] width 651 height 726
click at [468, 746] on button "Save" at bounding box center [468, 762] width 56 height 32
click at [87, 106] on div "Back" at bounding box center [78, 102] width 156 height 48
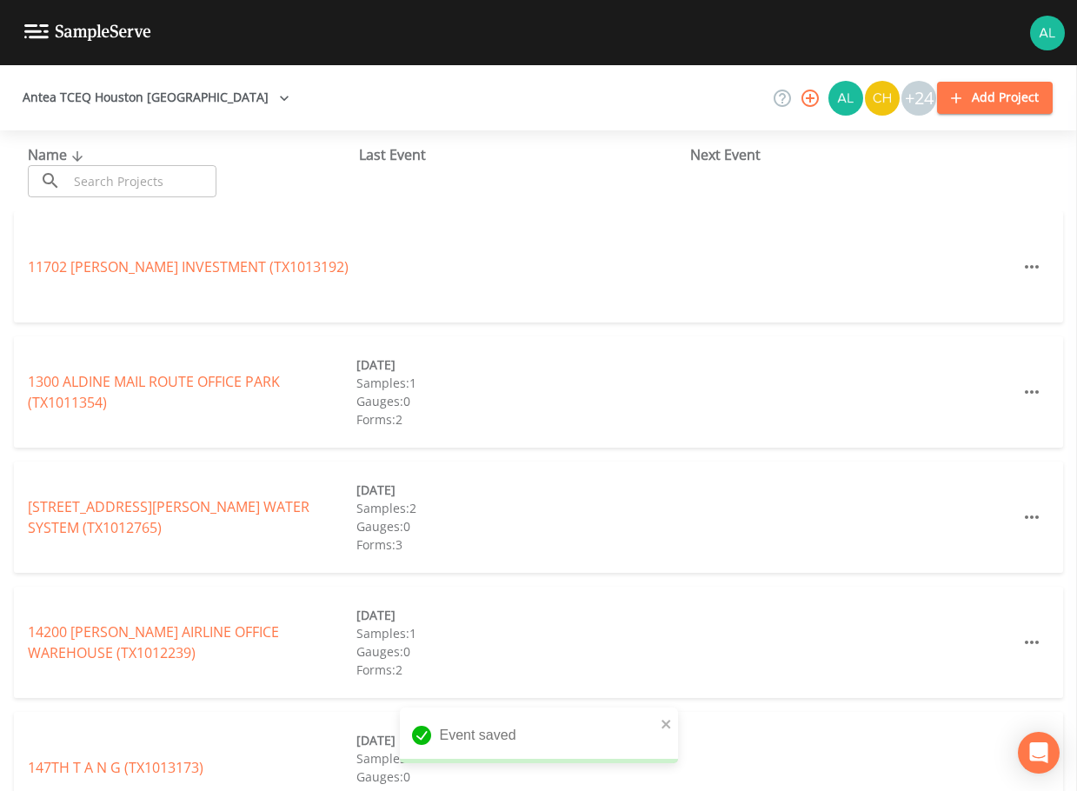
drag, startPoint x: 110, startPoint y: 196, endPoint x: 116, endPoint y: 185, distance: 12.8
click at [110, 196] on input "text" at bounding box center [142, 181] width 149 height 32
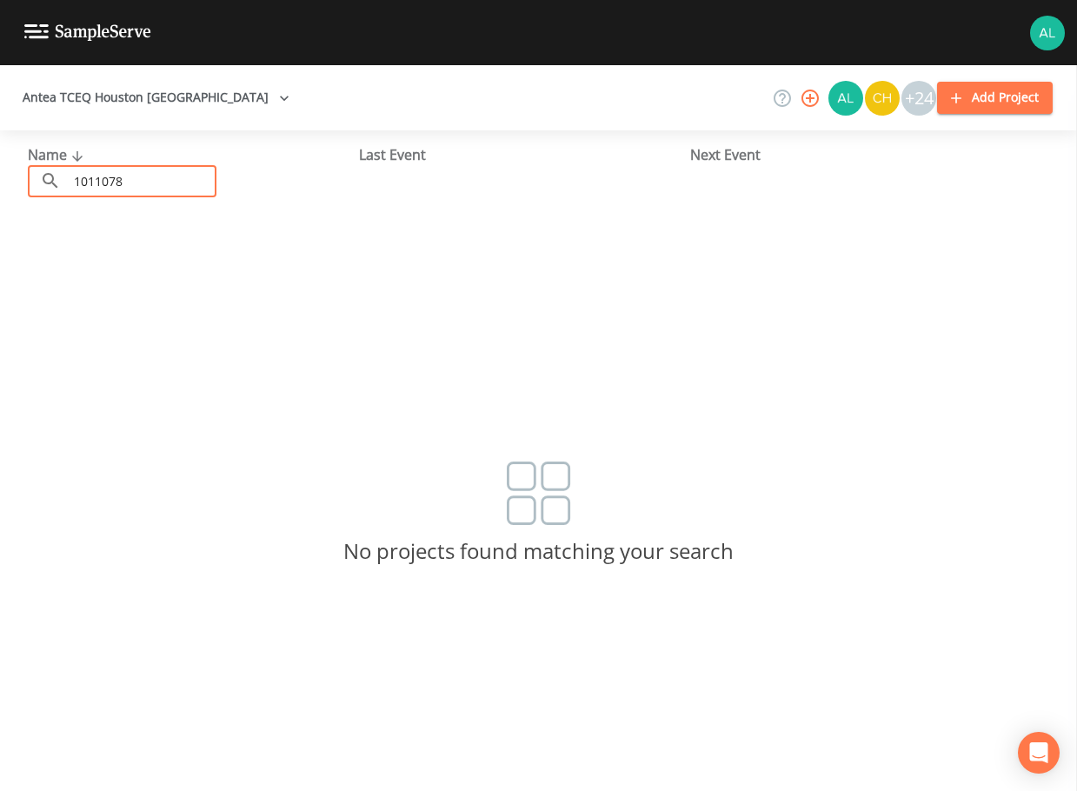
drag, startPoint x: 140, startPoint y: 189, endPoint x: -150, endPoint y: 226, distance: 292.6
click at [0, 226] on html "Antea TCEQ [GEOGRAPHIC_DATA] +24 Add Project Name ​ 1011078 ​ Last Event Next E…" at bounding box center [538, 395] width 1077 height 791
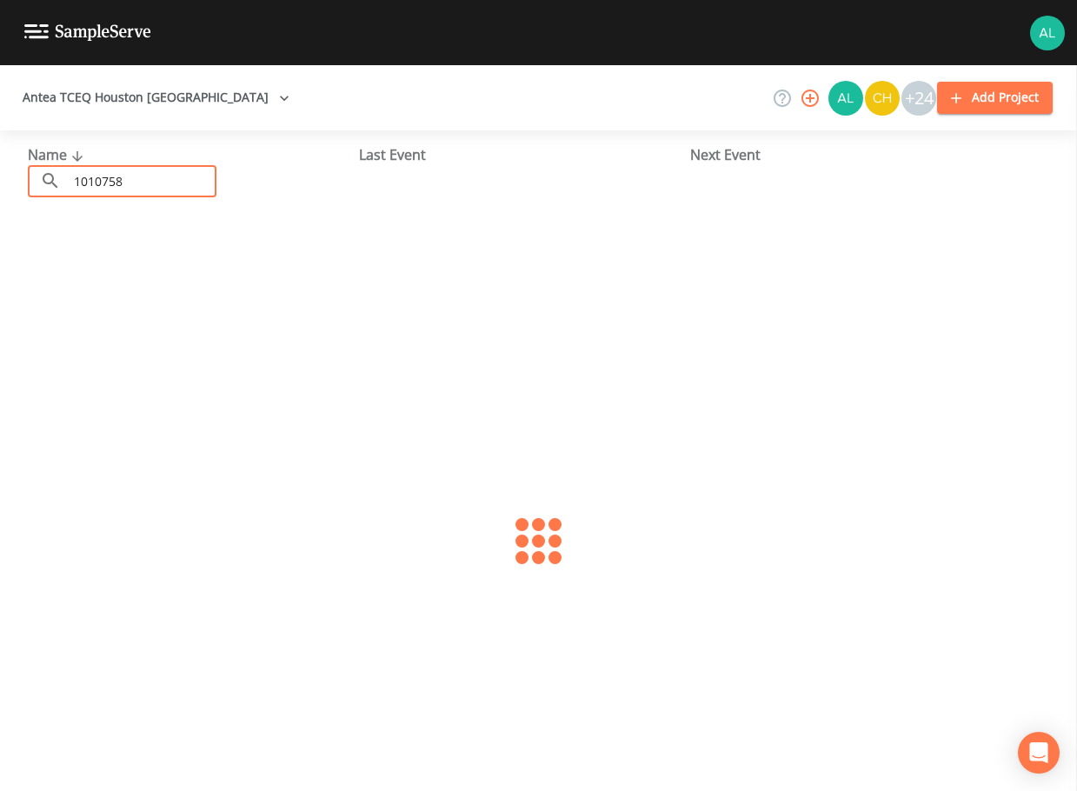
type input "1010758"
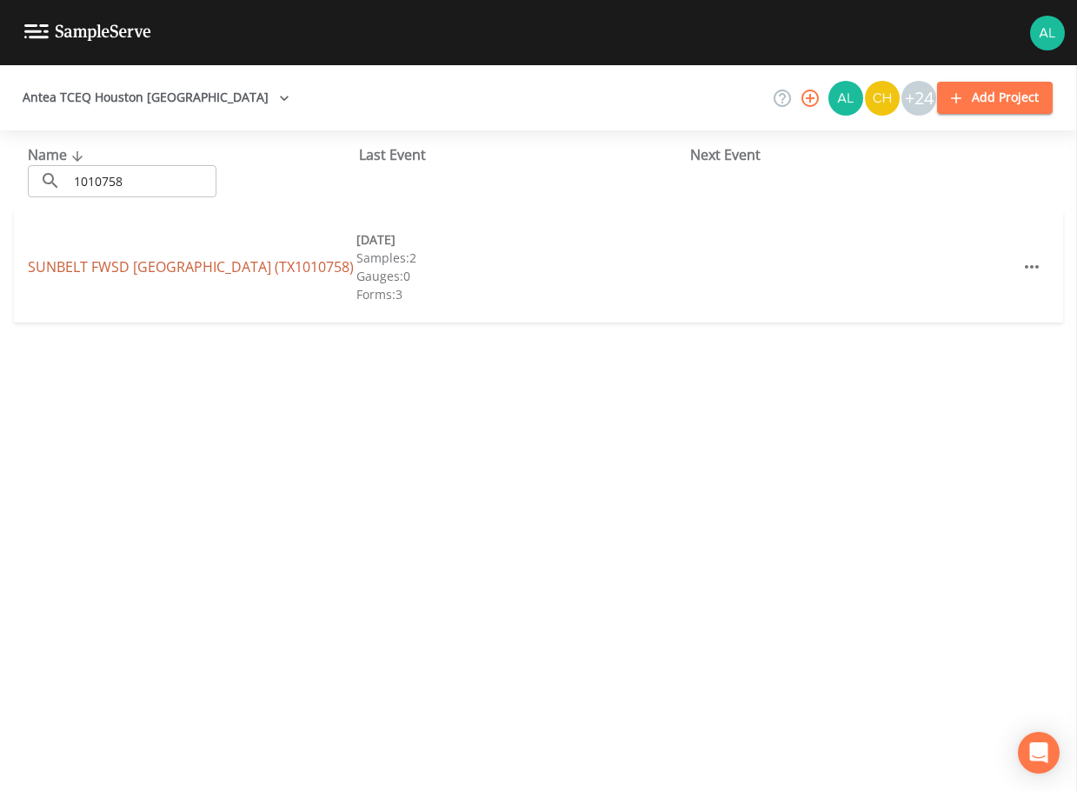
click at [120, 257] on link "SUNBELT FWSD [GEOGRAPHIC_DATA] (TX1010758)" at bounding box center [191, 266] width 326 height 19
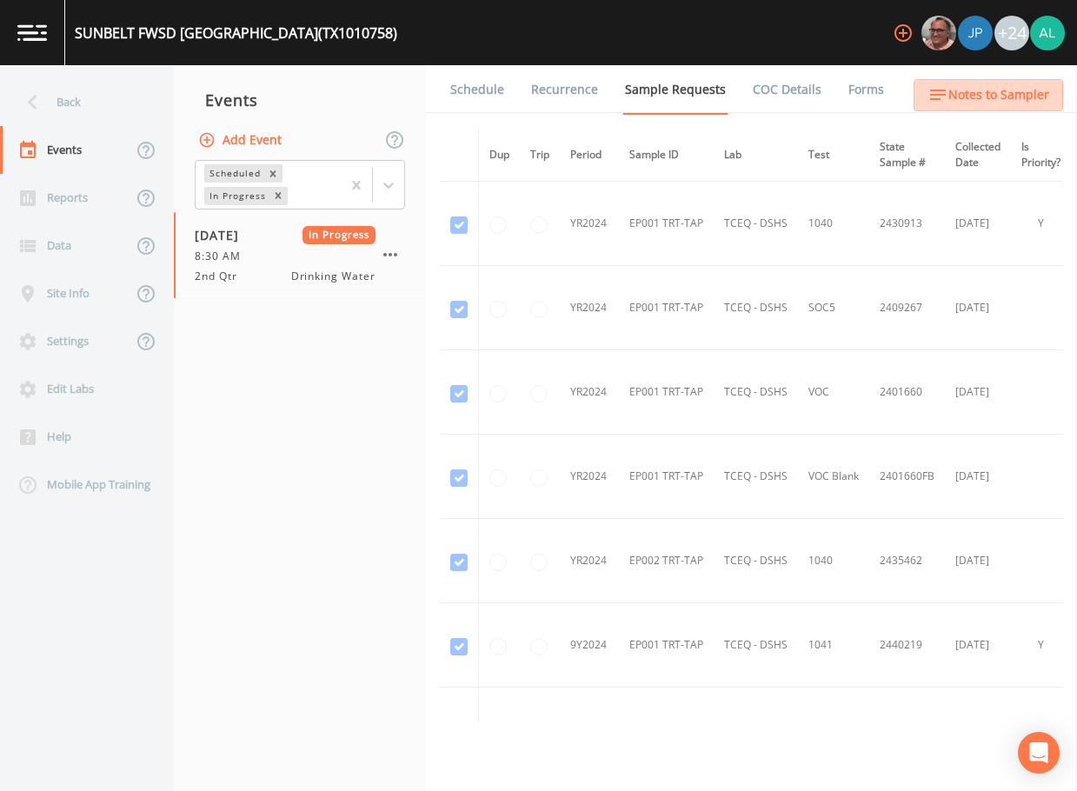
click at [1004, 93] on span "Notes to Sampler" at bounding box center [998, 95] width 101 height 22
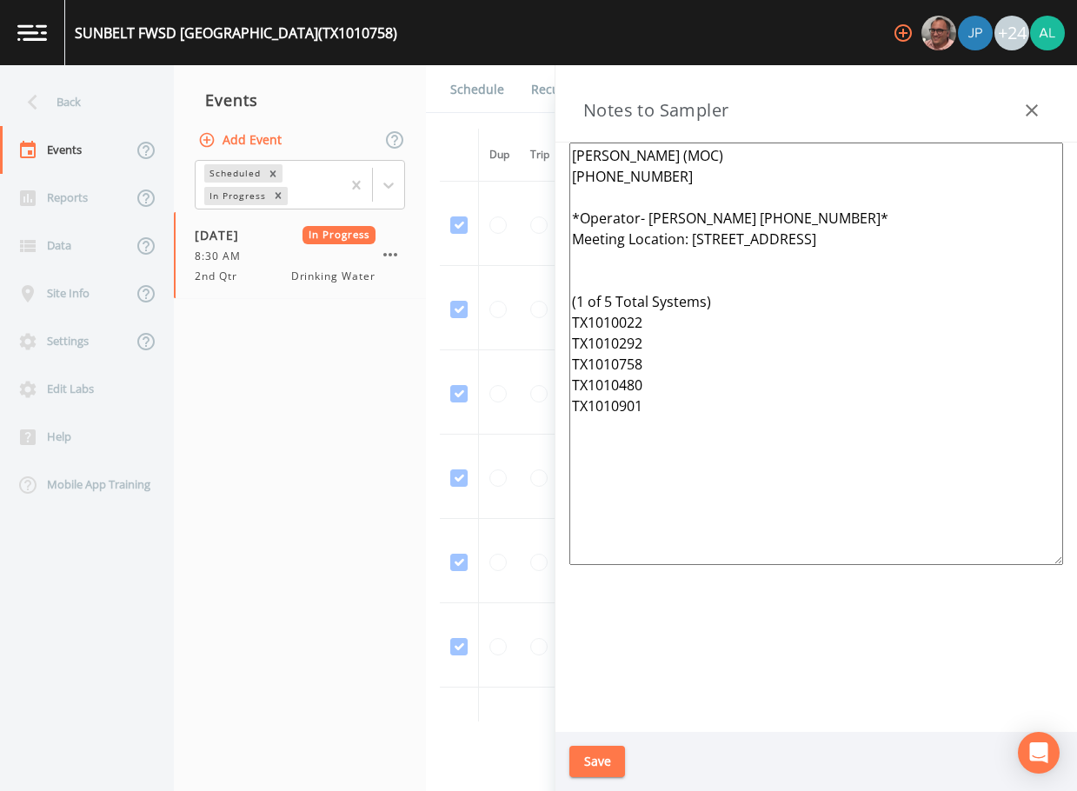
click at [1027, 109] on icon "button" at bounding box center [1031, 110] width 21 height 21
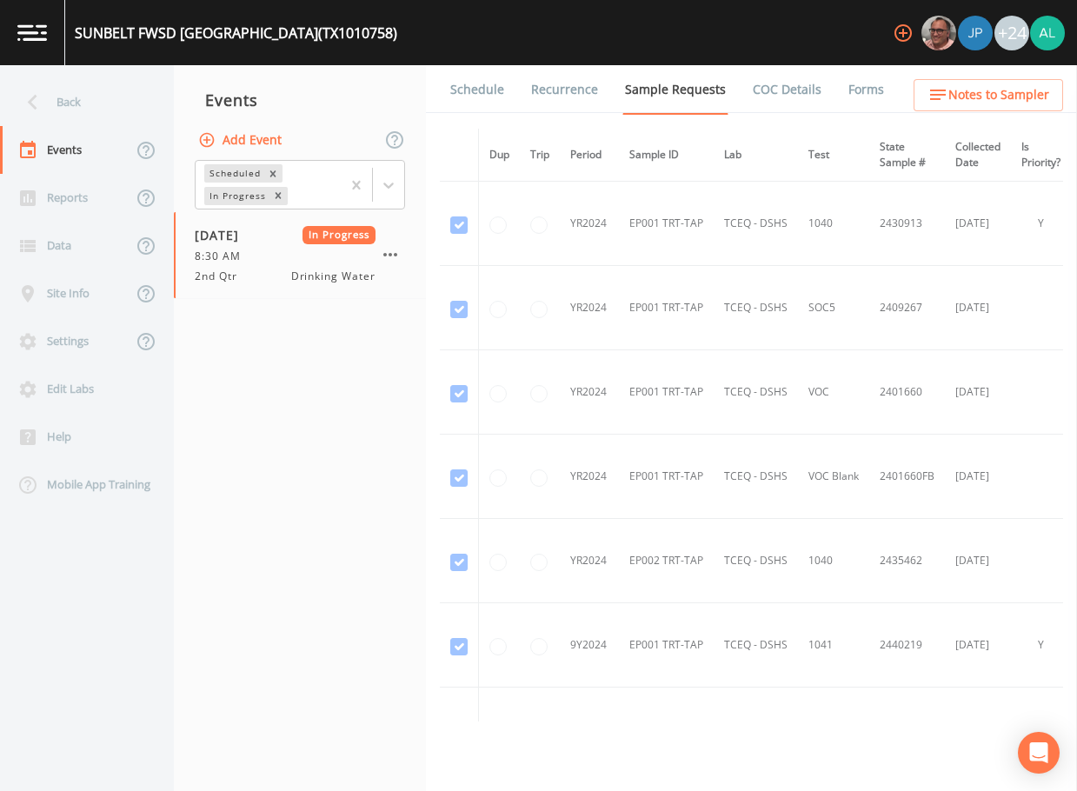
click at [76, 99] on div "Back" at bounding box center [78, 102] width 156 height 48
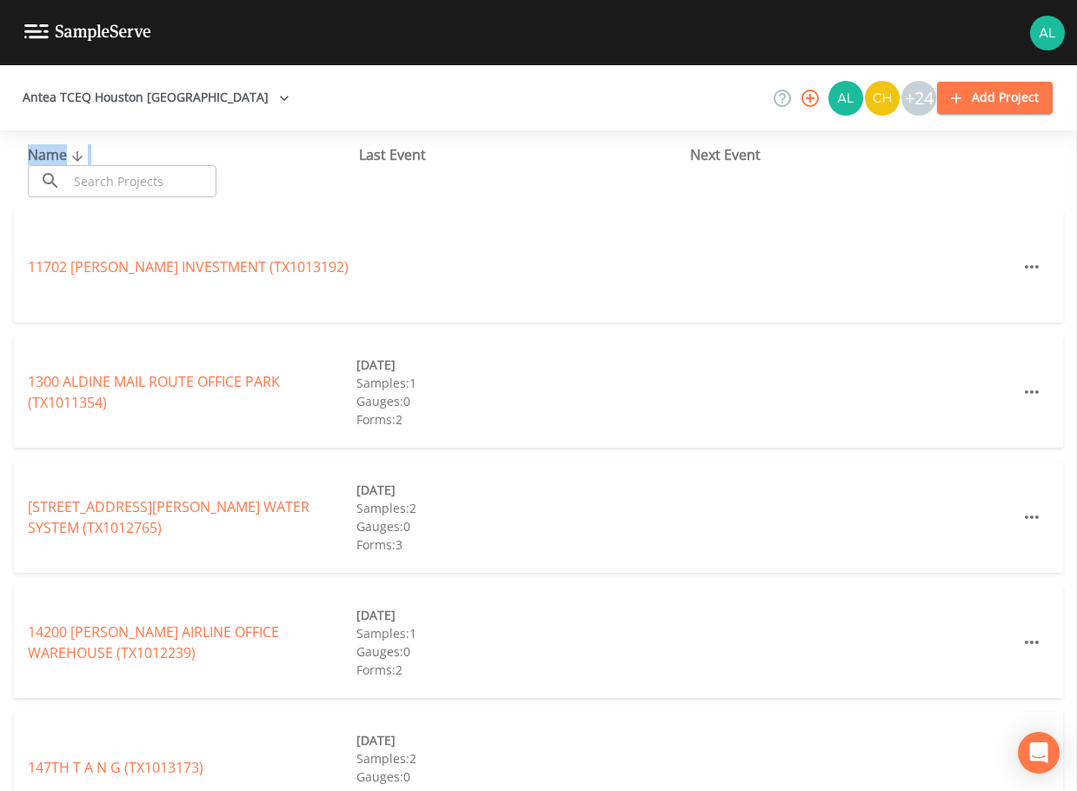
click at [86, 165] on div "Name ​ ​" at bounding box center [193, 170] width 331 height 53
click at [96, 180] on input "text" at bounding box center [142, 181] width 149 height 32
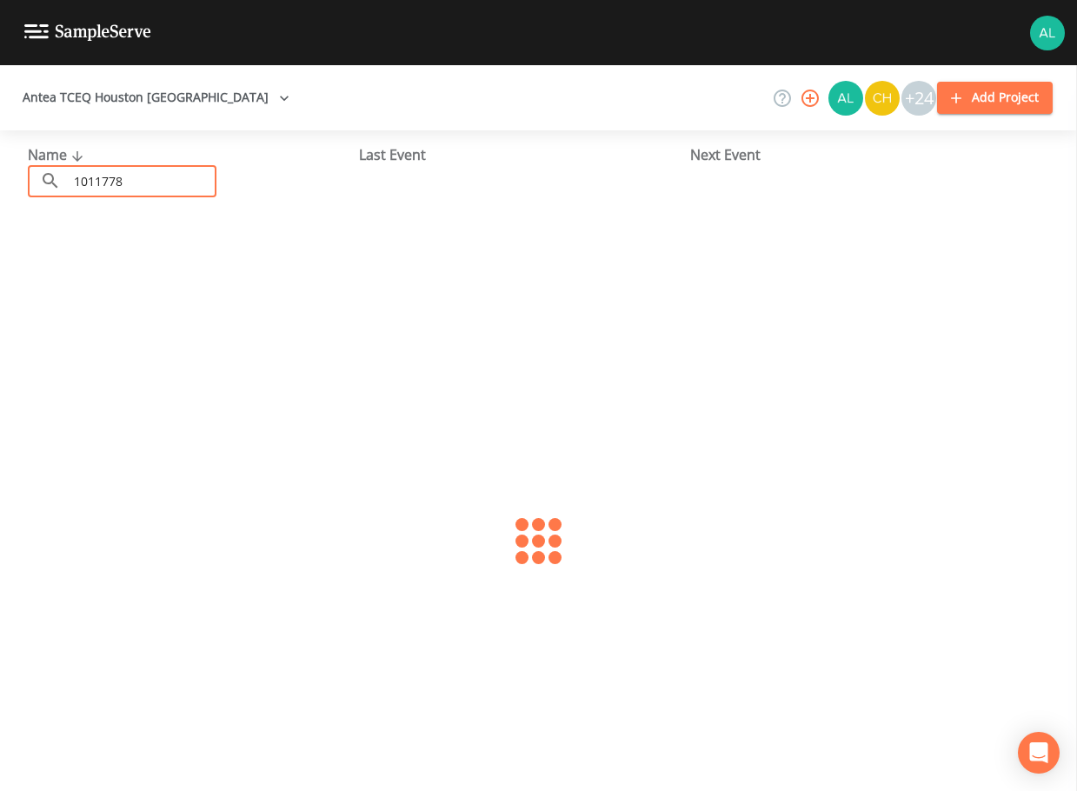
type input "1011778"
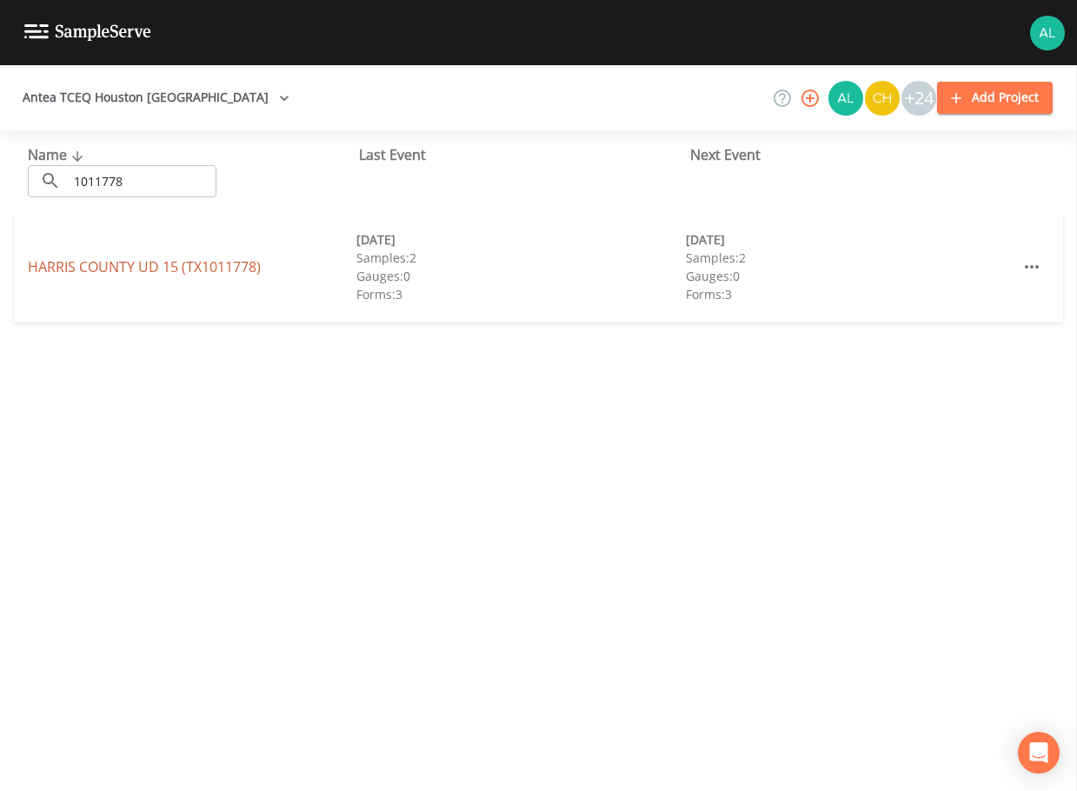
click at [197, 263] on link "[GEOGRAPHIC_DATA] UD 15 (TX1011778)" at bounding box center [144, 266] width 233 height 19
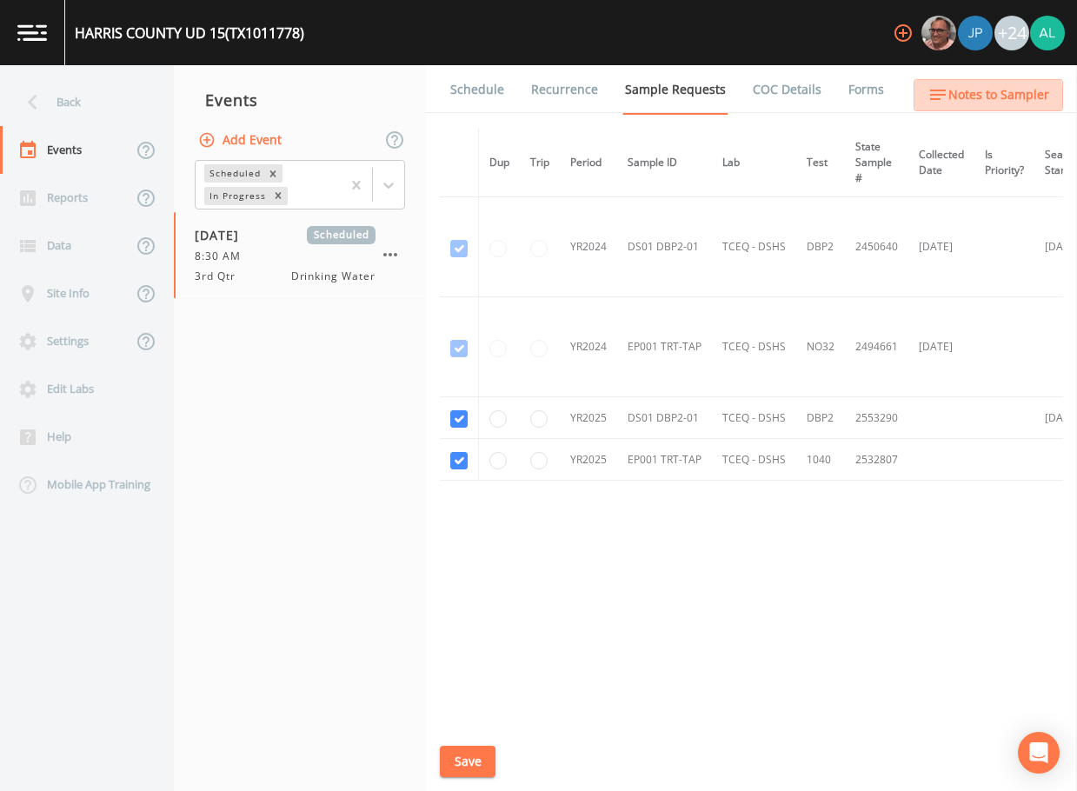
click at [976, 100] on span "Notes to Sampler" at bounding box center [998, 95] width 101 height 22
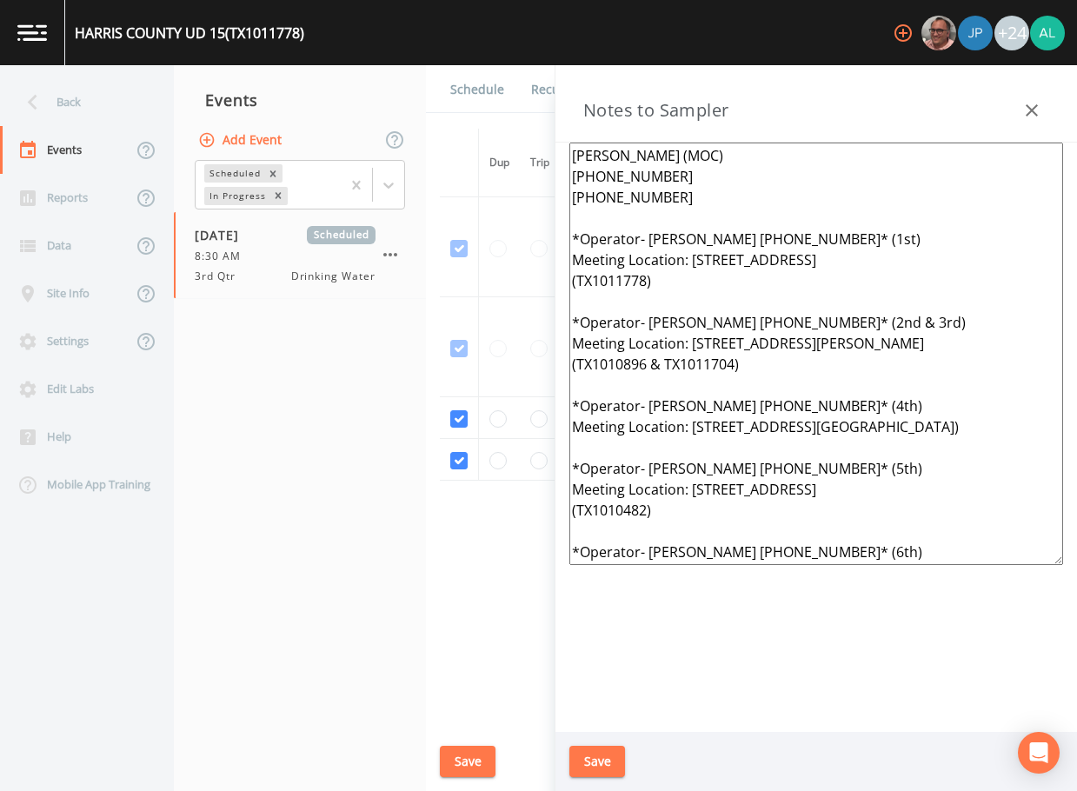
click at [507, 102] on li "Recurrence" at bounding box center [554, 89] width 94 height 49
click at [481, 89] on link "Schedule" at bounding box center [476, 89] width 59 height 49
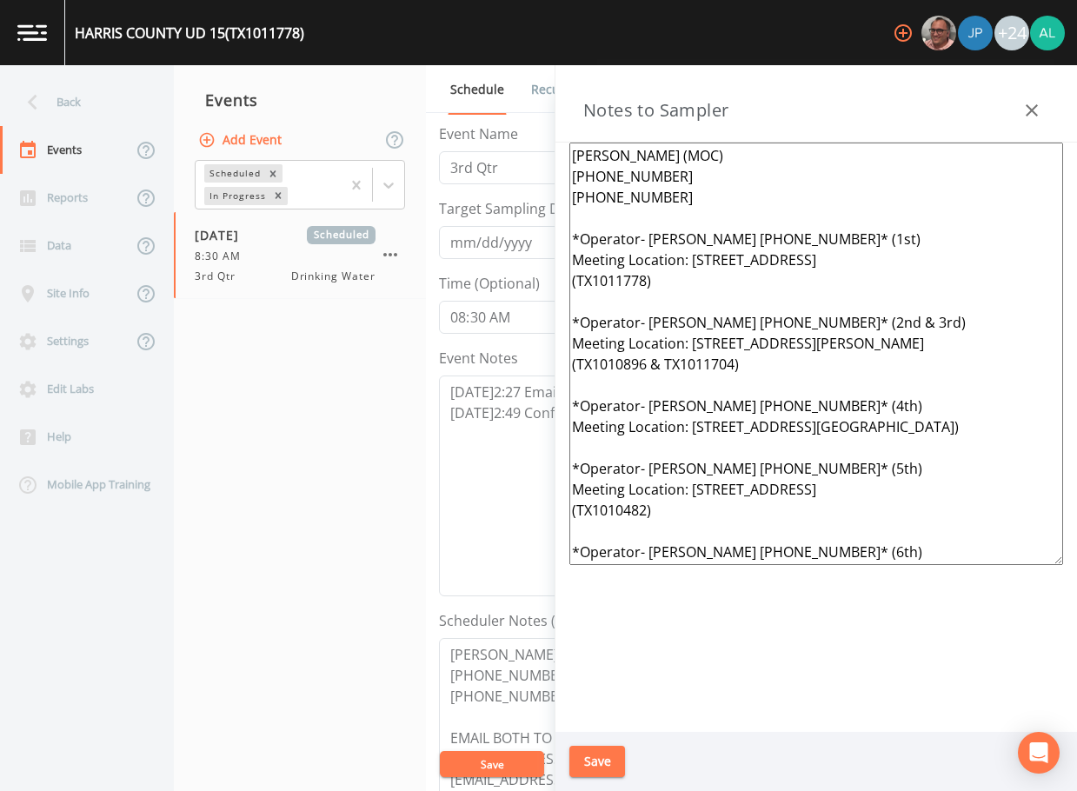
click at [1030, 107] on icon "button" at bounding box center [1031, 110] width 21 height 21
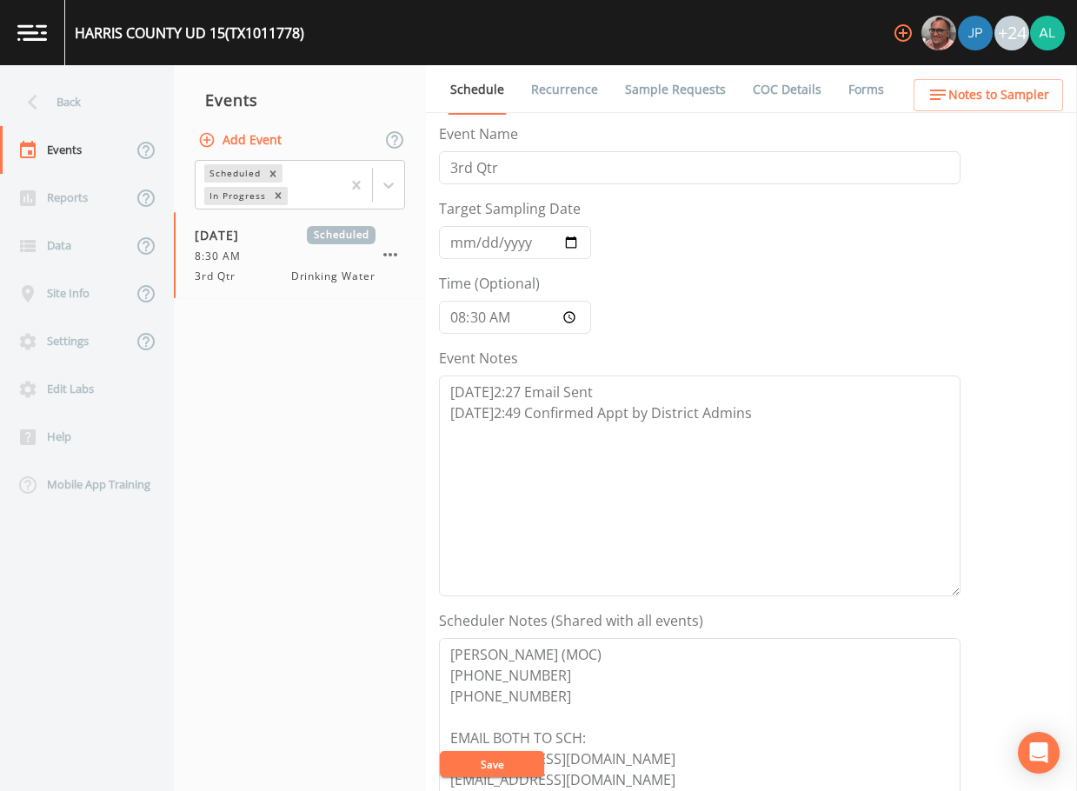
click at [854, 83] on link "Forms" at bounding box center [865, 89] width 41 height 49
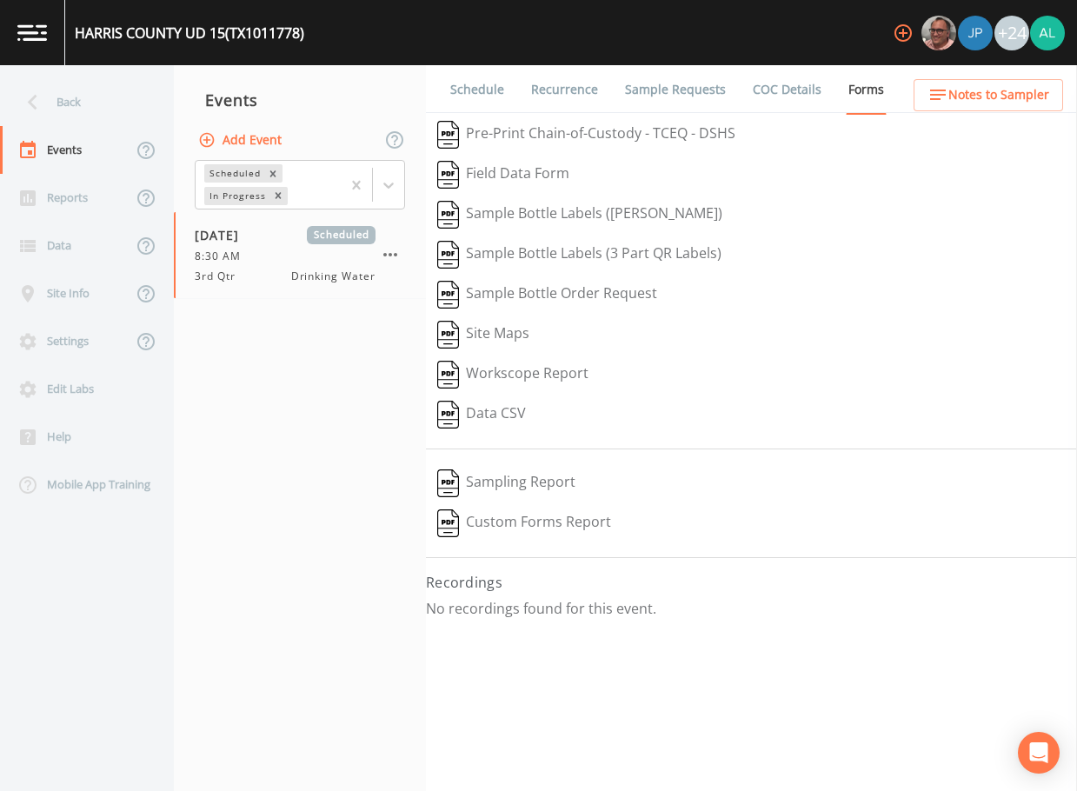
click at [478, 83] on link "Schedule" at bounding box center [476, 89] width 59 height 49
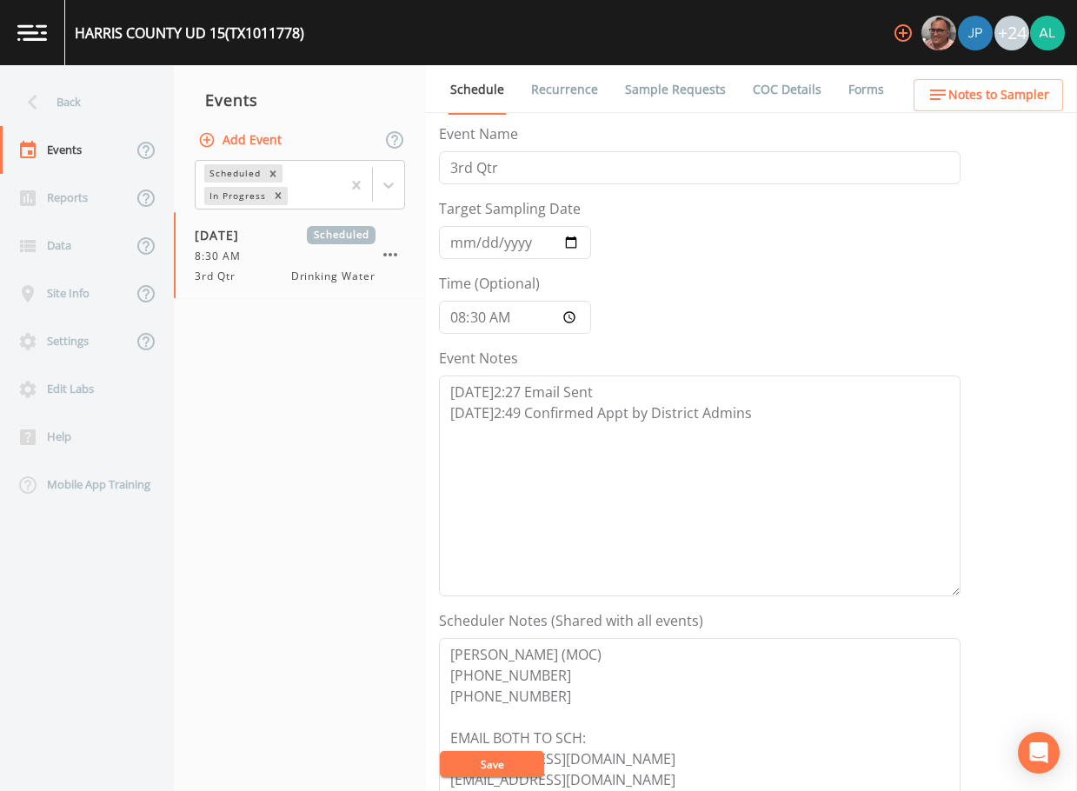
click at [1014, 91] on span "Notes to Sampler" at bounding box center [998, 95] width 101 height 22
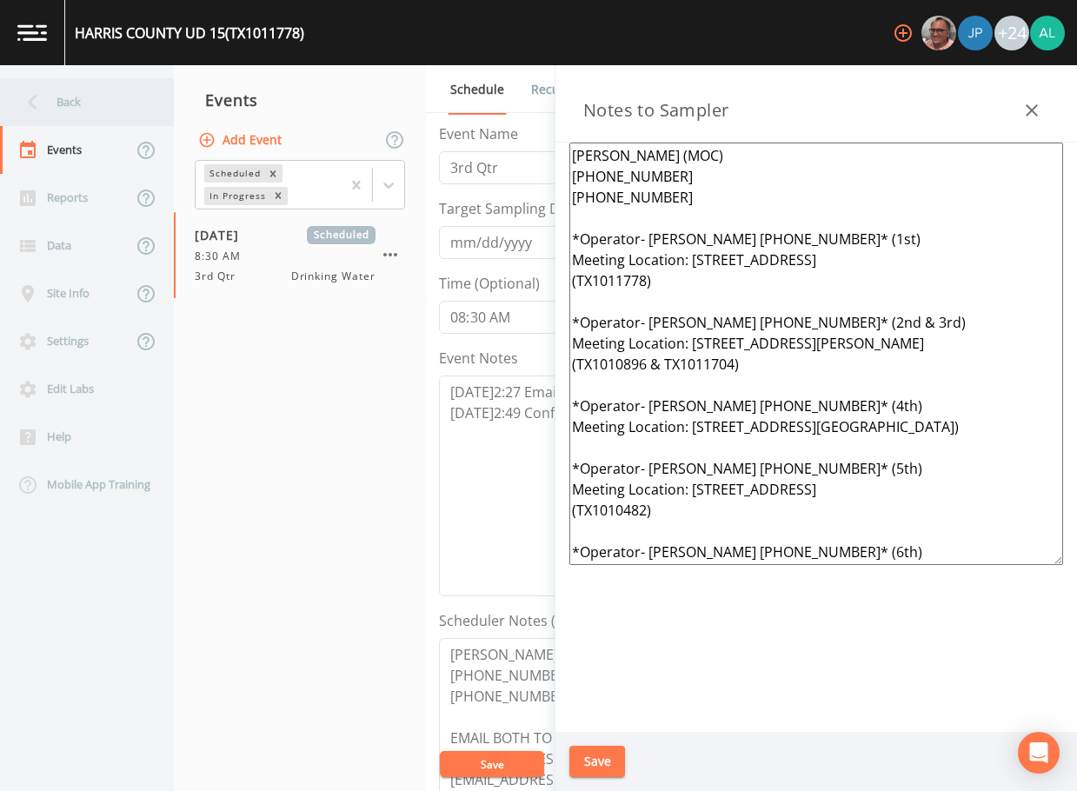
click at [83, 109] on div "Back" at bounding box center [78, 102] width 156 height 48
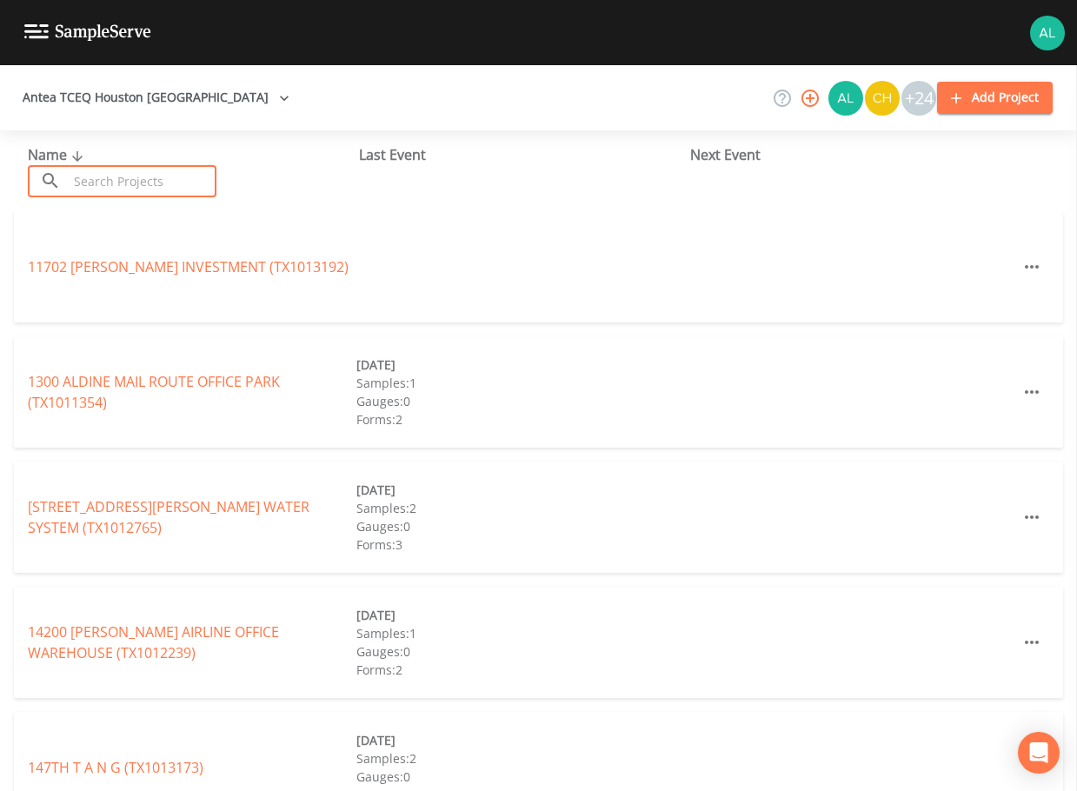
click at [113, 188] on input "text" at bounding box center [142, 181] width 149 height 32
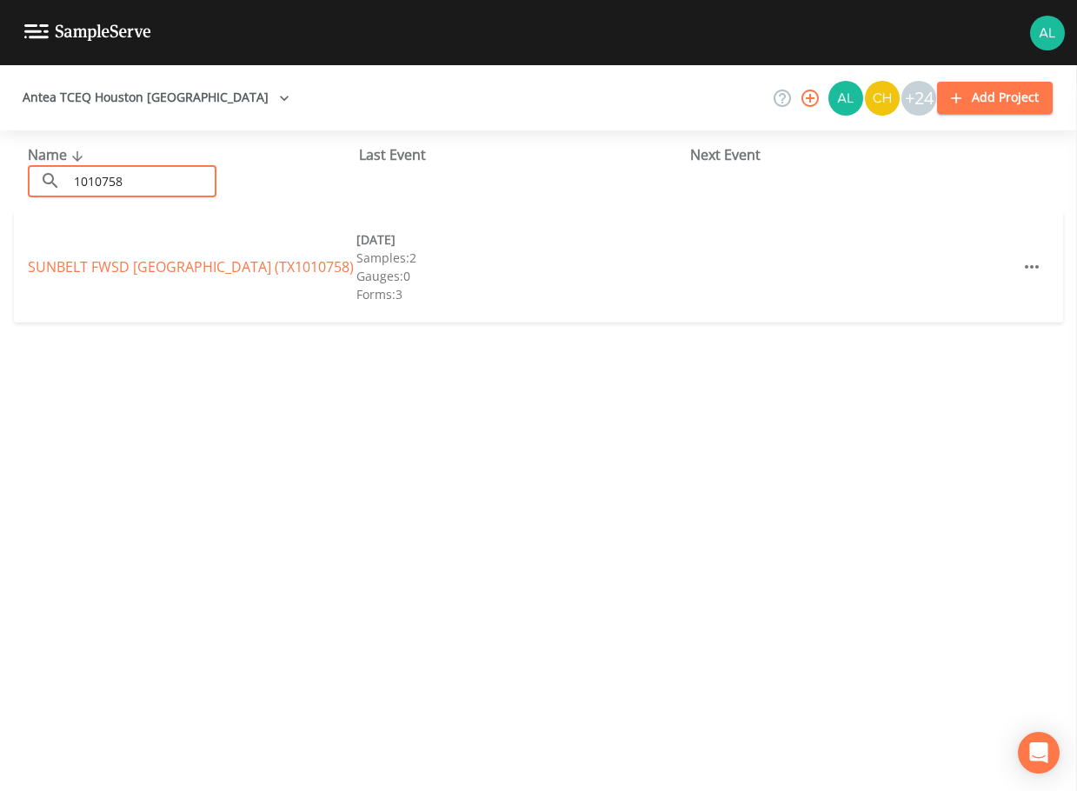
type input "1010758"
click at [168, 257] on link "SUNBELT FWSD [GEOGRAPHIC_DATA] (TX1010758)" at bounding box center [191, 266] width 326 height 19
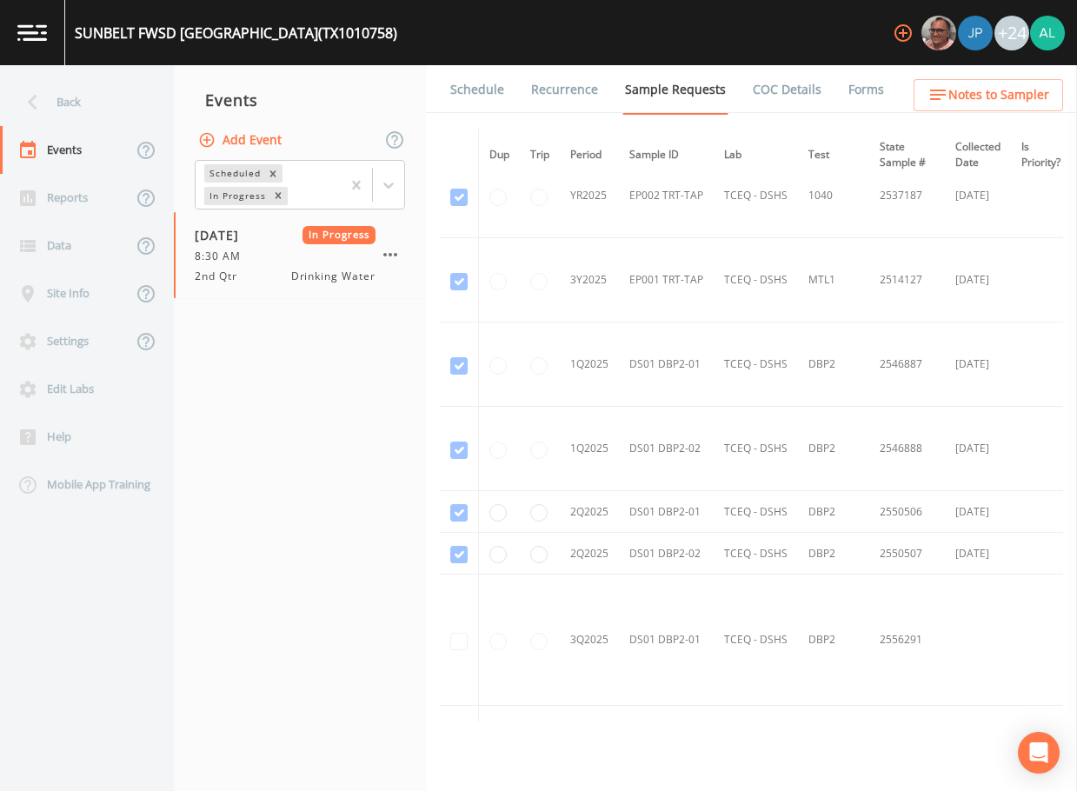
scroll to position [1890, 0]
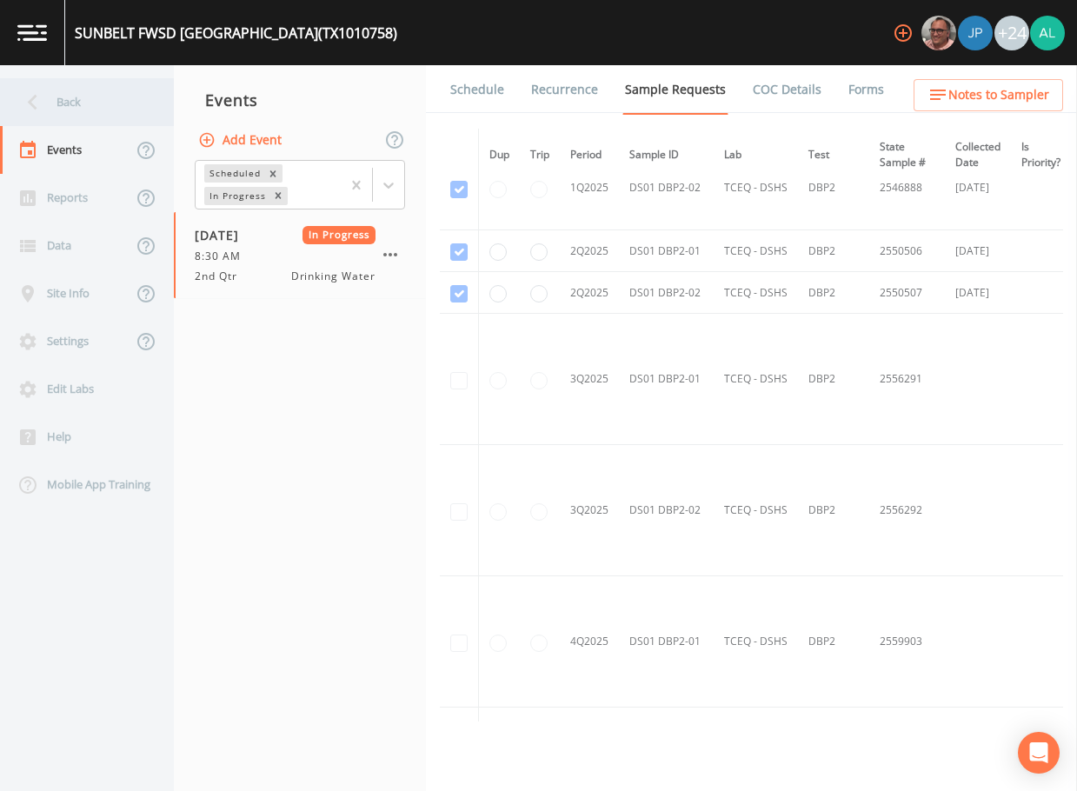
click at [122, 84] on div "Back" at bounding box center [78, 102] width 156 height 48
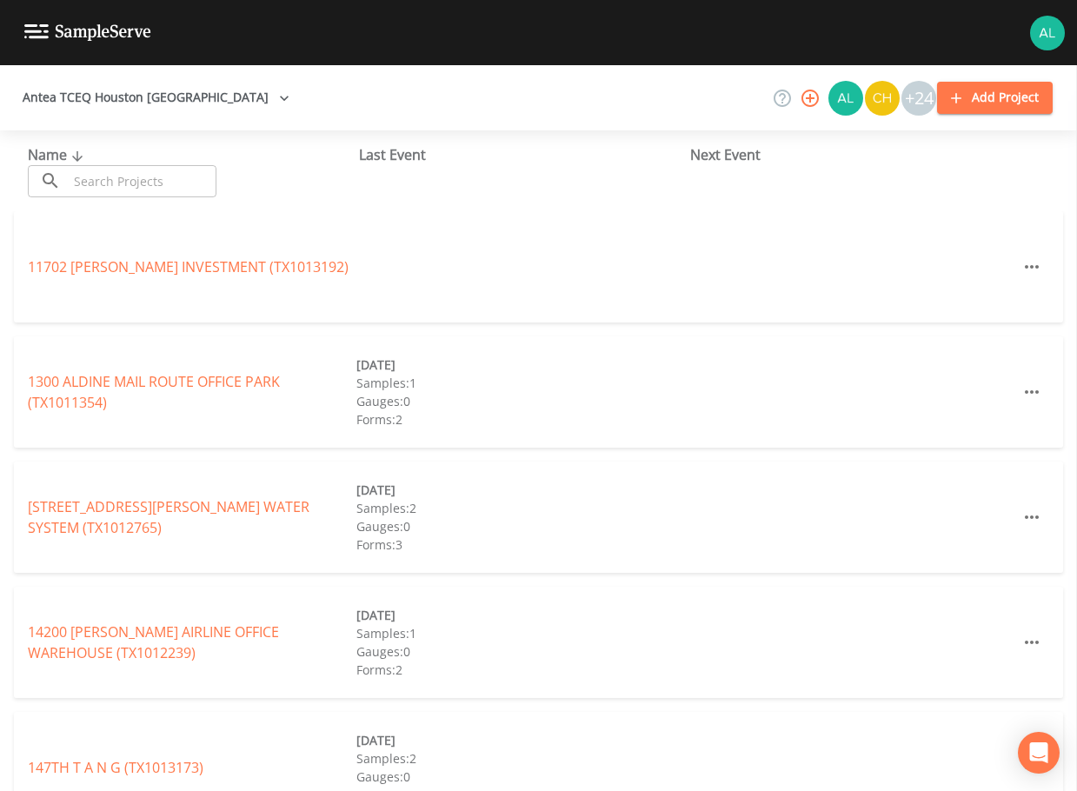
click at [171, 182] on input "text" at bounding box center [142, 181] width 149 height 32
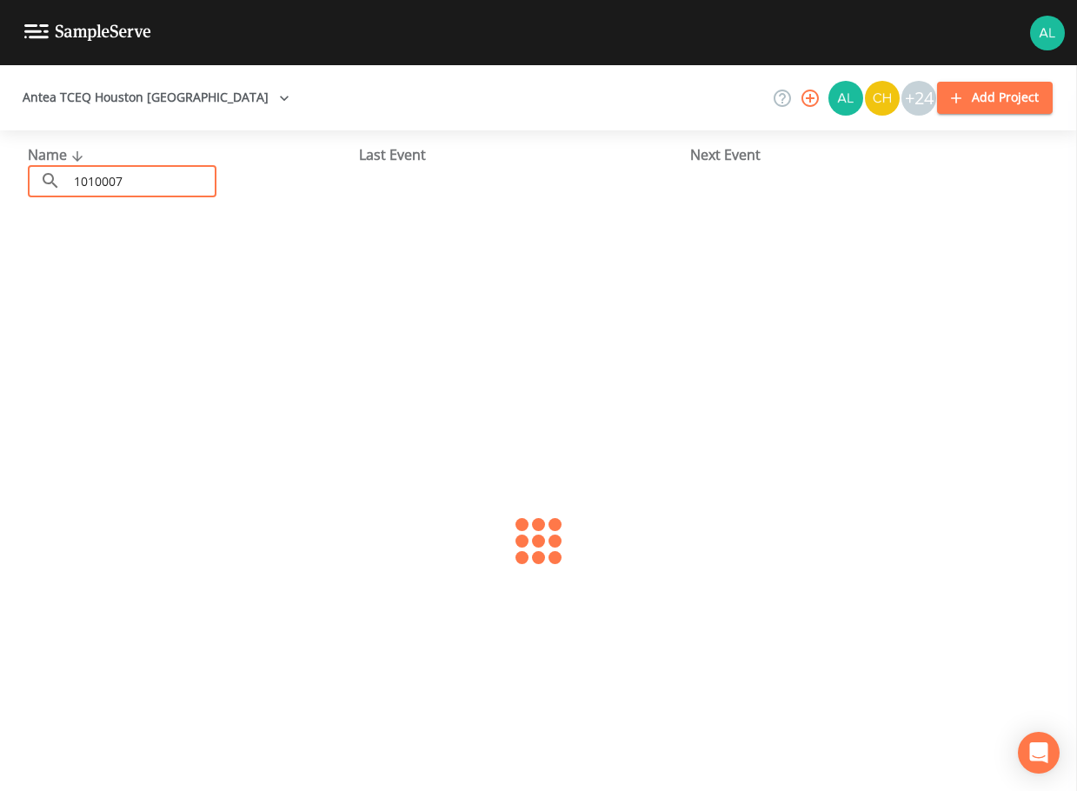
type input "1010007"
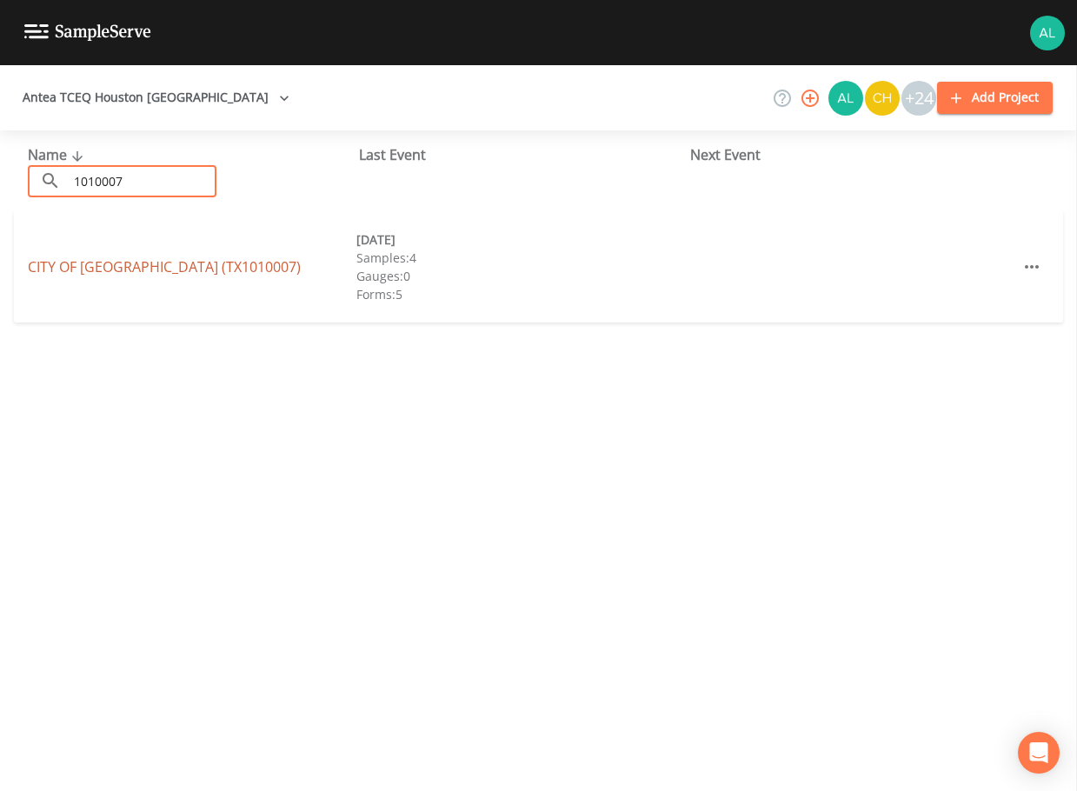
click at [122, 262] on link "CITY OF [GEOGRAPHIC_DATA] (TX1010007)" at bounding box center [164, 266] width 273 height 19
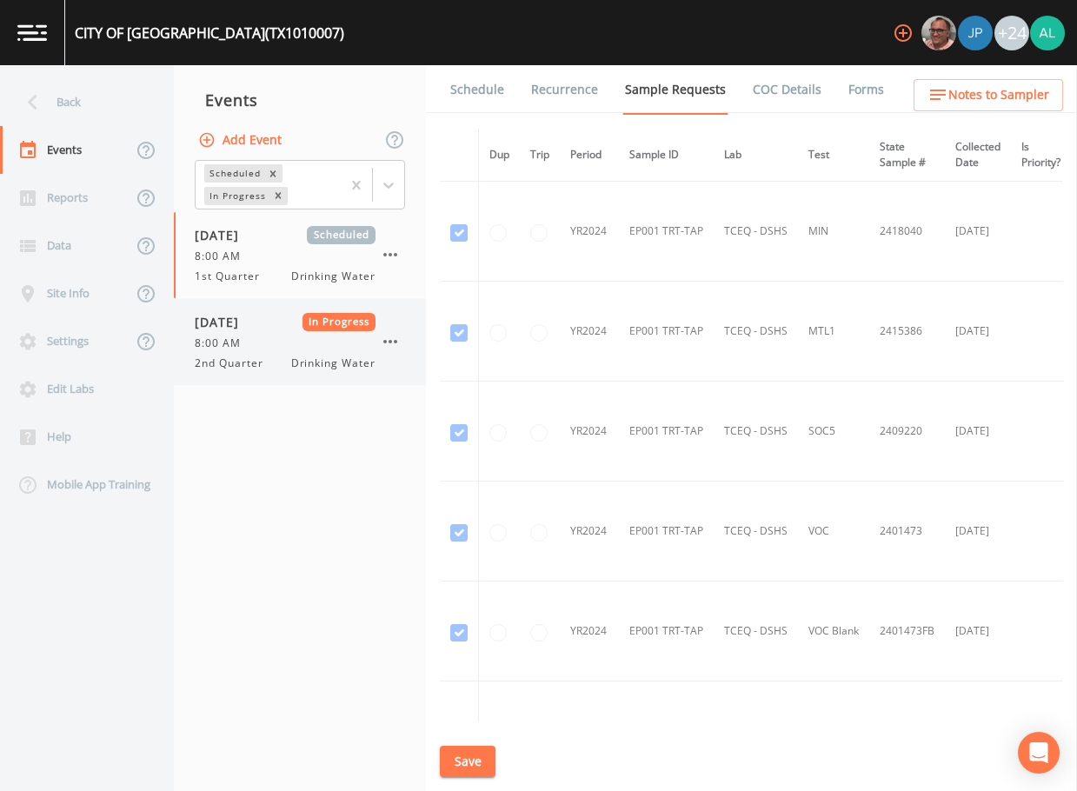
drag, startPoint x: 294, startPoint y: 354, endPoint x: 504, endPoint y: 281, distance: 222.6
click at [294, 353] on div "[DATE] In Progress 8:00 AM 2nd Quarter Drinking Water" at bounding box center [285, 342] width 181 height 58
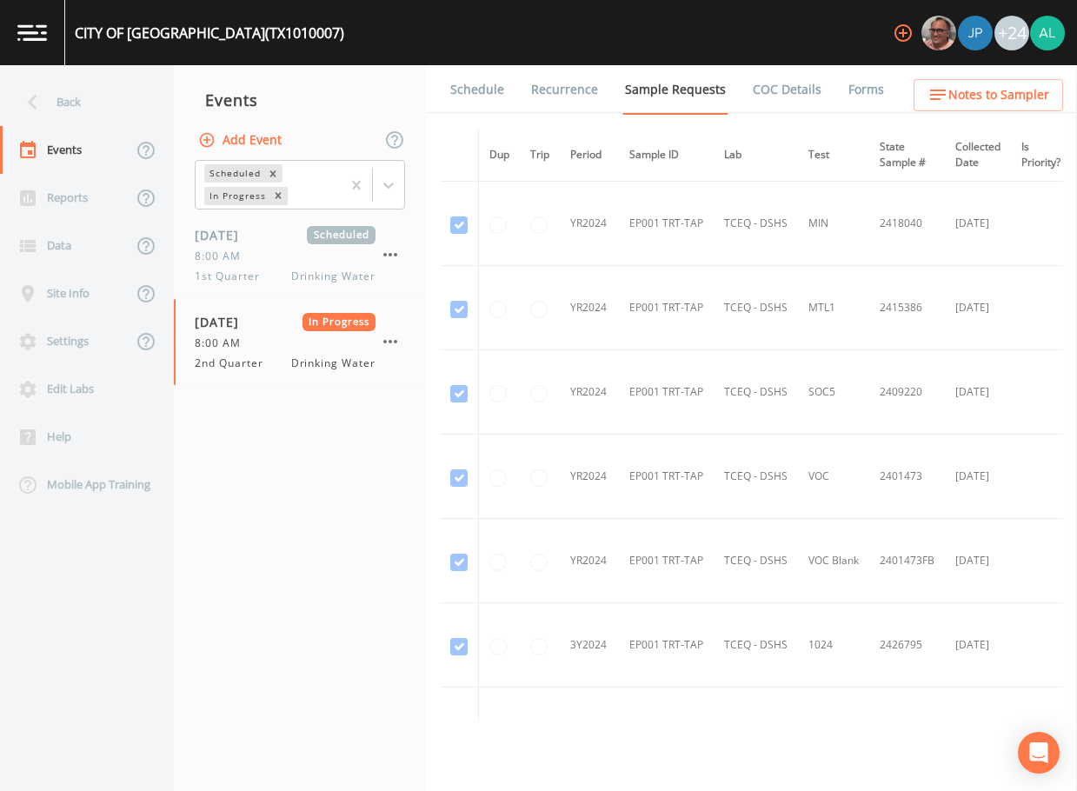
drag, startPoint x: 862, startPoint y: 104, endPoint x: 864, endPoint y: 96, distance: 8.9
click at [864, 96] on link "Forms" at bounding box center [865, 89] width 41 height 49
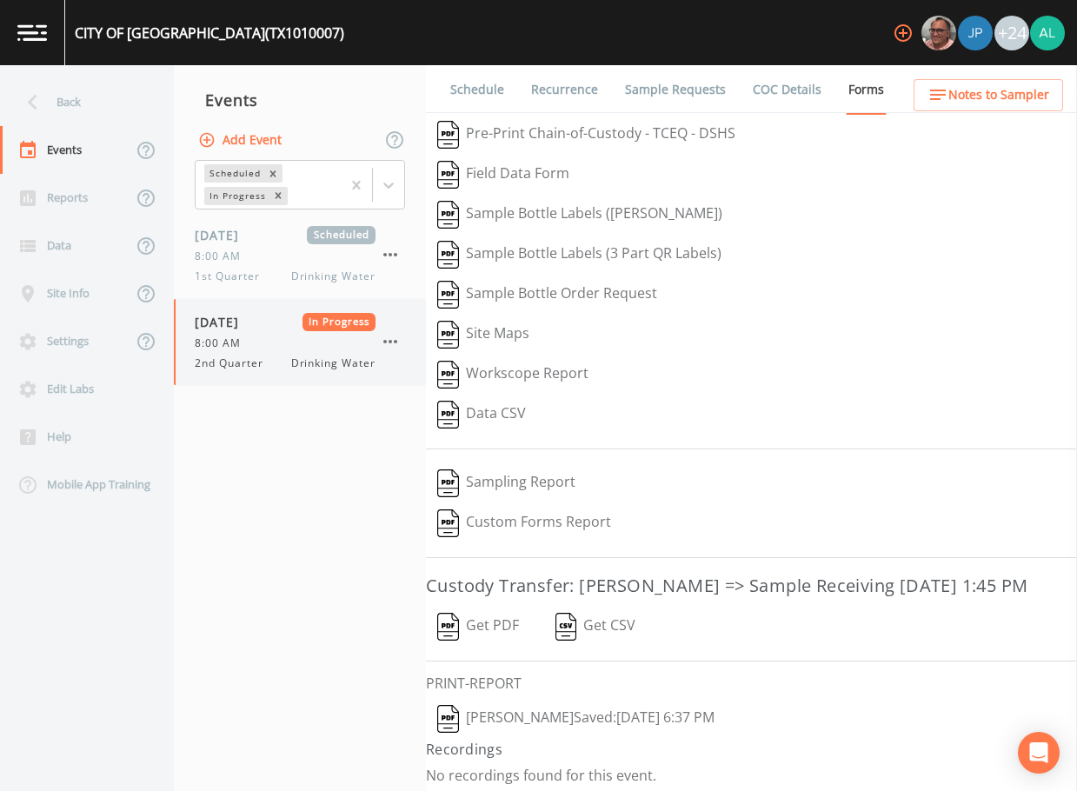
click at [390, 341] on icon "button" at bounding box center [390, 341] width 14 height 3
click at [249, 251] on span "8:00 AM" at bounding box center [223, 257] width 56 height 16
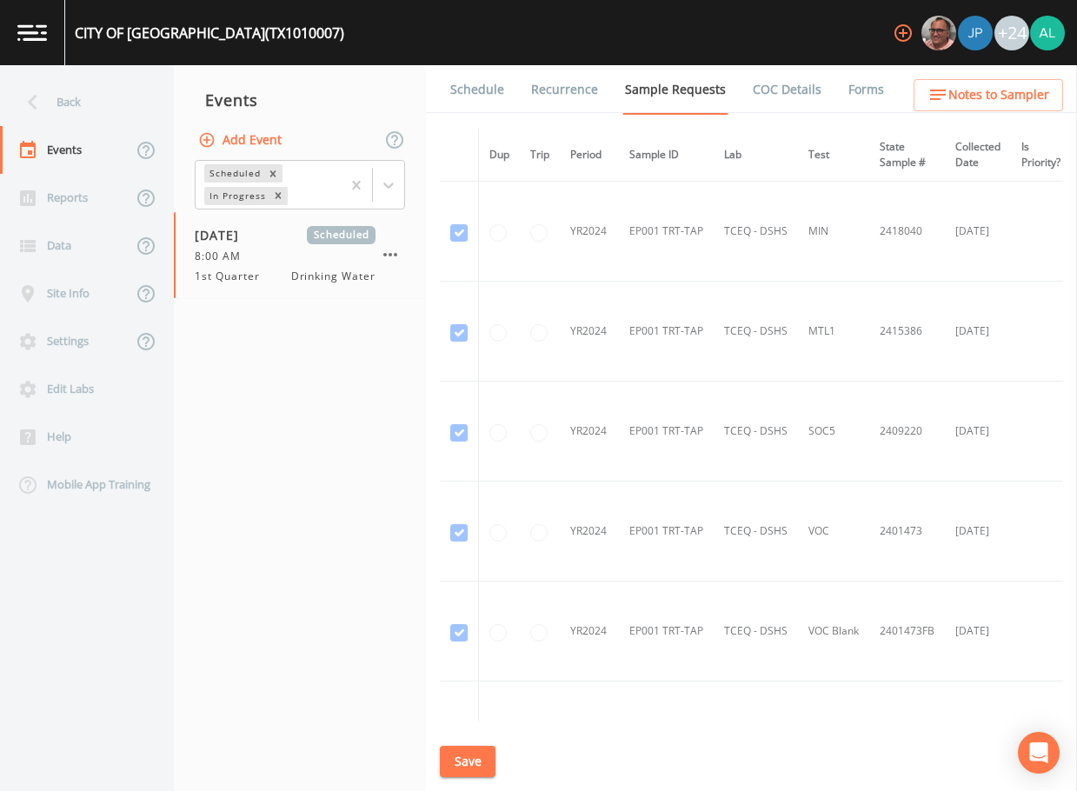
drag, startPoint x: 819, startPoint y: 93, endPoint x: 858, endPoint y: 73, distance: 43.1
click at [825, 89] on li "Forms" at bounding box center [855, 89] width 63 height 49
click at [858, 73] on link "Forms" at bounding box center [865, 89] width 41 height 49
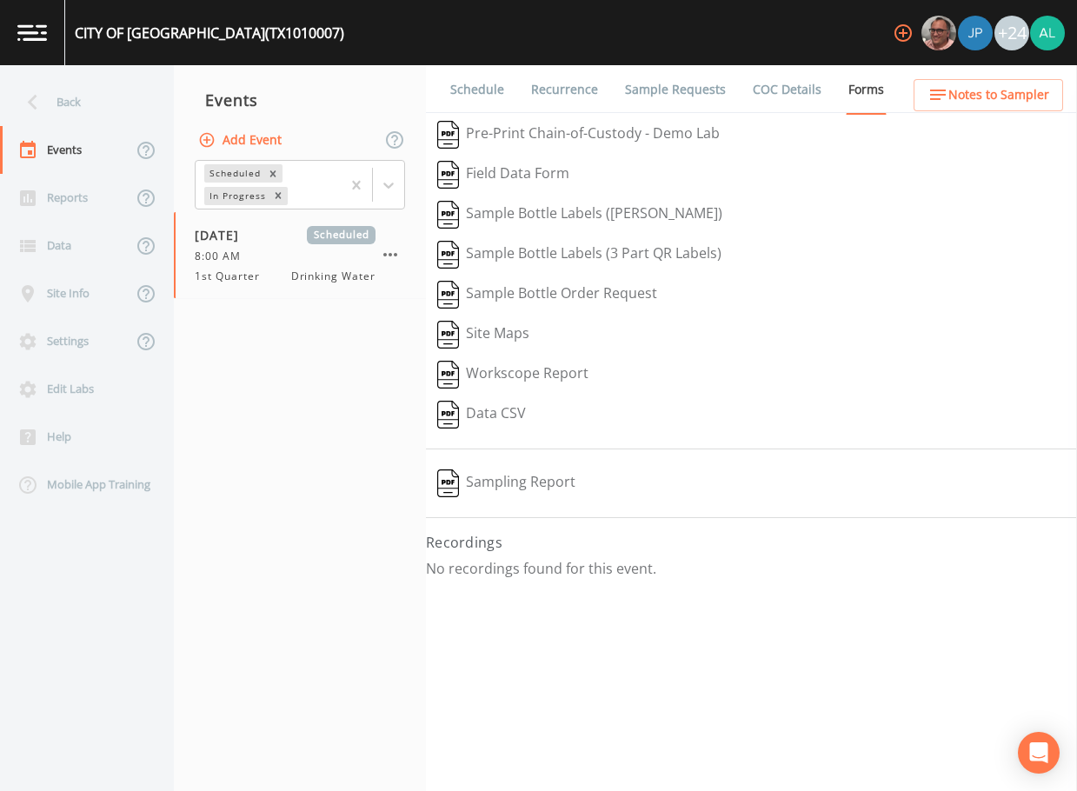
click at [262, 139] on button "Add Event" at bounding box center [242, 140] width 94 height 32
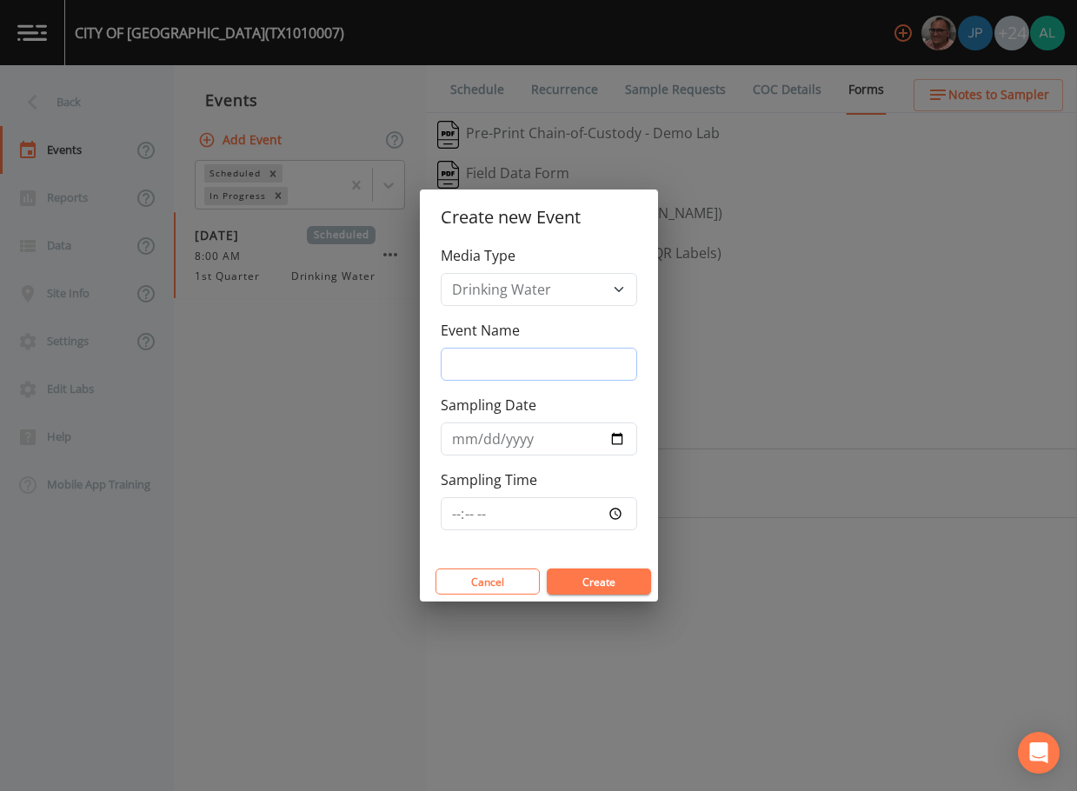
click at [499, 366] on input "Event Name" at bounding box center [539, 364] width 196 height 33
type input "3rd Quarter"
type input "[DATE]"
click at [447, 510] on input "Sampling Time" at bounding box center [539, 513] width 196 height 33
type input "08:00"
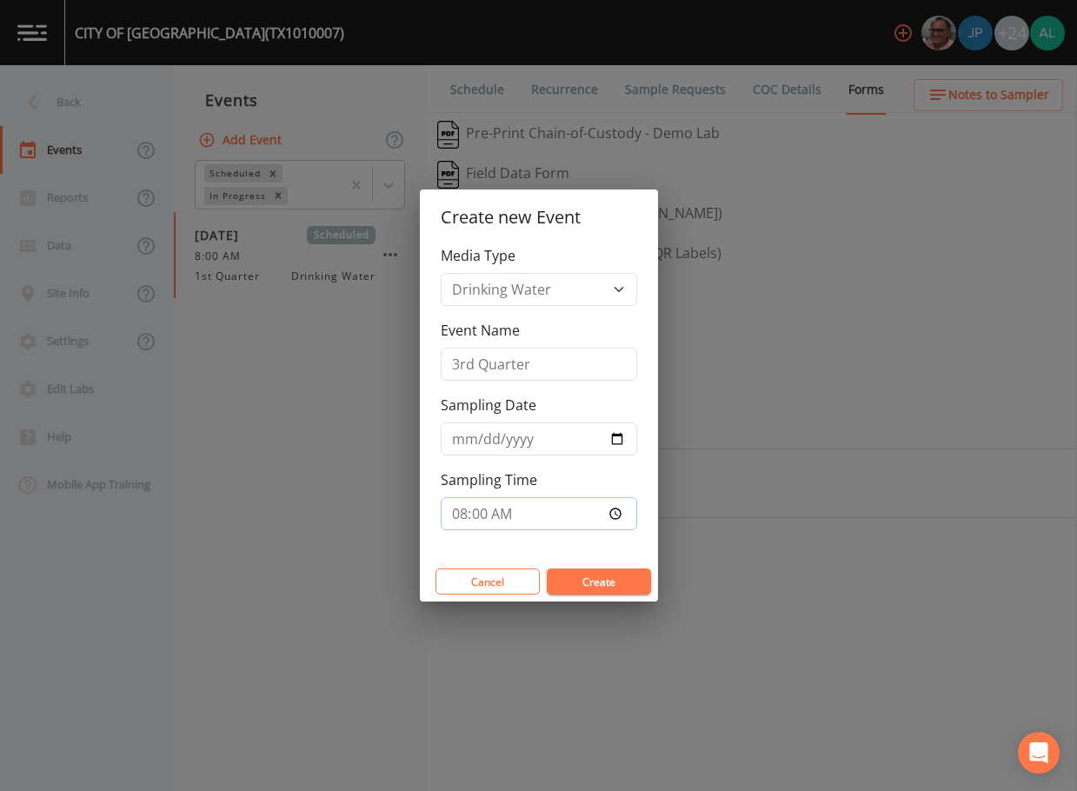
click at [547, 568] on button "Create" at bounding box center [599, 581] width 104 height 26
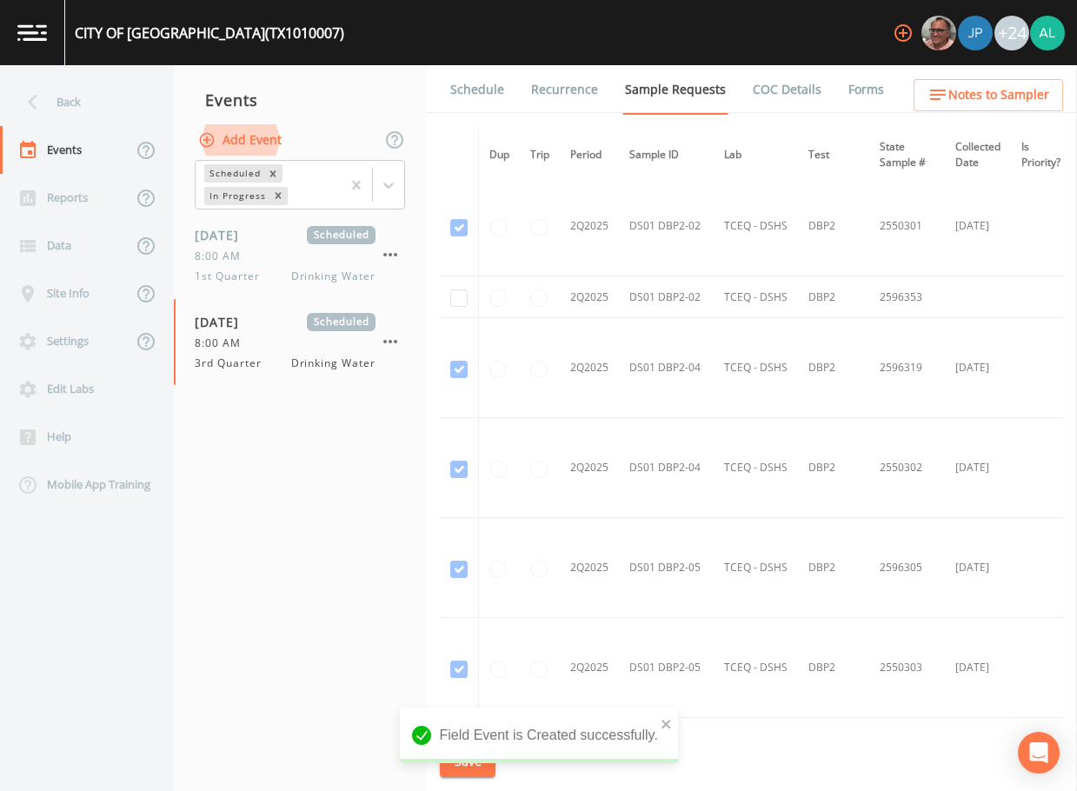
scroll to position [3476, 0]
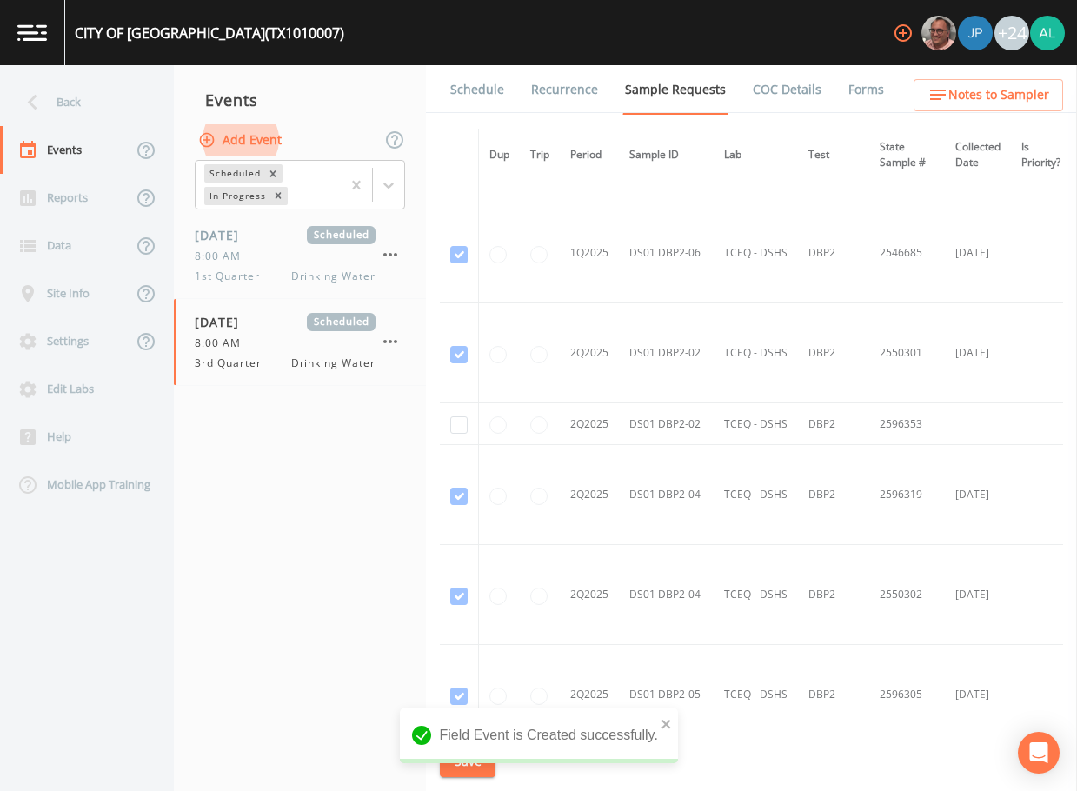
click at [459, 415] on td at bounding box center [459, 424] width 39 height 42
click at [437, 419] on div "Schedule Recurrence Sample Requests COC Details Forms Dup Trip Period Sample ID…" at bounding box center [751, 428] width 651 height 726
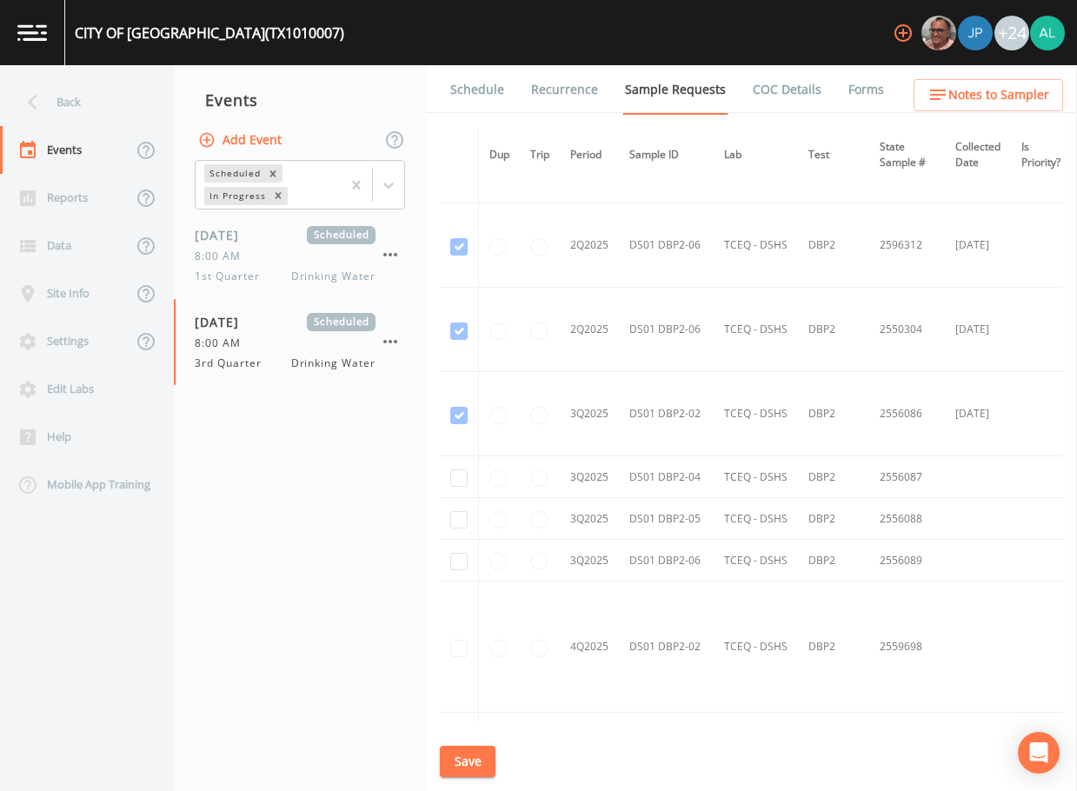
scroll to position [2936, 0]
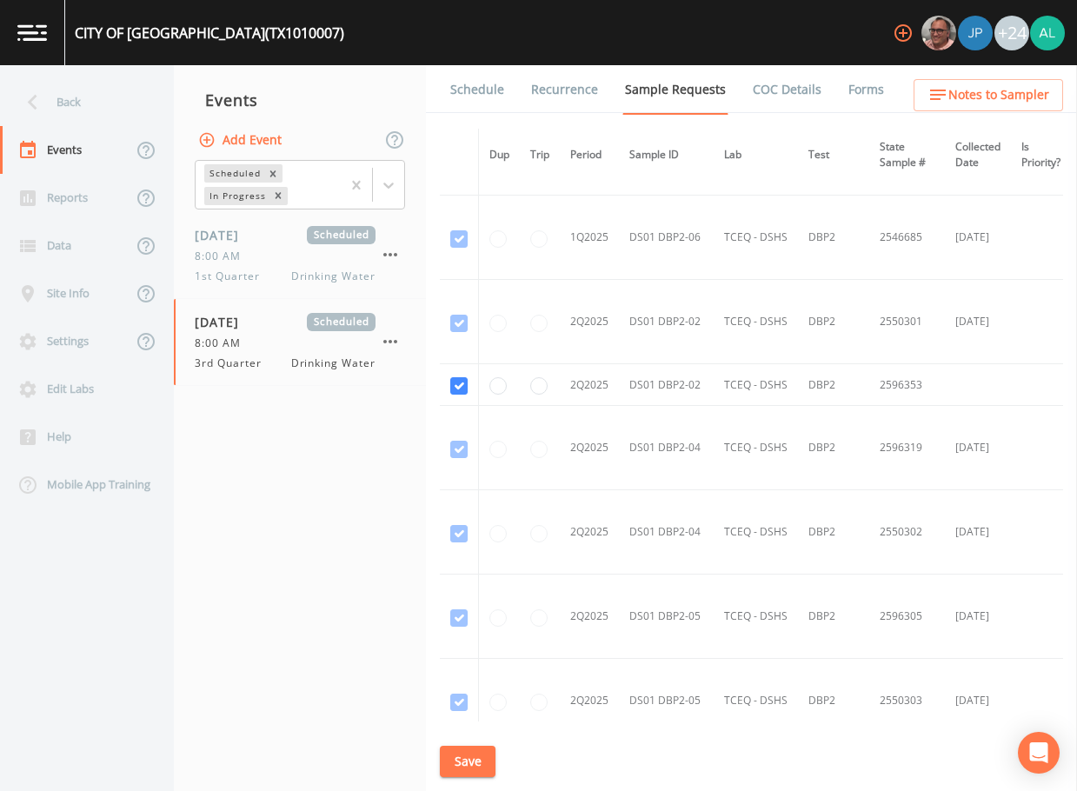
click at [458, 426] on td at bounding box center [459, 448] width 39 height 84
checkbox input "false"
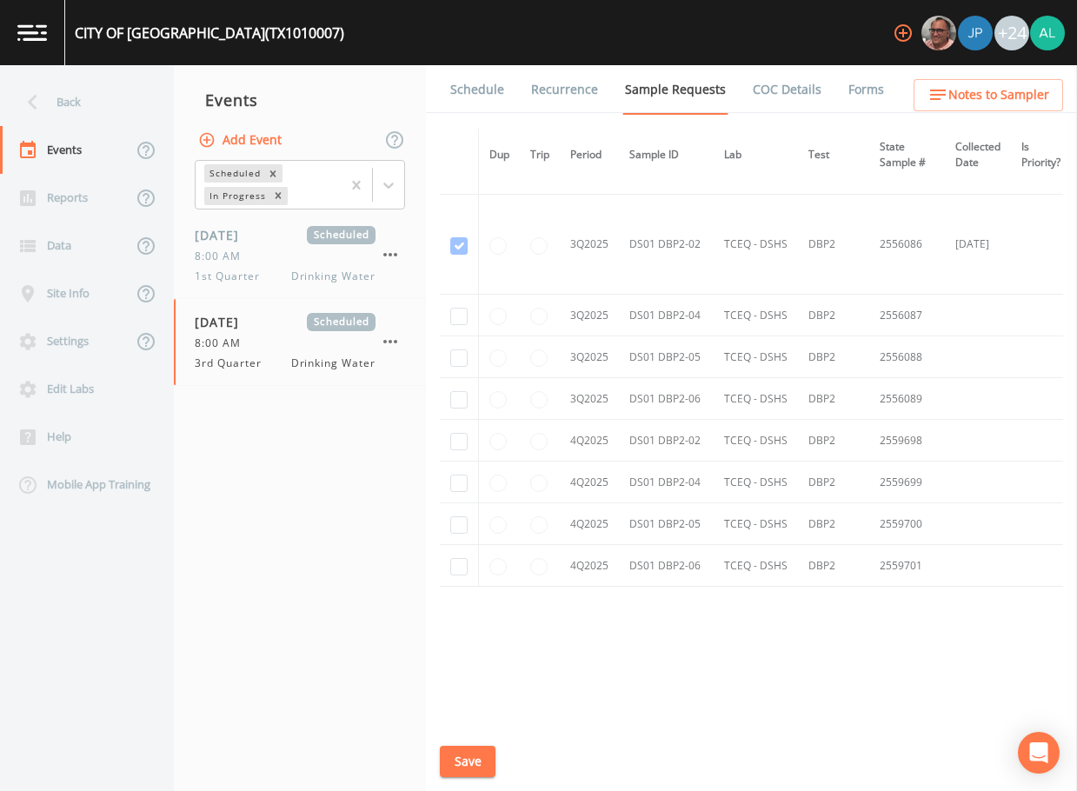
scroll to position [4334, 0]
click at [454, 298] on td at bounding box center [459, 311] width 39 height 42
checkbox input "true"
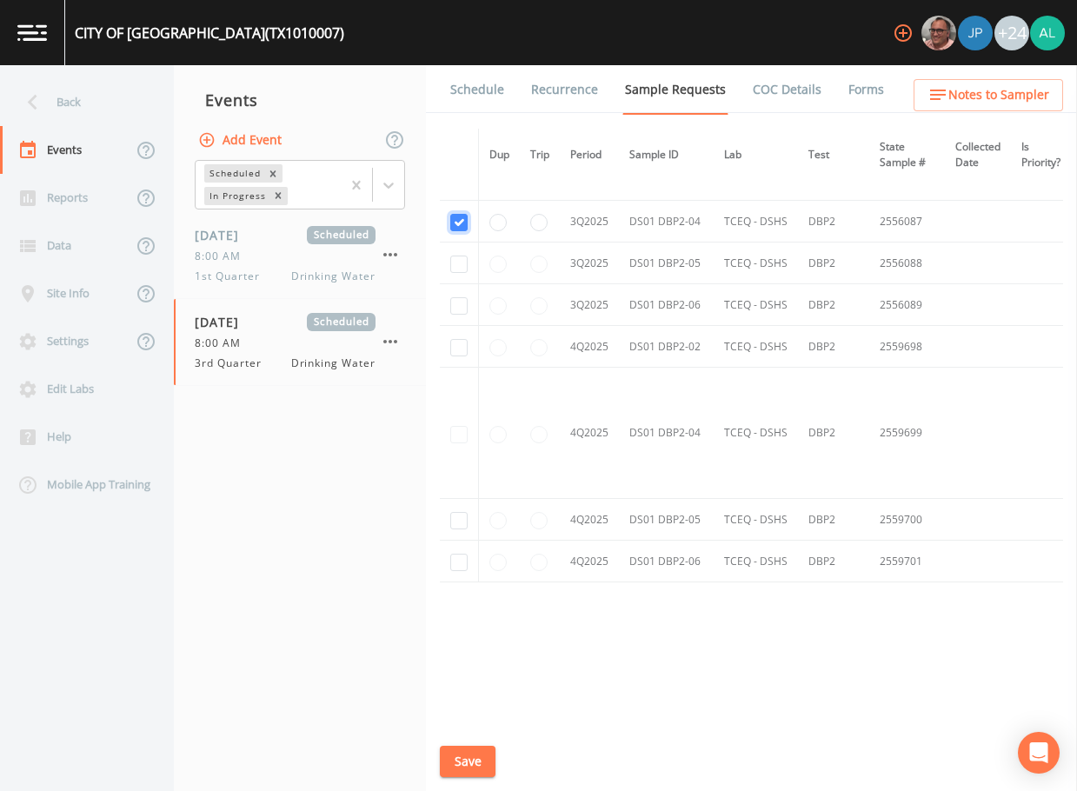
scroll to position [3669, 0]
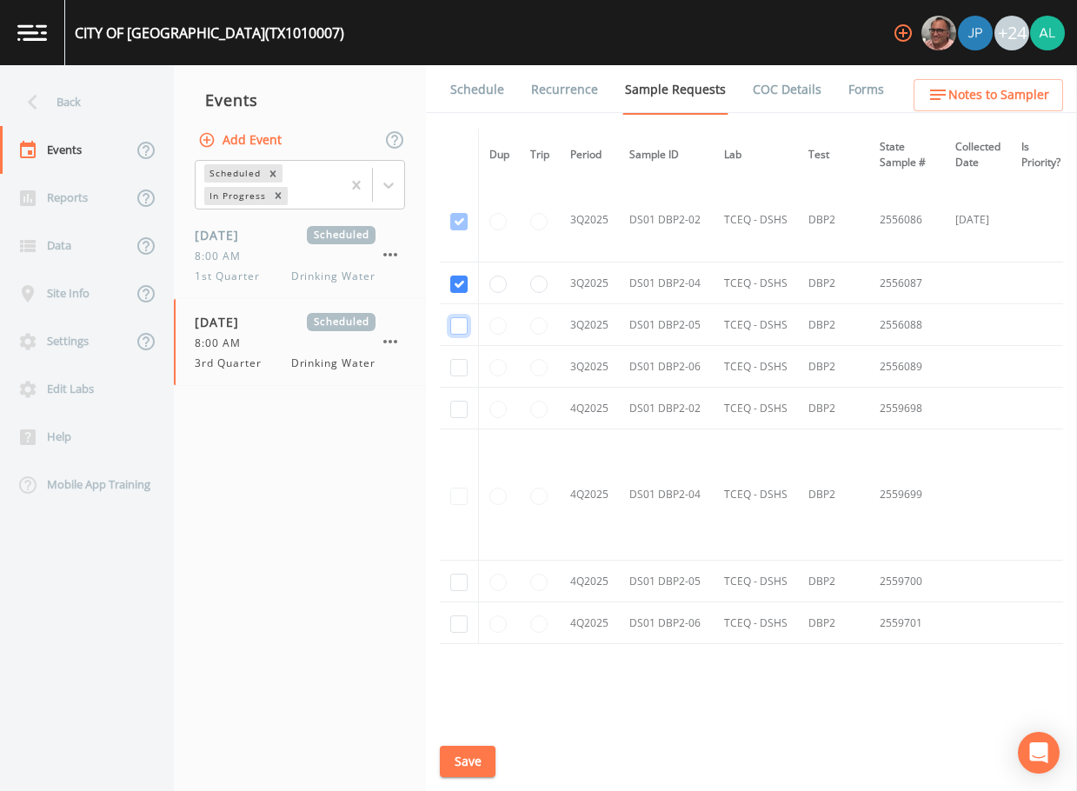
checkbox input "true"
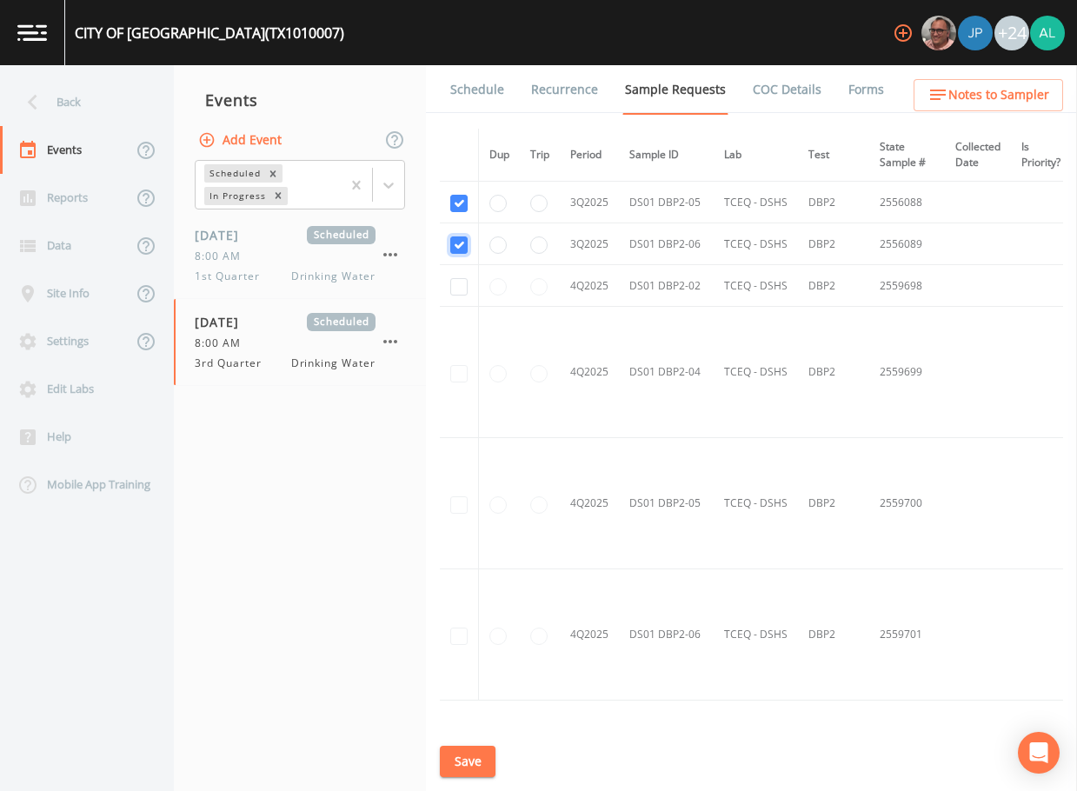
scroll to position [3914, 0]
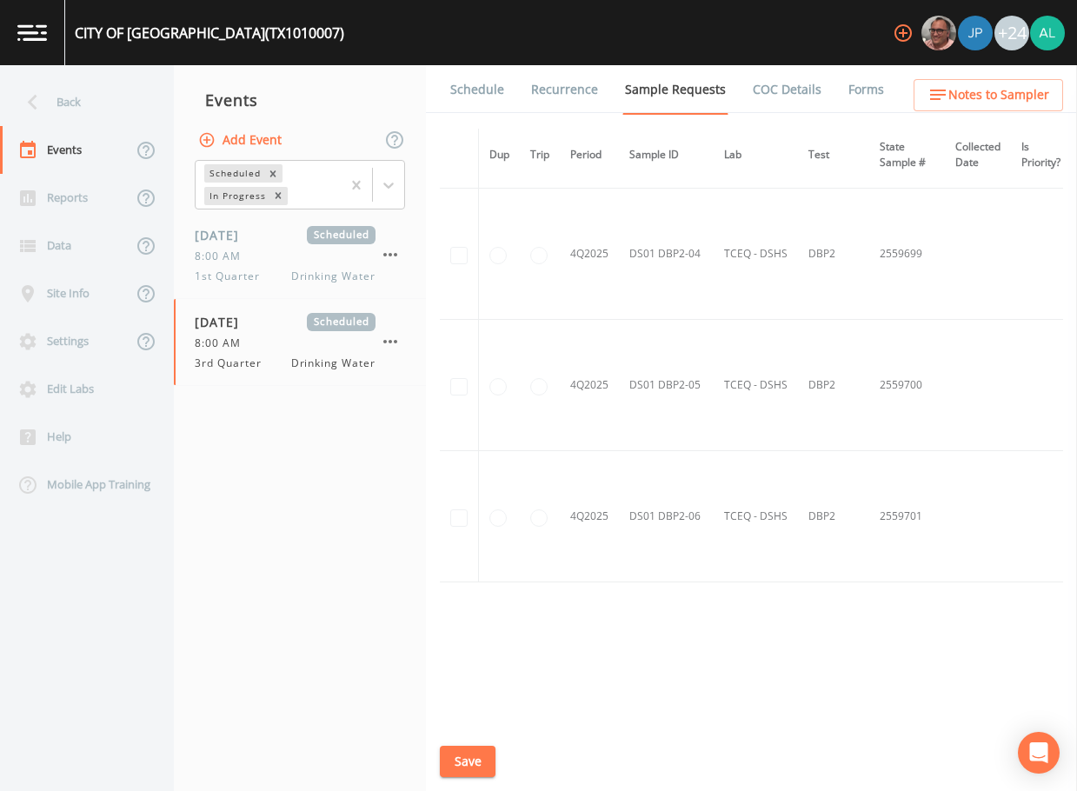
click at [473, 761] on button "Save" at bounding box center [468, 762] width 56 height 32
click at [473, 765] on button "Save" at bounding box center [468, 762] width 56 height 32
click at [91, 103] on div "Back" at bounding box center [78, 102] width 156 height 48
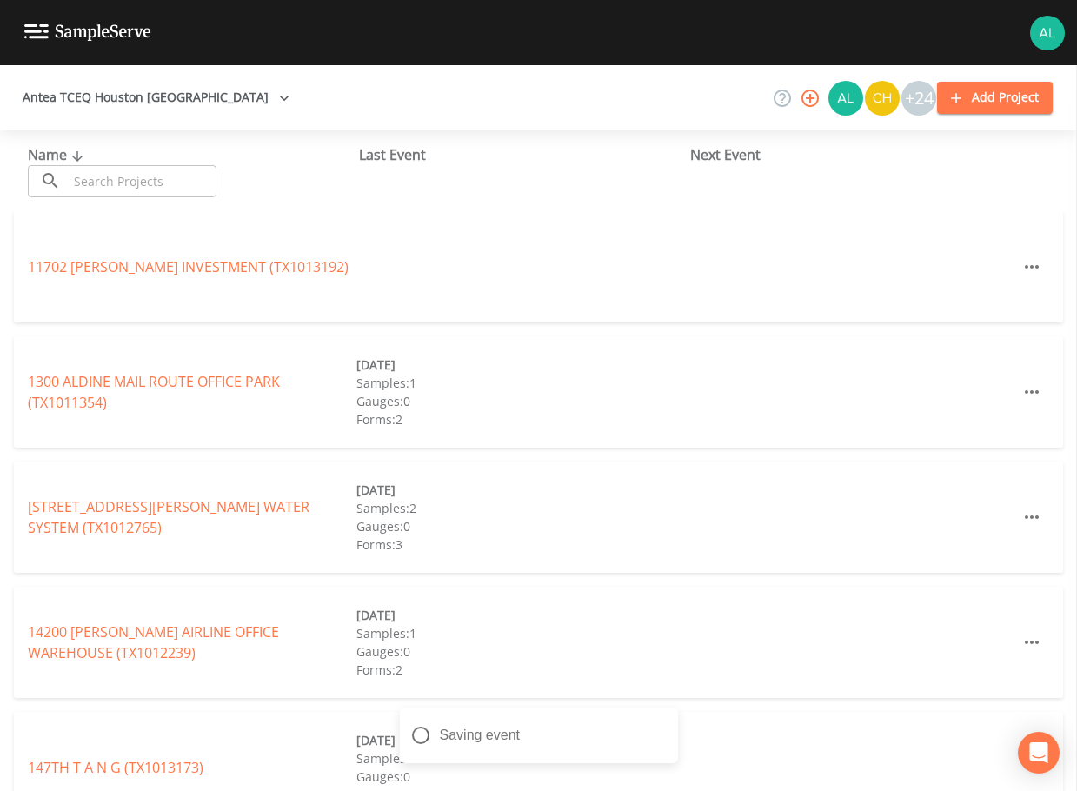
click at [133, 191] on input "text" at bounding box center [142, 181] width 149 height 32
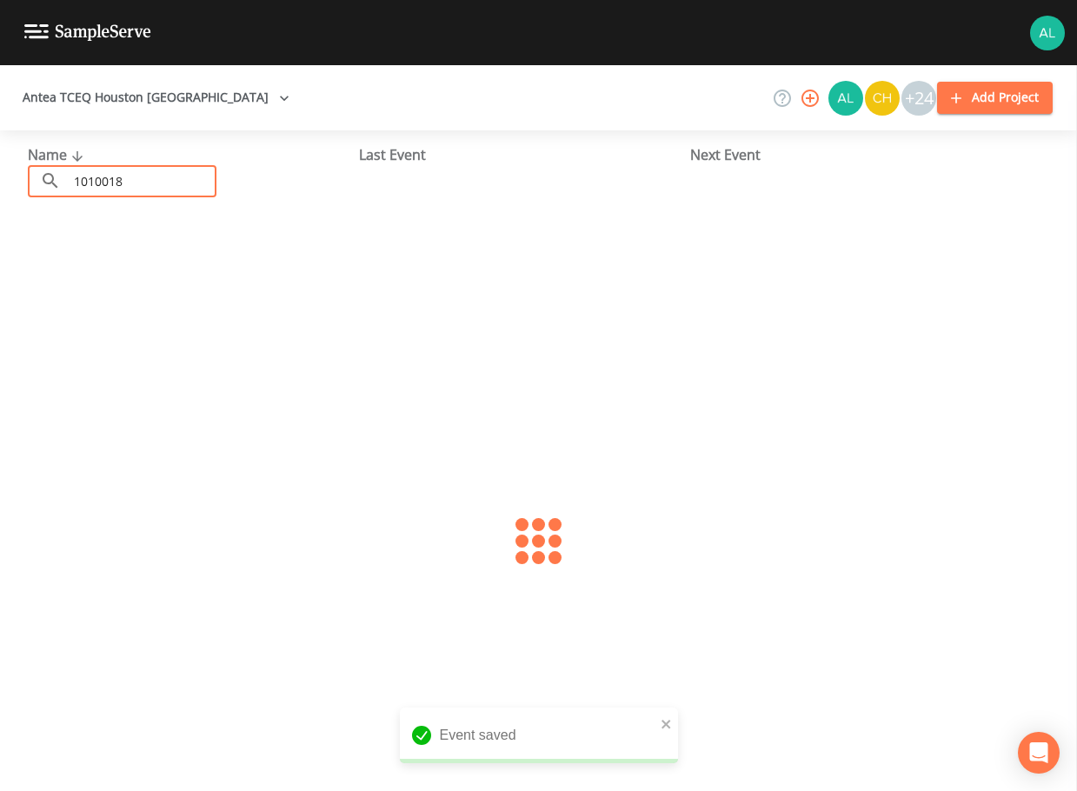
type input "1010018"
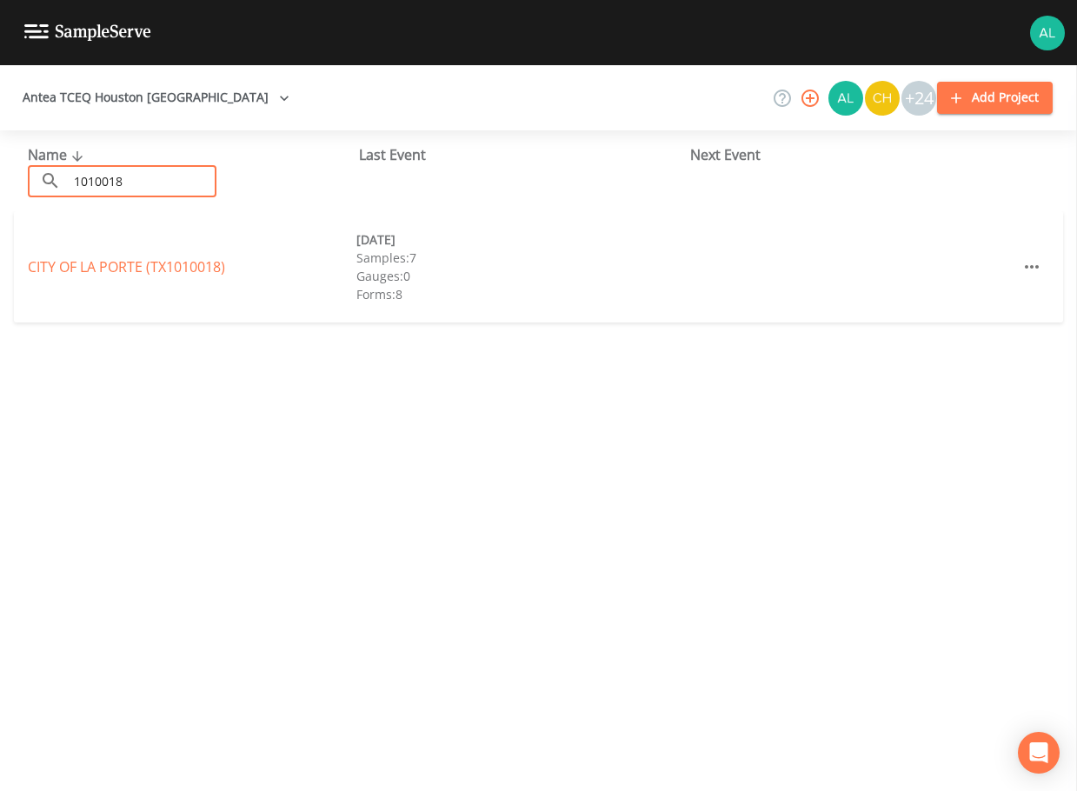
click at [168, 247] on div "[GEOGRAPHIC_DATA] (TX1010018) [DATE] Samples: 7 Gauges: 0 Forms: 8" at bounding box center [538, 266] width 1049 height 111
click at [160, 276] on div "[GEOGRAPHIC_DATA] (TX1010018)" at bounding box center [192, 266] width 328 height 21
click at [160, 266] on link "[GEOGRAPHIC_DATA] (TX1010018)" at bounding box center [126, 266] width 197 height 19
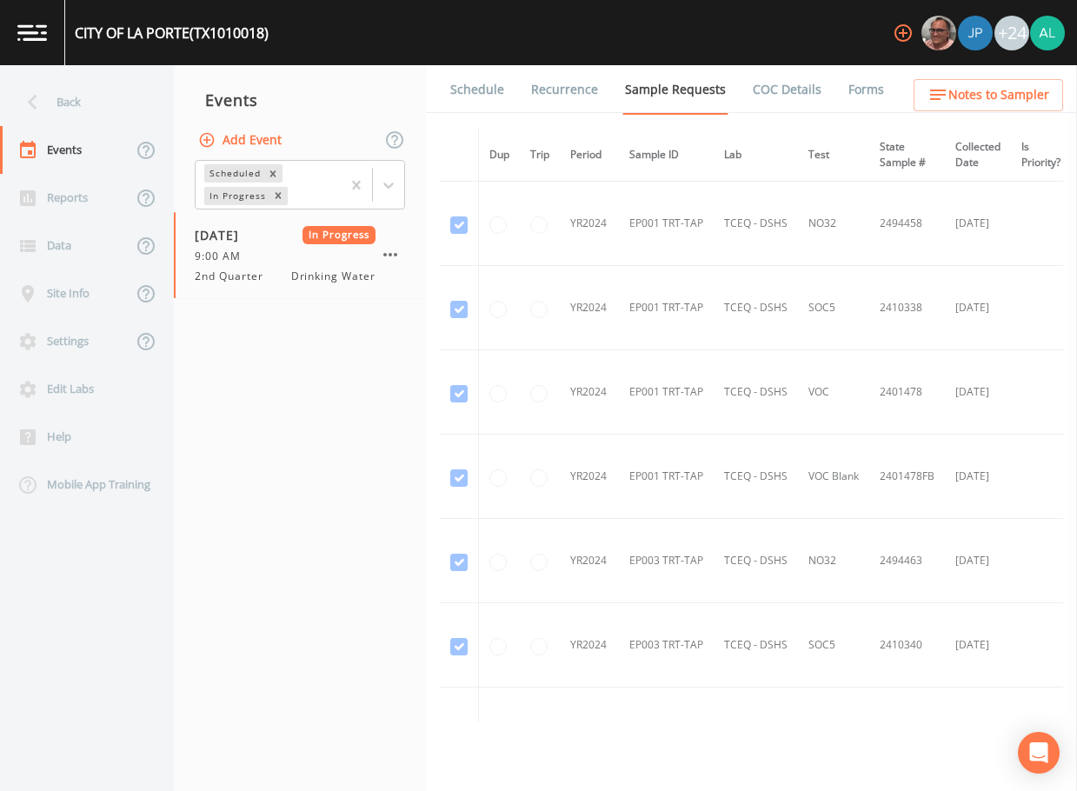
click at [831, 86] on li "Forms" at bounding box center [855, 89] width 63 height 49
click at [832, 83] on li "Forms" at bounding box center [855, 89] width 63 height 49
click at [856, 86] on link "Forms" at bounding box center [865, 89] width 41 height 49
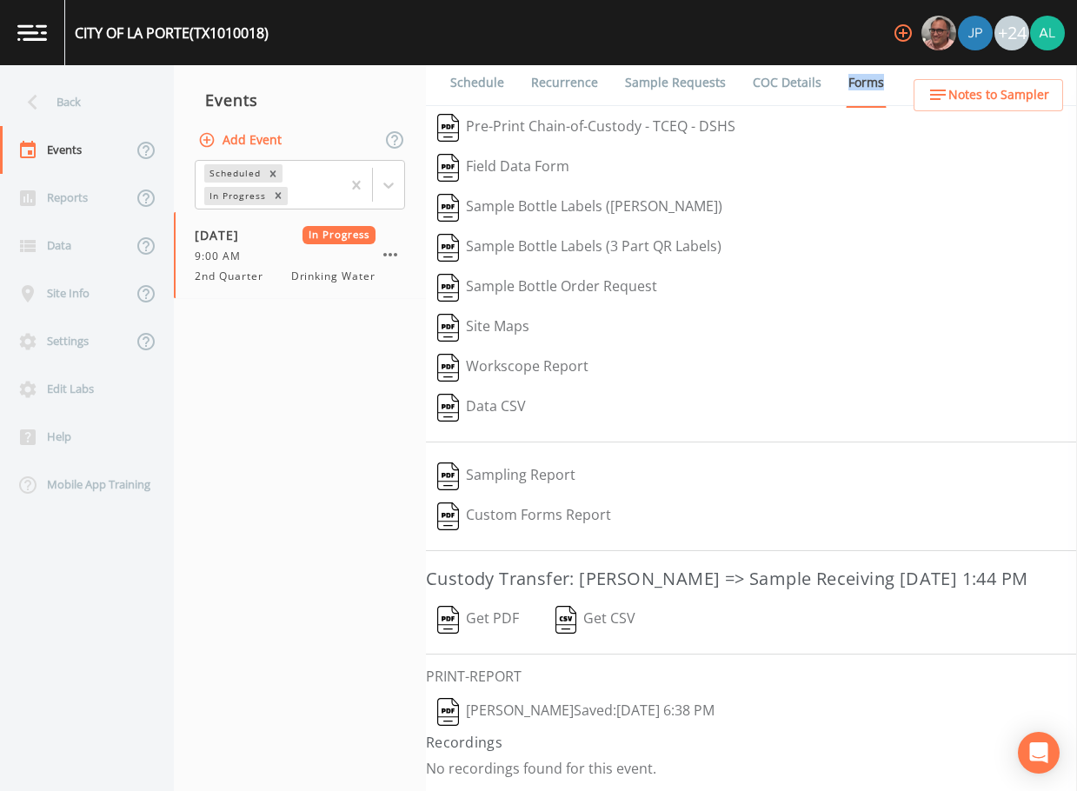
scroll to position [35, 0]
click at [389, 249] on icon "button" at bounding box center [390, 254] width 21 height 21
click at [258, 141] on button "Add Event" at bounding box center [242, 140] width 94 height 32
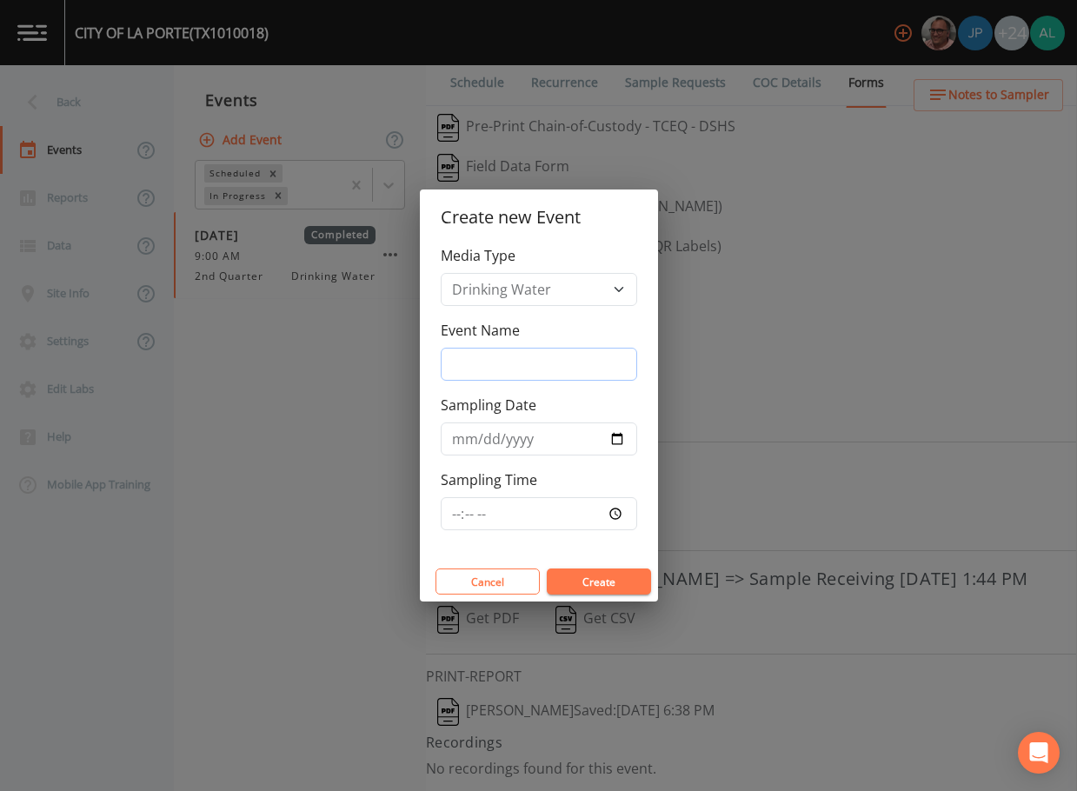
click at [564, 350] on input "Event Name" at bounding box center [539, 364] width 196 height 33
type input "3rd Quarter"
type input "[DATE]"
click at [474, 497] on input "Sampling Time" at bounding box center [539, 513] width 196 height 33
type input "09:30"
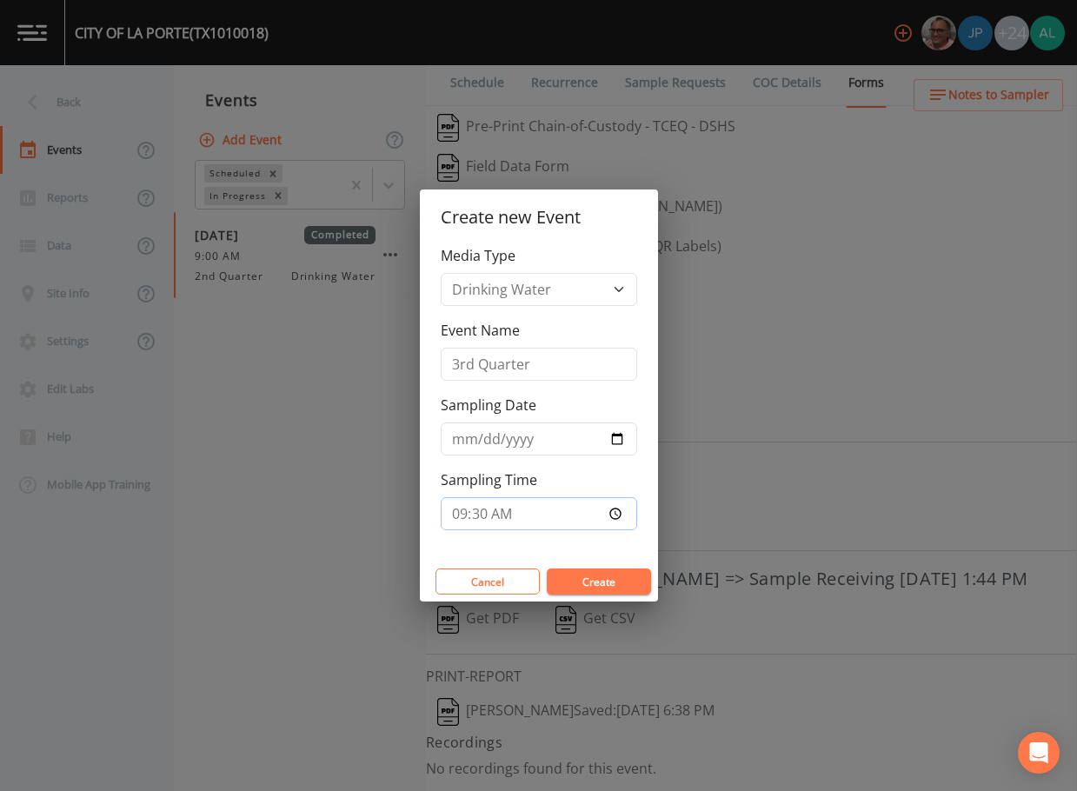
click at [547, 568] on button "Create" at bounding box center [599, 581] width 104 height 26
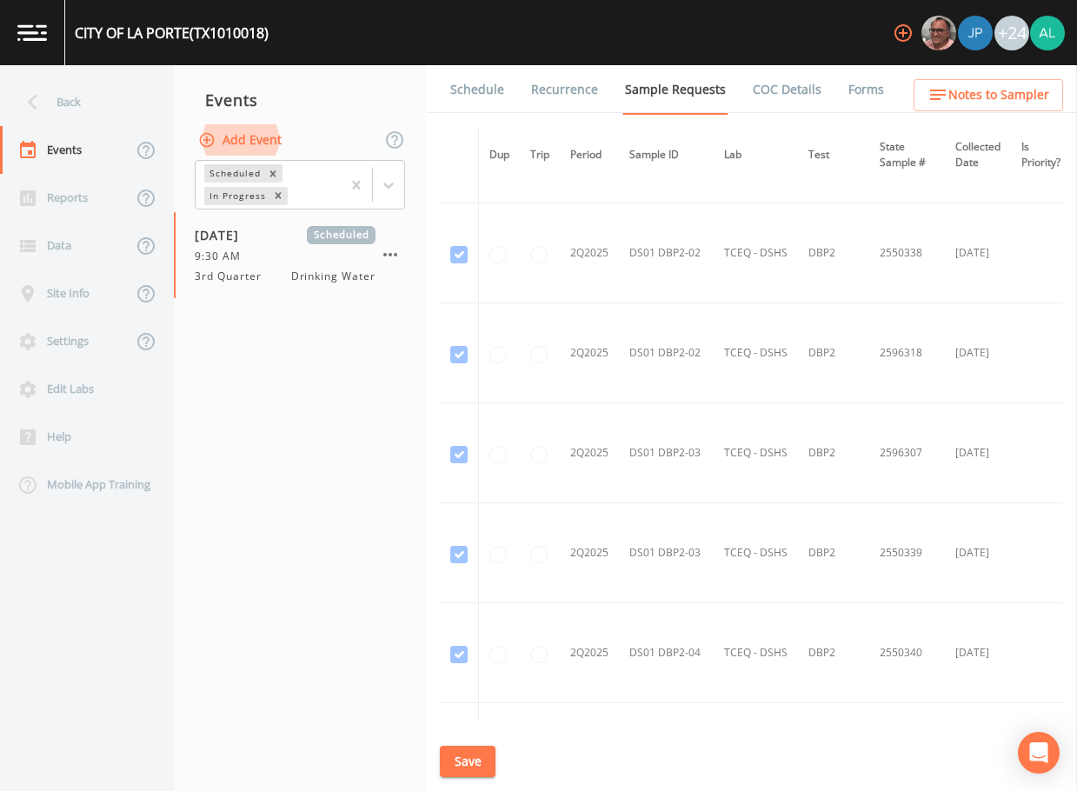
scroll to position [10030, 0]
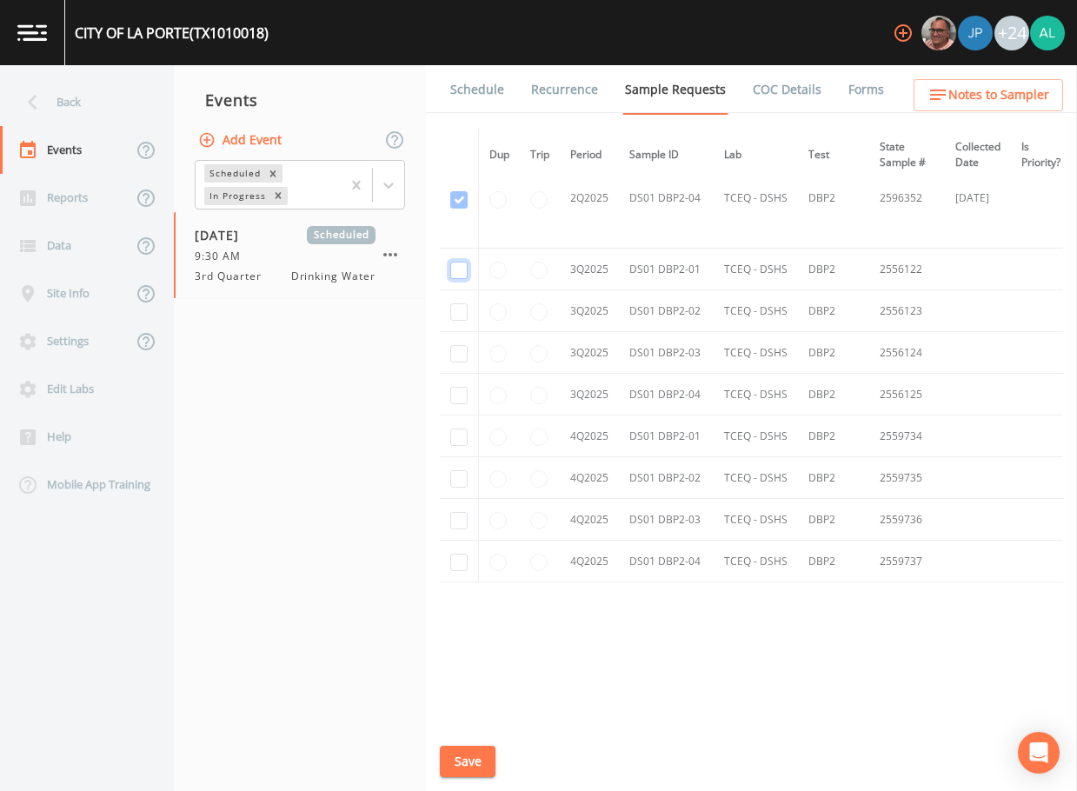
checkbox input "true"
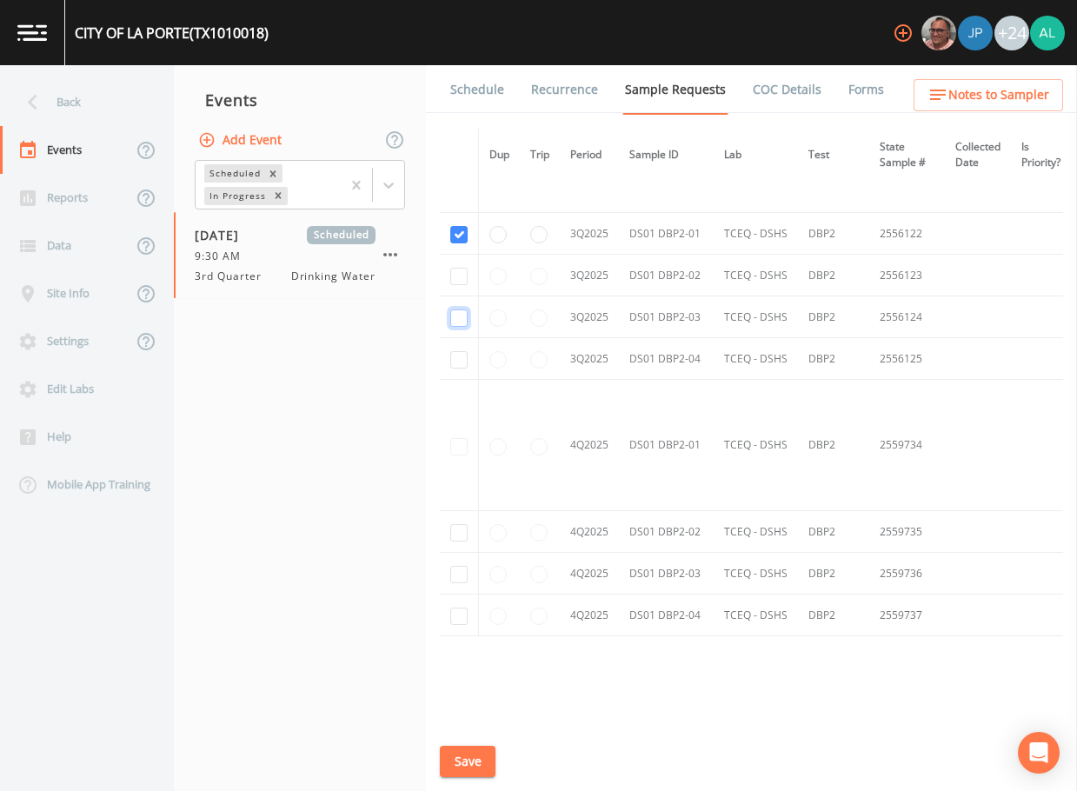
checkbox input "true"
click at [454, 286] on td at bounding box center [459, 276] width 39 height 42
checkbox input "true"
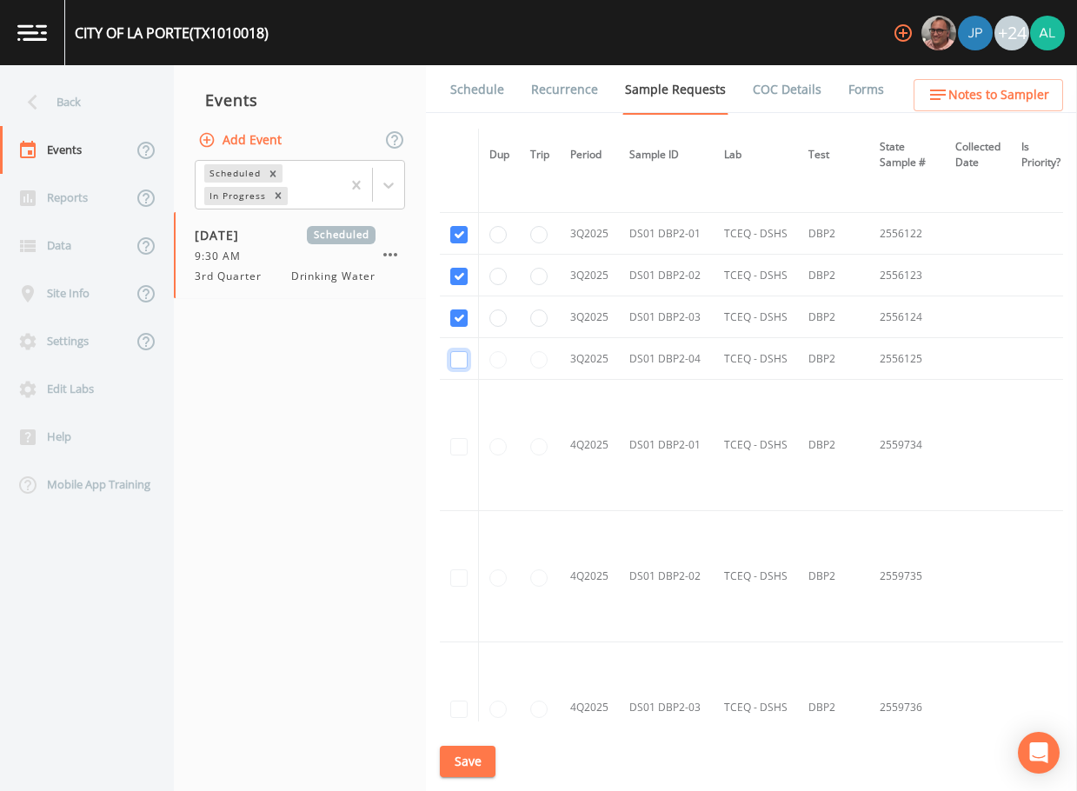
checkbox input "true"
click at [481, 762] on button "Save" at bounding box center [468, 762] width 56 height 32
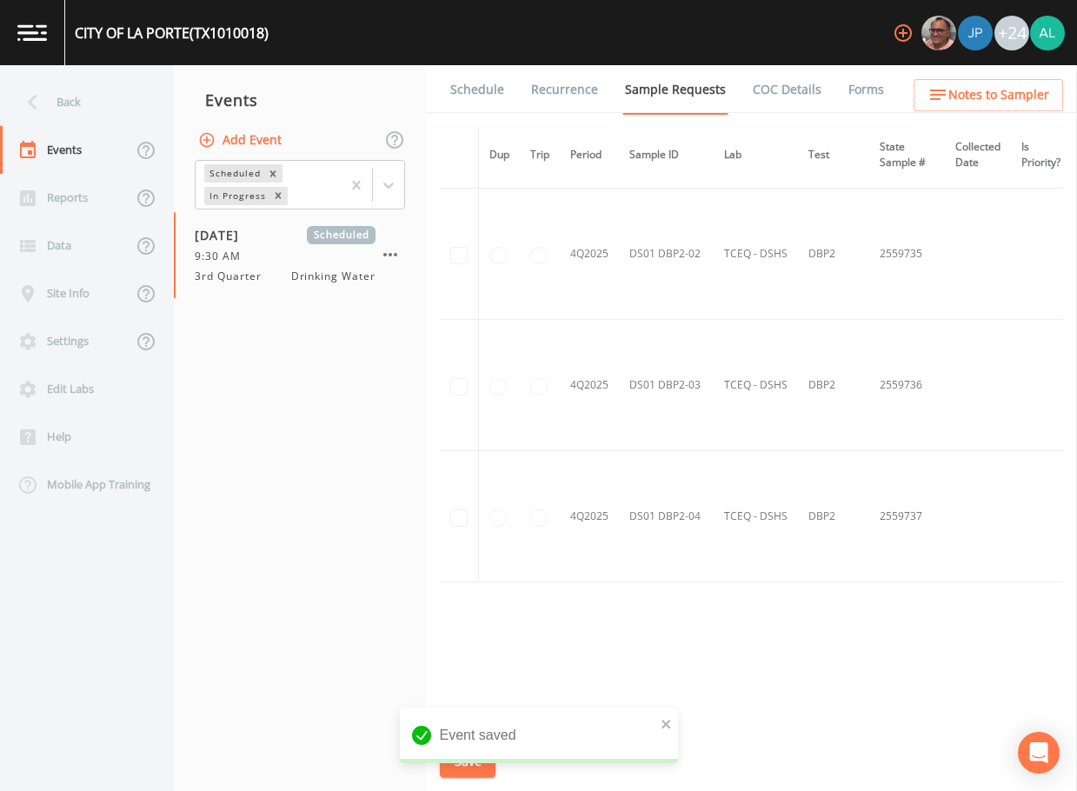
click at [106, 97] on div "Back" at bounding box center [78, 102] width 156 height 48
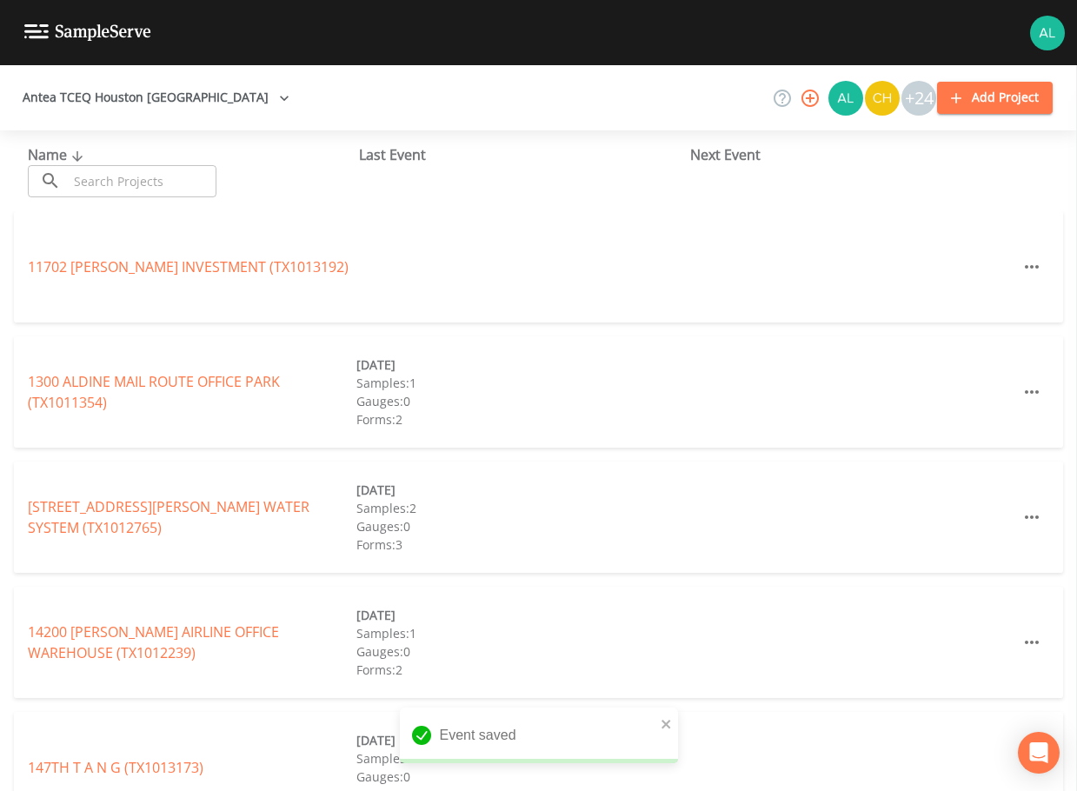
click at [135, 189] on input "text" at bounding box center [142, 181] width 149 height 32
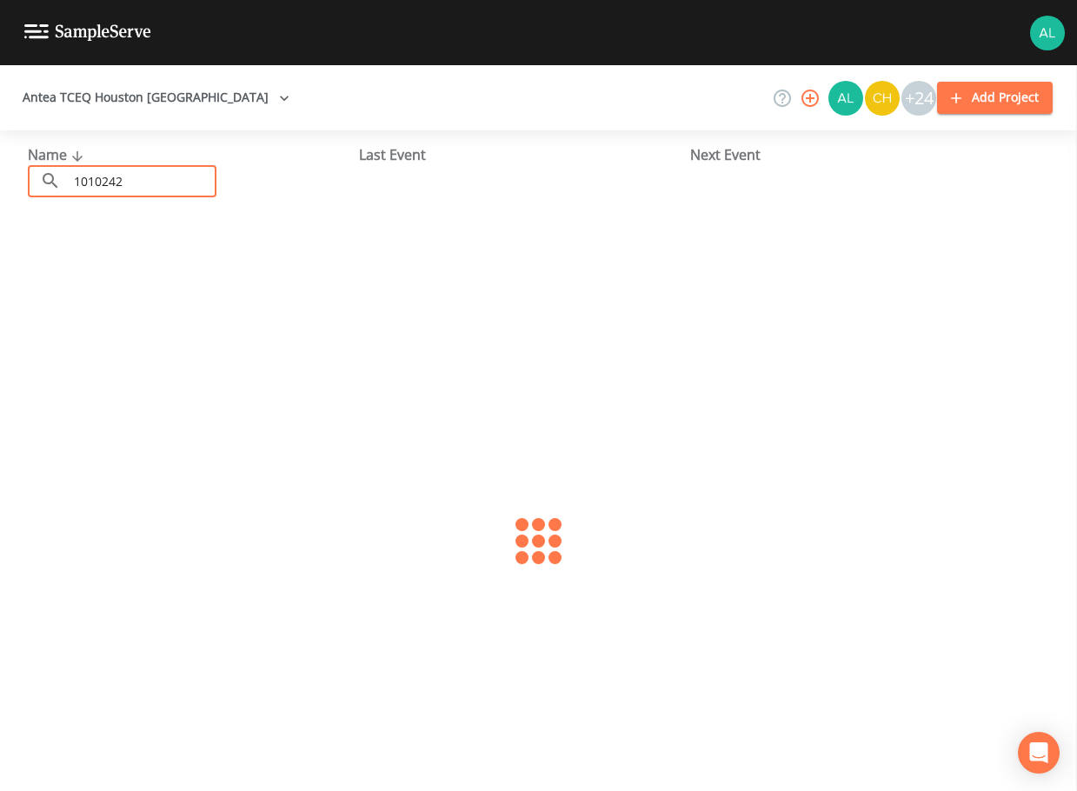
type input "1010242"
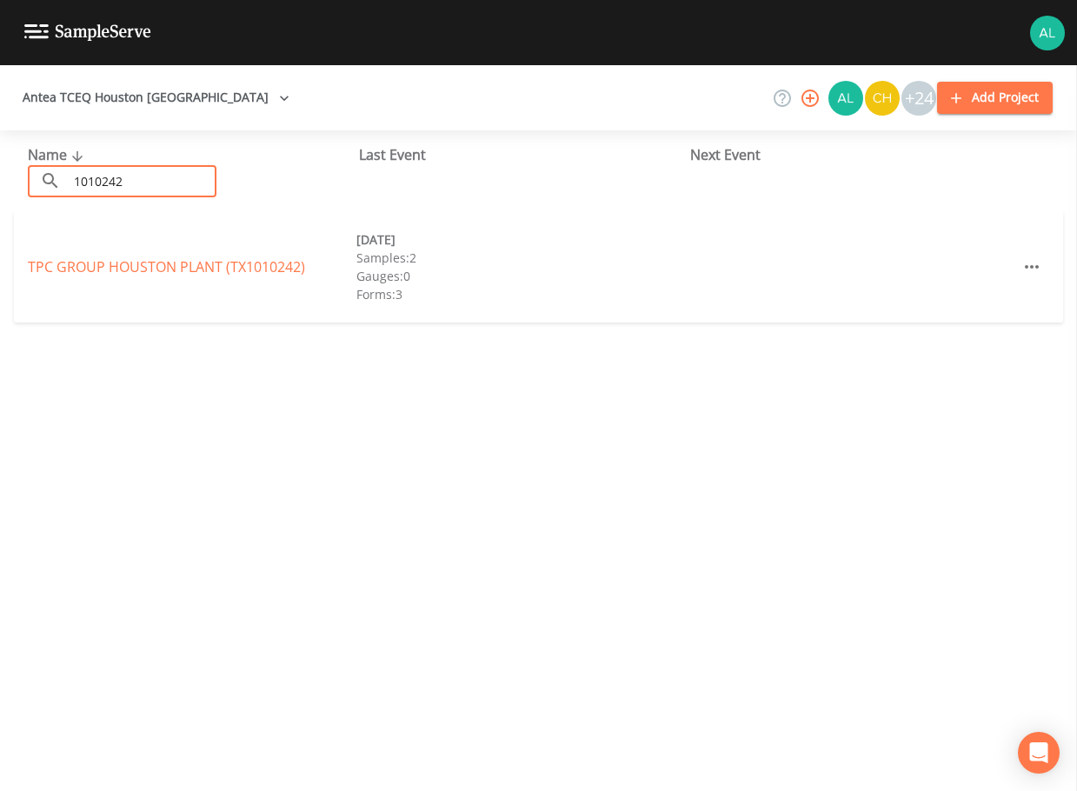
click at [119, 276] on div "TPC GROUP [GEOGRAPHIC_DATA] PLANT (TX1010242)" at bounding box center [192, 266] width 328 height 21
click at [118, 273] on link "TPC GROUP [GEOGRAPHIC_DATA] PLANT (TX1010242)" at bounding box center [166, 266] width 277 height 19
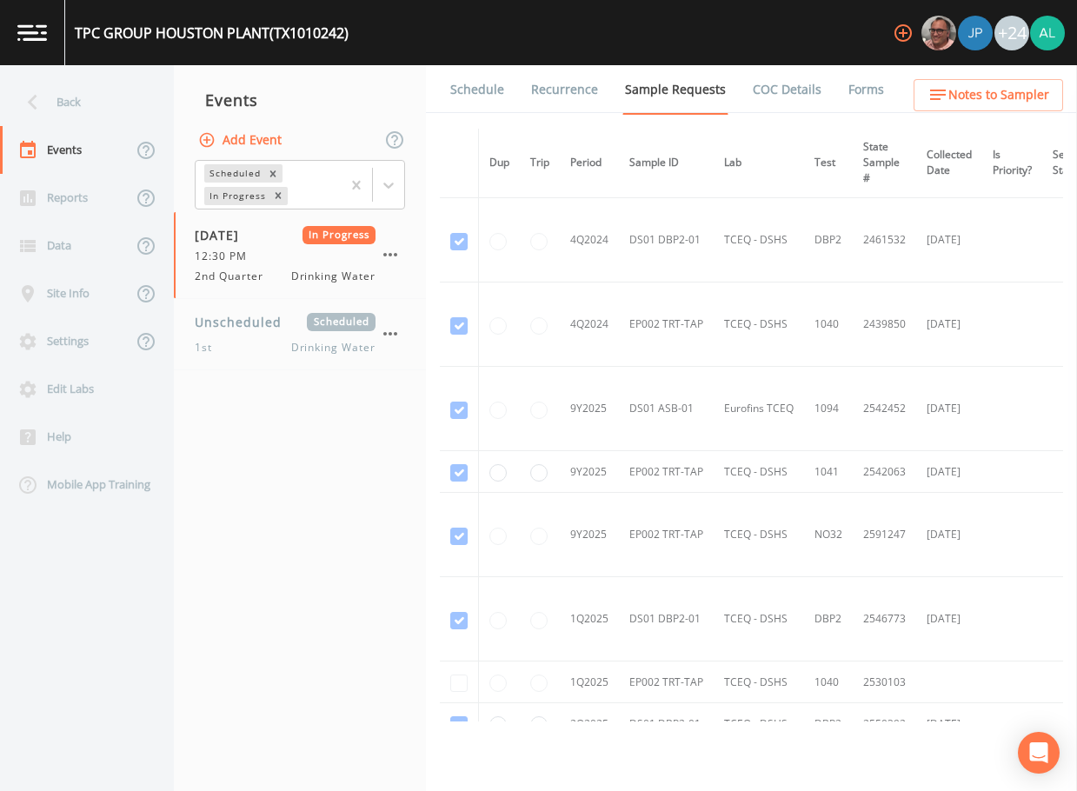
scroll to position [608, 0]
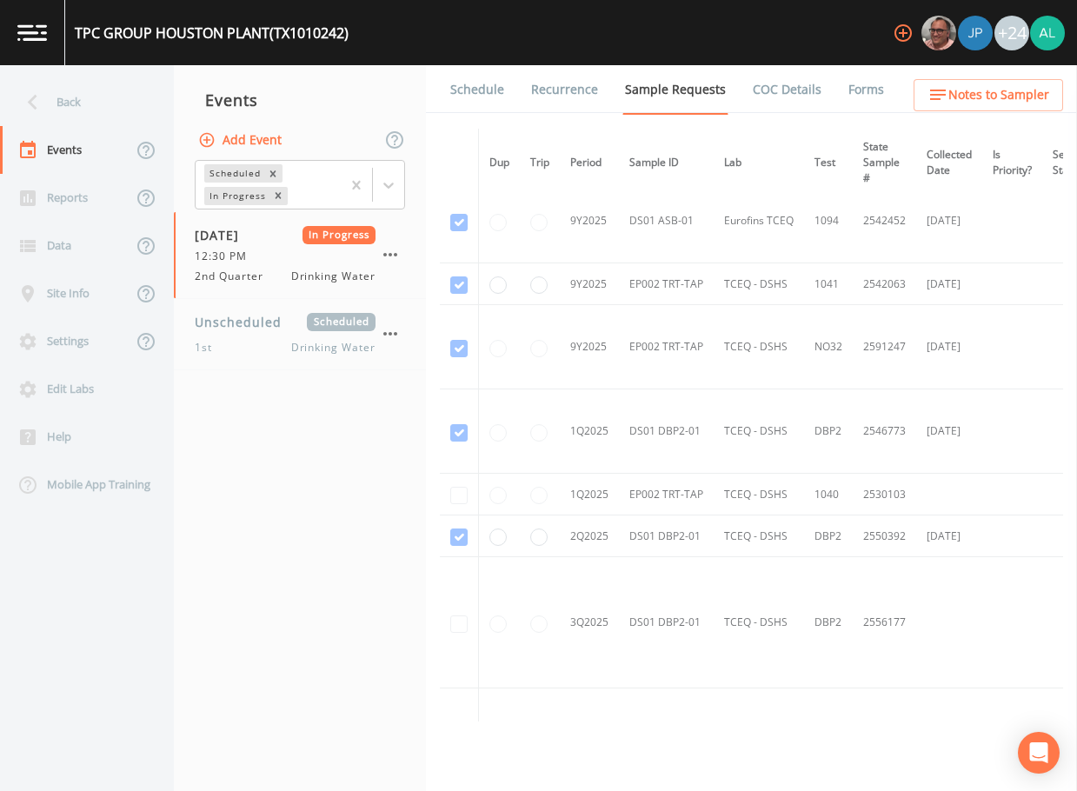
click at [855, 91] on link "Forms" at bounding box center [865, 89] width 41 height 49
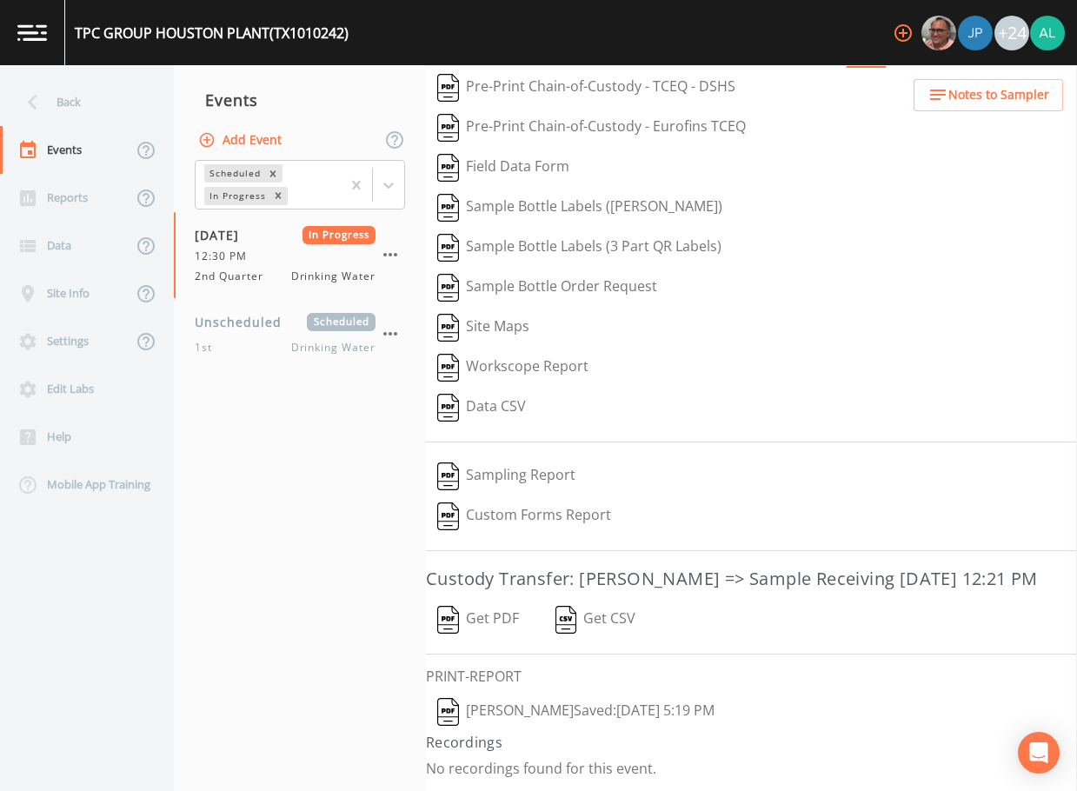
scroll to position [75, 0]
click at [380, 251] on icon "button" at bounding box center [390, 254] width 21 height 21
click at [286, 153] on button "Add Event" at bounding box center [242, 140] width 94 height 32
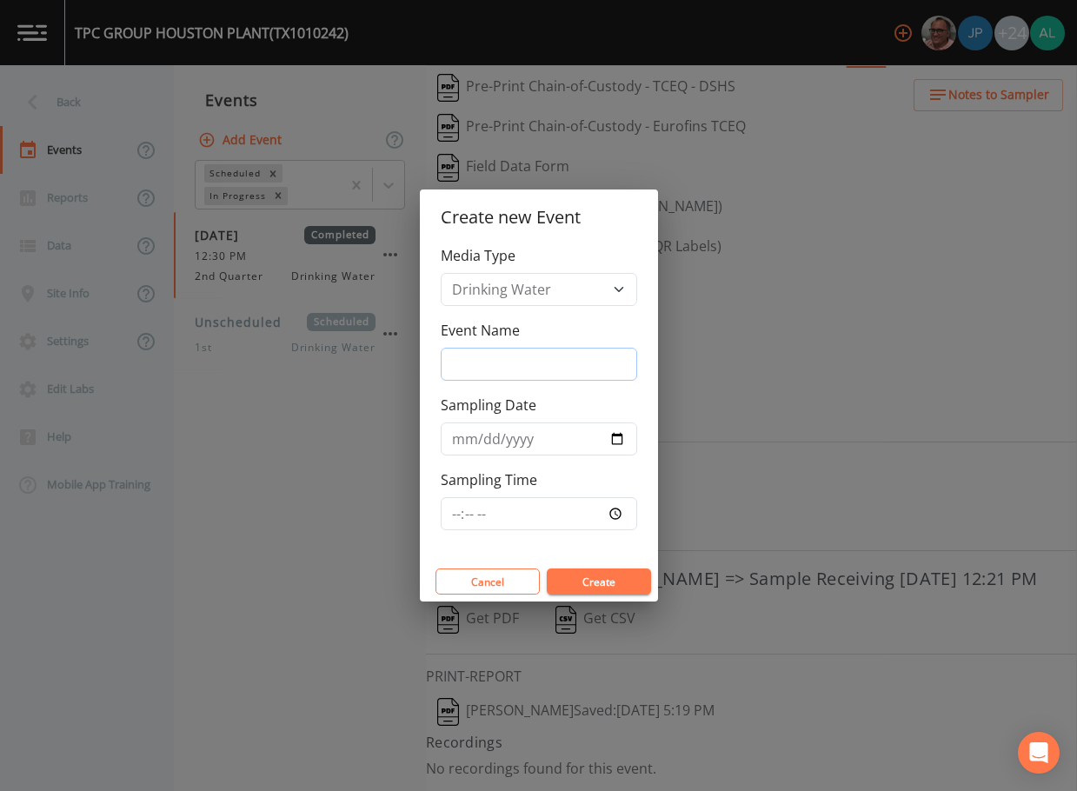
click at [483, 350] on input "Event Name" at bounding box center [539, 364] width 196 height 33
type input "3rd Quarter"
type input "[DATE]"
click at [449, 511] on input "Sampling Time" at bounding box center [539, 513] width 196 height 33
click at [547, 568] on button "Create" at bounding box center [599, 581] width 104 height 26
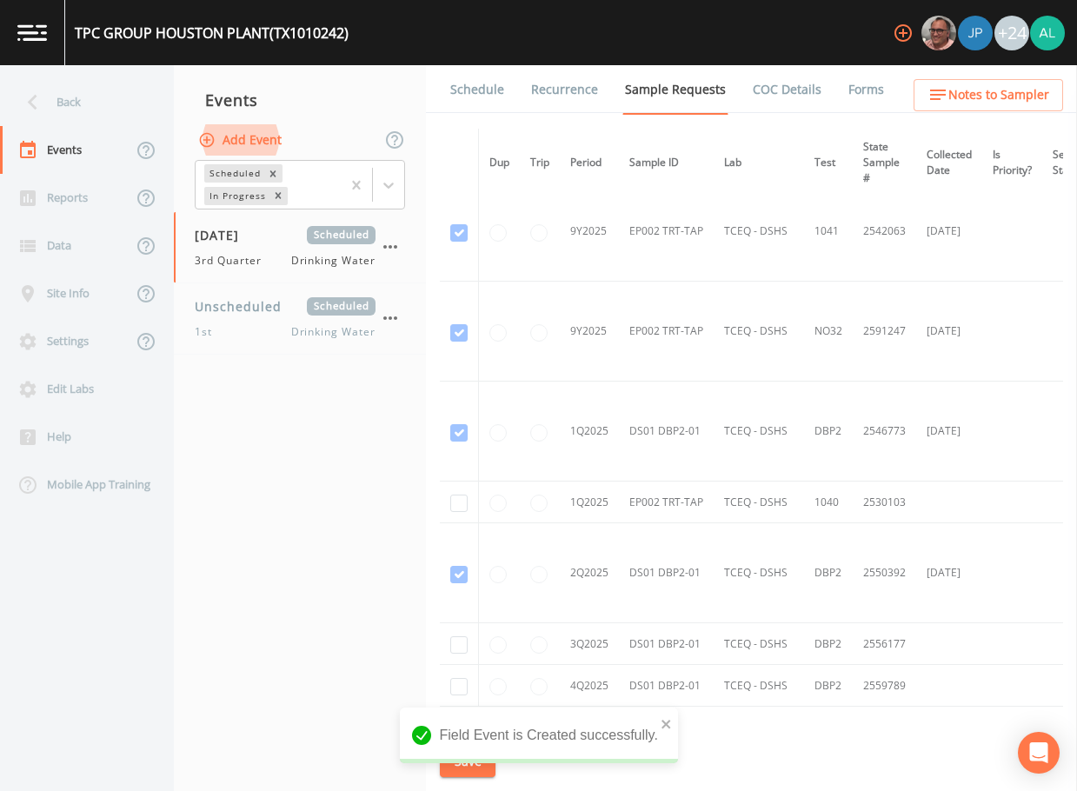
scroll to position [944, 0]
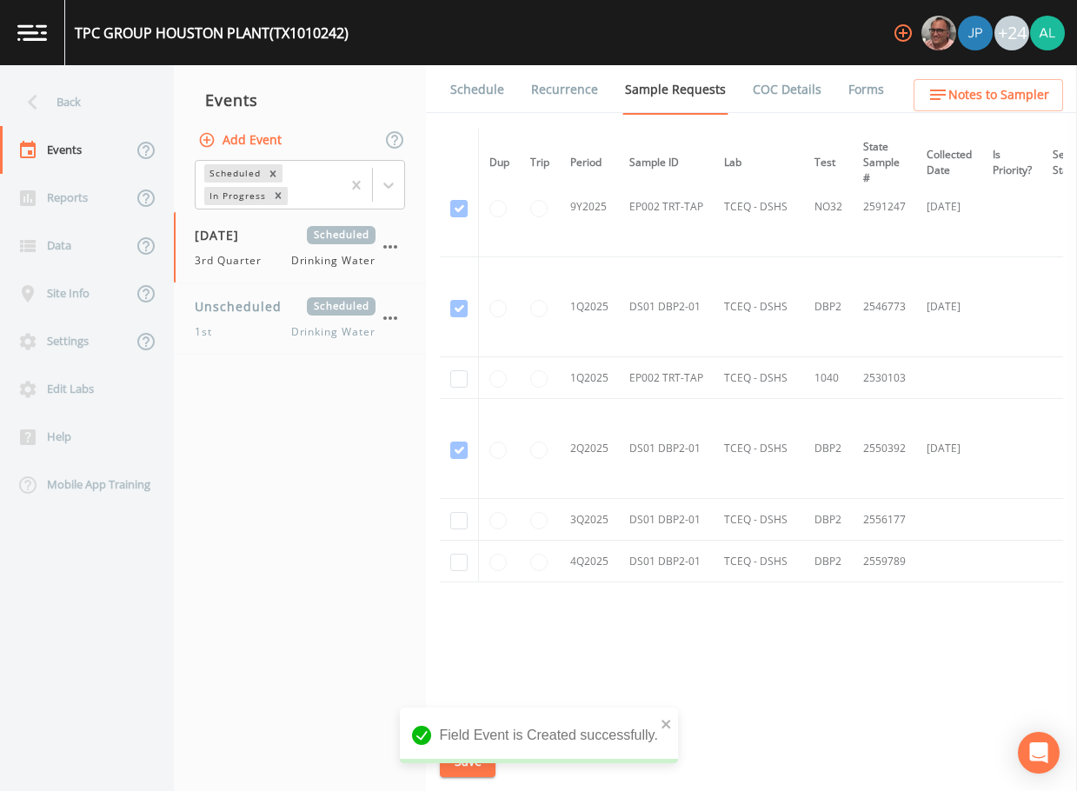
click at [448, 512] on td at bounding box center [459, 520] width 39 height 42
checkbox input "true"
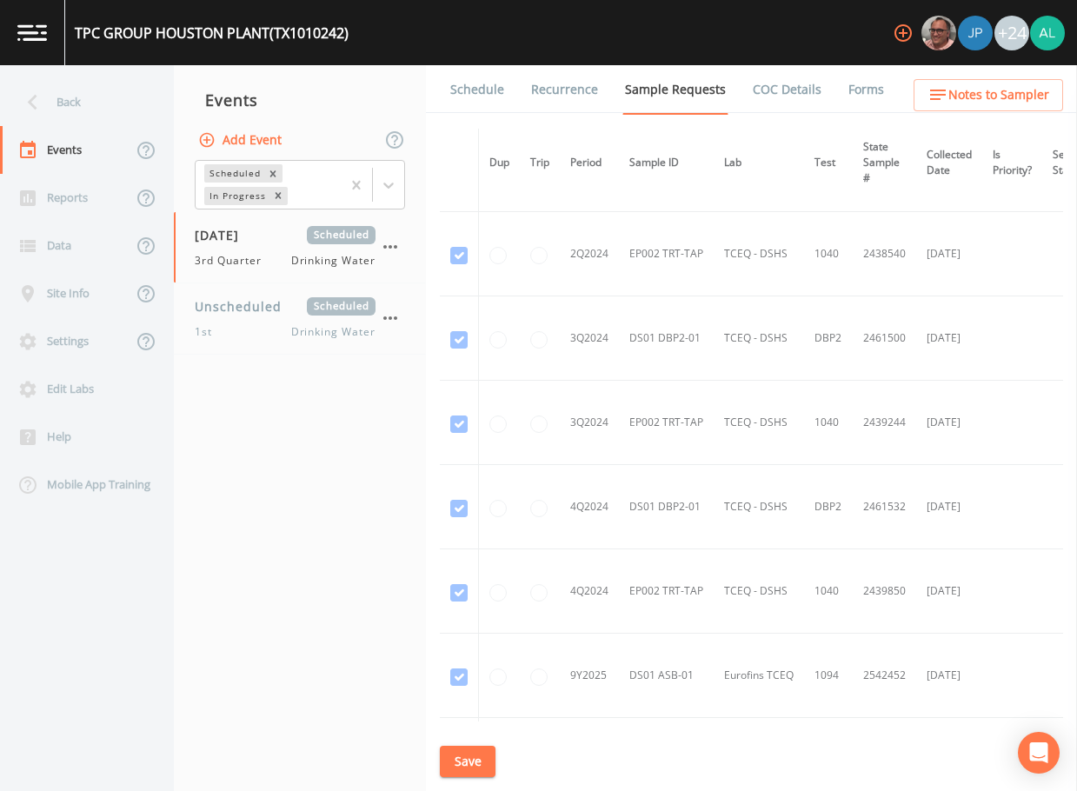
scroll to position [123, 0]
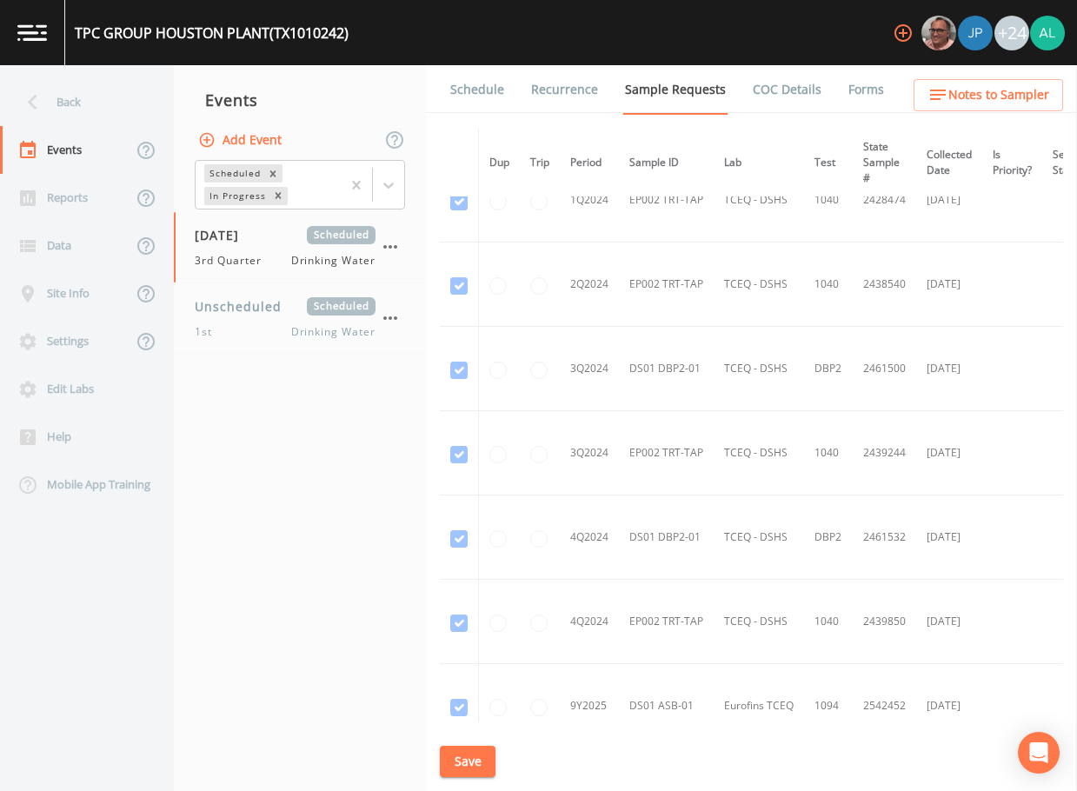
click at [464, 766] on button "Save" at bounding box center [468, 762] width 56 height 32
click at [136, 108] on div "Back" at bounding box center [78, 102] width 156 height 48
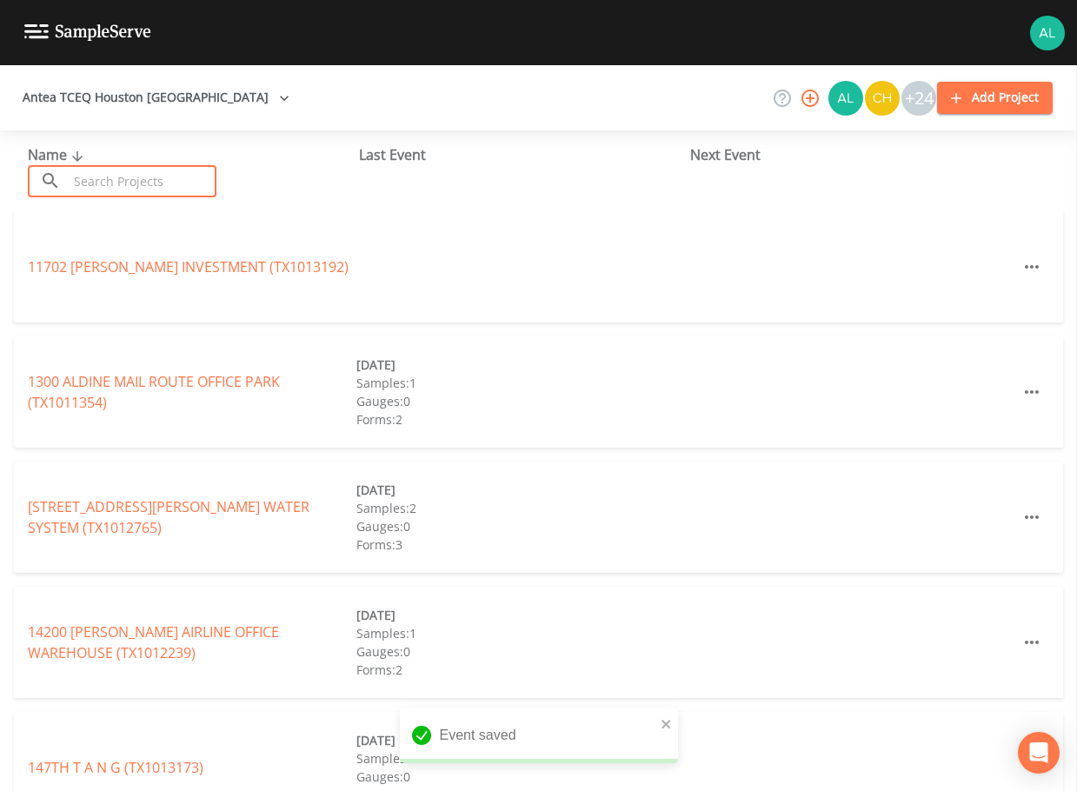
click at [159, 177] on input "text" at bounding box center [142, 181] width 149 height 32
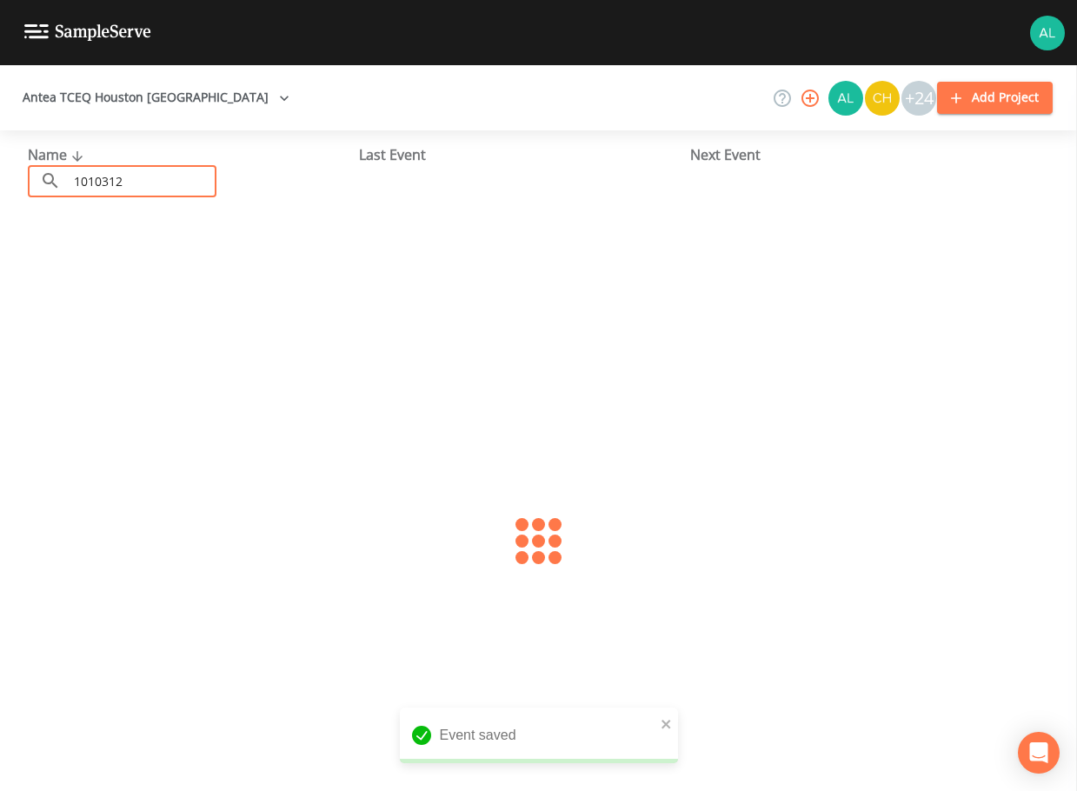
type input "1010312"
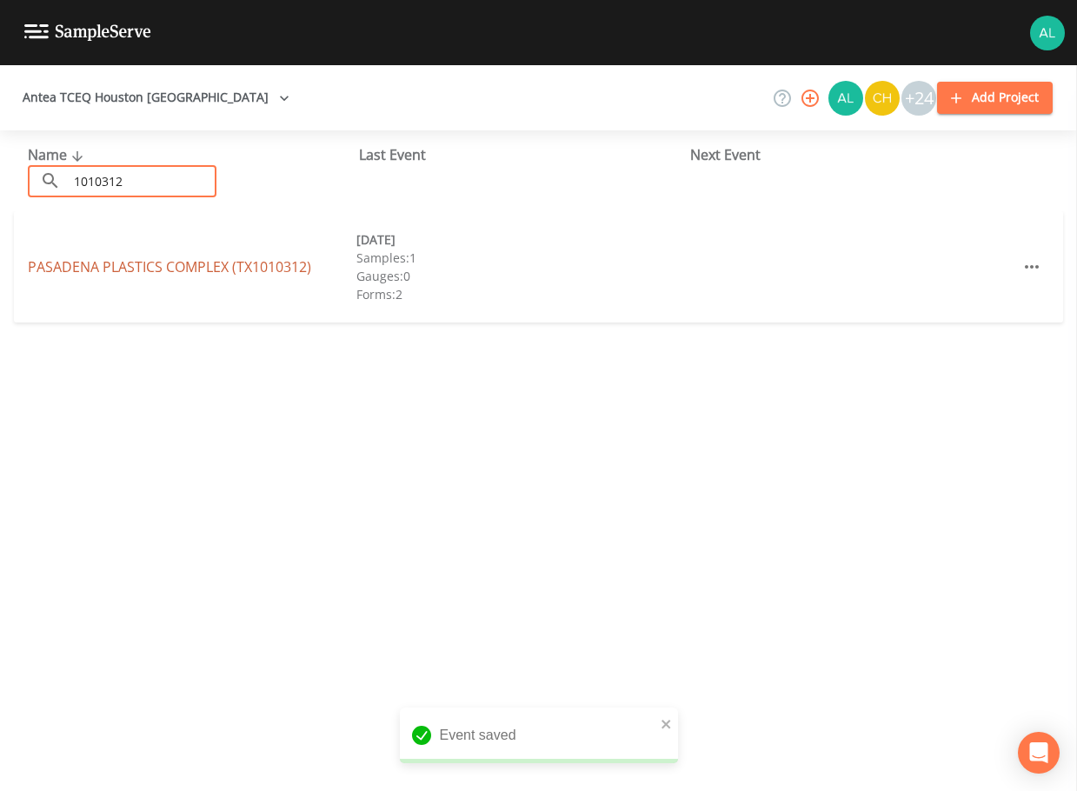
click at [79, 275] on link "[GEOGRAPHIC_DATA] (TX1010312)" at bounding box center [169, 266] width 283 height 19
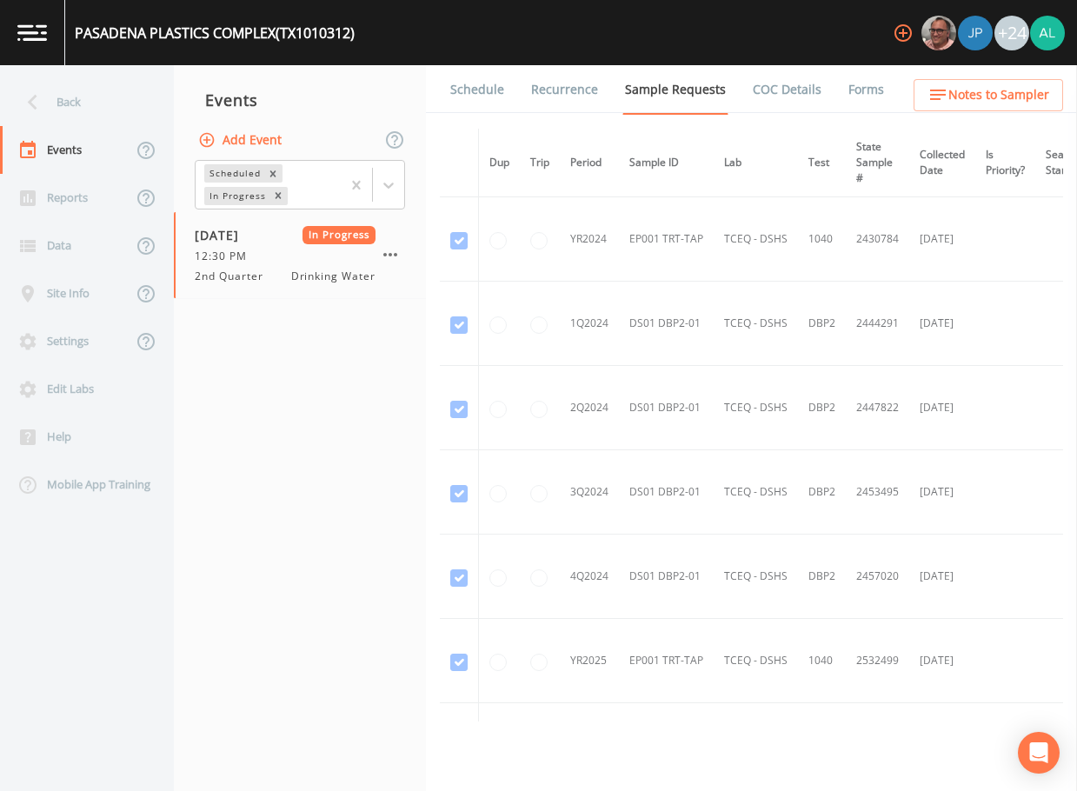
click at [845, 87] on link "Forms" at bounding box center [865, 89] width 41 height 49
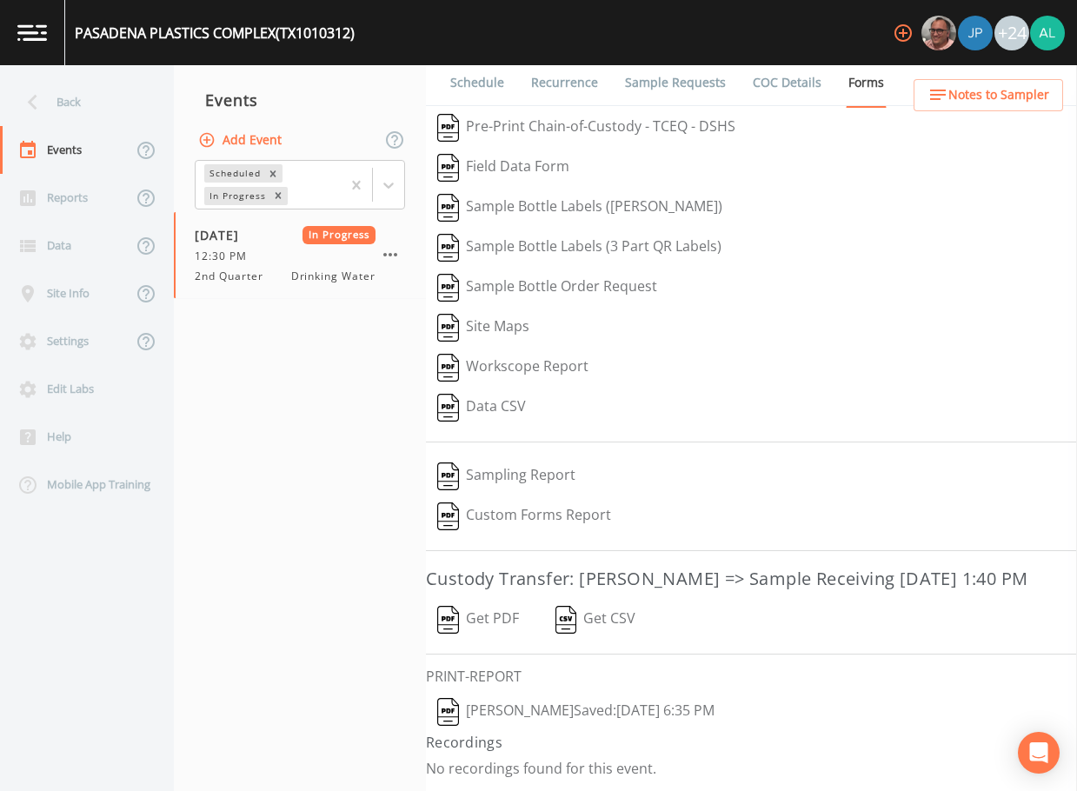
scroll to position [35, 0]
click at [384, 253] on icon "button" at bounding box center [390, 254] width 21 height 21
click at [233, 136] on button "Add Event" at bounding box center [242, 140] width 94 height 32
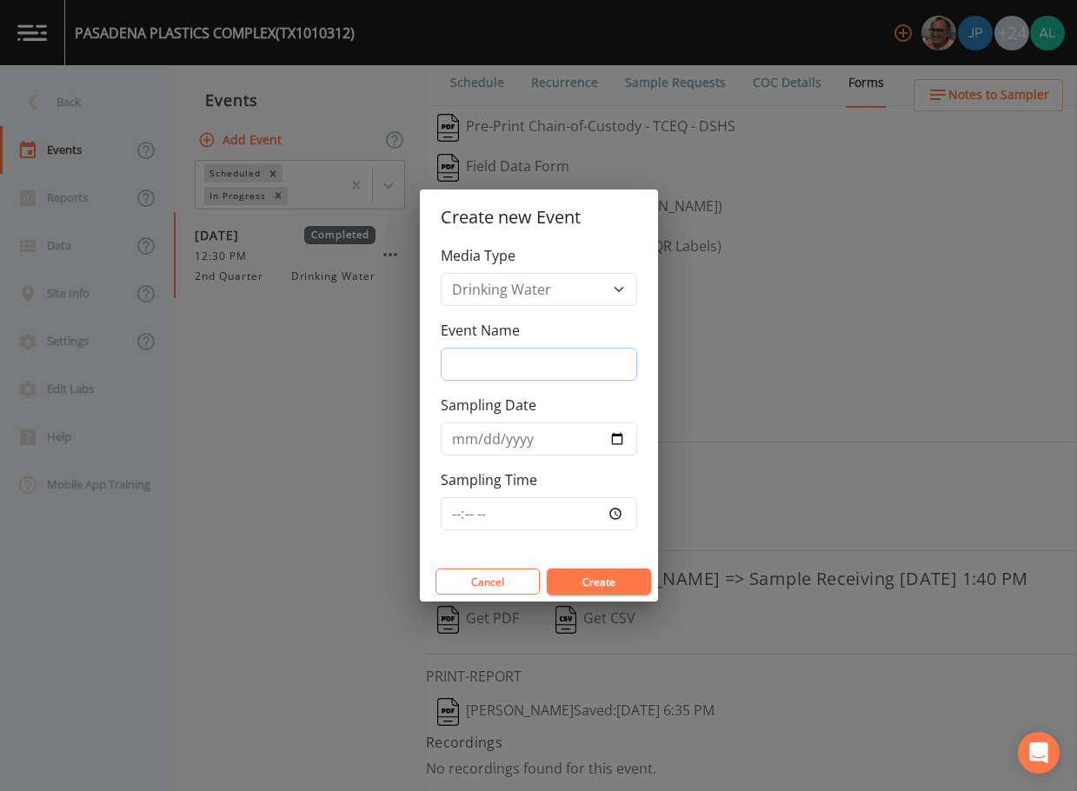
click at [479, 377] on input "Event Name" at bounding box center [539, 364] width 196 height 33
type input "3rd Quarter"
type input "[DATE]"
click at [599, 587] on button "Create" at bounding box center [599, 581] width 104 height 26
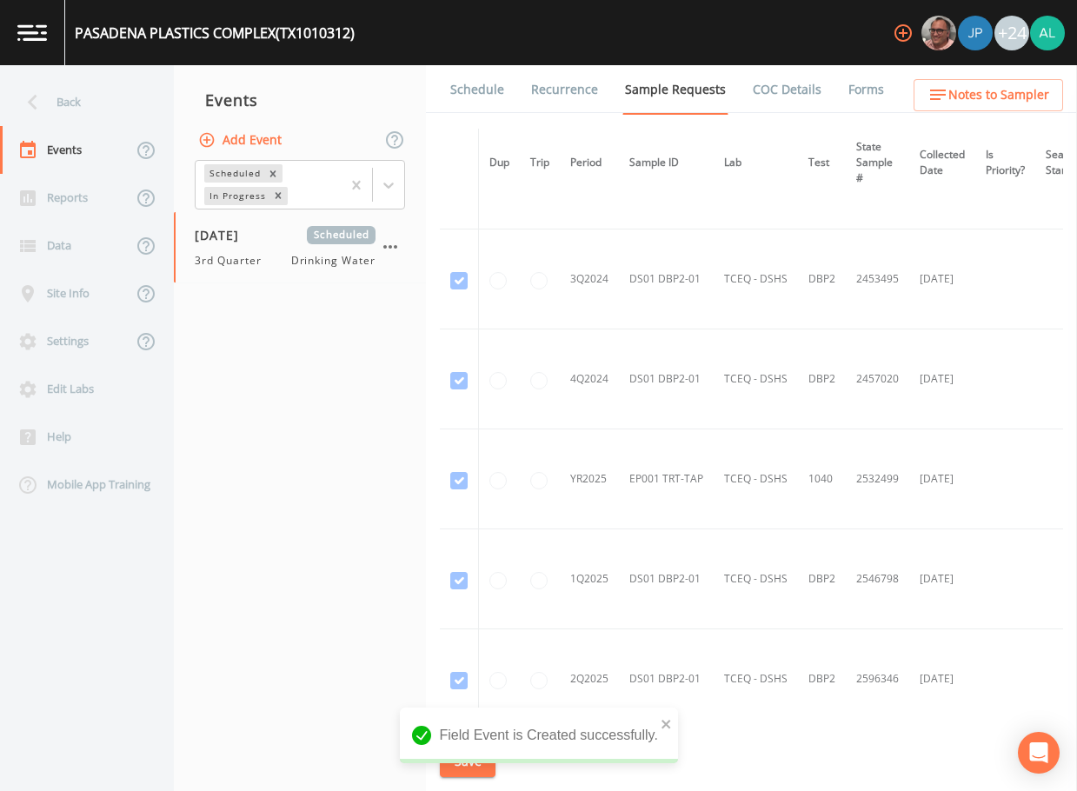
scroll to position [602, 0]
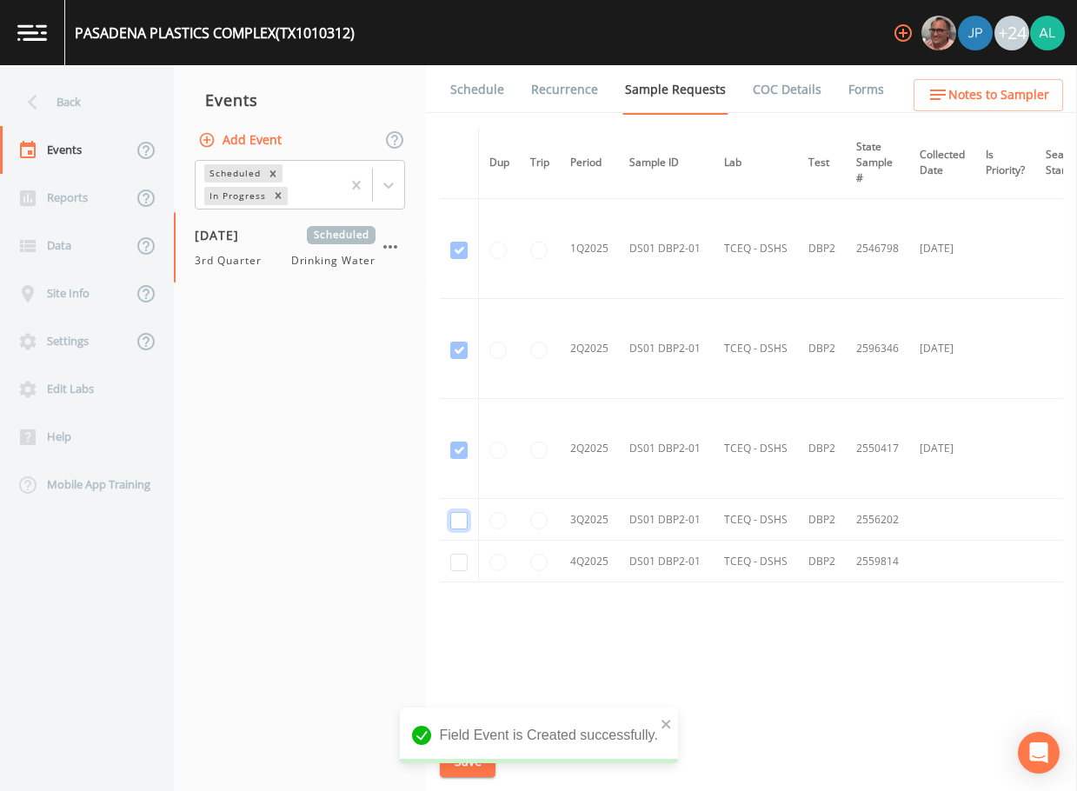
checkbox input "true"
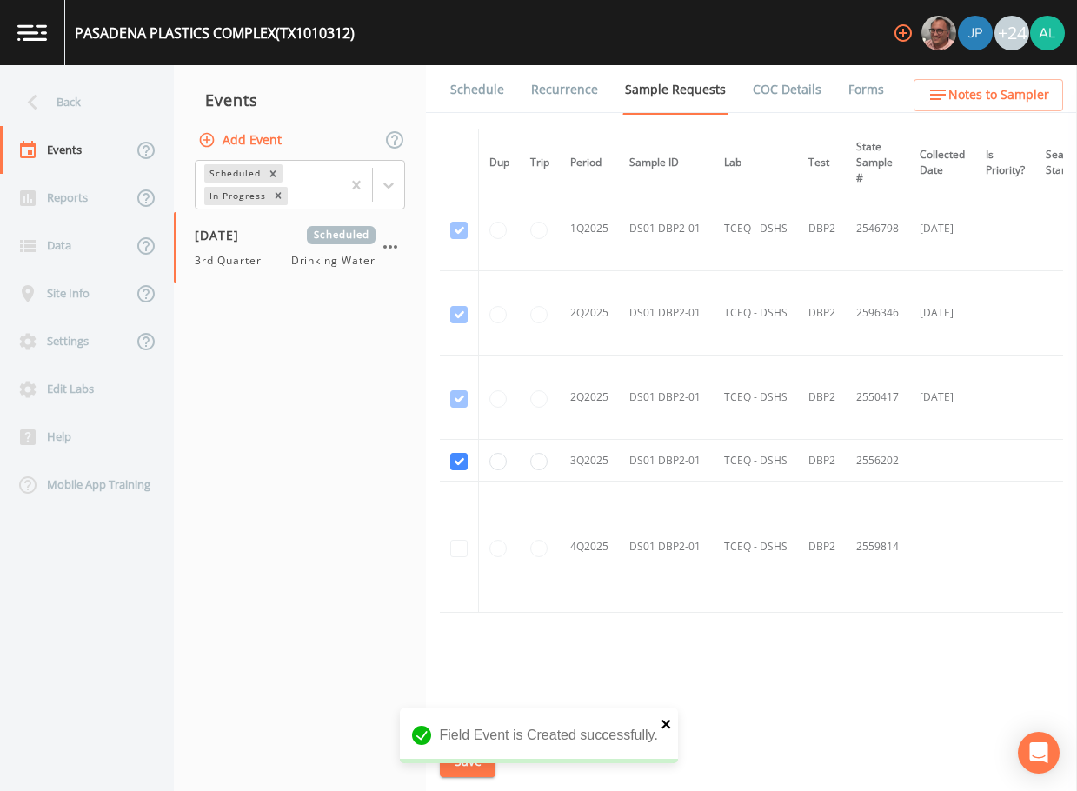
click at [666, 725] on icon "close" at bounding box center [666, 724] width 12 height 14
click at [459, 766] on div "Field Event is Created successfully." at bounding box center [539, 742] width 278 height 70
click at [459, 766] on button "Save" at bounding box center [468, 762] width 56 height 32
click at [453, 746] on button "Save" at bounding box center [468, 762] width 56 height 32
click at [78, 114] on div "Back" at bounding box center [78, 102] width 156 height 48
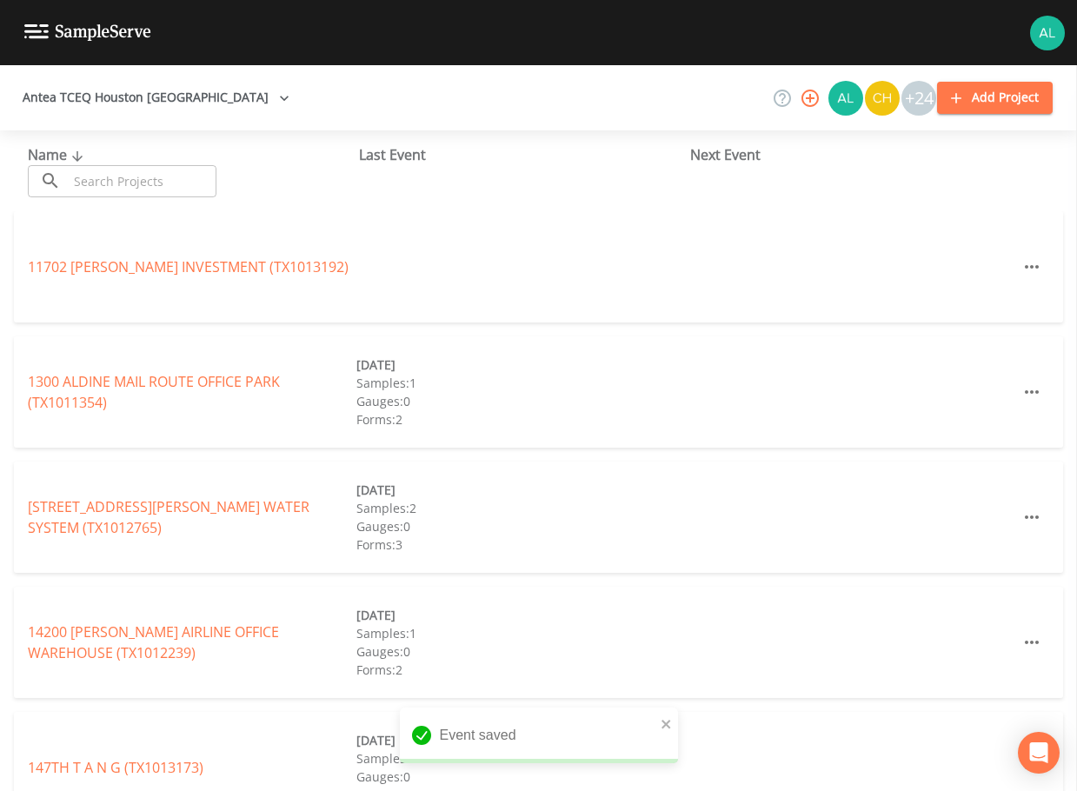
click at [139, 172] on input "text" at bounding box center [142, 181] width 149 height 32
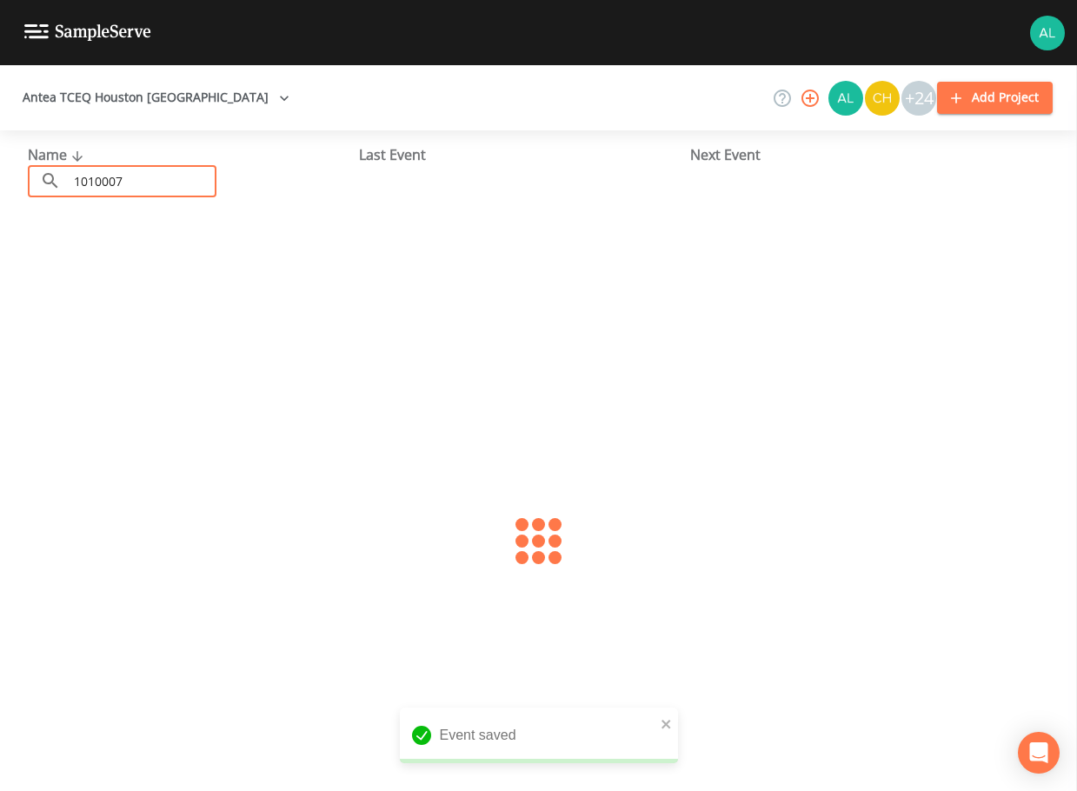
type input "1010007"
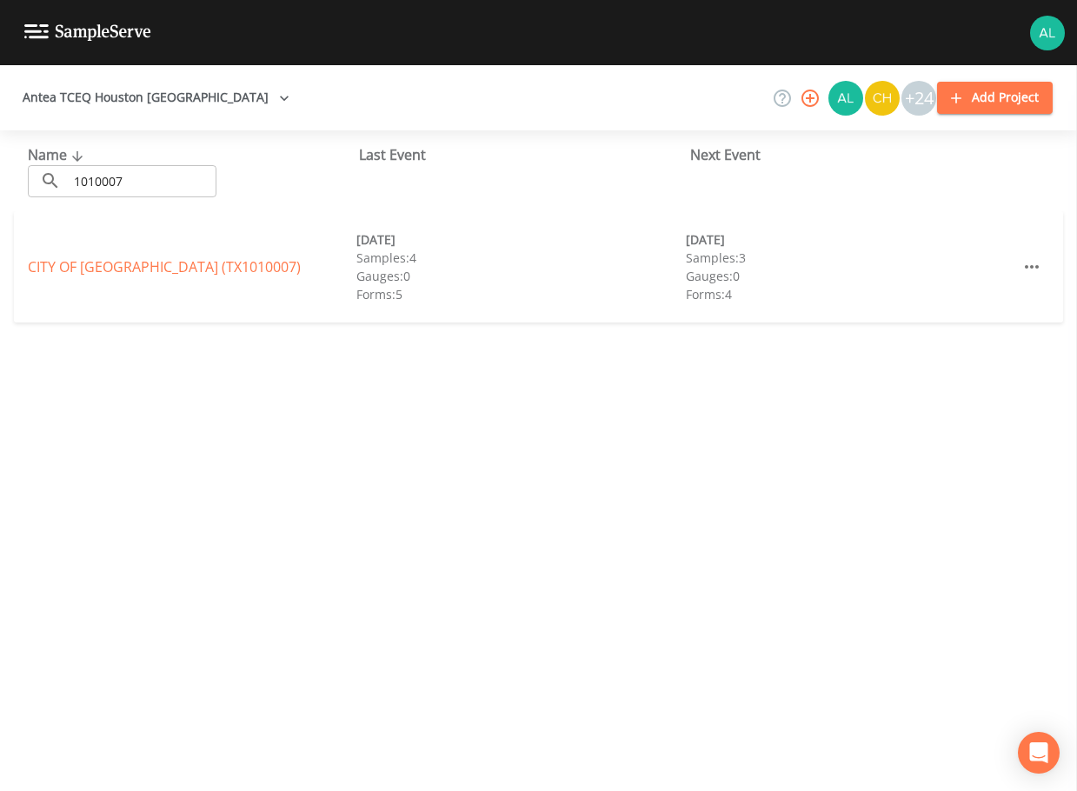
click at [102, 255] on div "[GEOGRAPHIC_DATA] (TX1010007) [DATE] Samples: 4 Gauges: 0 Forms: 5 [DATE] Sampl…" at bounding box center [538, 266] width 1049 height 111
click at [103, 261] on link "CITY OF [GEOGRAPHIC_DATA] (TX1010007)" at bounding box center [164, 266] width 273 height 19
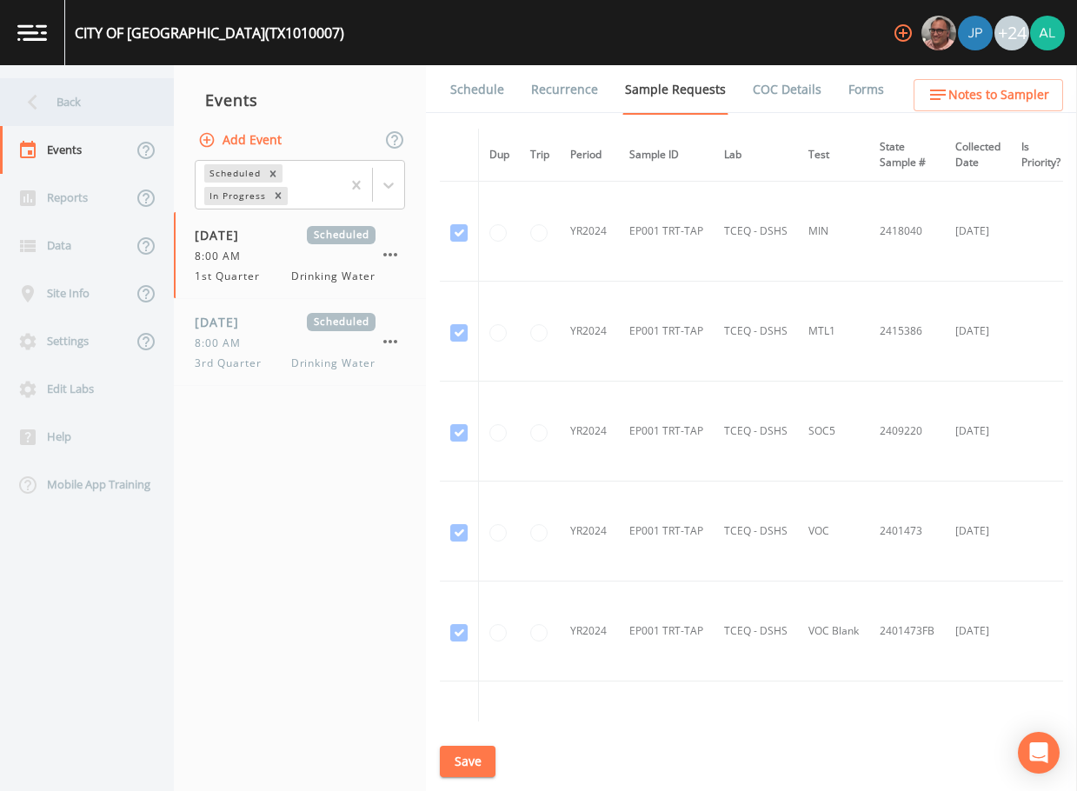
click at [61, 100] on div "Back" at bounding box center [78, 102] width 156 height 48
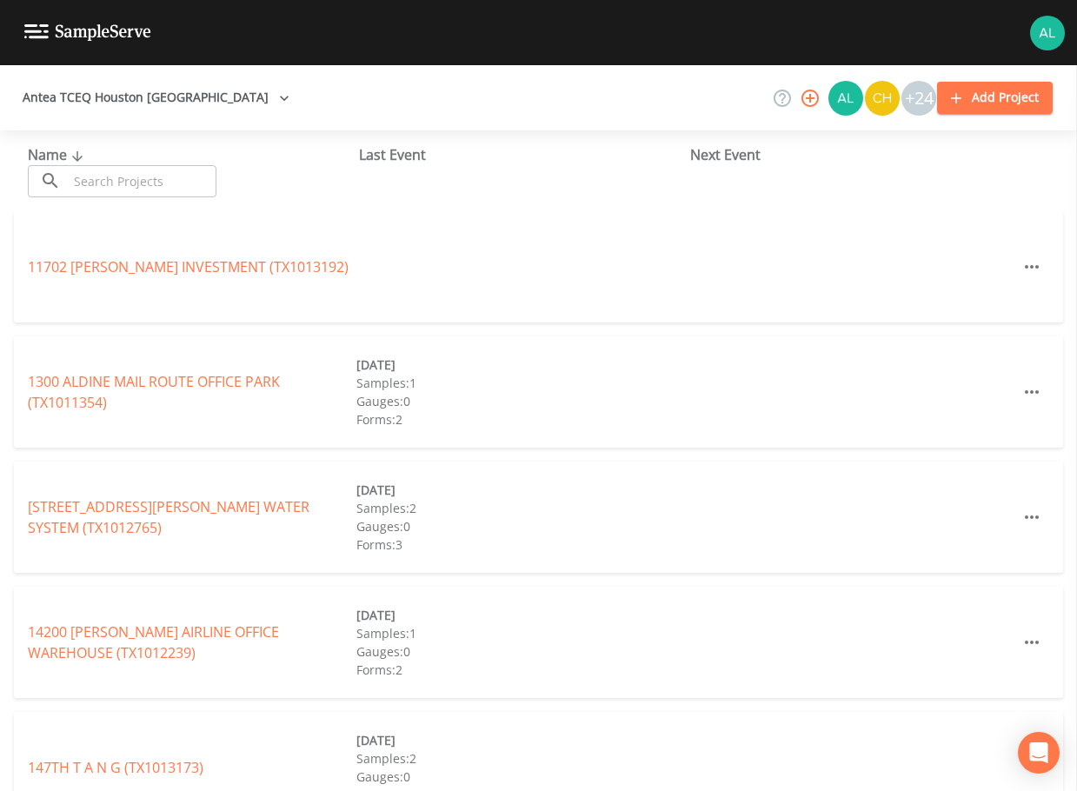
drag, startPoint x: 86, startPoint y: 173, endPoint x: 62, endPoint y: 146, distance: 36.3
click at [86, 173] on input "text" at bounding box center [142, 181] width 149 height 32
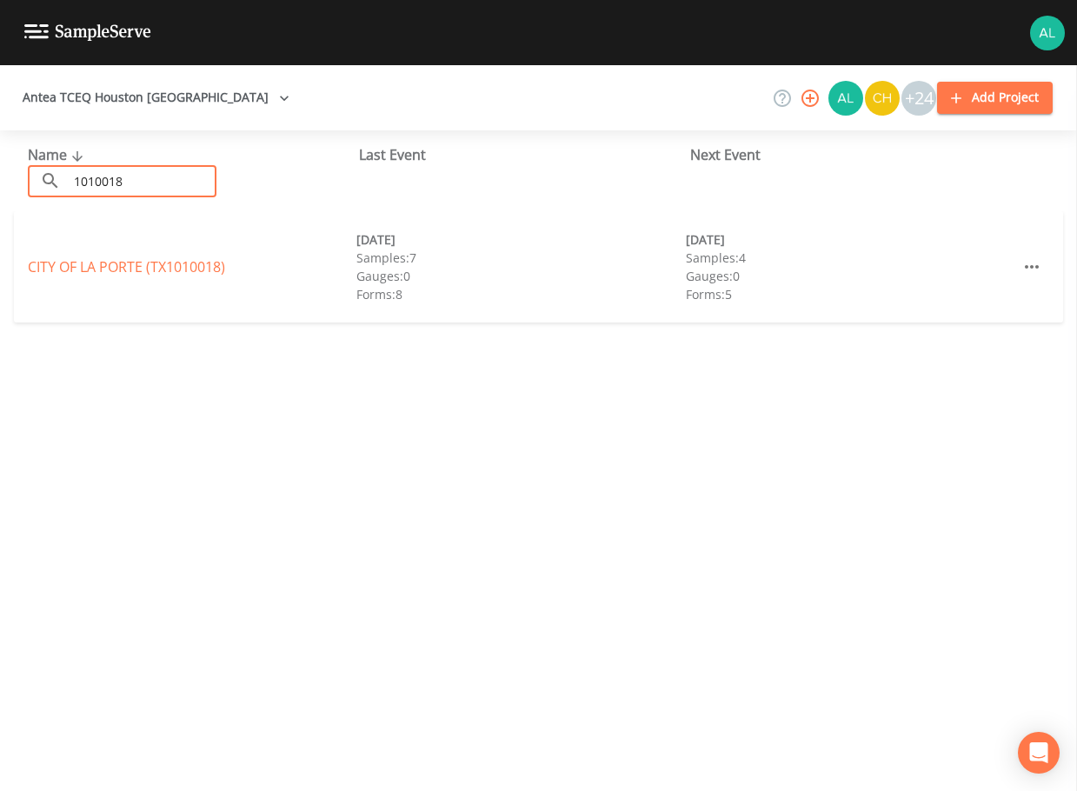
drag, startPoint x: 145, startPoint y: 189, endPoint x: 43, endPoint y: 188, distance: 101.7
click at [43, 188] on div "​ 1010018 ​" at bounding box center [122, 181] width 189 height 32
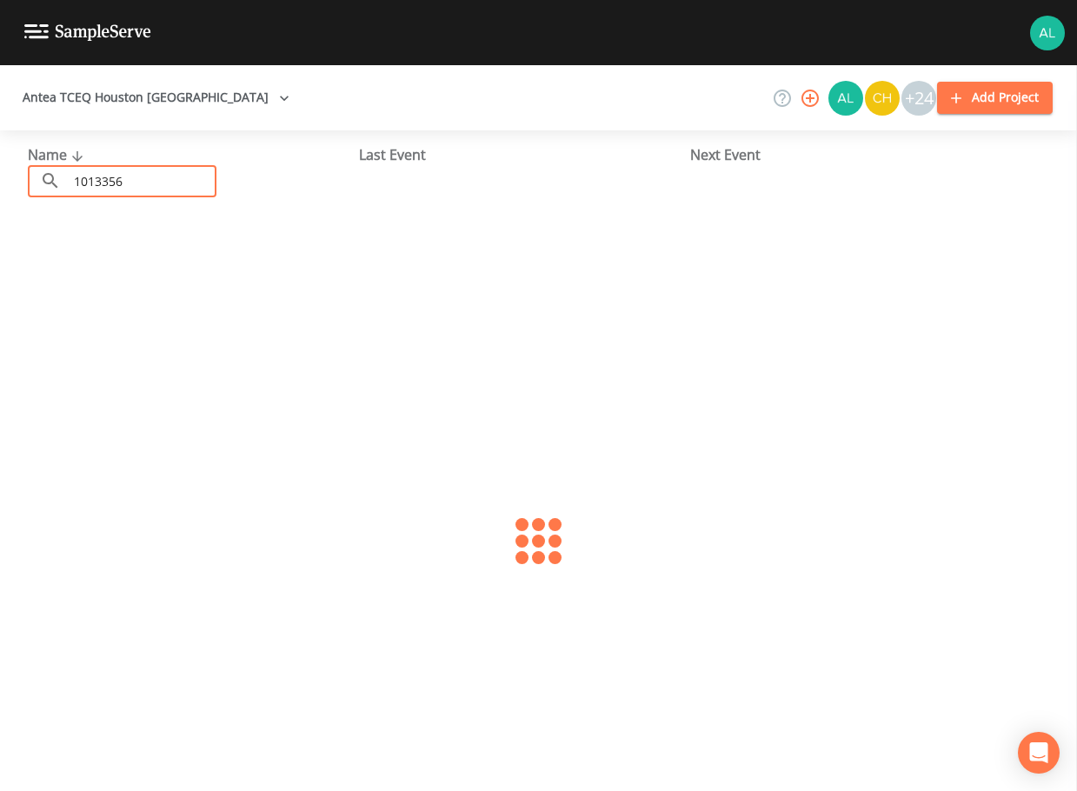
type input "1013356"
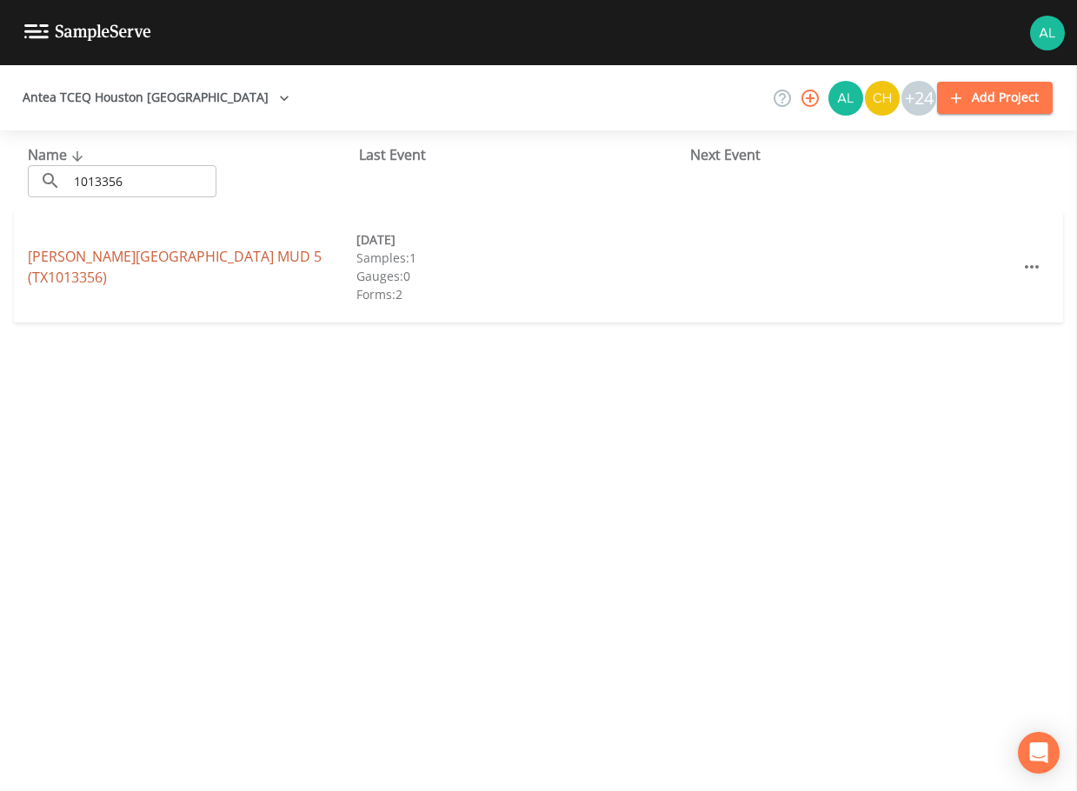
click at [191, 269] on link "[PERSON_NAME][GEOGRAPHIC_DATA] 5 (TX1013356)" at bounding box center [175, 267] width 294 height 40
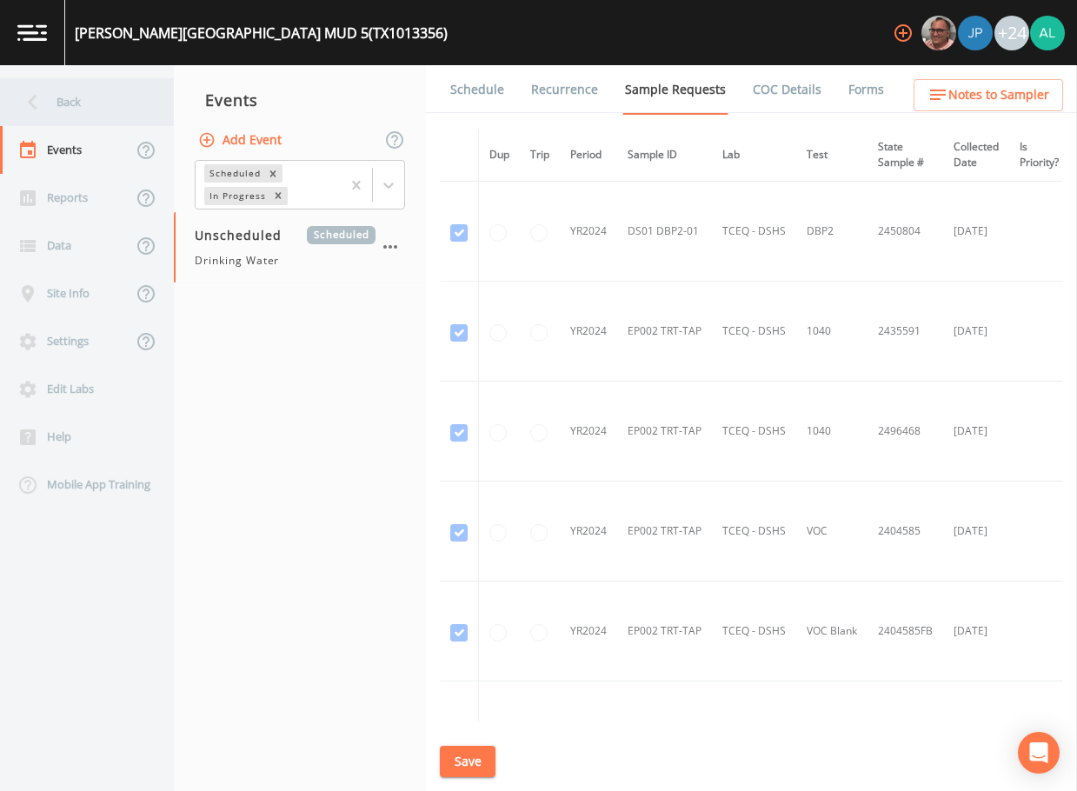
click at [65, 94] on div "Back" at bounding box center [78, 102] width 156 height 48
